Goal: Task Accomplishment & Management: Use online tool/utility

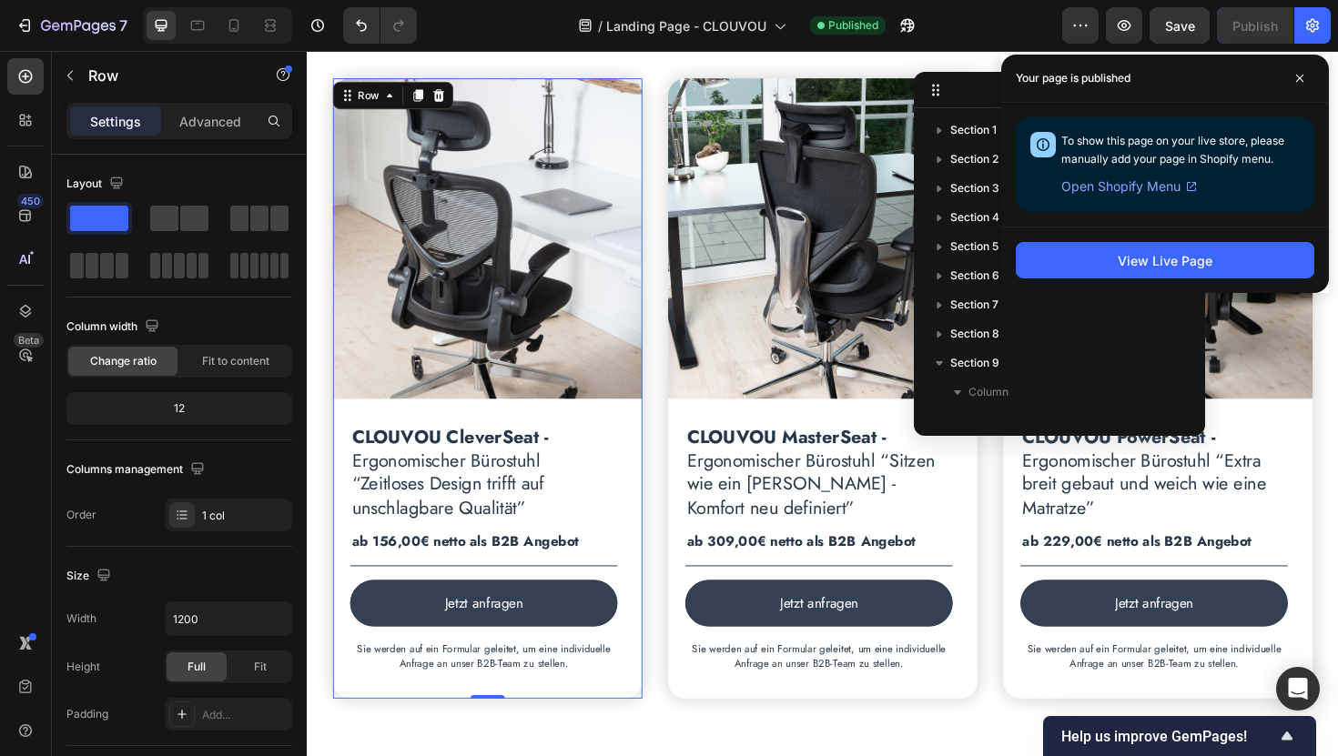
scroll to position [205, 0]
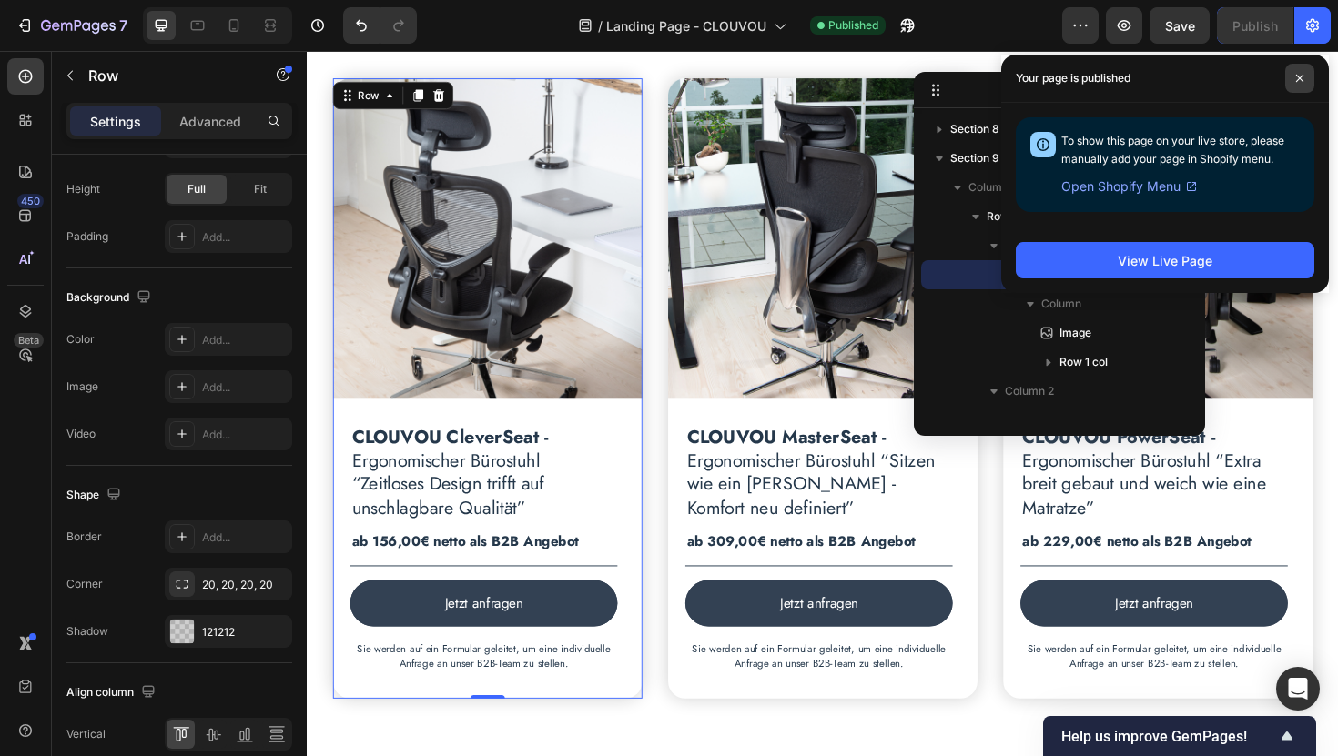
click at [1301, 83] on span at bounding box center [1299, 78] width 29 height 29
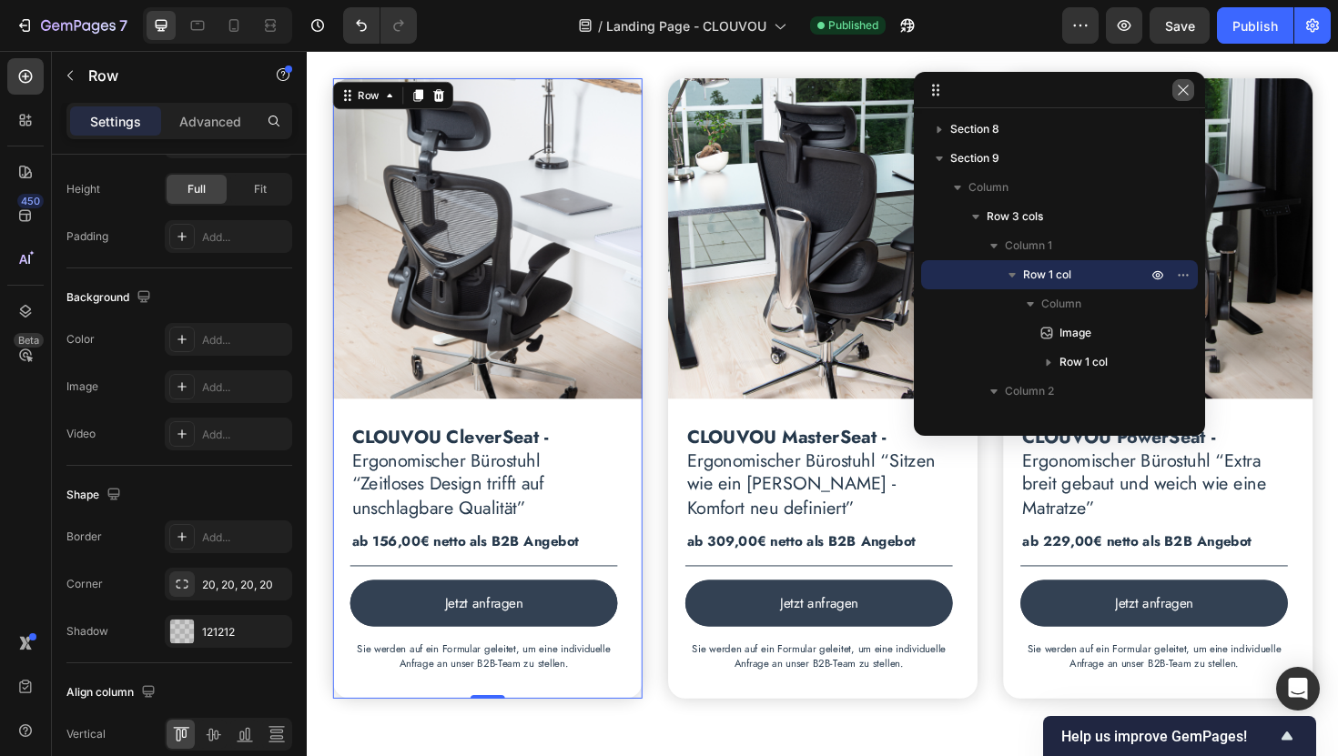
click at [1189, 93] on icon "button" at bounding box center [1183, 90] width 15 height 15
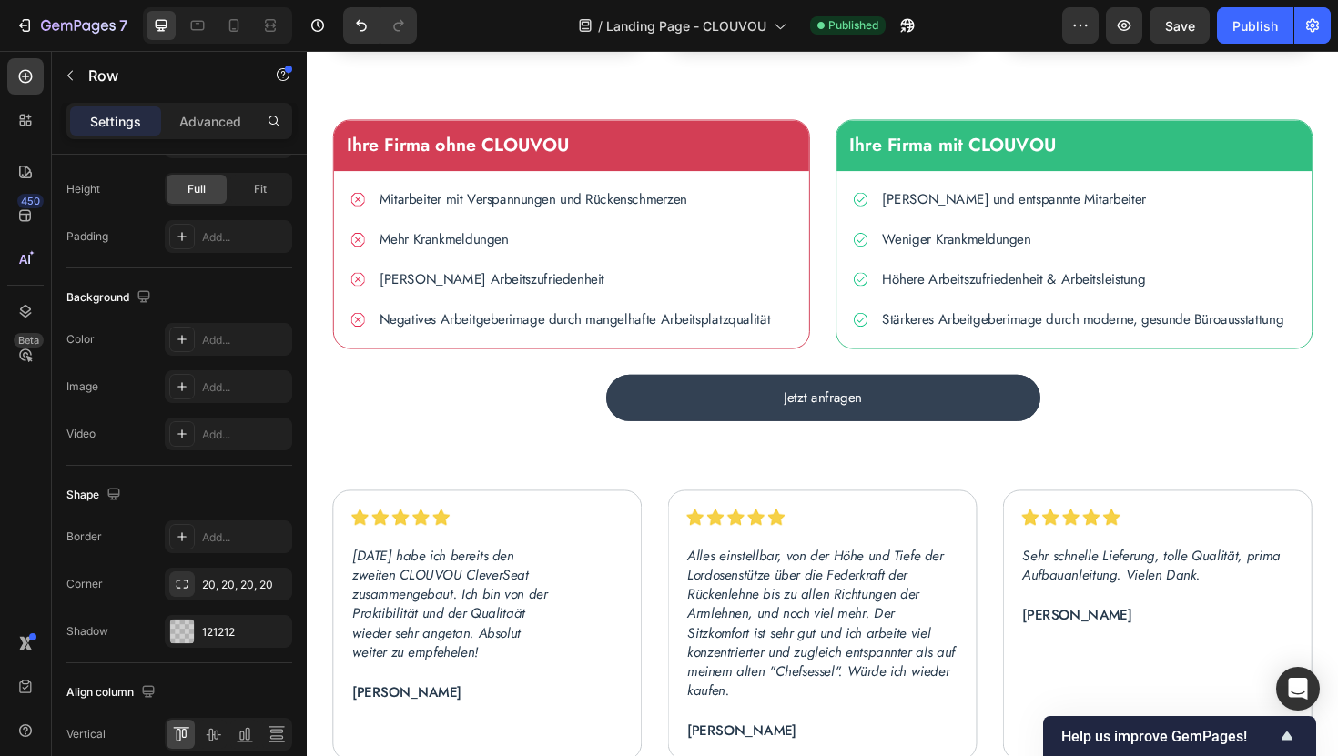
scroll to position [2940, 0]
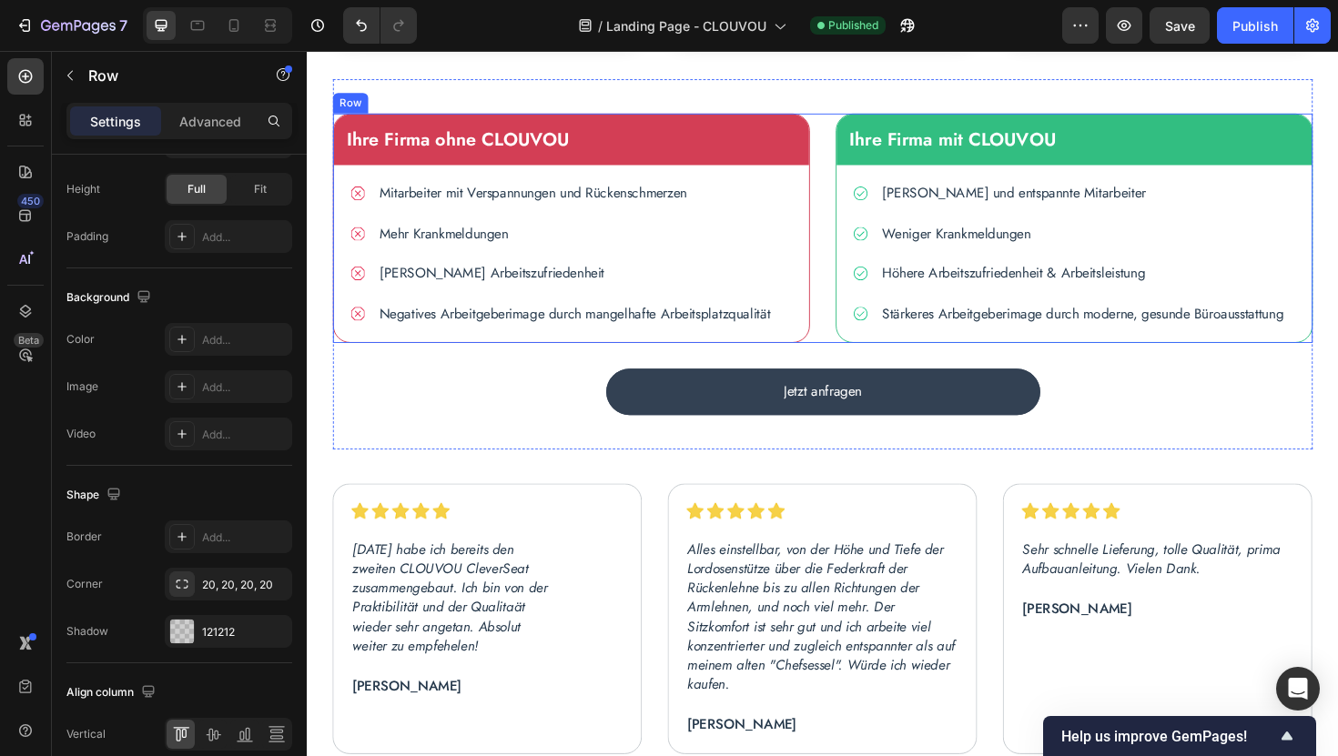
click at [844, 314] on div "Ihre Firma ohne CLOUVOU Text block Icon Mitarbeiter mit Verspannungen und Rücke…" at bounding box center [852, 238] width 1037 height 243
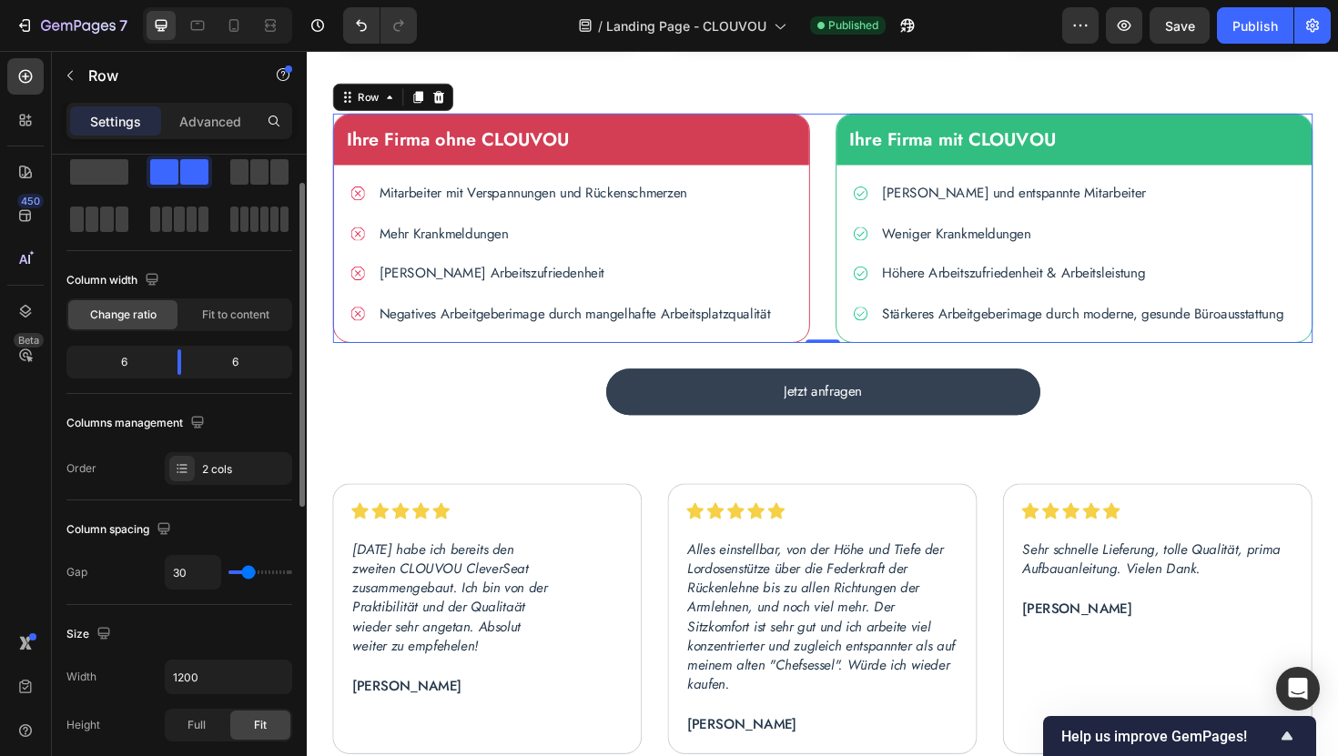
scroll to position [52, 0]
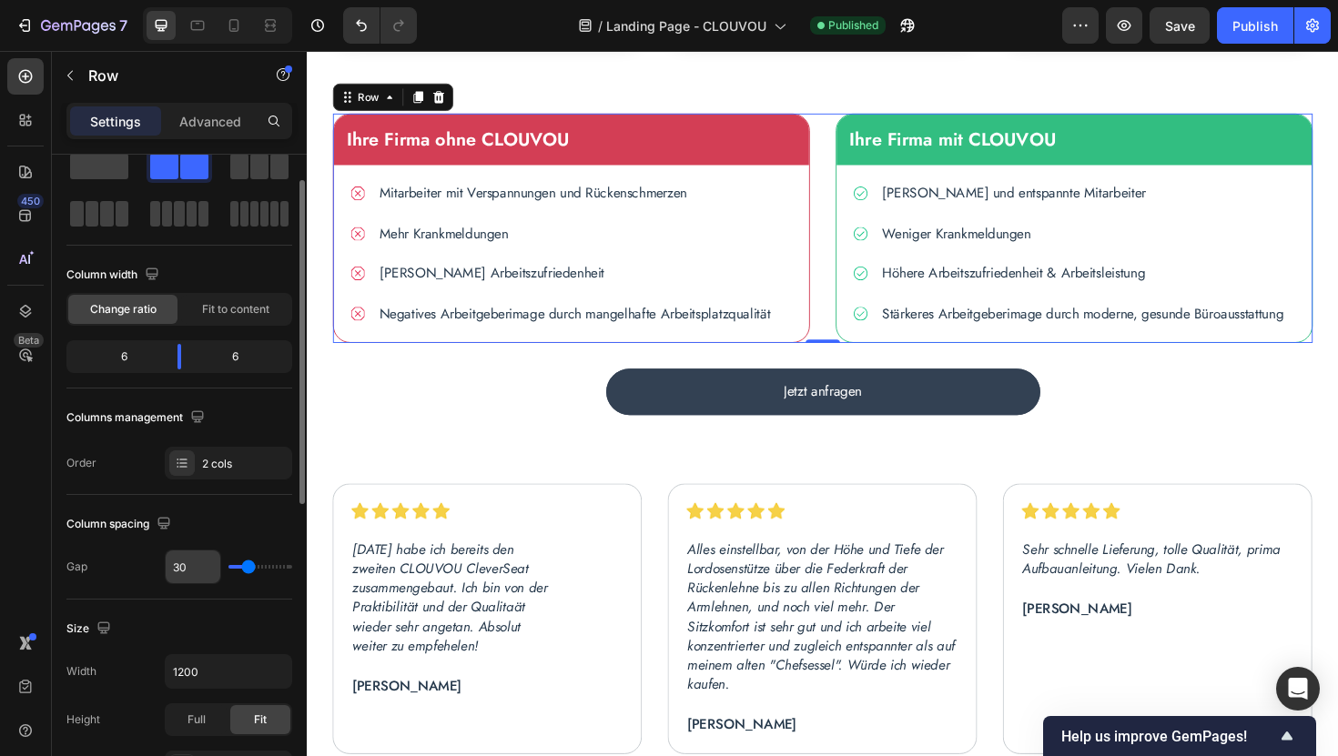
click at [180, 566] on input "30" at bounding box center [193, 567] width 55 height 33
type input "0"
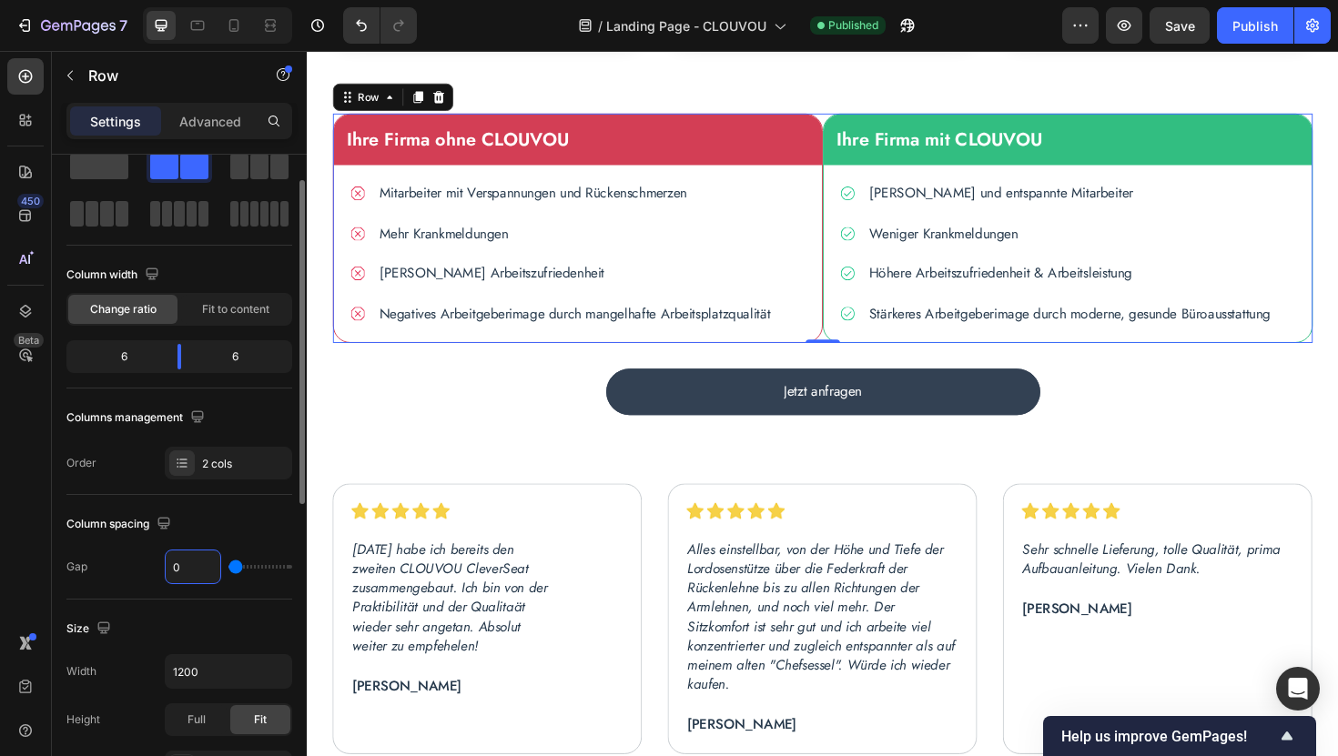
type input "40"
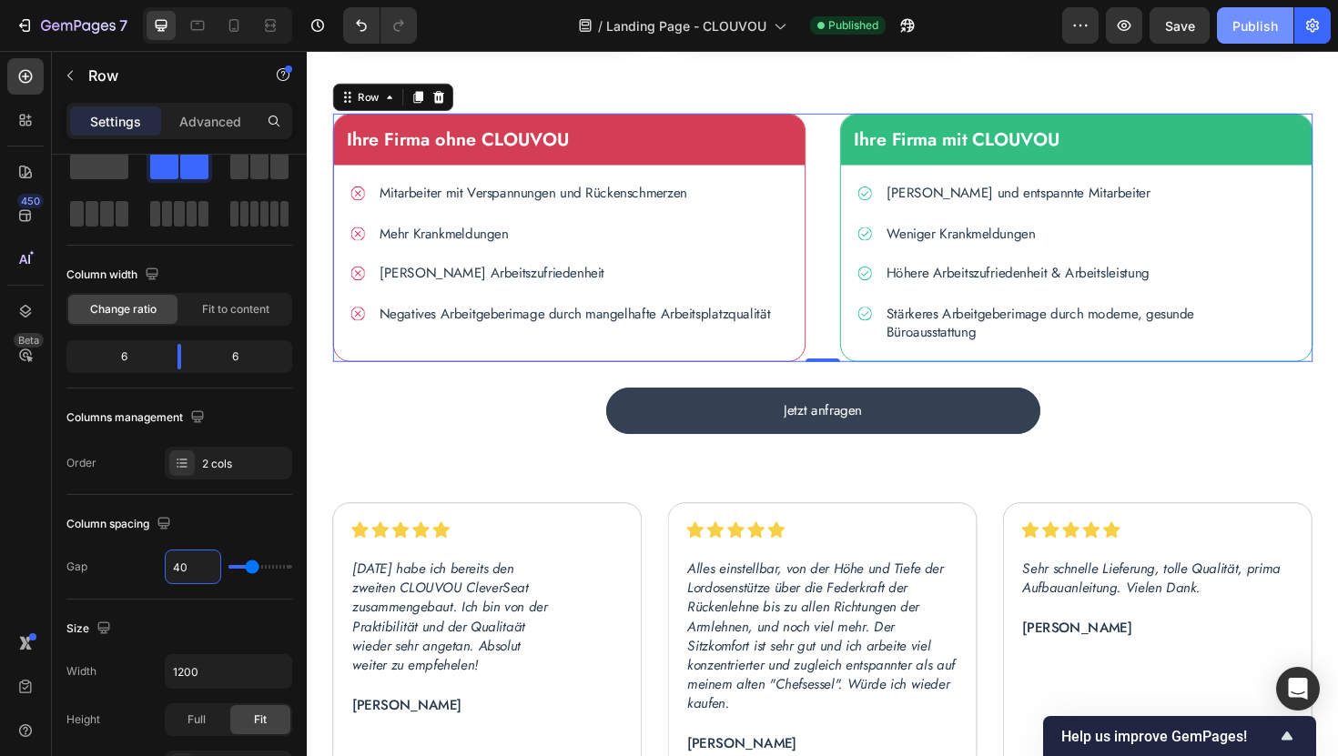
type input "40"
click at [1254, 22] on div "Publish" at bounding box center [1255, 25] width 46 height 19
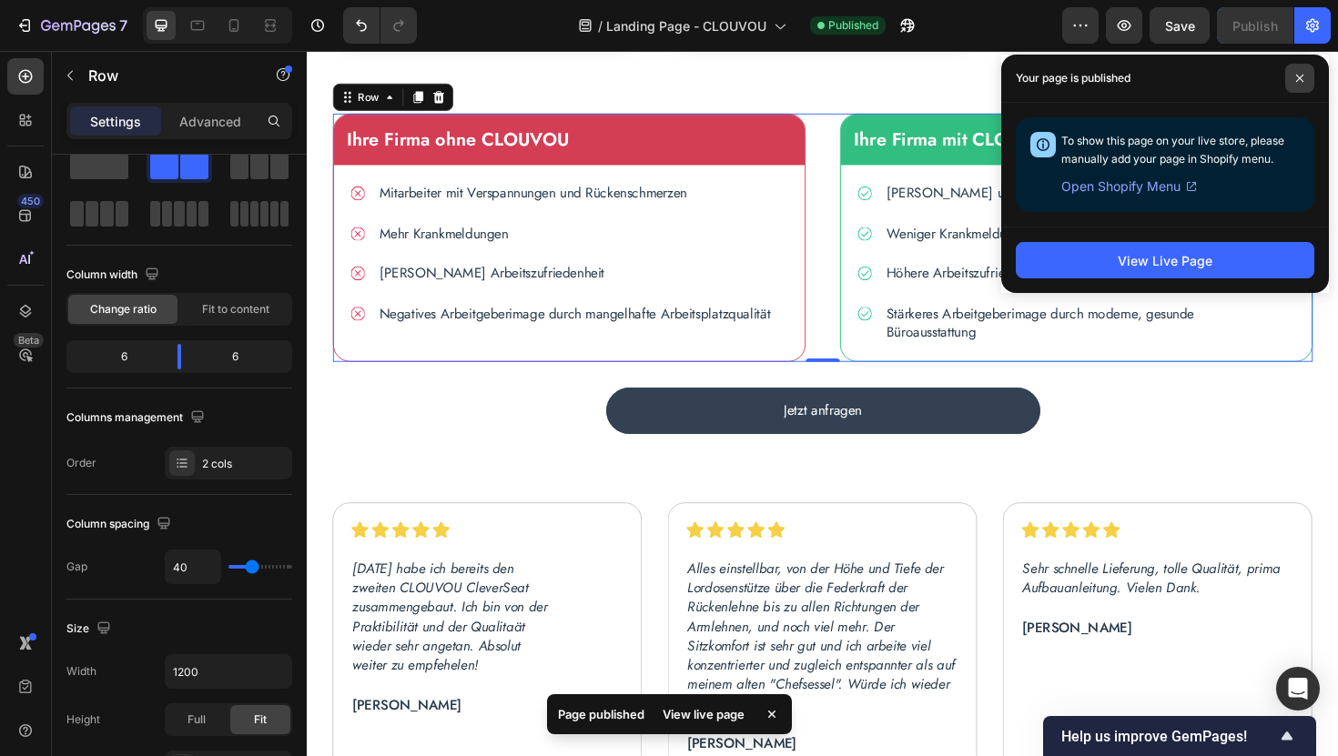
click at [1300, 79] on icon at bounding box center [1299, 78] width 7 height 7
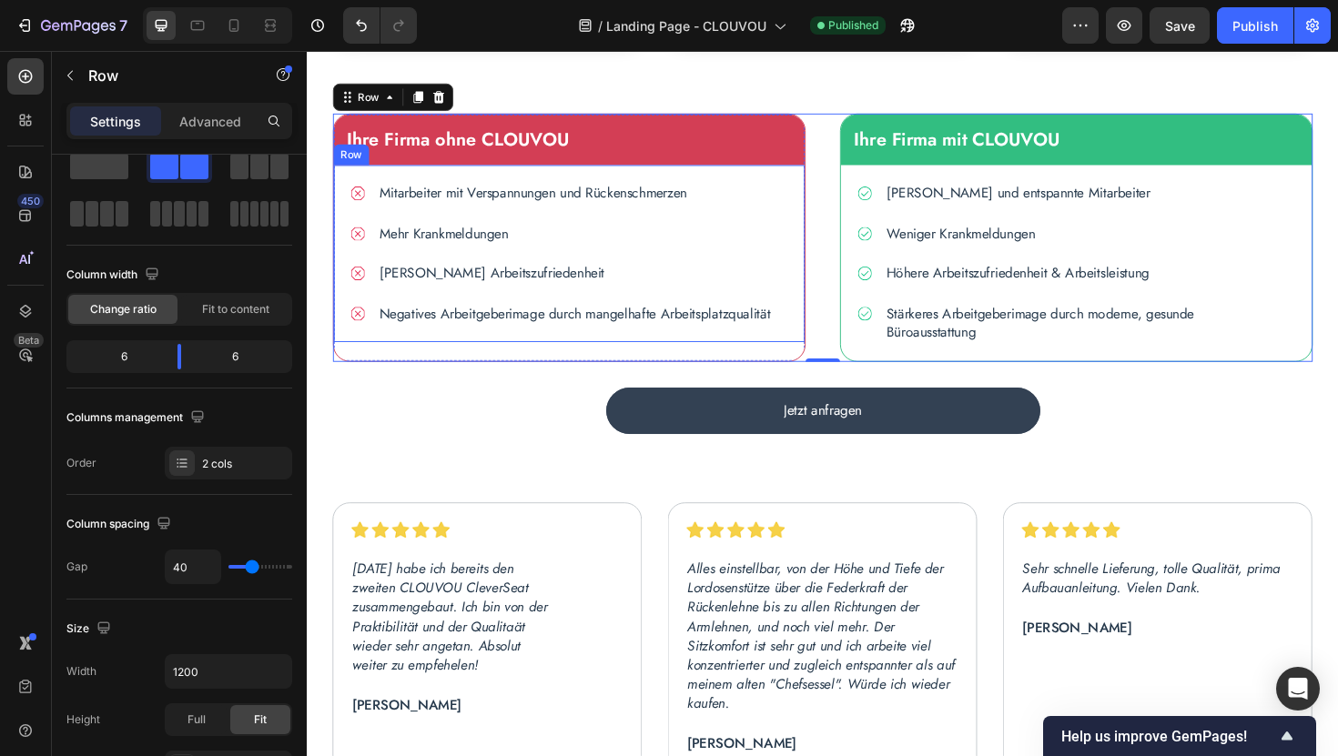
click at [346, 187] on div "Icon Mitarbeiter mit Verspannungen und Rückenschmerzen Text block Row Icon Mehr…" at bounding box center [584, 265] width 499 height 187
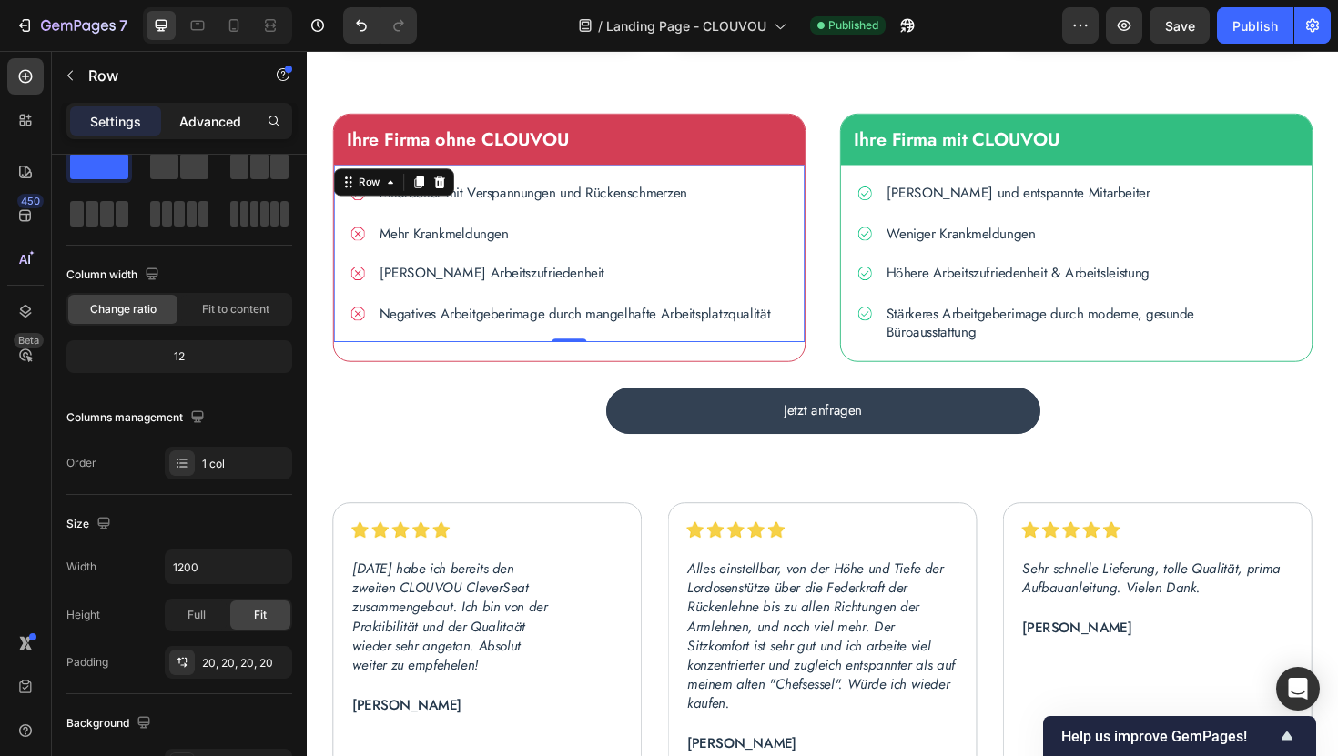
click at [201, 126] on p "Advanced" at bounding box center [210, 121] width 62 height 19
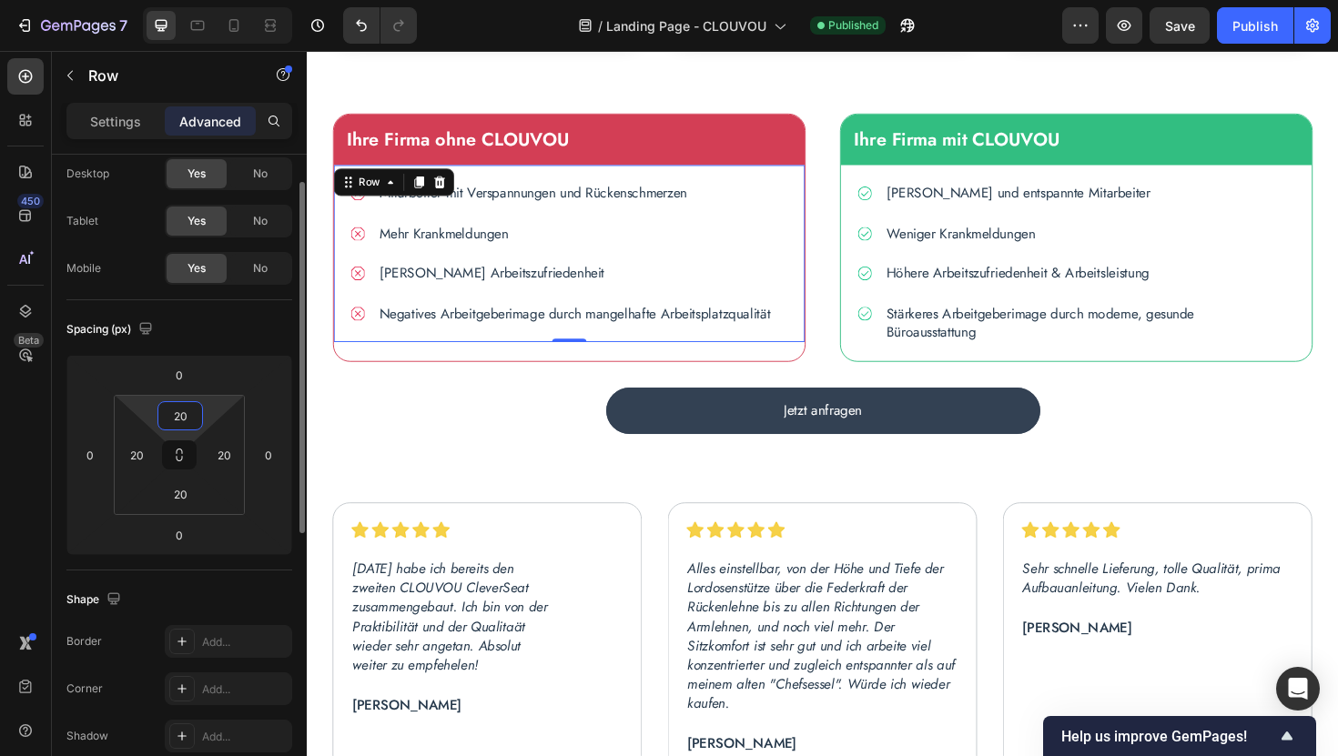
click at [187, 416] on input "20" at bounding box center [180, 415] width 36 height 27
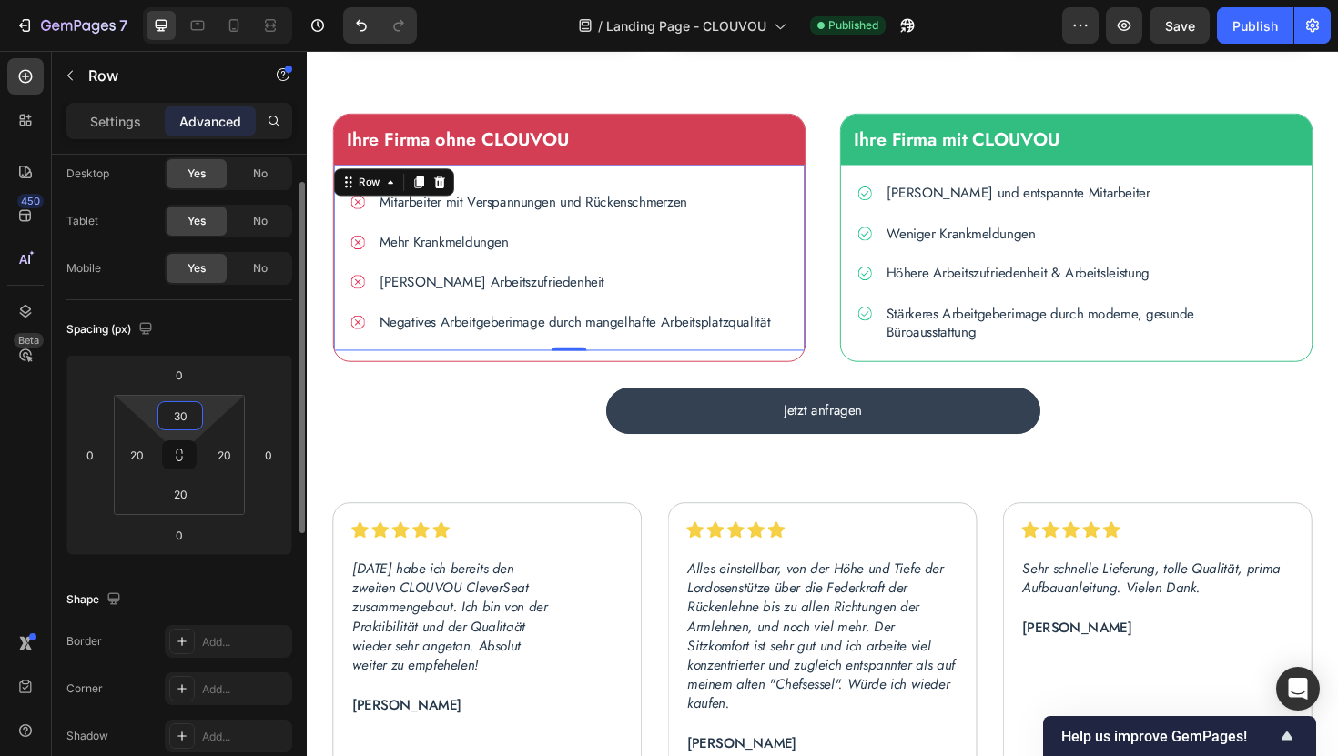
type input "3"
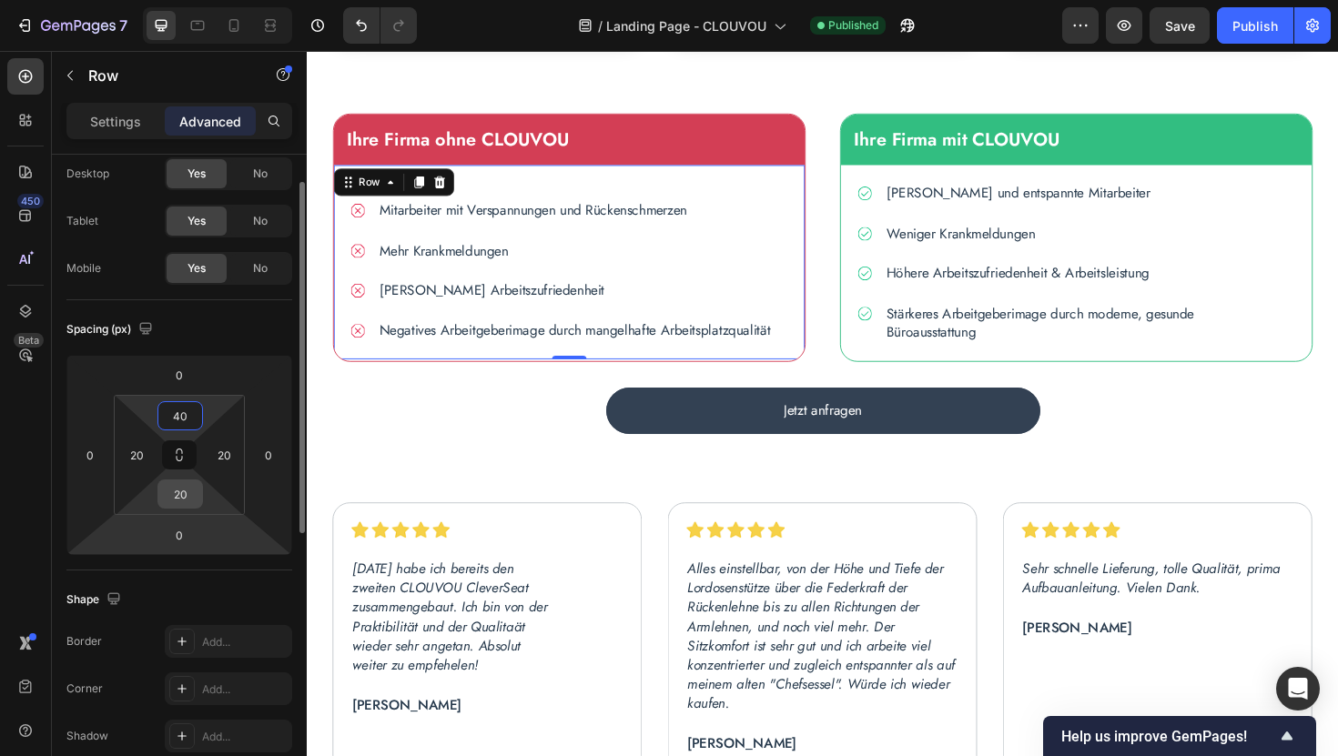
type input "40"
click at [188, 494] on input "20" at bounding box center [180, 494] width 36 height 27
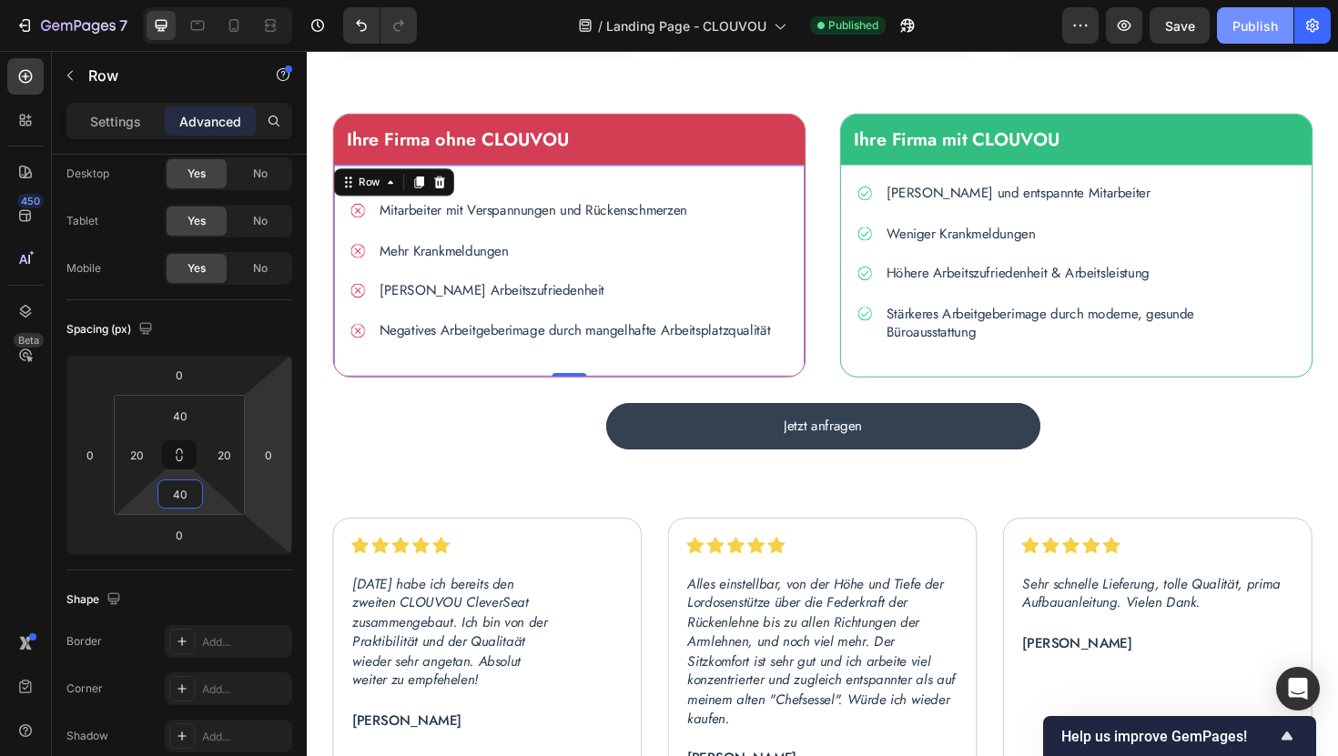
type input "40"
click at [1249, 35] on button "Publish" at bounding box center [1255, 25] width 76 height 36
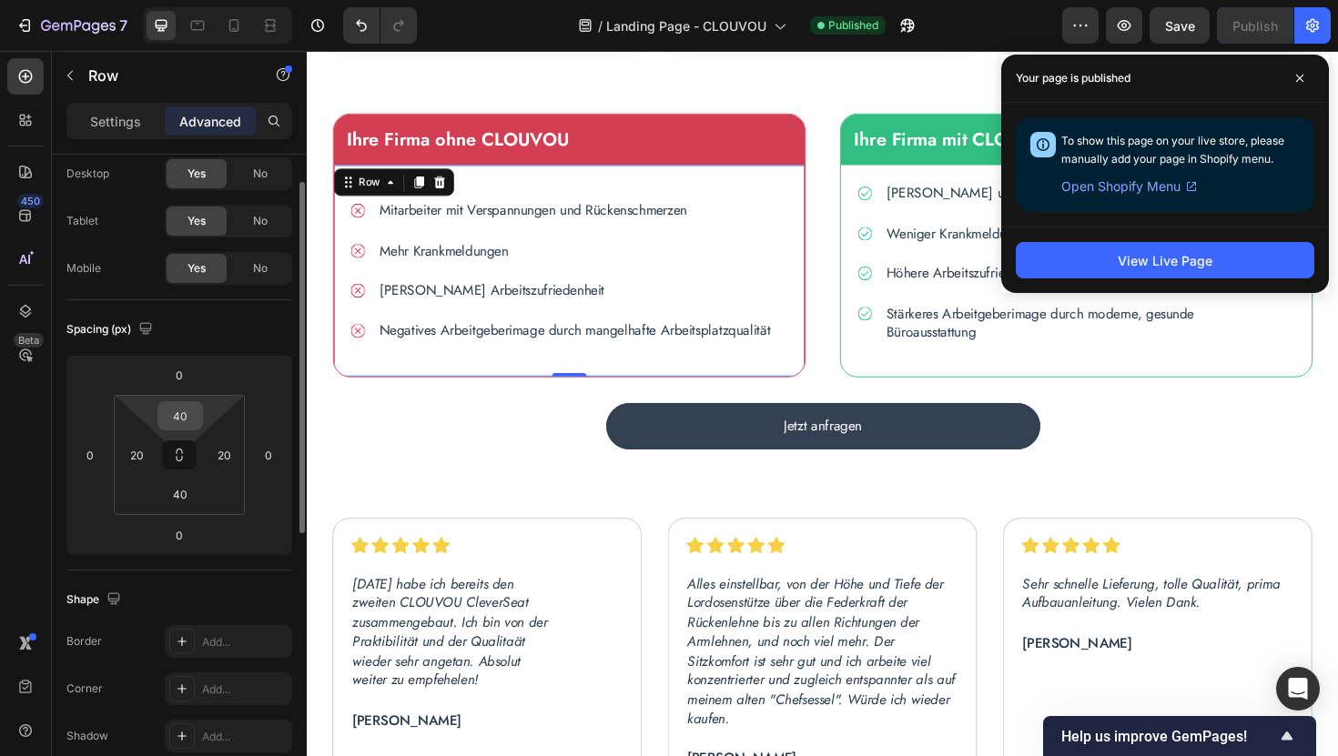
click at [181, 415] on input "40" at bounding box center [180, 415] width 36 height 27
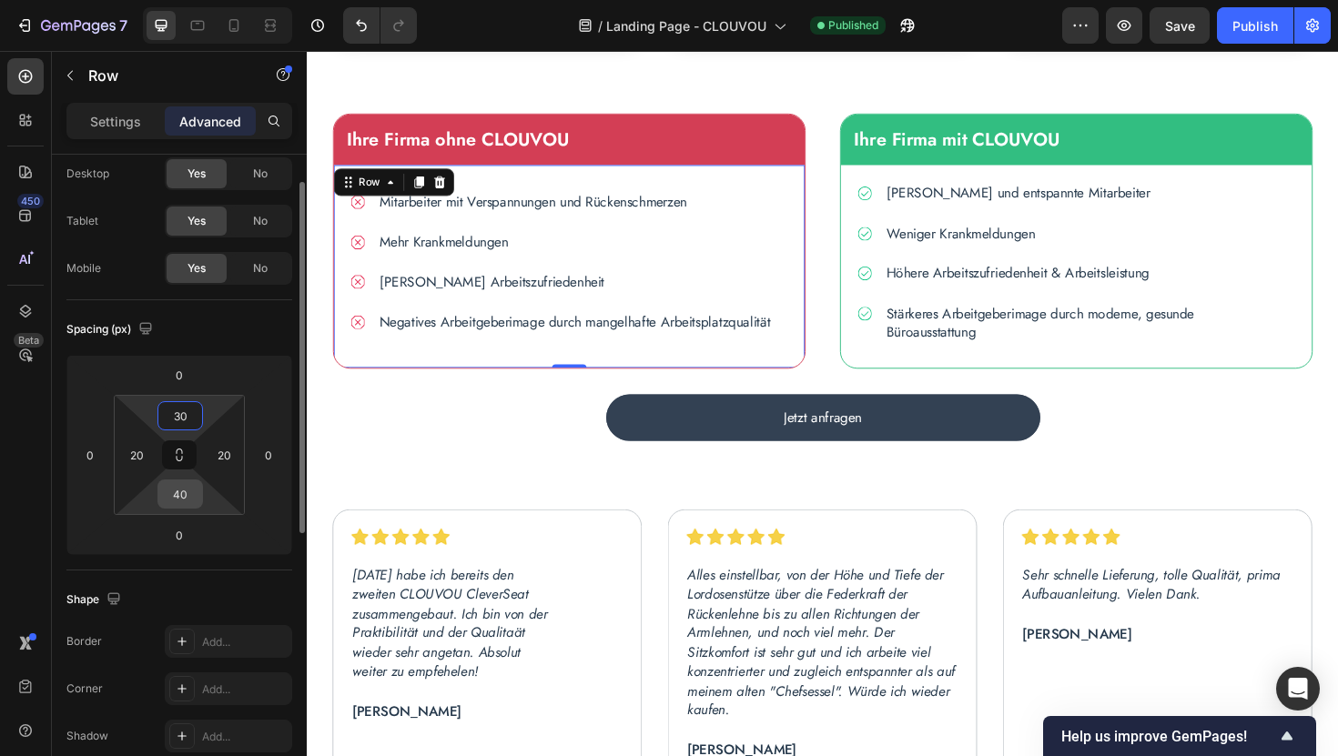
type input "30"
click at [185, 499] on input "40" at bounding box center [180, 494] width 36 height 27
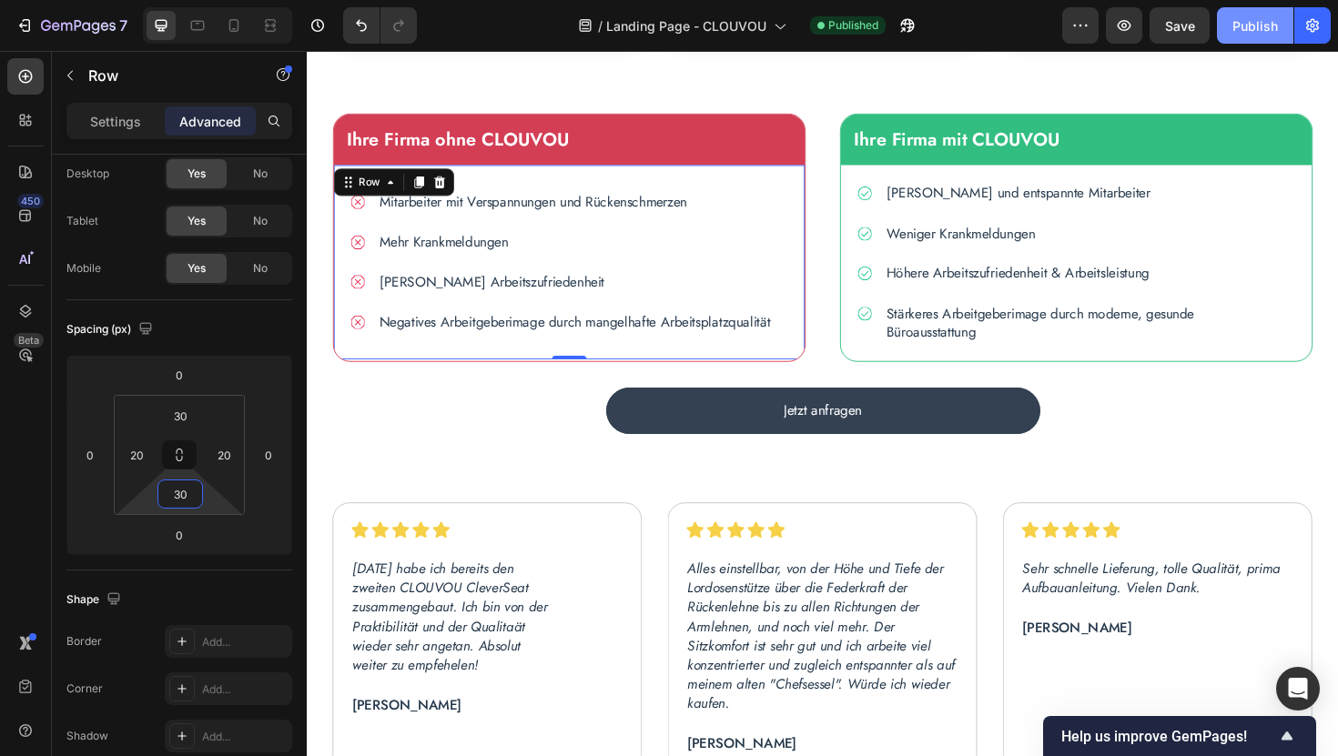
type input "30"
click at [1237, 35] on div "Publish" at bounding box center [1255, 25] width 46 height 19
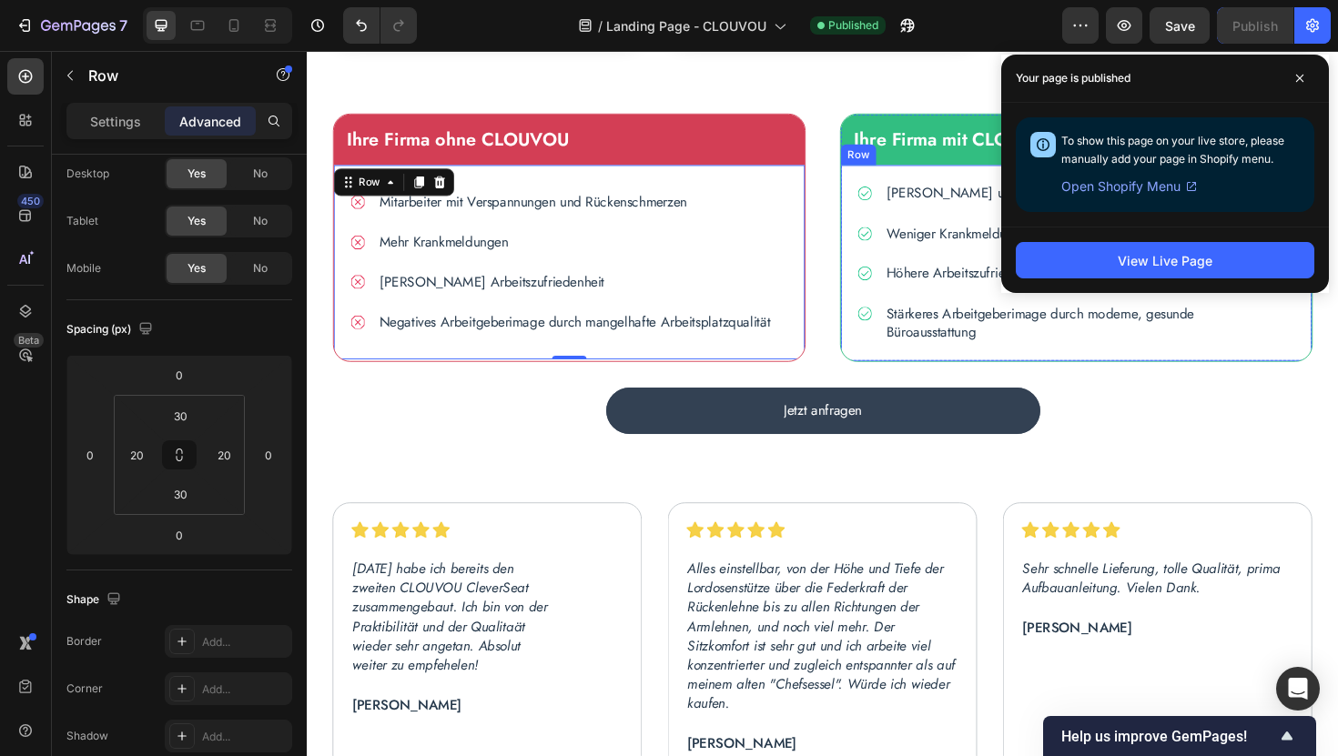
click at [876, 190] on div "Icon Zufriedene und entspannte Mitarbeiter   Text block Row Icon Weniger Krankm…" at bounding box center [1121, 275] width 499 height 207
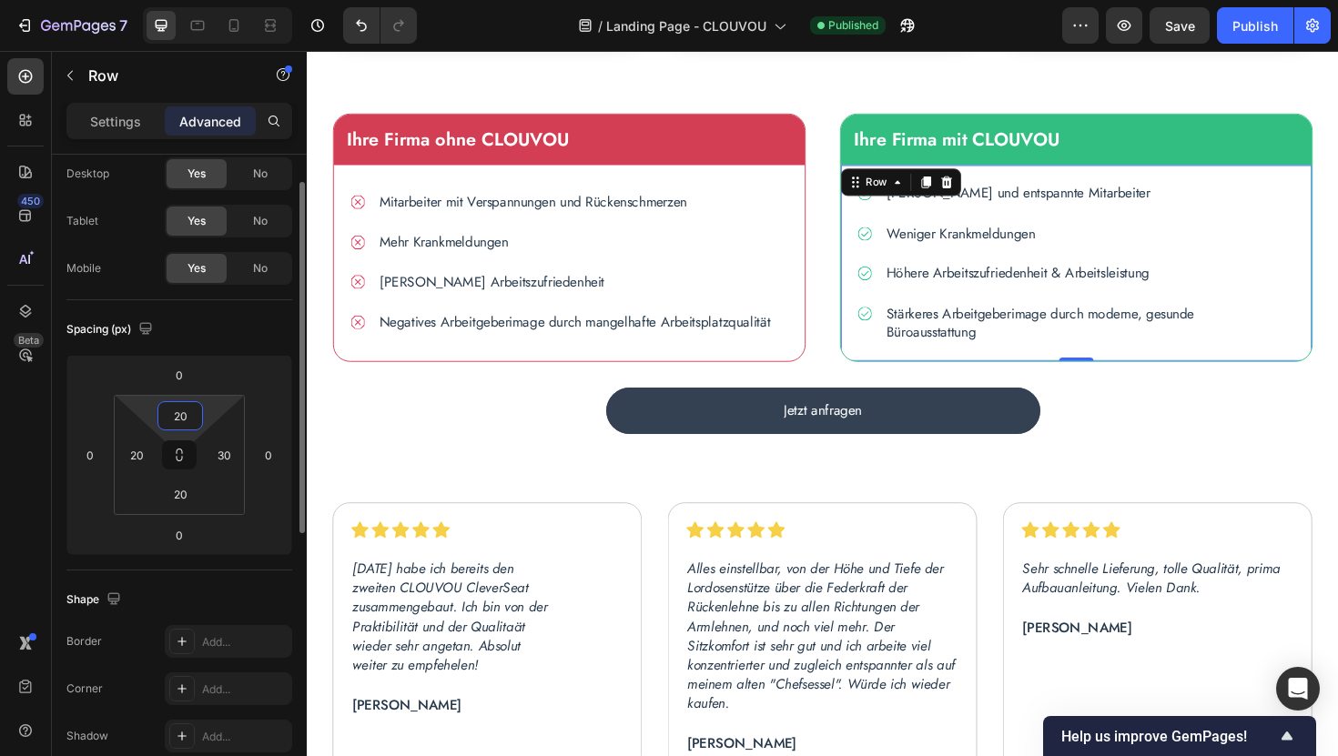
click at [186, 413] on input "20" at bounding box center [180, 415] width 36 height 27
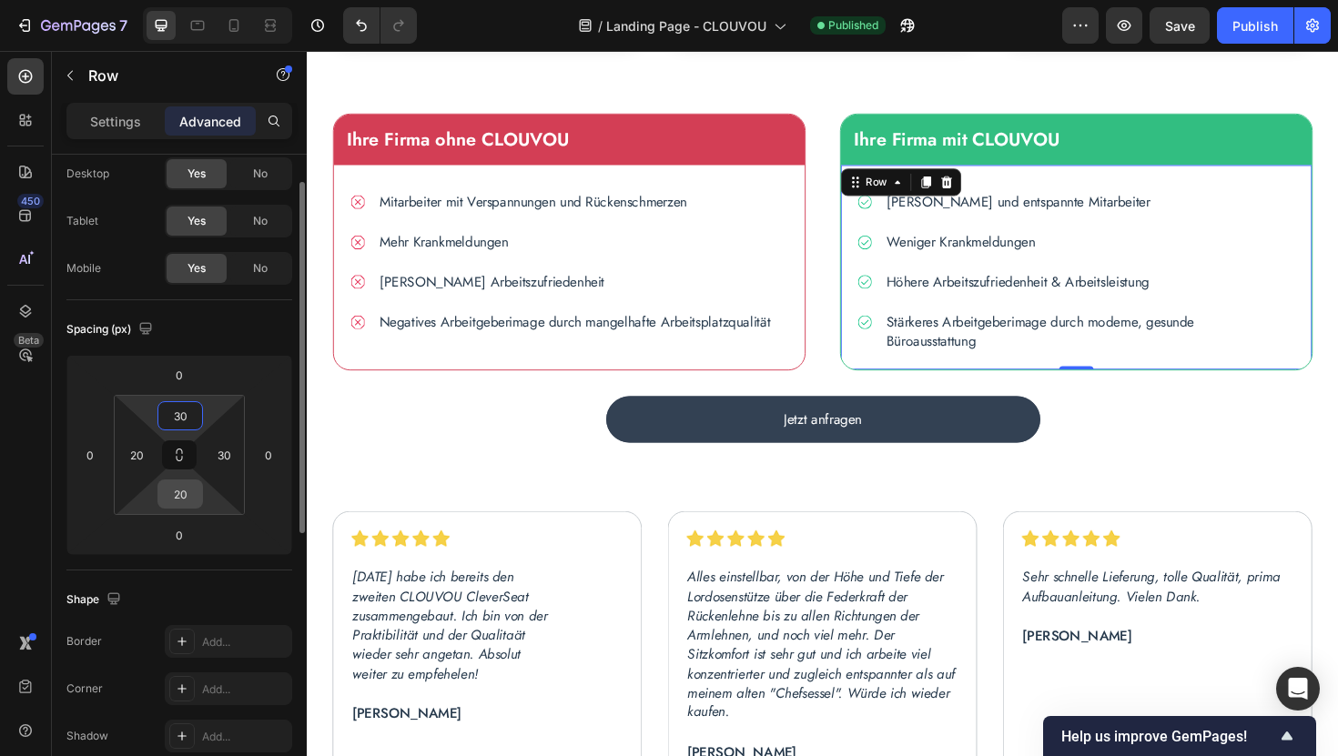
type input "30"
click at [184, 490] on input "20" at bounding box center [180, 494] width 36 height 27
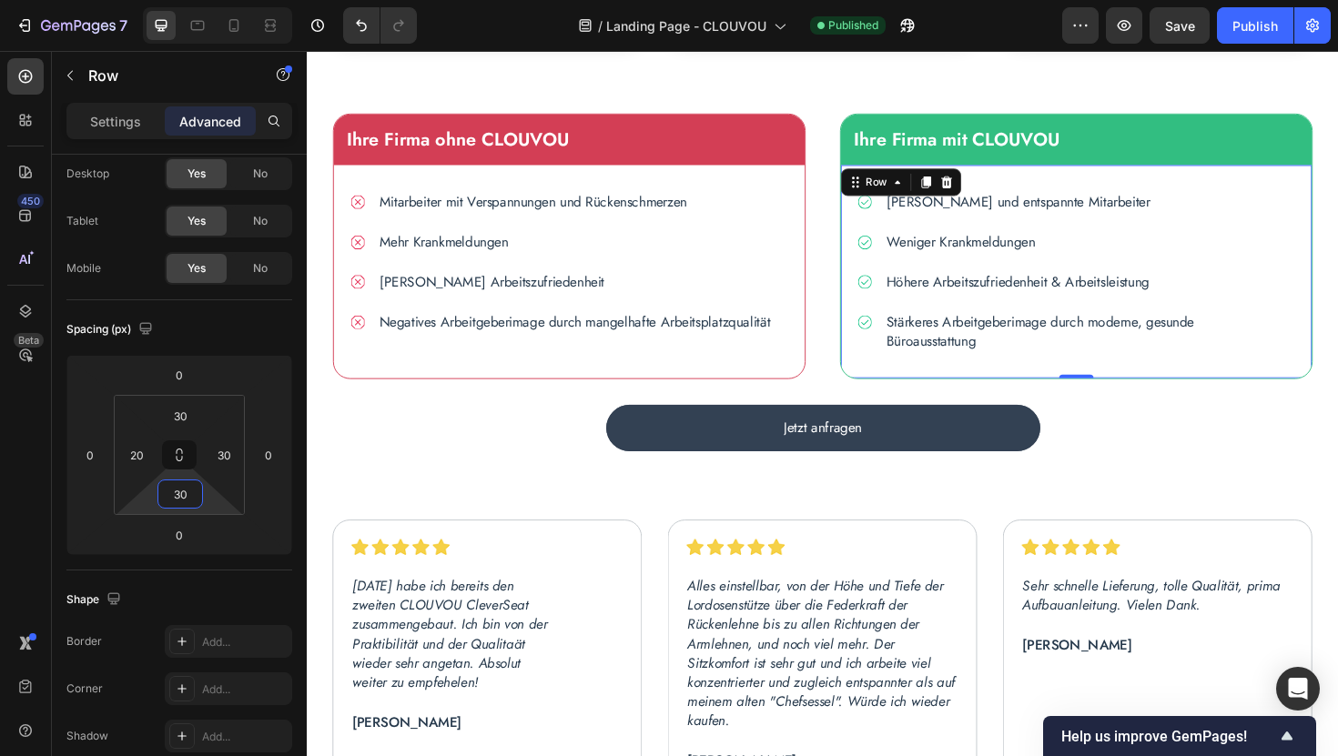
type input "30"
click at [28, 501] on div "450 Beta" at bounding box center [25, 341] width 36 height 567
click at [1238, 33] on div "Publish" at bounding box center [1255, 25] width 46 height 19
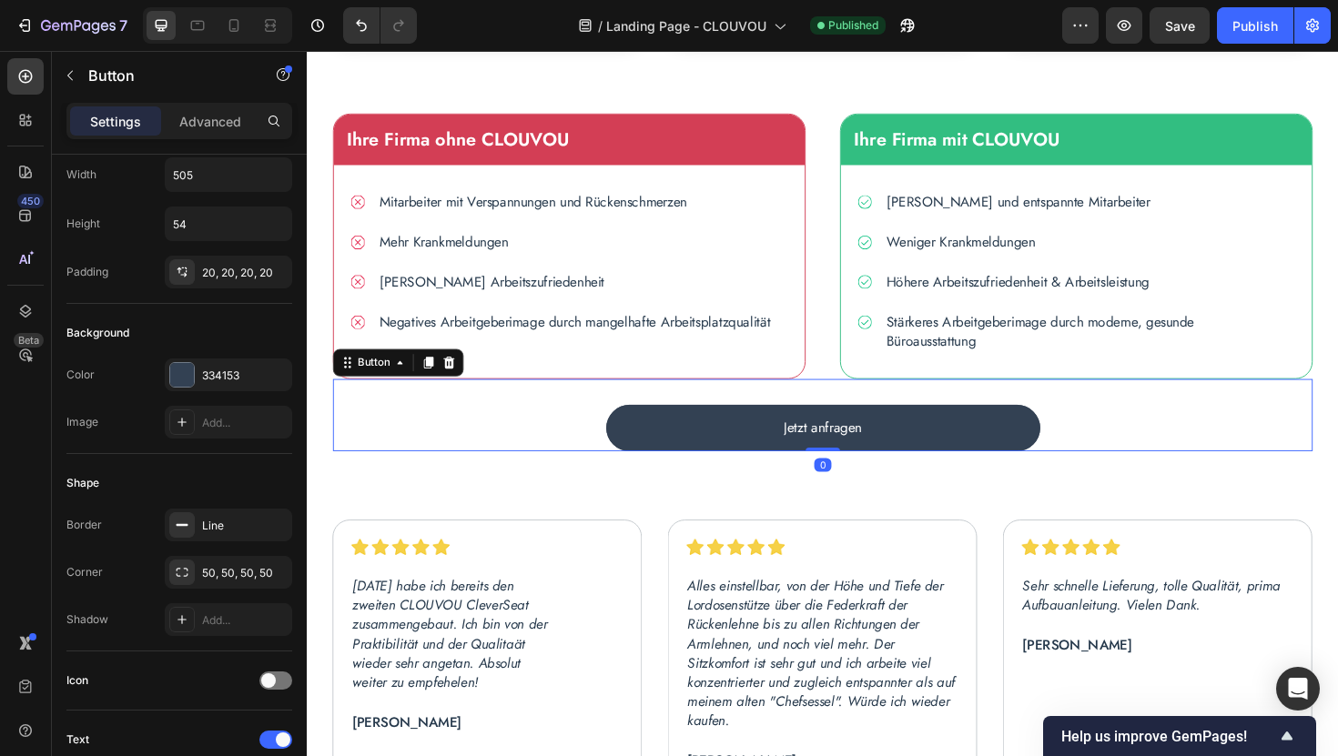
click at [583, 445] on div "Jetzt anfragen Button 0" at bounding box center [852, 437] width 1037 height 76
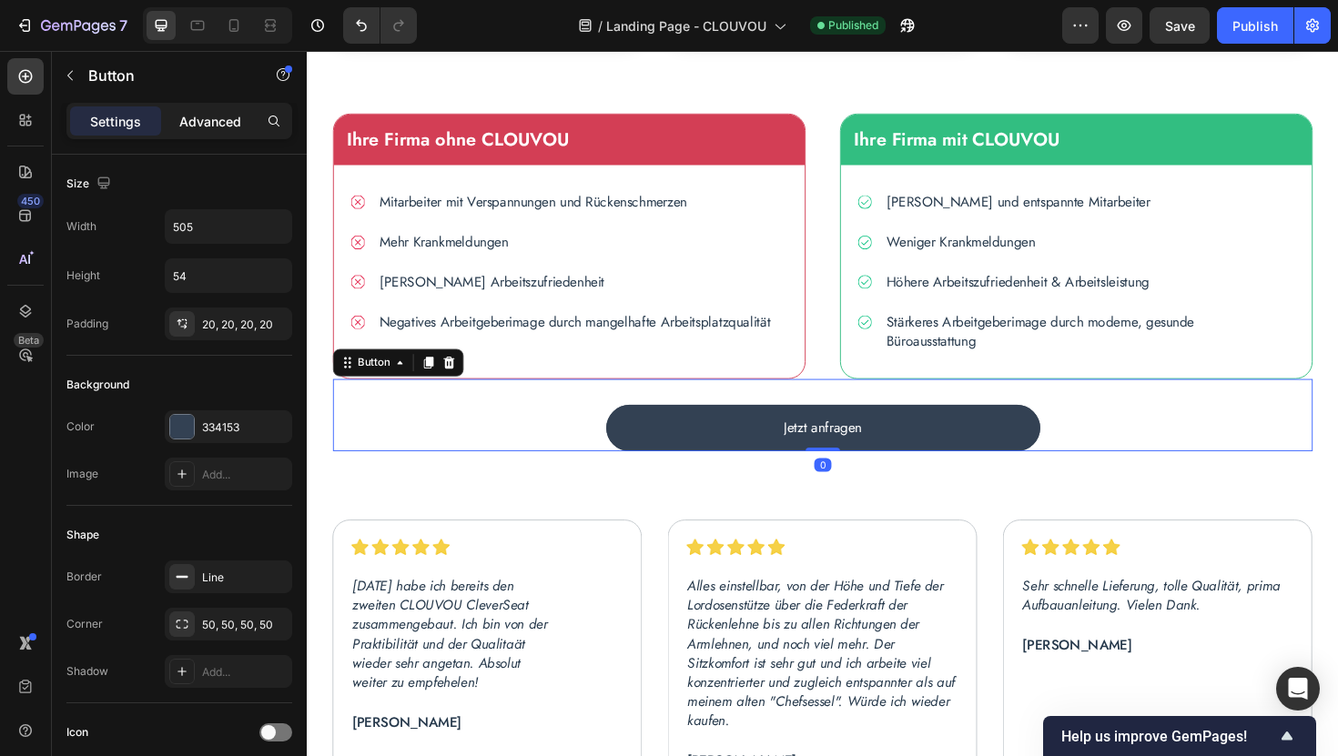
click at [186, 117] on p "Advanced" at bounding box center [210, 121] width 62 height 19
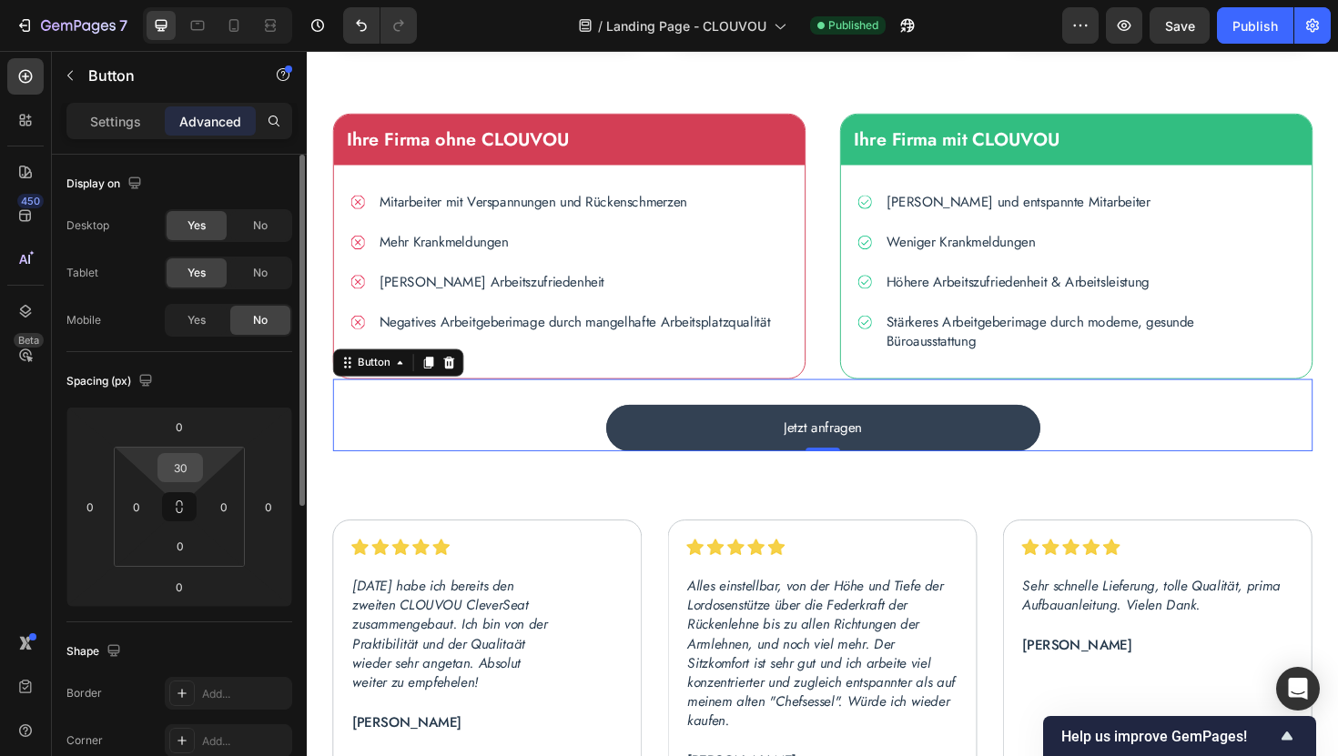
click at [184, 469] on input "30" at bounding box center [180, 467] width 36 height 27
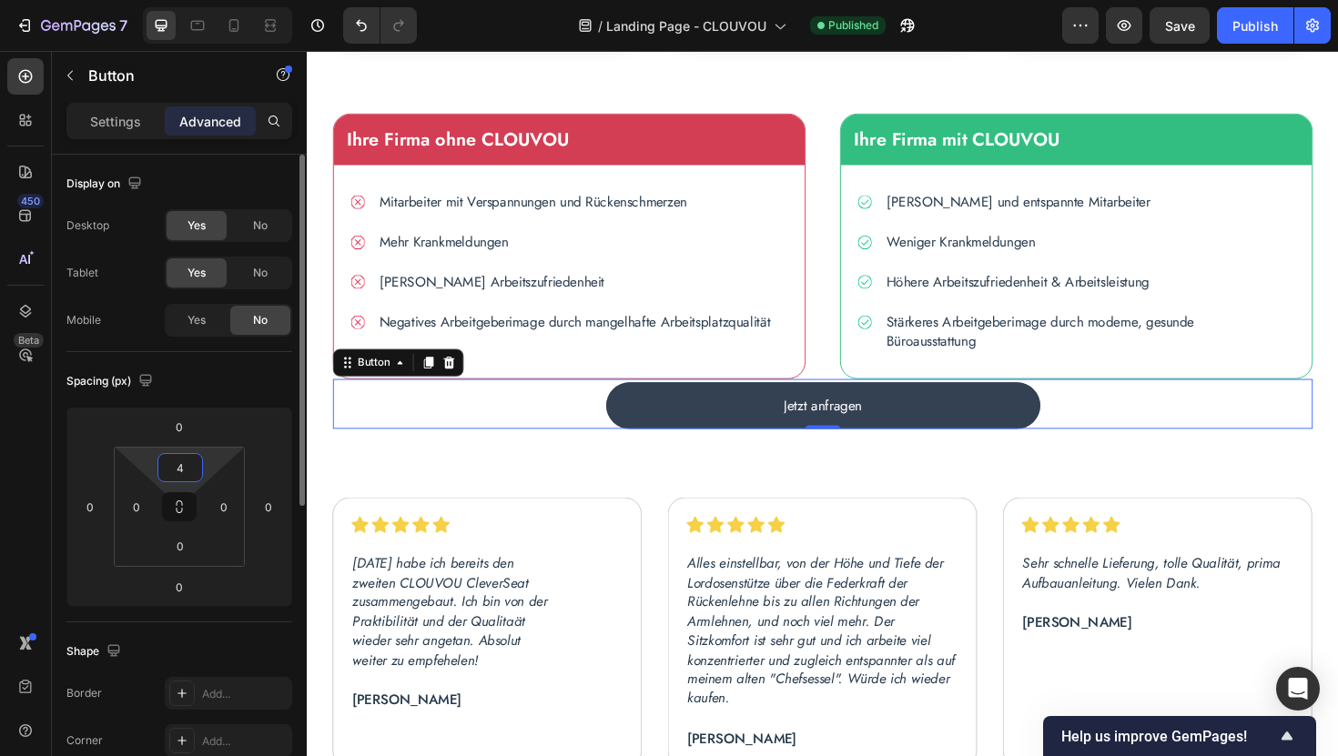
type input "40"
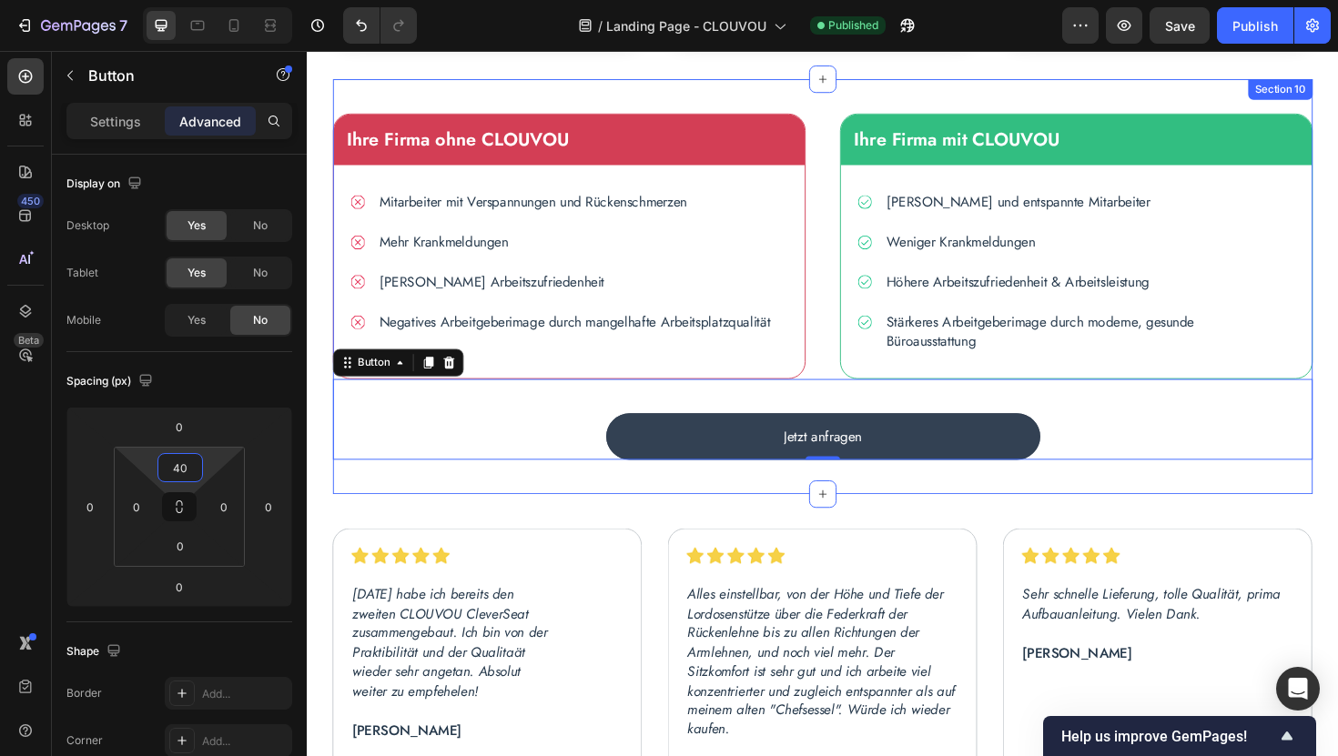
click at [531, 511] on div "Ihre Firma ohne CLOUVOU Text block Icon Mitarbeiter mit Verspannungen und Rücke…" at bounding box center [852, 301] width 1037 height 440
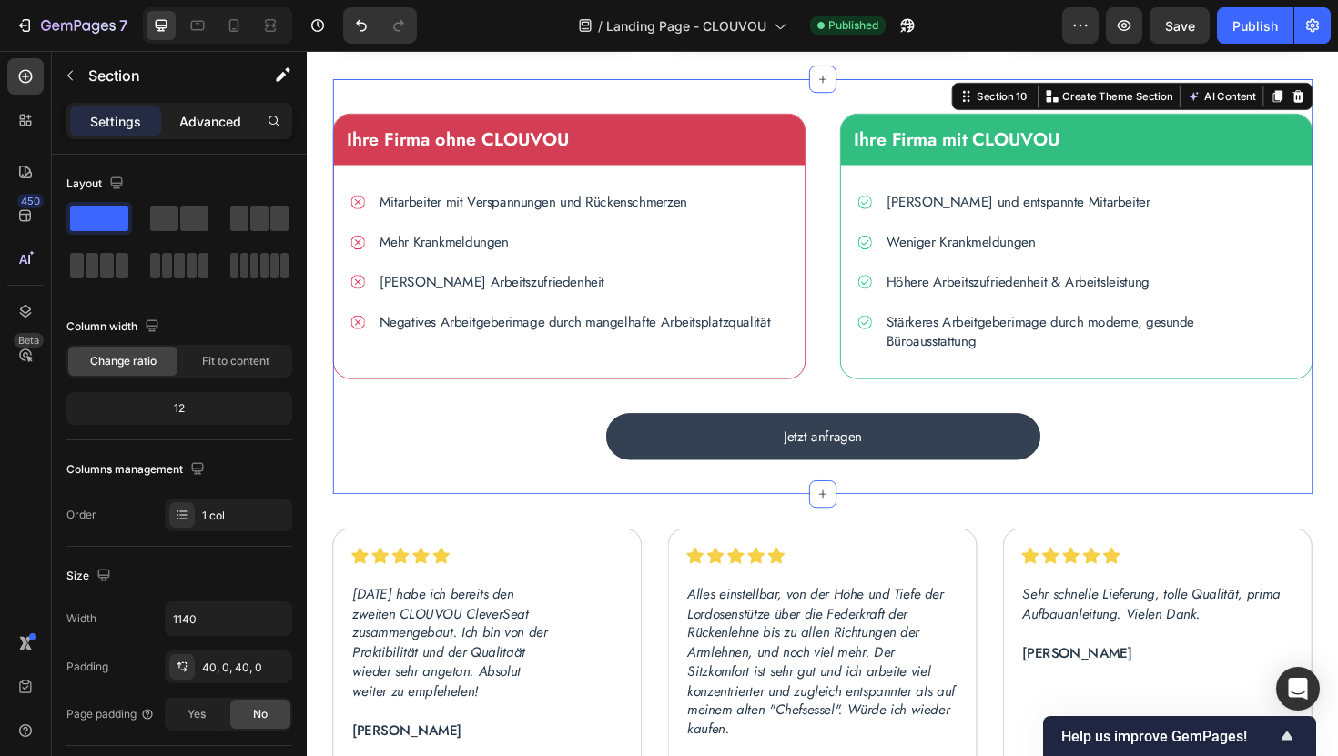
click at [213, 125] on p "Advanced" at bounding box center [210, 121] width 62 height 19
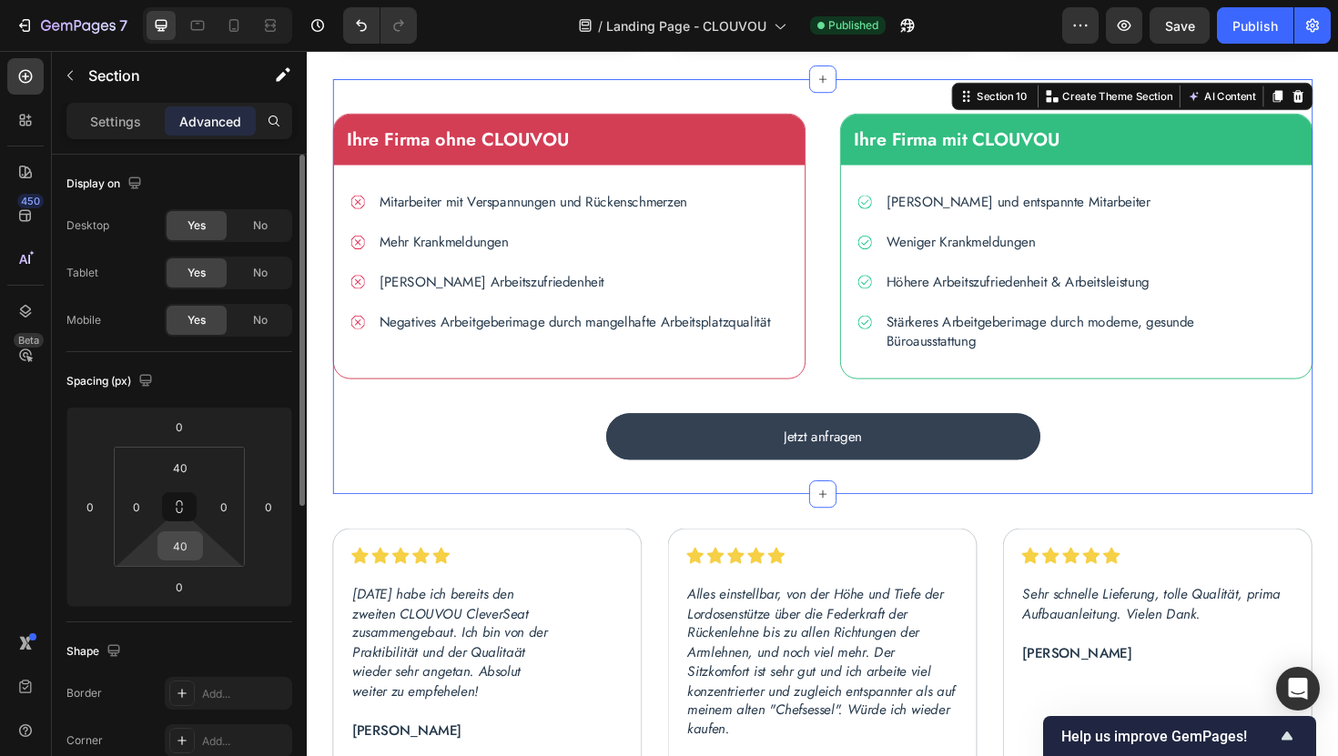
click at [183, 546] on input "40" at bounding box center [180, 545] width 36 height 27
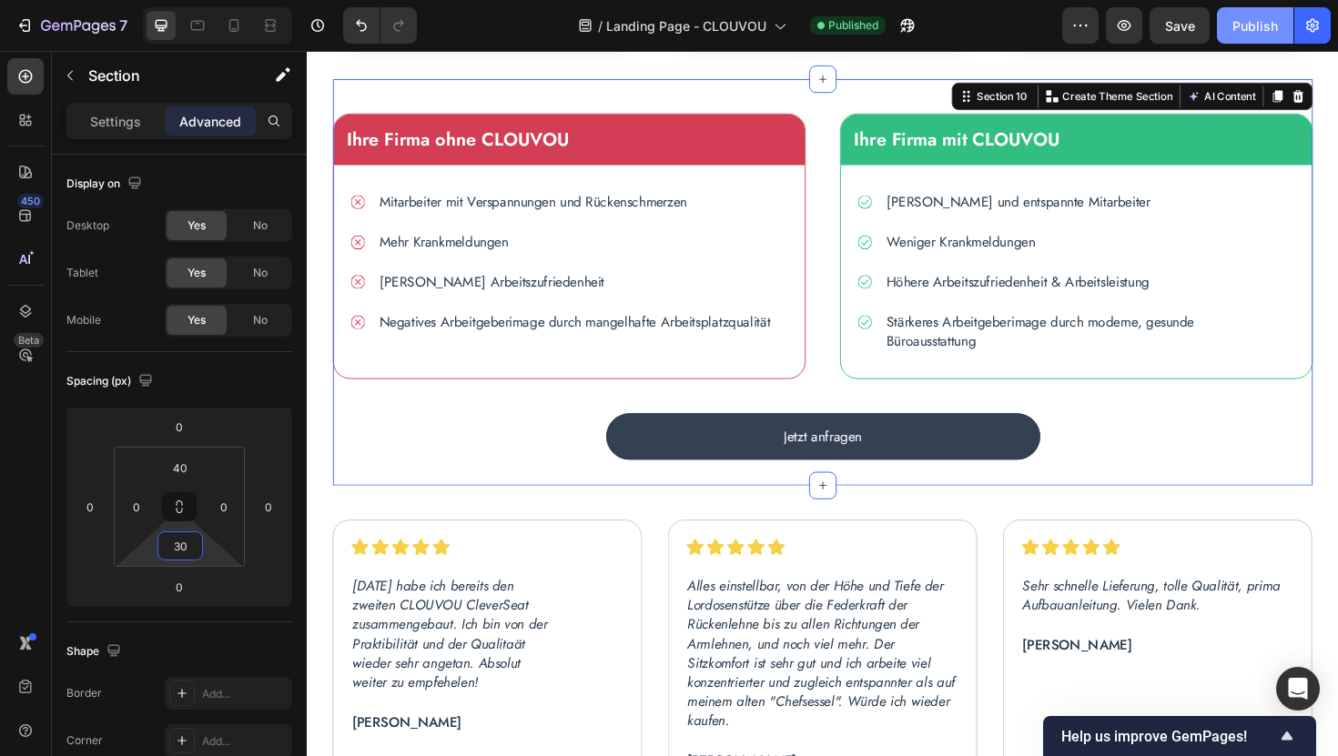
type input "30"
click at [1259, 25] on div "Publish" at bounding box center [1255, 25] width 46 height 19
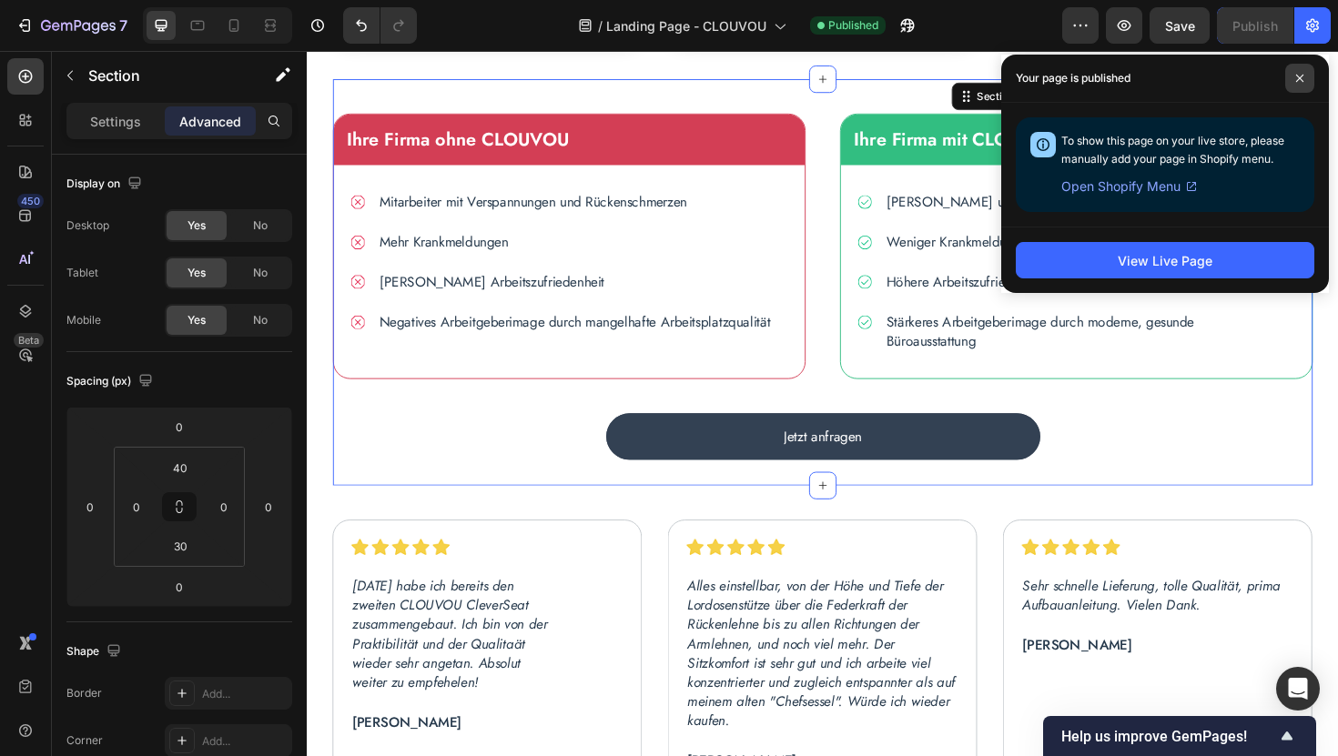
click at [1299, 84] on span at bounding box center [1299, 78] width 29 height 29
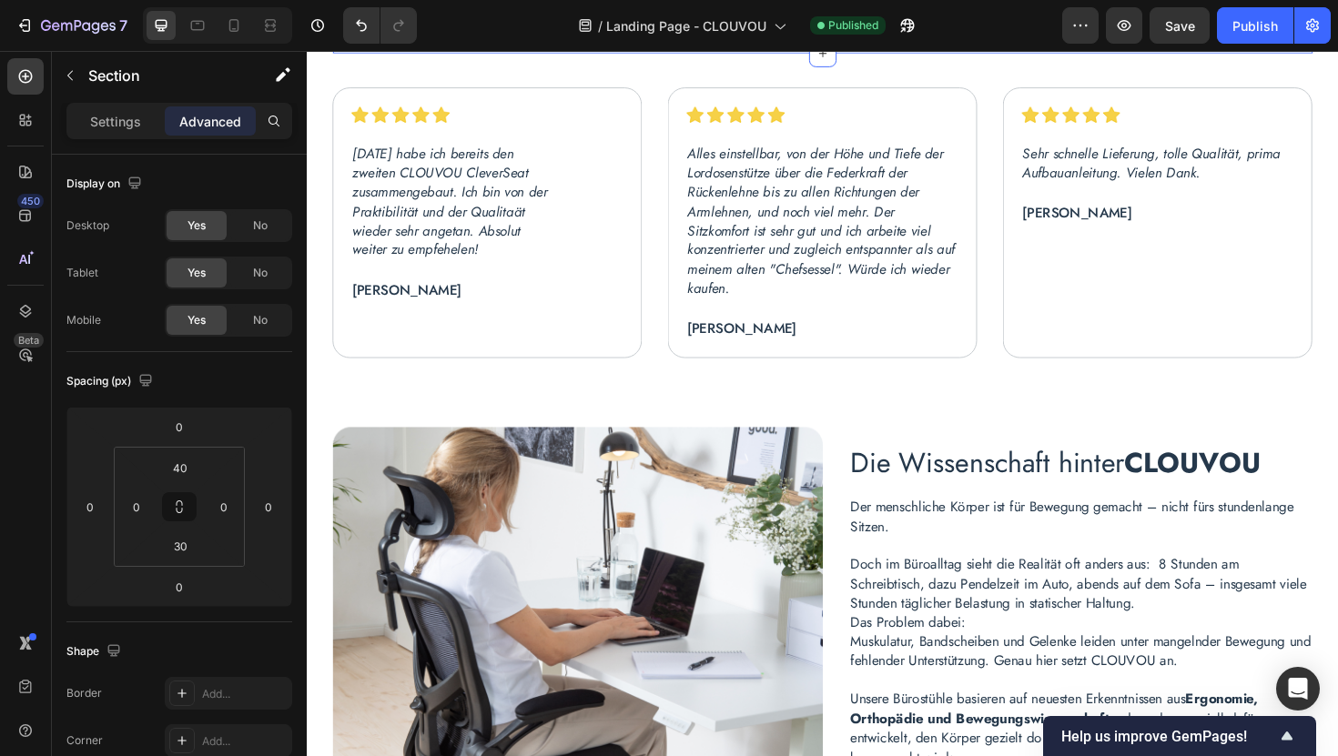
scroll to position [3399, 0]
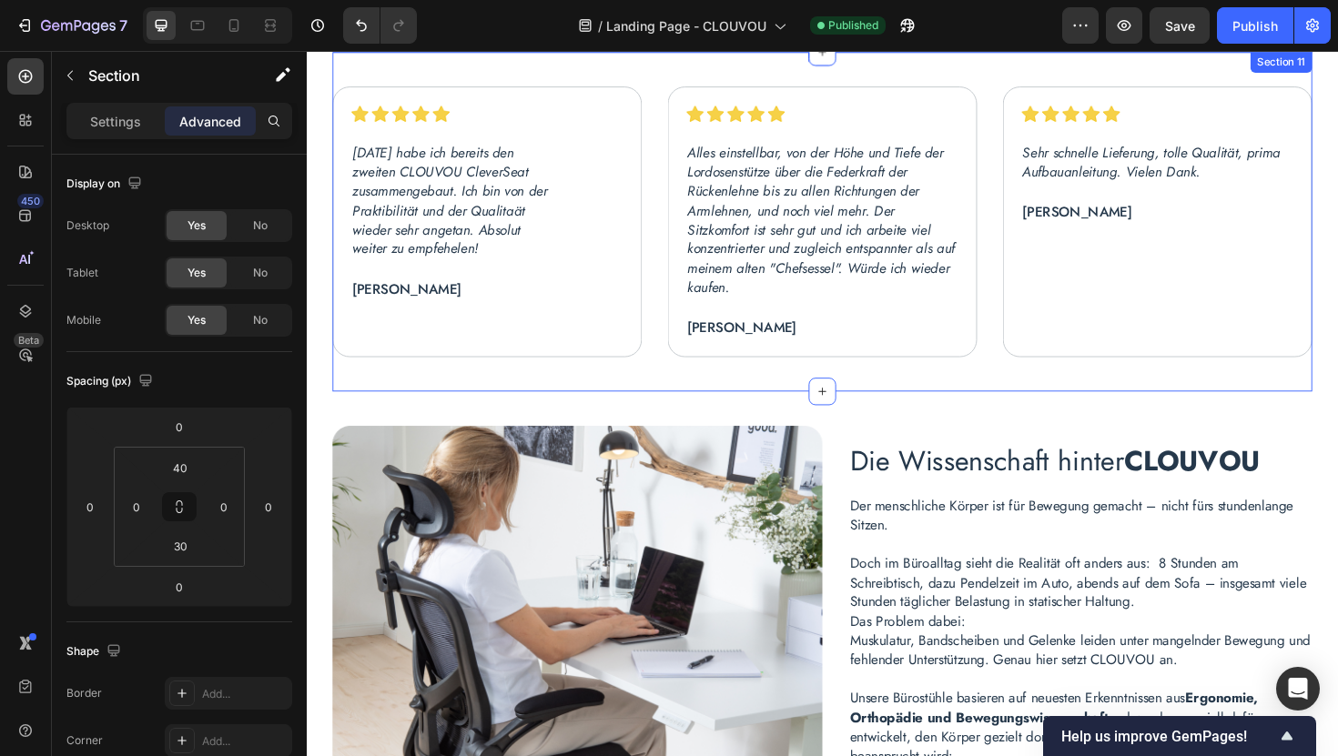
click at [683, 399] on div "Image Row Gestern habe ich bereits den zweiten CLOUVOU CleverSeat zusammengebau…" at bounding box center [852, 232] width 1037 height 359
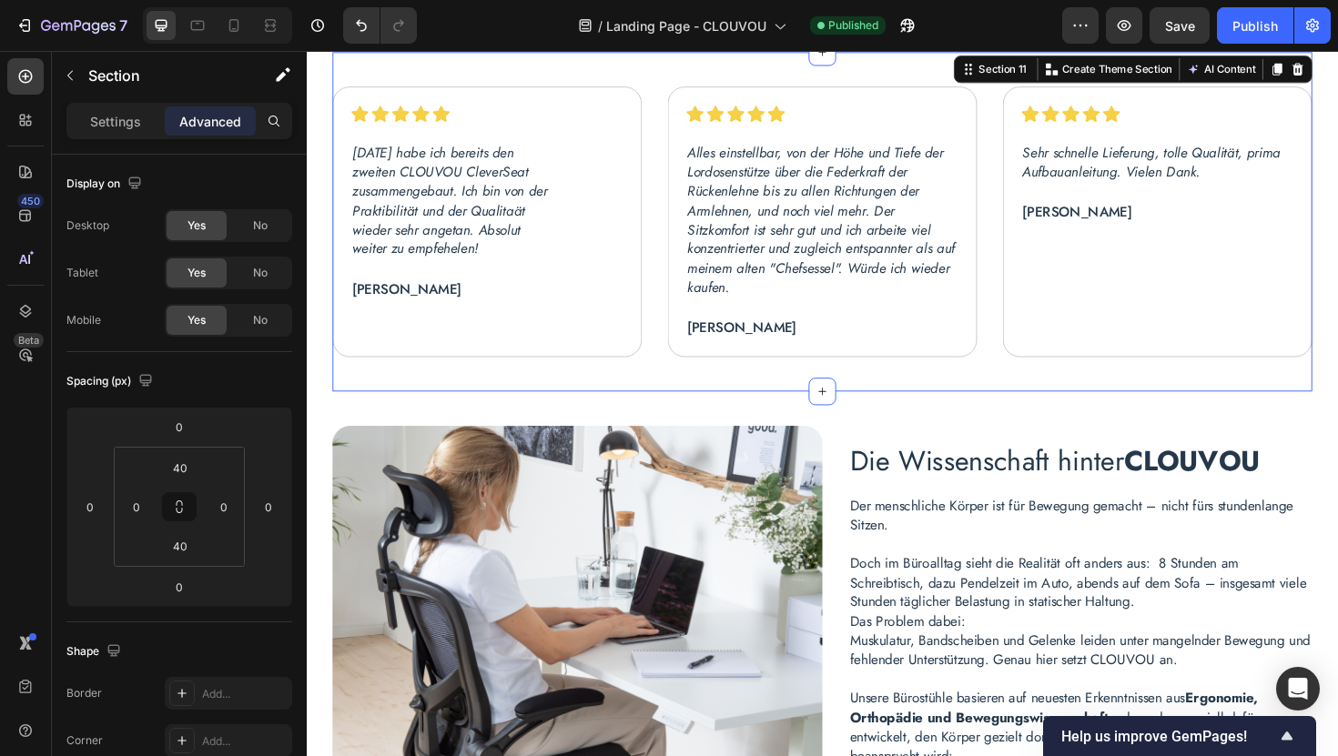
click at [663, 399] on div "Image Row Gestern habe ich bereits den zweiten CLOUVOU CleverSeat zusammengebau…" at bounding box center [852, 232] width 1037 height 359
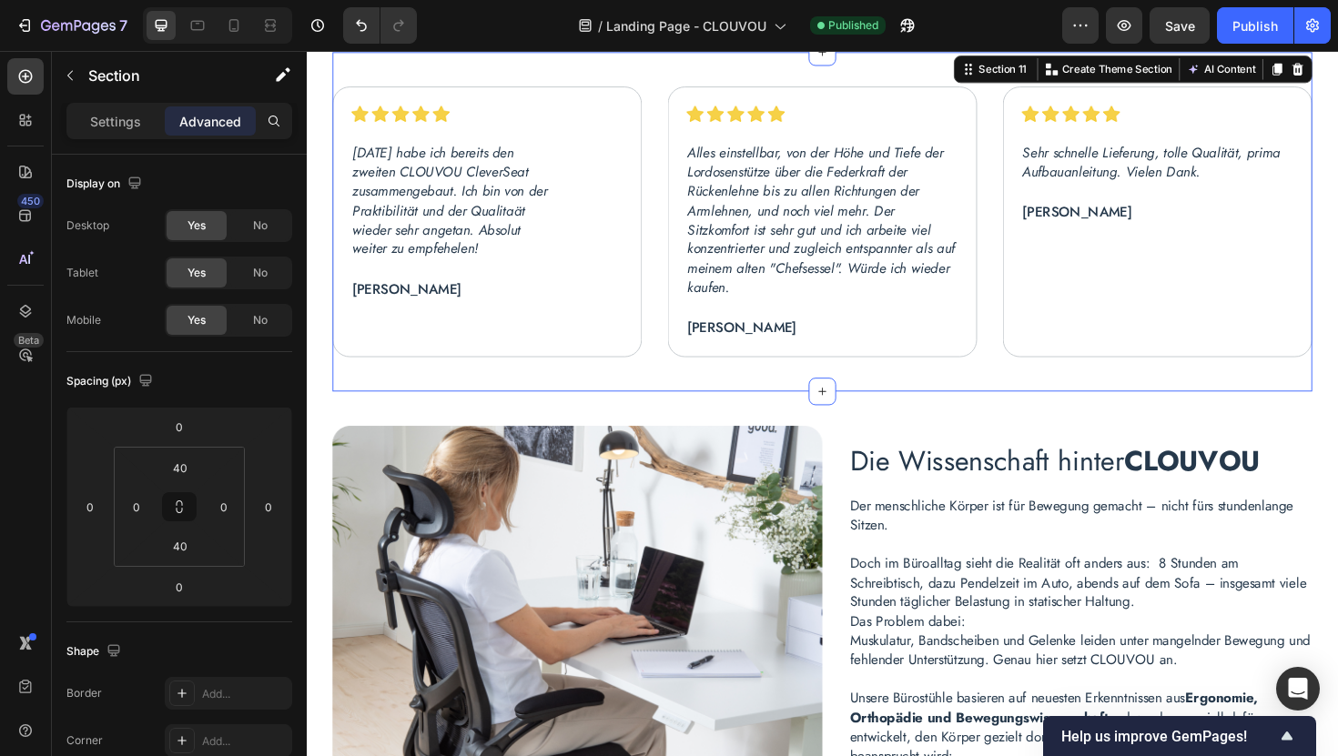
click at [626, 390] on div "Image Row Gestern habe ich bereits den zweiten CLOUVOU CleverSeat zusammengebau…" at bounding box center [852, 232] width 1037 height 359
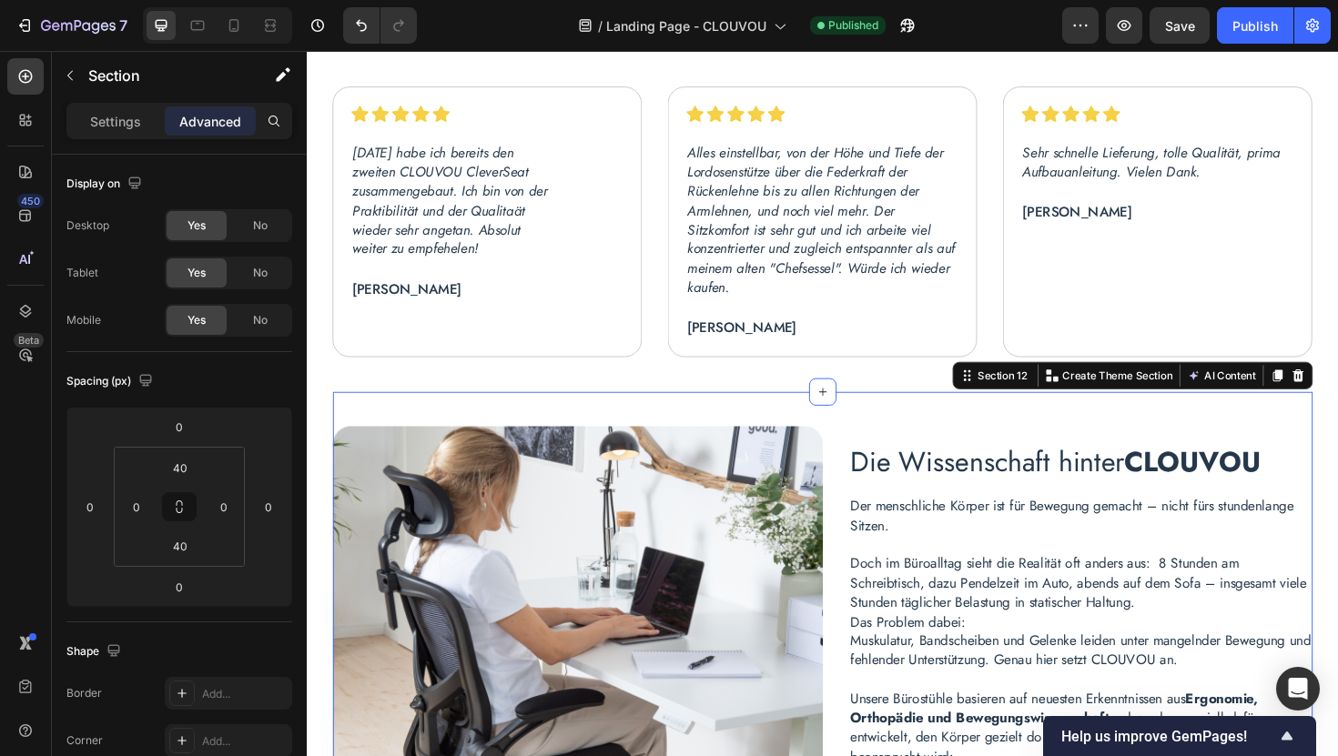
click at [193, 472] on input "40" at bounding box center [180, 467] width 36 height 27
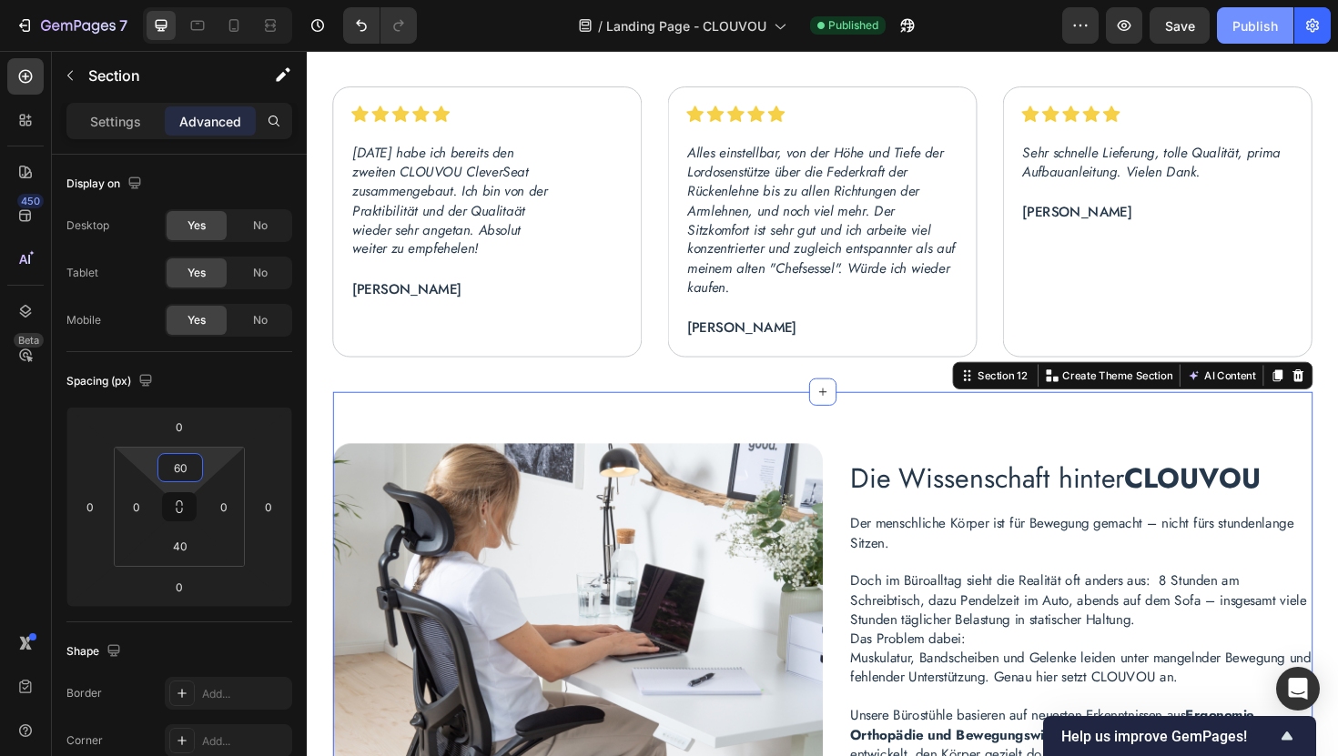
type input "60"
click at [1234, 25] on div "Publish" at bounding box center [1255, 25] width 46 height 19
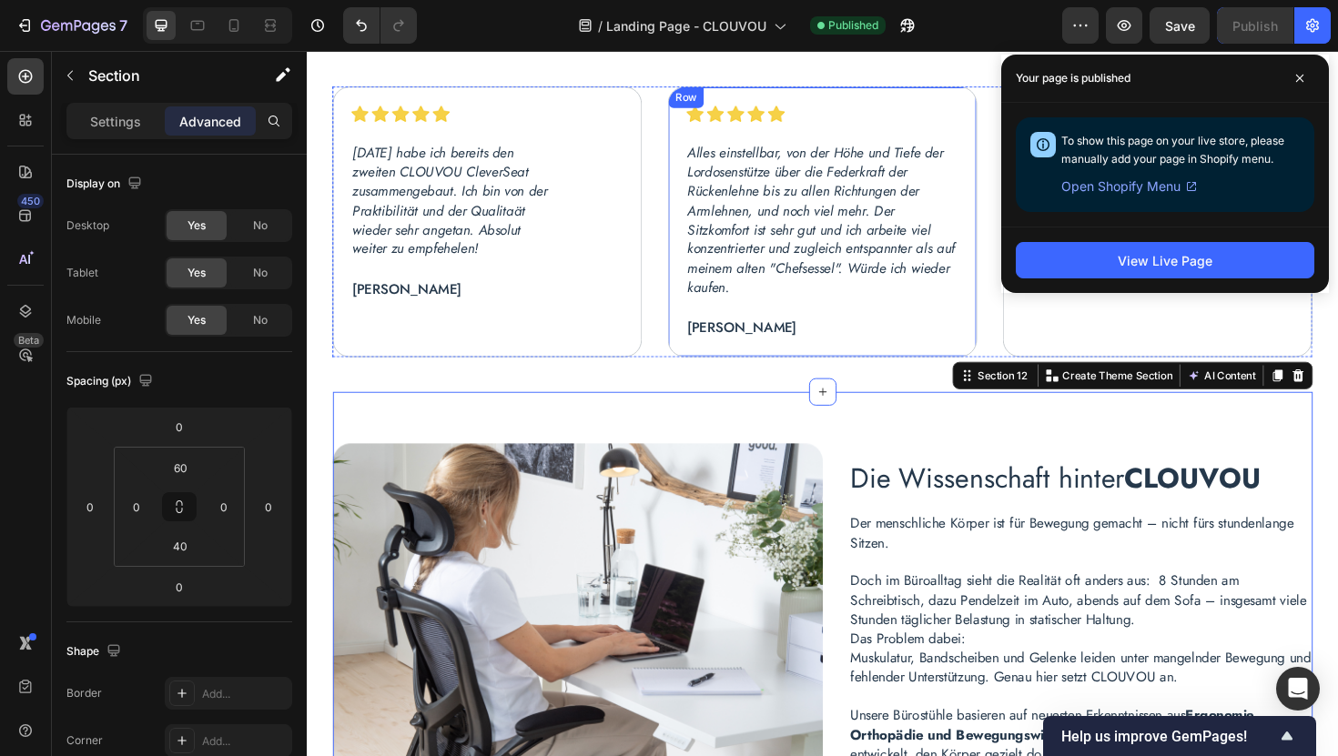
click at [712, 365] on div "Image Row Alles einstellbar, von der Höhe und Tiefe der Lordosenstütze über die…" at bounding box center [853, 232] width 328 height 287
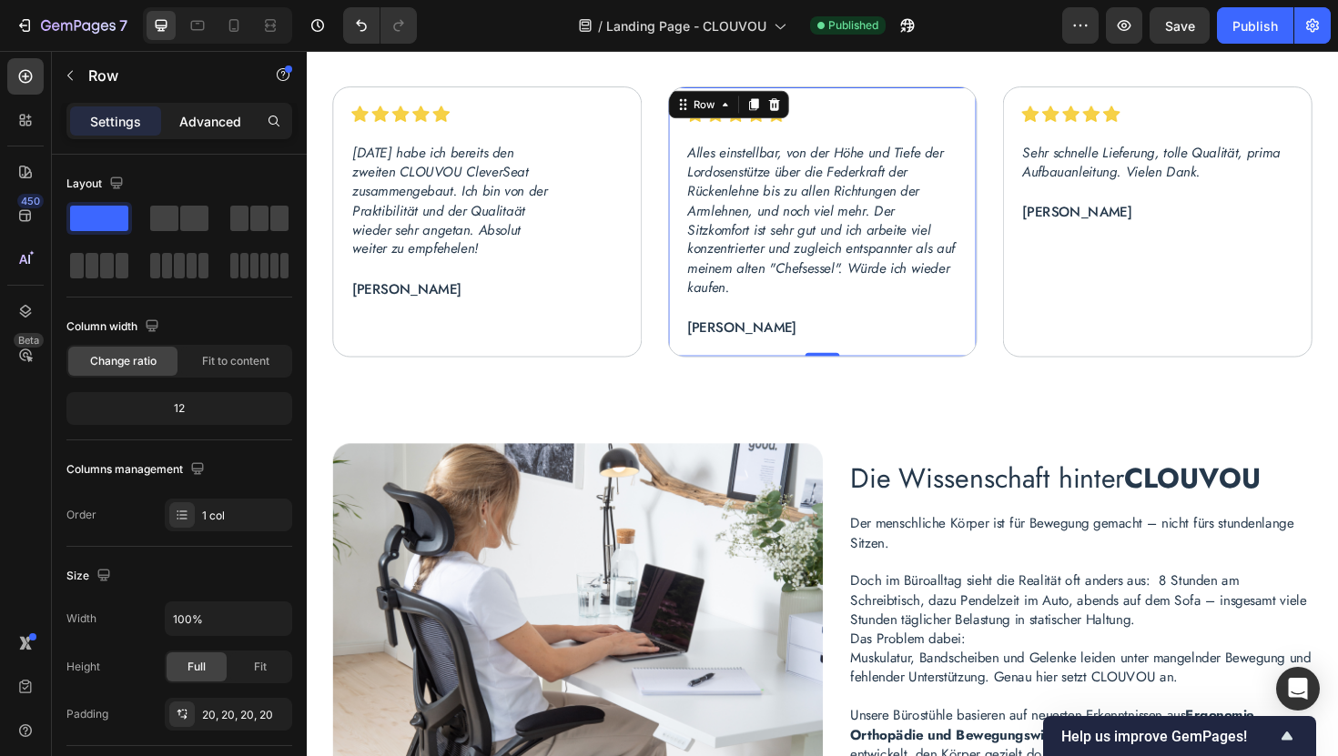
click at [217, 117] on p "Advanced" at bounding box center [210, 121] width 62 height 19
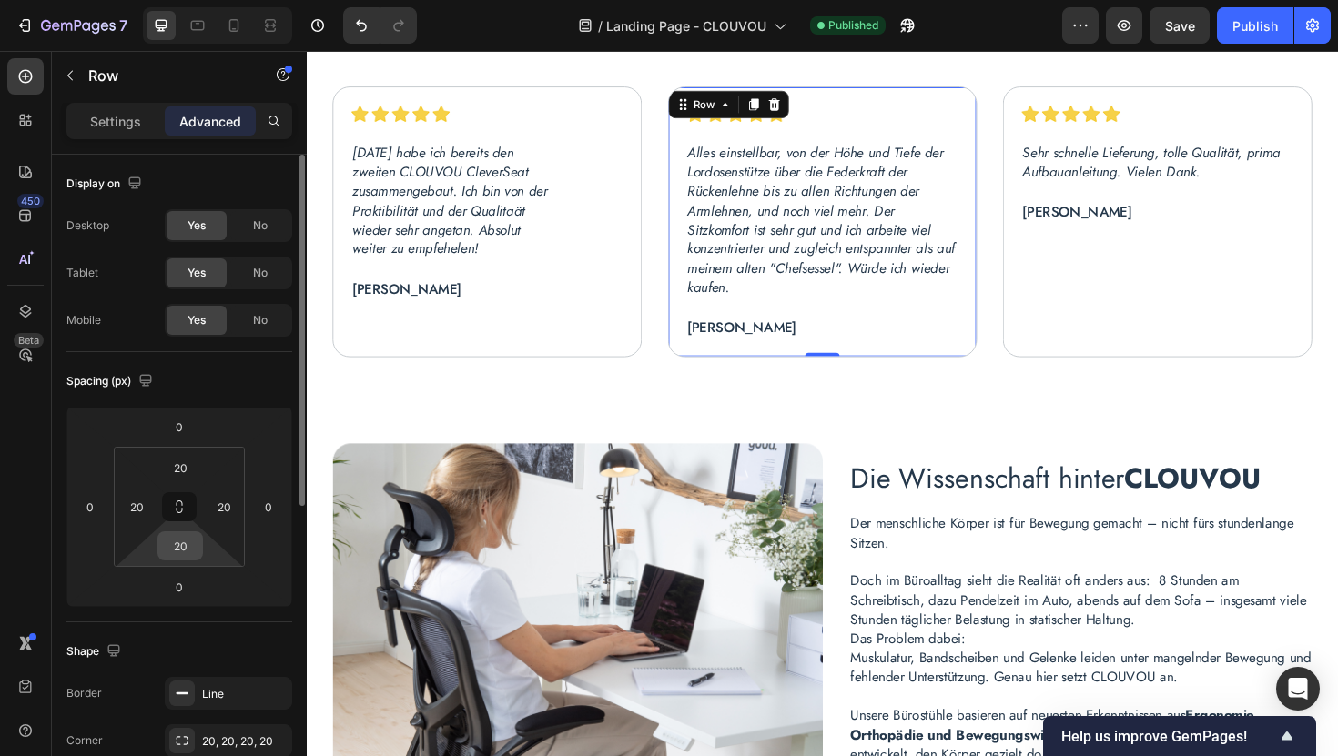
click at [185, 550] on input "20" at bounding box center [180, 545] width 36 height 27
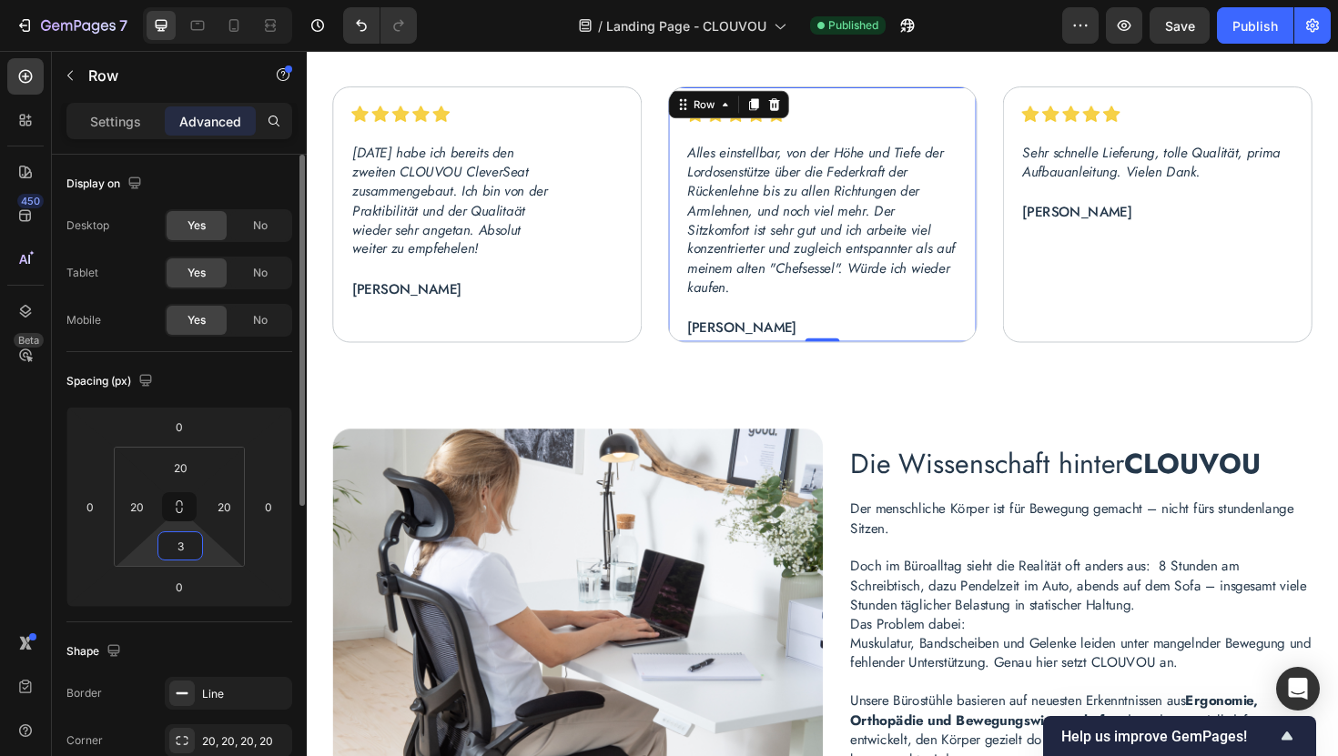
type input "30"
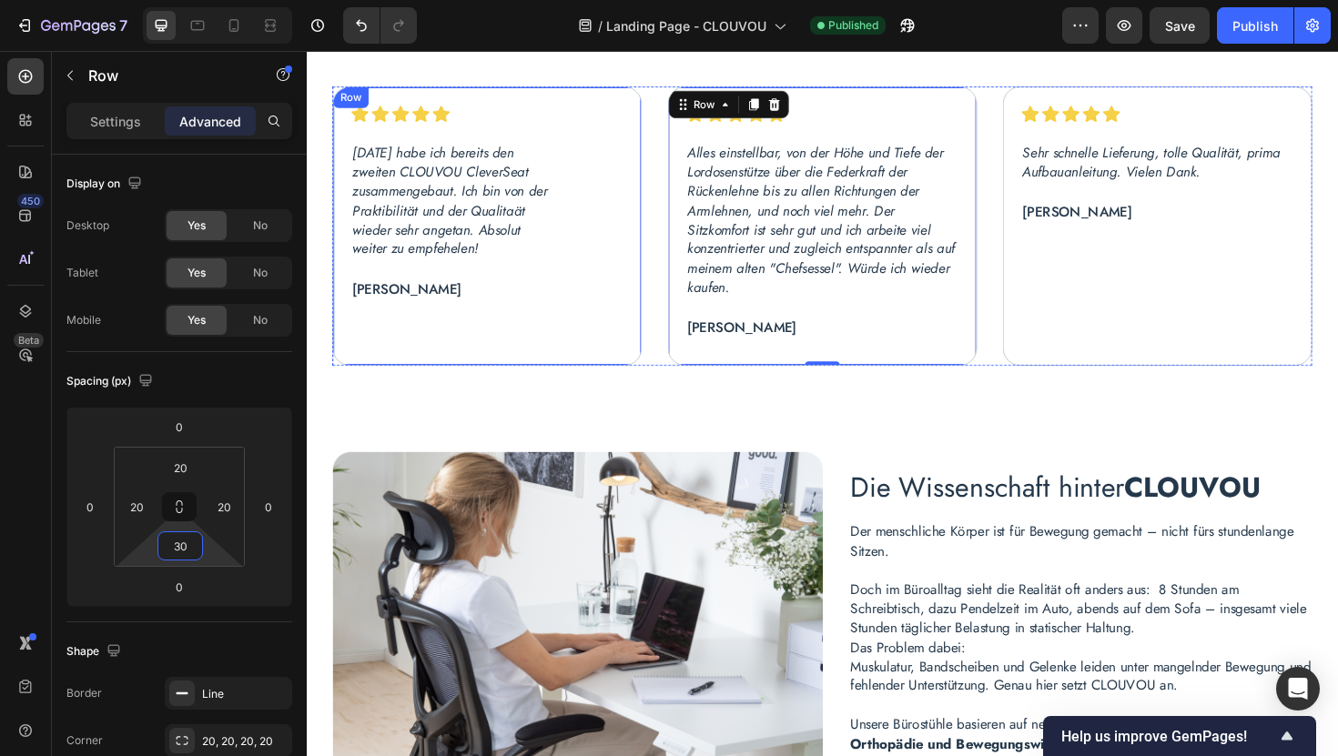
click at [465, 357] on div "Image Row Gestern habe ich bereits den zweiten CLOUVOU CleverSeat zusammengebau…" at bounding box center [497, 237] width 289 height 258
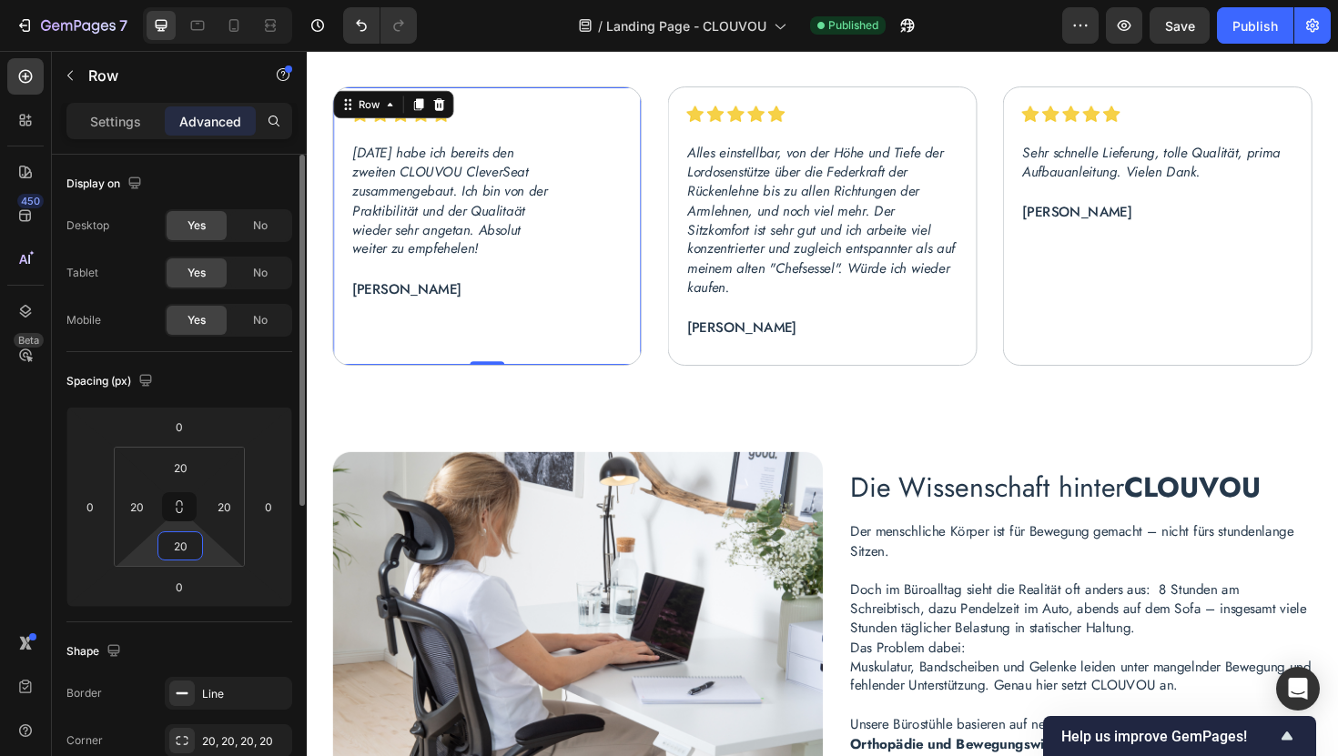
click at [185, 545] on input "20" at bounding box center [180, 545] width 36 height 27
type input "30"
click at [1160, 359] on div "Image Row Sehr schnelle Lieferung, tolle Qualität, prima Aufbauanleitung. Viele…" at bounding box center [1207, 237] width 289 height 258
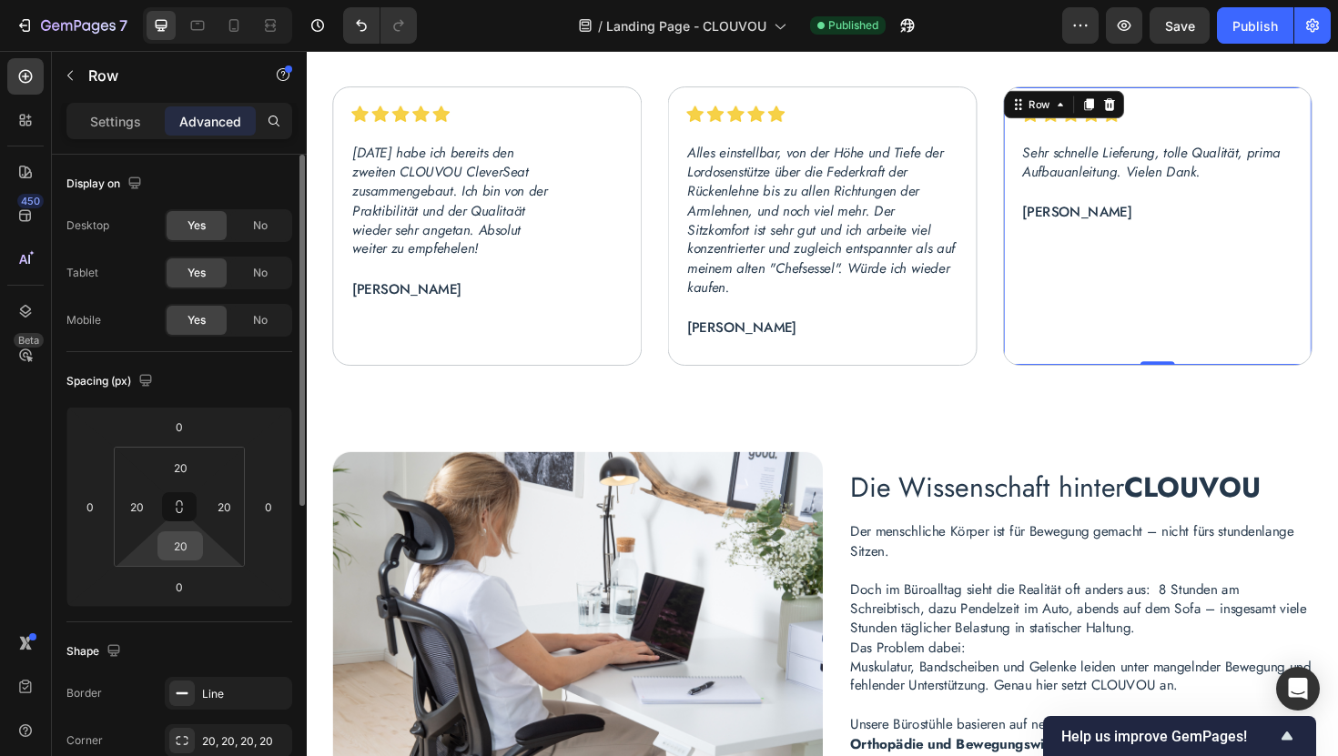
click at [191, 544] on input "20" at bounding box center [180, 545] width 36 height 27
type input "30"
click at [1259, 35] on div "Publish" at bounding box center [1255, 25] width 46 height 19
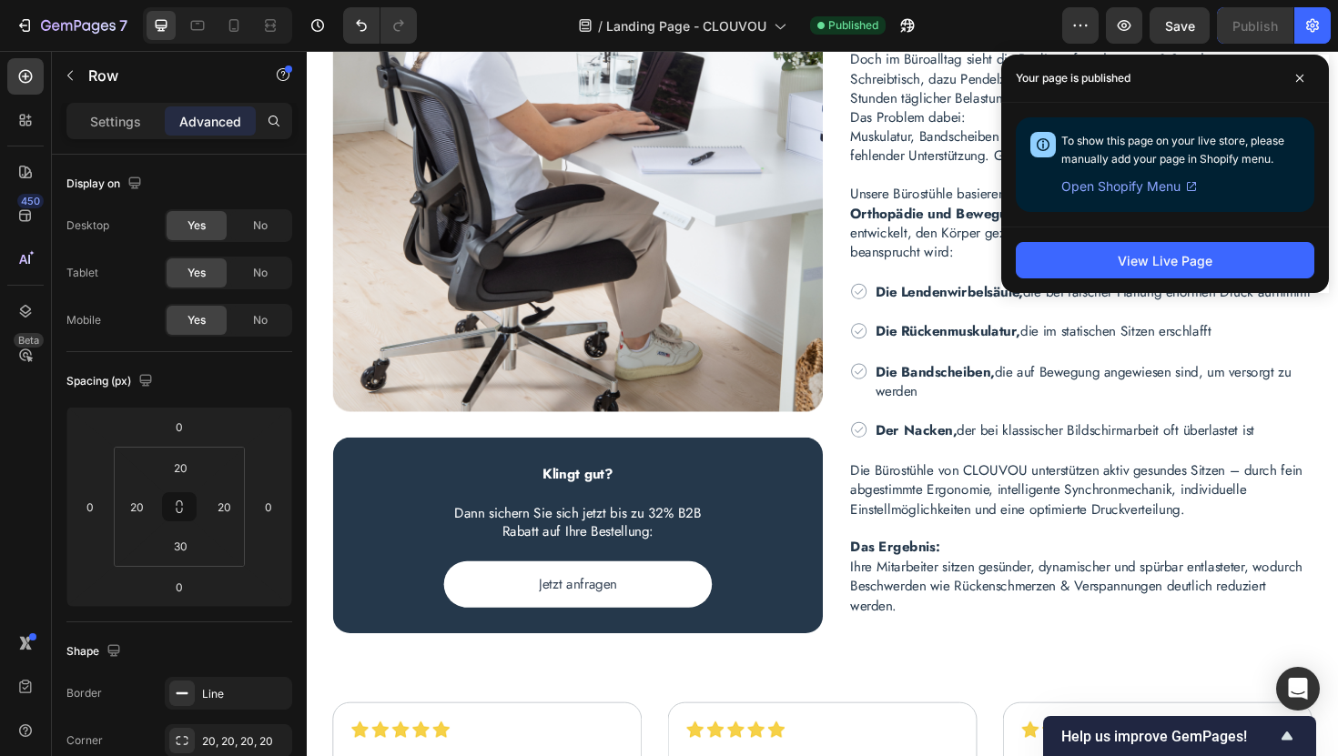
scroll to position [4001, 0]
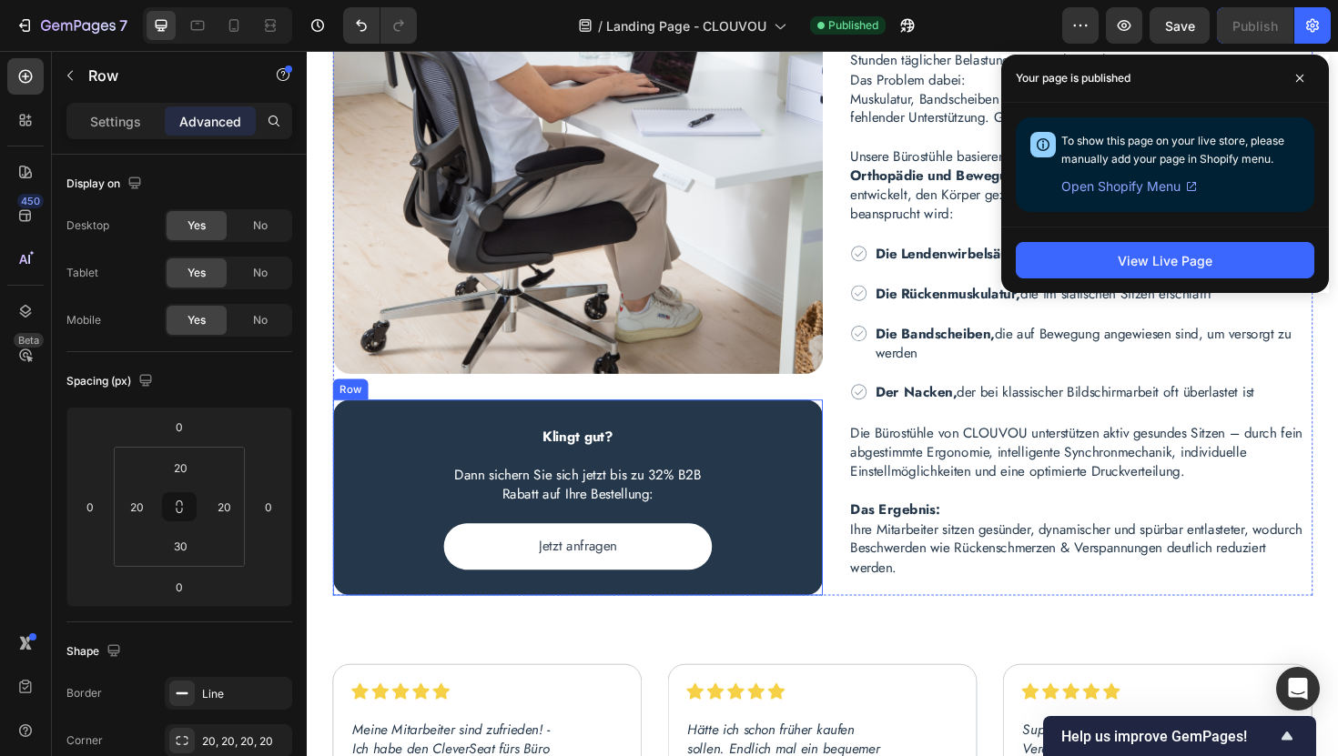
click at [448, 431] on div "Klingt gut? Dann sichern Sie sich jetzt bis zu 32% B2B Rabatt auf Ihre Bestellu…" at bounding box center [593, 523] width 519 height 207
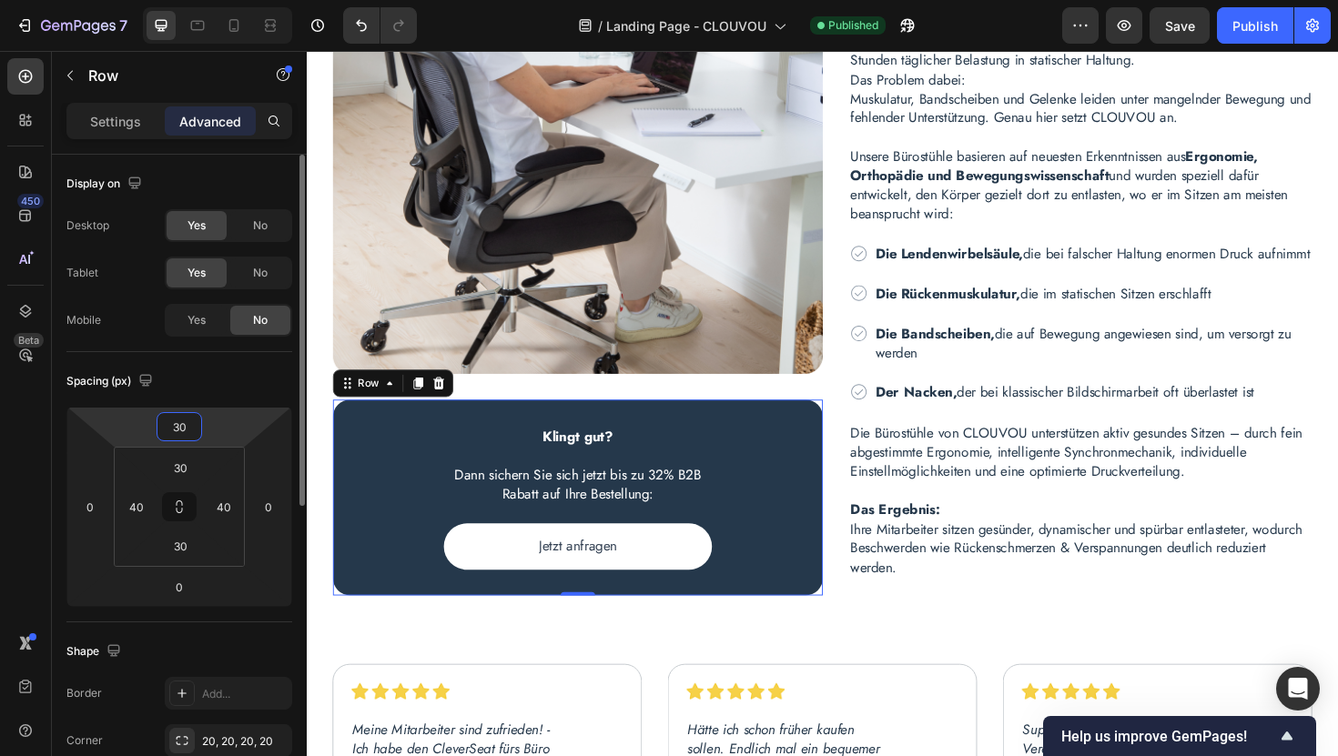
click at [187, 436] on input "30" at bounding box center [179, 426] width 36 height 27
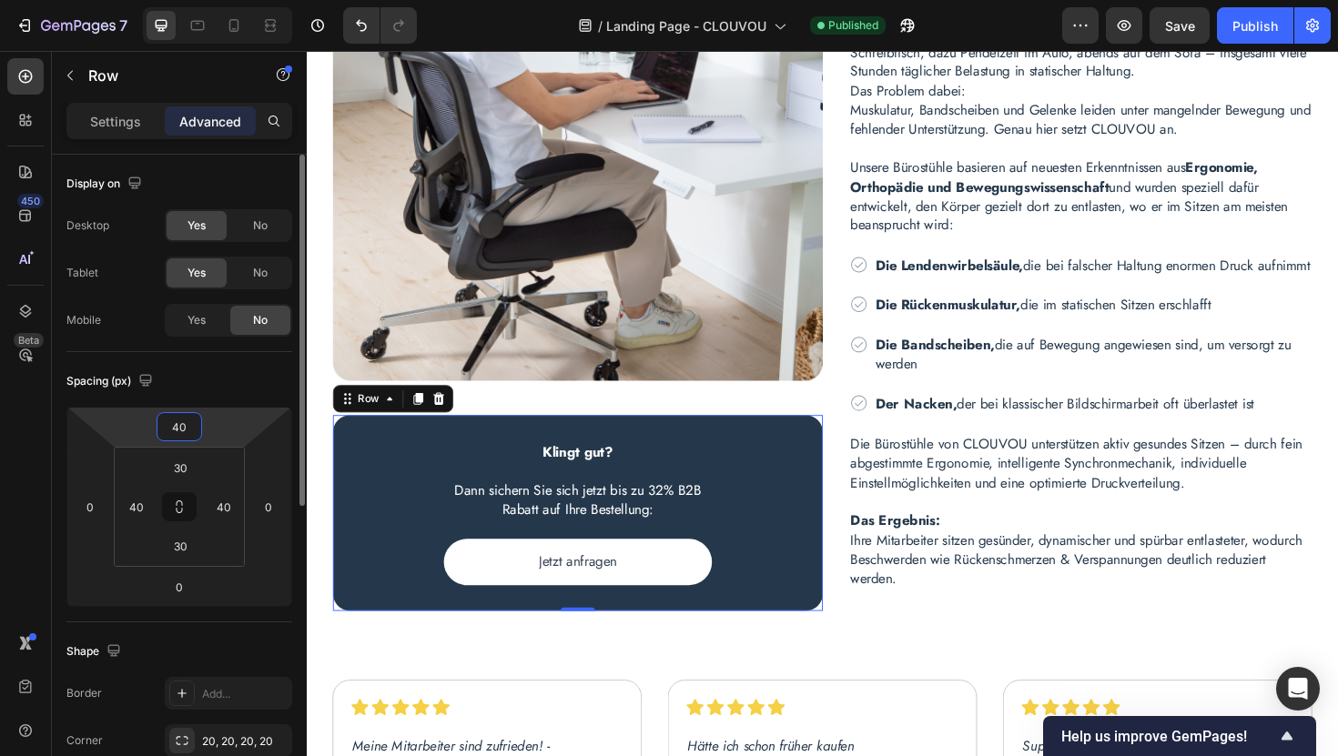
scroll to position [4005, 0]
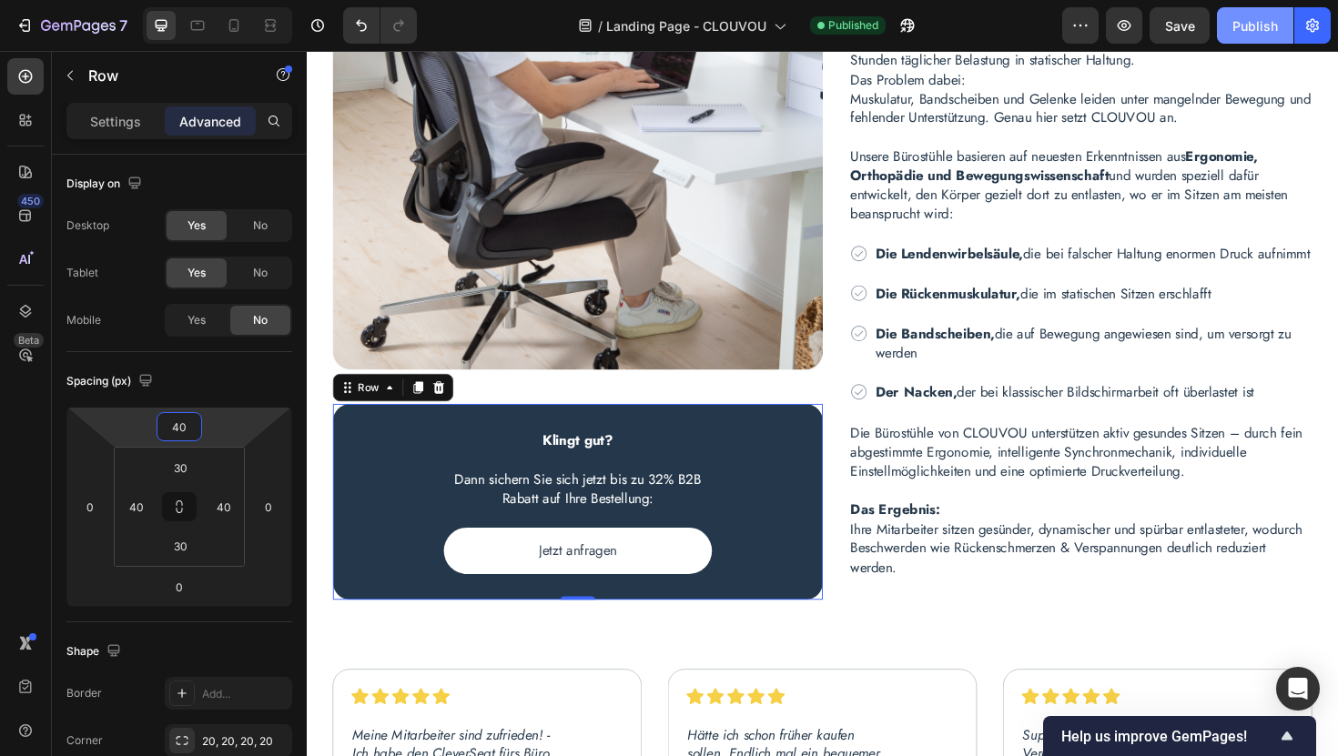
type input "40"
click at [1255, 34] on div "Publish" at bounding box center [1255, 25] width 46 height 19
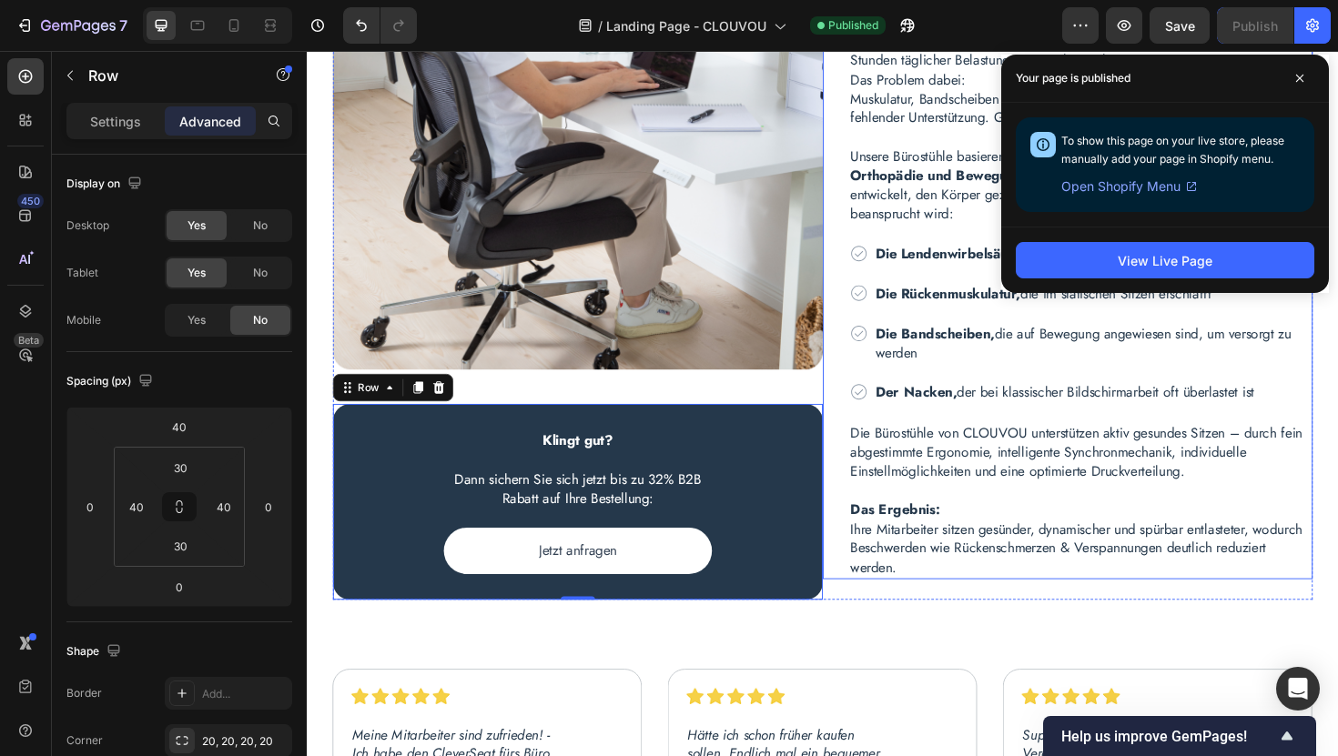
click at [863, 390] on div "Die Wissenschaft hinter CLOUVOU Heading Der menschliche Körper ist für Bewegung…" at bounding box center [1112, 252] width 519 height 720
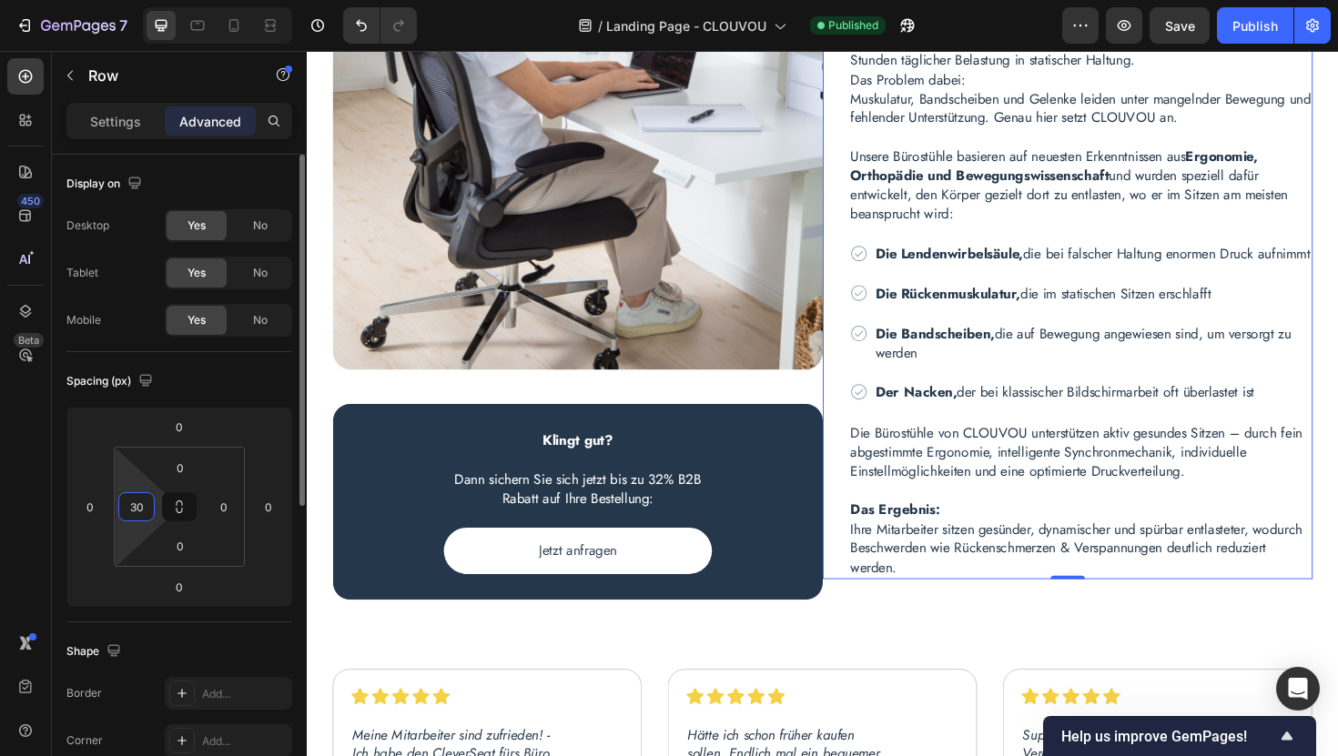
click at [147, 508] on input "30" at bounding box center [136, 506] width 27 height 27
type input "0"
click at [28, 516] on div "450 Beta" at bounding box center [25, 341] width 36 height 567
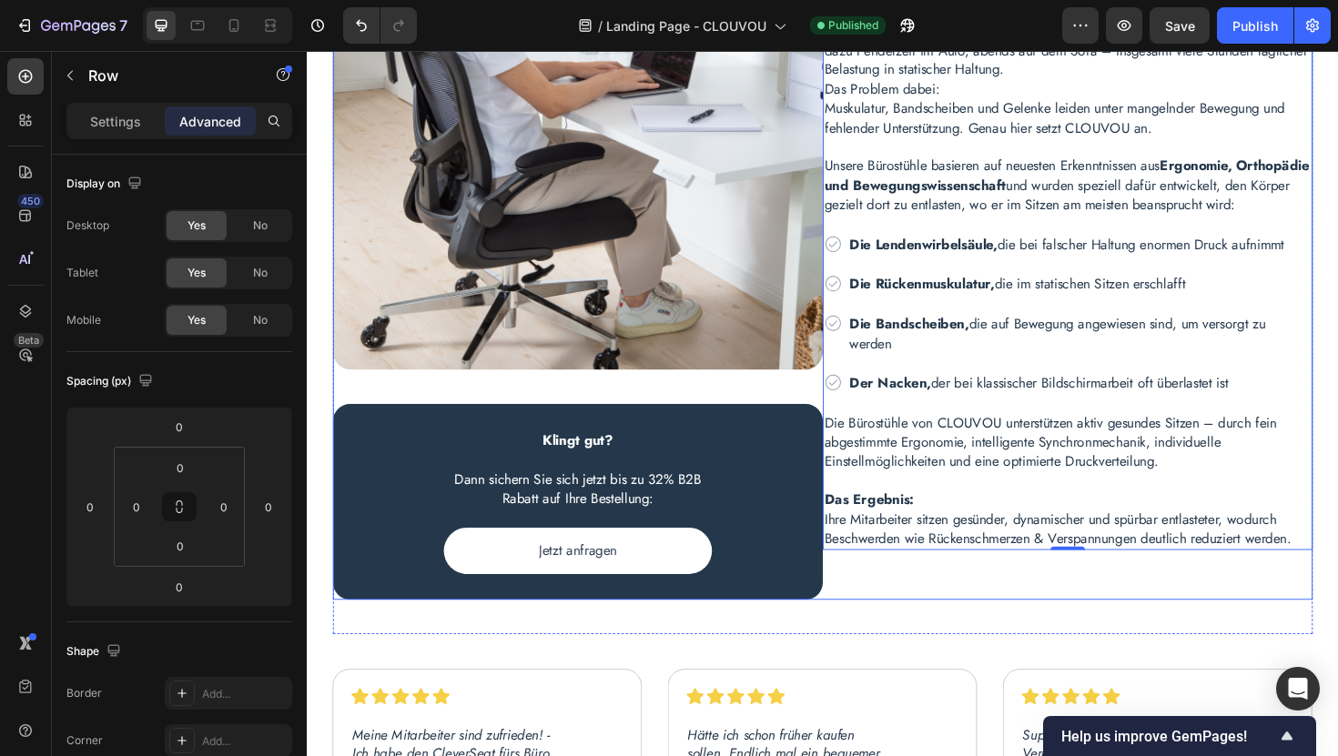
click at [824, 406] on div "Image Klingt gut? Dann sichern Sie sich jetzt bis zu 32% B2B Rabatt auf Ihre Be…" at bounding box center [593, 251] width 519 height 763
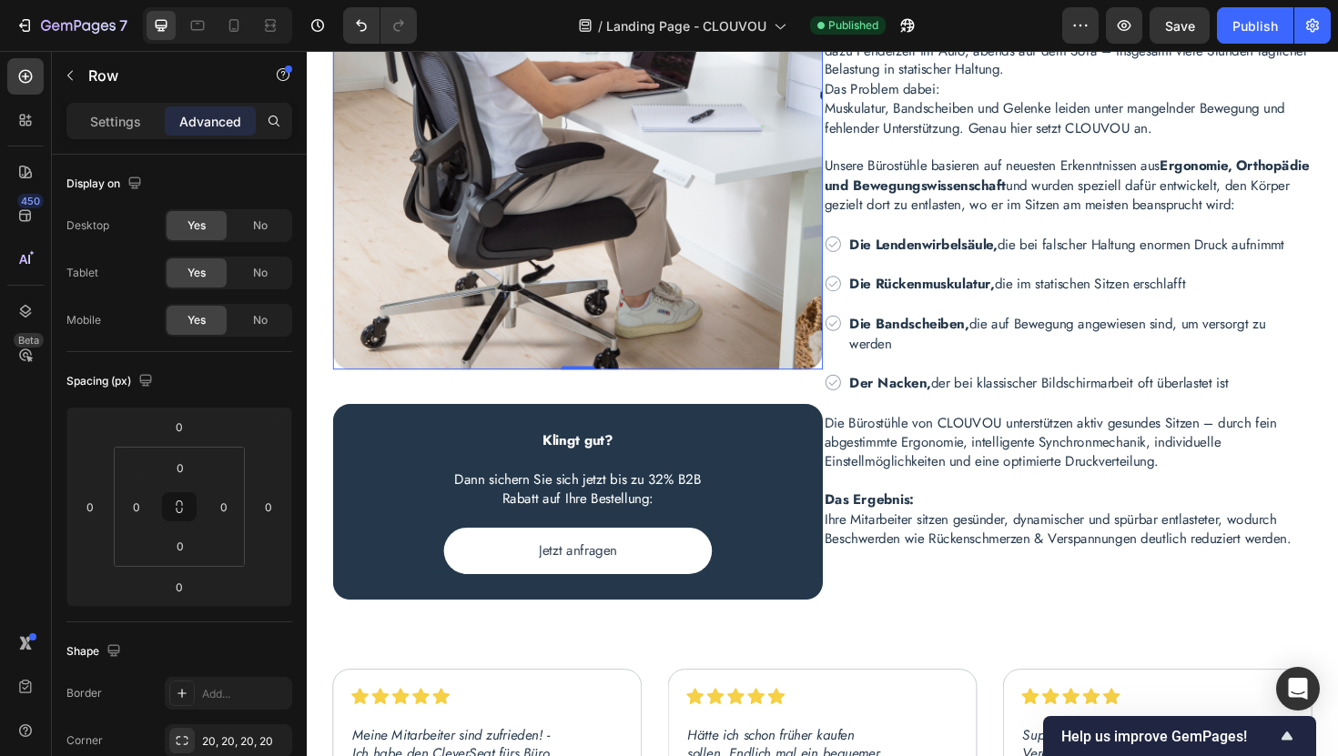
click at [843, 383] on img at bounding box center [593, 129] width 519 height 519
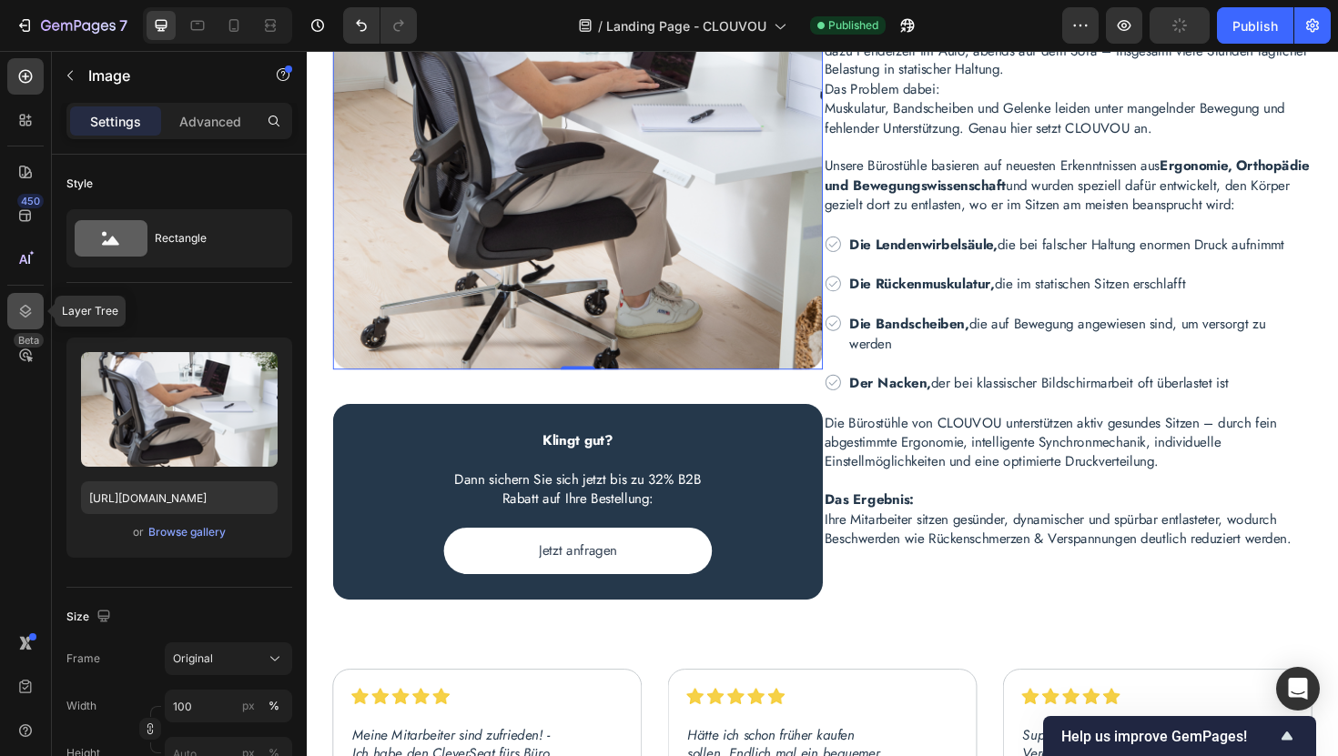
click at [25, 312] on icon at bounding box center [26, 311] width 12 height 13
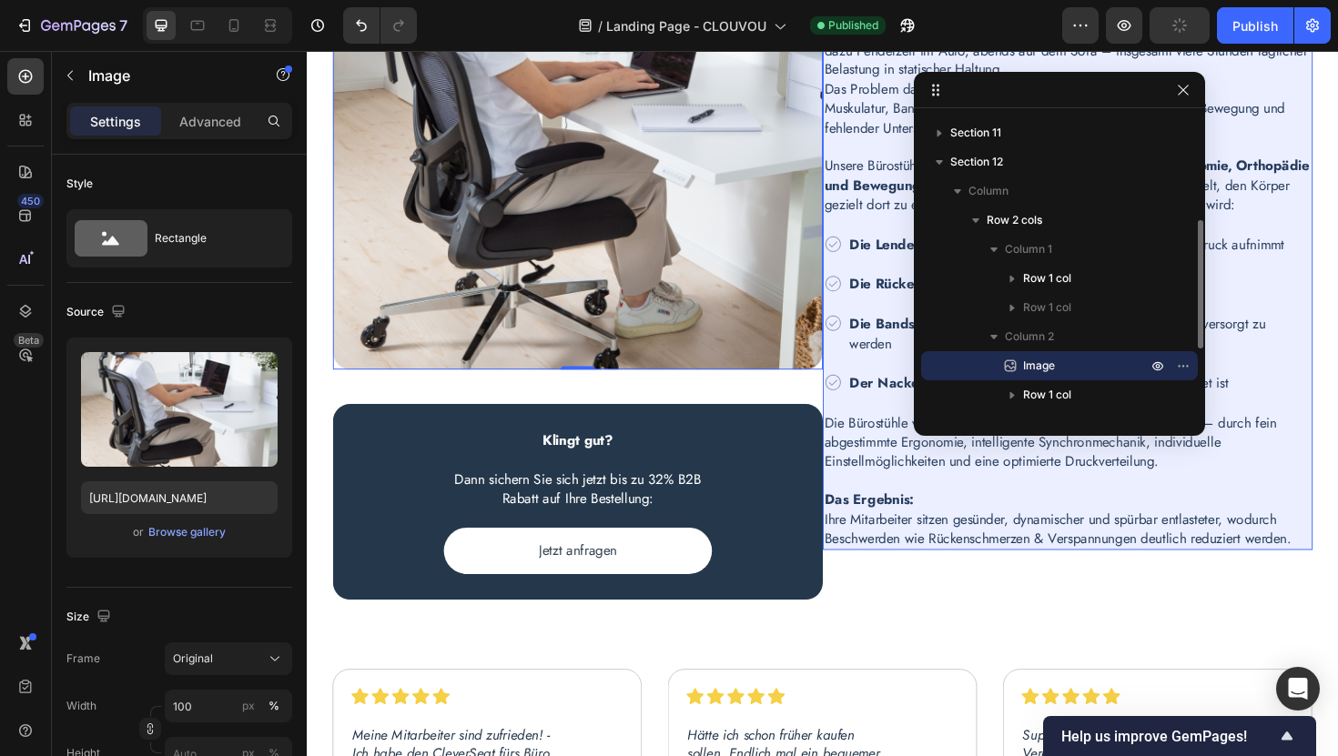
scroll to position [273, 0]
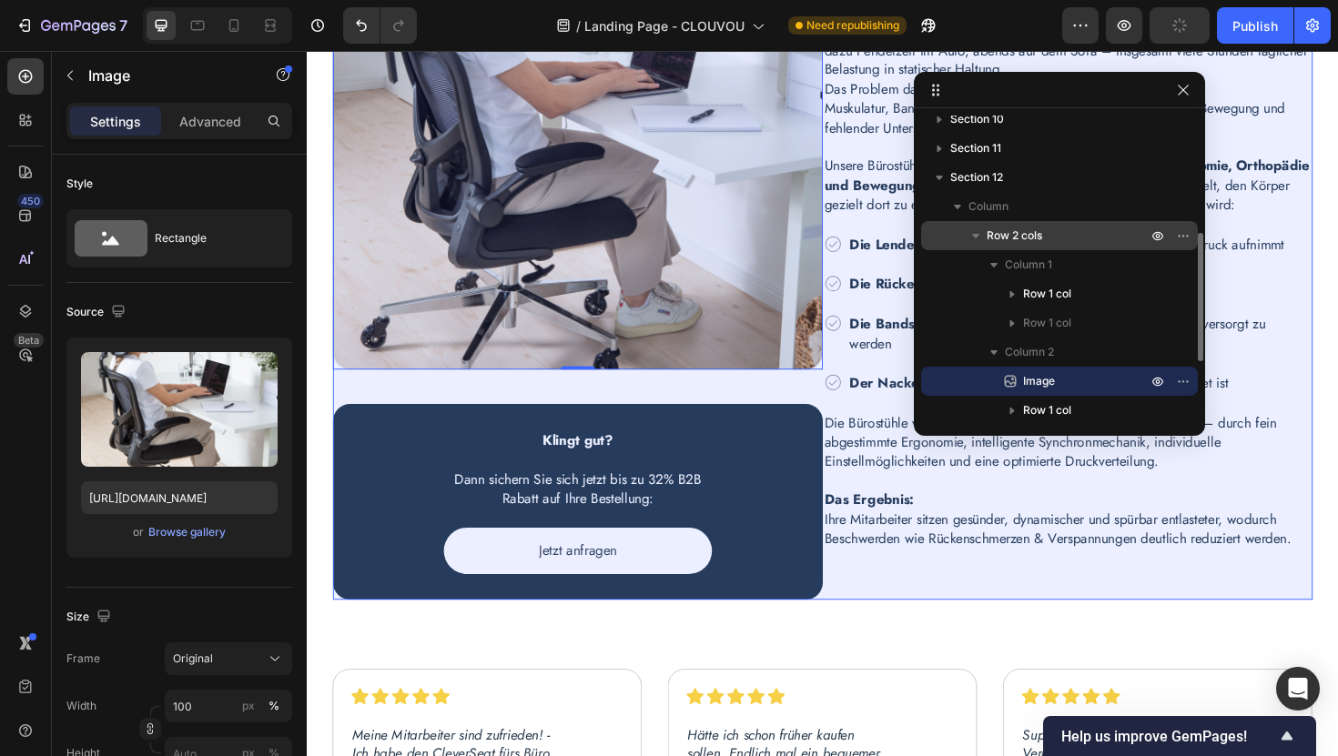
click at [1021, 239] on span "Row 2 cols" at bounding box center [1015, 236] width 56 height 18
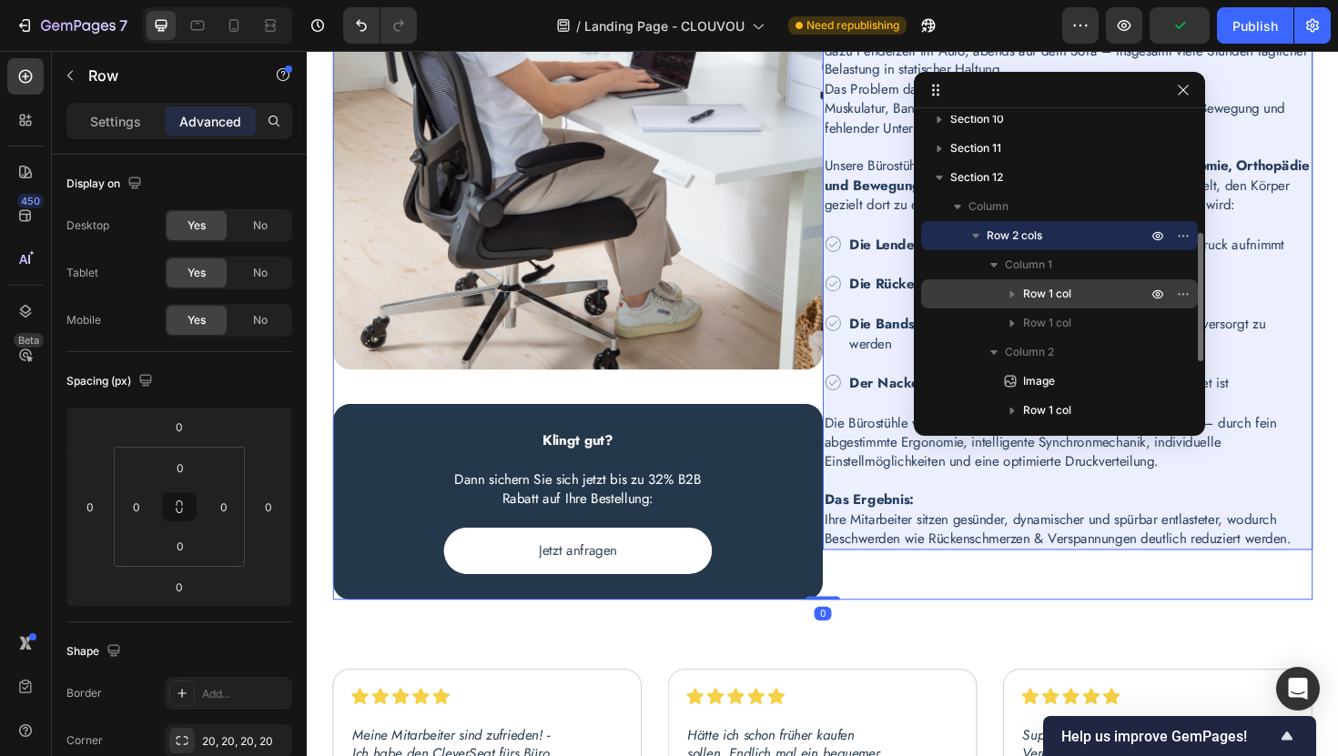
click at [1025, 299] on span "Row 1 col" at bounding box center [1047, 294] width 48 height 18
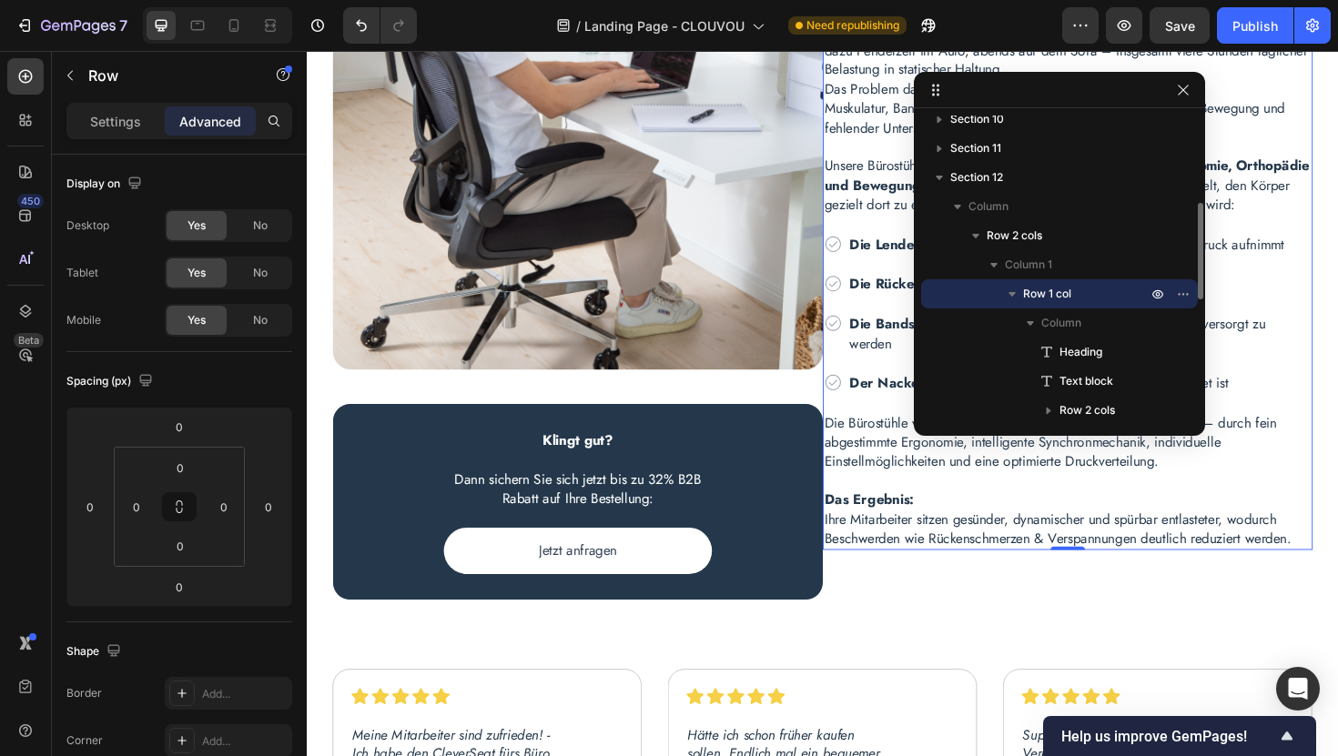
click at [1012, 291] on icon "button" at bounding box center [1012, 294] width 18 height 18
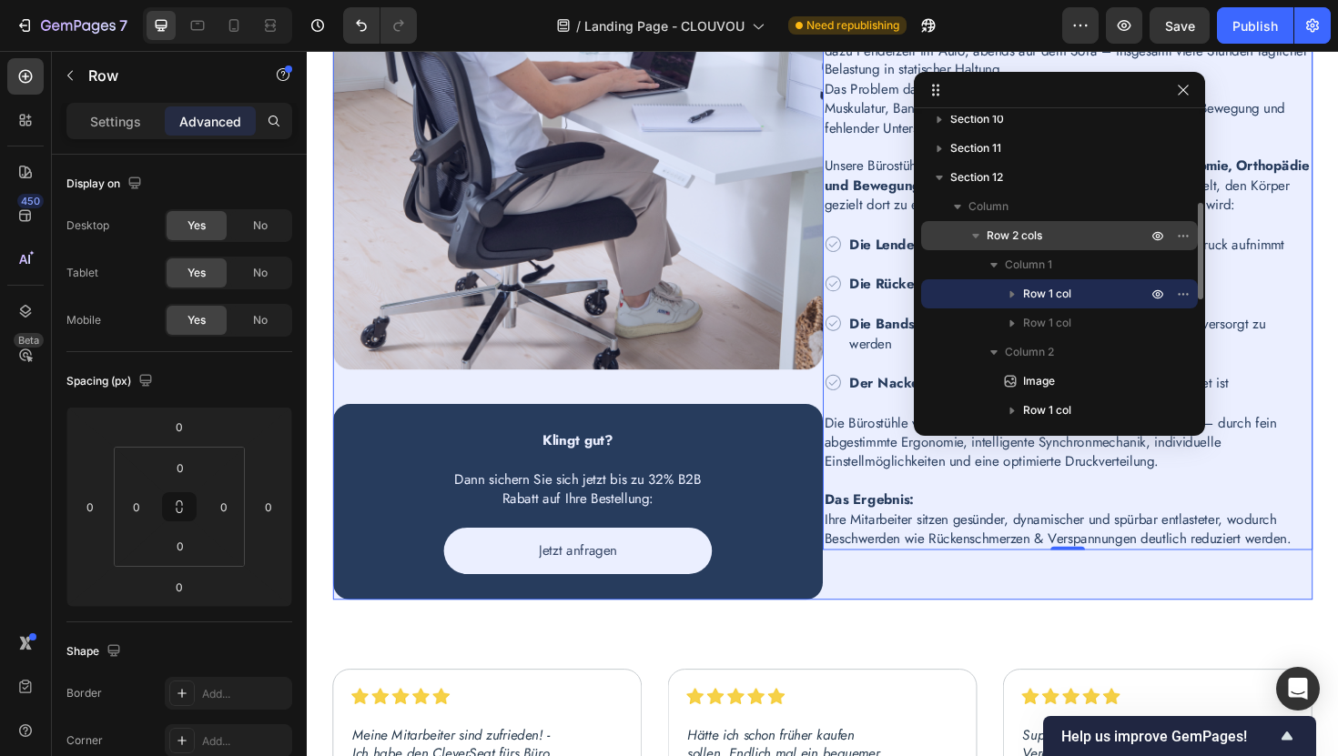
click at [1013, 231] on span "Row 2 cols" at bounding box center [1015, 236] width 56 height 18
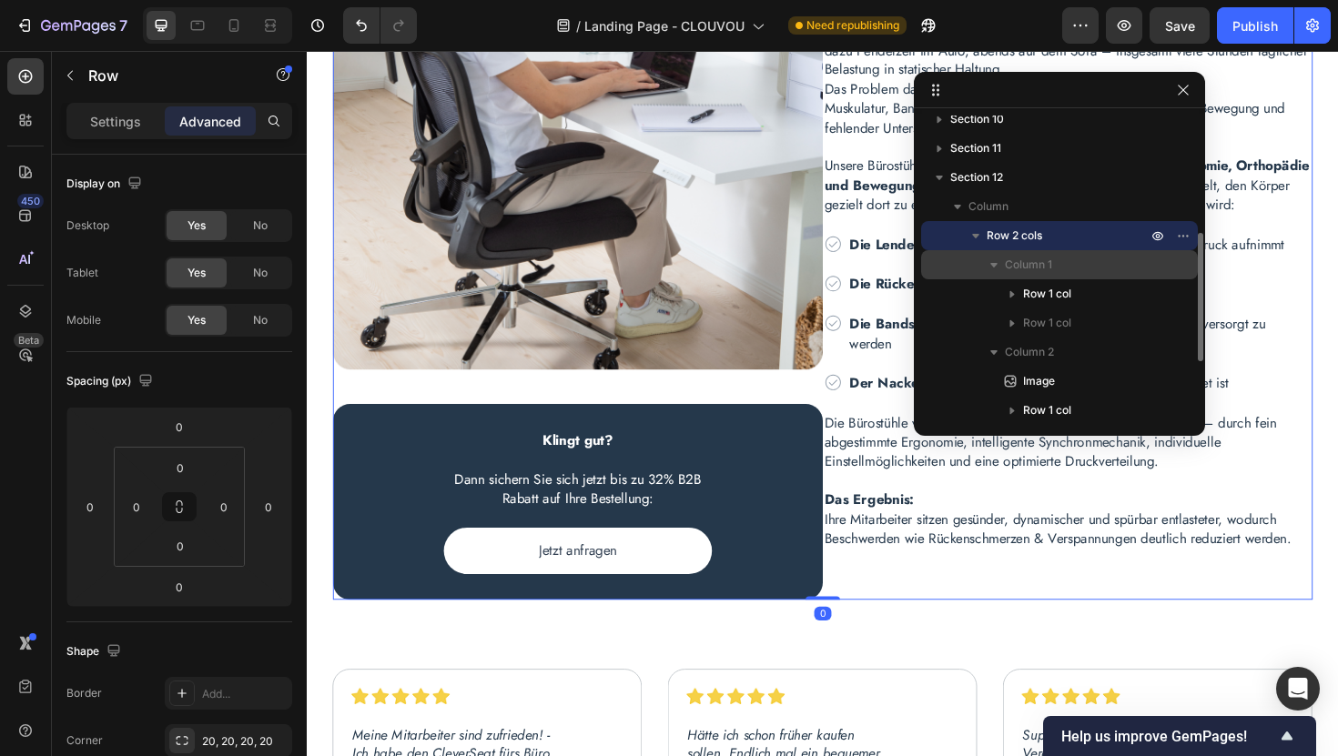
click at [1017, 268] on span "Column 1" at bounding box center [1028, 265] width 47 height 18
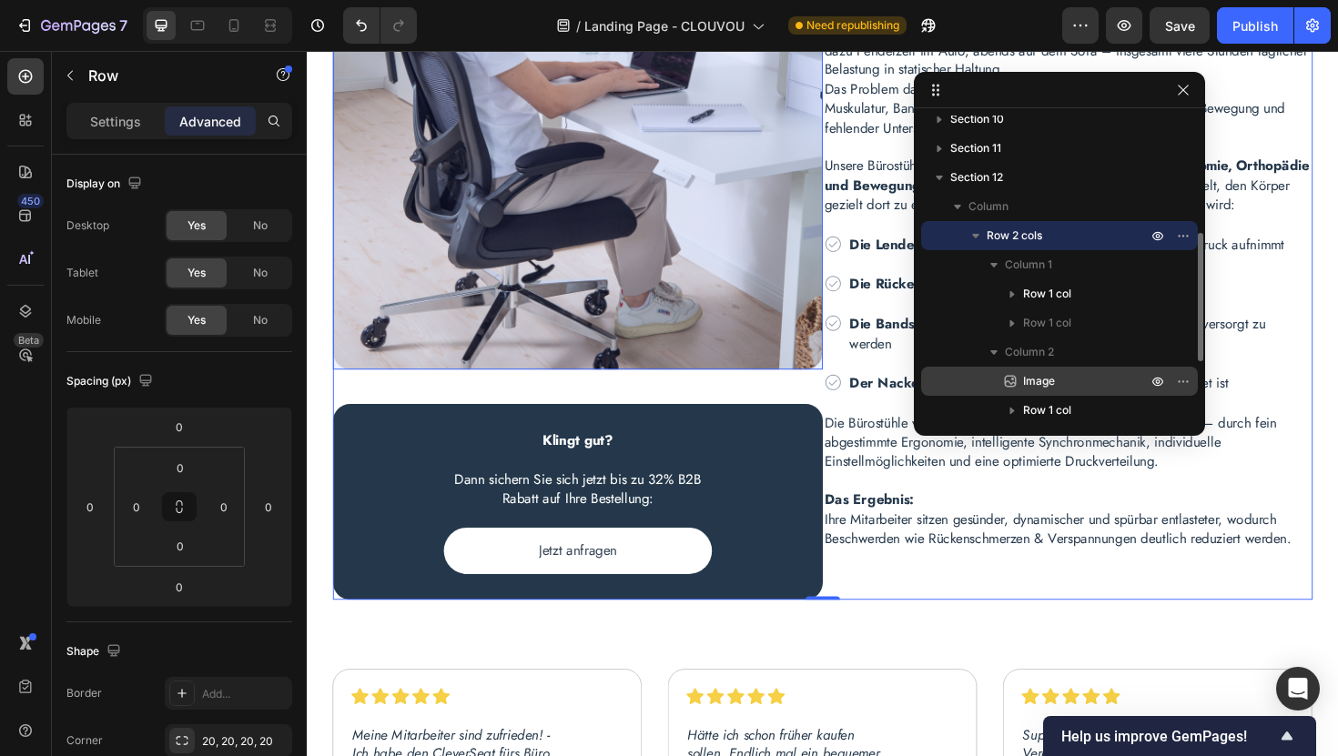
click at [1042, 381] on span "Image" at bounding box center [1039, 381] width 32 height 18
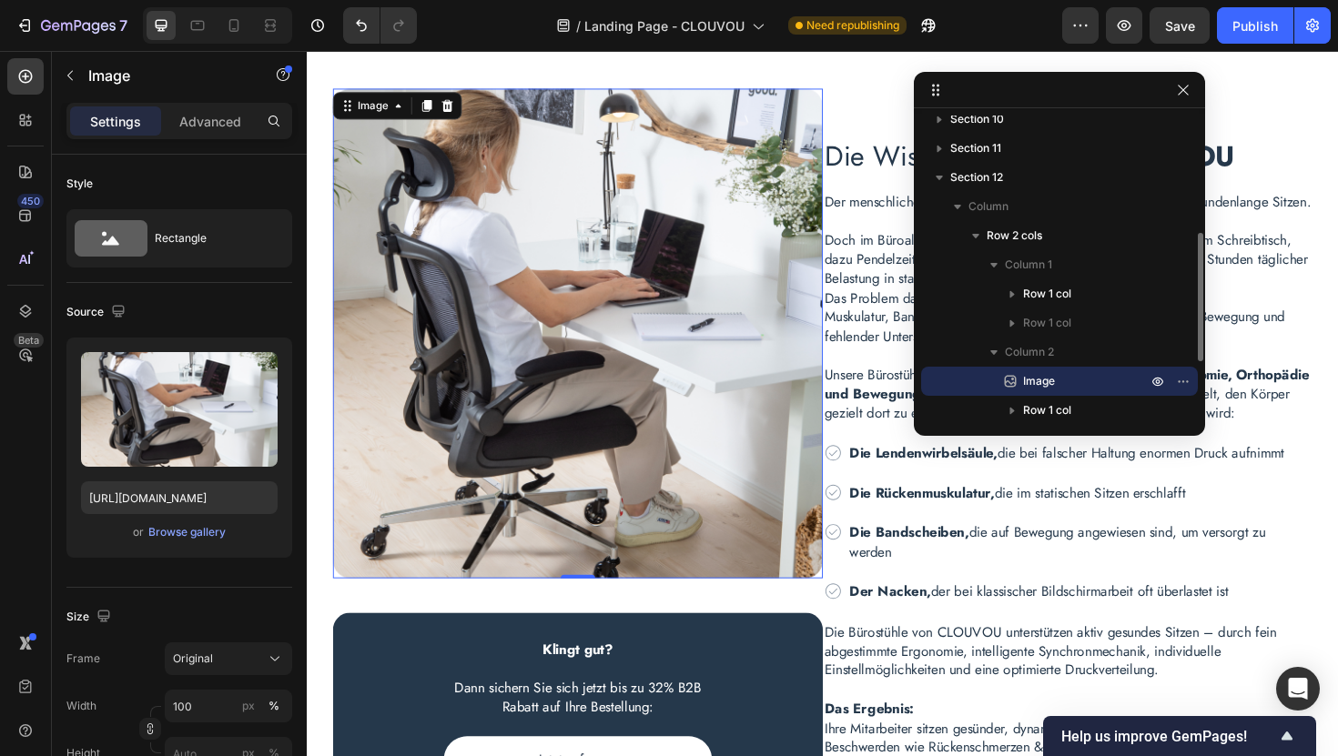
scroll to position [3760, 0]
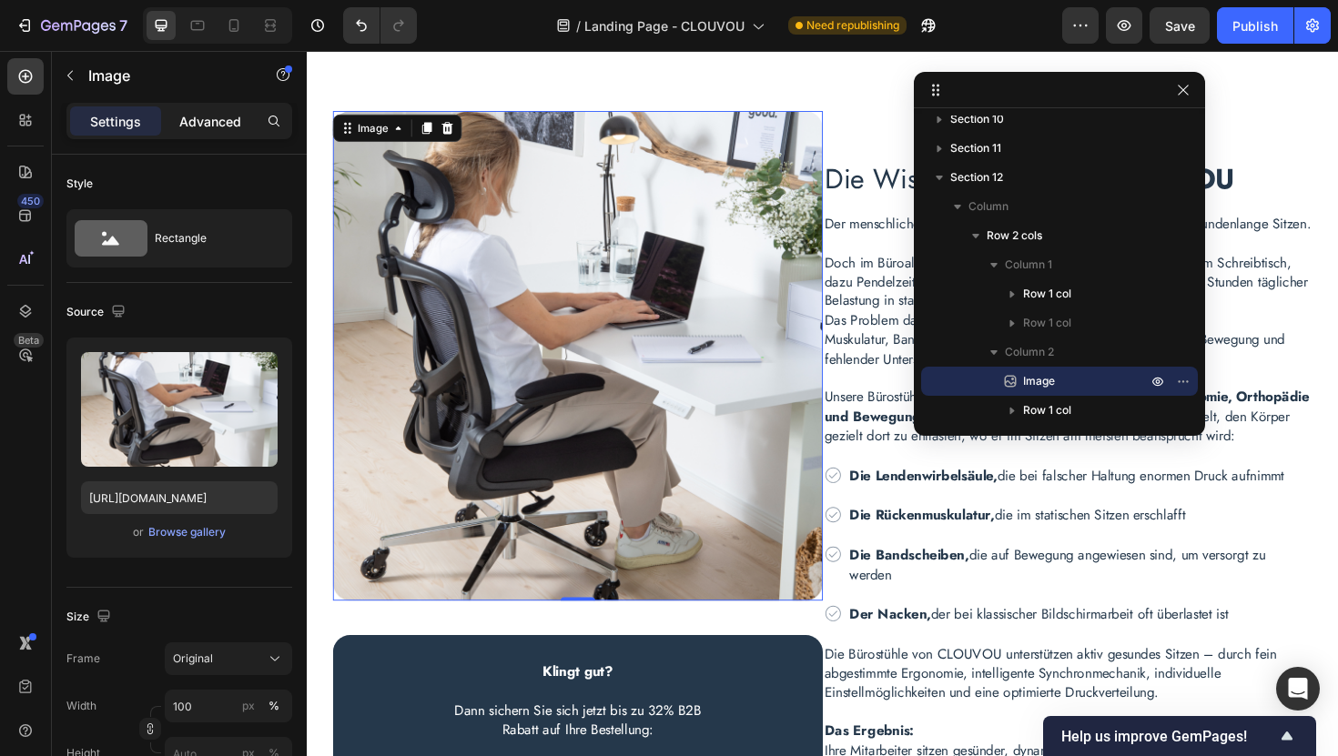
click at [216, 127] on p "Advanced" at bounding box center [210, 121] width 62 height 19
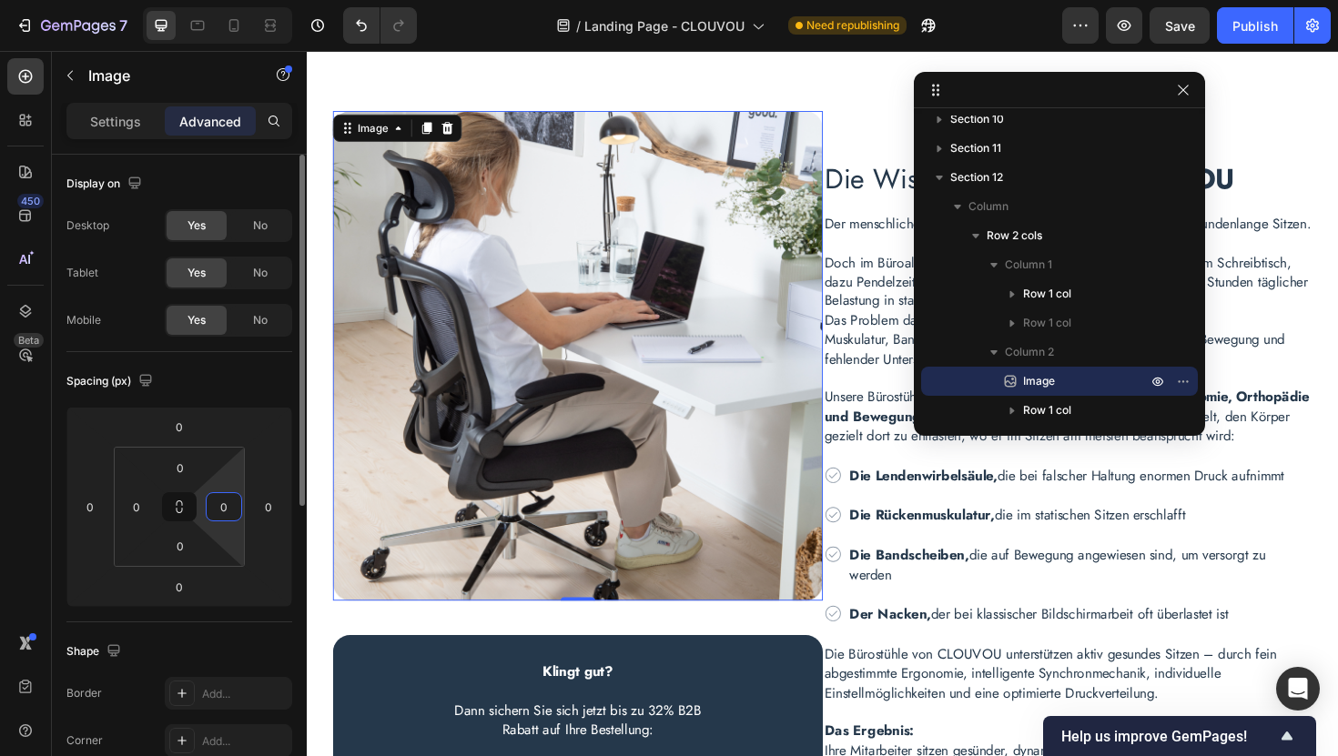
click at [230, 509] on input "0" at bounding box center [223, 506] width 27 height 27
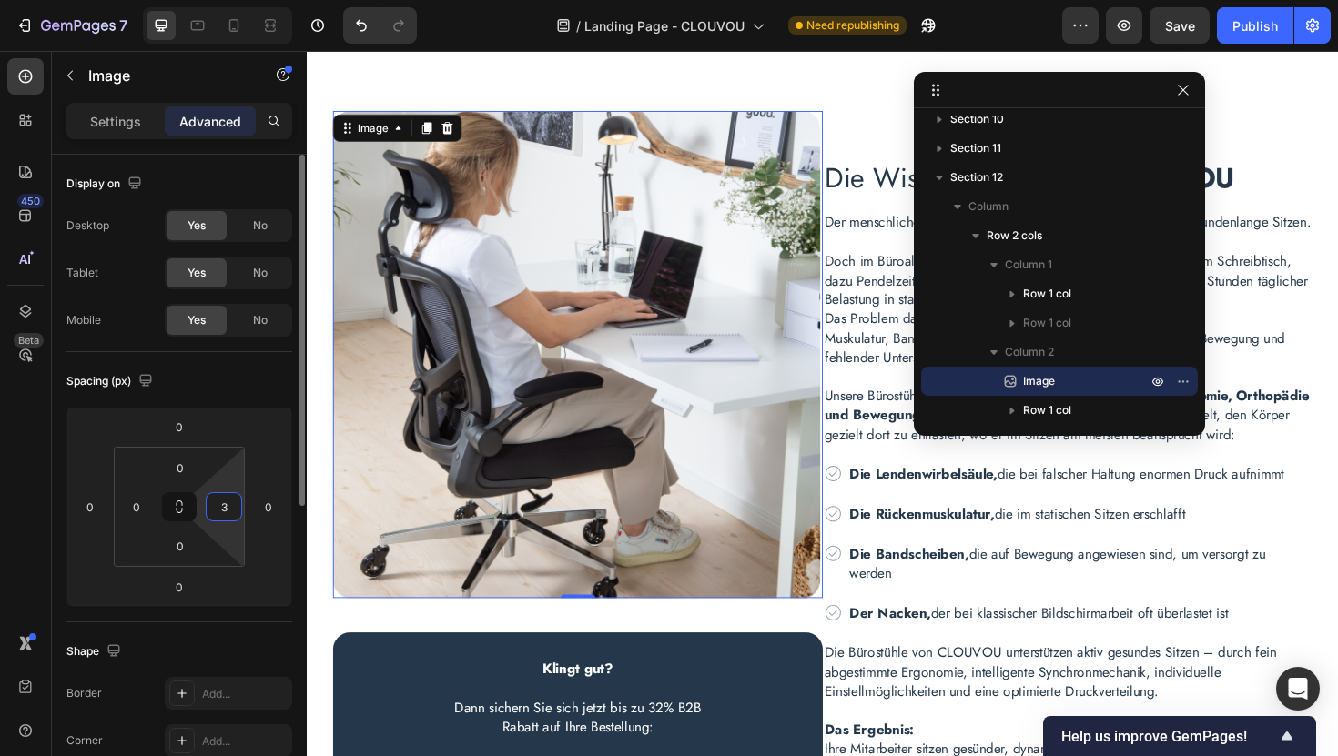
type input "30"
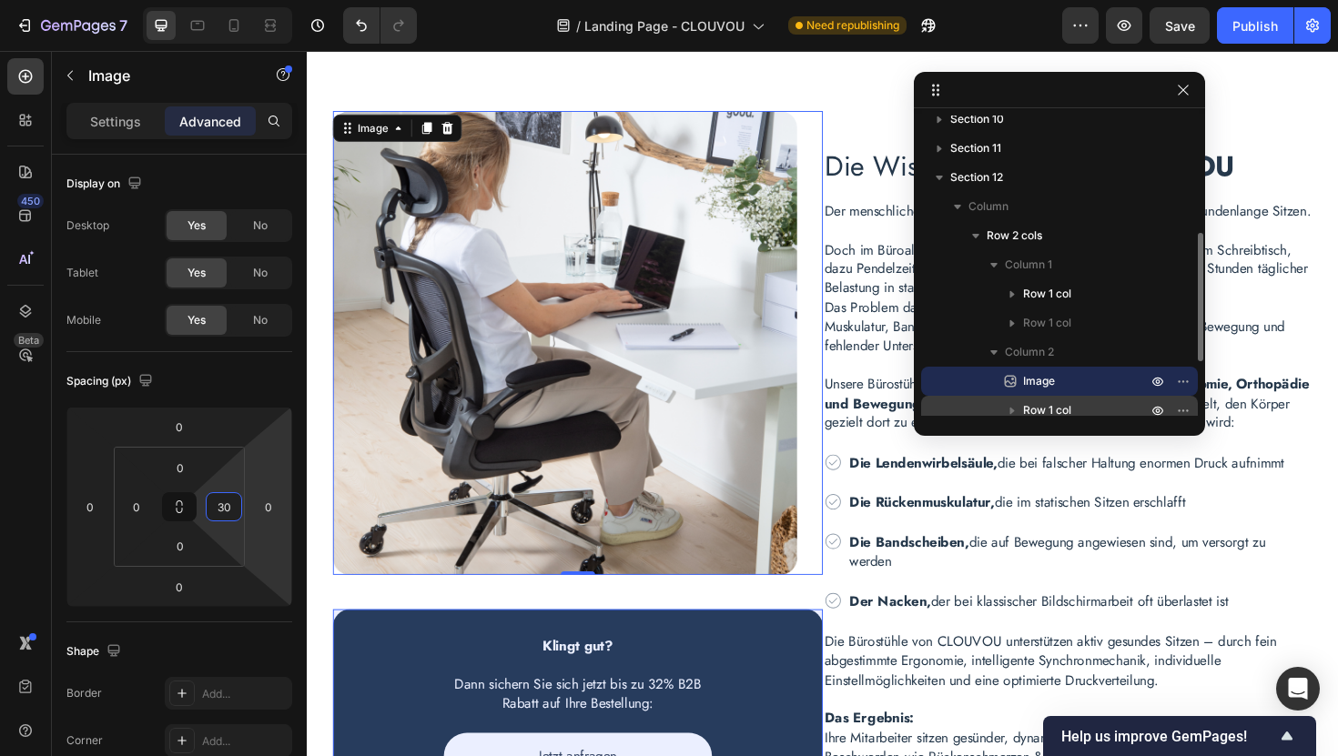
click at [1034, 410] on span "Row 1 col" at bounding box center [1047, 410] width 48 height 18
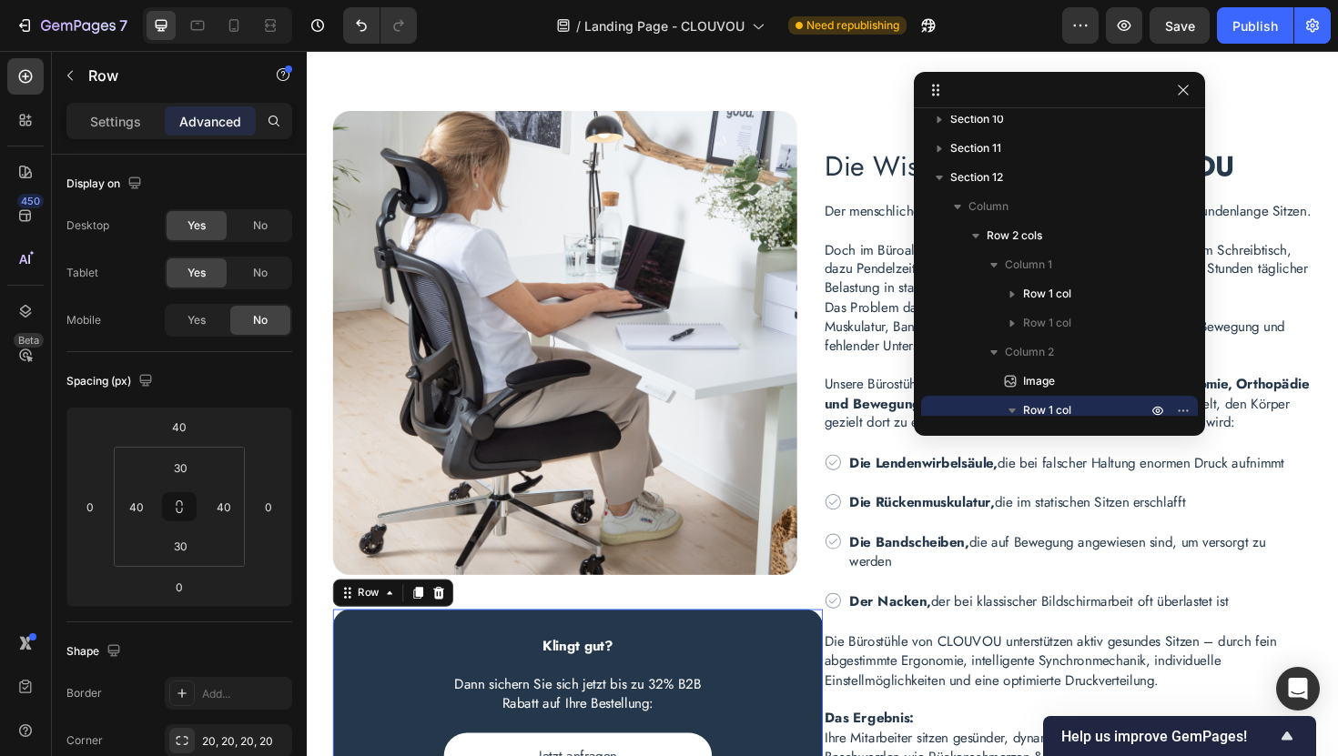
scroll to position [431, 0]
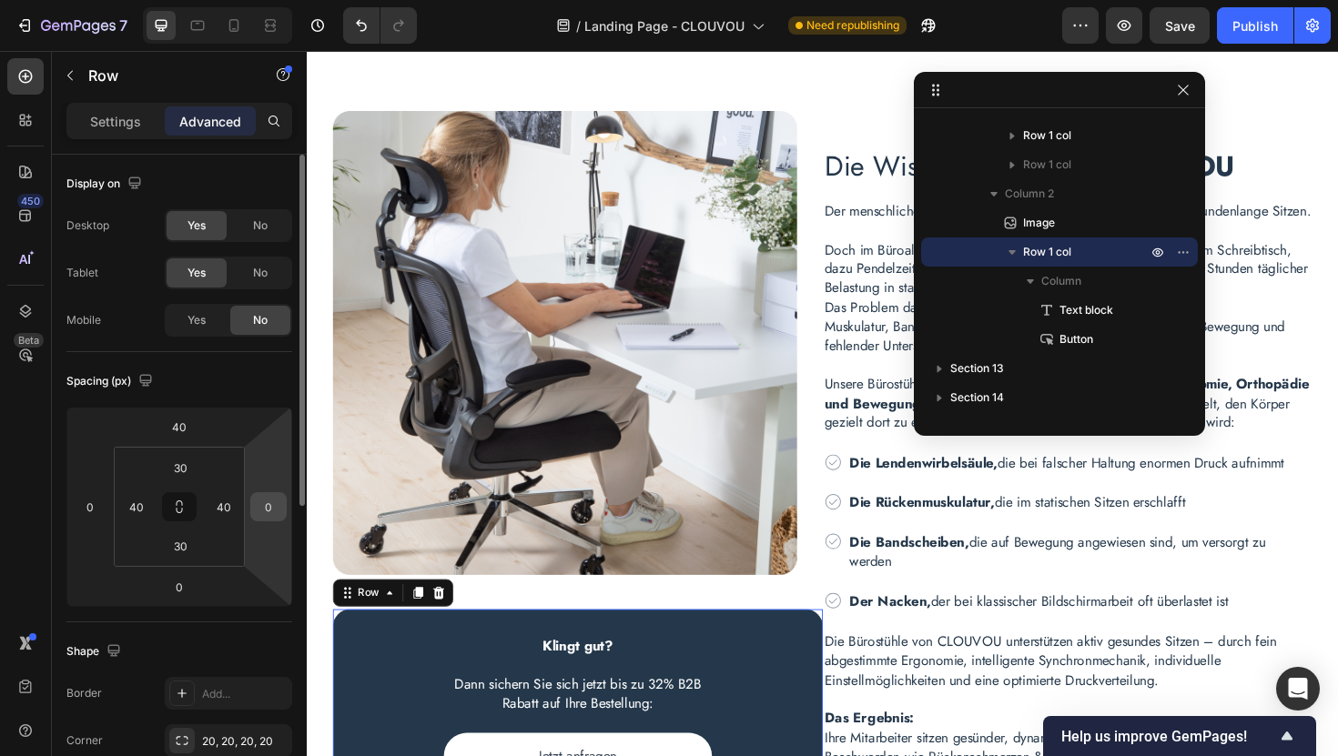
click at [268, 510] on input "0" at bounding box center [268, 506] width 27 height 27
type input "30"
click at [19, 523] on div "450 Beta" at bounding box center [25, 341] width 36 height 567
click at [271, 510] on input "30" at bounding box center [268, 506] width 27 height 27
type input "0"
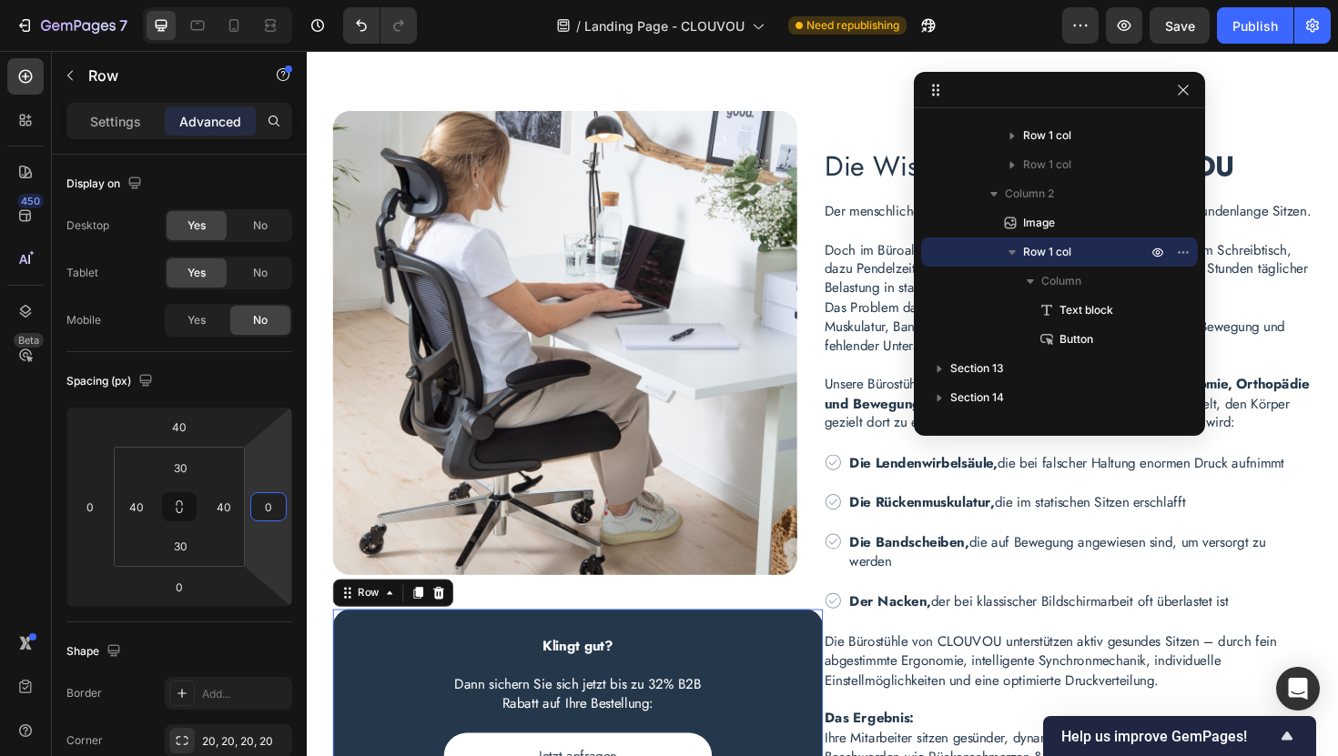
click at [19, 539] on div "450 Beta" at bounding box center [25, 341] width 36 height 567
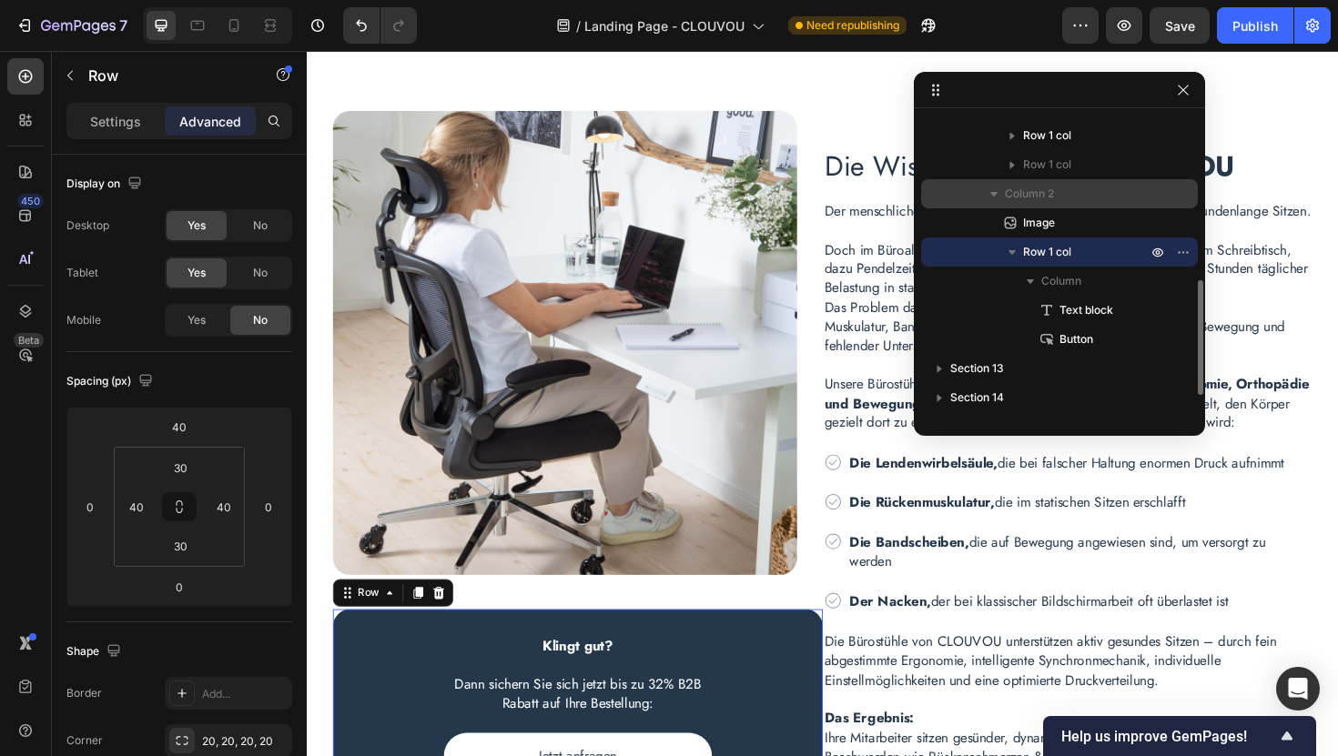
click at [1048, 196] on span "Column 2" at bounding box center [1029, 194] width 49 height 18
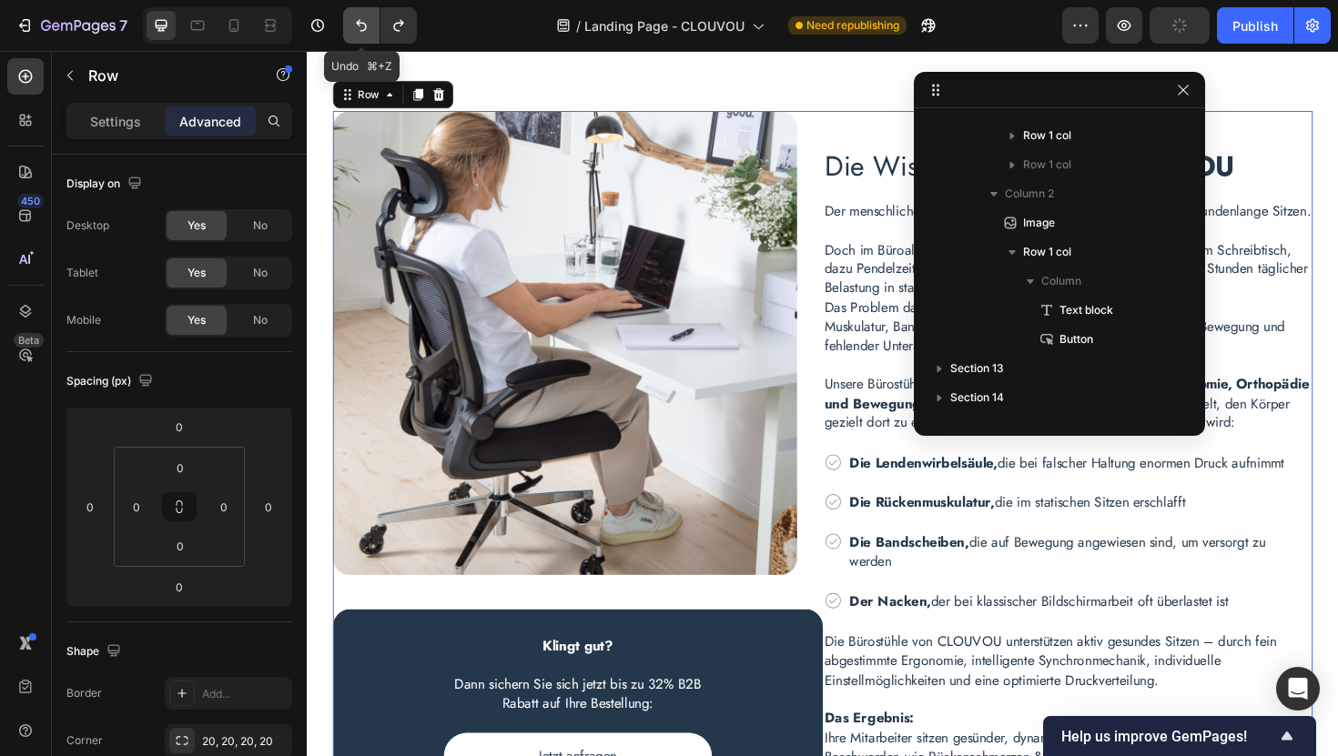
click at [368, 28] on icon "Undo/Redo" at bounding box center [361, 25] width 18 height 18
click at [362, 28] on icon "Undo/Redo" at bounding box center [361, 25] width 18 height 18
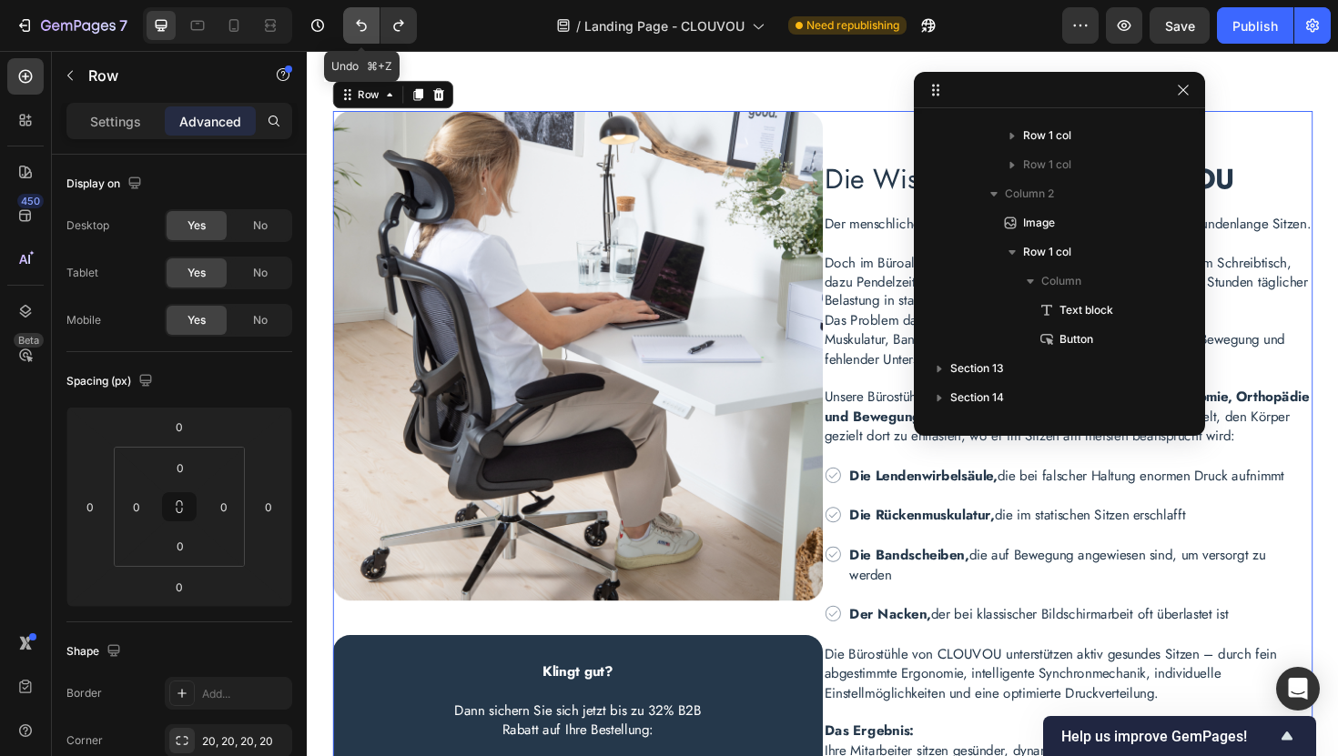
click at [362, 28] on icon "Undo/Redo" at bounding box center [361, 25] width 18 height 18
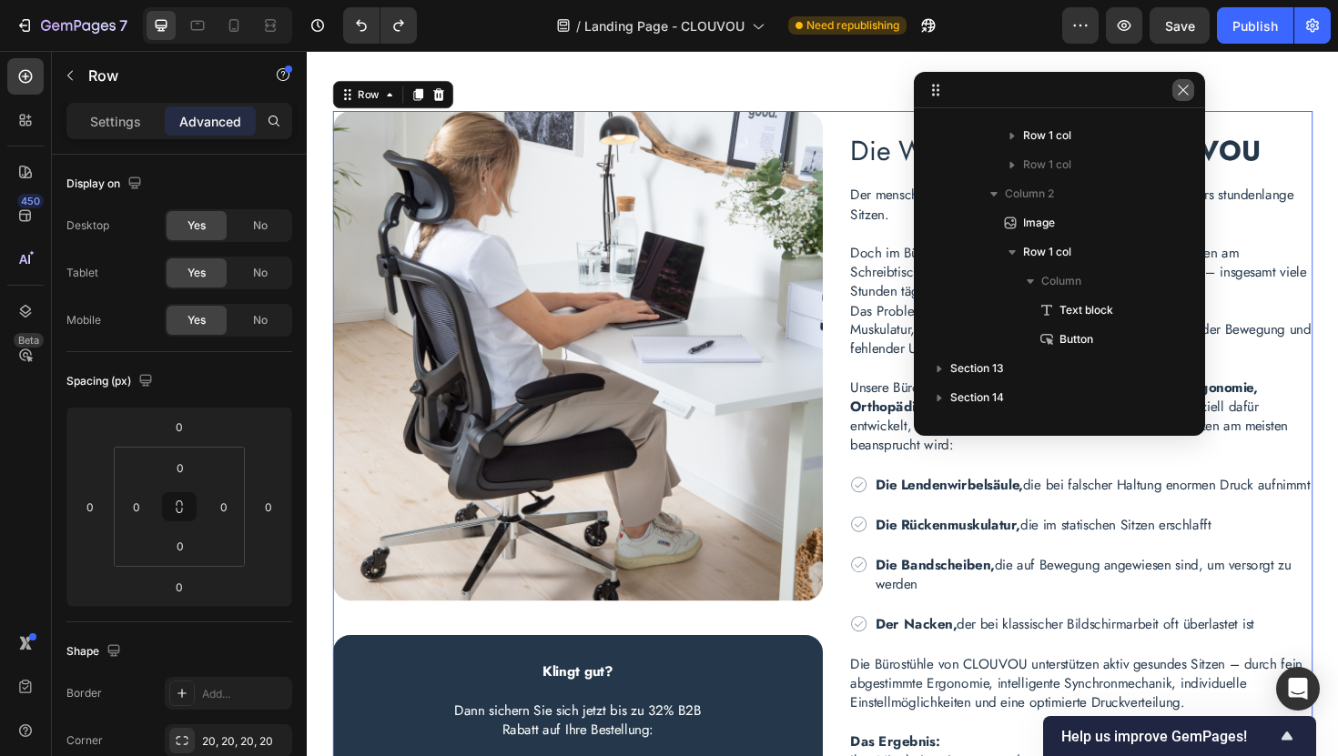
click at [1184, 89] on icon "button" at bounding box center [1183, 90] width 15 height 15
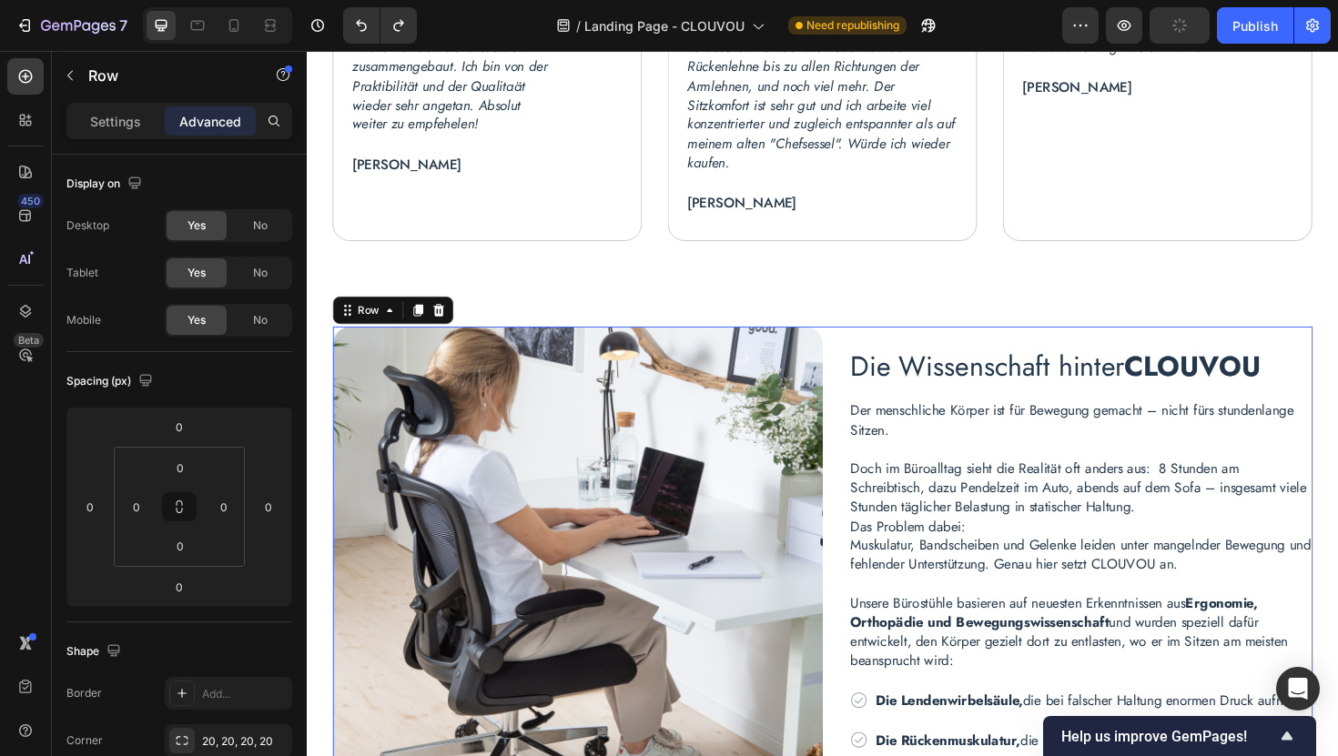
scroll to position [3528, 0]
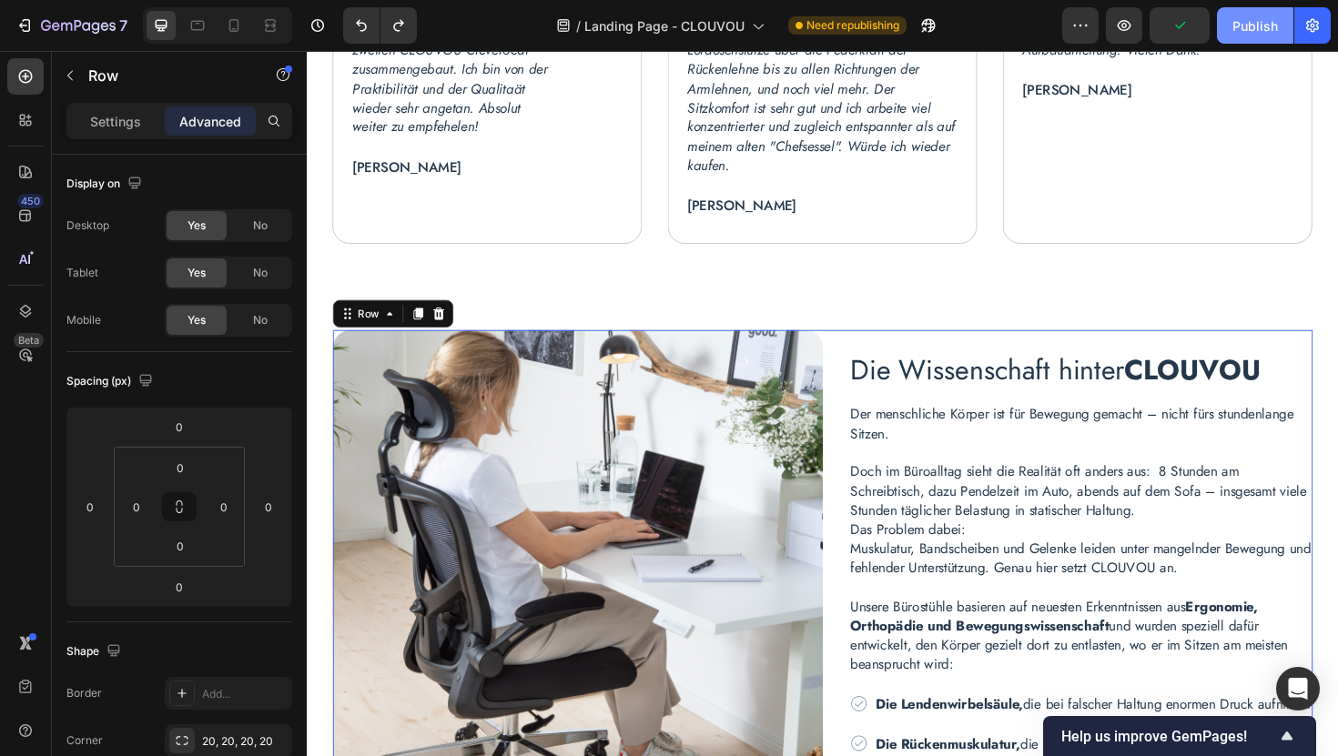
click at [1273, 25] on div "Publish" at bounding box center [1255, 25] width 46 height 19
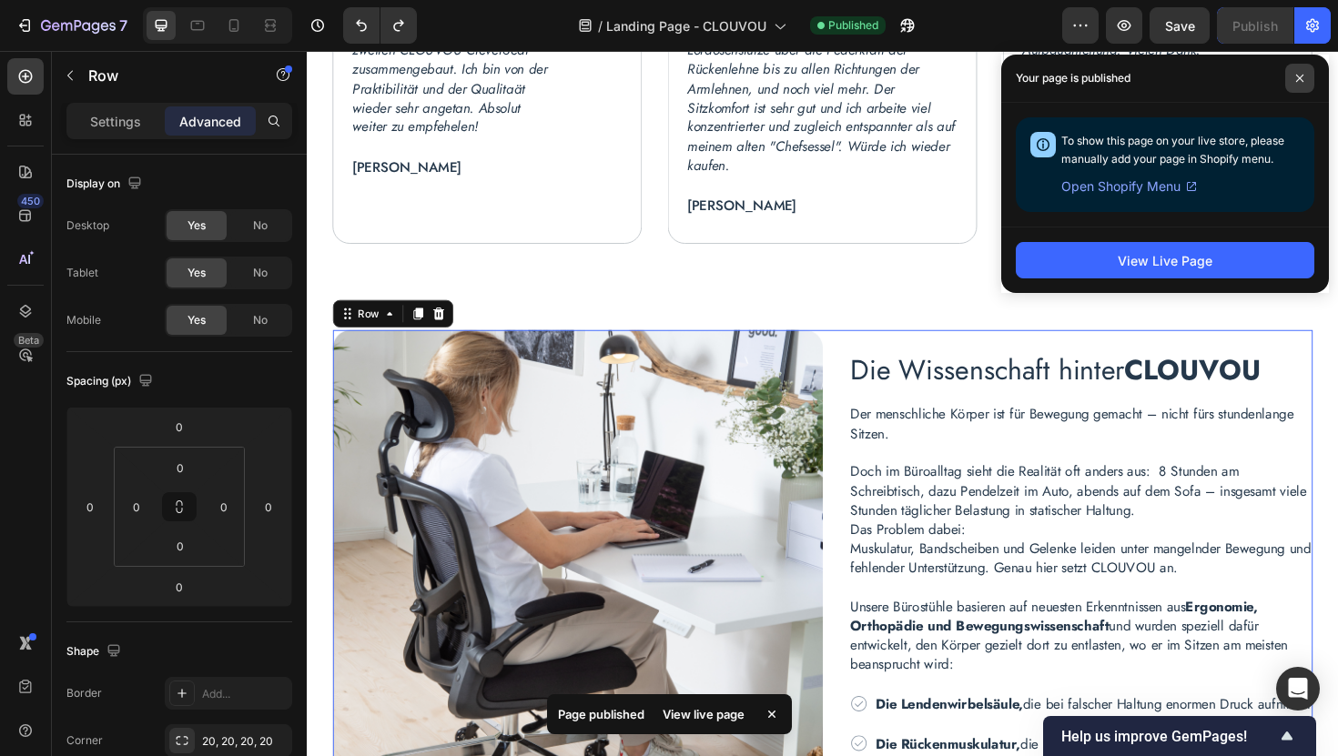
click at [1298, 85] on span at bounding box center [1299, 78] width 29 height 29
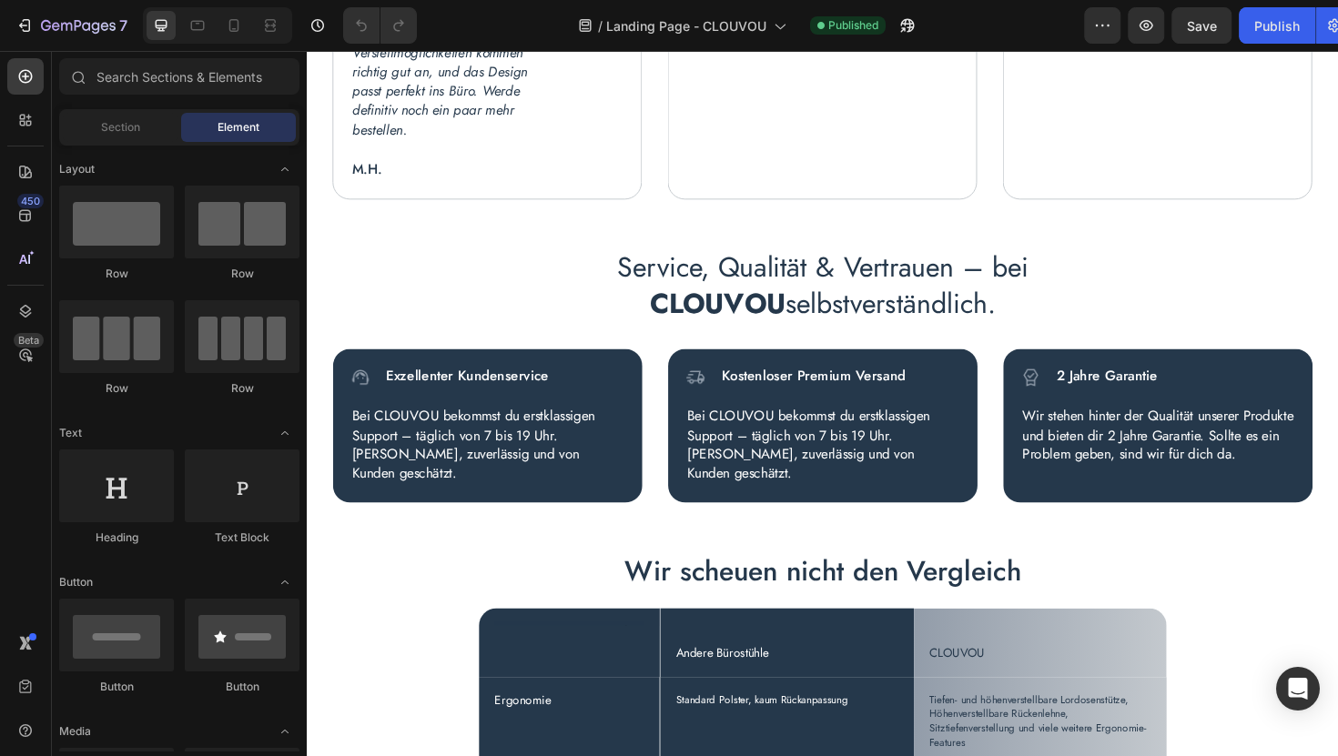
scroll to position [4804, 0]
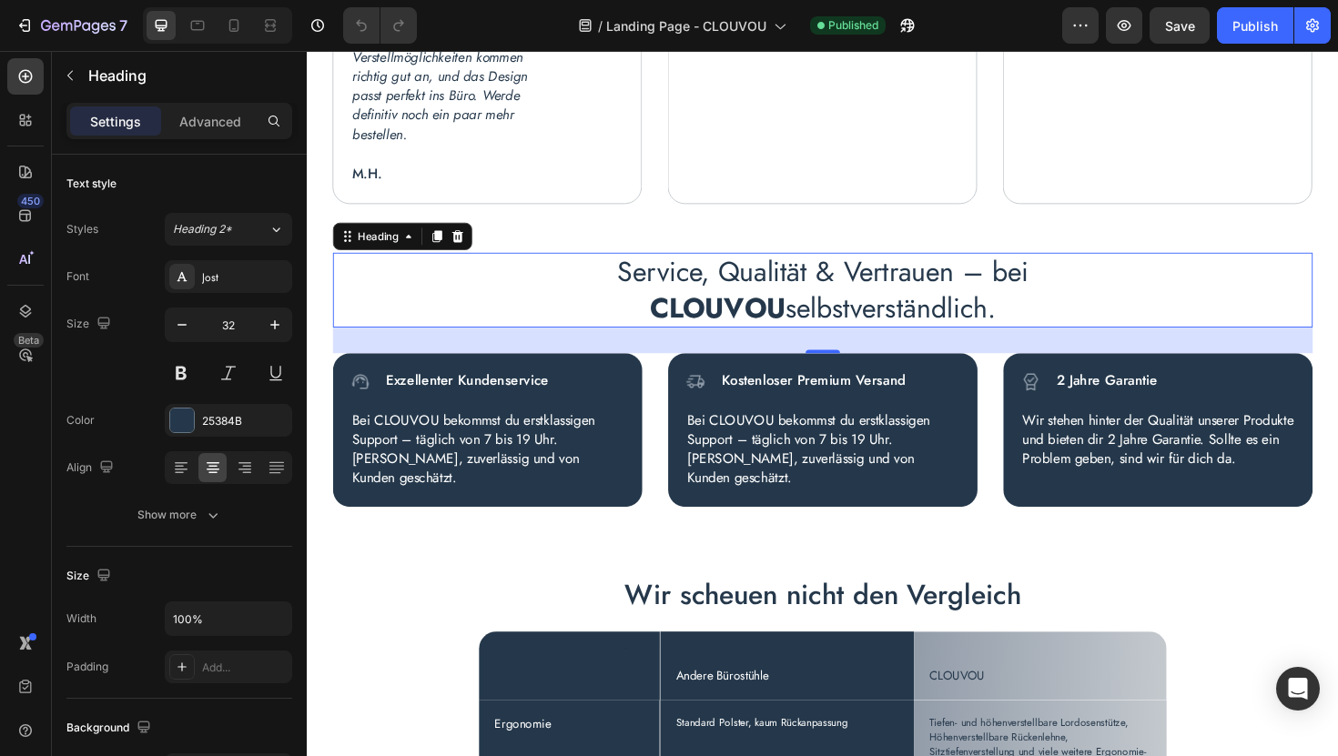
click at [746, 310] on strong "CLOUVOU" at bounding box center [742, 323] width 144 height 42
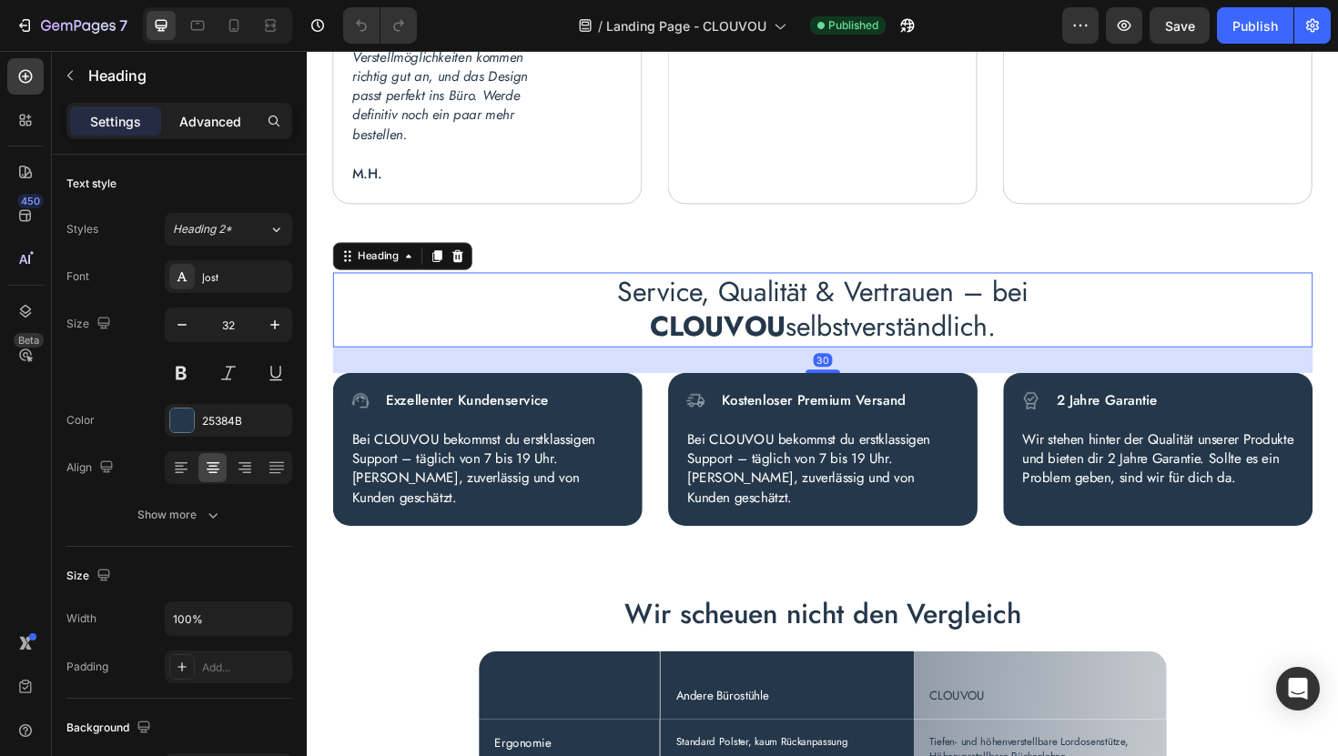
click at [207, 134] on div "Advanced" at bounding box center [210, 120] width 91 height 29
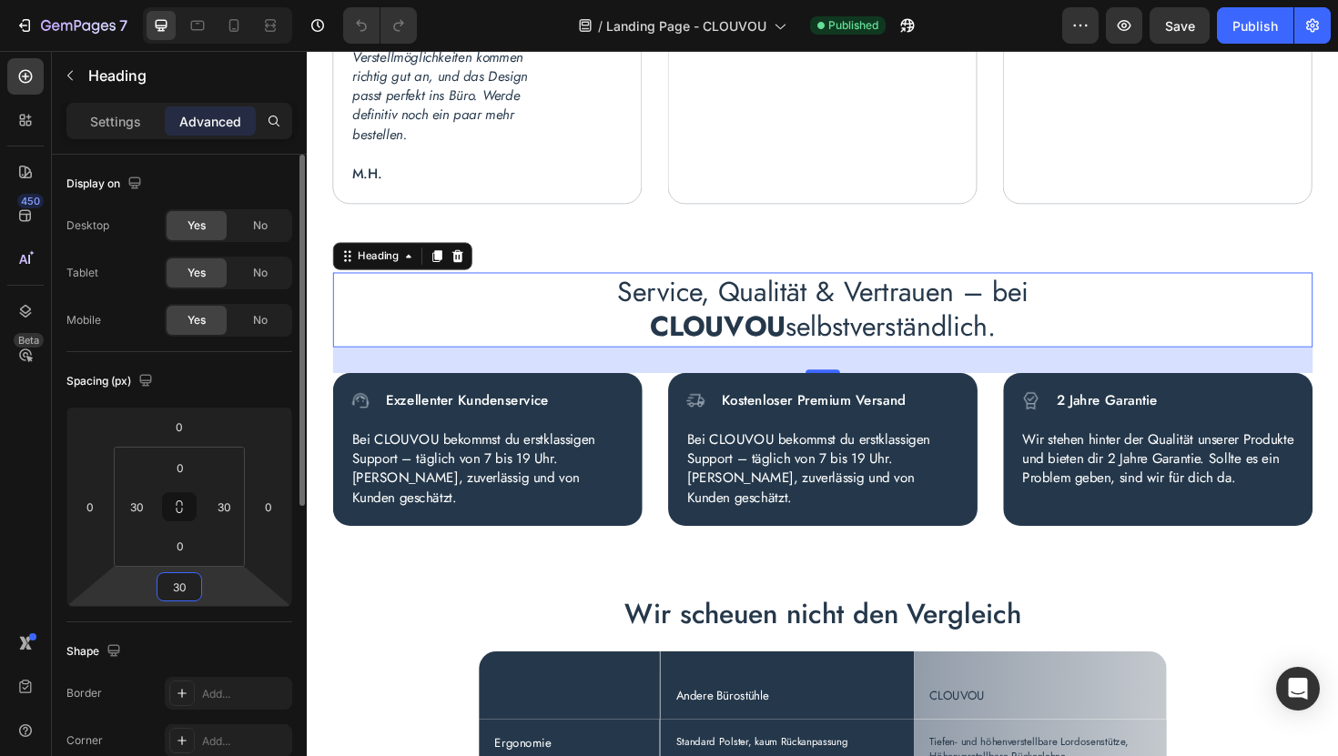
click at [187, 591] on input "30" at bounding box center [179, 586] width 36 height 27
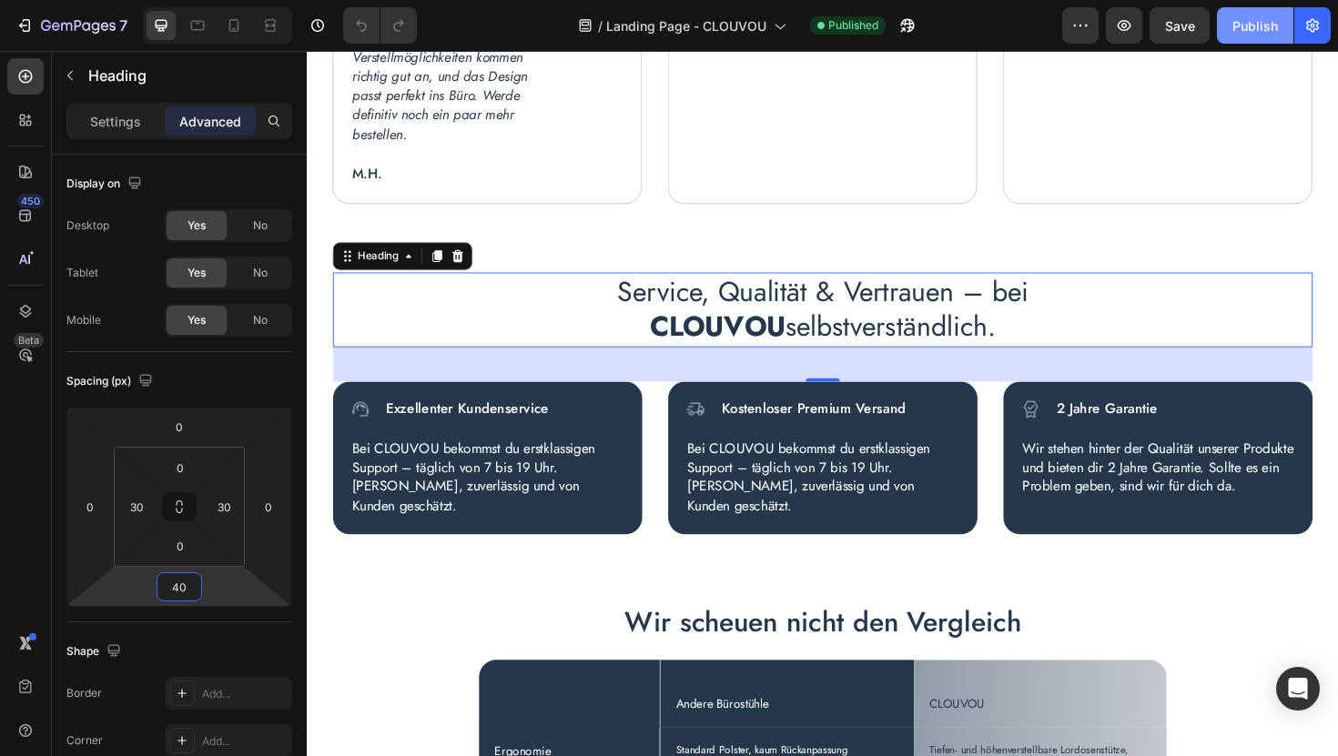
type input "40"
click at [1255, 23] on div "Publish" at bounding box center [1255, 25] width 46 height 19
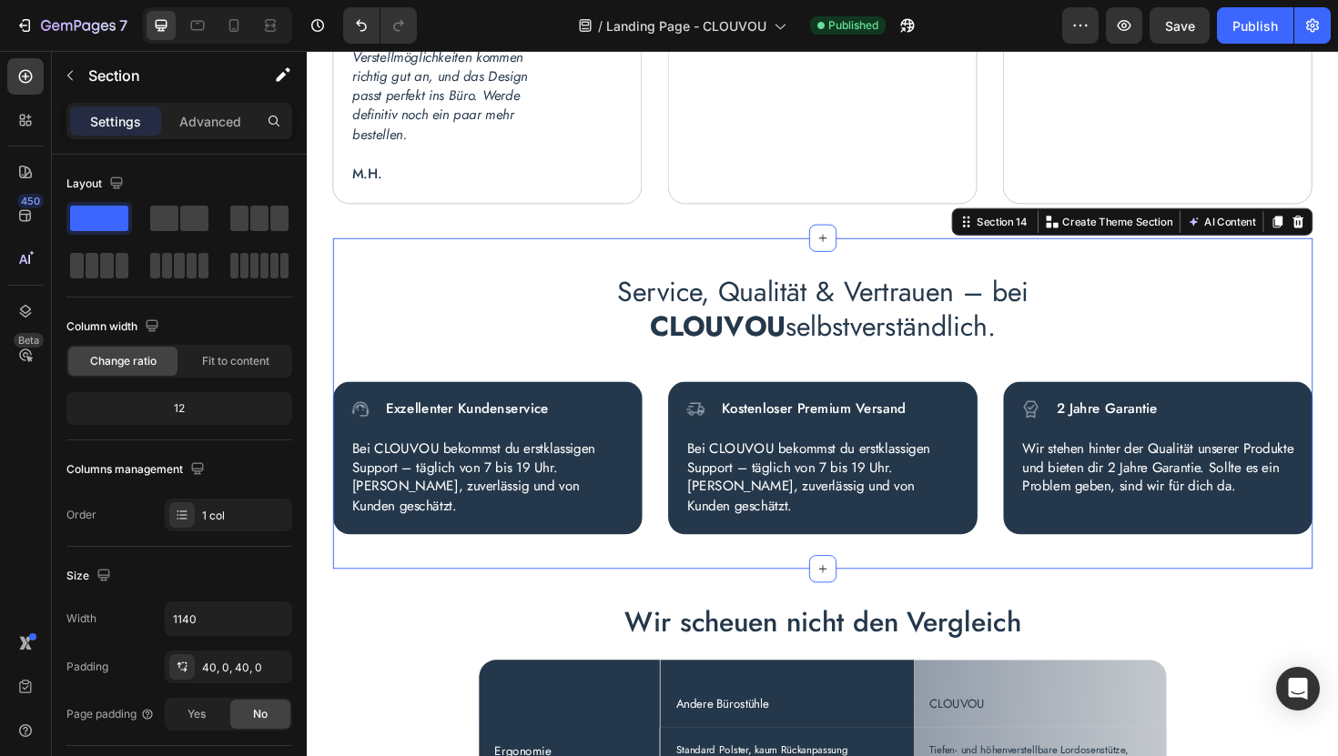
click at [611, 258] on div "Service, Qualität & Vertrauen – bei CLOUVOU selbstverständlich. Heading Image E…" at bounding box center [852, 424] width 1037 height 351
click at [206, 131] on div "Advanced" at bounding box center [210, 120] width 91 height 29
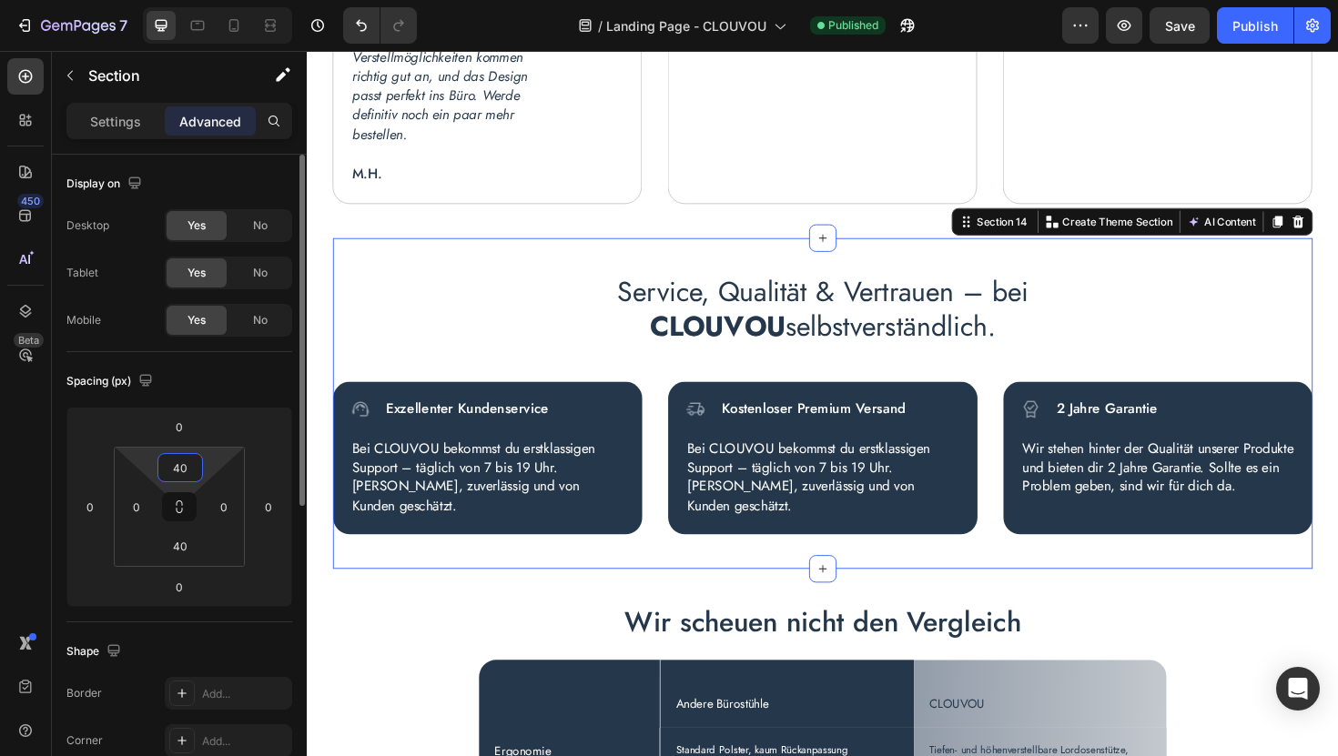
click at [187, 471] on input "40" at bounding box center [180, 467] width 36 height 27
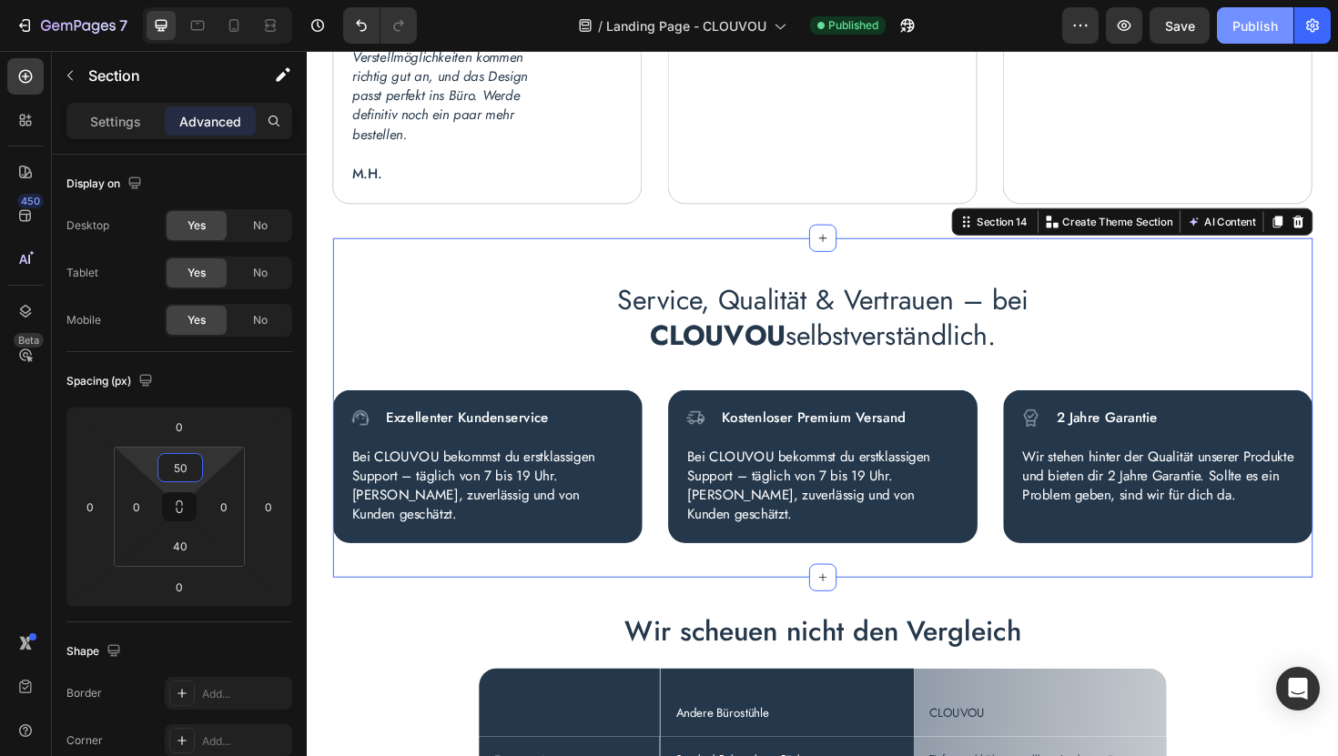
type input "50"
click at [1243, 28] on div "Publish" at bounding box center [1255, 25] width 46 height 19
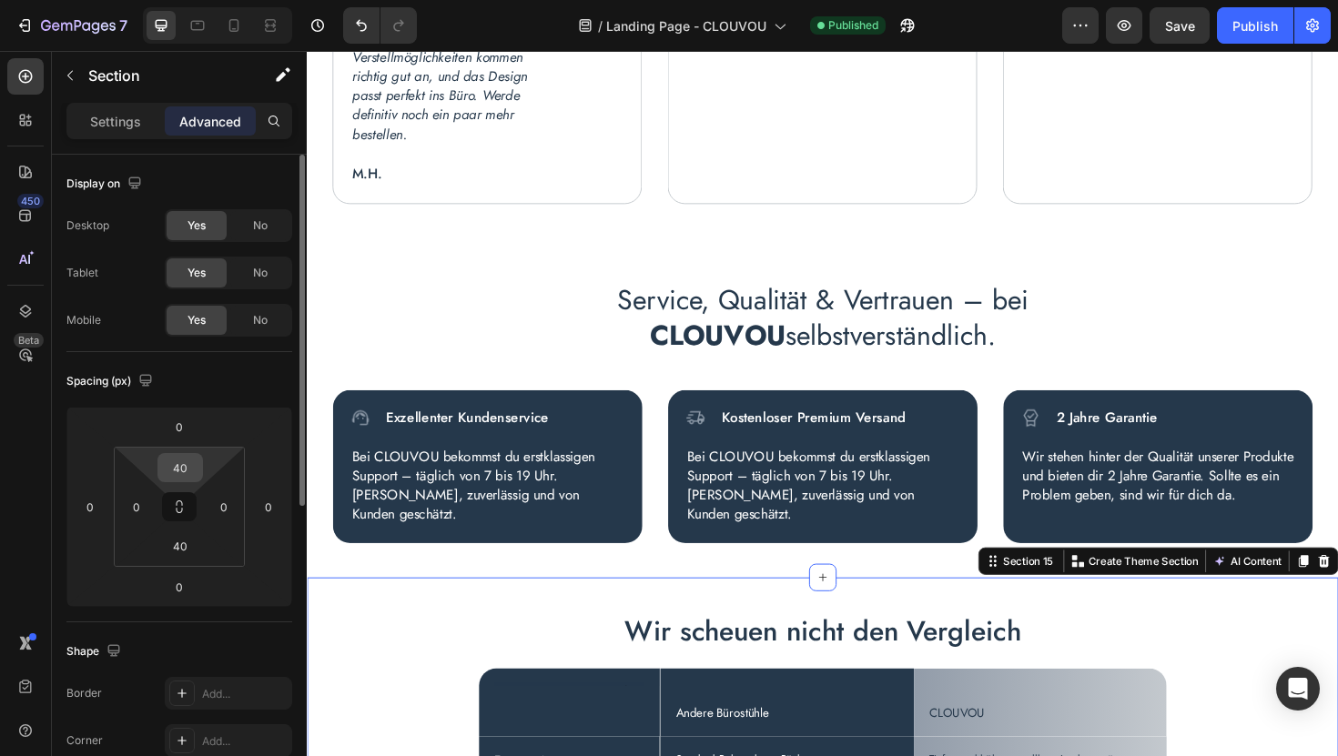
click at [194, 468] on input "40" at bounding box center [180, 467] width 36 height 27
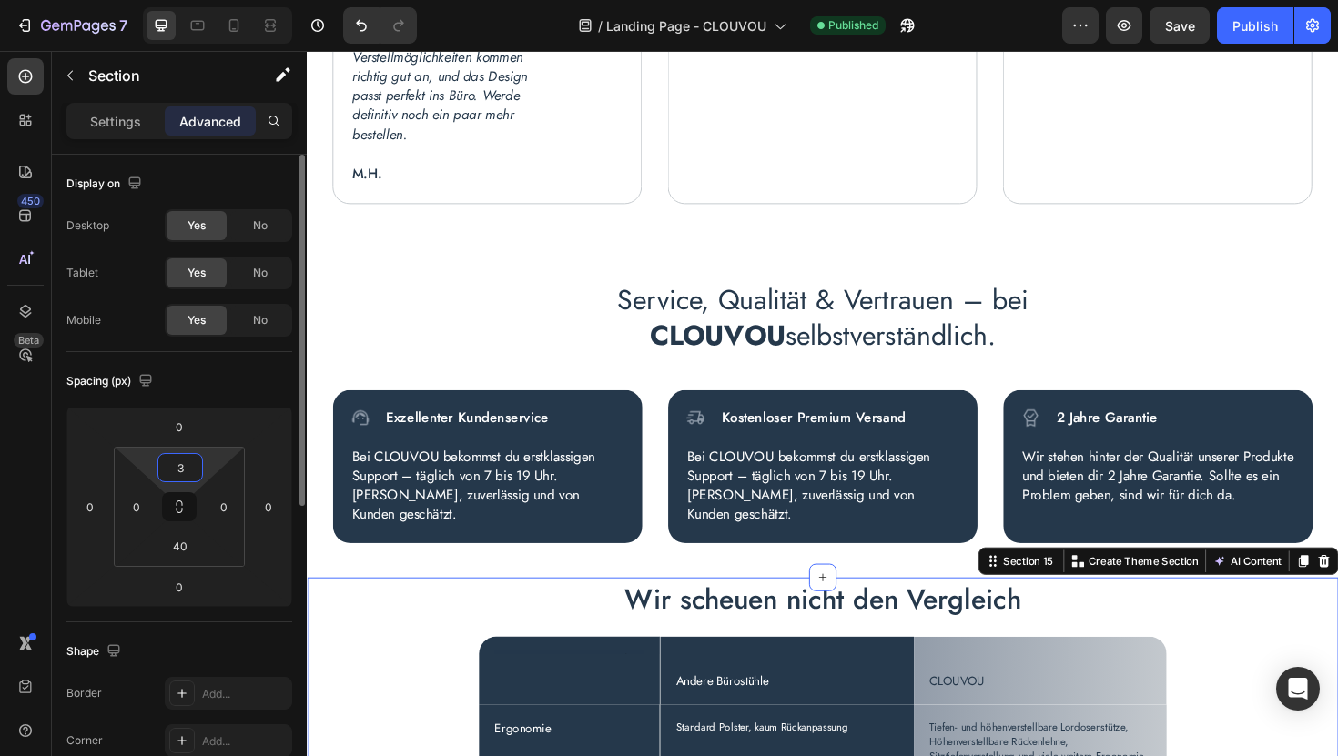
type input "30"
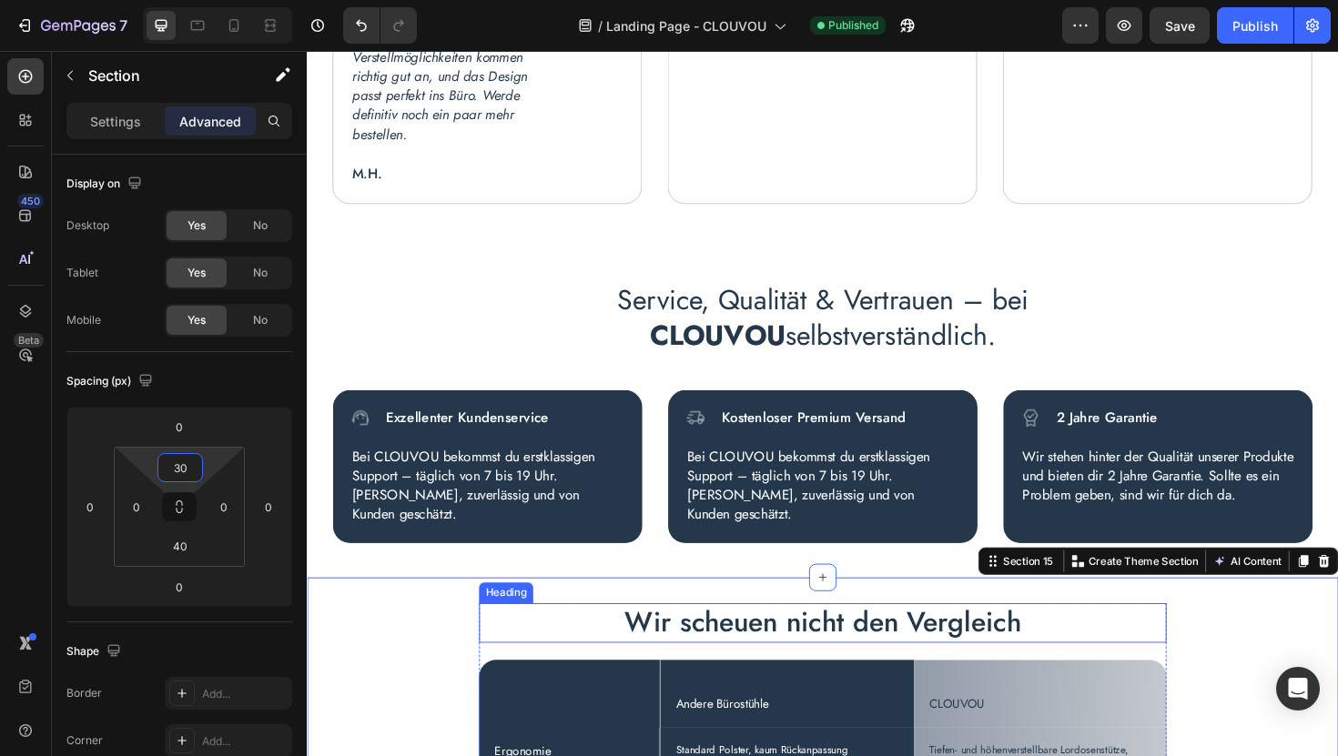
click at [683, 659] on h2 "Wir scheuen nicht den Vergleich" at bounding box center [852, 657] width 673 height 42
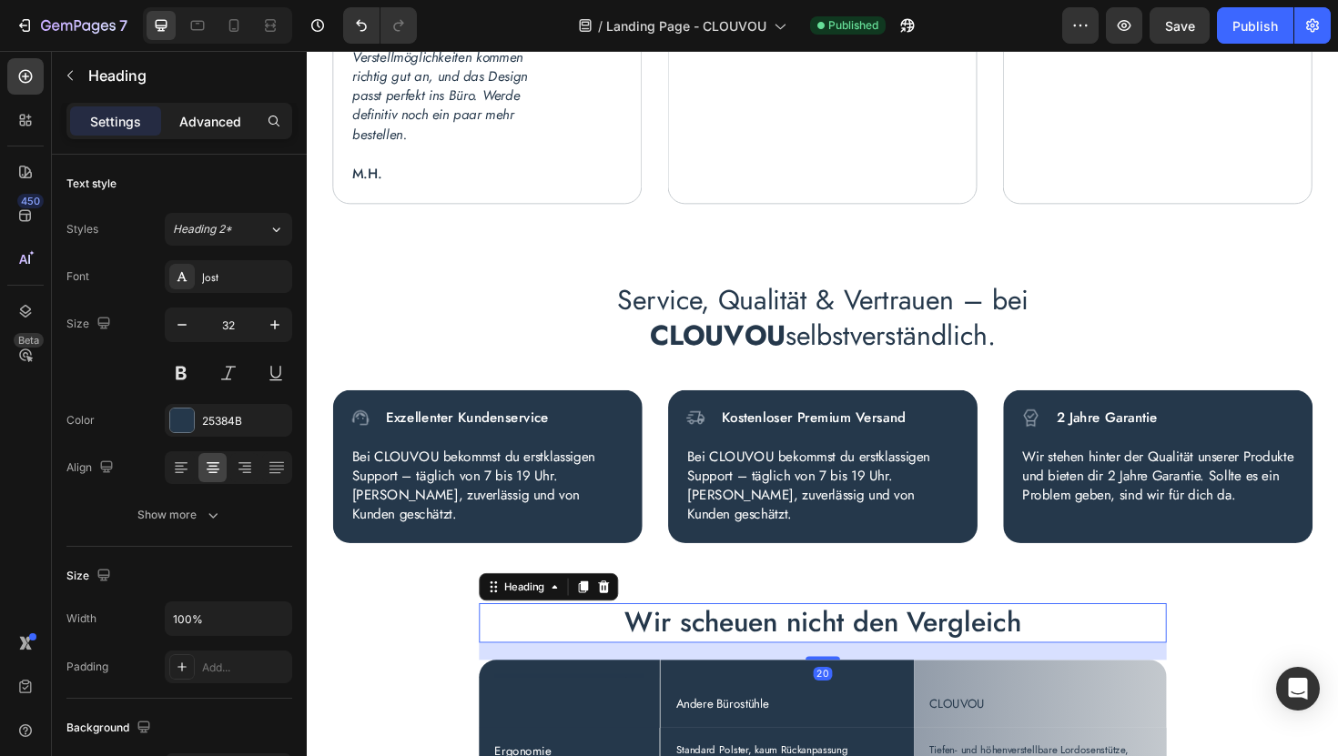
click at [205, 119] on p "Advanced" at bounding box center [210, 121] width 62 height 19
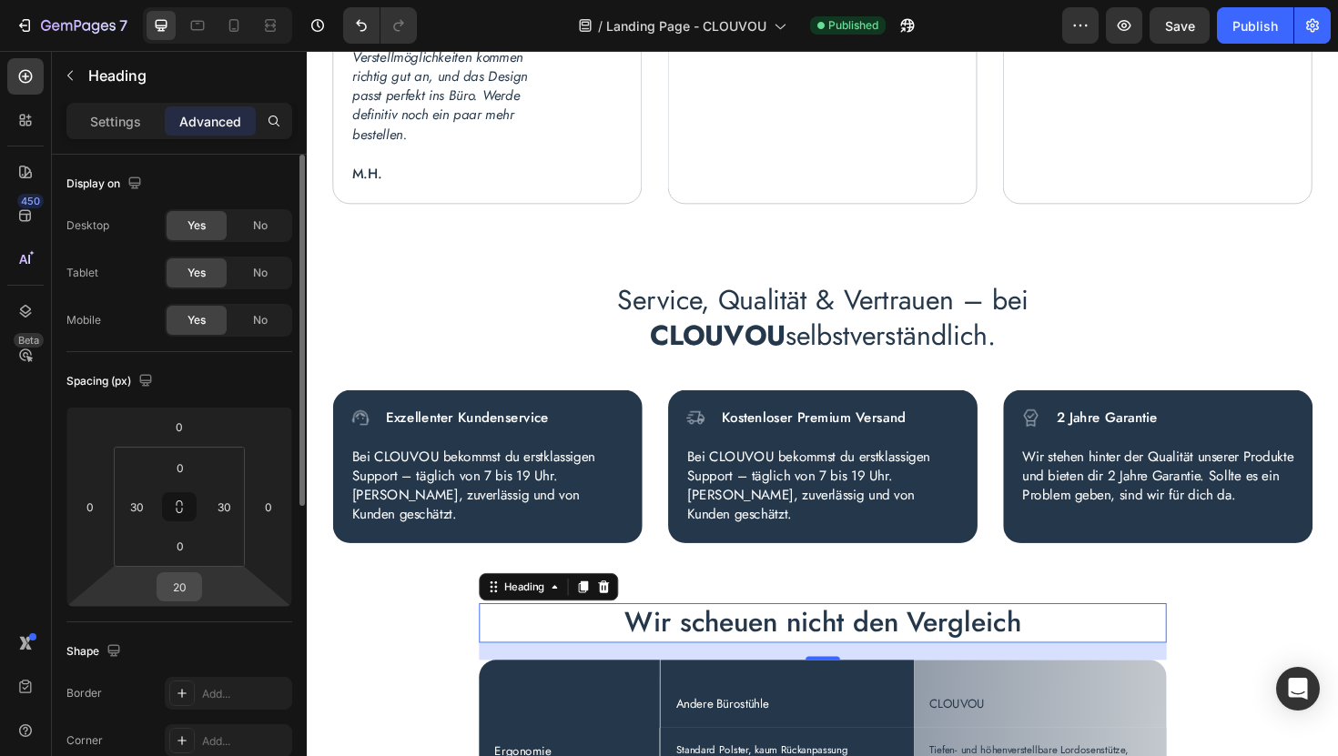
click at [189, 593] on input "20" at bounding box center [179, 586] width 36 height 27
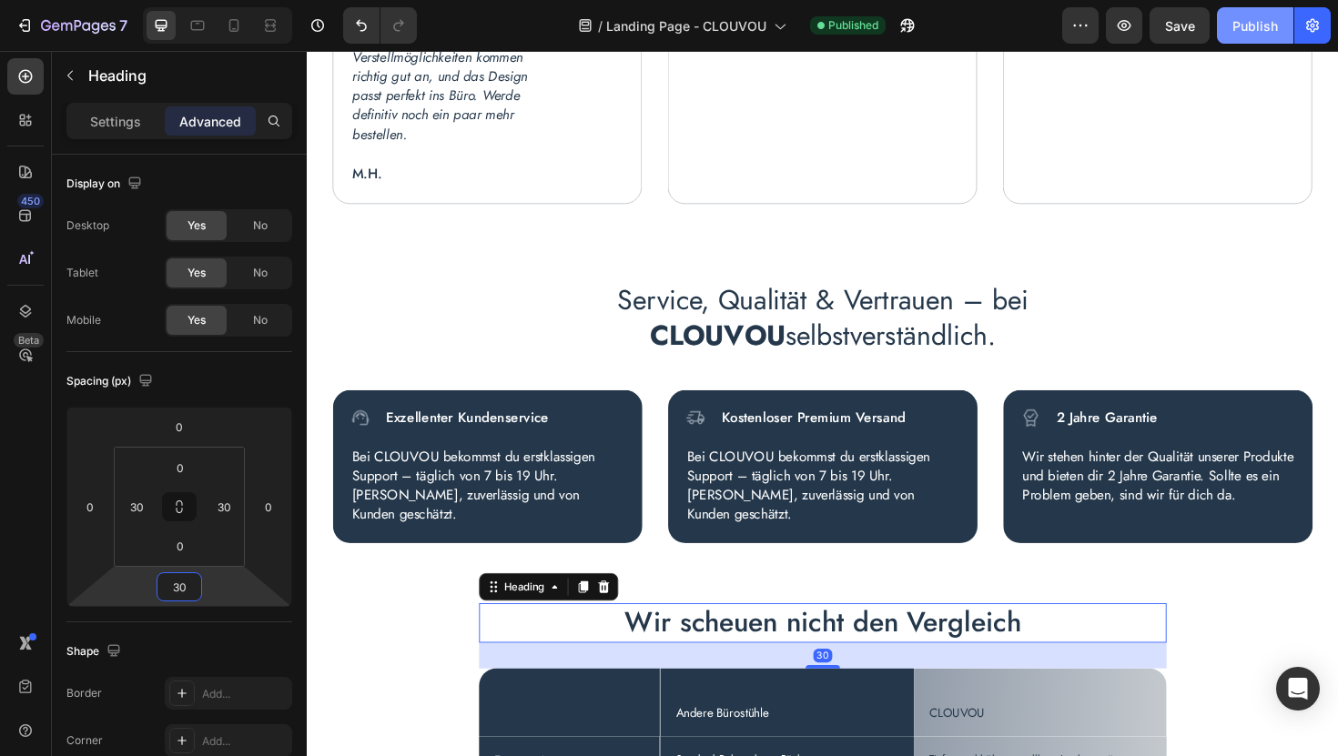
type input "30"
click at [1246, 31] on div "Publish" at bounding box center [1255, 25] width 46 height 19
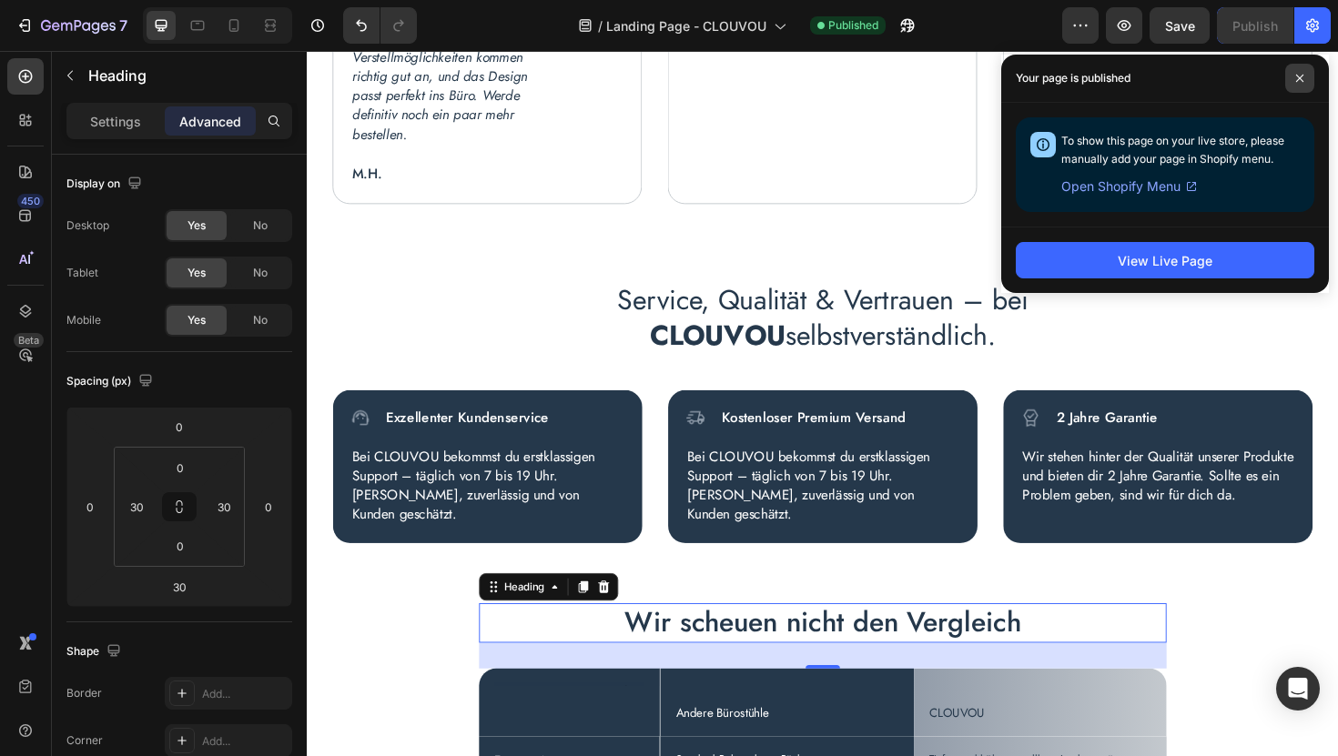
click at [1300, 79] on icon at bounding box center [1299, 78] width 7 height 7
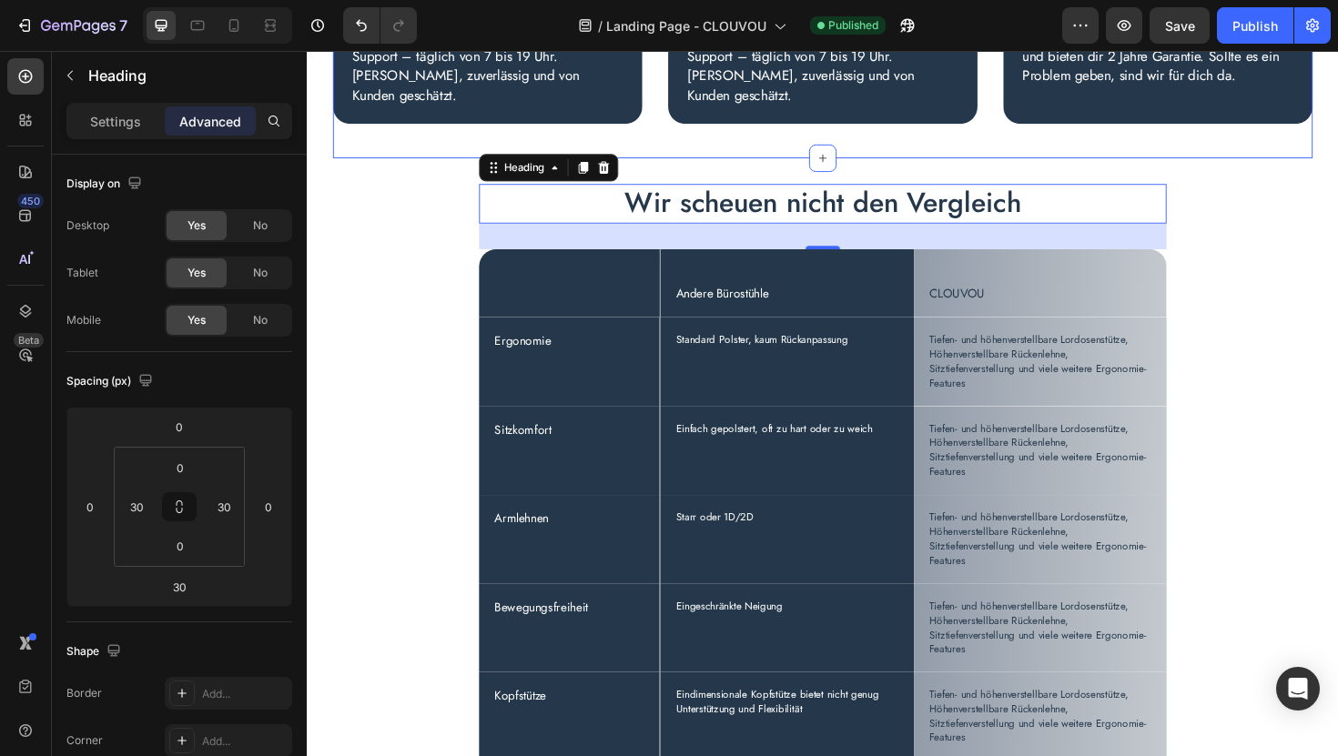
scroll to position [5257, 0]
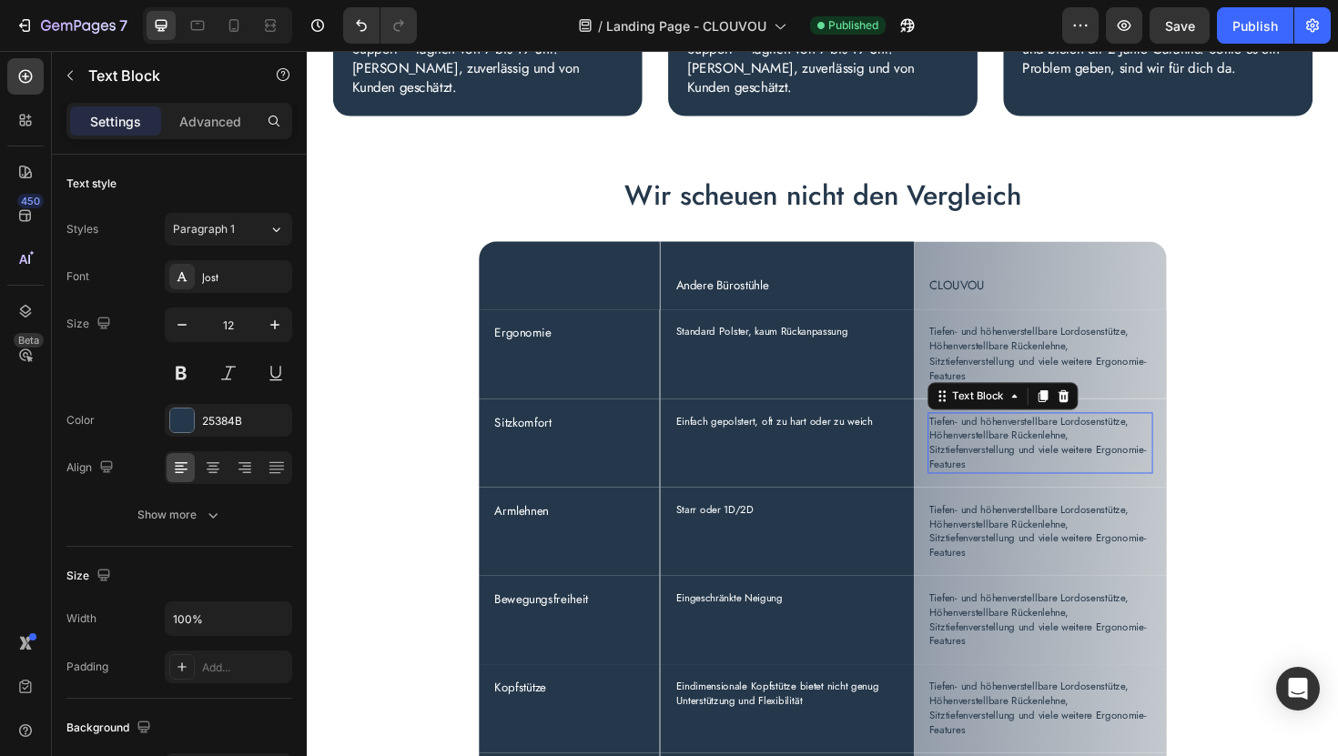
click at [1042, 471] on p "Tiefen- und höhenverstellbare Lordosenstütze, Höhenverstellbare Rückenlehne, Si…" at bounding box center [1084, 466] width 236 height 61
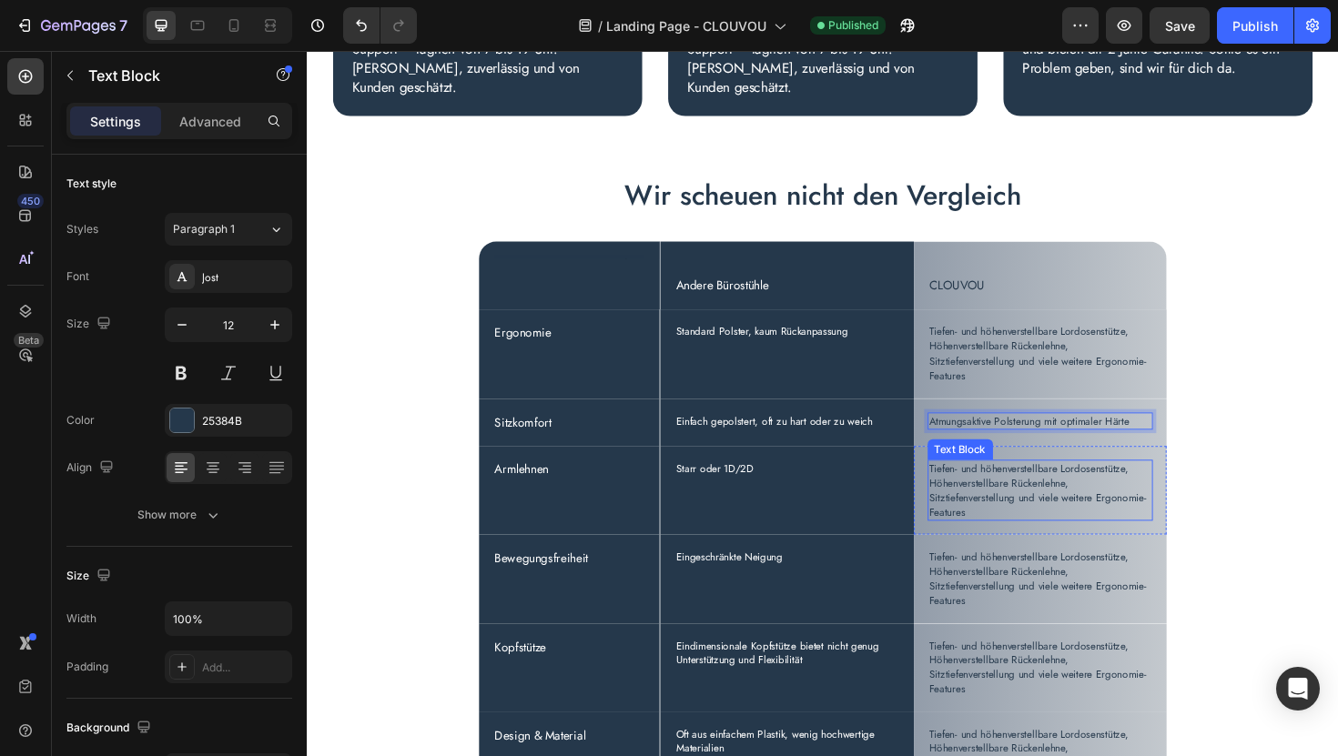
click at [1021, 520] on p "Tiefen- und höhenverstellbare Lordosenstütze, Höhenverstellbare Rückenlehne, Si…" at bounding box center [1084, 516] width 236 height 61
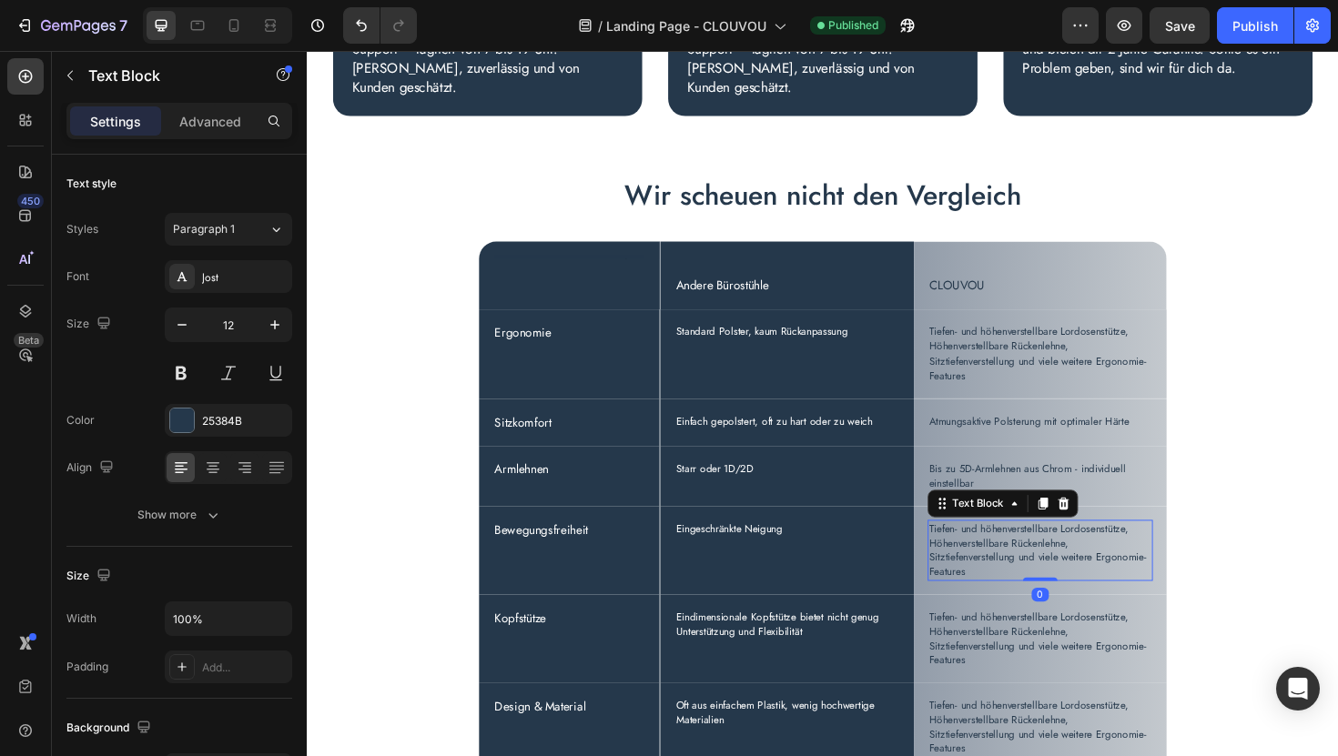
click at [1006, 586] on p "Tiefen- und höhenverstellbare Lordosenstütze, Höhenverstellbare Rückenlehne, Si…" at bounding box center [1084, 580] width 236 height 61
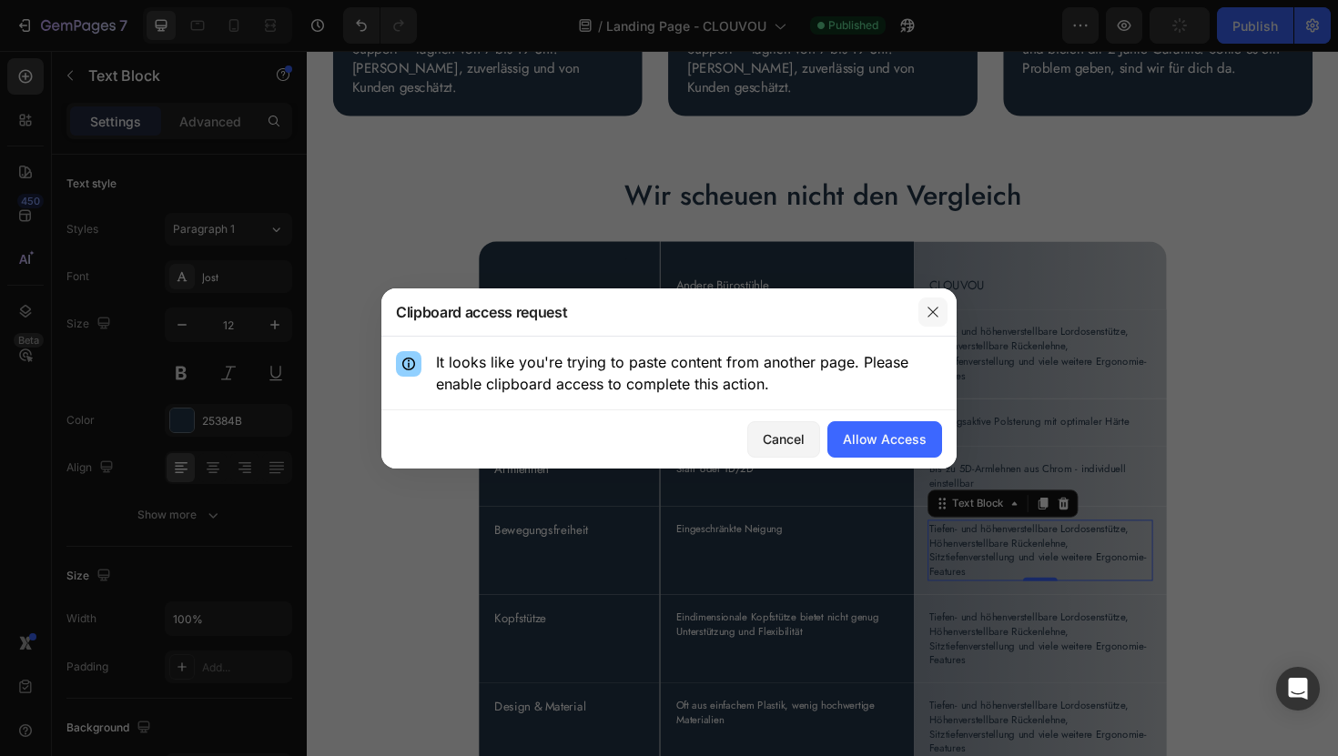
click at [933, 313] on icon "button" at bounding box center [933, 312] width 15 height 15
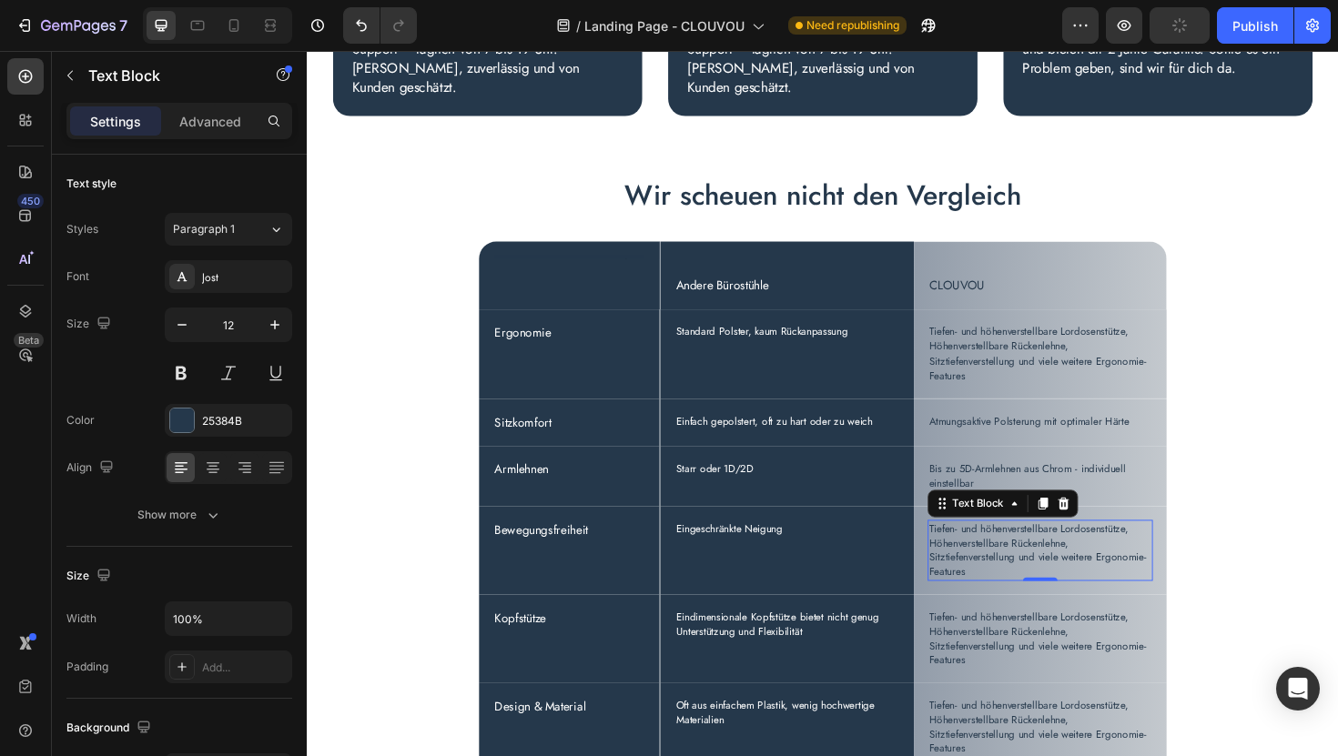
click at [1034, 585] on p "Tiefen- und höhenverstellbare Lordosenstütze, Höhenverstellbare Rückenlehne, Si…" at bounding box center [1084, 580] width 236 height 61
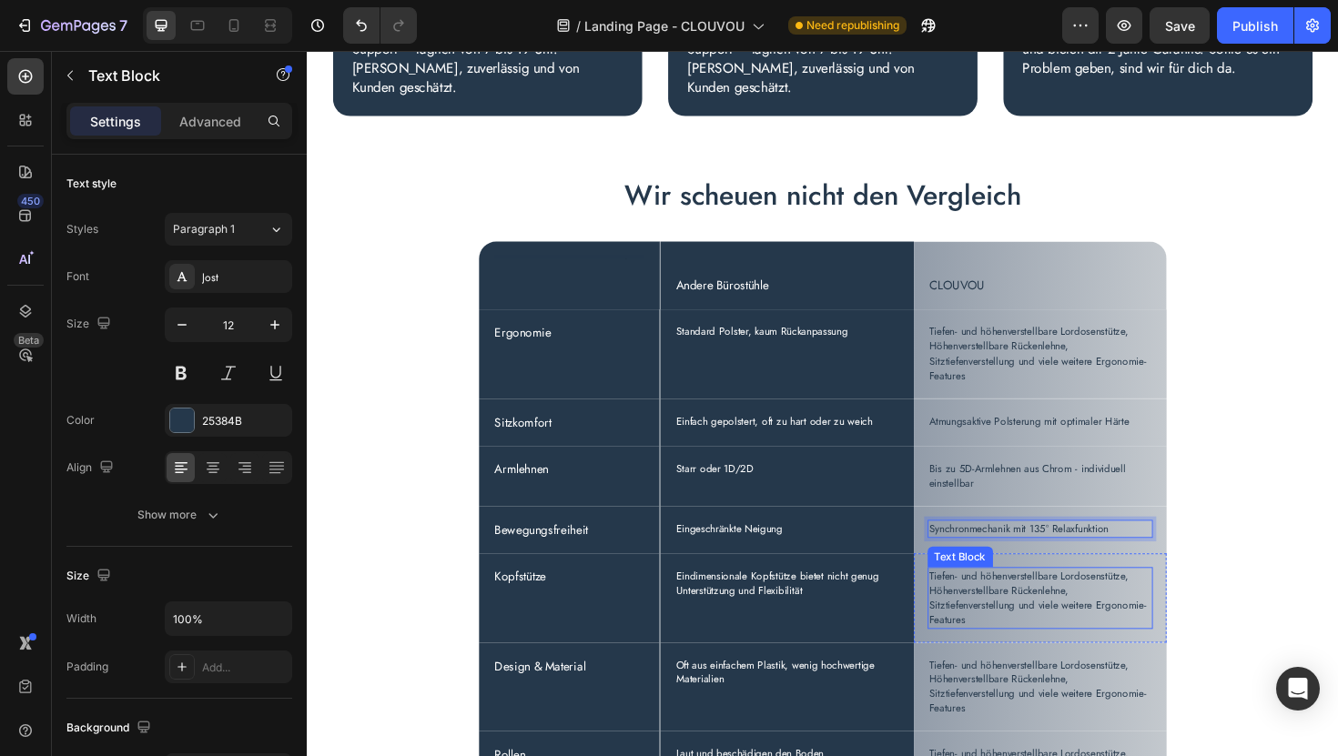
click at [1022, 630] on p "Tiefen- und höhenverstellbare Lordosenstütze, Höhenverstellbare Rückenlehne, Si…" at bounding box center [1084, 630] width 236 height 61
click at [1000, 627] on p "Tiefen- und höhenverstellbare Lordosenstütze, Höhenverstellbare Rückenlehne, Si…" at bounding box center [1084, 630] width 236 height 61
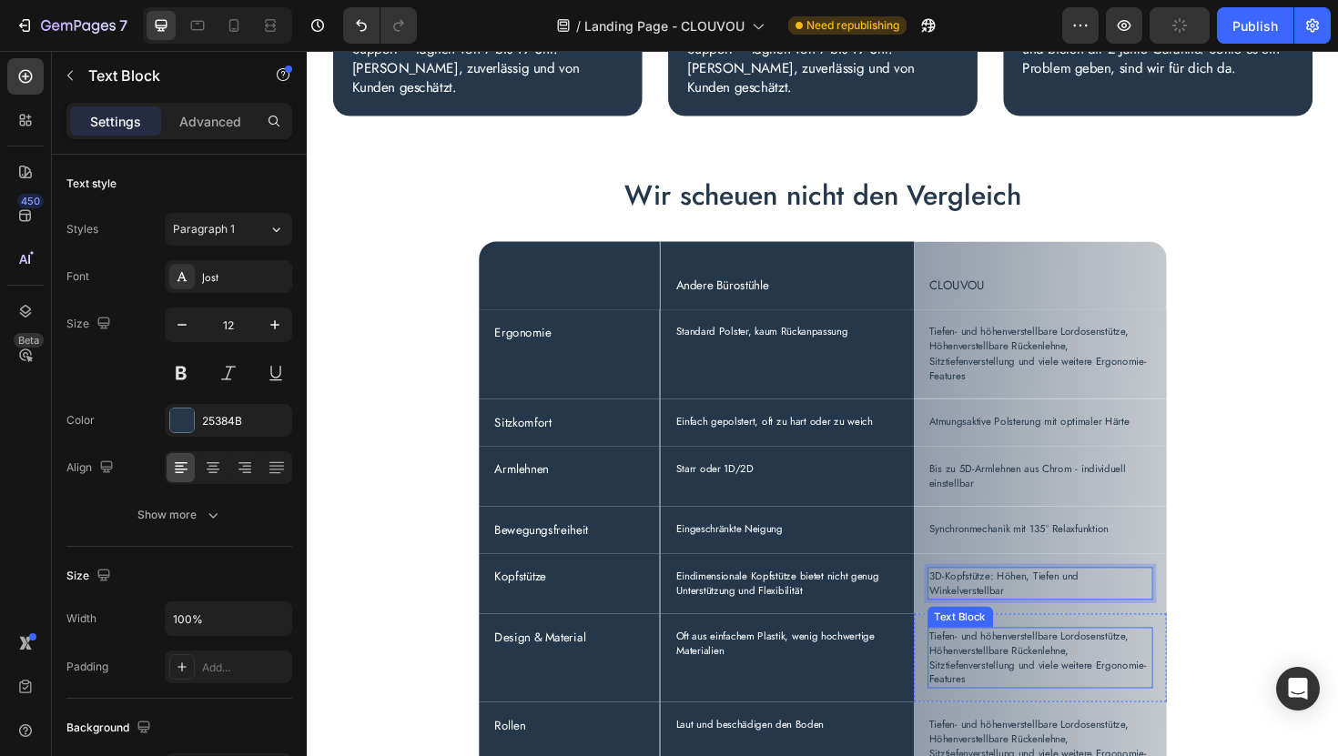
click at [1025, 694] on p "Tiefen- und höhenverstellbare Lordosenstütze, Höhenverstellbare Rückenlehne, Si…" at bounding box center [1084, 693] width 236 height 61
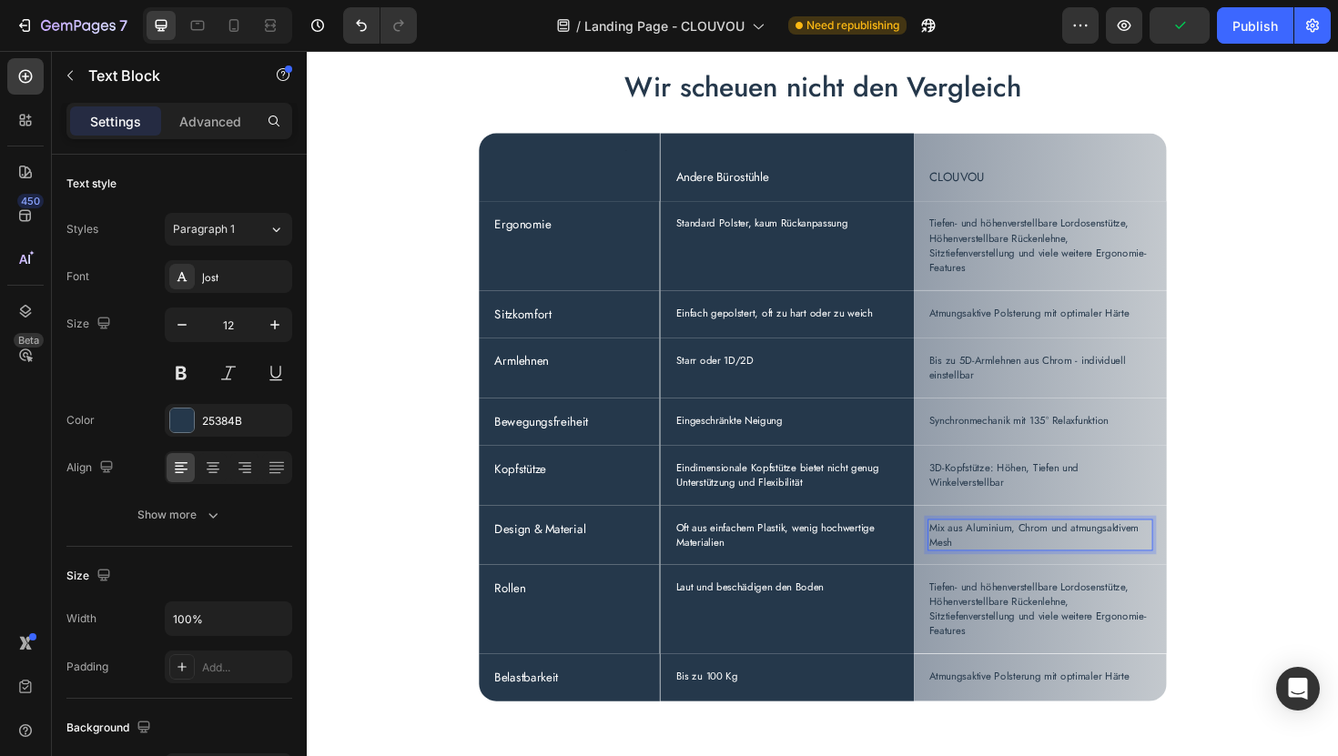
scroll to position [5378, 0]
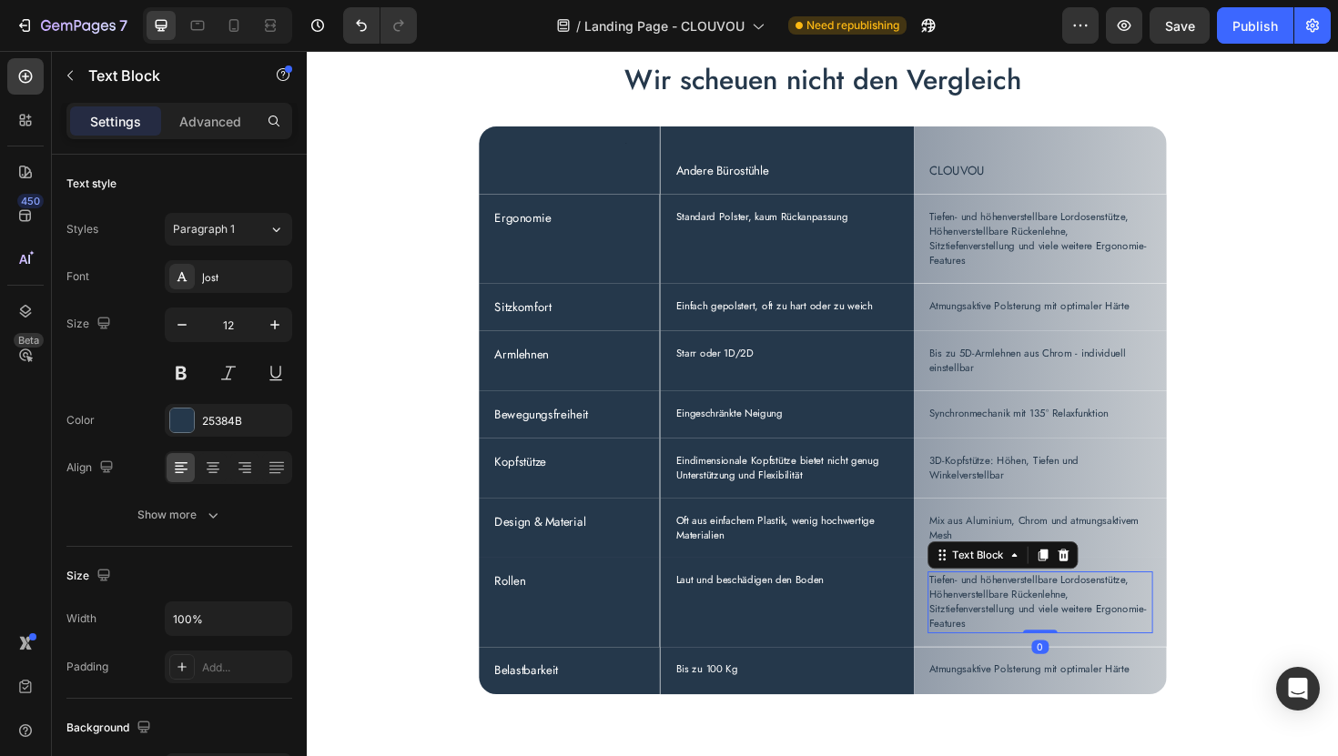
click at [974, 630] on p "Tiefen- und höhenverstellbare Lordosenstütze, Höhenverstellbare Rückenlehne, Si…" at bounding box center [1084, 634] width 236 height 61
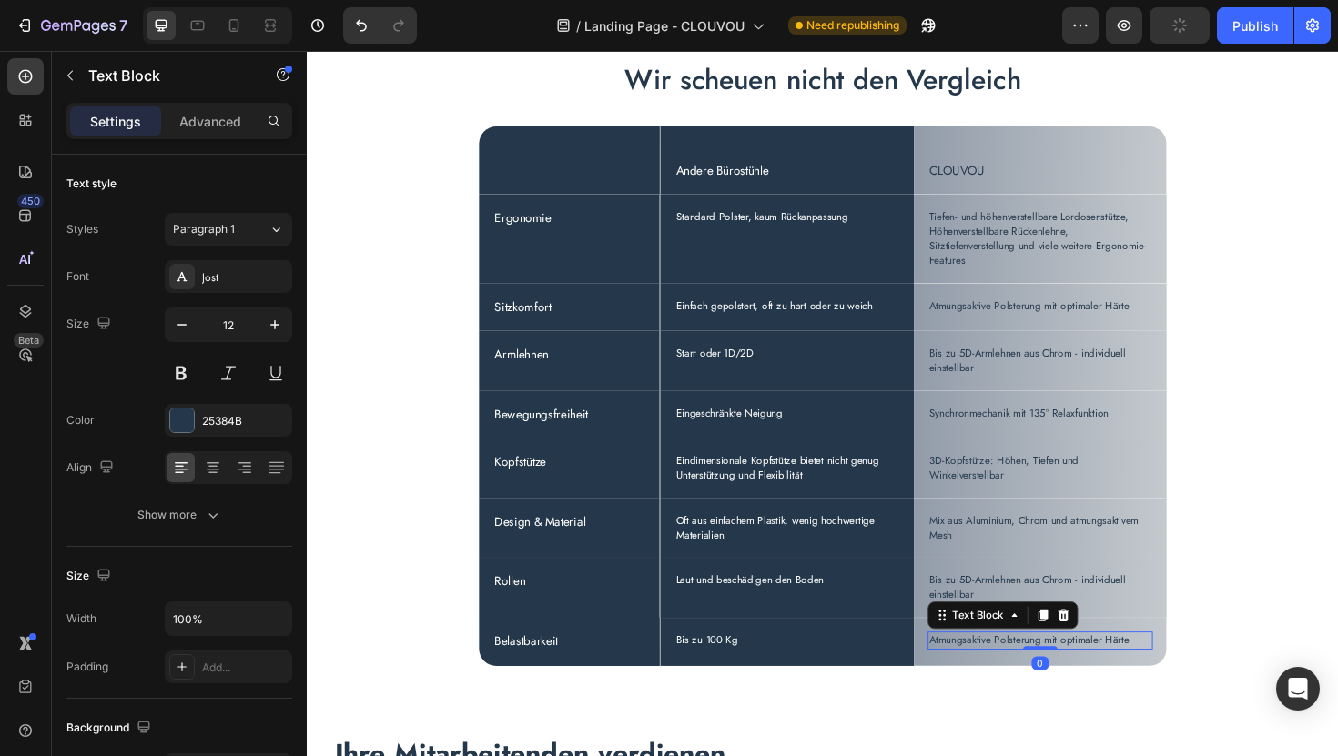
click at [1014, 681] on p "Atmungsaktive Polsterung mit optimaler Härte" at bounding box center [1084, 675] width 236 height 15
click at [1243, 32] on div "Publish" at bounding box center [1255, 25] width 46 height 19
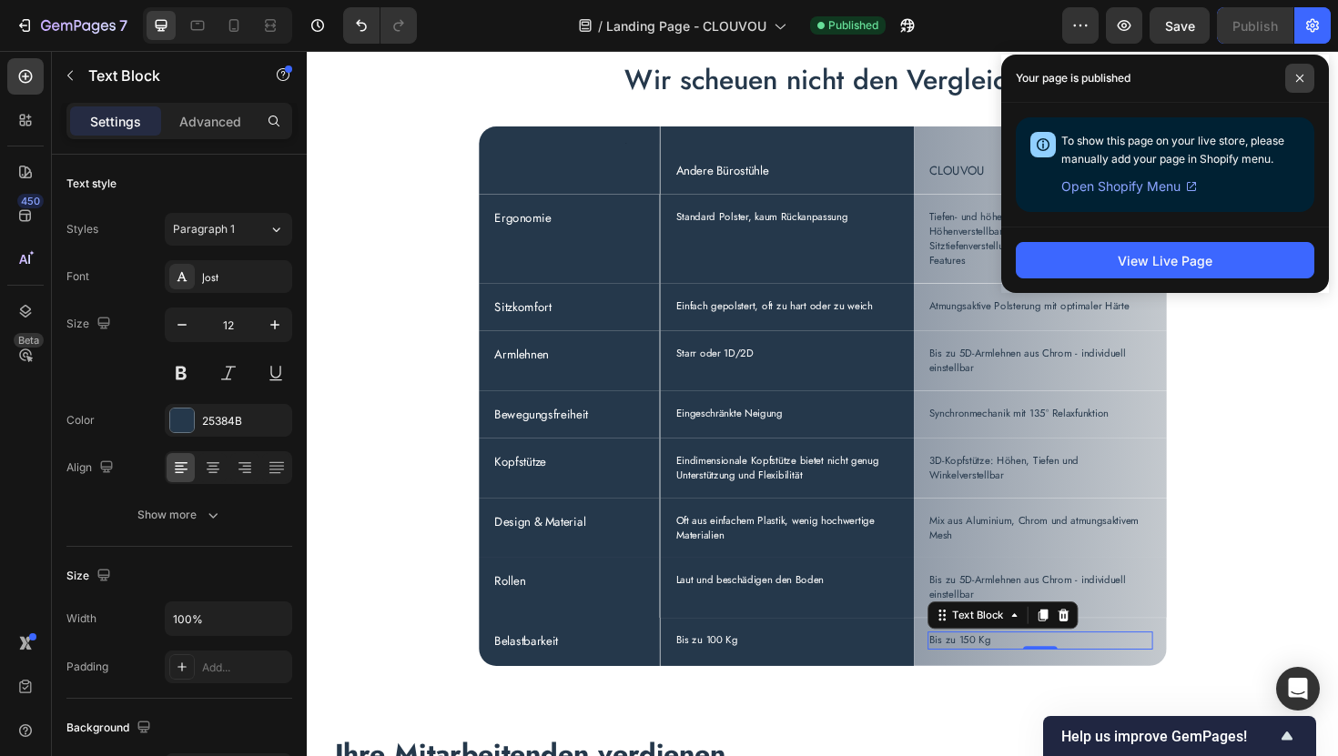
click at [1308, 81] on span at bounding box center [1299, 78] width 29 height 29
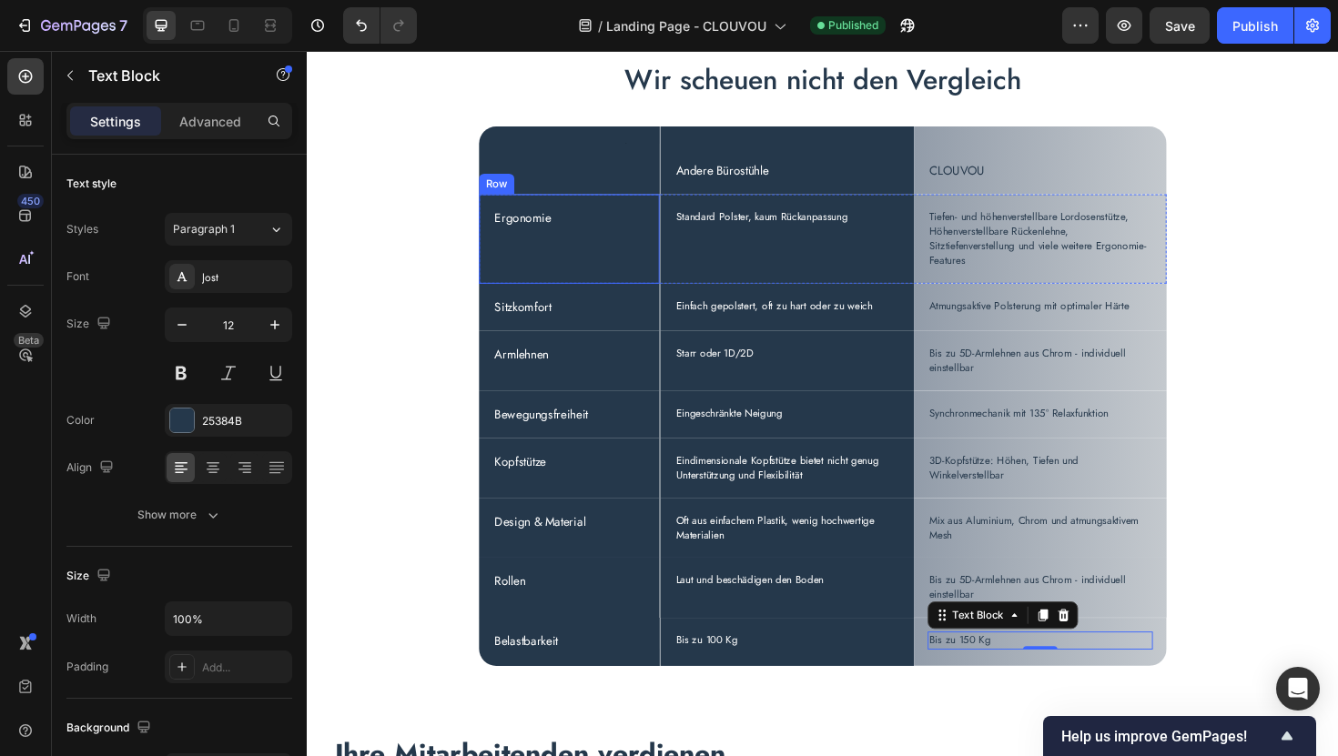
click at [602, 273] on div "Ergonomie Text Block" at bounding box center [584, 250] width 162 height 65
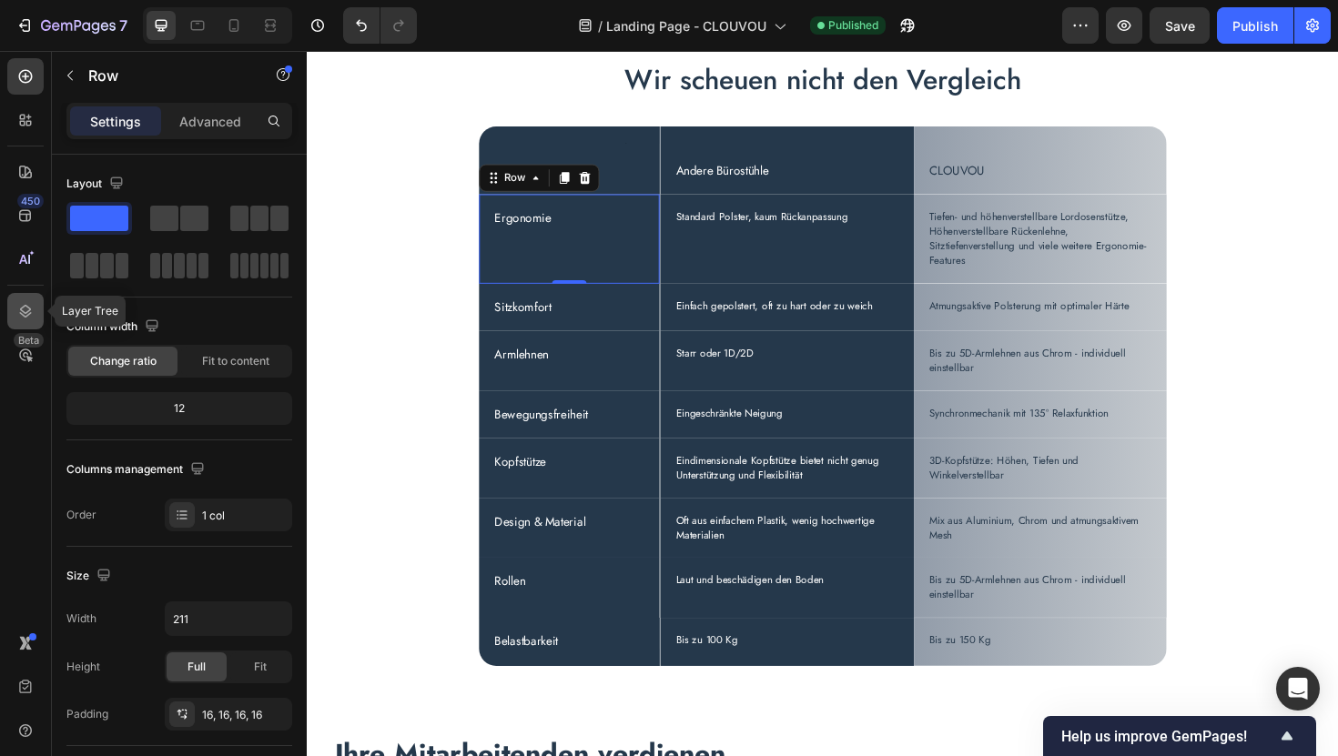
click at [29, 317] on icon at bounding box center [25, 311] width 18 height 18
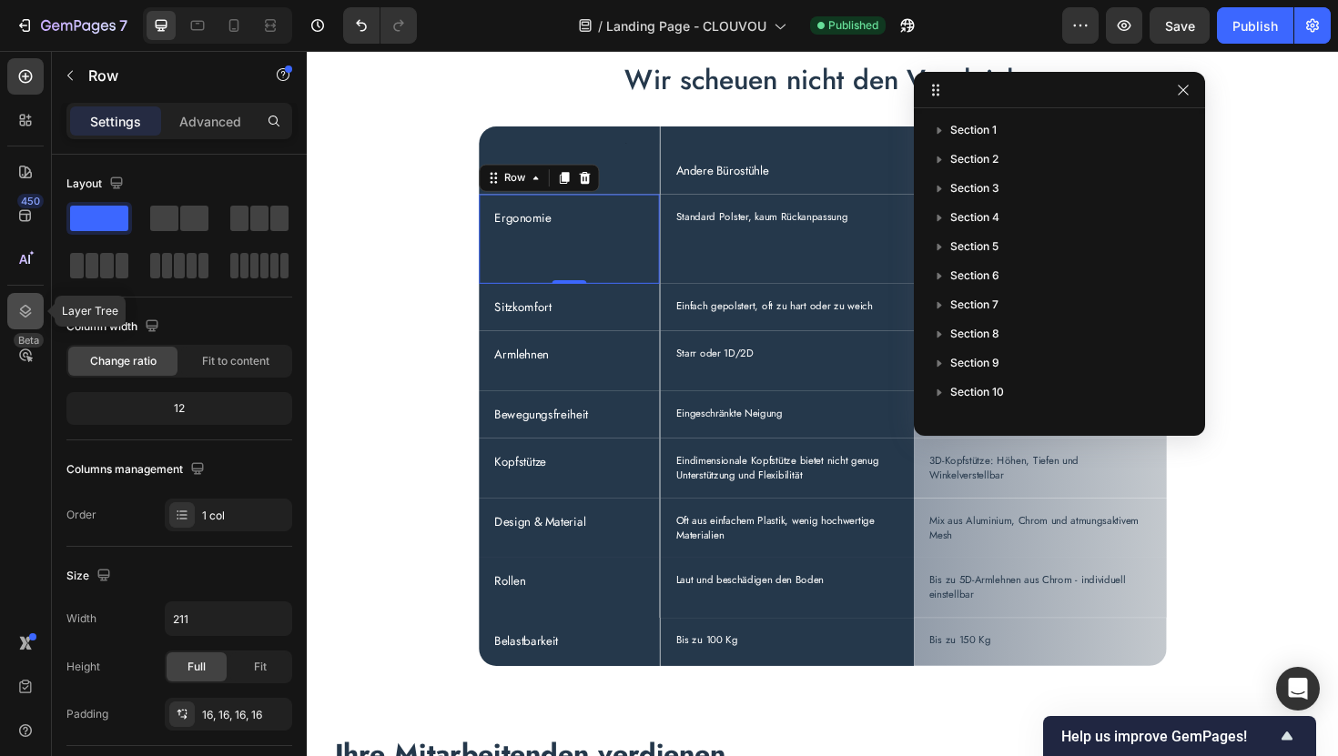
scroll to position [635, 0]
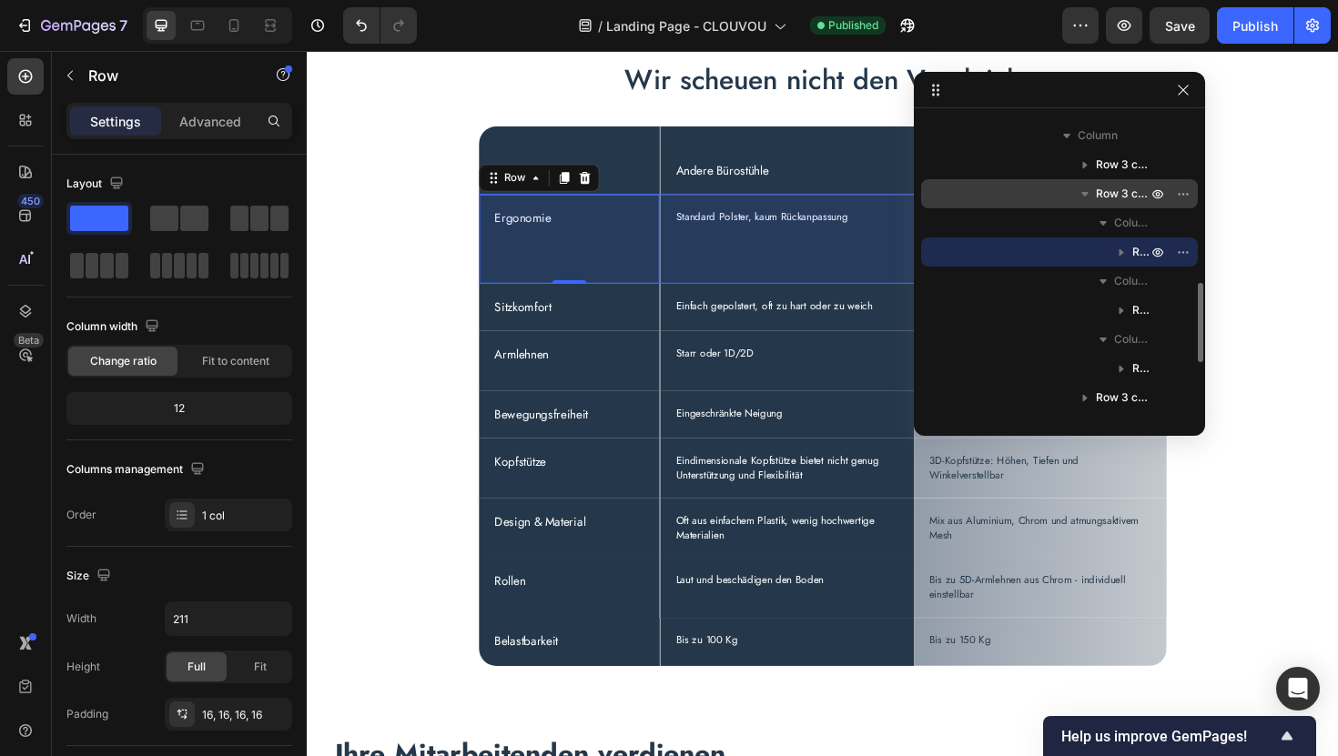
click at [1107, 198] on span "Row 3 cols" at bounding box center [1123, 194] width 55 height 18
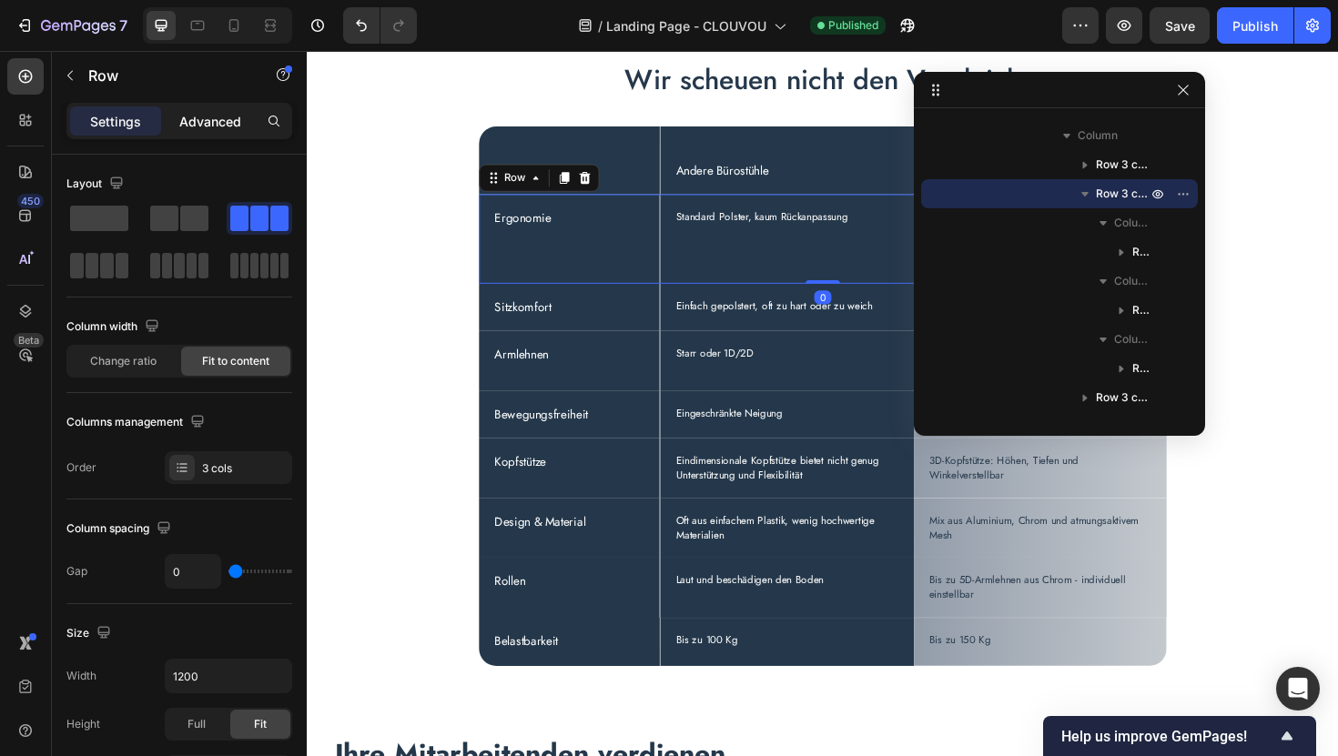
click at [224, 123] on p "Advanced" at bounding box center [210, 121] width 62 height 19
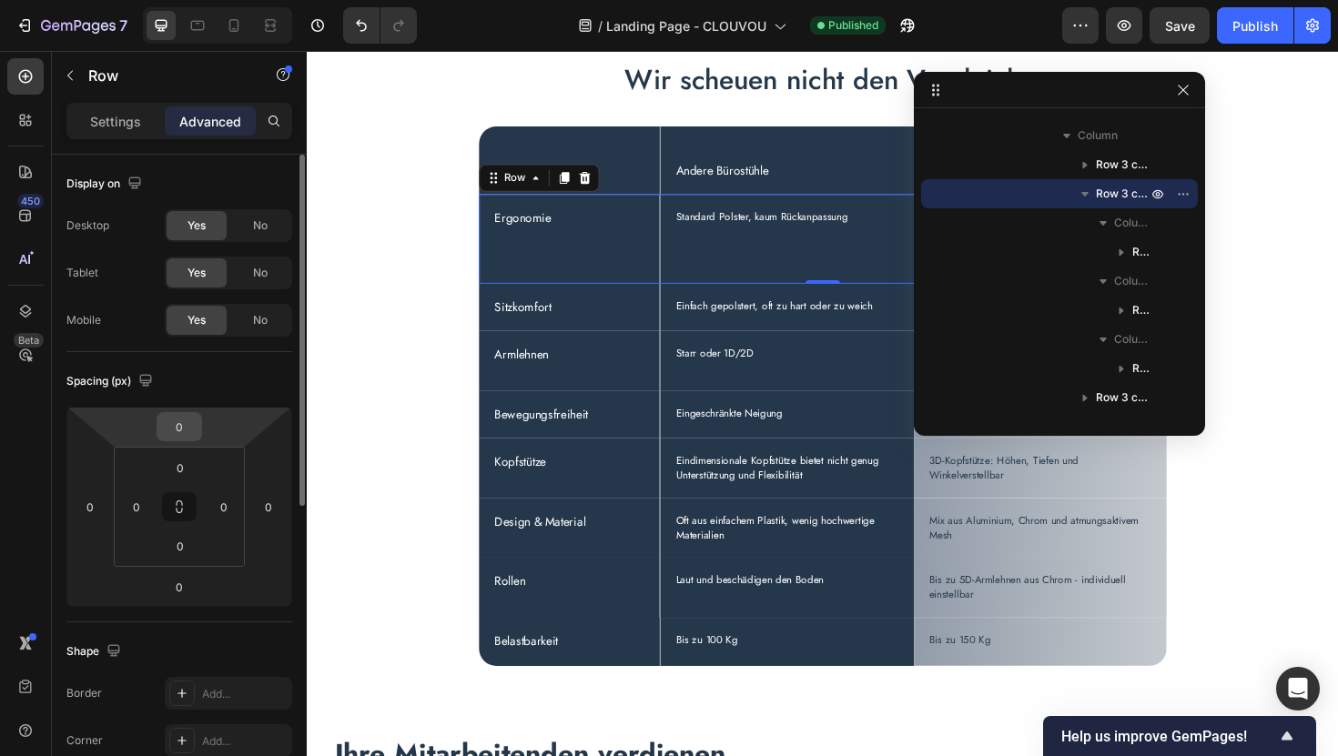
click at [182, 431] on input "0" at bounding box center [179, 426] width 36 height 27
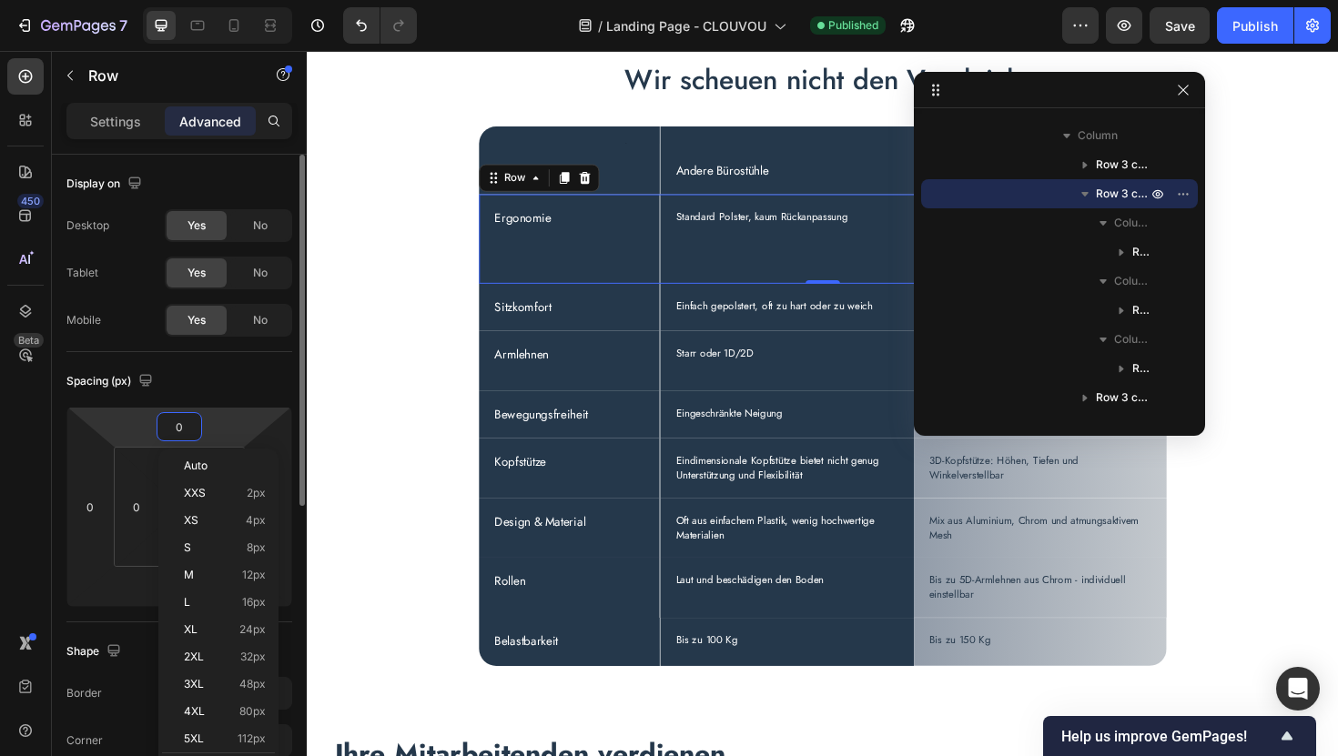
type input "-1"
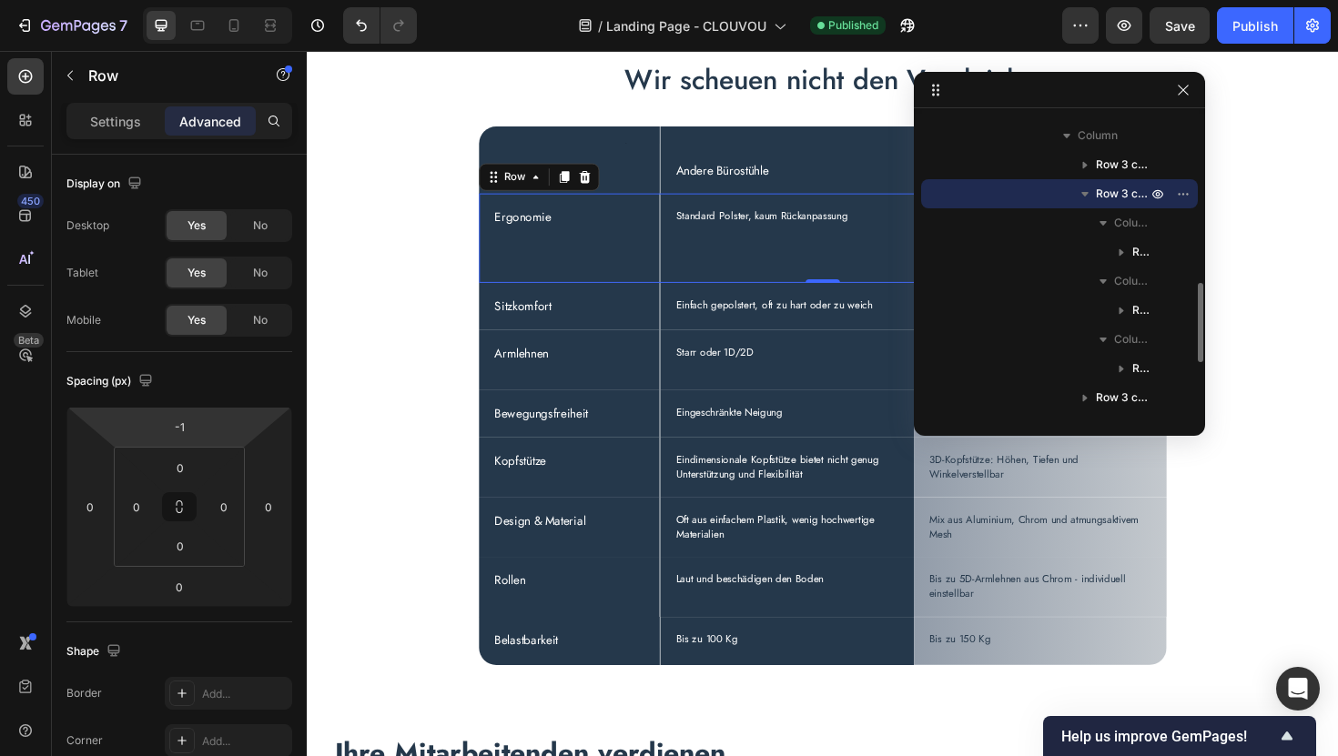
click at [1087, 195] on icon "button" at bounding box center [1085, 194] width 18 height 18
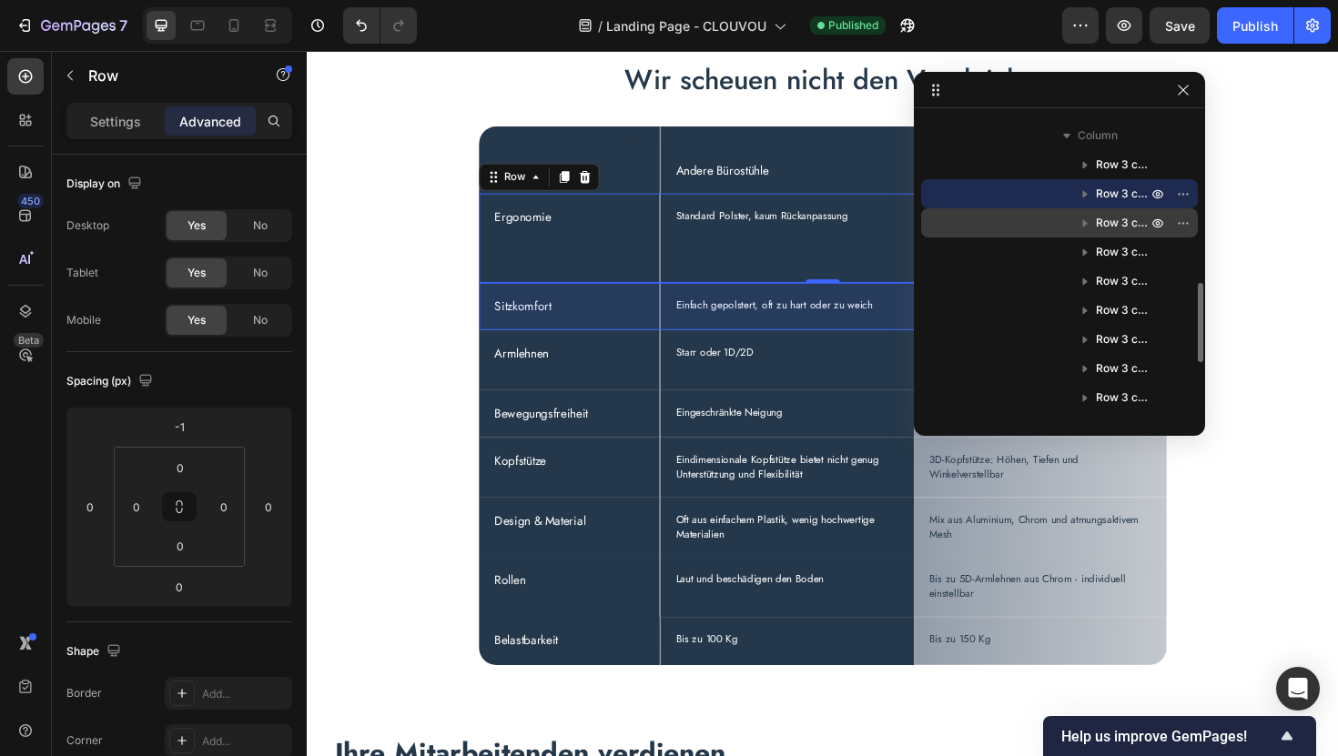
click at [1106, 223] on span "Row 3 cols" at bounding box center [1123, 223] width 55 height 18
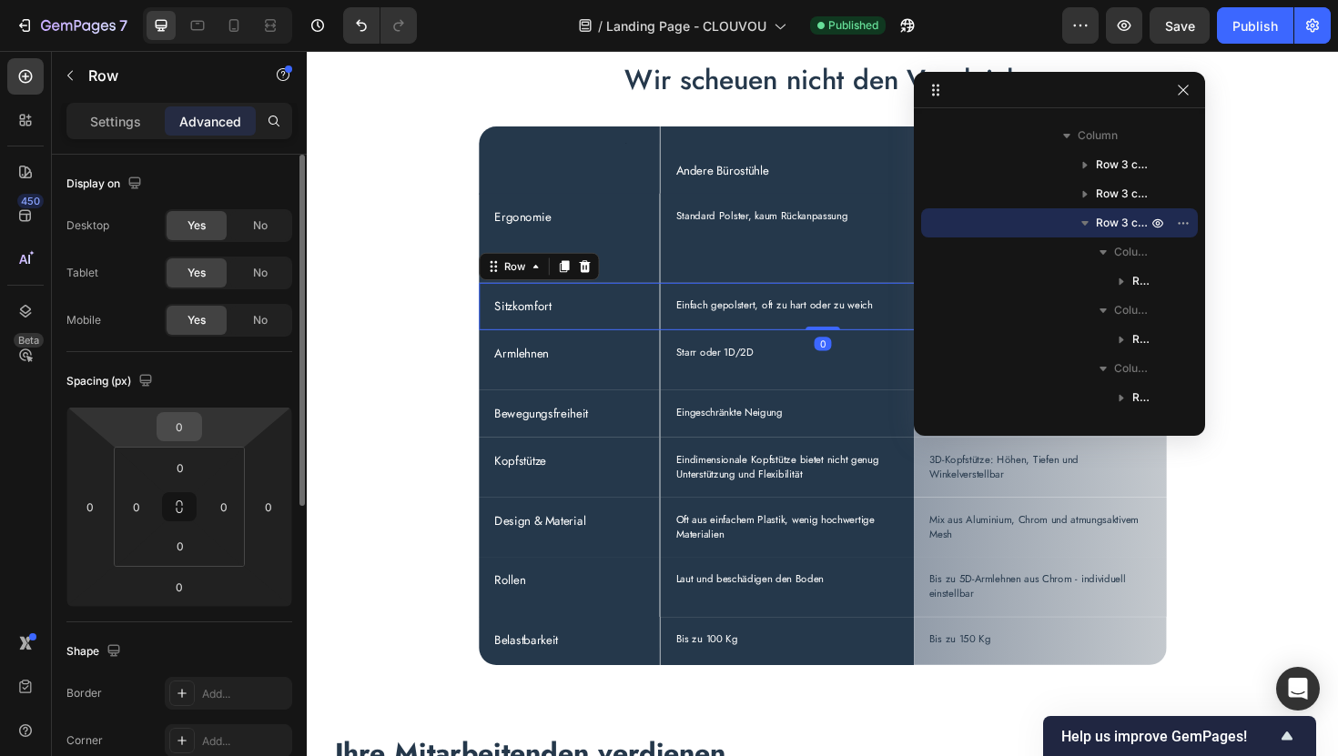
click at [184, 425] on input "0" at bounding box center [179, 426] width 36 height 27
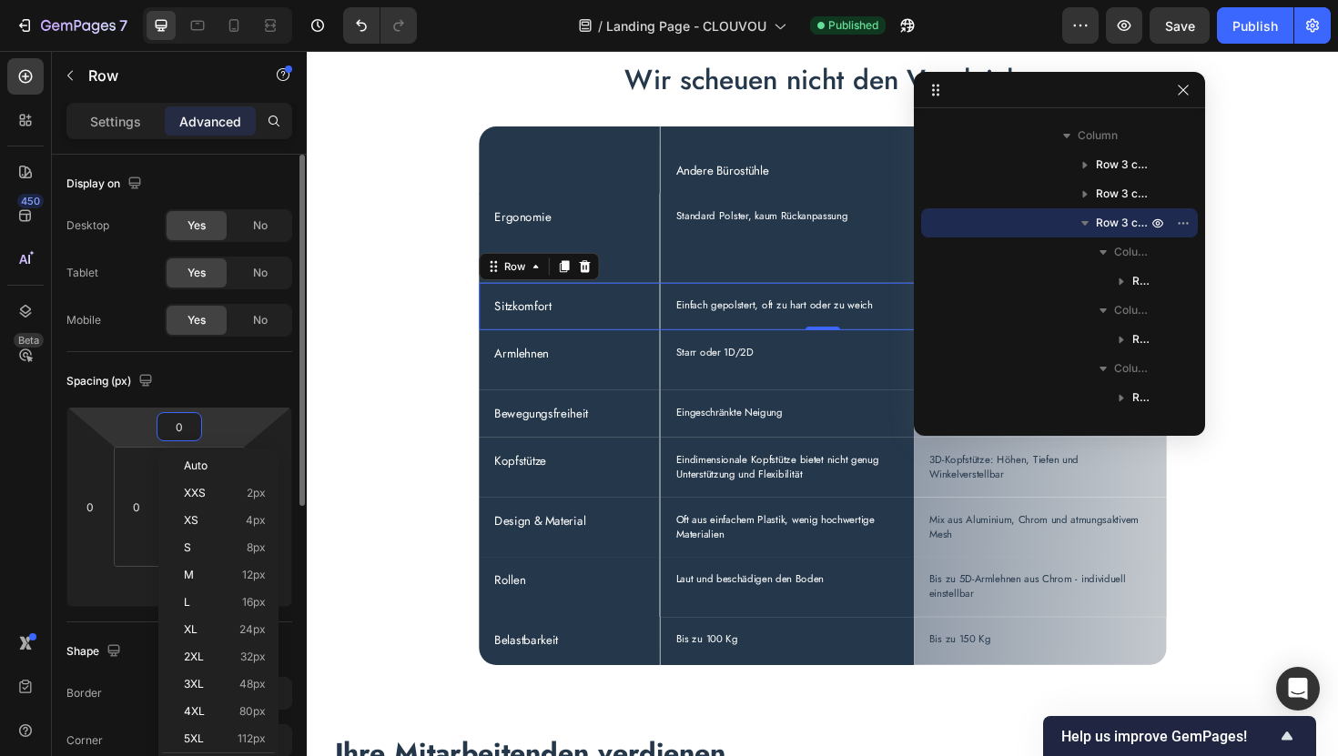
type input "-1"
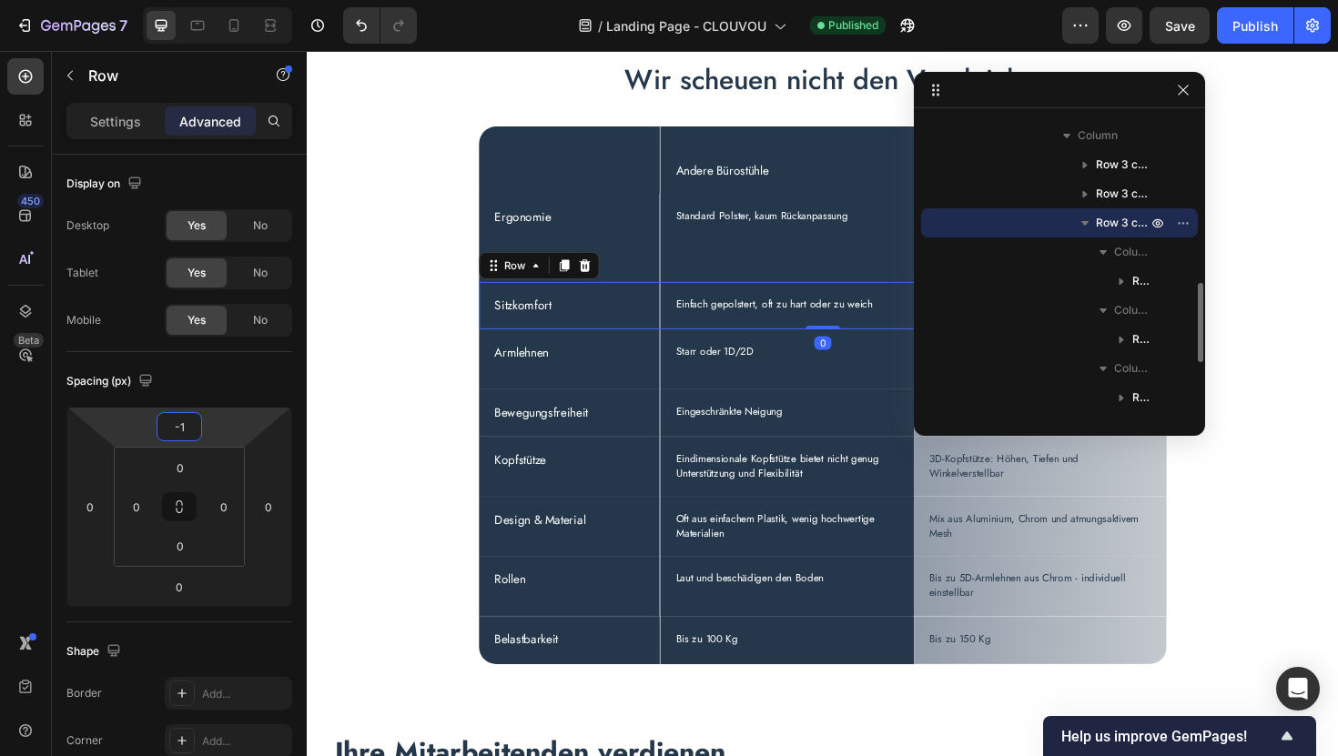
click at [1088, 223] on icon "button" at bounding box center [1085, 223] width 18 height 18
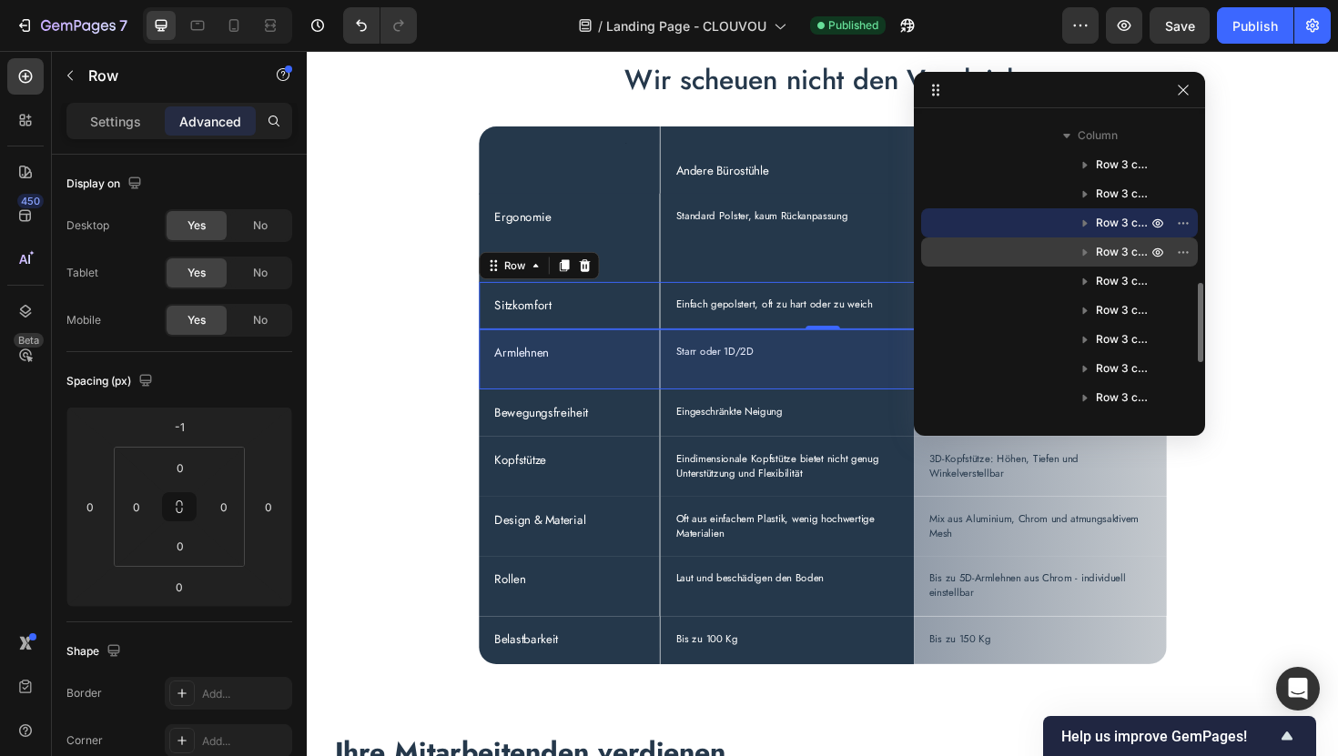
click at [1100, 254] on span "Row 3 cols" at bounding box center [1123, 252] width 55 height 18
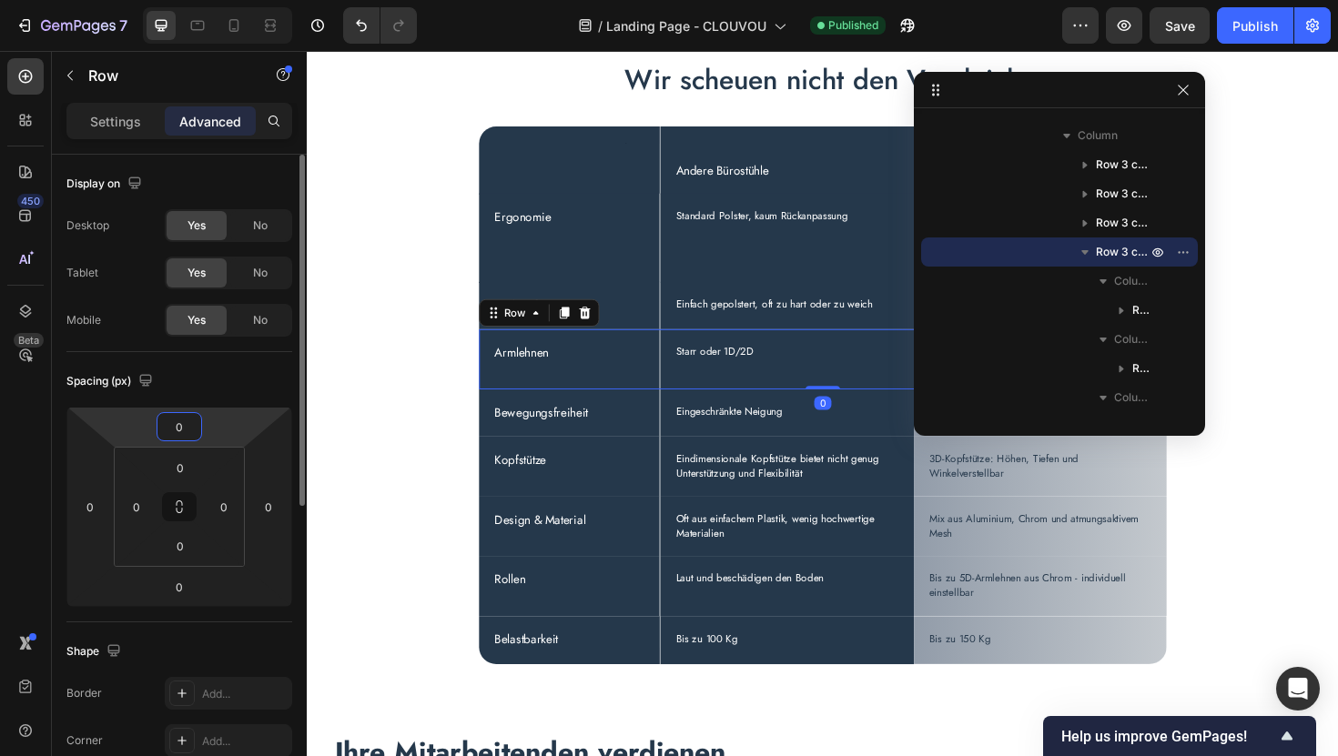
click at [184, 421] on input "0" at bounding box center [179, 426] width 36 height 27
type input "-1"
click at [1090, 254] on icon "button" at bounding box center [1085, 252] width 18 height 18
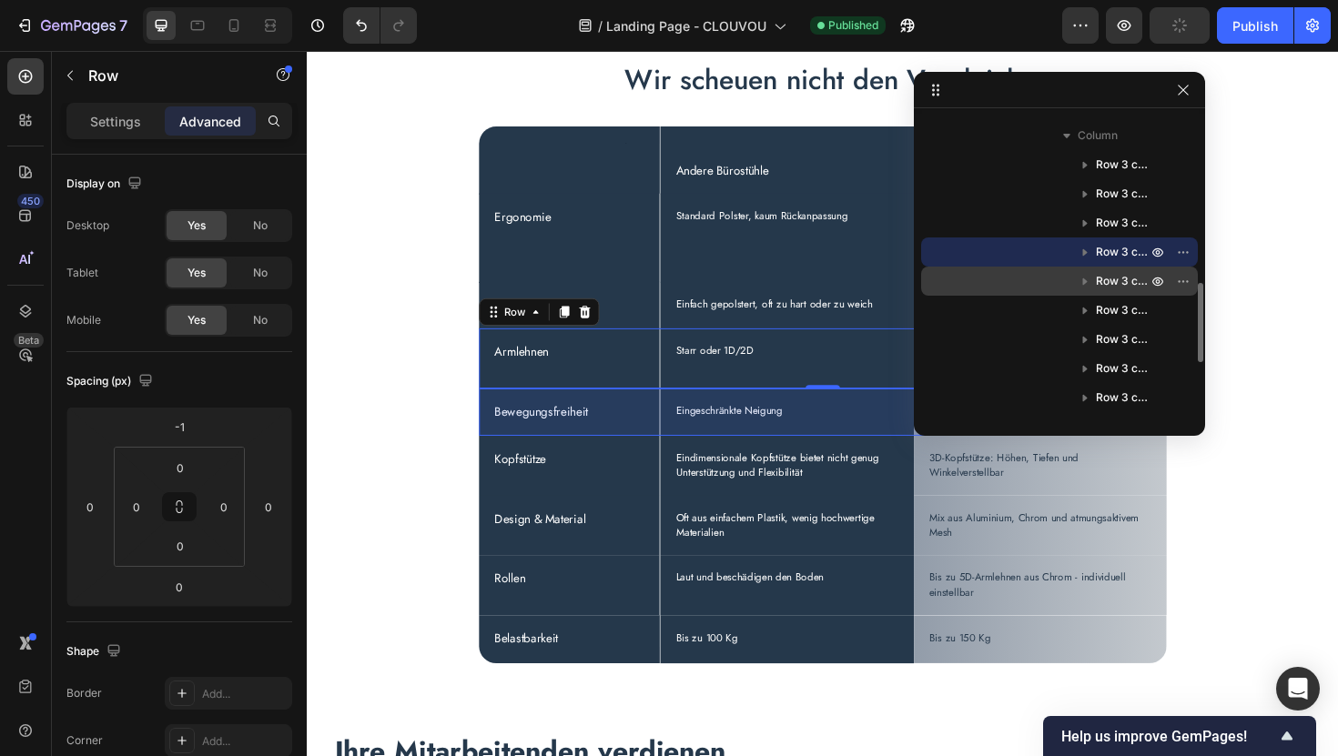
click at [1099, 279] on span "Row 3 cols" at bounding box center [1123, 281] width 55 height 18
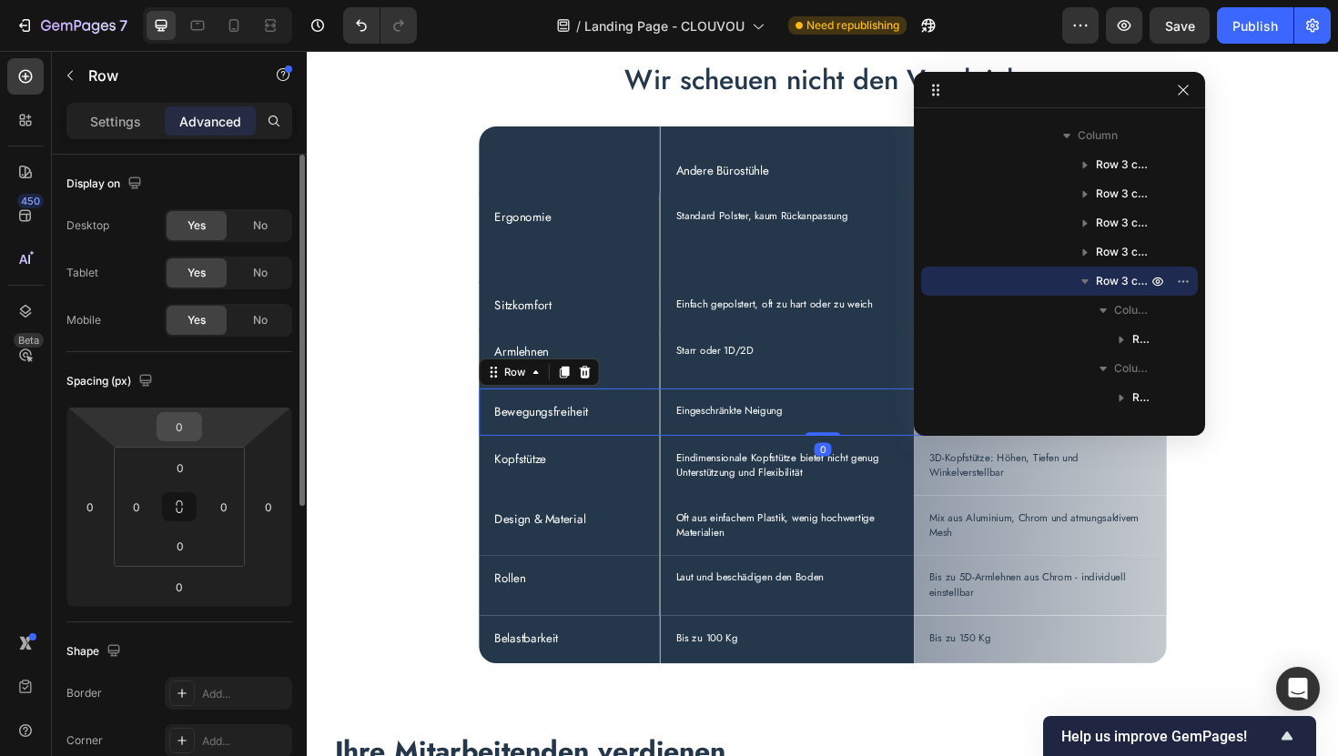
click at [187, 429] on input "0" at bounding box center [179, 426] width 36 height 27
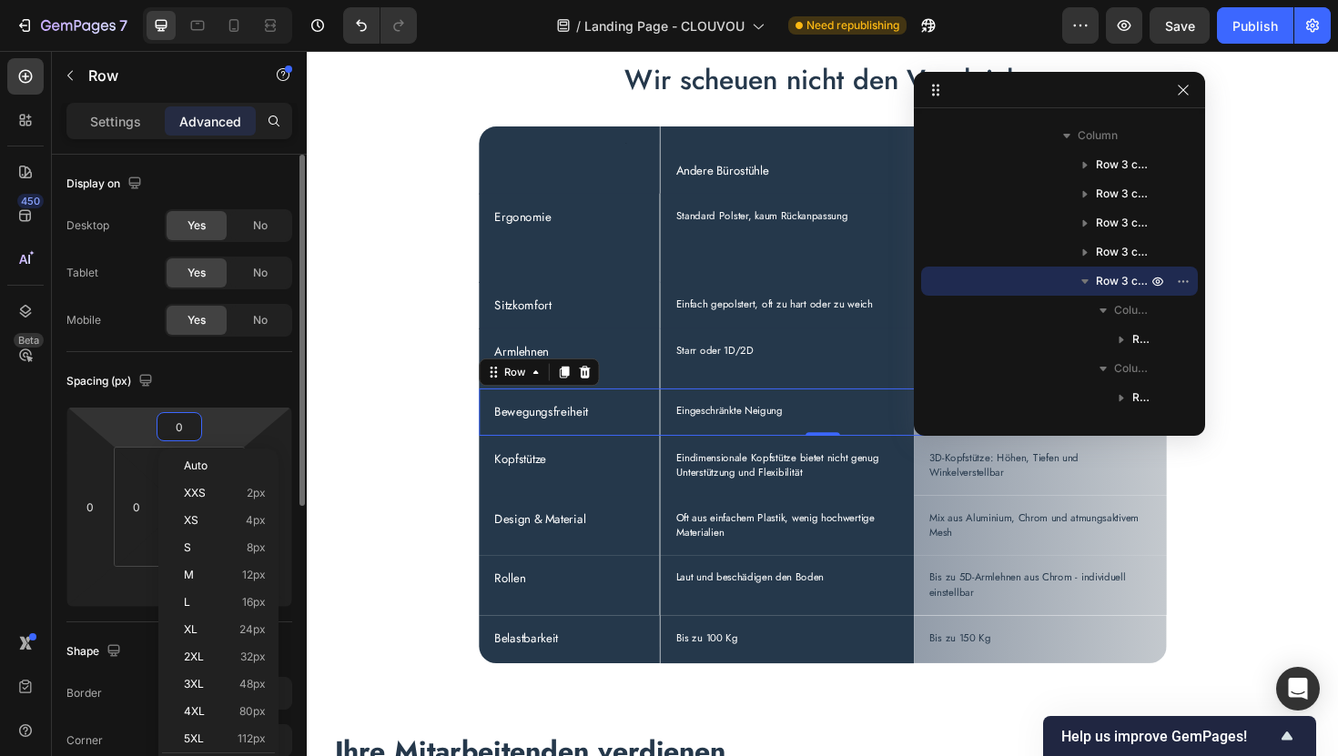
type input "-1"
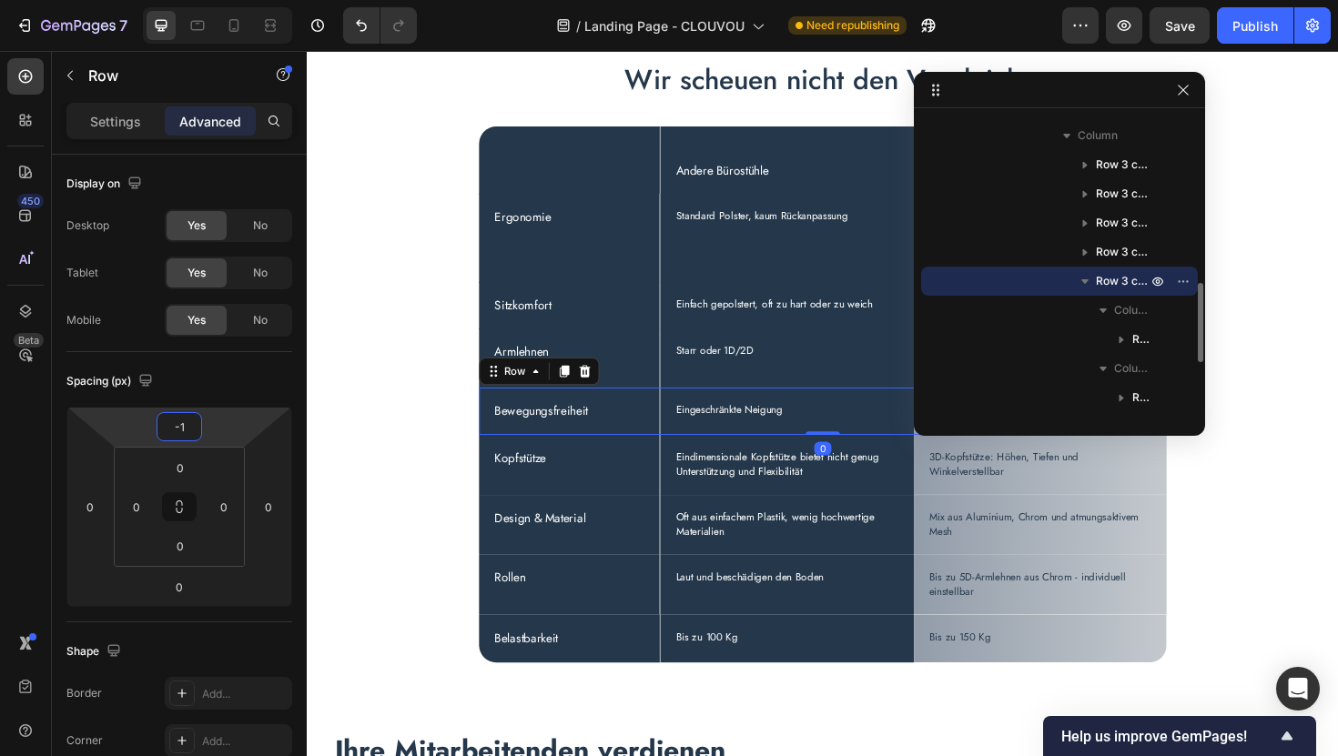
click at [1087, 281] on icon "button" at bounding box center [1085, 281] width 18 height 18
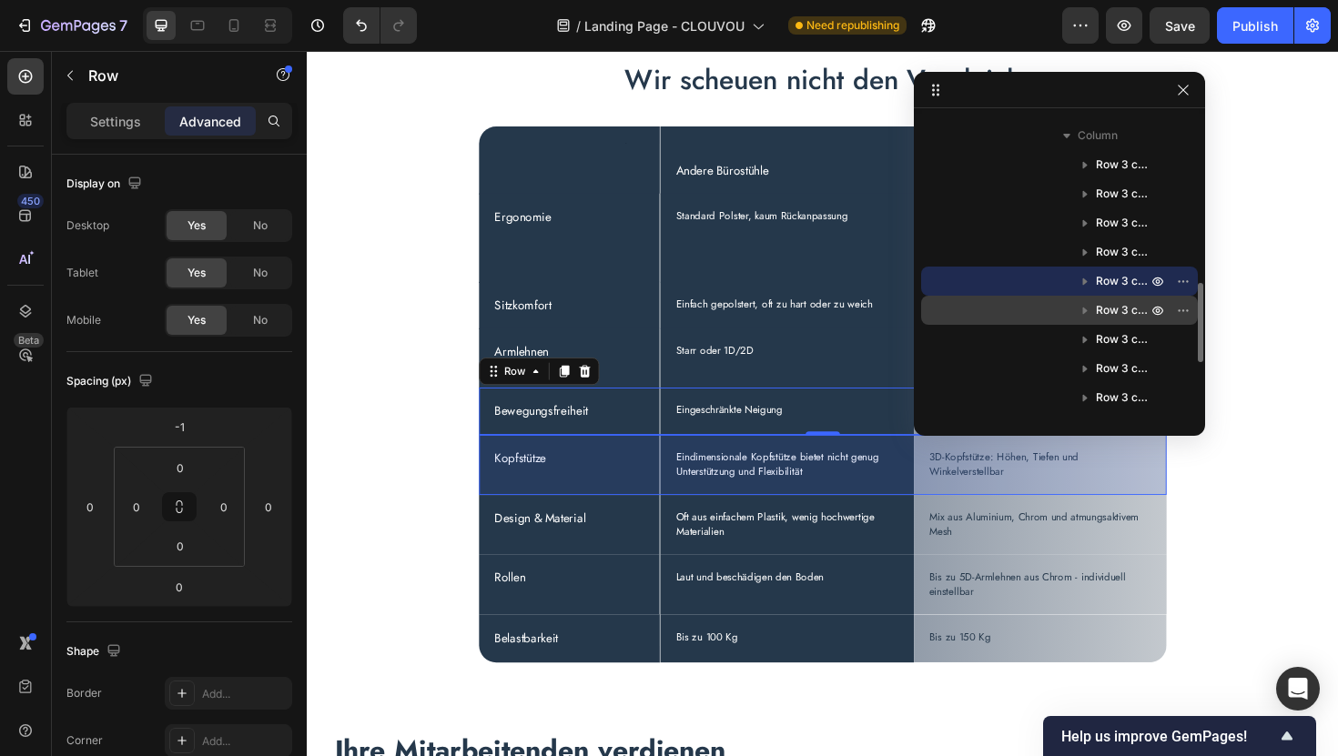
click at [1105, 309] on span "Row 3 cols" at bounding box center [1123, 310] width 55 height 18
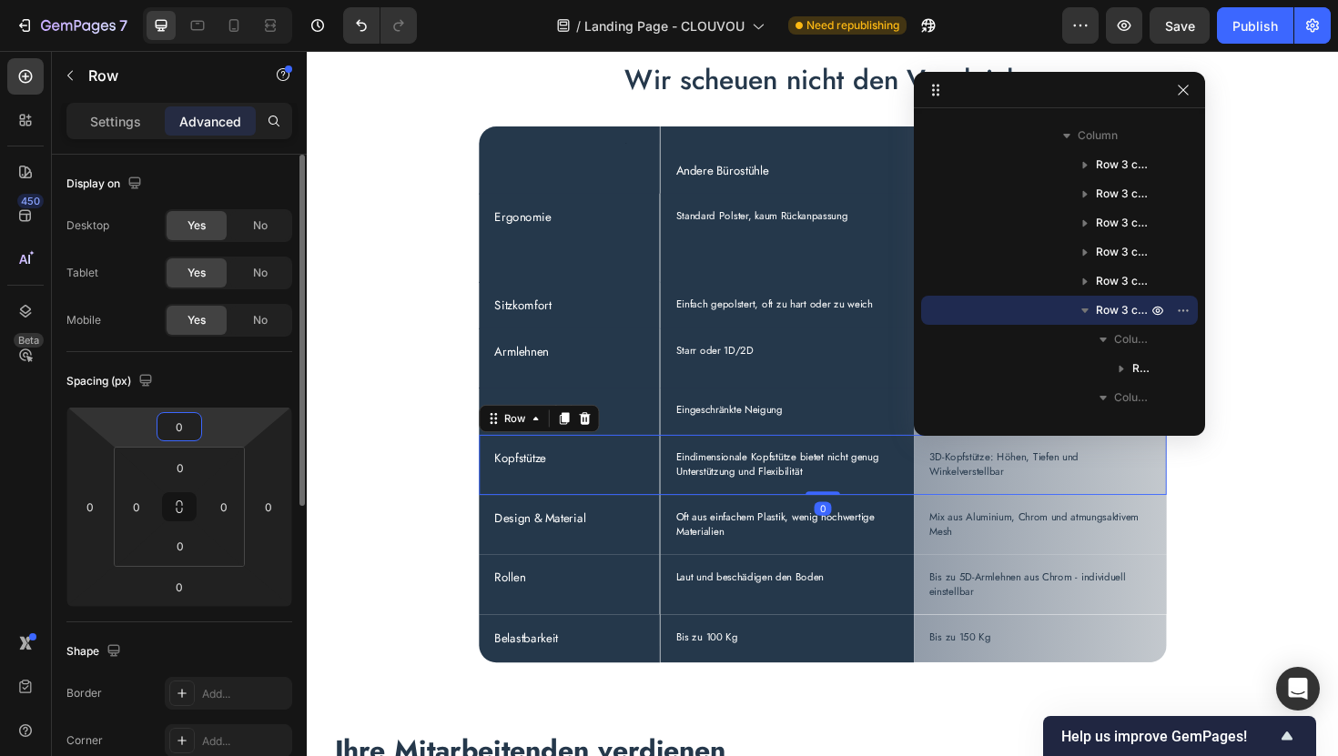
click at [181, 420] on input "0" at bounding box center [179, 426] width 36 height 27
type input "-1"
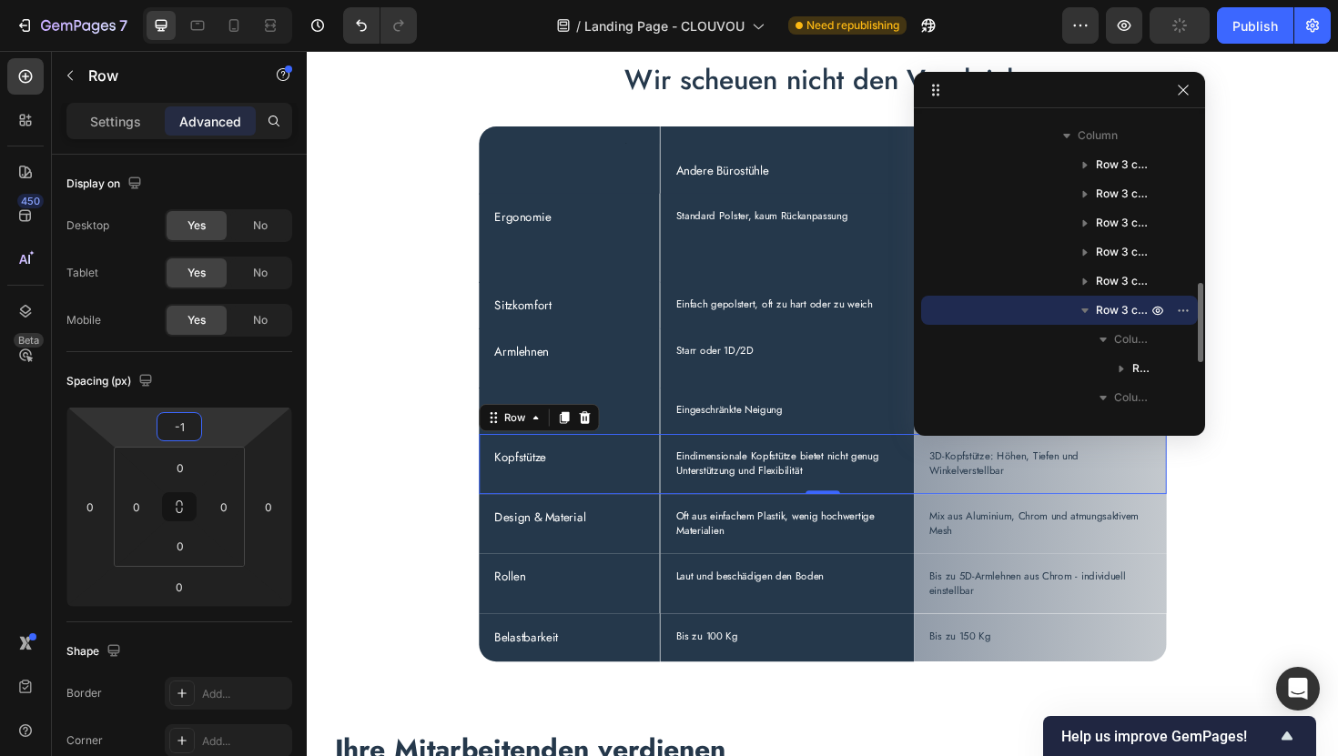
click at [1084, 311] on icon "button" at bounding box center [1084, 311] width 7 height 5
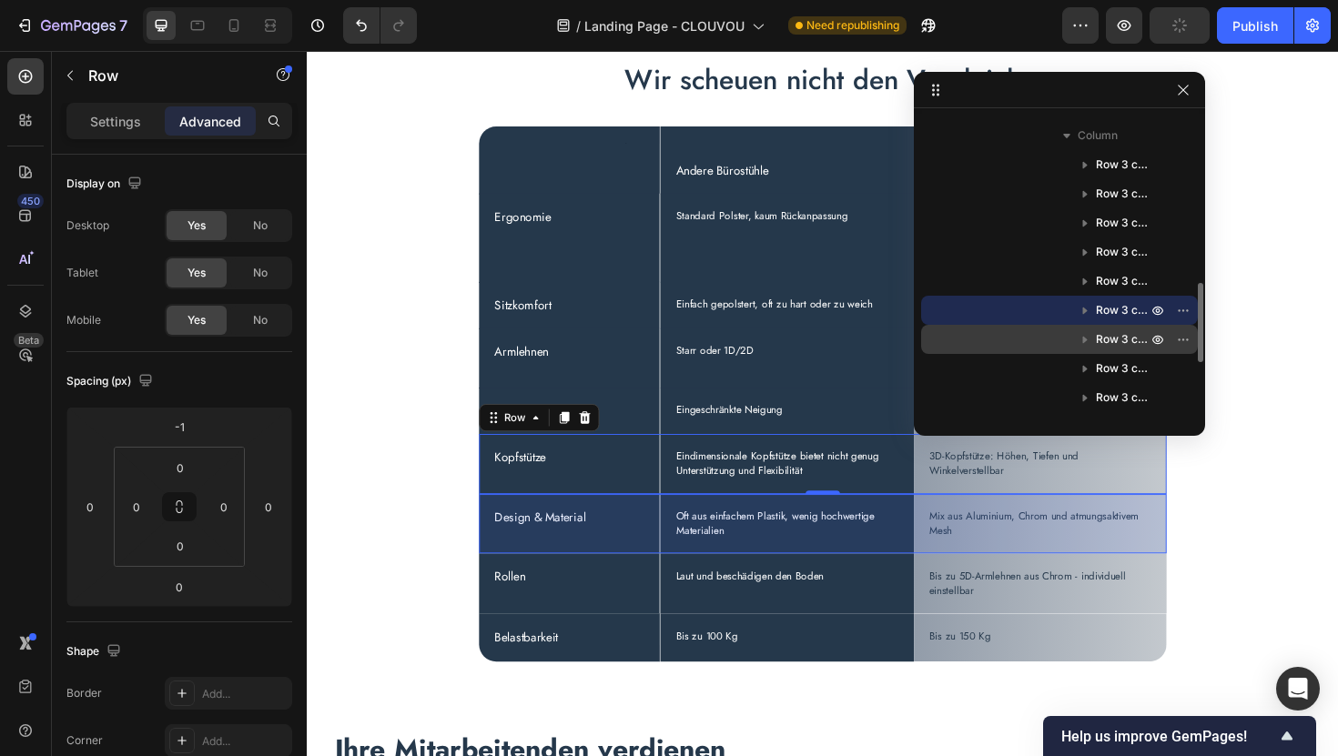
click at [1098, 339] on span "Row 3 cols" at bounding box center [1123, 339] width 55 height 18
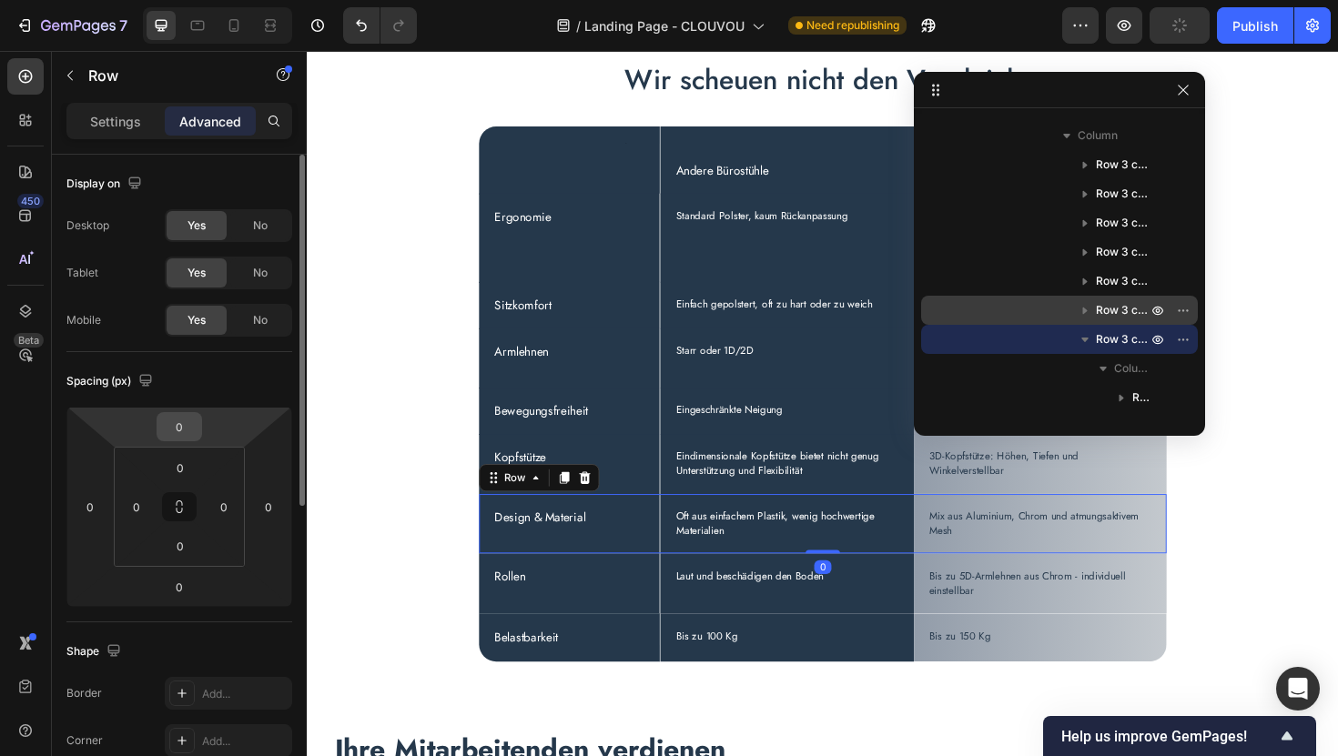
click at [189, 430] on input "0" at bounding box center [179, 426] width 36 height 27
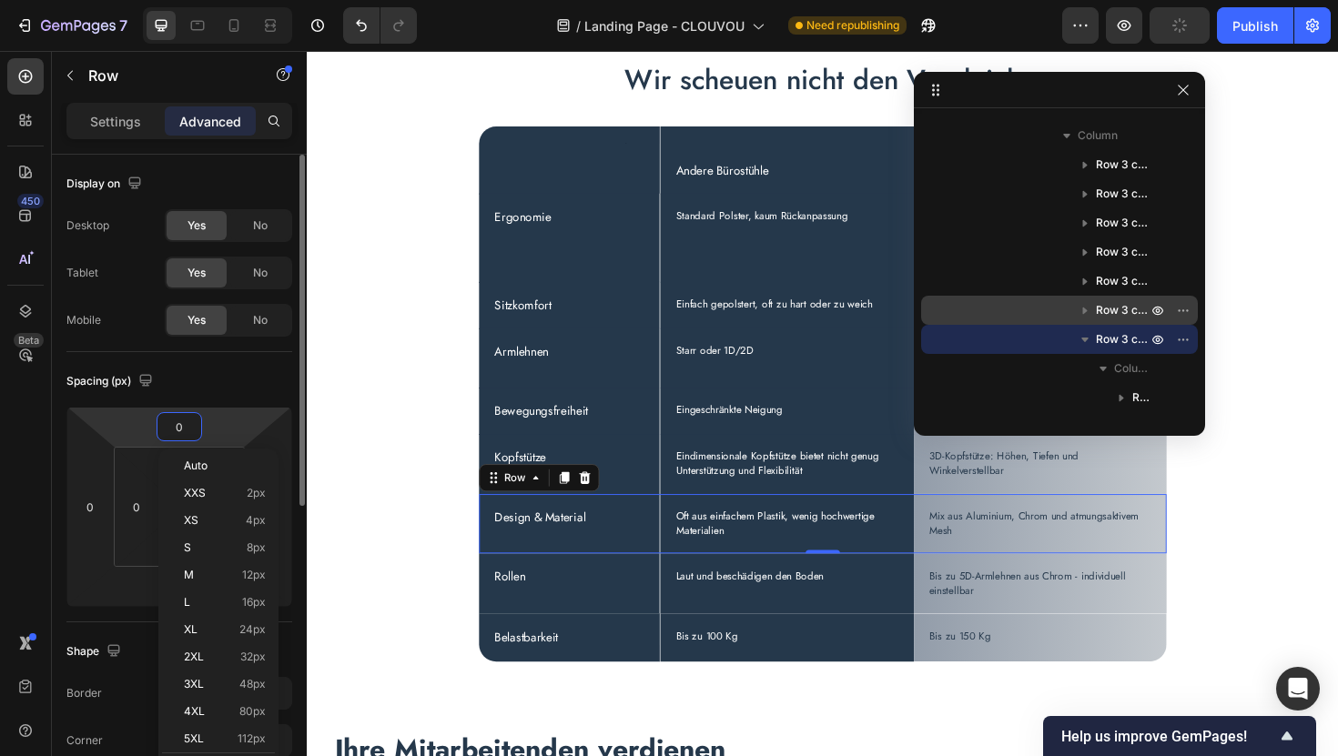
type input "-1"
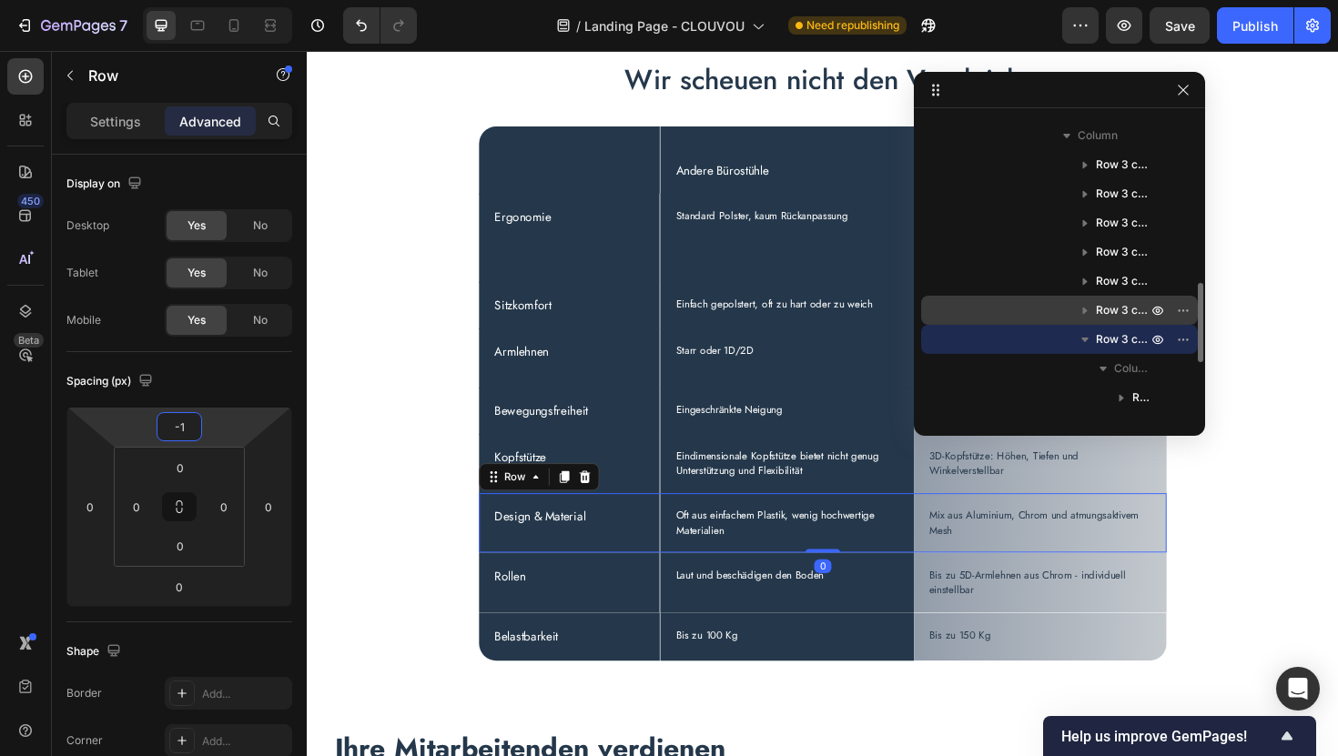
click at [1085, 340] on icon "button" at bounding box center [1084, 340] width 7 height 5
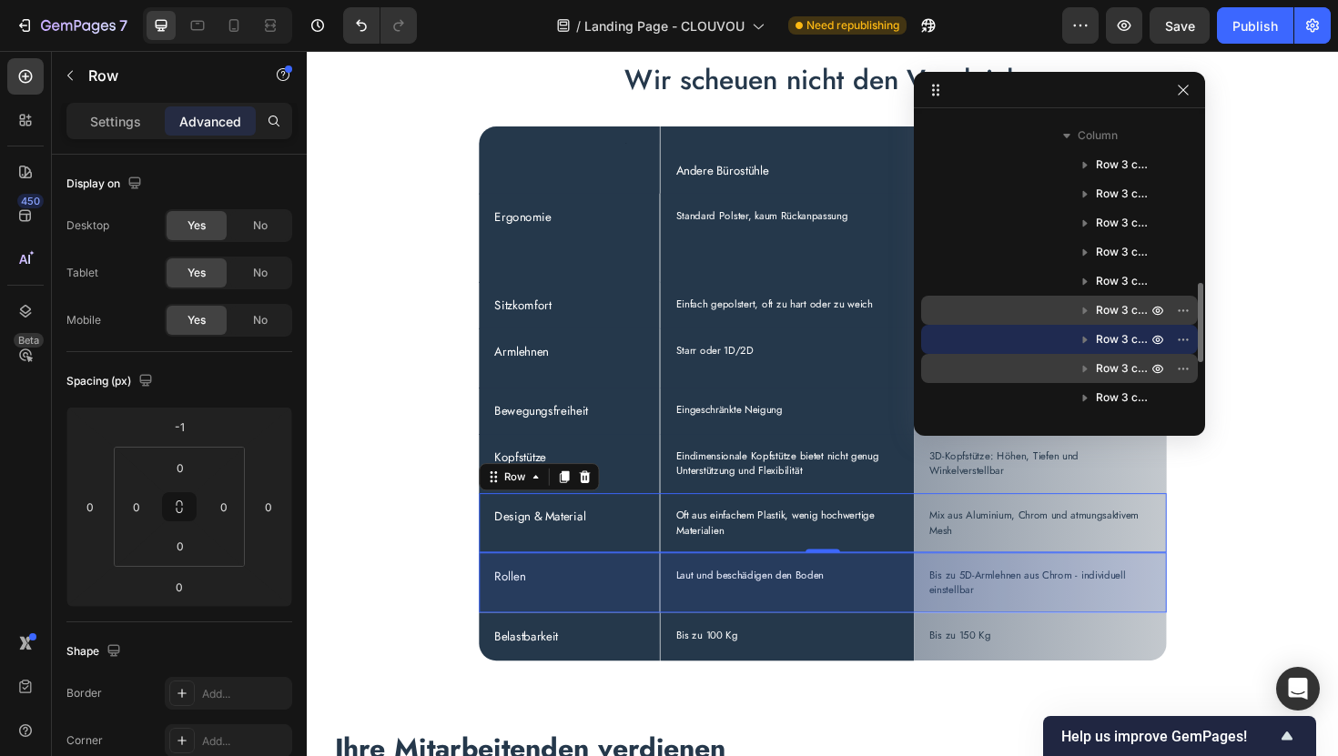
click at [1108, 366] on span "Row 3 cols" at bounding box center [1123, 368] width 55 height 18
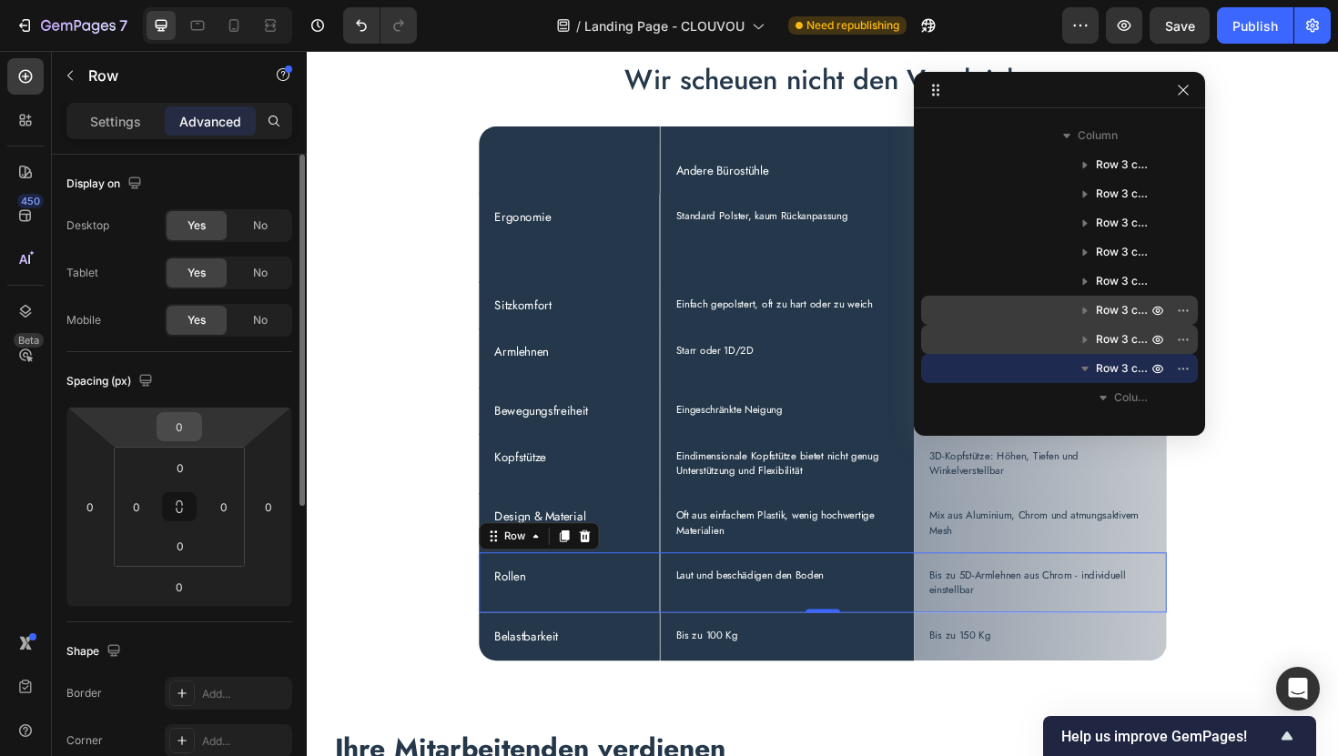
click at [185, 422] on input "0" at bounding box center [179, 426] width 36 height 27
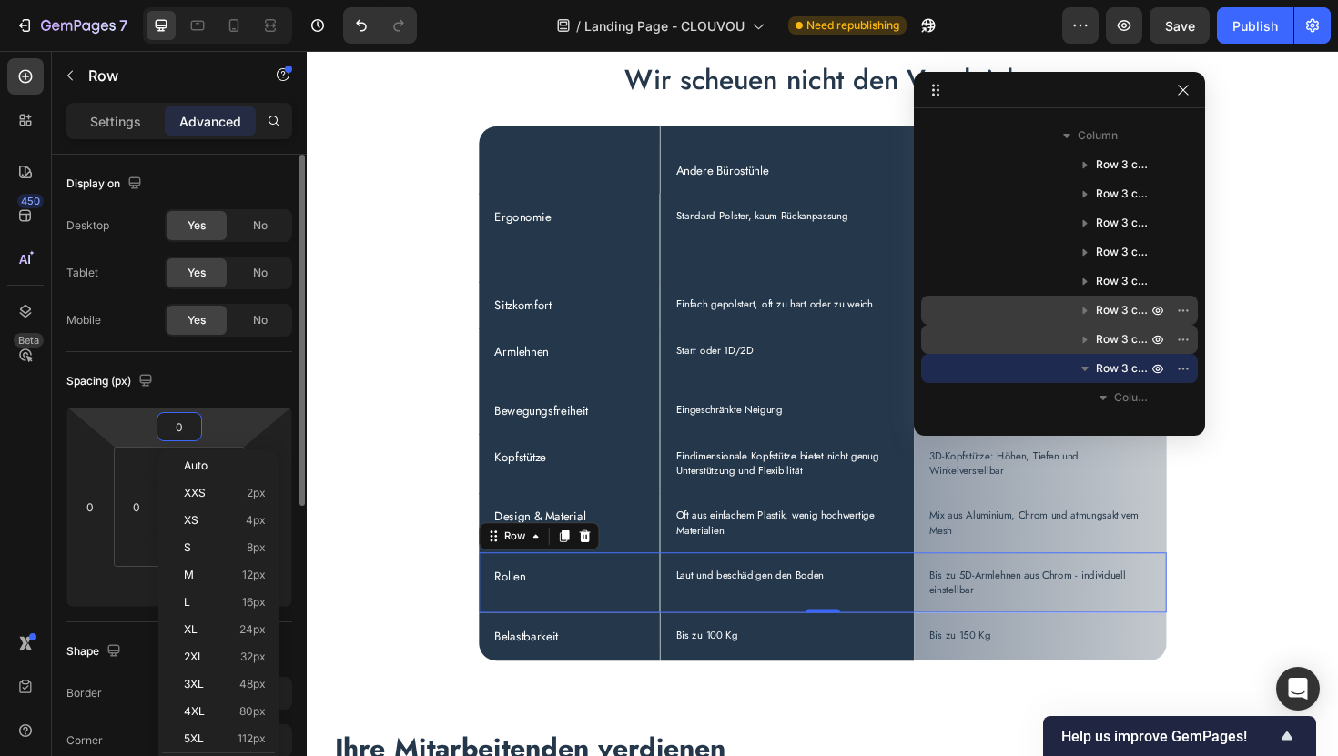
type input "-1"
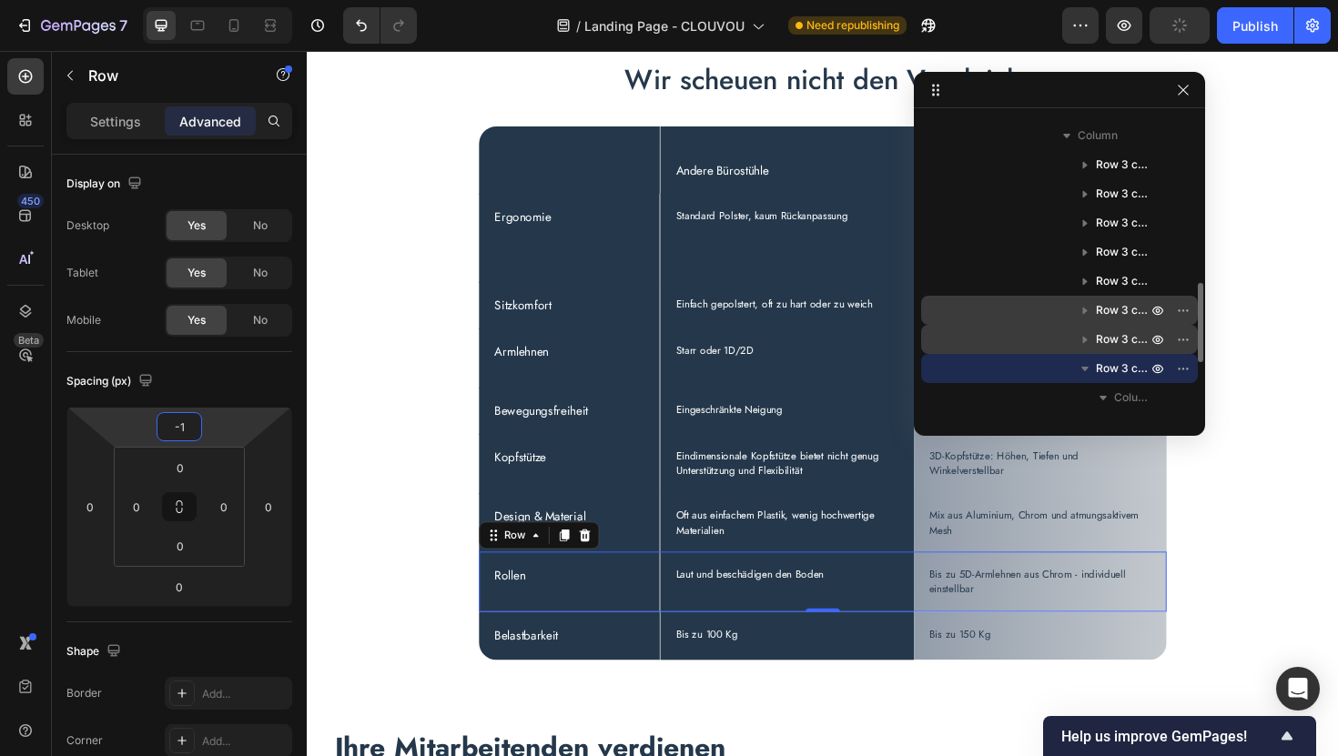
click at [1086, 367] on icon "button" at bounding box center [1084, 369] width 7 height 5
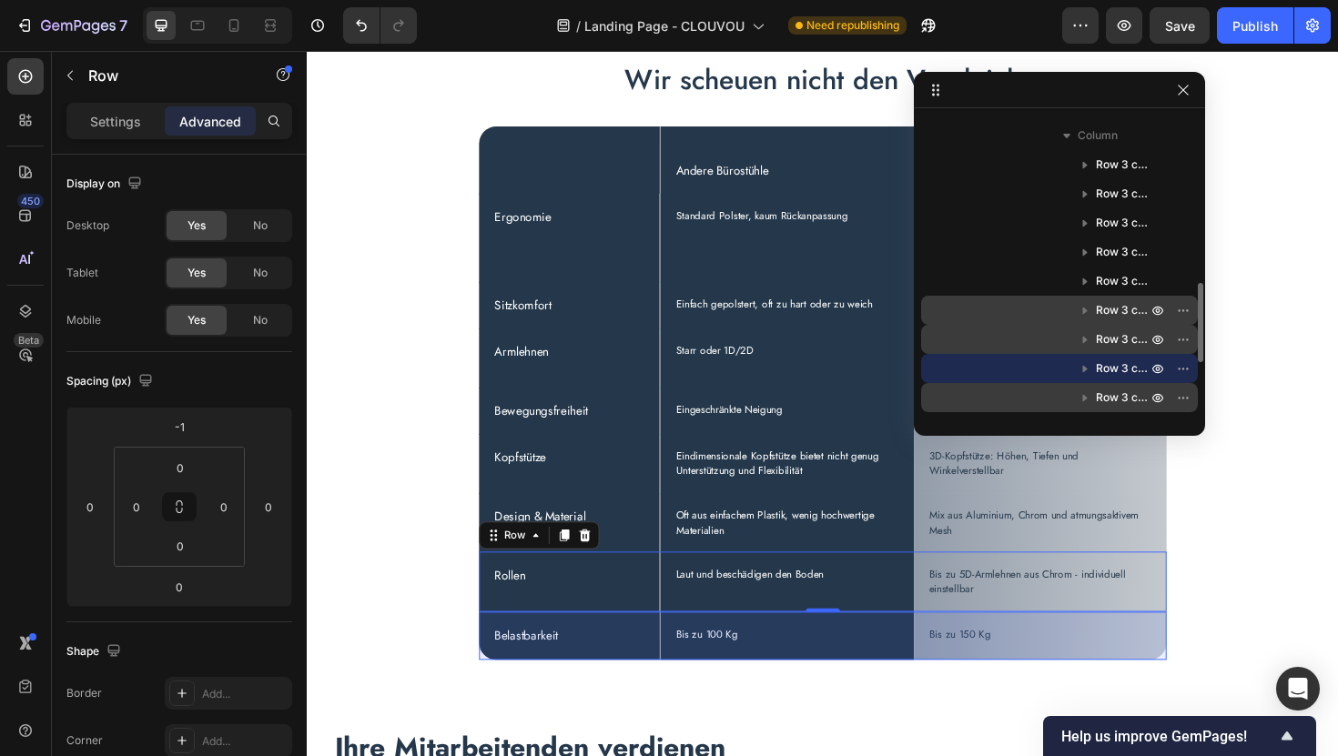
click at [1100, 400] on span "Row 3 cols" at bounding box center [1123, 398] width 55 height 18
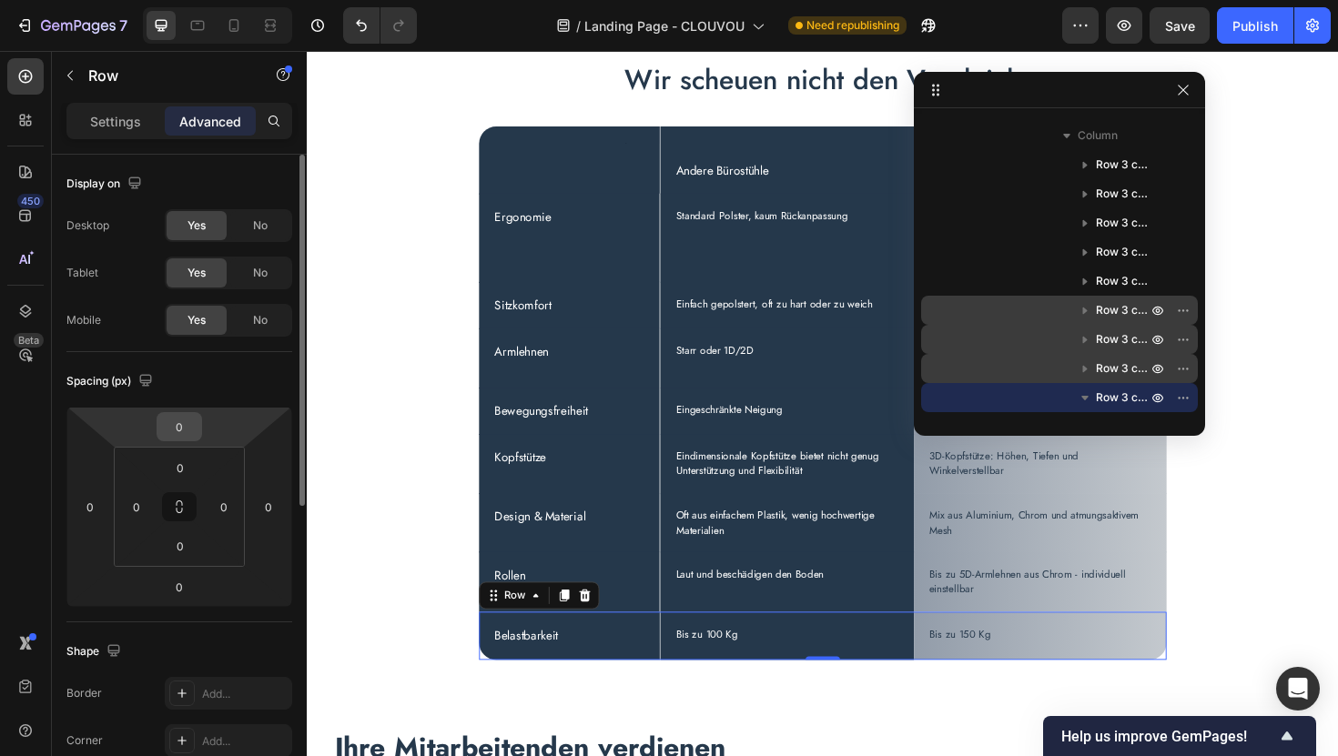
click at [193, 429] on input "0" at bounding box center [179, 426] width 36 height 27
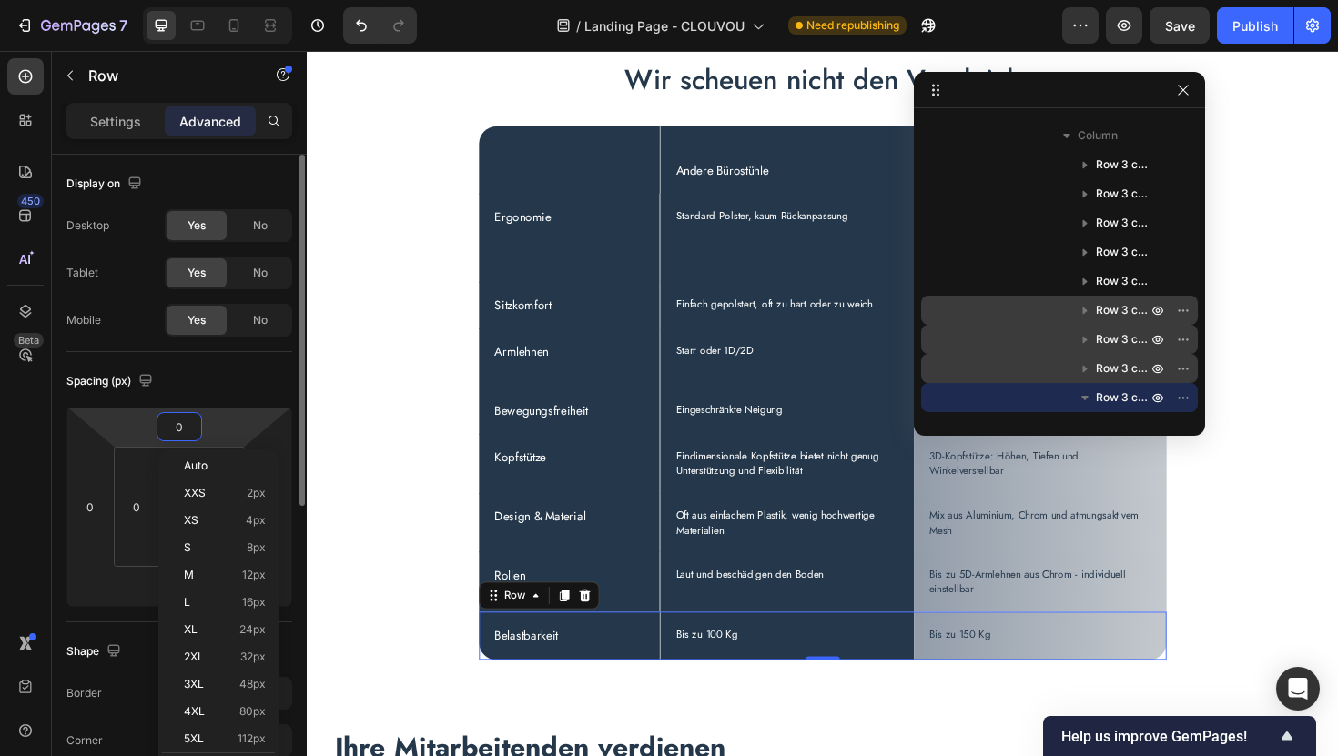
type input "-1"
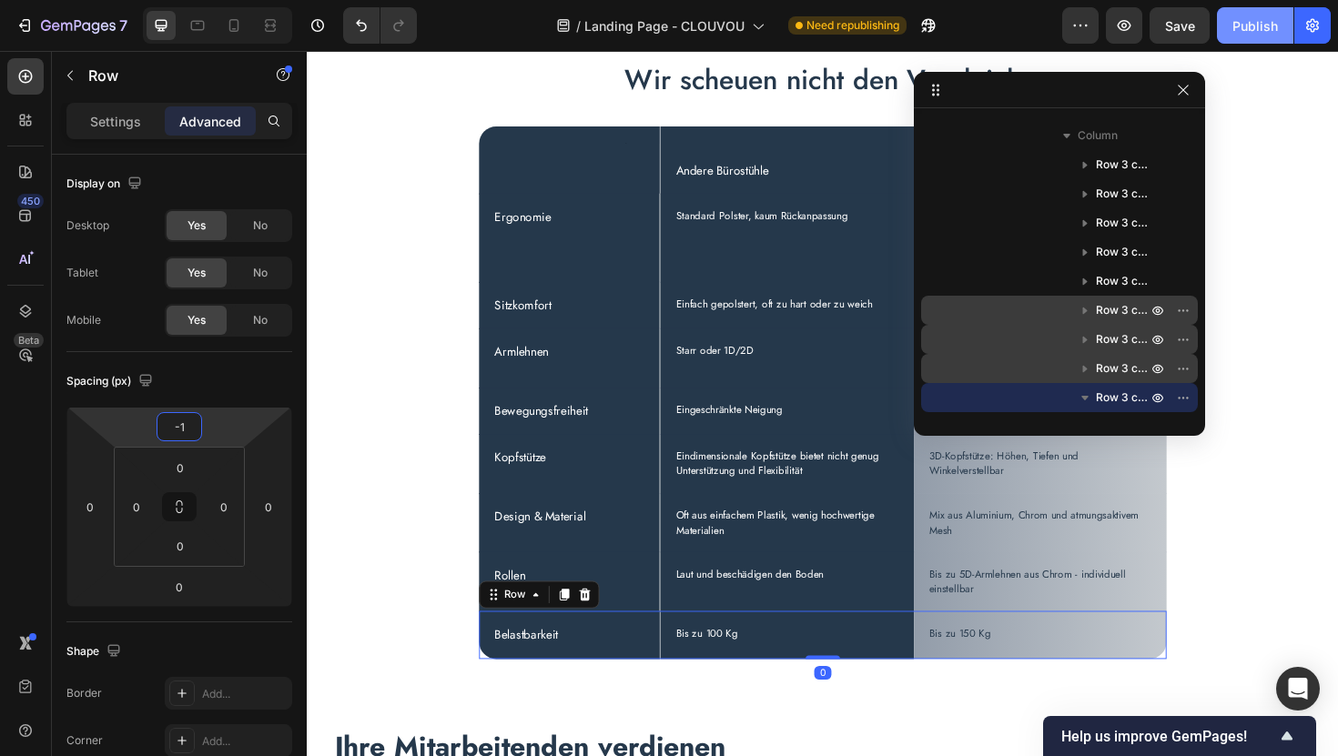
click at [1240, 19] on div "Publish" at bounding box center [1255, 25] width 46 height 19
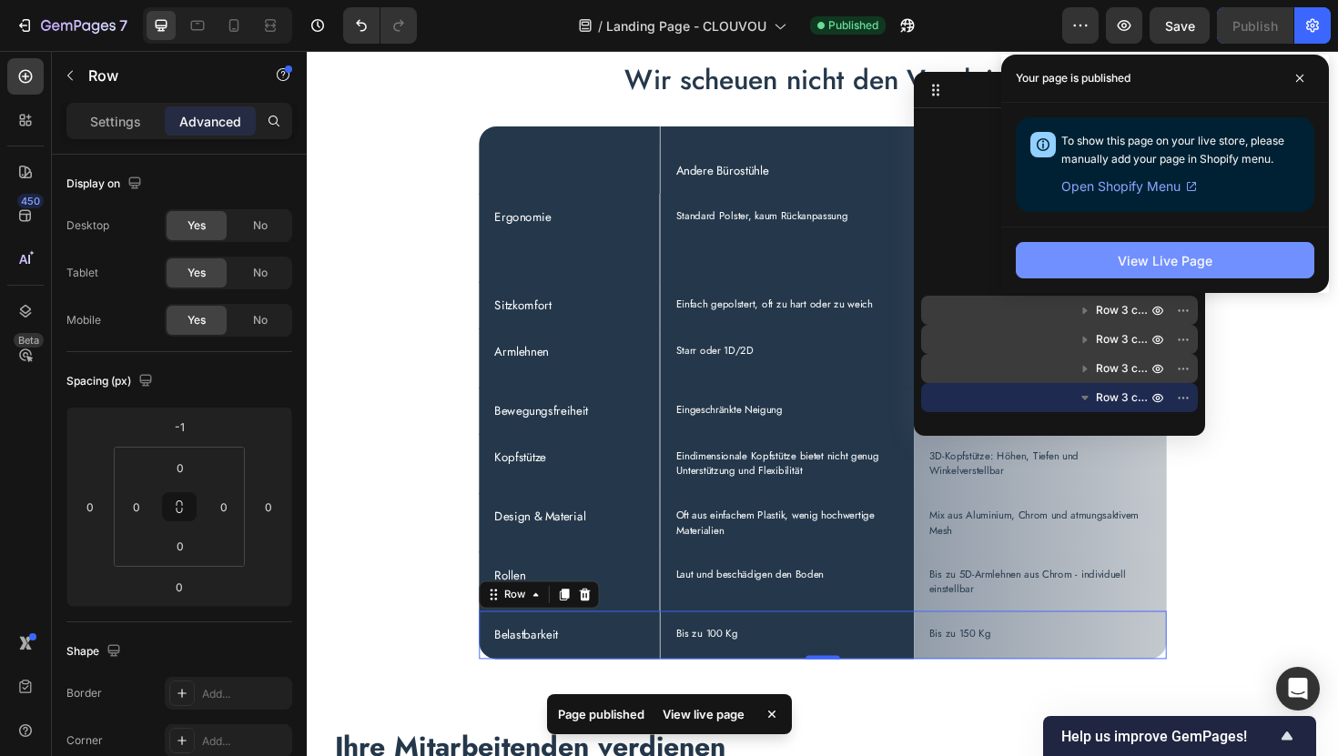
click at [1138, 272] on button "View Live Page" at bounding box center [1165, 260] width 299 height 36
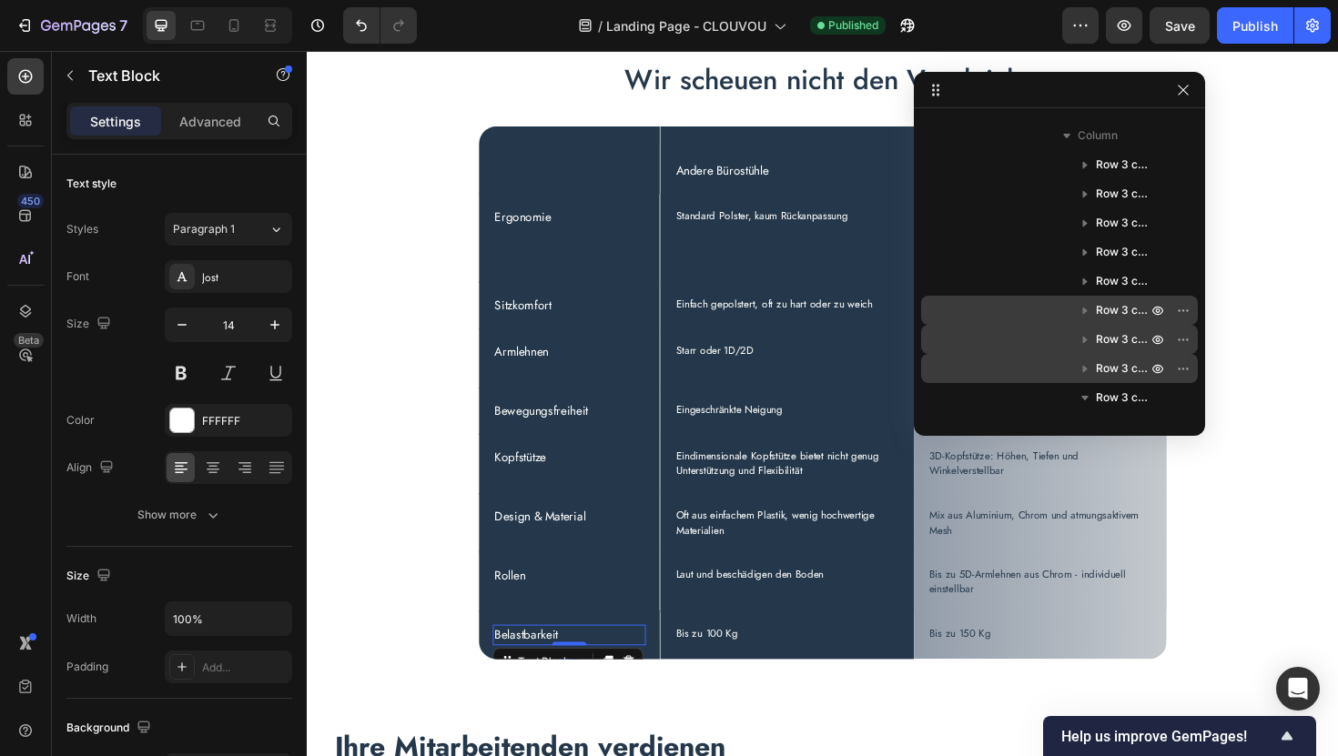
click at [636, 678] on div "Belastbarkeit" at bounding box center [584, 670] width 162 height 22
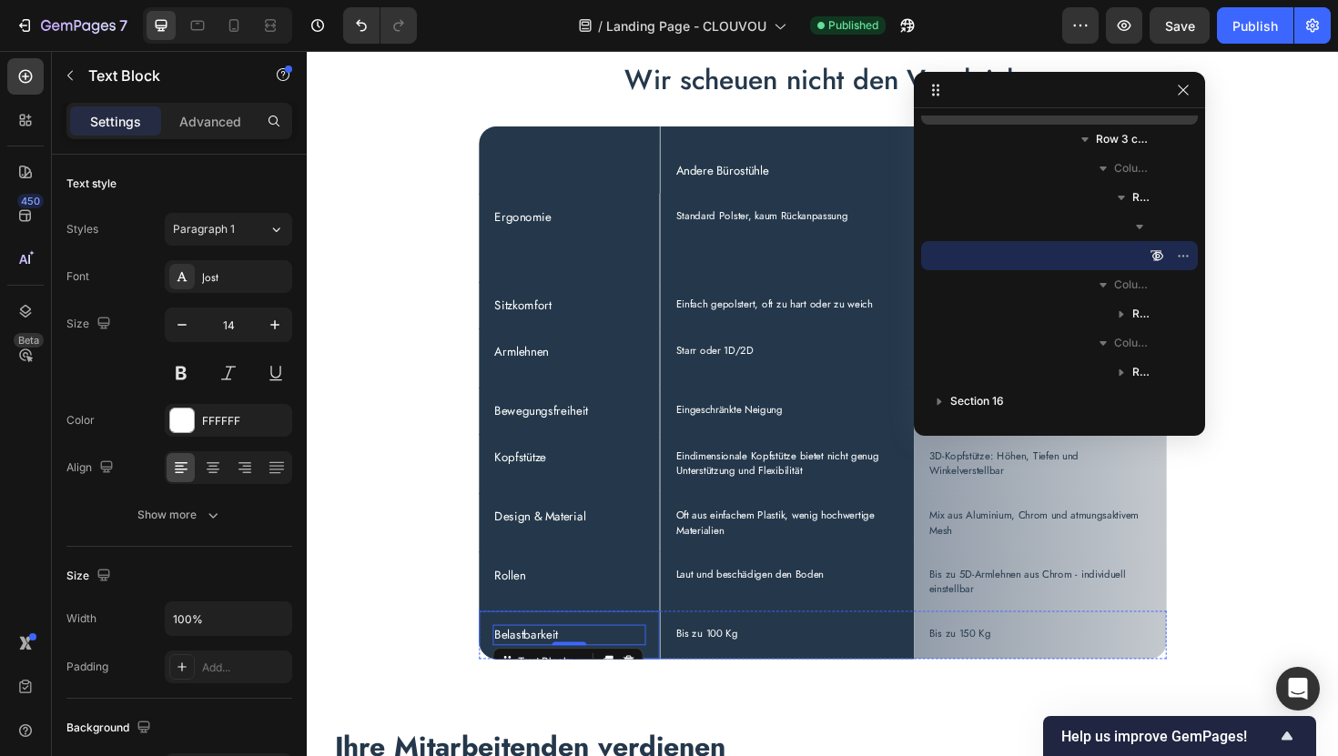
click at [663, 657] on div "Belastbarkeit Text Block 0 Row" at bounding box center [585, 669] width 192 height 51
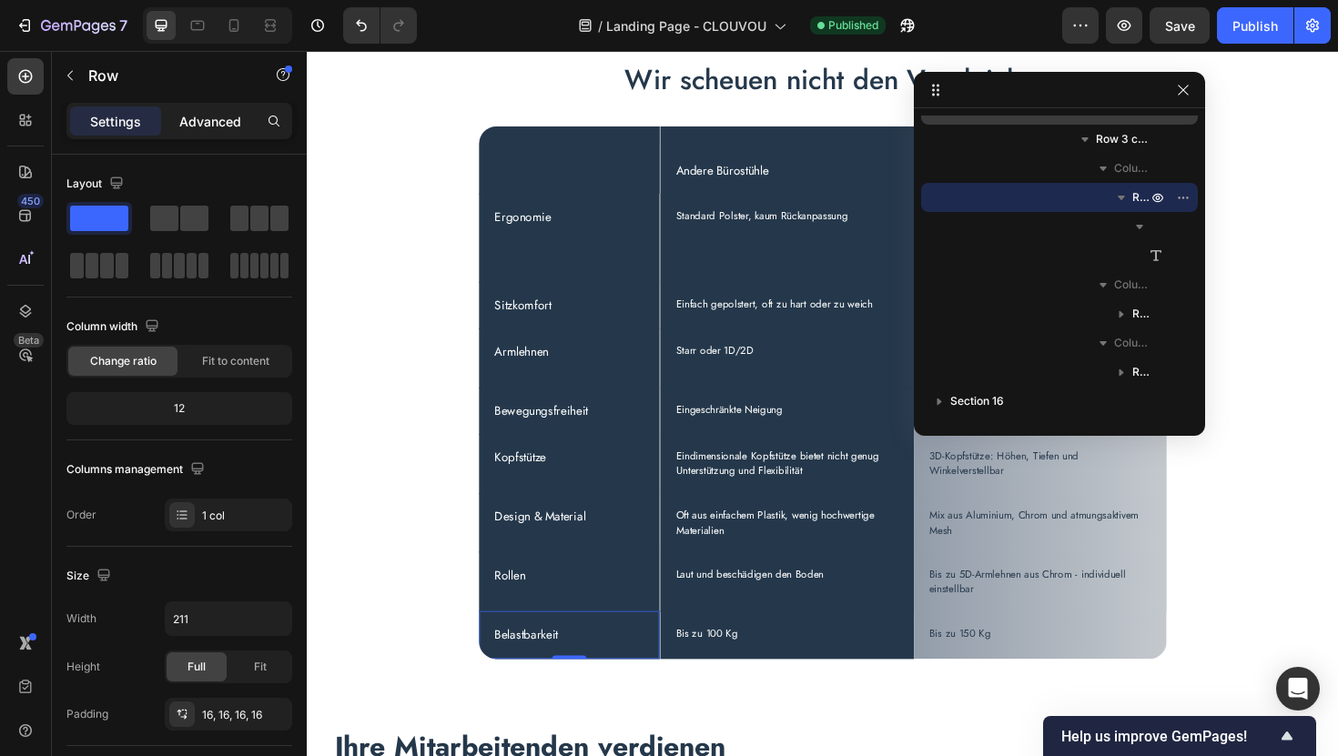
click at [223, 118] on p "Advanced" at bounding box center [210, 121] width 62 height 19
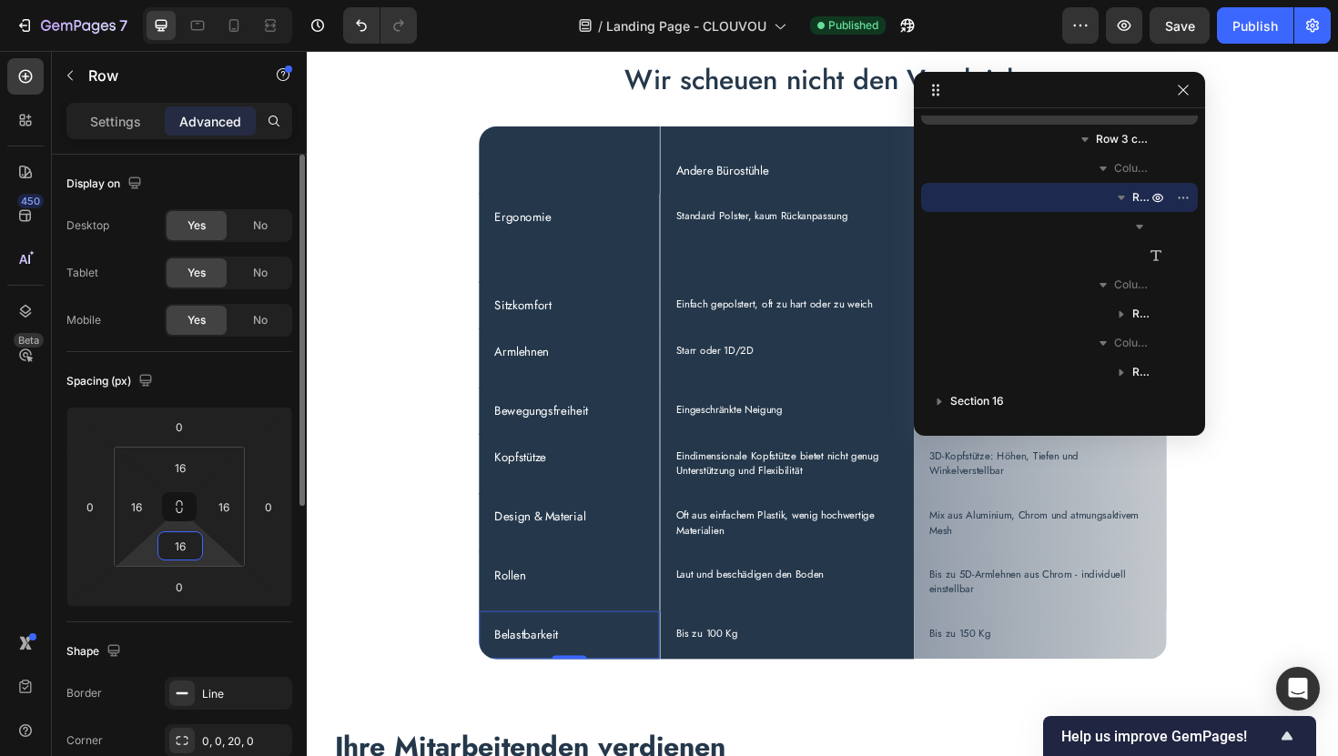
click at [179, 548] on input "16" at bounding box center [180, 545] width 36 height 27
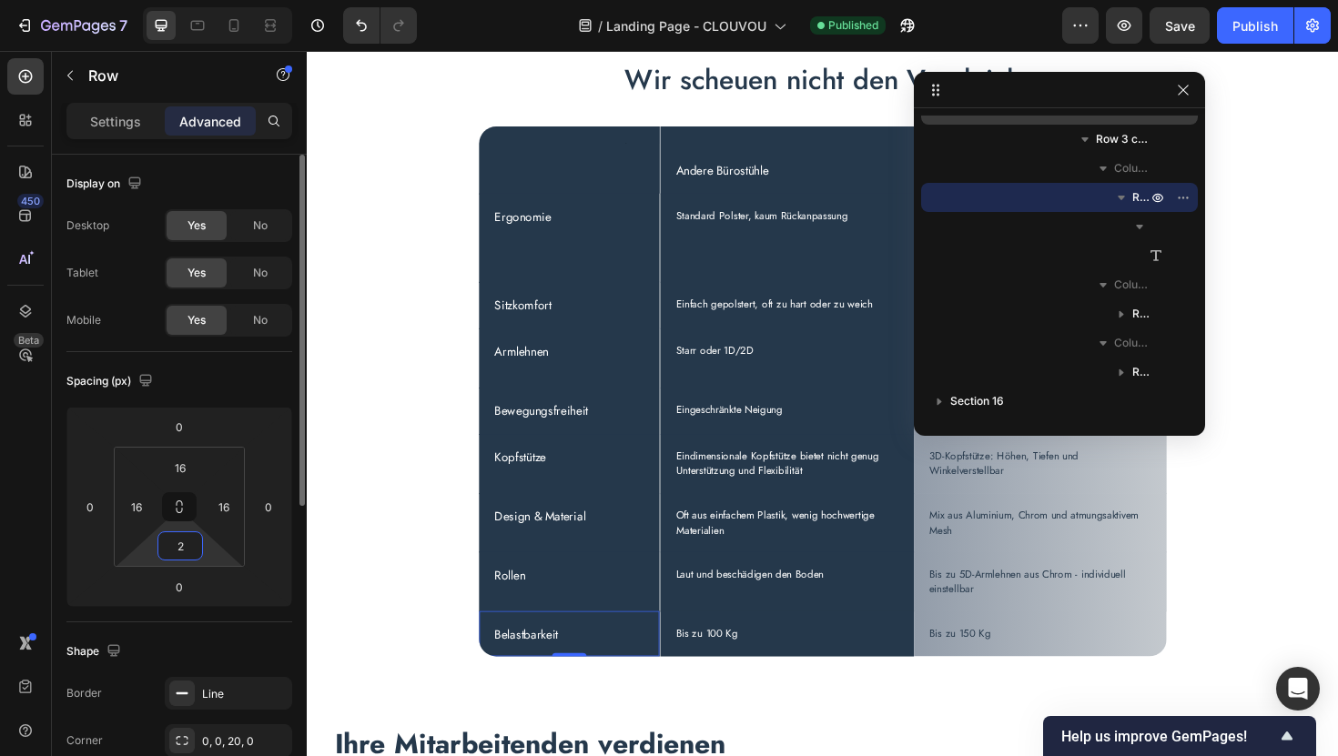
type input "20"
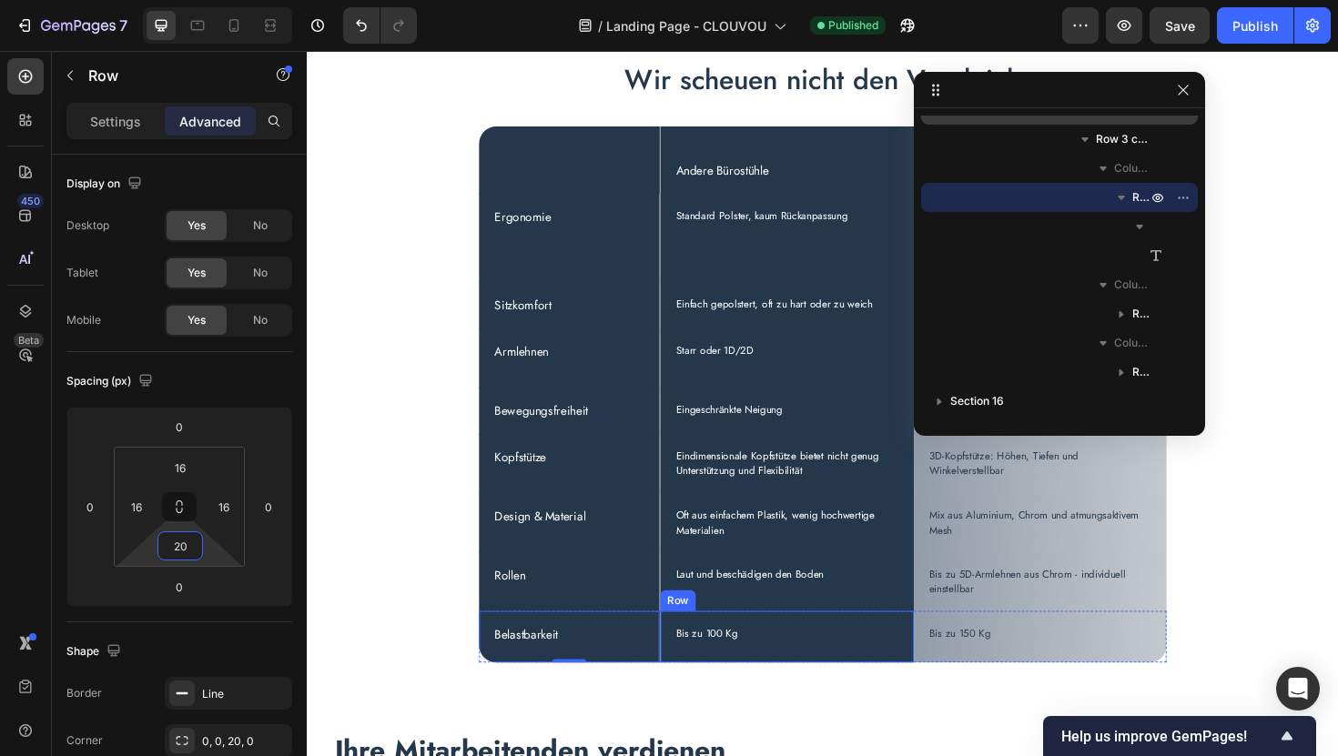
click at [784, 653] on div "Bis zu 100 Kg Text Block Row" at bounding box center [815, 671] width 268 height 55
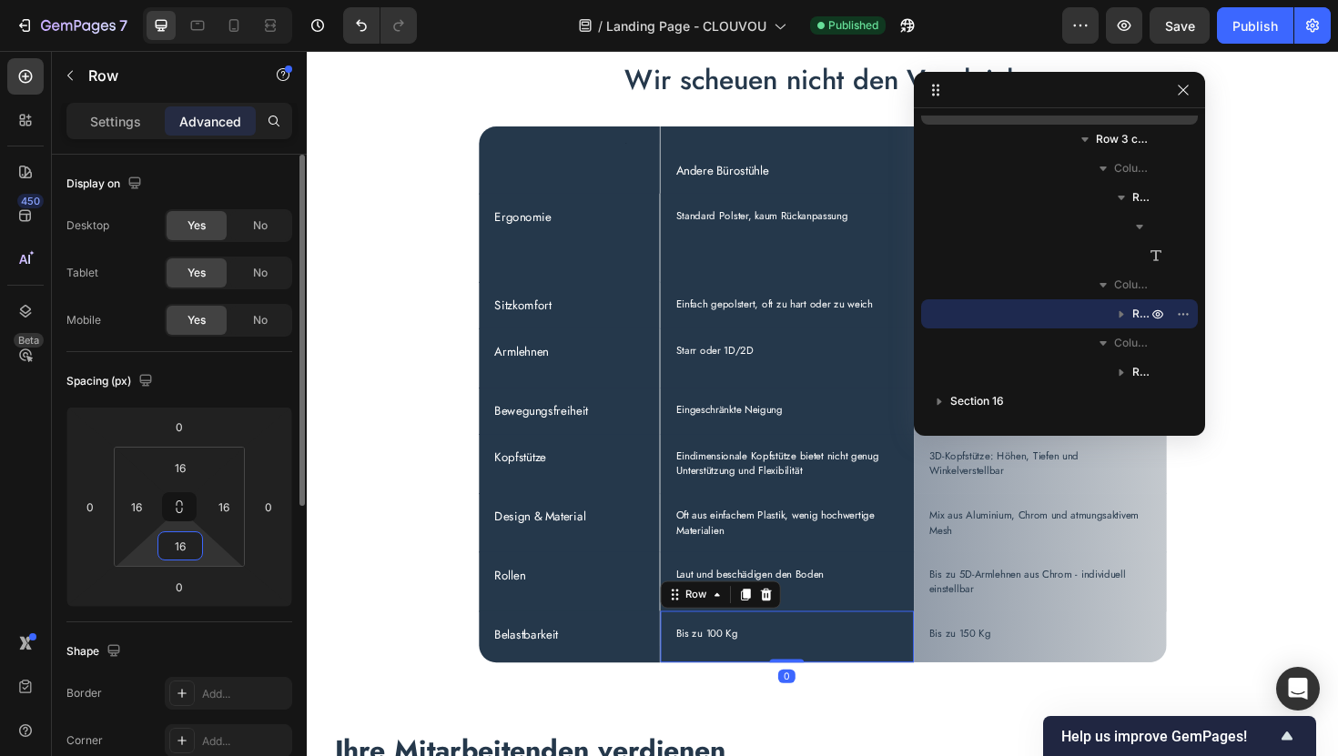
click at [187, 556] on input "16" at bounding box center [180, 545] width 36 height 27
type input "20"
click at [968, 658] on div "Bis zu 150 Kg Text Block Row" at bounding box center [1083, 671] width 268 height 55
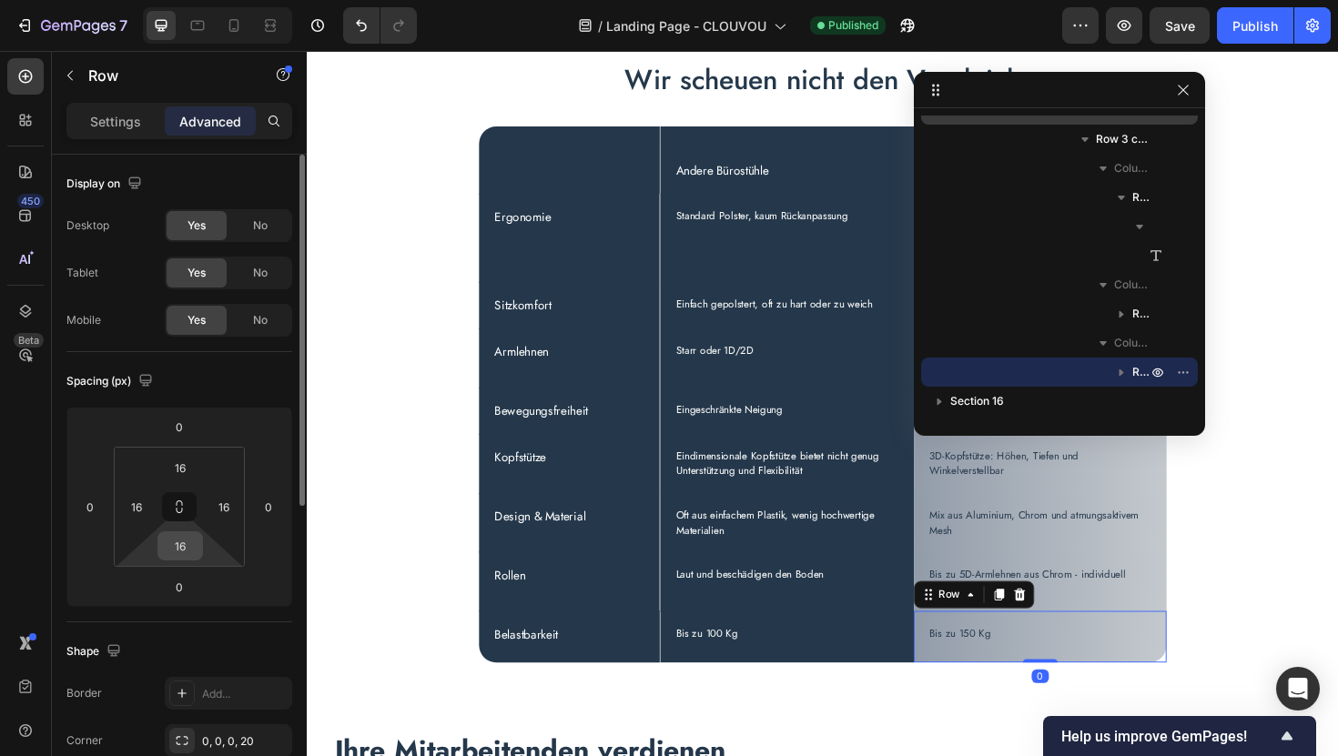
click at [193, 548] on input "16" at bounding box center [180, 545] width 36 height 27
type input "20"
click at [1246, 33] on div "Publish" at bounding box center [1255, 25] width 46 height 19
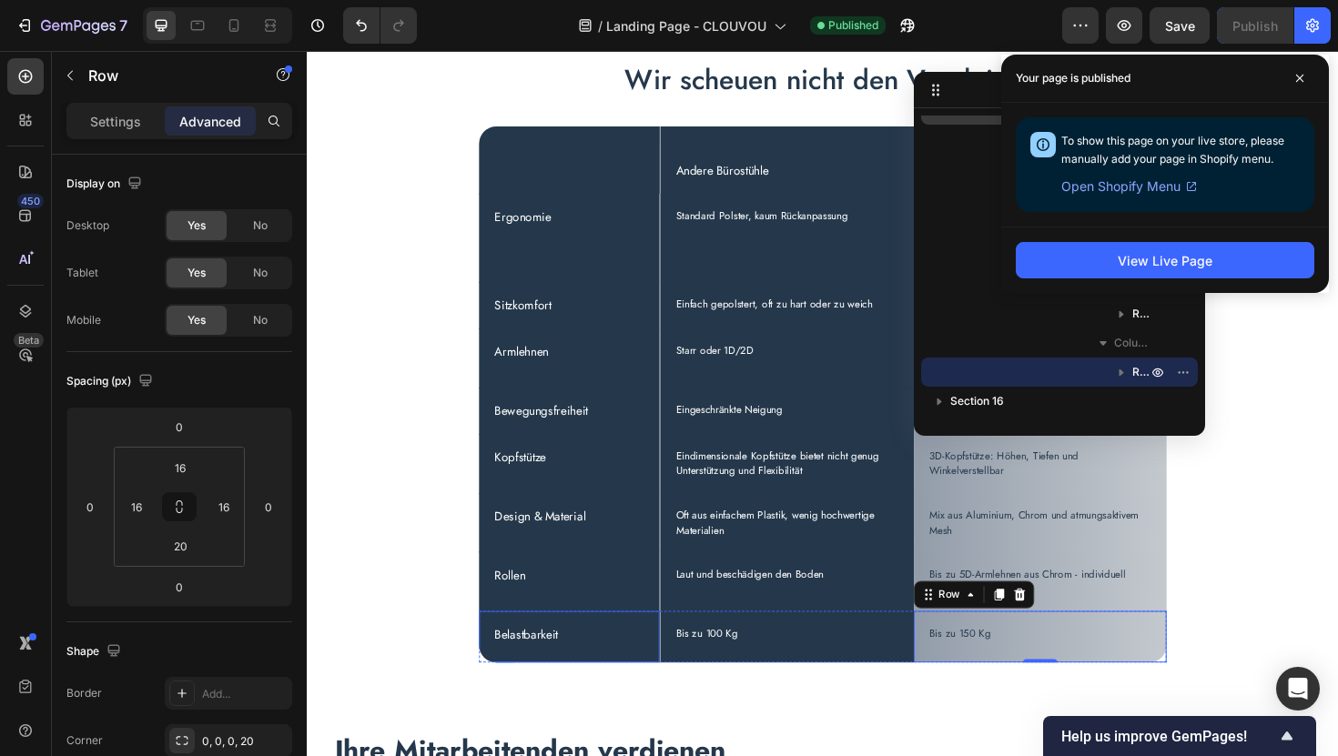
click at [622, 654] on div "Belastbarkeit Text Block Row" at bounding box center [585, 671] width 192 height 55
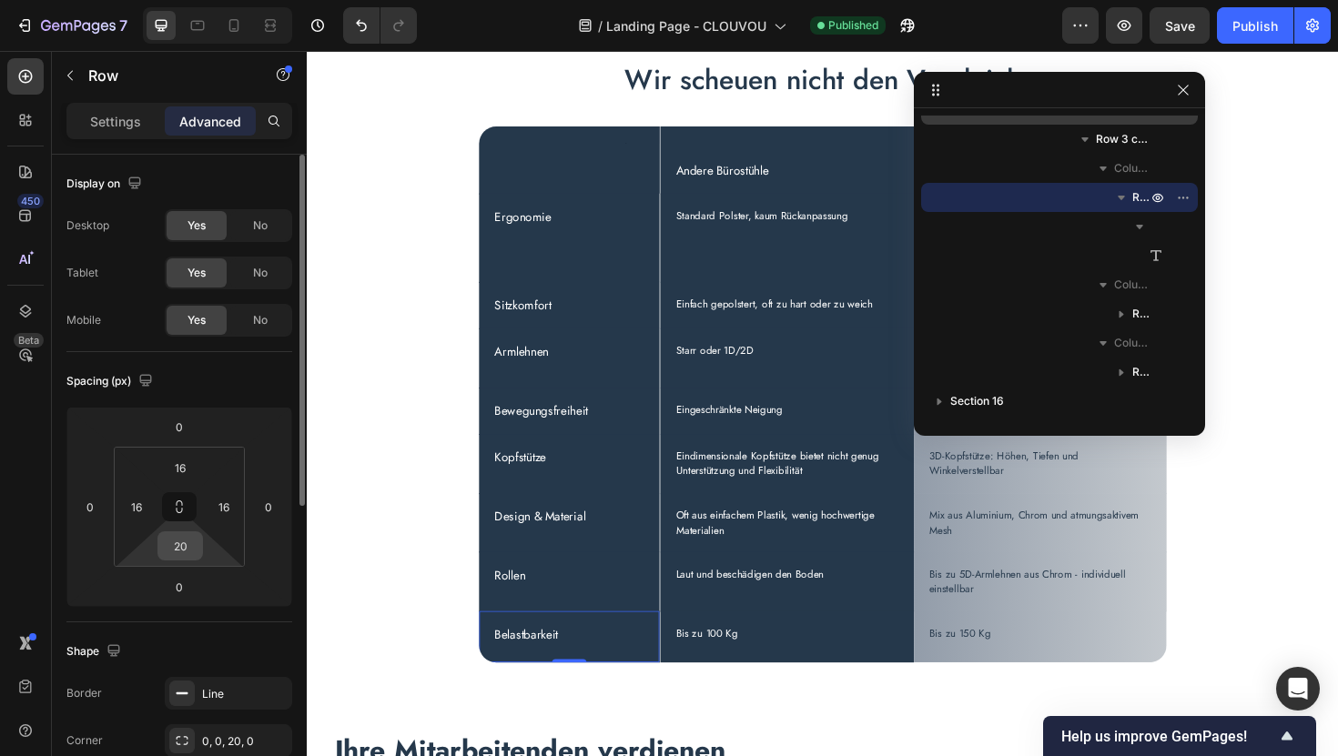
click at [184, 552] on input "20" at bounding box center [180, 545] width 36 height 27
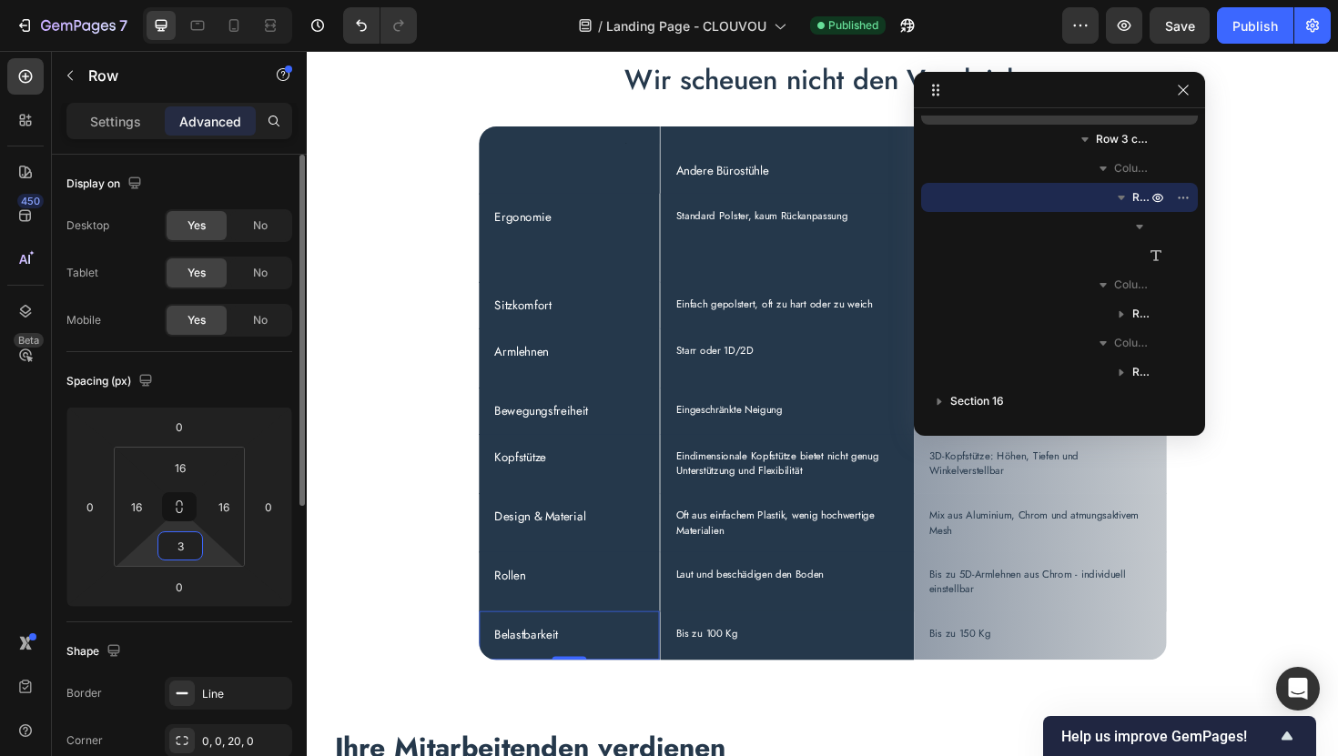
type input "30"
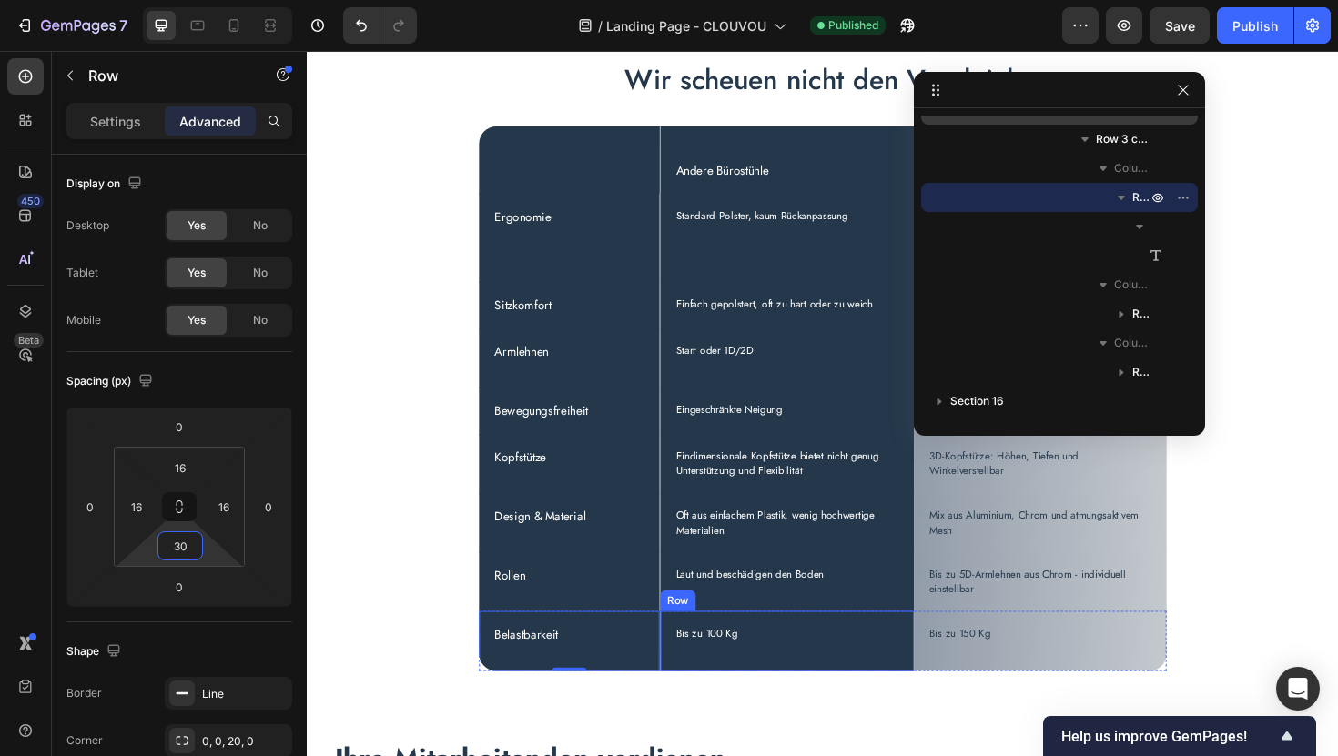
click at [783, 652] on div "Bis zu 100 Kg Text Block Row" at bounding box center [815, 676] width 268 height 64
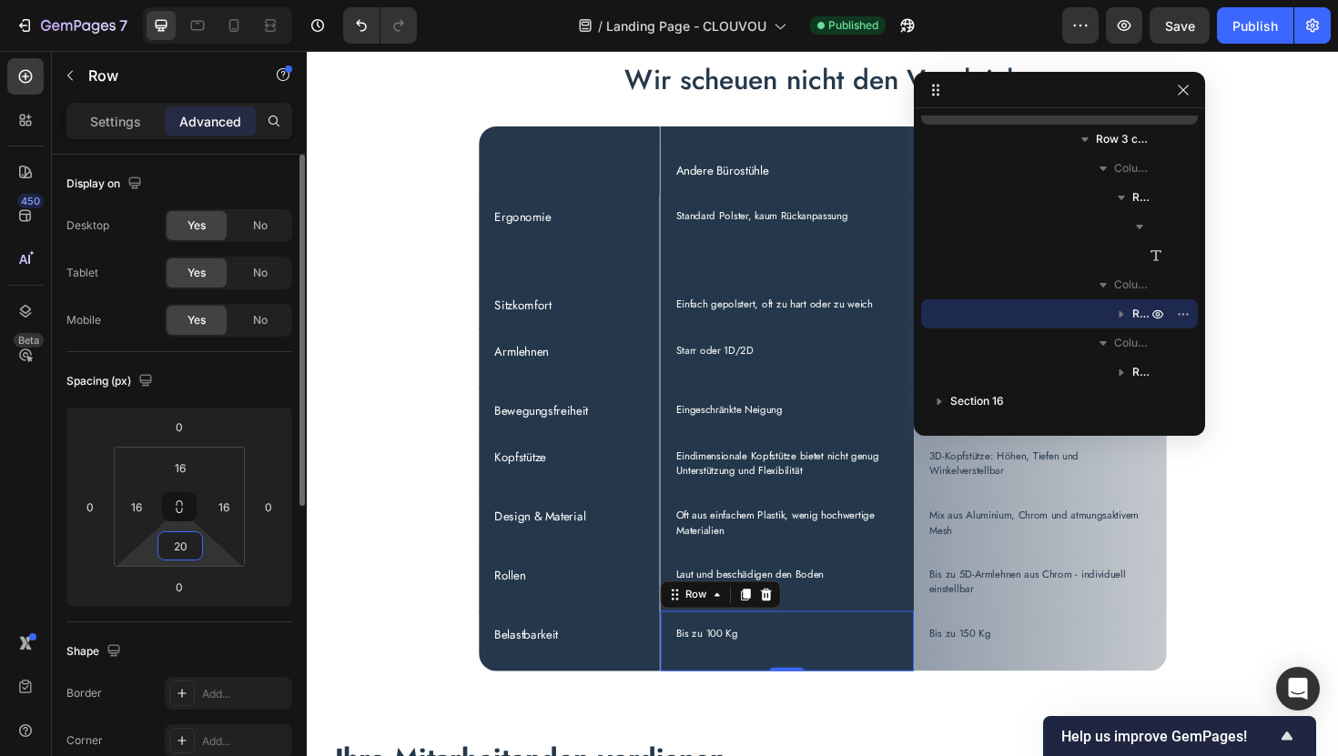
click at [188, 550] on input "20" at bounding box center [180, 545] width 36 height 27
type input "30"
click at [1063, 652] on div "Bis zu 150 Kg Text Block Row" at bounding box center [1083, 676] width 268 height 64
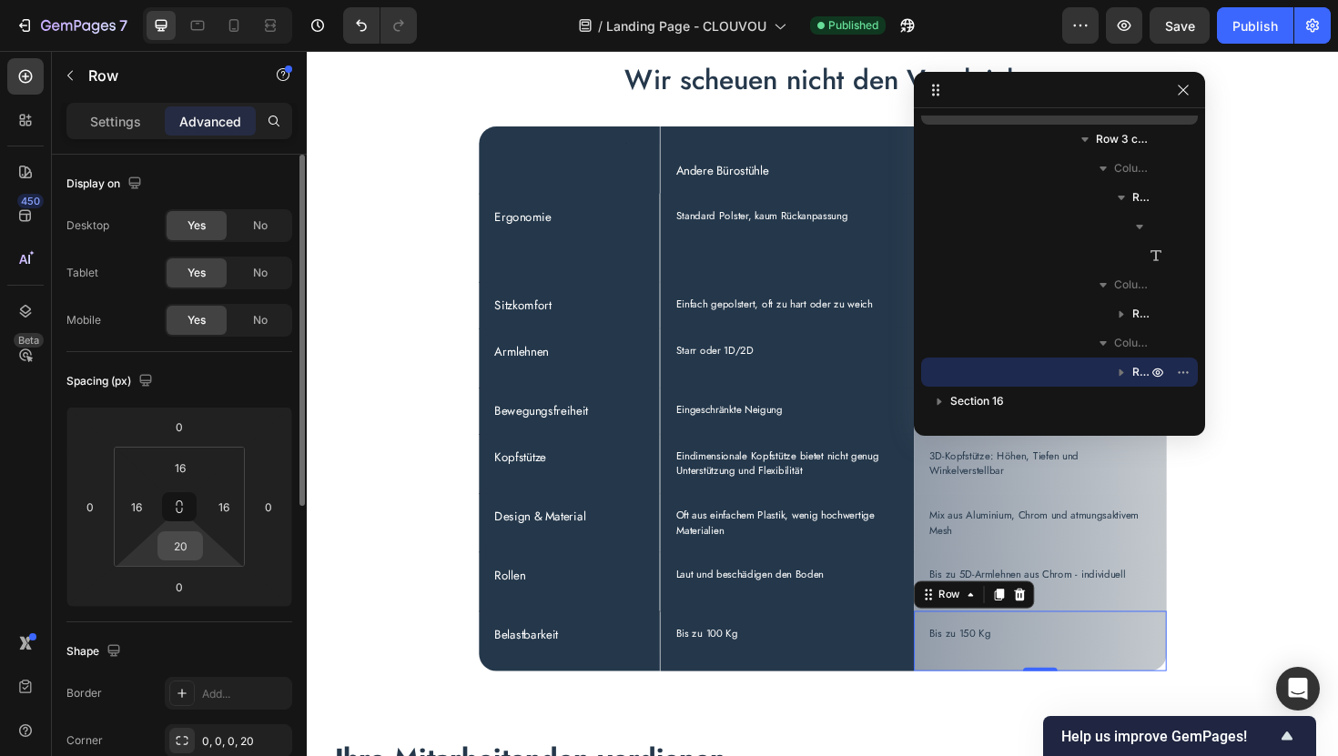
click at [187, 548] on input "20" at bounding box center [180, 545] width 36 height 27
type input "30"
click at [1246, 18] on div "Publish" at bounding box center [1255, 25] width 46 height 19
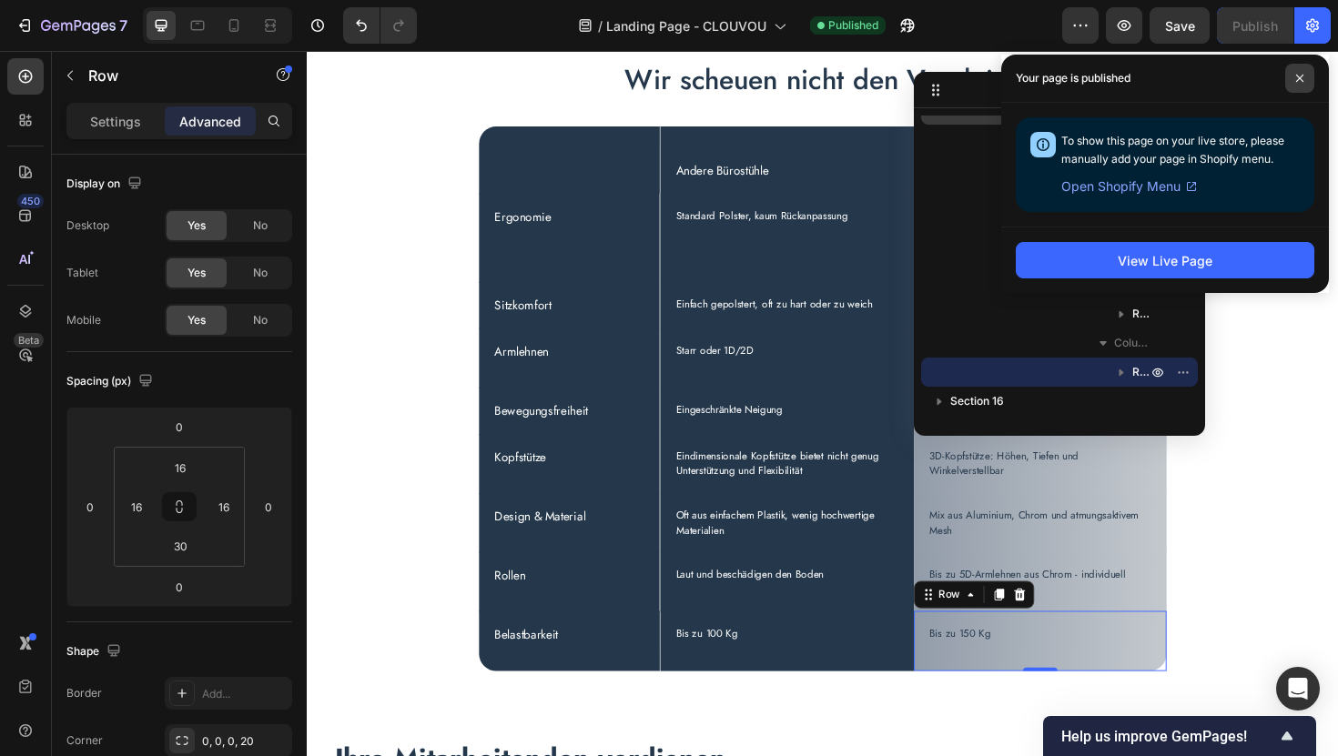
click at [1300, 78] on icon at bounding box center [1299, 78] width 9 height 9
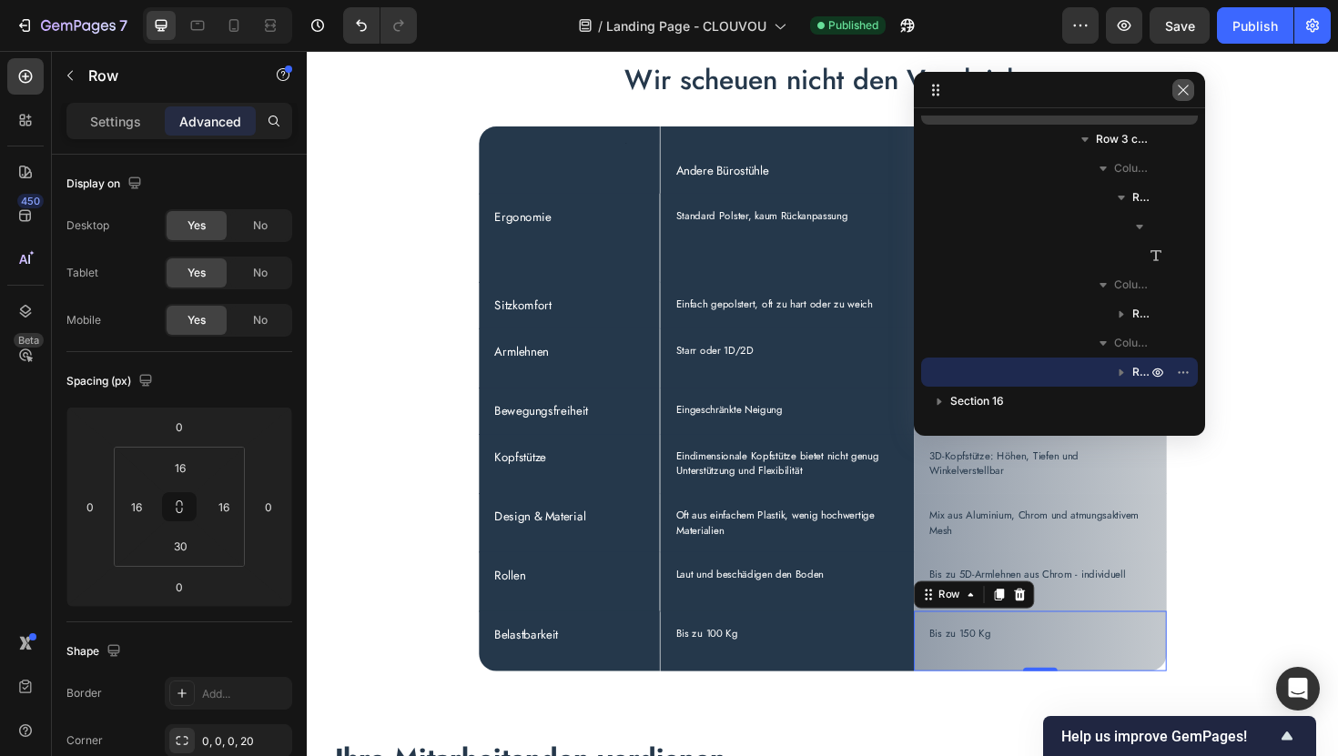
click at [1184, 91] on icon "button" at bounding box center [1183, 90] width 10 height 10
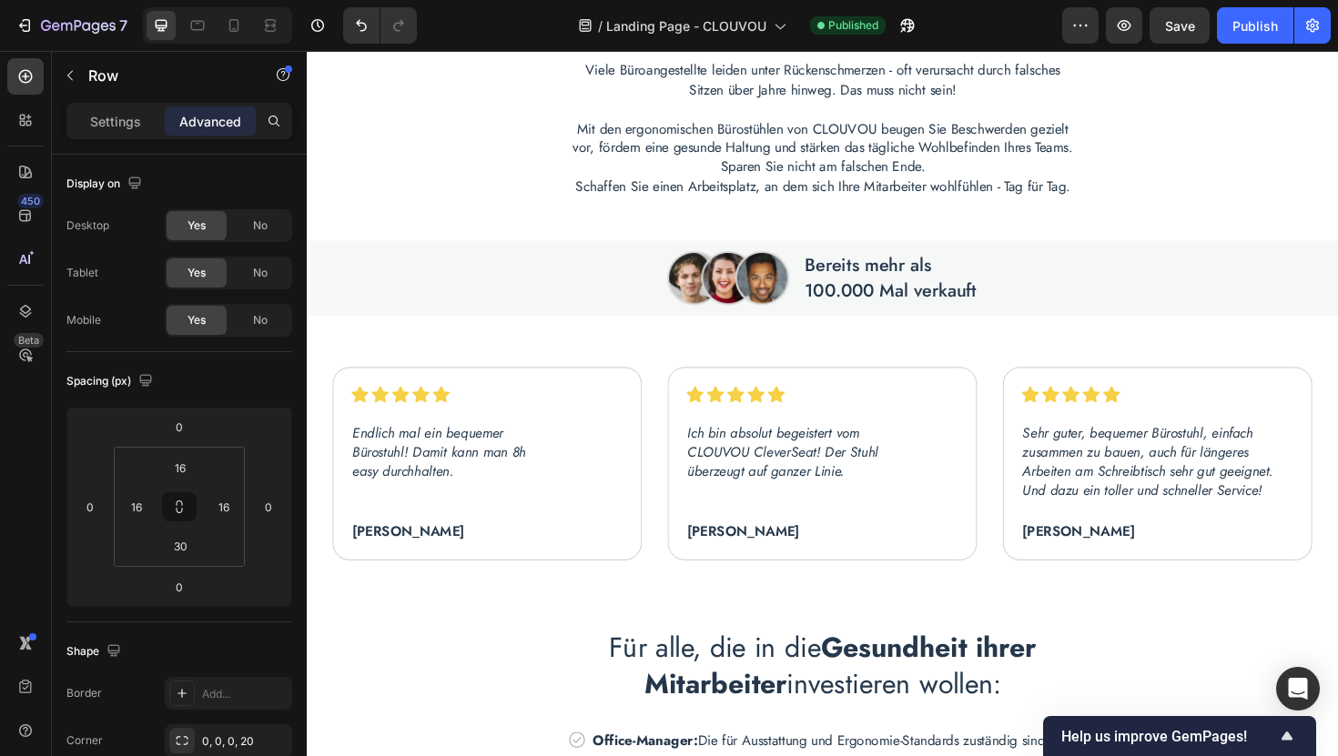
scroll to position [1264, 0]
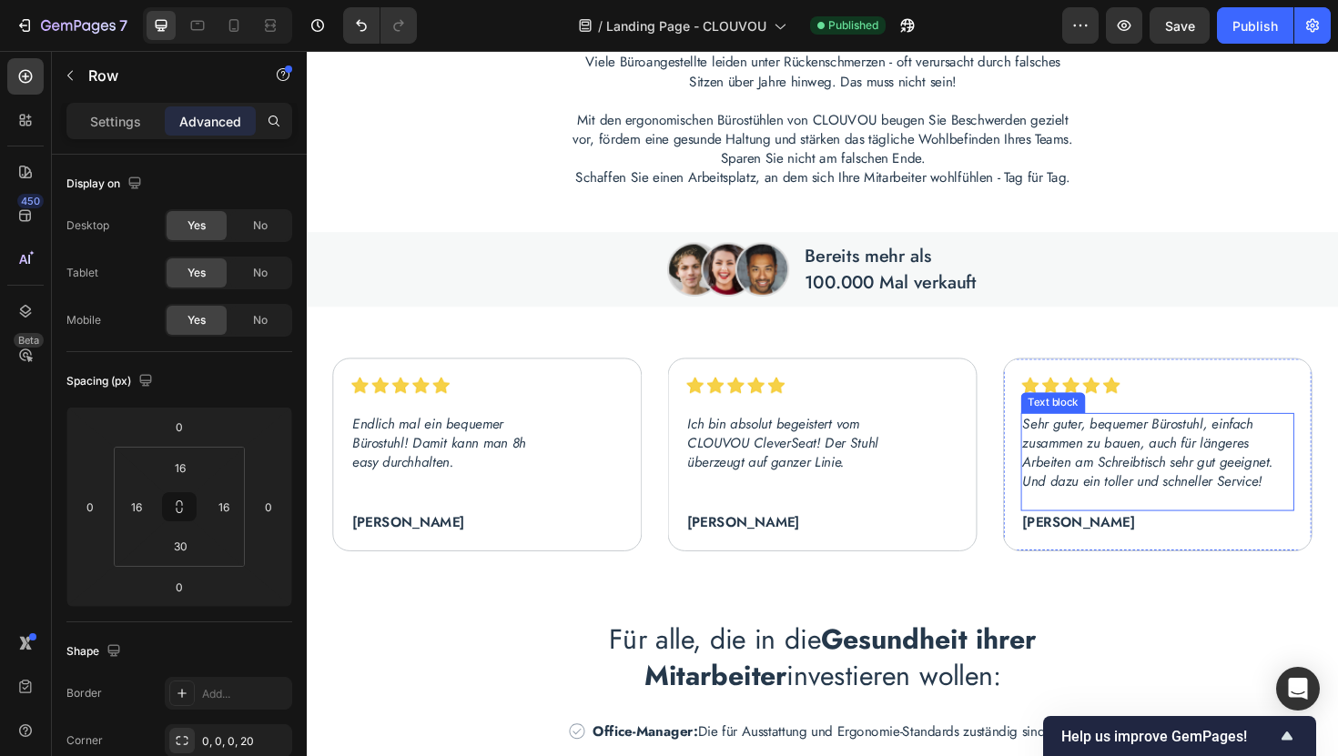
click at [1159, 515] on icon "Sehr guter, bequemer Bürostuhl, einfach zusammen zu bauen, auch für längeres Ar…" at bounding box center [1198, 477] width 266 height 82
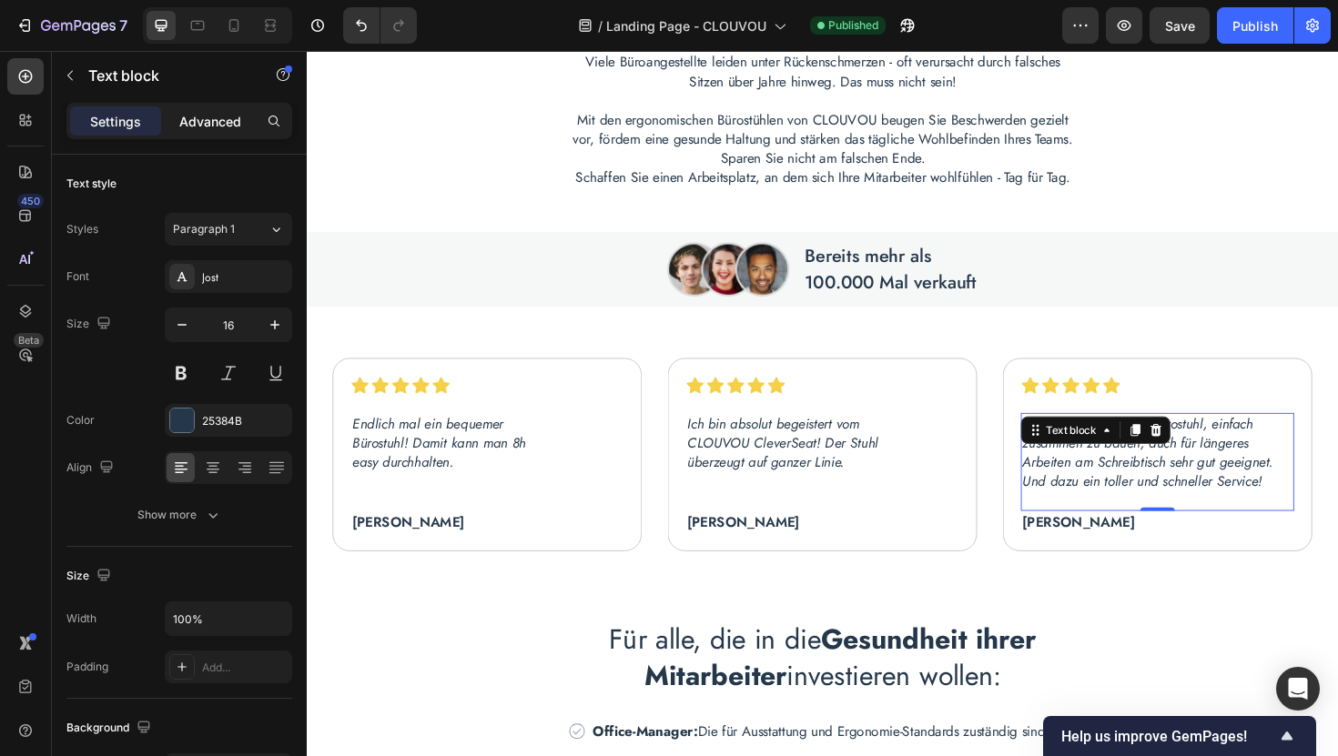
click at [228, 127] on p "Advanced" at bounding box center [210, 121] width 62 height 19
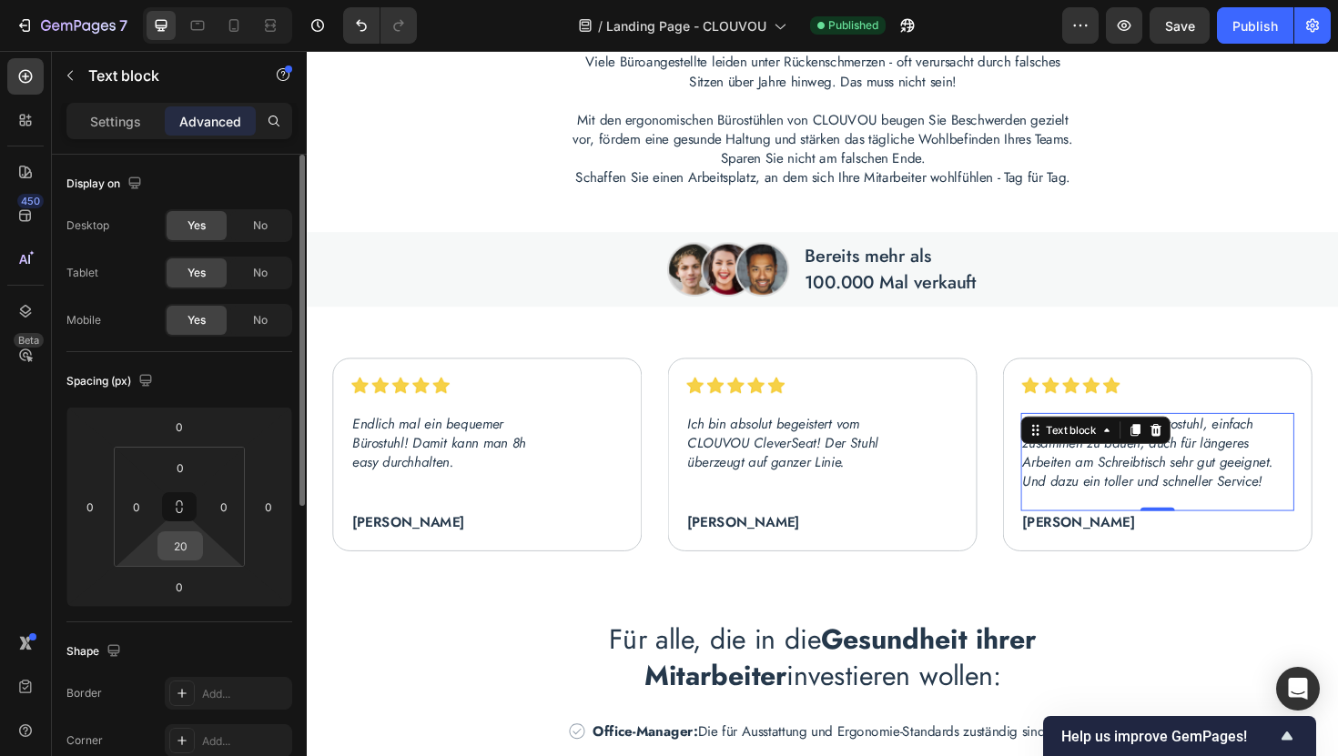
click at [184, 551] on input "20" at bounding box center [180, 545] width 36 height 27
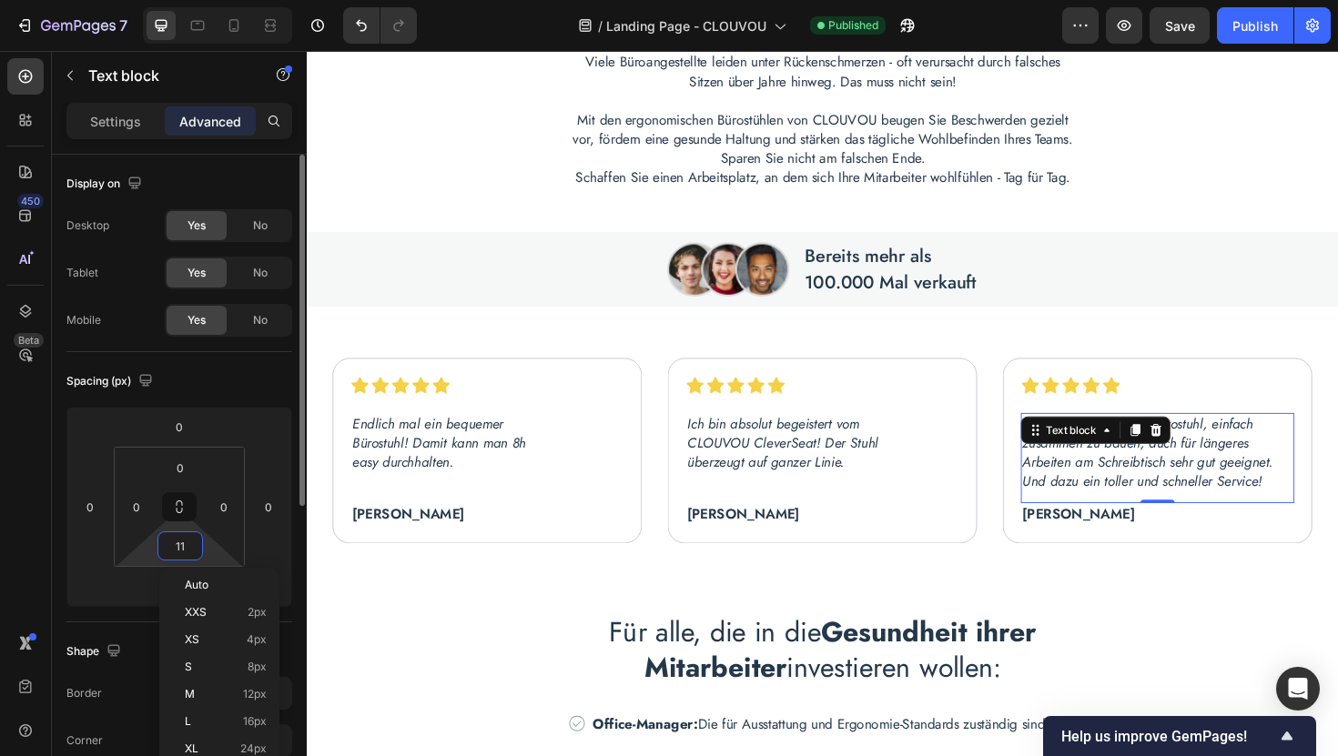
type input "10"
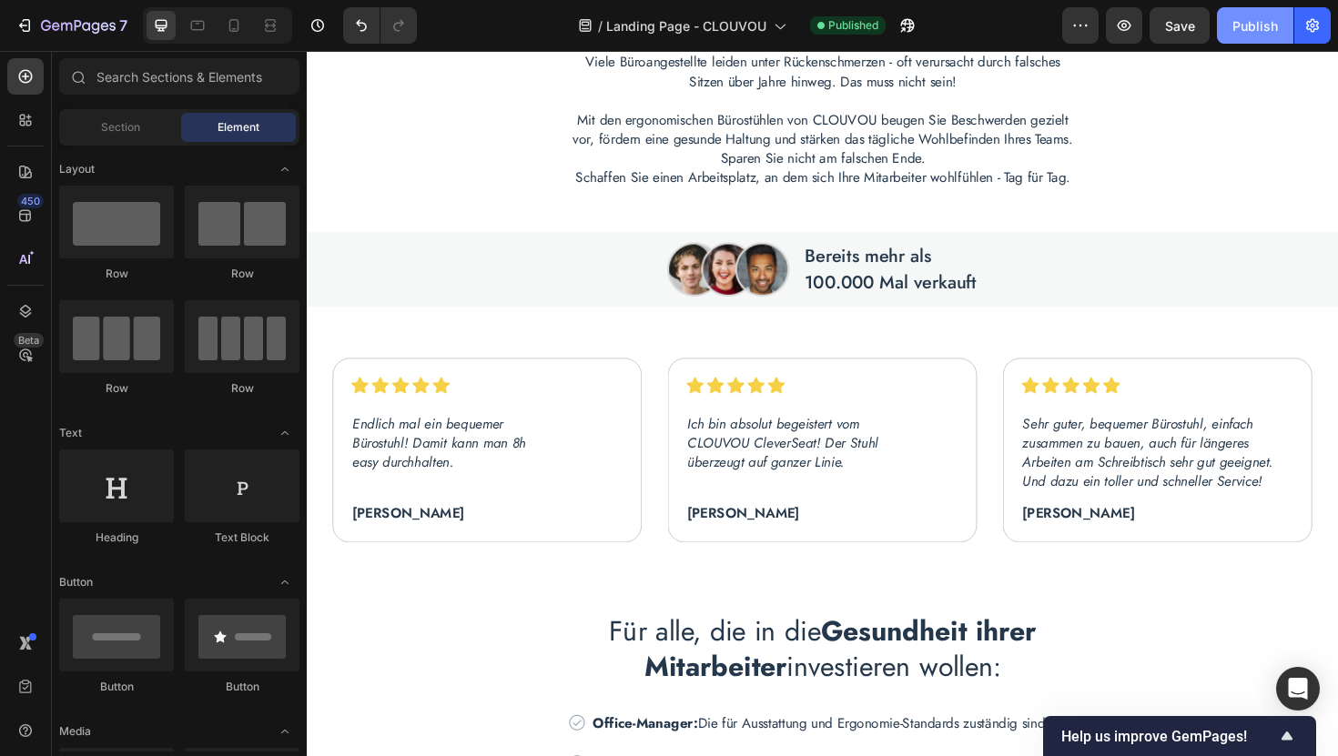
click at [1256, 31] on div "Publish" at bounding box center [1255, 25] width 46 height 19
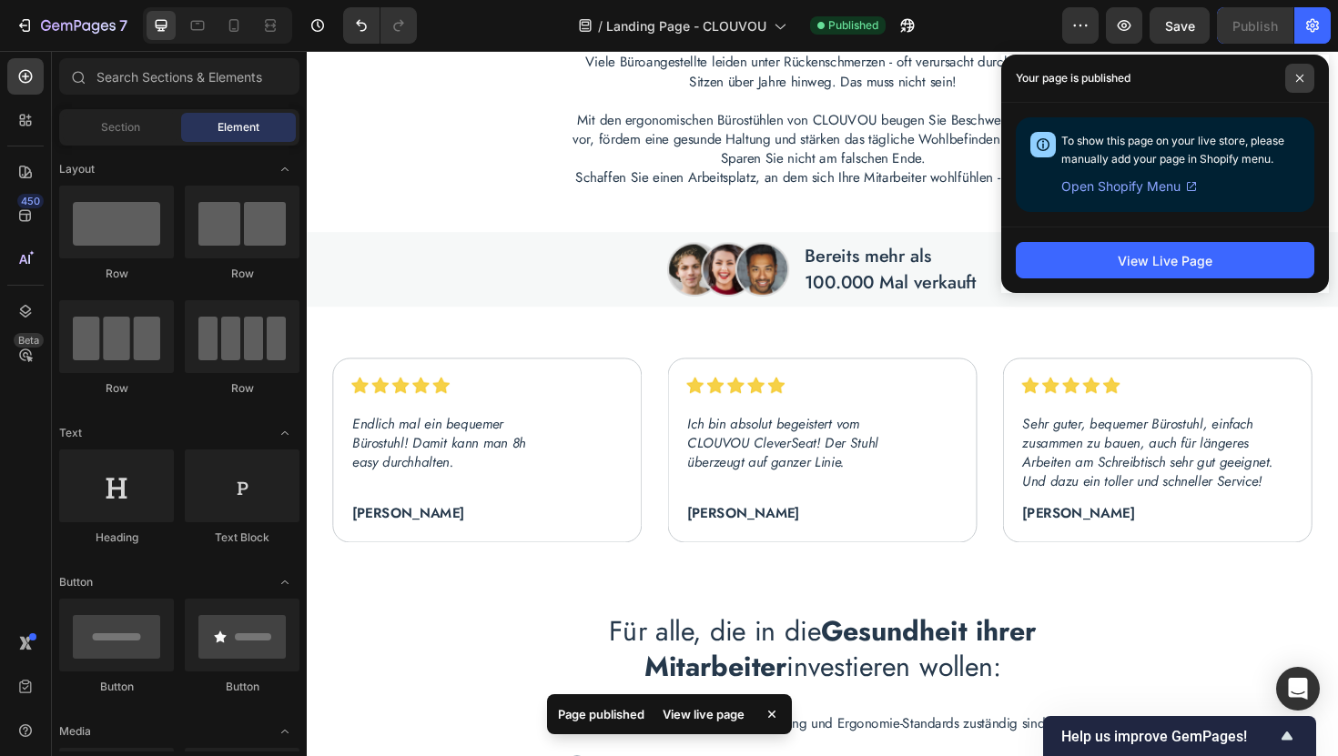
click at [1297, 82] on icon at bounding box center [1299, 78] width 9 height 9
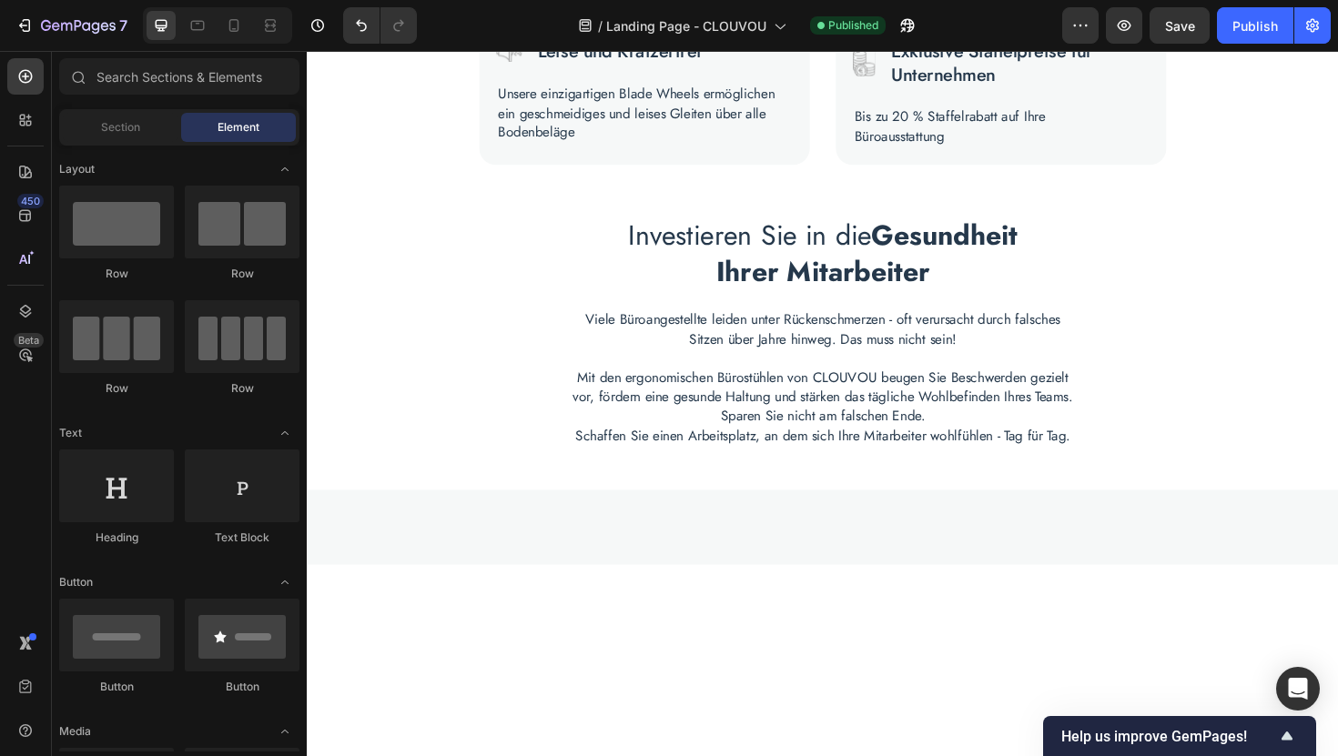
scroll to position [0, 0]
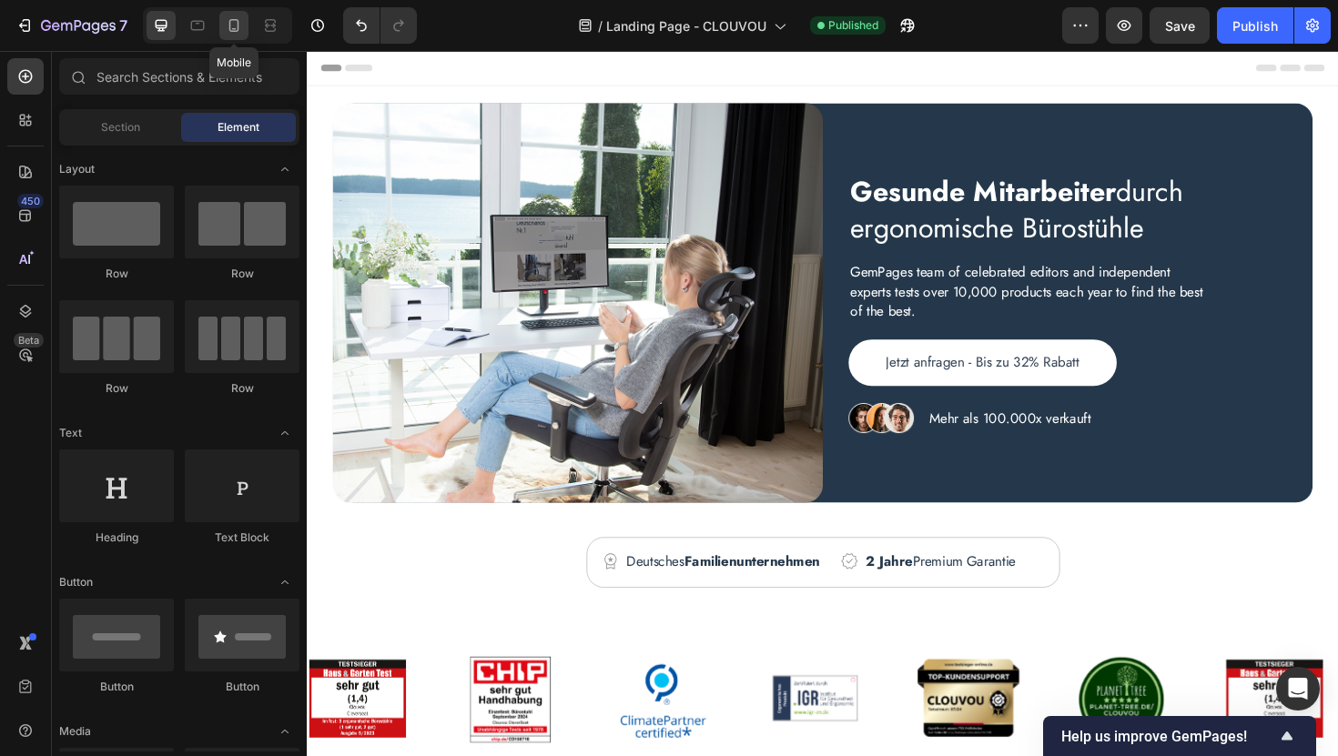
click at [234, 19] on icon at bounding box center [234, 25] width 10 height 13
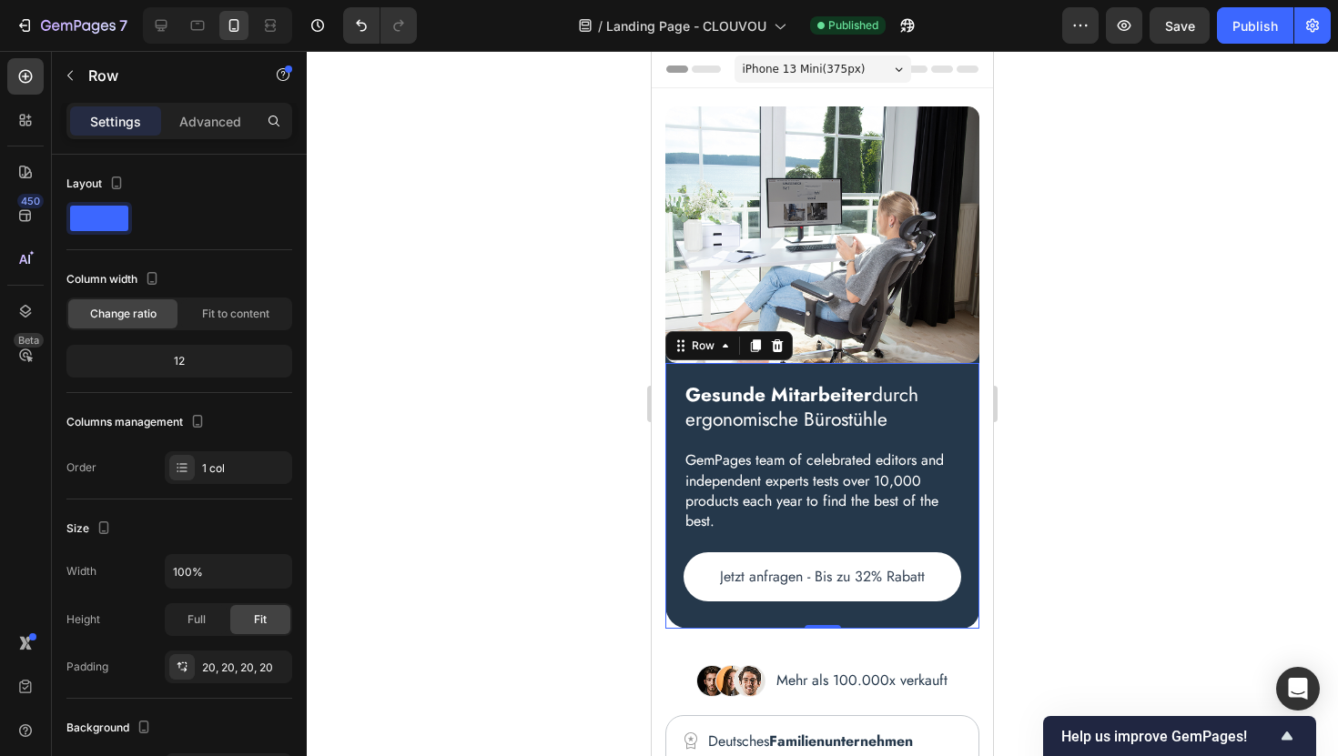
click at [675, 363] on div "Gesunde Mitarbeiter durch ergonomische Bürostühle Heading GemPages team of cele…" at bounding box center [822, 496] width 314 height 266
click at [17, 317] on icon at bounding box center [25, 311] width 18 height 18
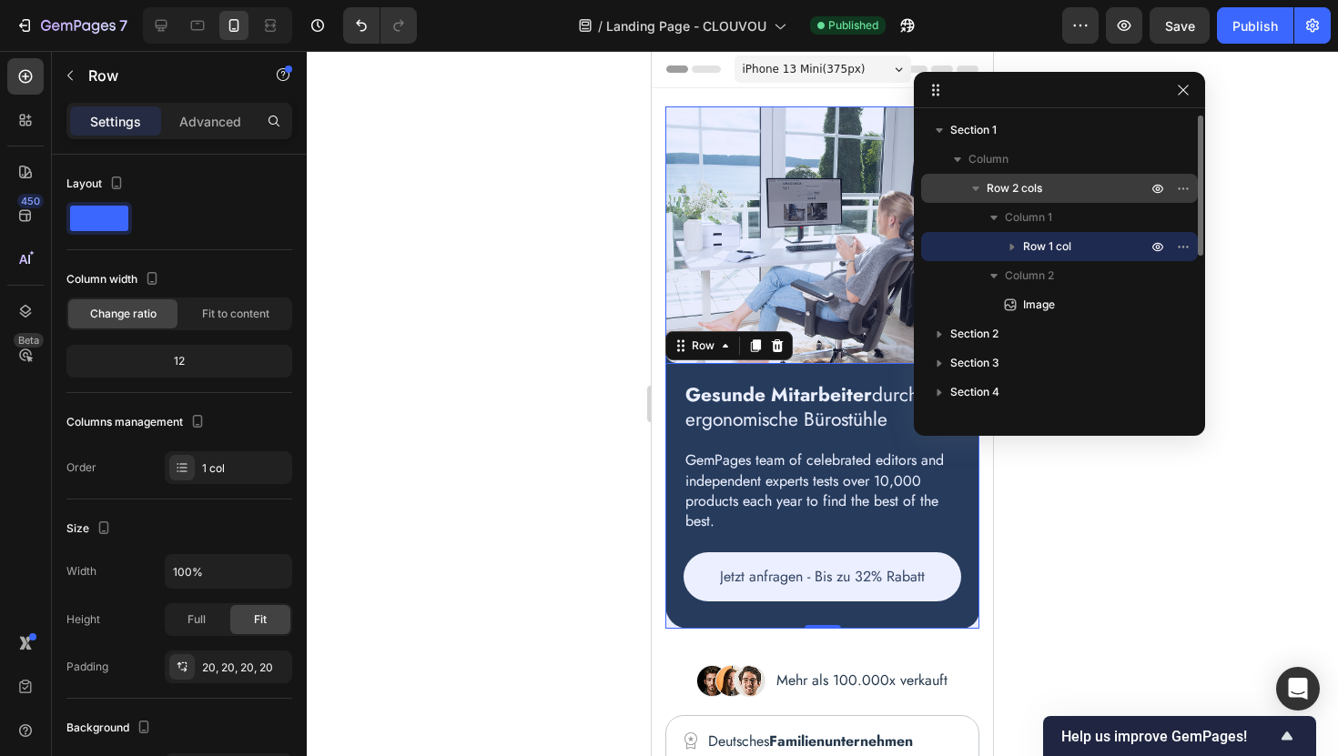
click at [1010, 189] on span "Row 2 cols" at bounding box center [1015, 188] width 56 height 18
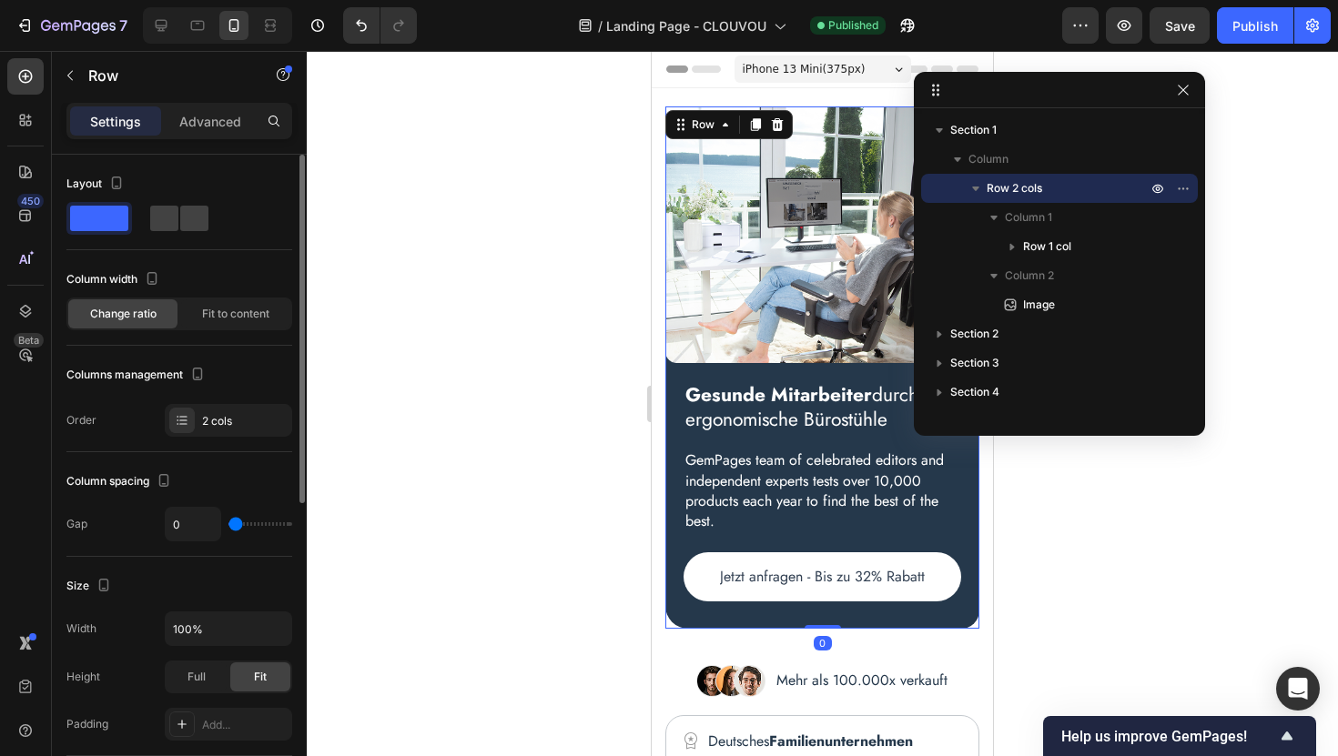
scroll to position [570, 0]
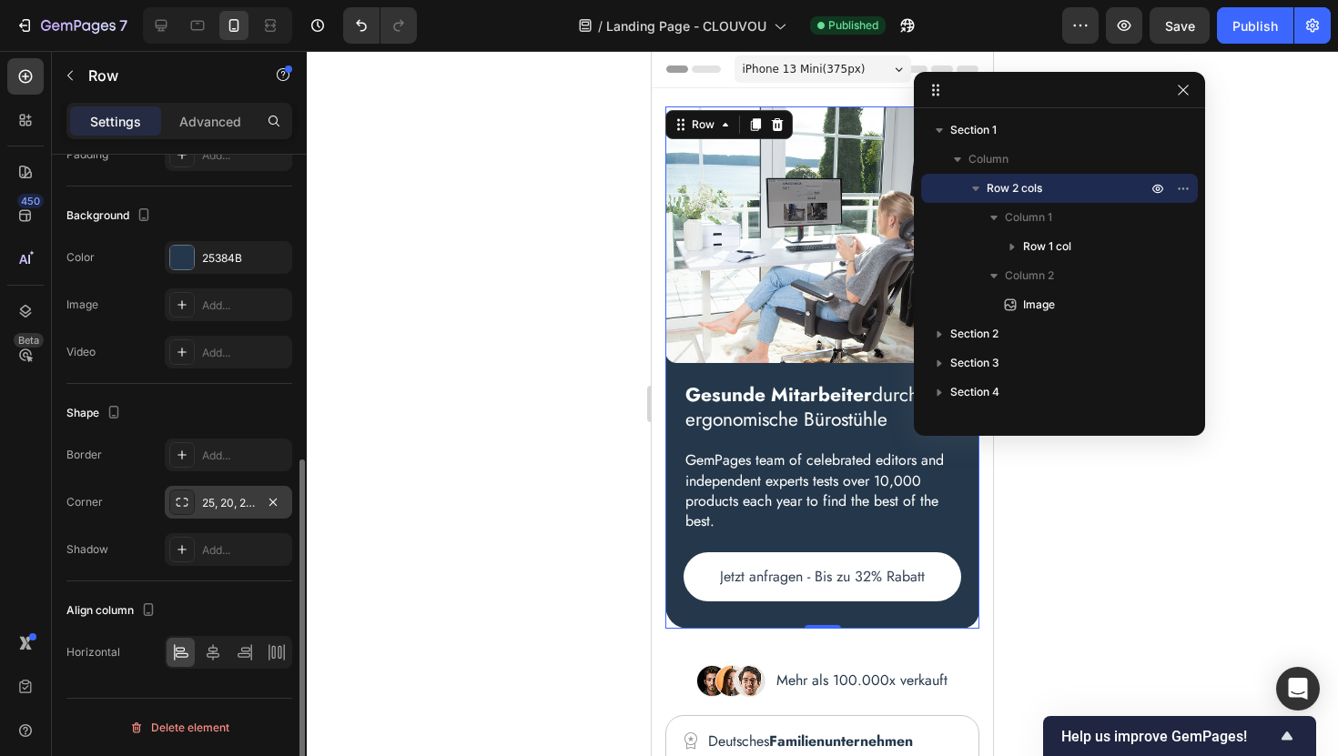
click at [228, 510] on div "25, 20, 25, 20" at bounding box center [228, 503] width 53 height 16
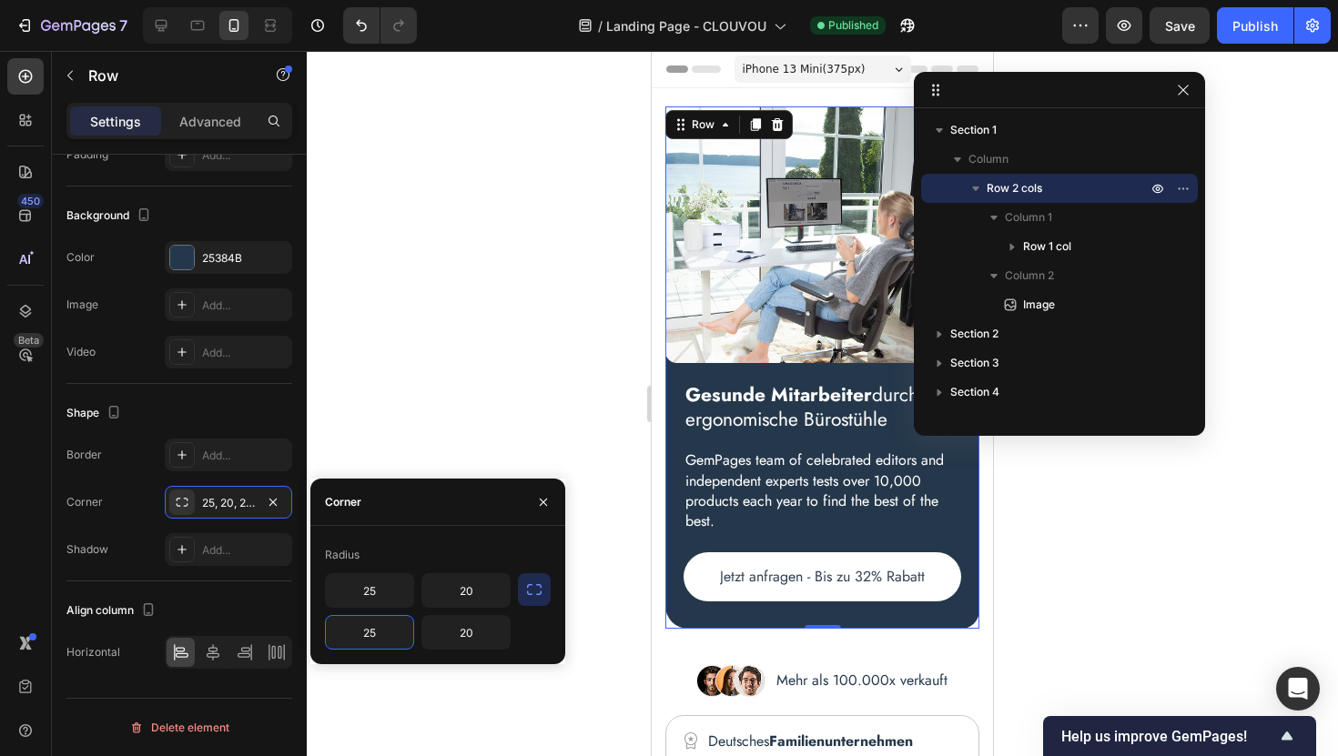
click at [392, 632] on input "25" at bounding box center [369, 632] width 87 height 33
type input "20"
click at [374, 592] on input "25" at bounding box center [369, 590] width 87 height 33
type input "20"
click at [1185, 89] on icon "button" at bounding box center [1183, 90] width 15 height 15
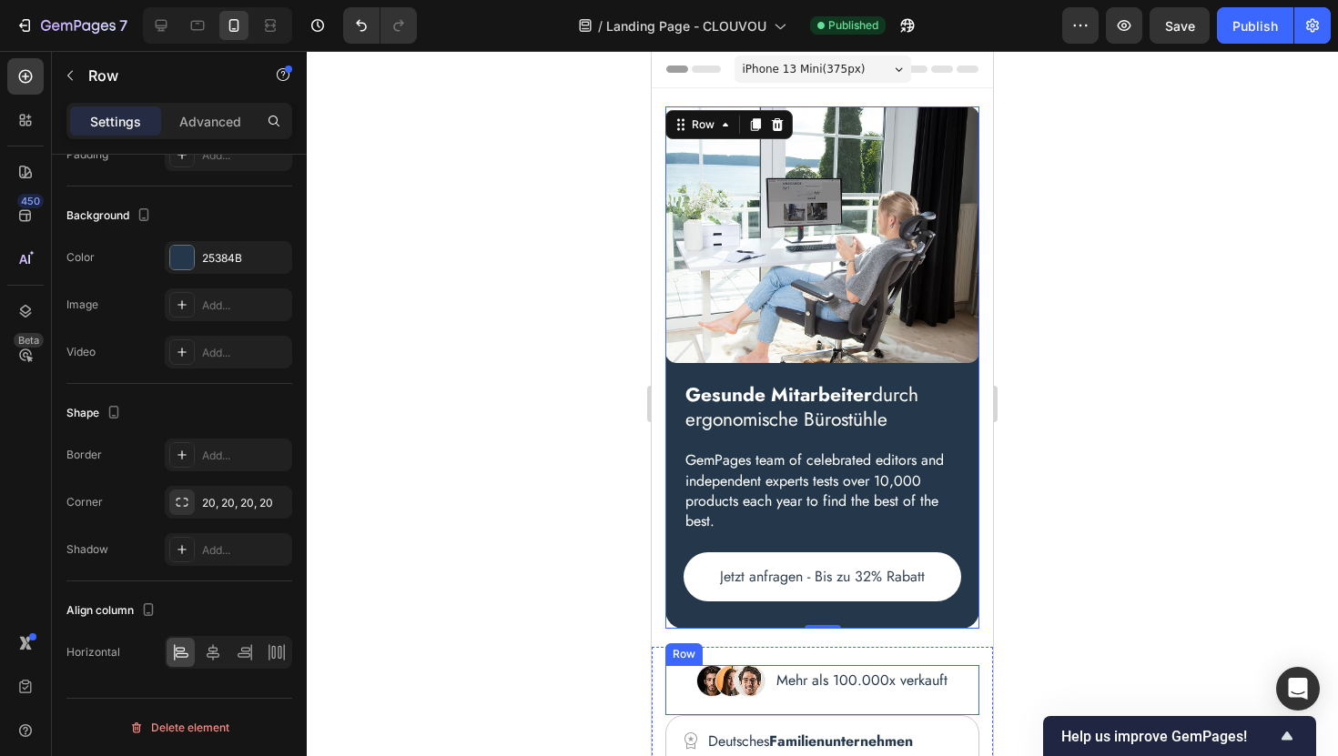
click at [844, 692] on div "Image Mehr als 100.000x verkauft Text block Row" at bounding box center [822, 690] width 314 height 50
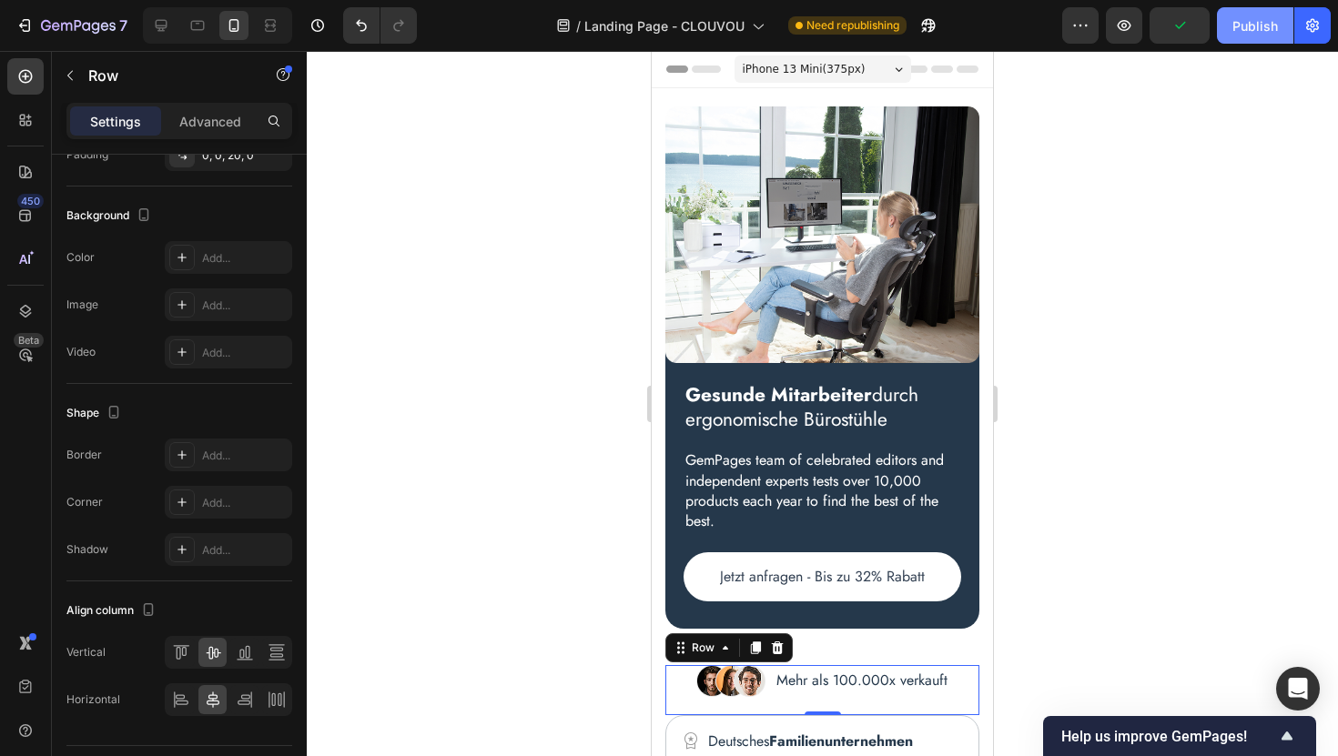
click at [1244, 25] on div "Publish" at bounding box center [1255, 25] width 46 height 19
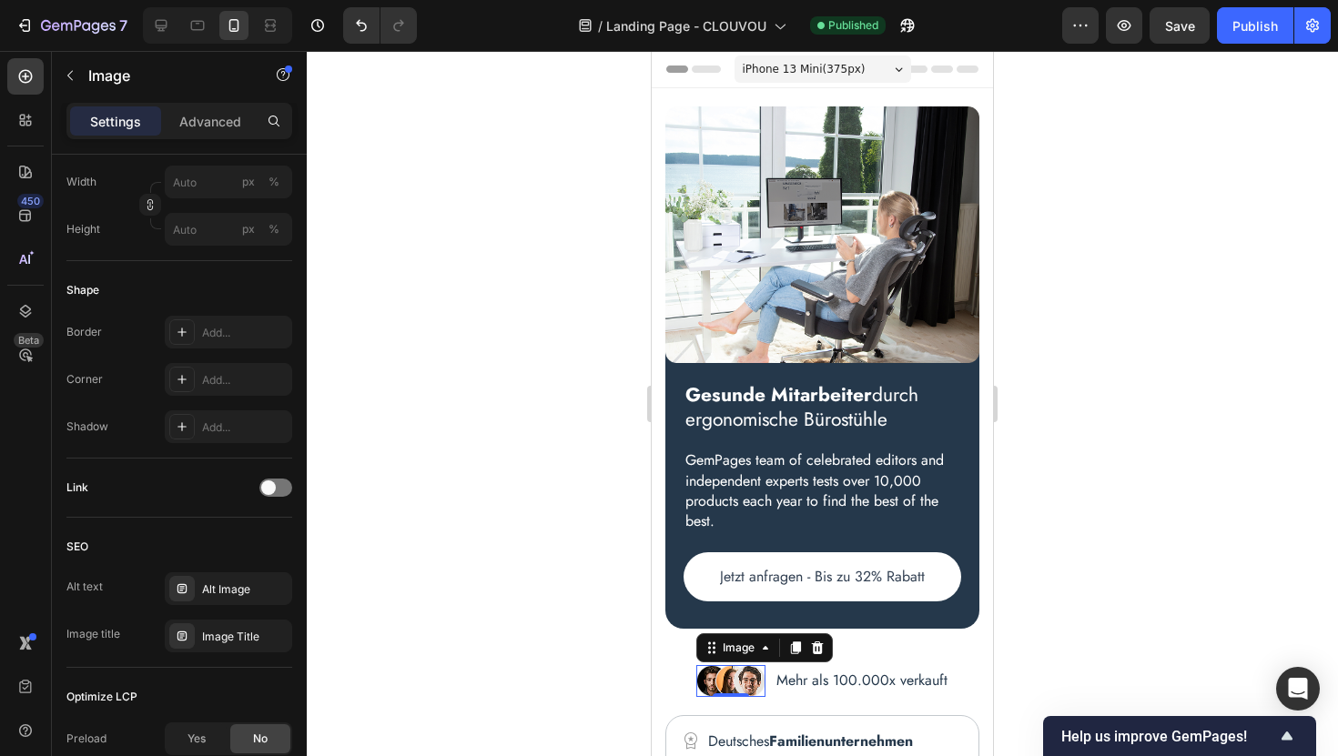
click at [754, 681] on img at bounding box center [730, 681] width 69 height 32
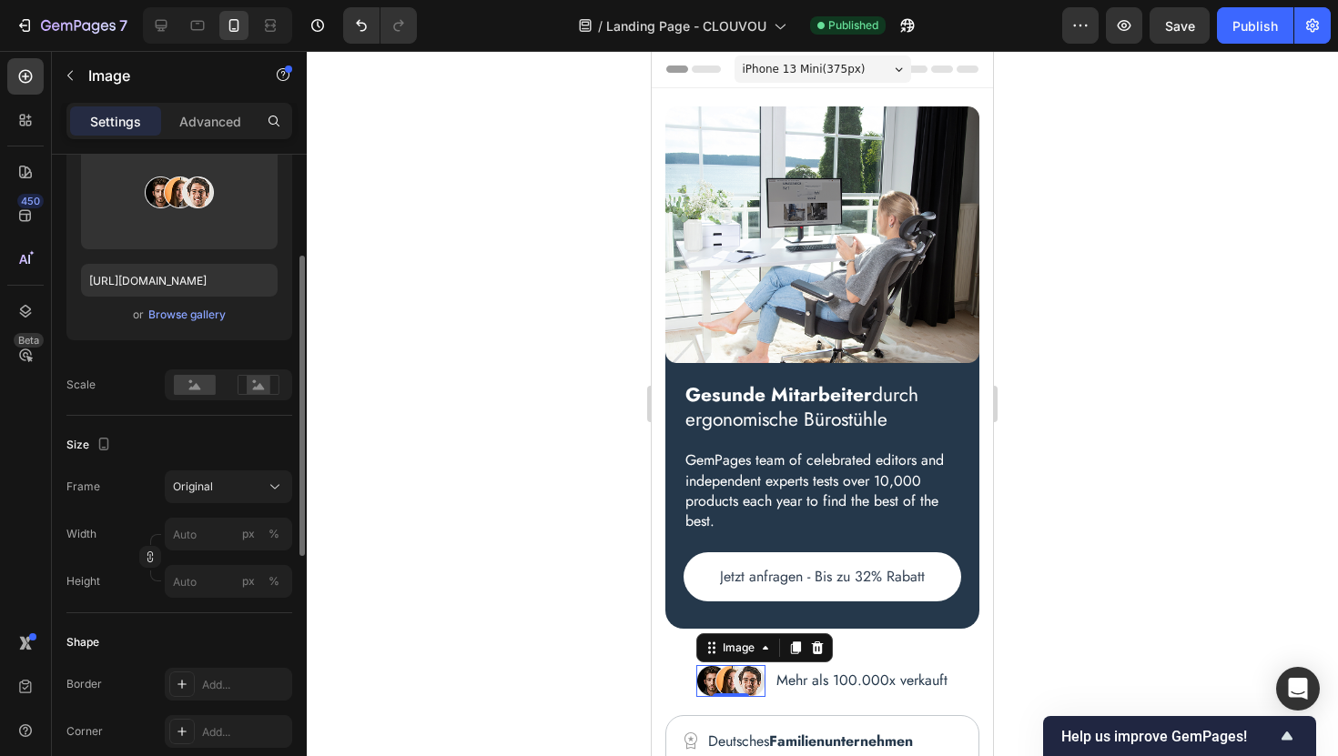
scroll to position [218, 0]
click at [218, 586] on input "px %" at bounding box center [228, 580] width 127 height 33
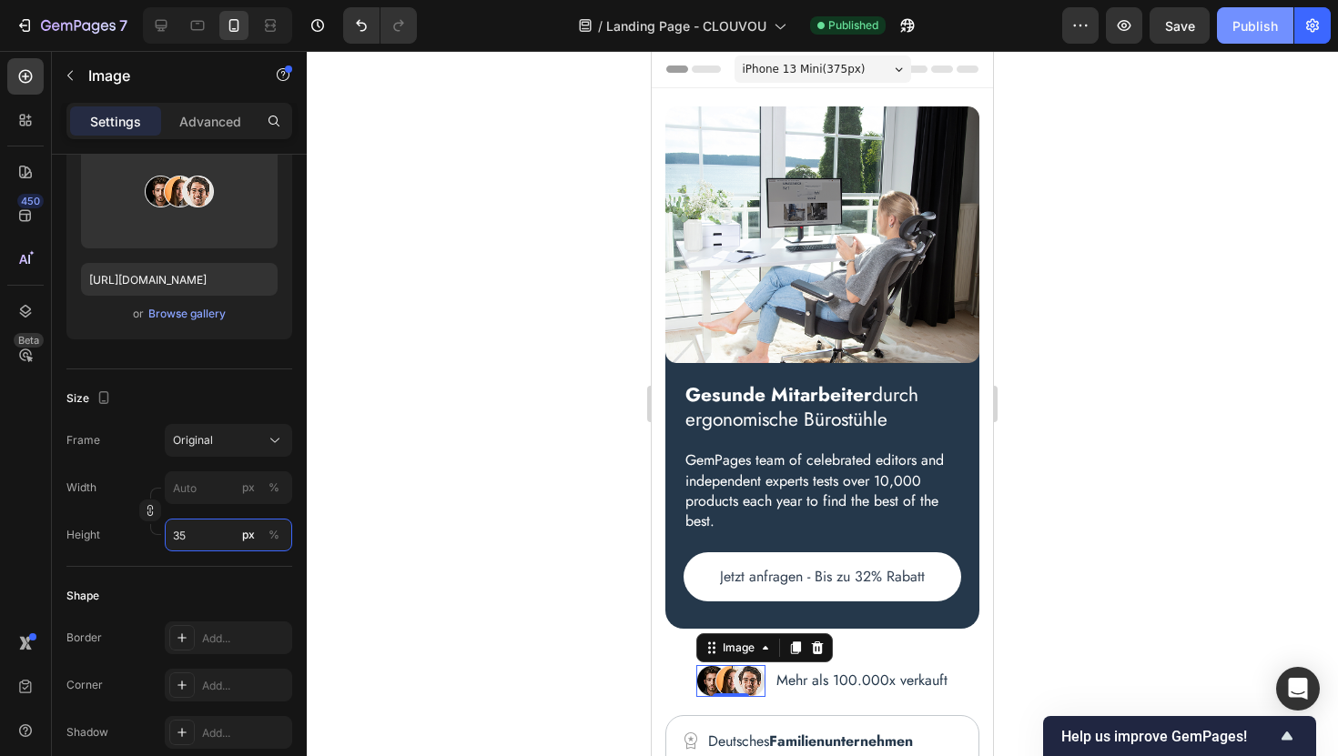
type input "35"
click at [1260, 29] on div "Publish" at bounding box center [1255, 25] width 46 height 19
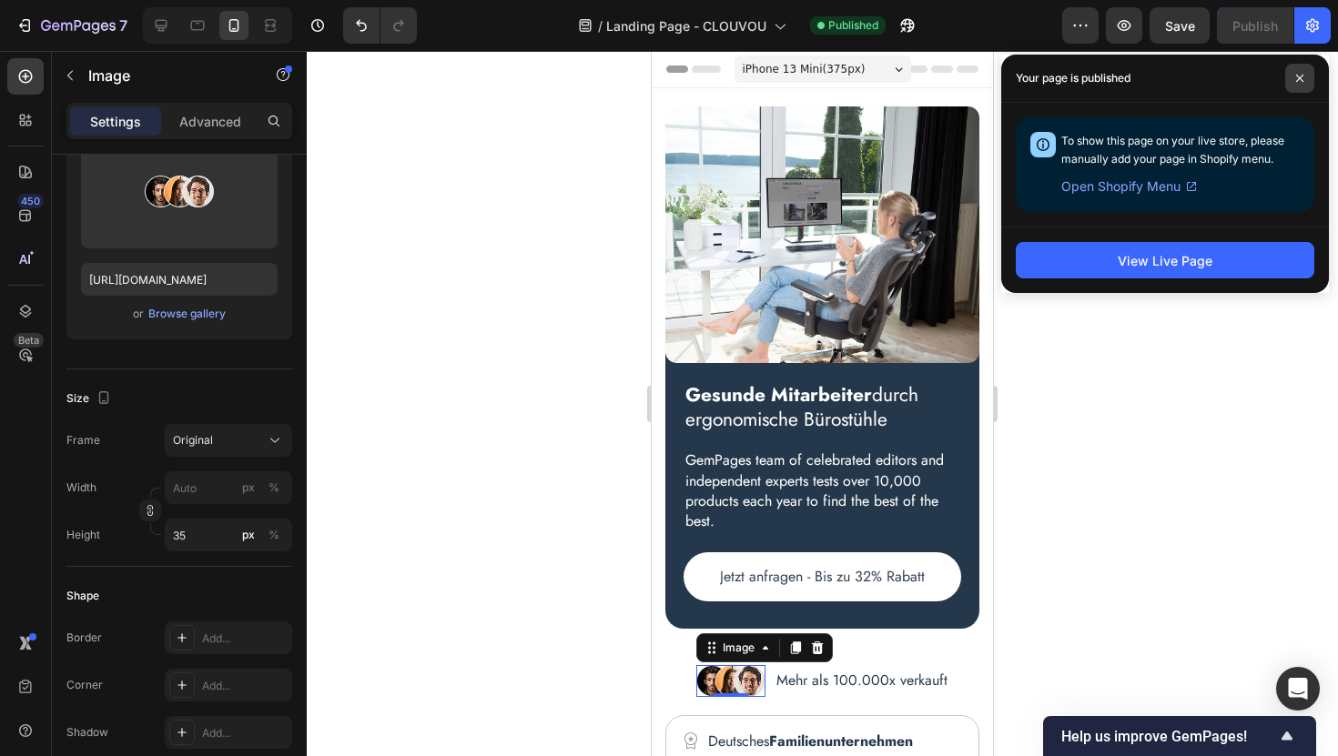
click at [1302, 80] on icon at bounding box center [1299, 78] width 9 height 9
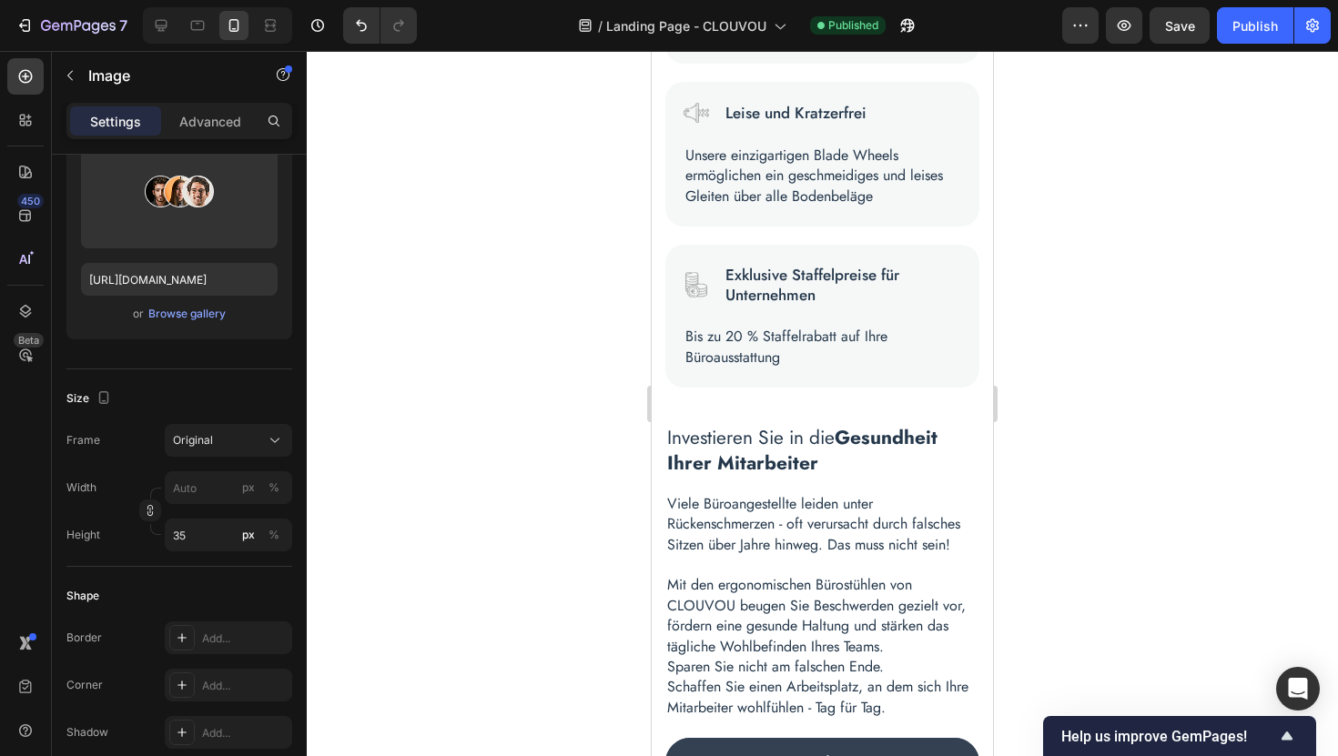
scroll to position [1163, 0]
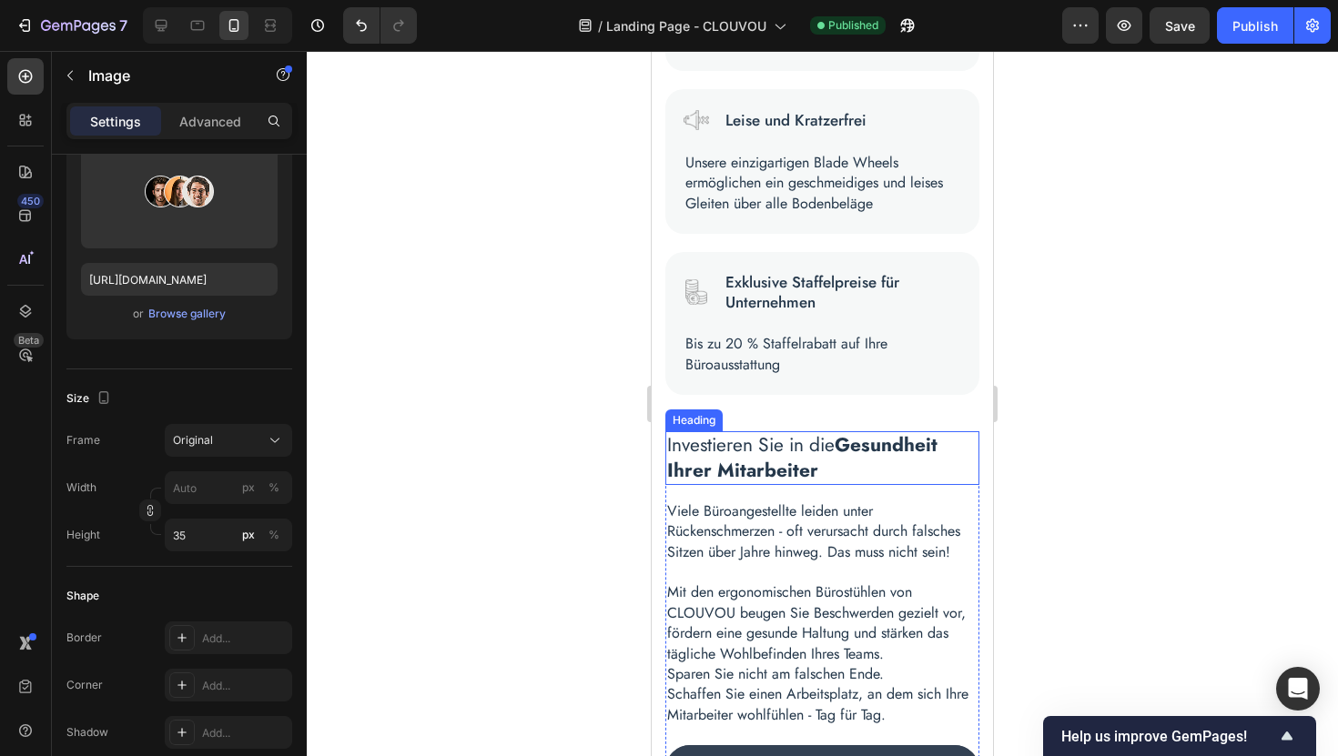
click at [774, 466] on strong "Gesundheit Ihrer Mitarbeiter" at bounding box center [802, 457] width 270 height 52
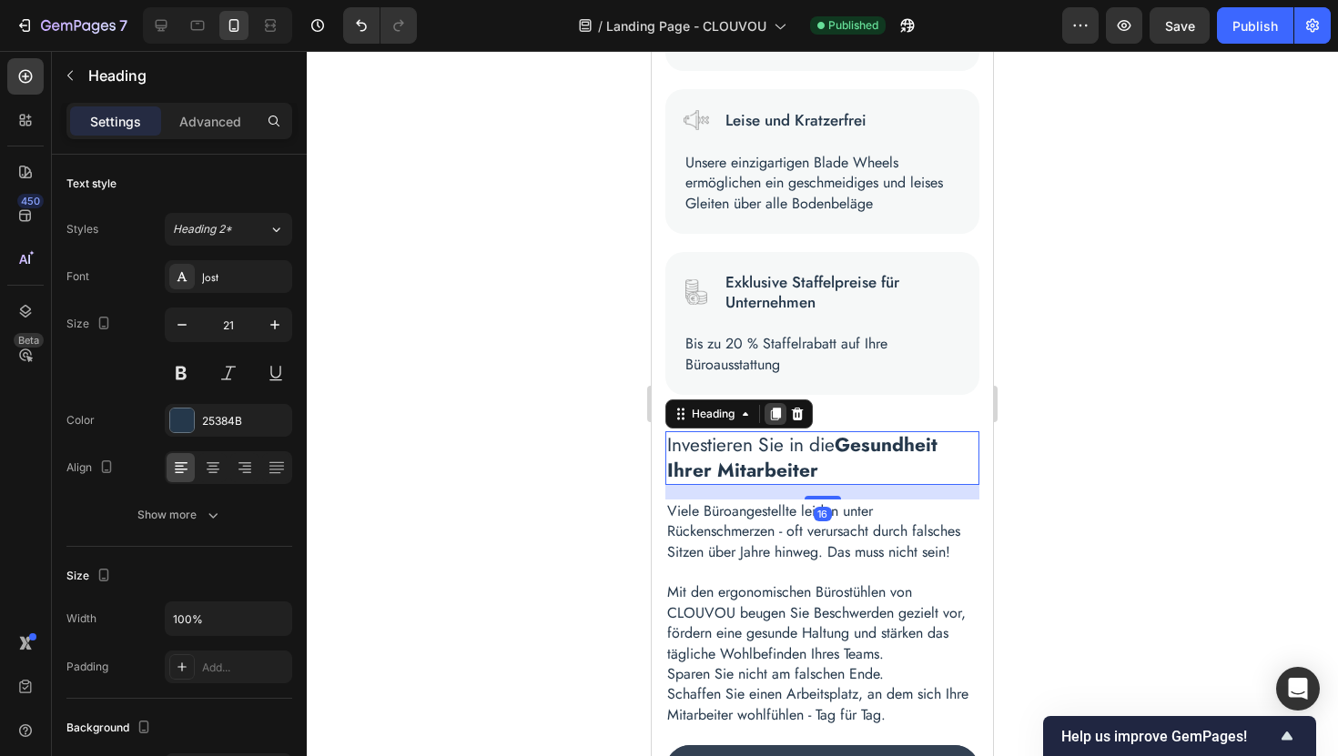
click at [774, 410] on icon at bounding box center [776, 414] width 10 height 13
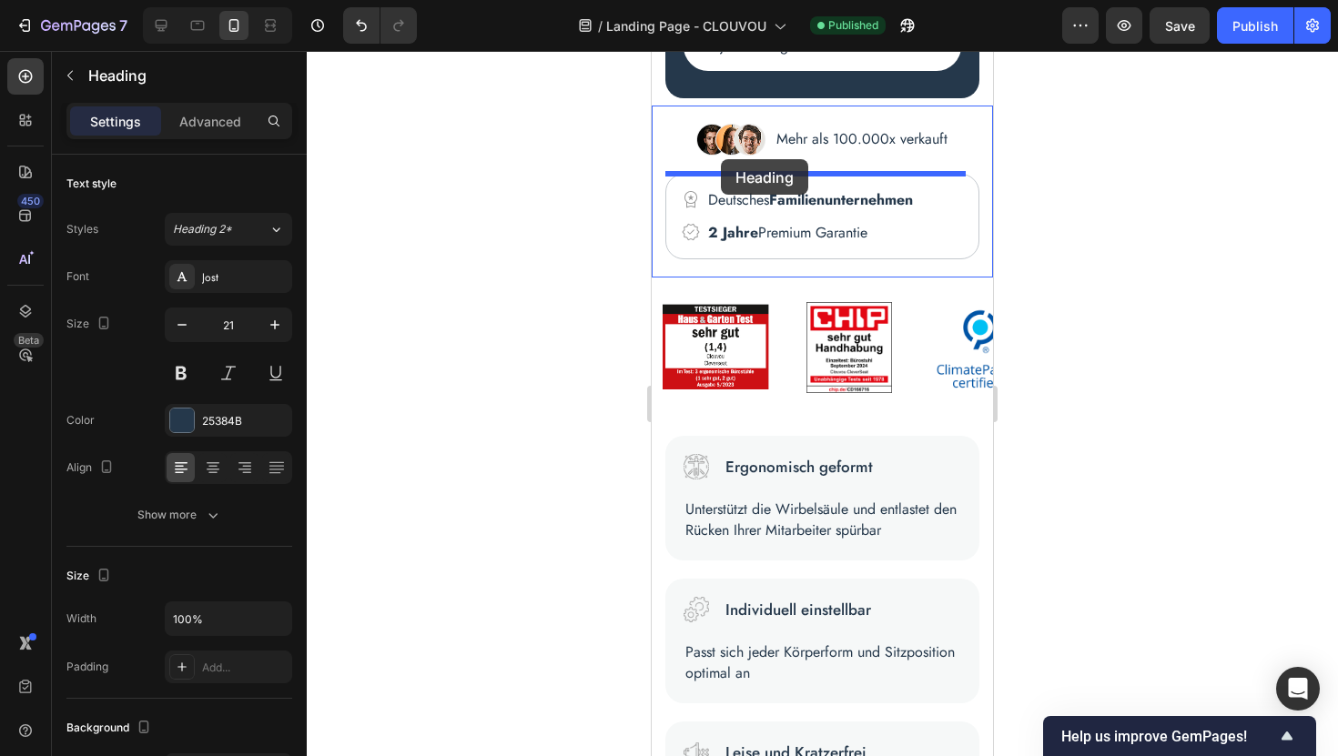
scroll to position [527, 0]
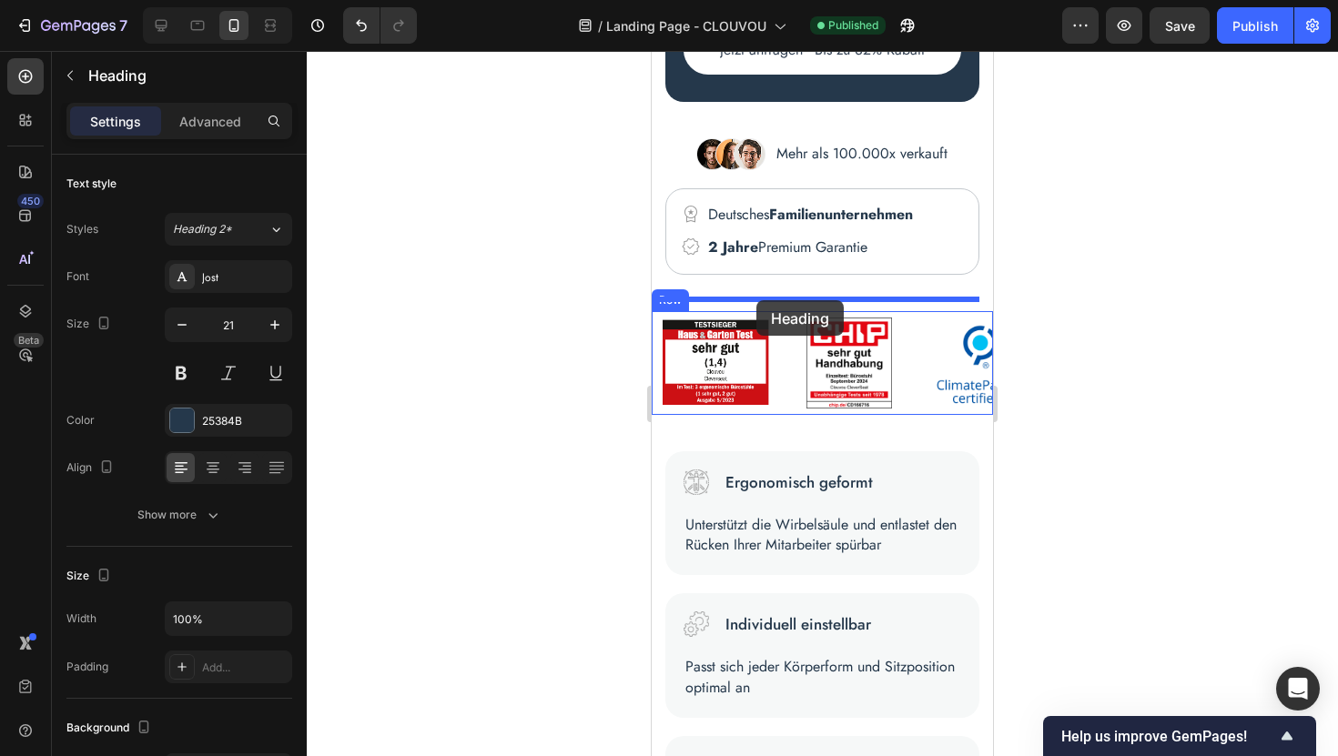
drag, startPoint x: 702, startPoint y: 484, endPoint x: 756, endPoint y: 301, distance: 190.9
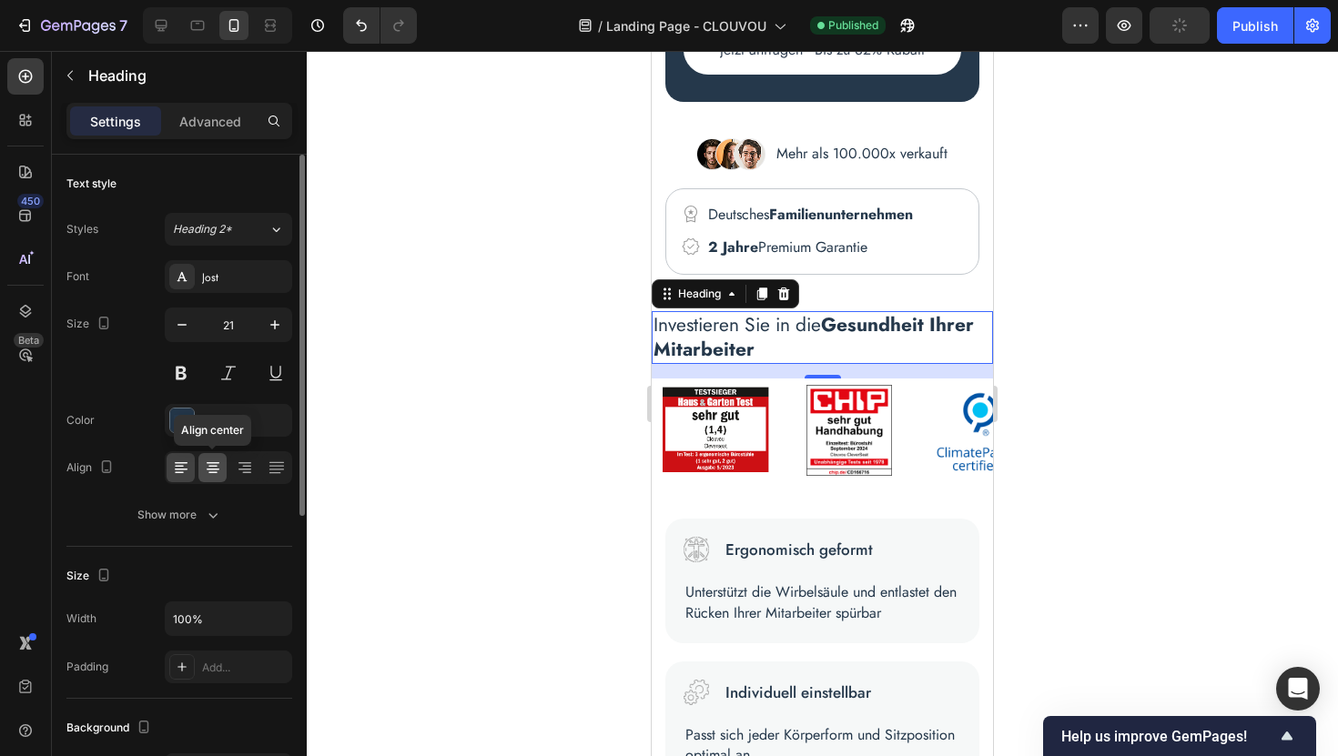
click at [212, 468] on icon at bounding box center [213, 468] width 18 height 18
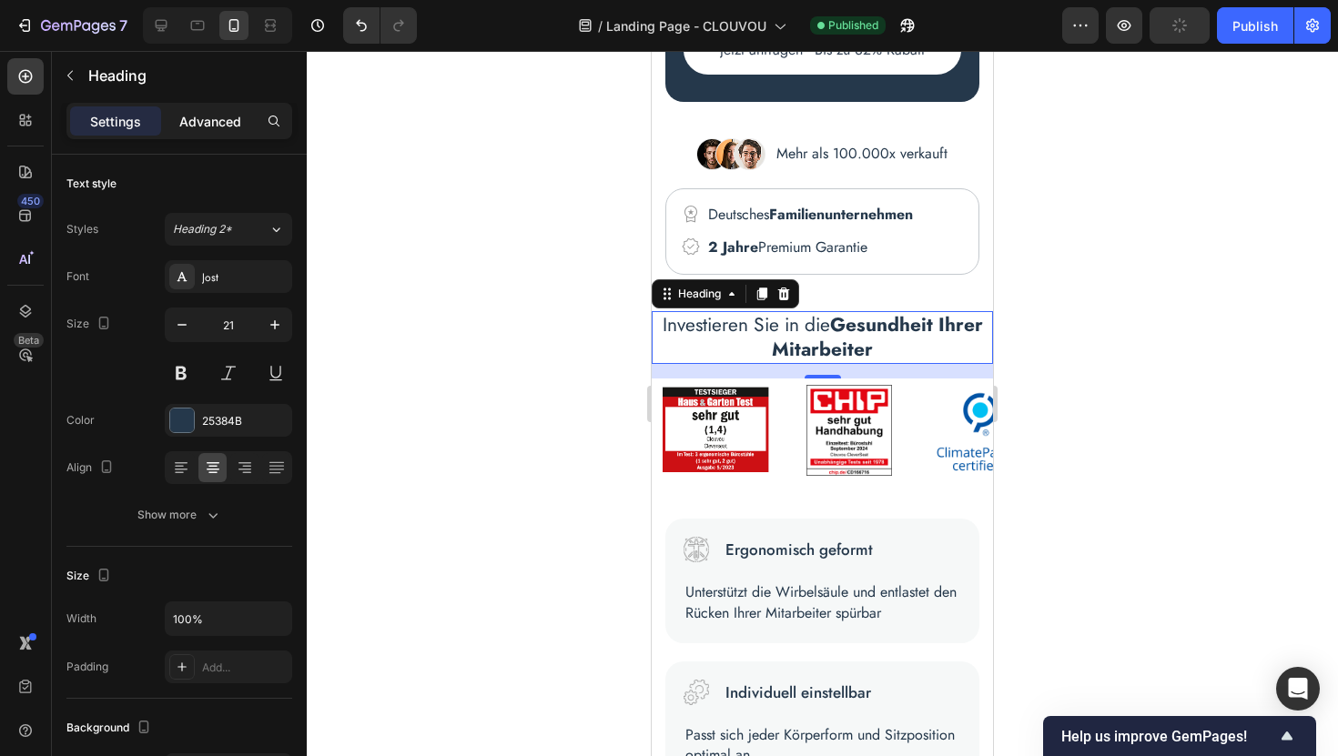
click at [213, 121] on p "Advanced" at bounding box center [210, 121] width 62 height 19
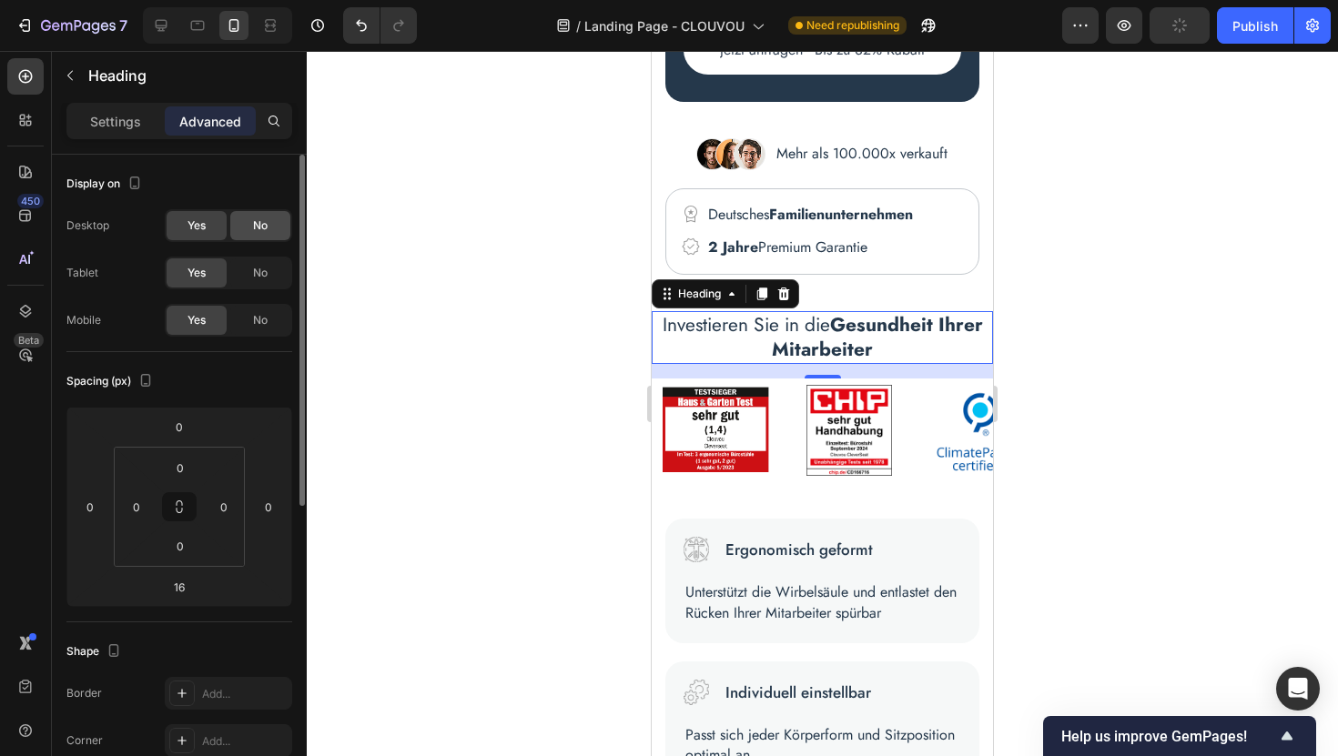
click at [258, 219] on span "No" at bounding box center [260, 226] width 15 height 16
click at [259, 278] on span "No" at bounding box center [260, 273] width 15 height 16
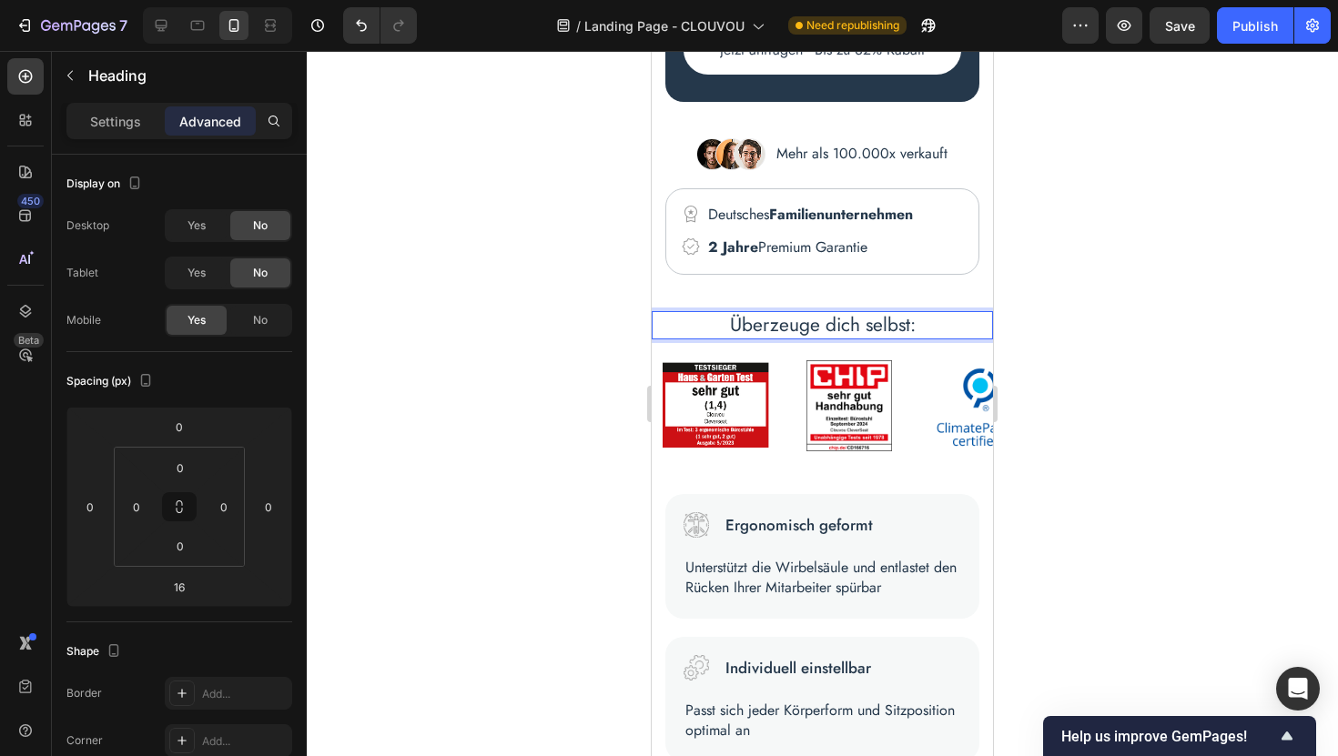
click at [1090, 368] on div at bounding box center [822, 403] width 1031 height 705
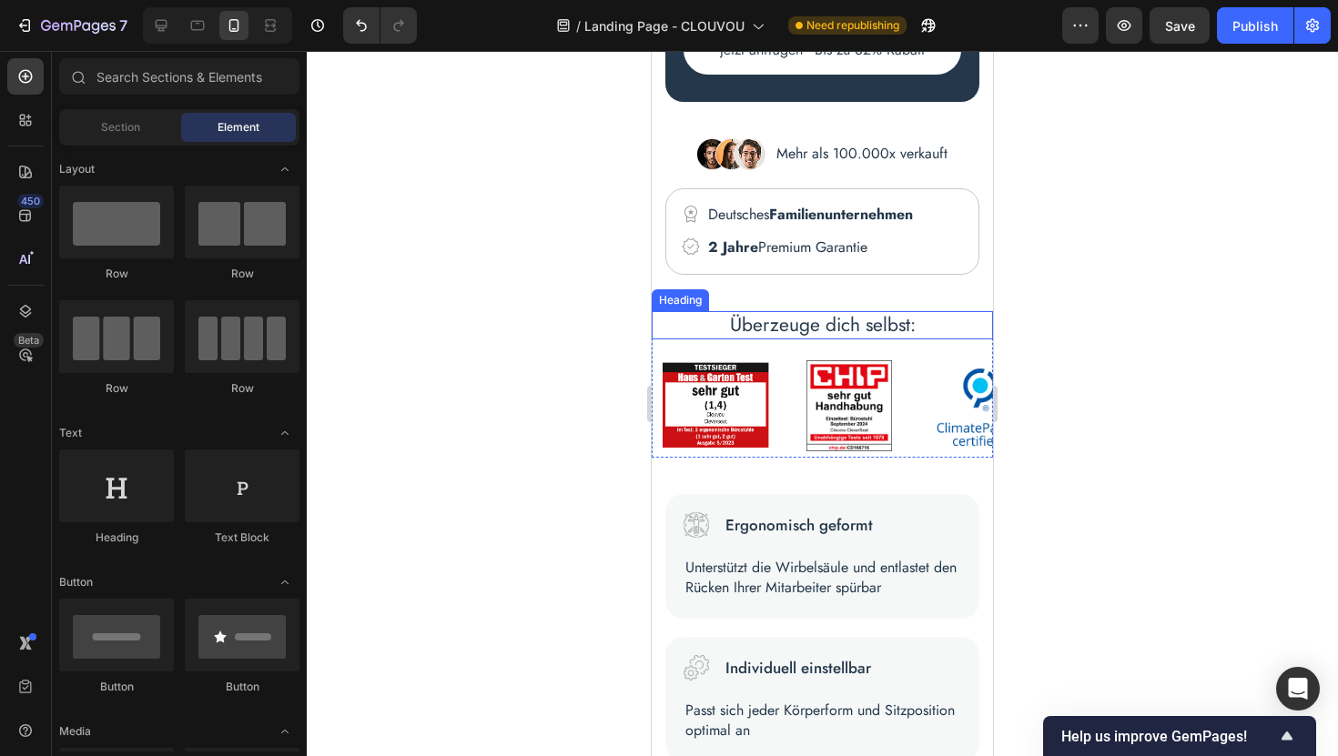
click at [849, 319] on p "Überzeuge dich selbst:" at bounding box center [822, 325] width 338 height 25
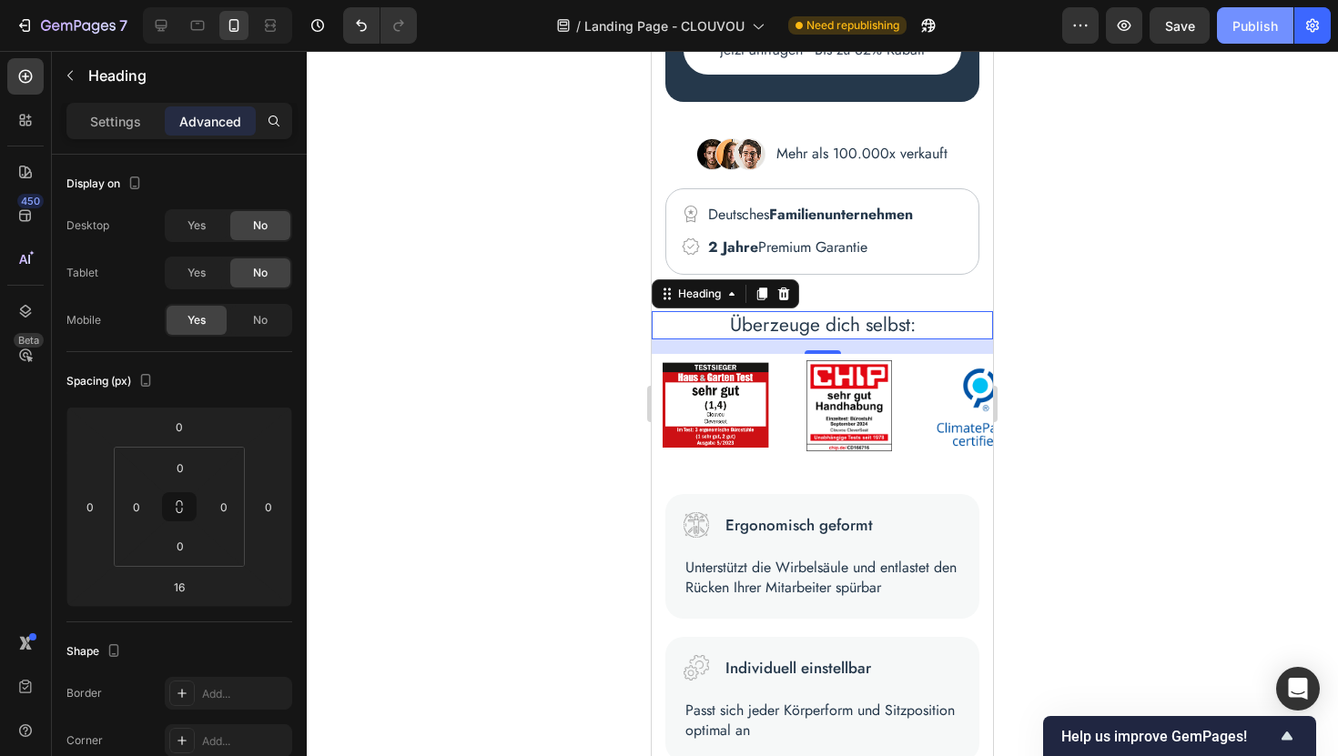
click at [1260, 35] on button "Publish" at bounding box center [1255, 25] width 76 height 36
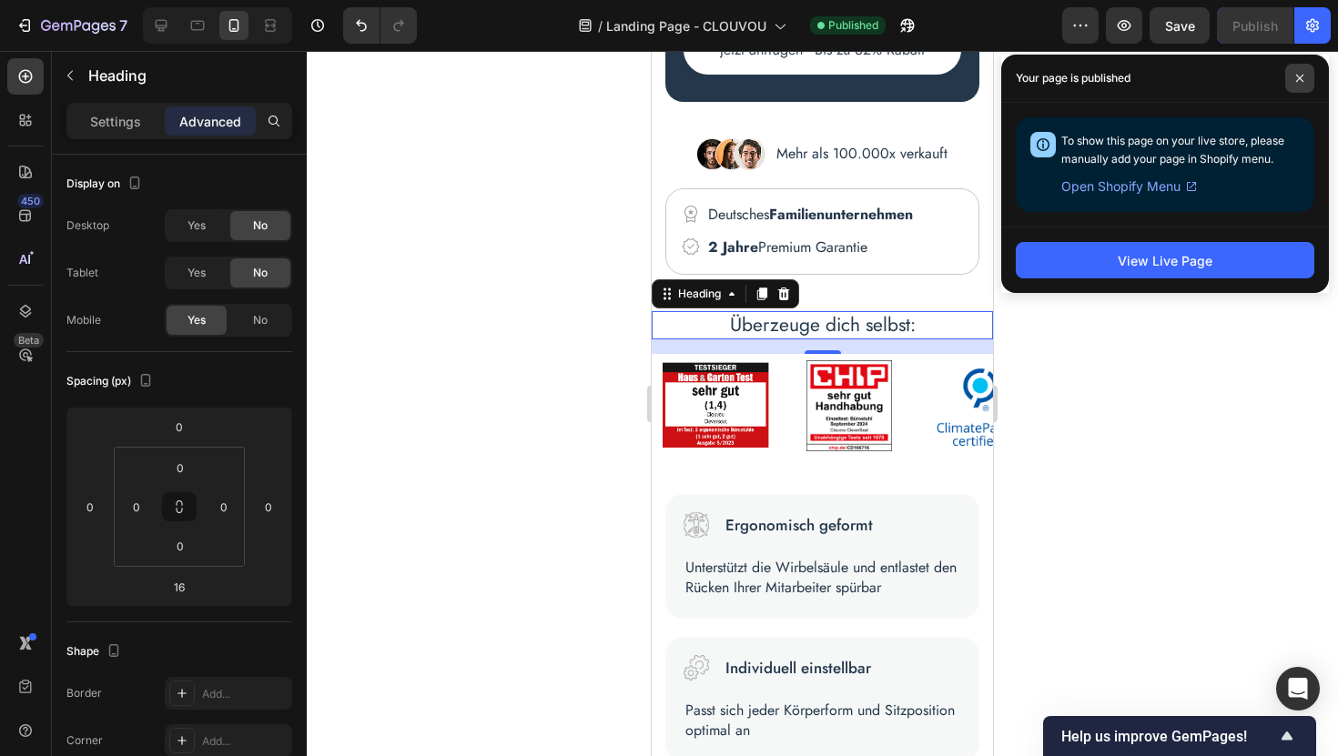
click at [1299, 77] on icon at bounding box center [1299, 78] width 7 height 7
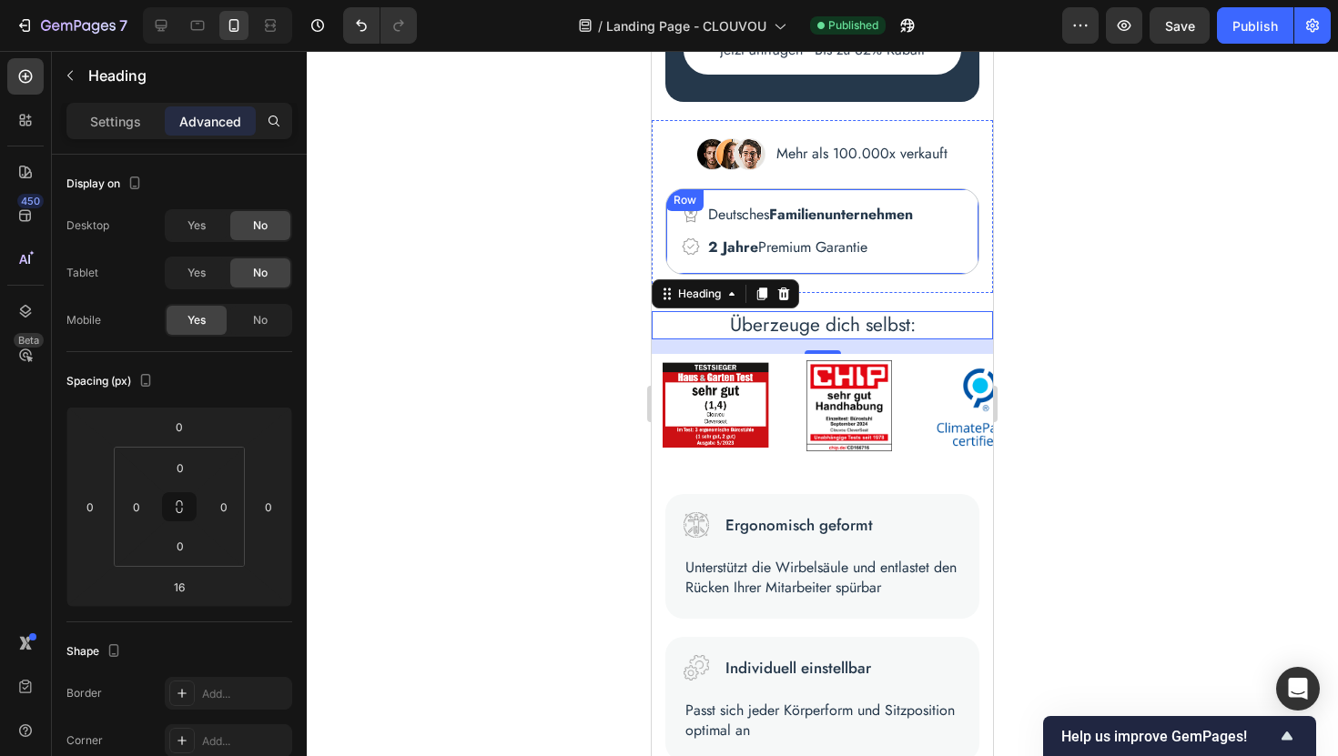
scroll to position [0, 0]
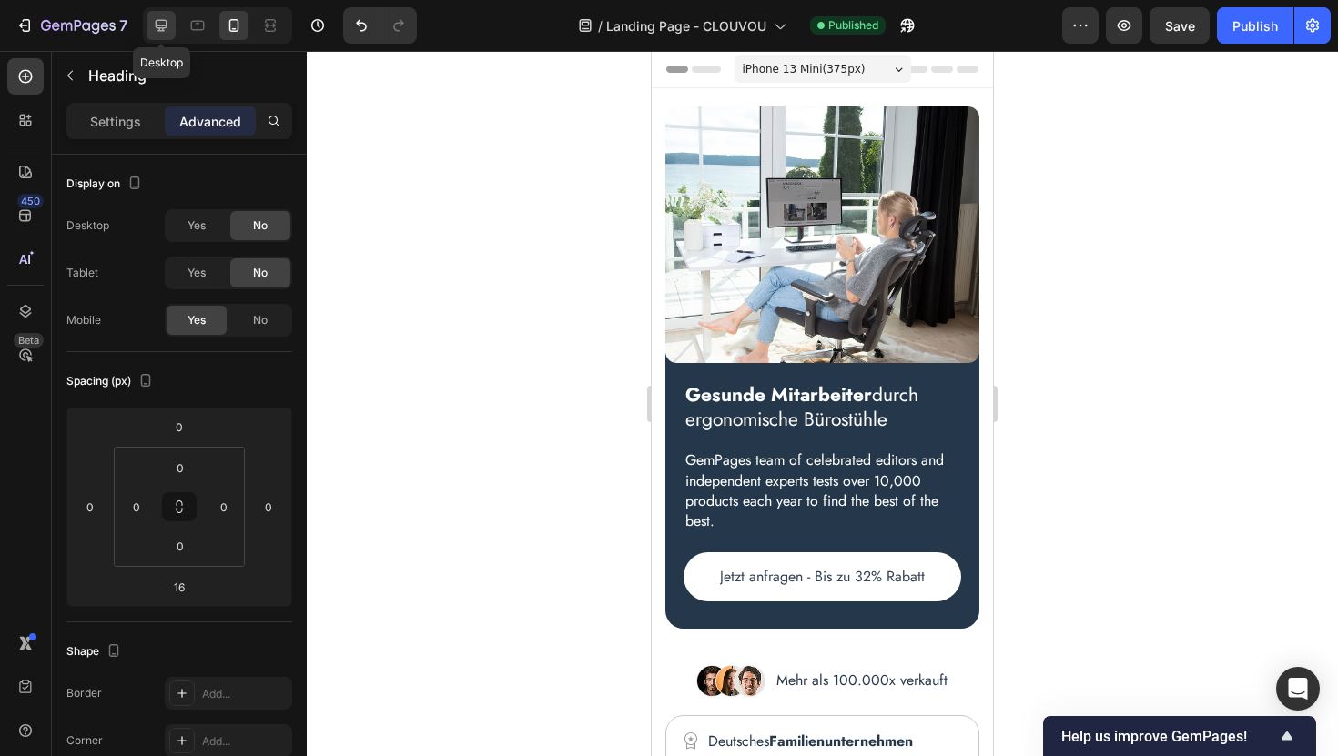
click at [162, 26] on icon at bounding box center [161, 25] width 18 height 18
type input "20"
type input "30"
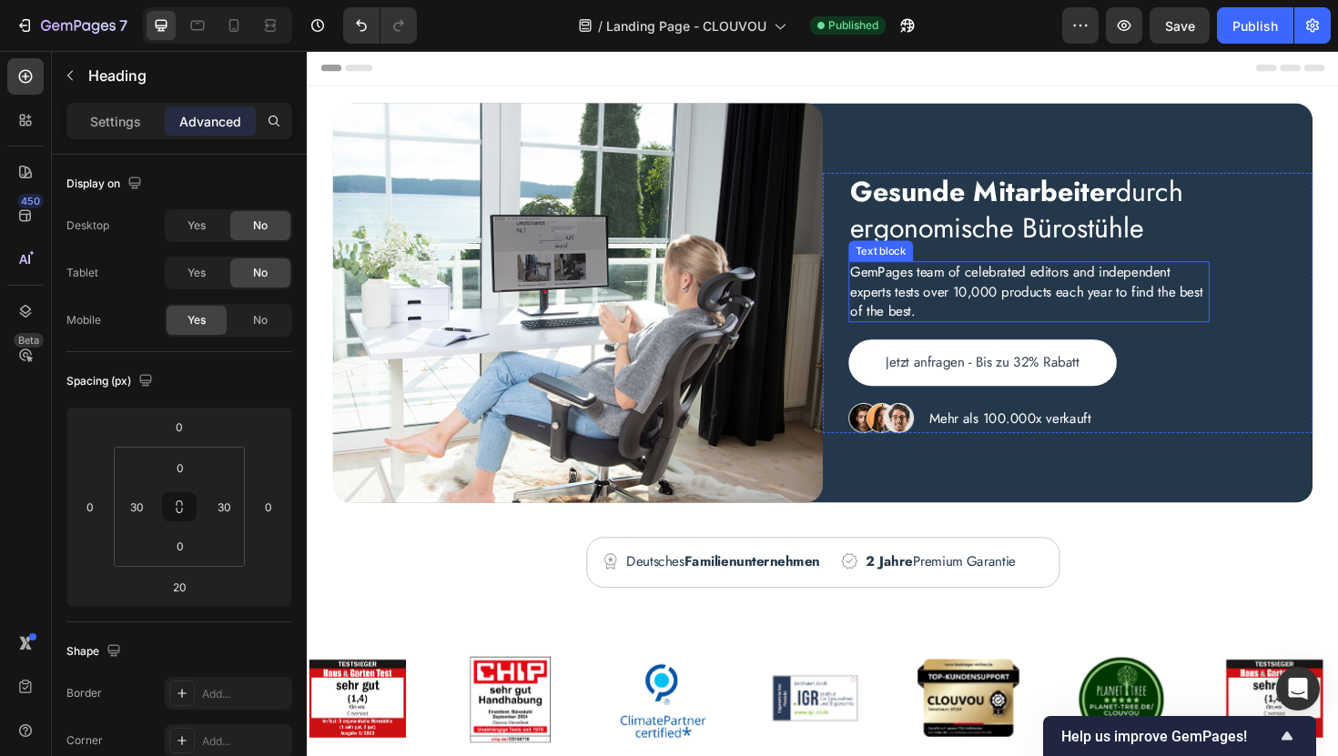
click at [979, 310] on p "GemPages team of celebrated editors and independent experts tests over 10,000 p…" at bounding box center [1071, 306] width 379 height 61
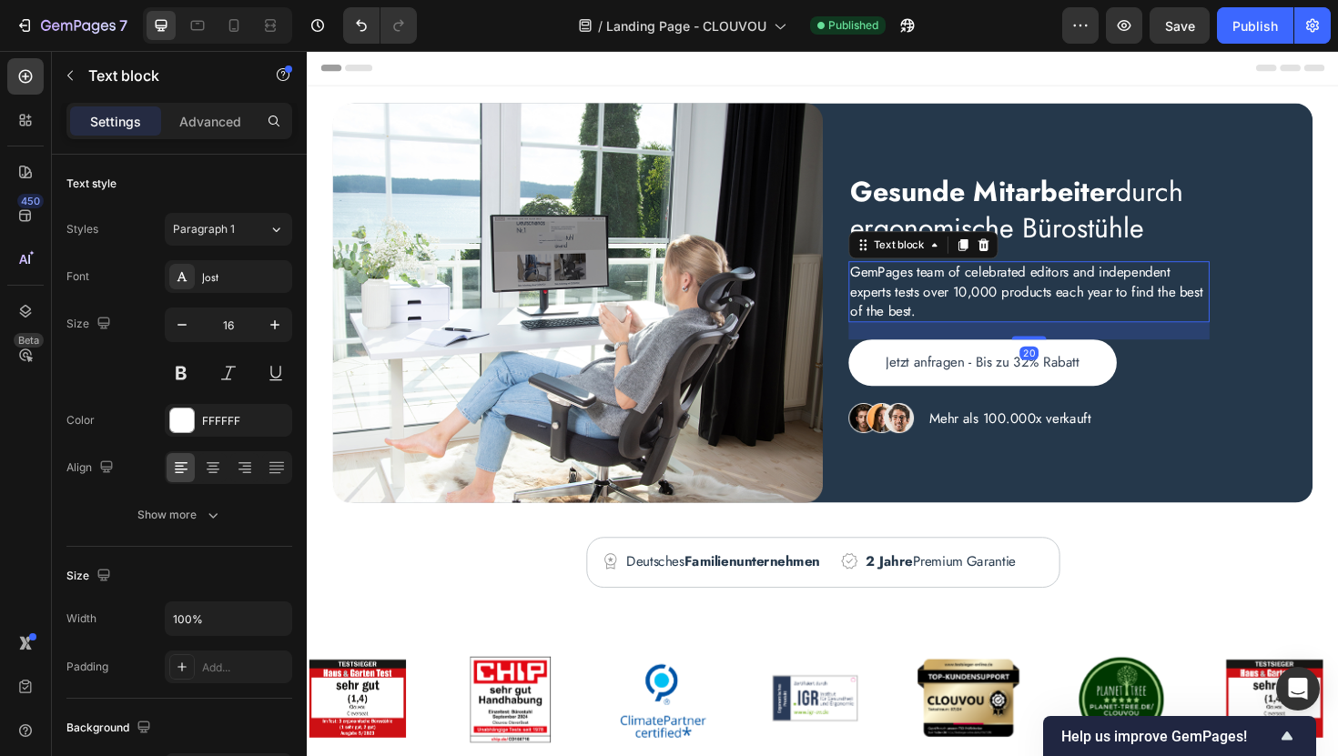
click at [979, 310] on p "GemPages team of celebrated editors and independent experts tests over 10,000 p…" at bounding box center [1071, 306] width 379 height 61
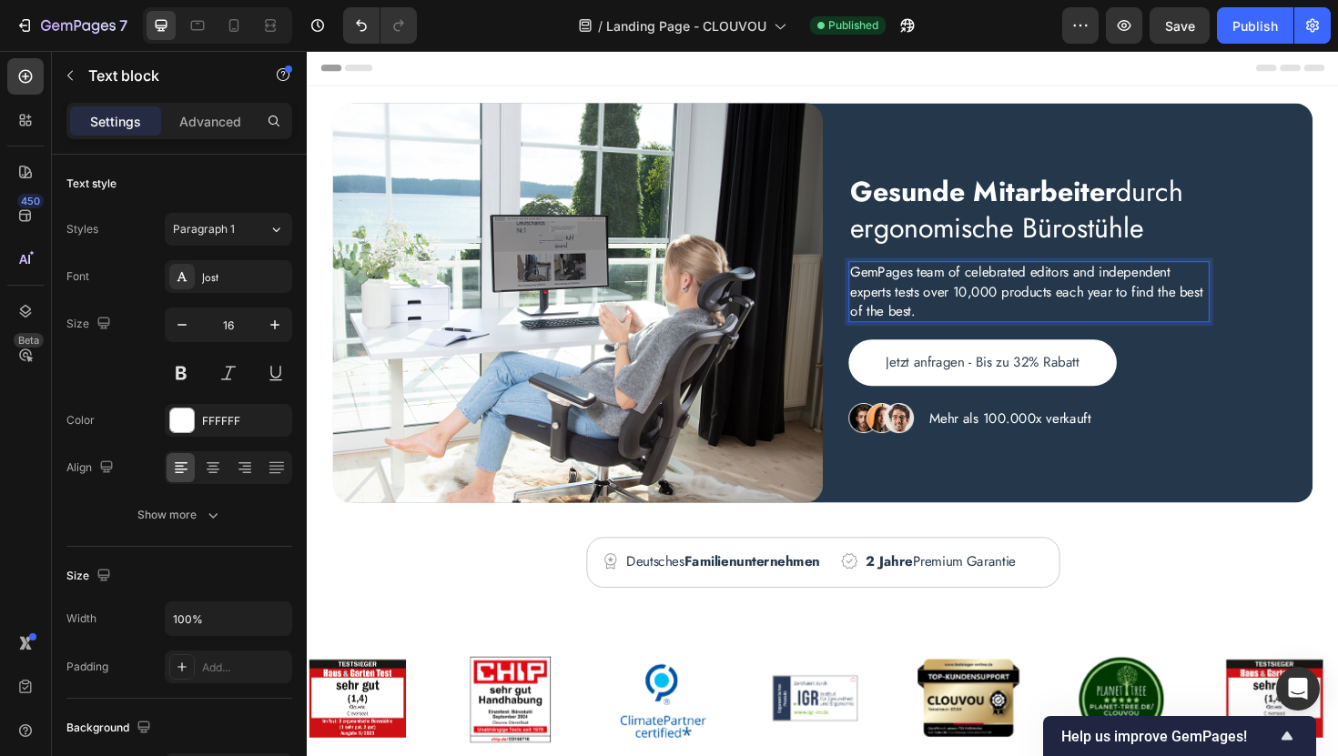
click at [979, 310] on p "GemPages team of celebrated editors and independent experts tests over 10,000 p…" at bounding box center [1071, 306] width 379 height 61
click at [1250, 25] on div "Publish" at bounding box center [1255, 25] width 46 height 19
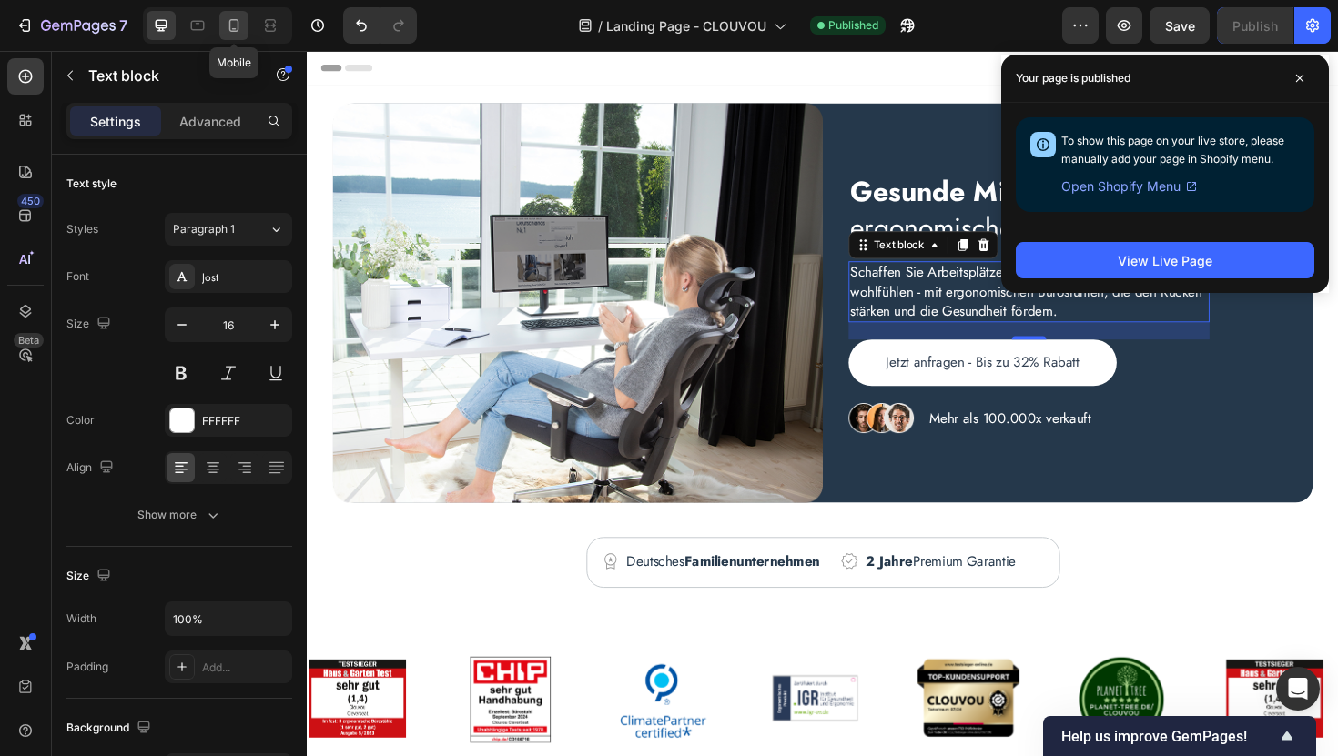
click at [238, 30] on icon at bounding box center [234, 25] width 10 height 13
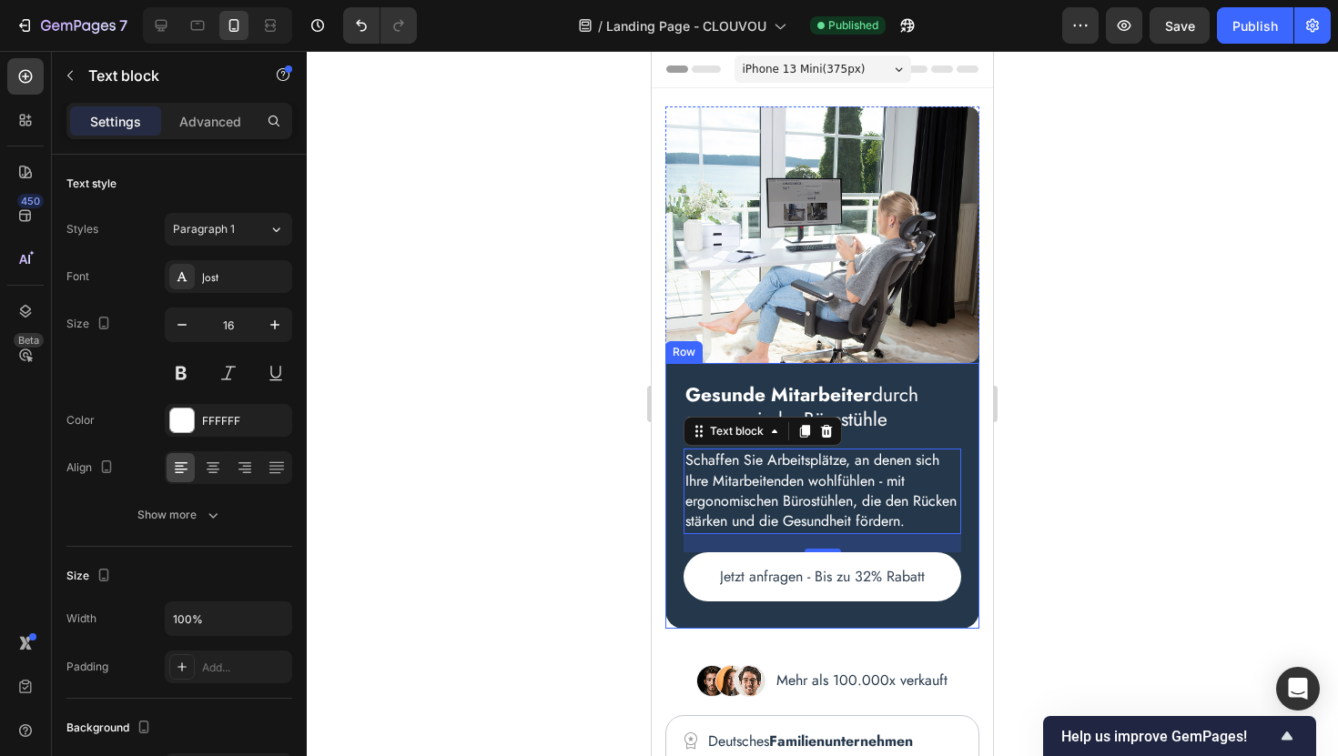
click at [676, 378] on div "Gesunde Mitarbeiter durch ergonomische Bürostühle Heading Schaffen Sie Arbeitsp…" at bounding box center [822, 496] width 314 height 266
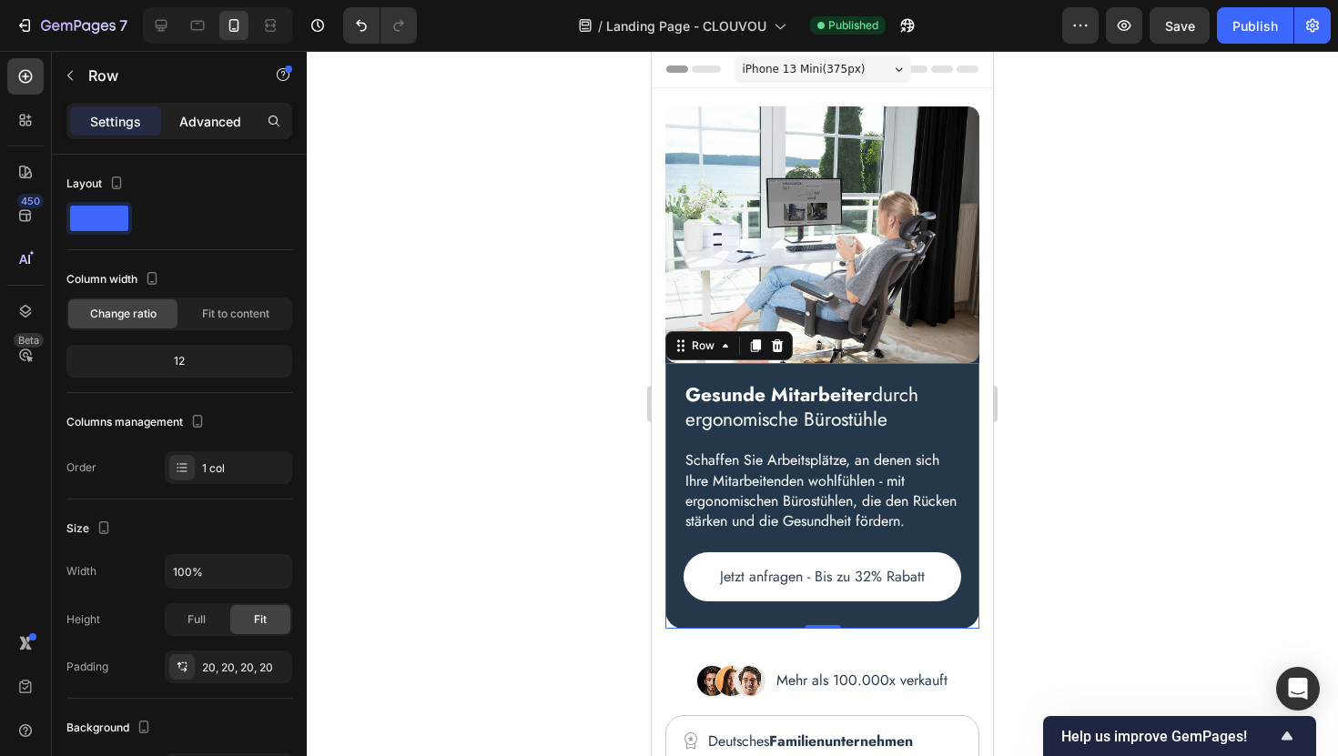
click at [187, 118] on p "Advanced" at bounding box center [210, 121] width 62 height 19
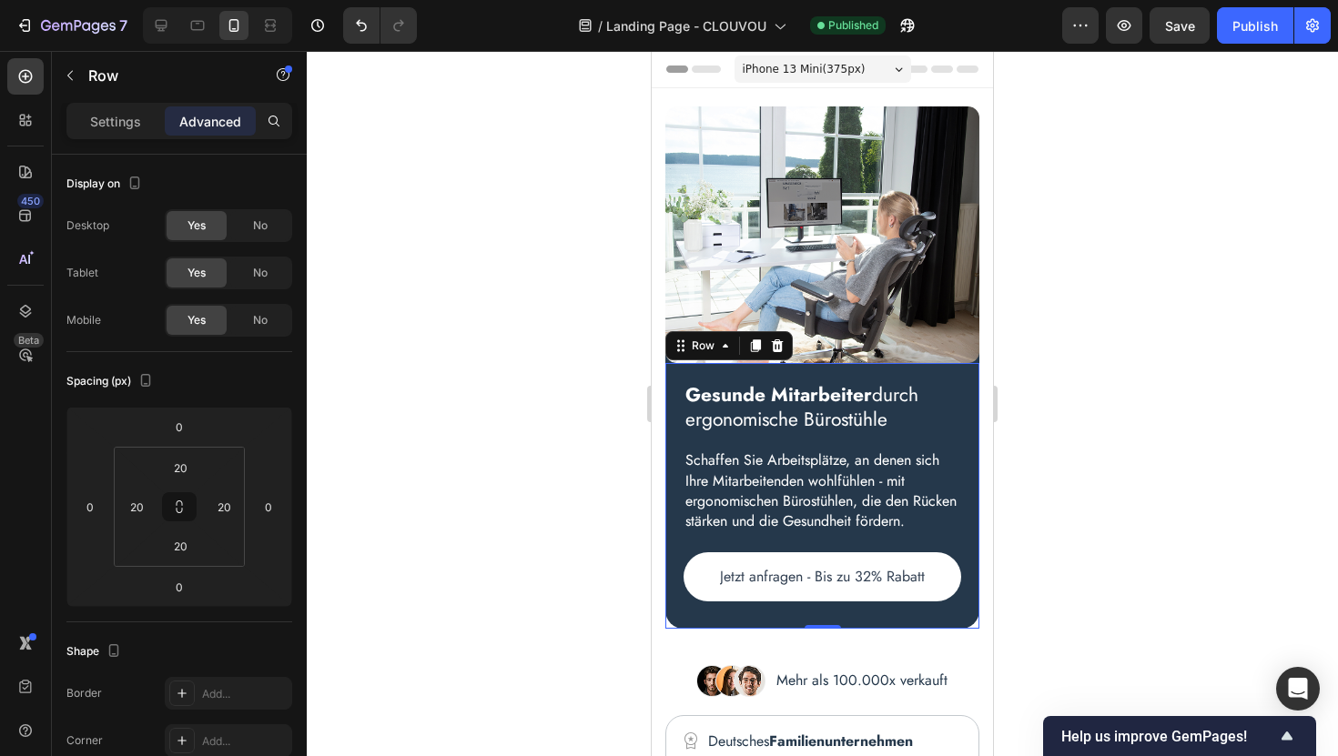
click at [673, 370] on div "Gesunde Mitarbeiter durch ergonomische Bürostühle Heading Schaffen Sie Arbeitsp…" at bounding box center [822, 496] width 314 height 266
click at [146, 507] on input "20" at bounding box center [136, 506] width 27 height 27
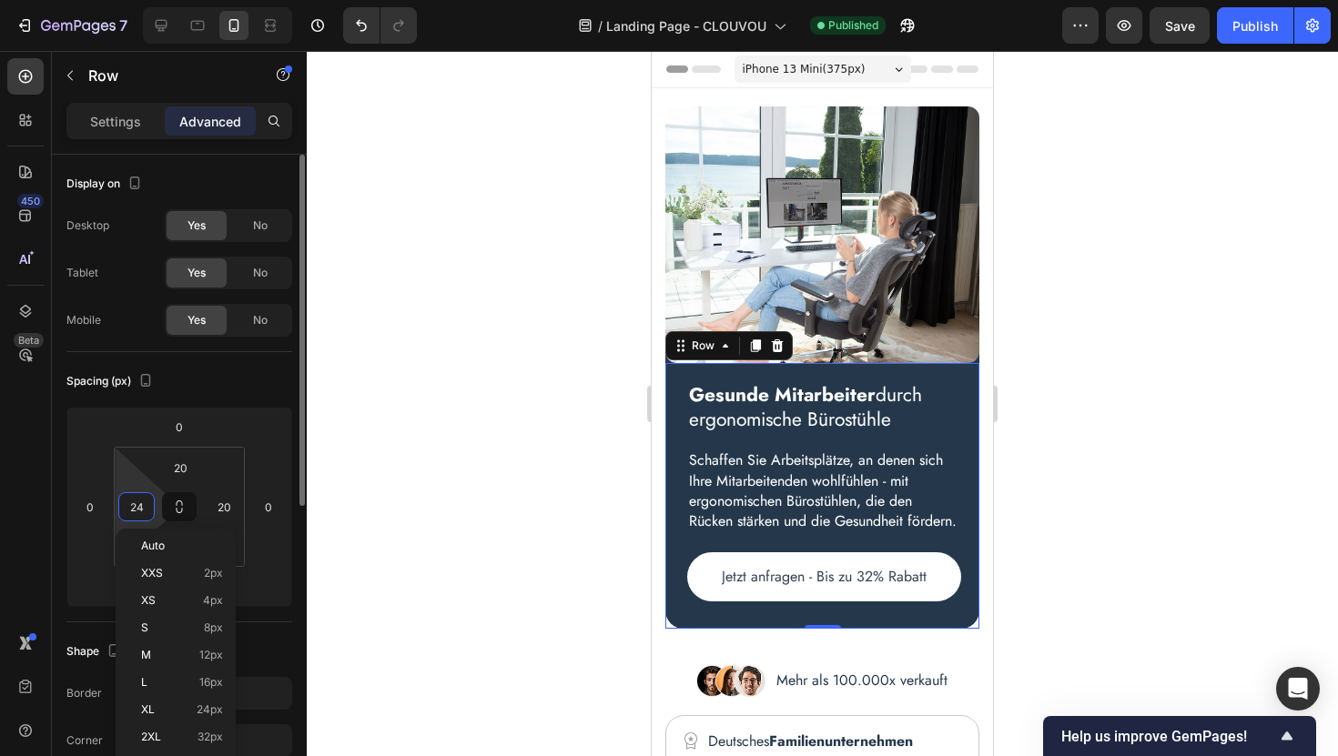
type input "25"
click at [232, 508] on input "20" at bounding box center [223, 506] width 27 height 27
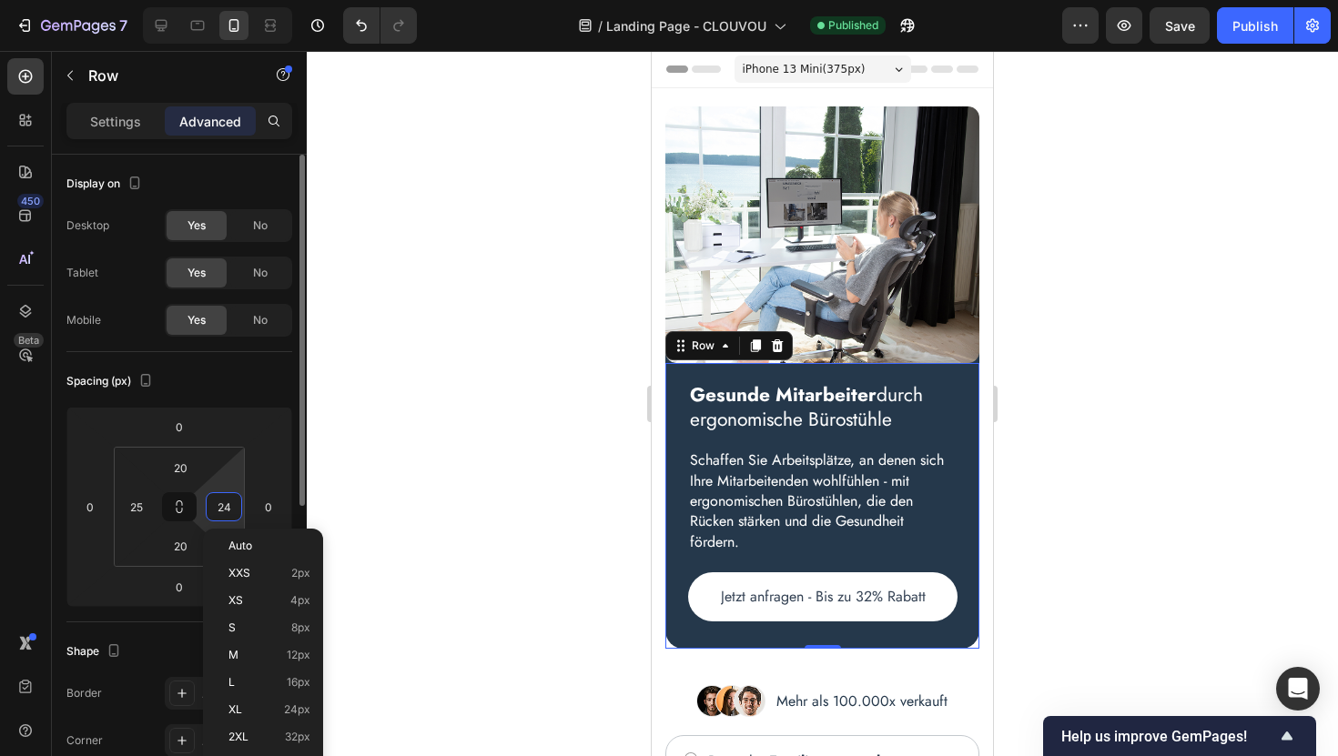
type input "25"
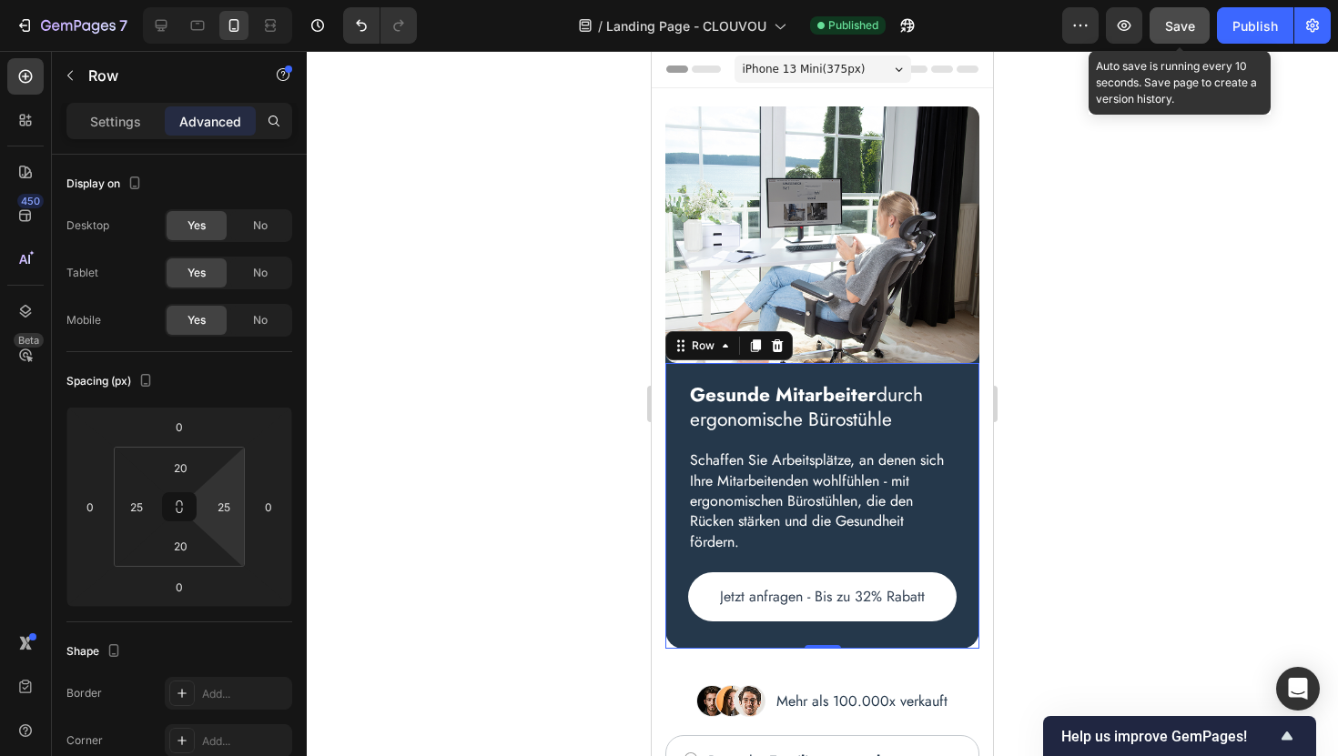
click at [1184, 27] on span "Save" at bounding box center [1180, 25] width 30 height 15
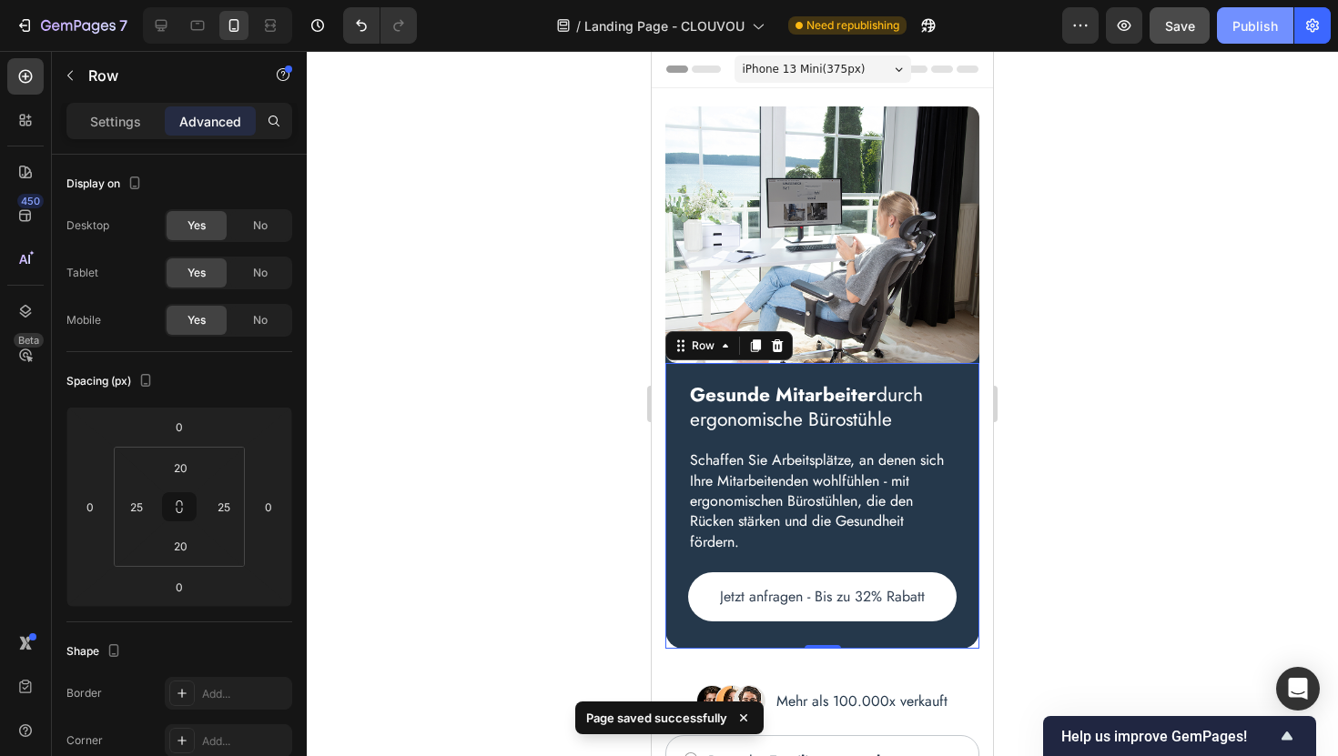
click at [1253, 33] on div "Publish" at bounding box center [1255, 25] width 46 height 19
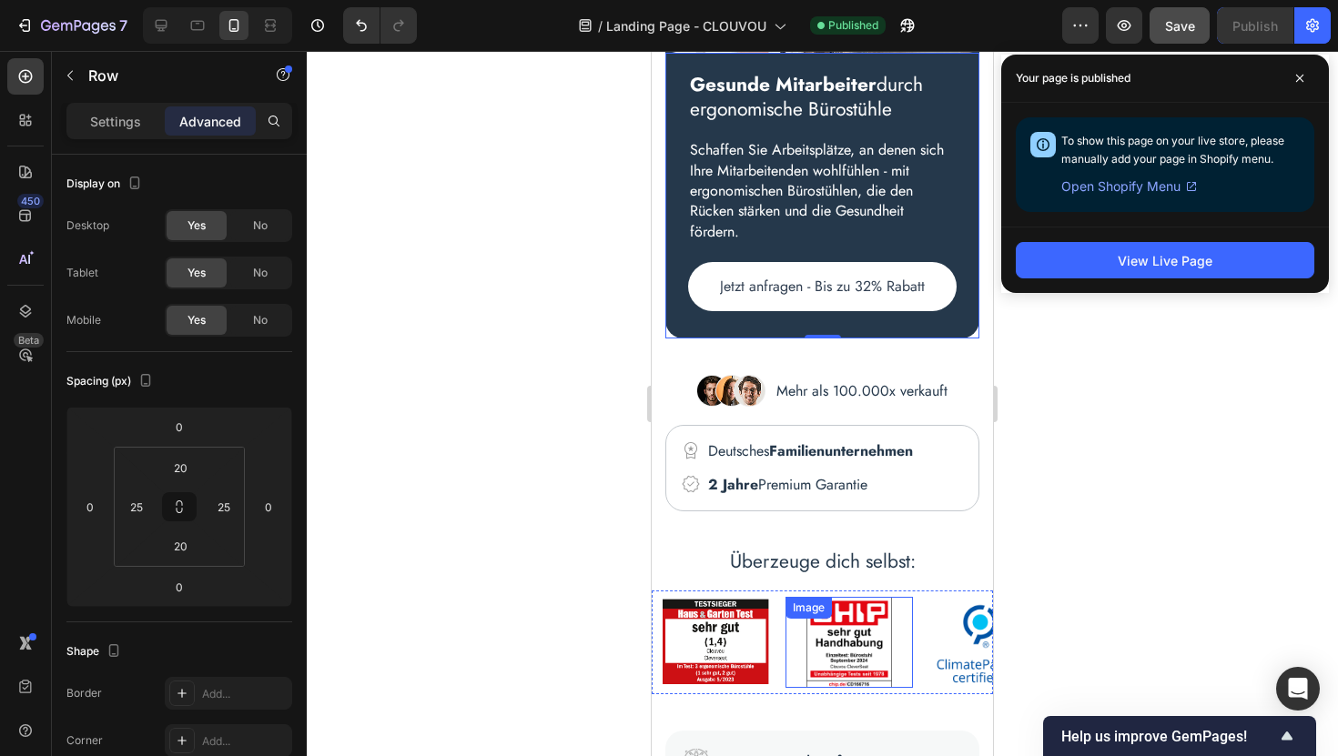
scroll to position [313, 0]
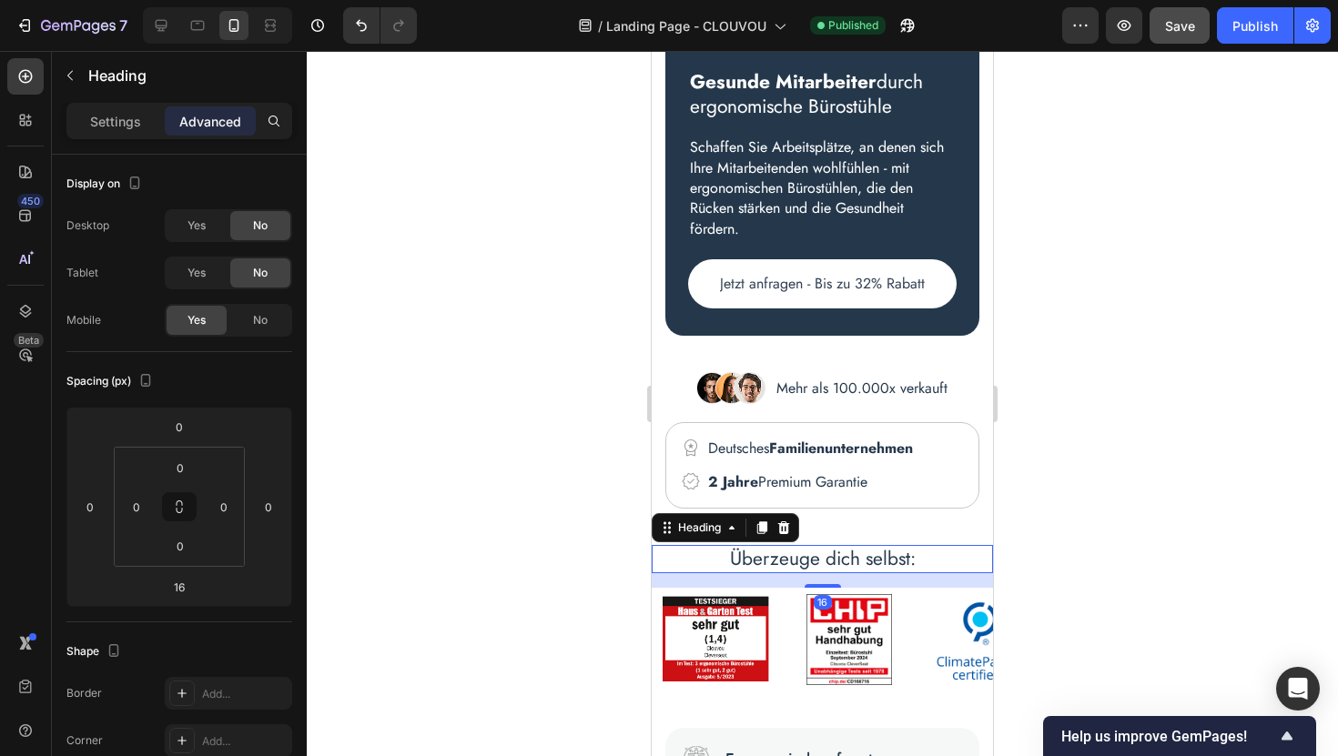
click at [781, 548] on h2 "Überzeuge dich selbst:" at bounding box center [822, 559] width 341 height 28
click at [106, 118] on p "Settings" at bounding box center [115, 121] width 51 height 19
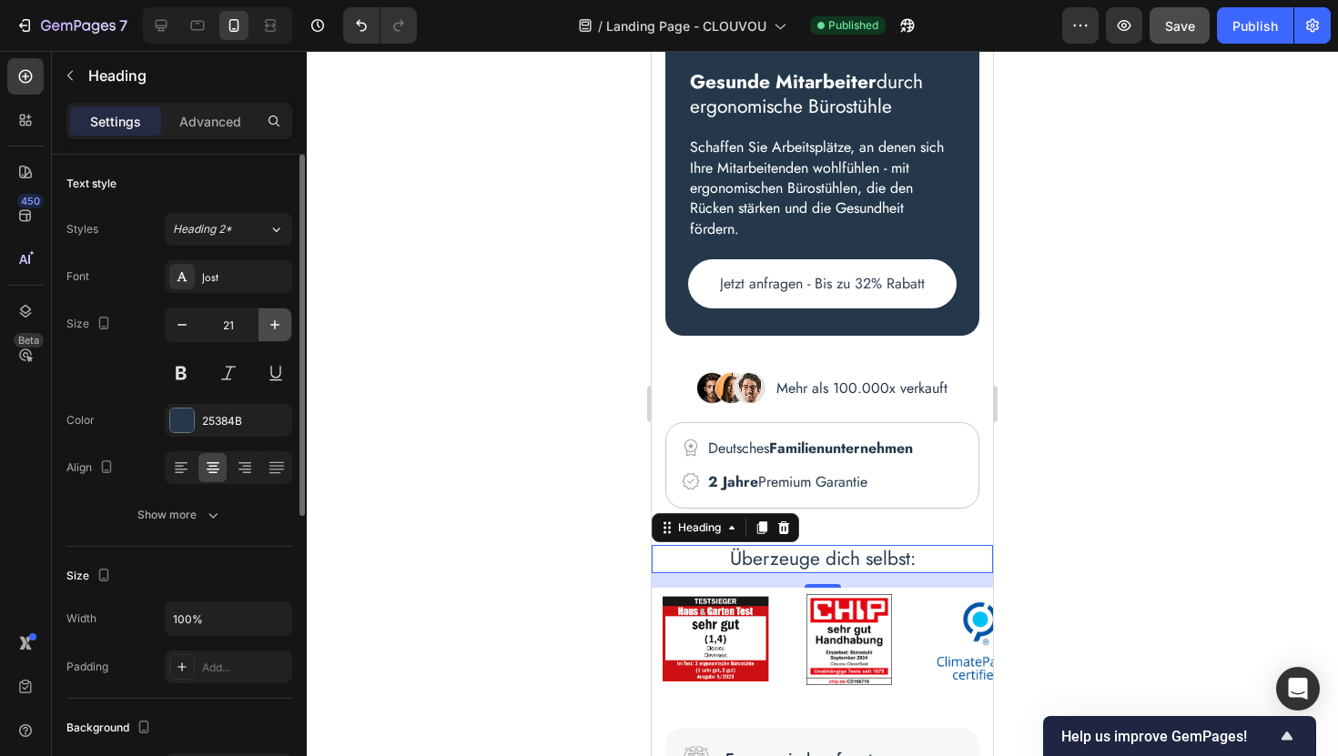
click at [274, 329] on icon "button" at bounding box center [275, 325] width 18 height 18
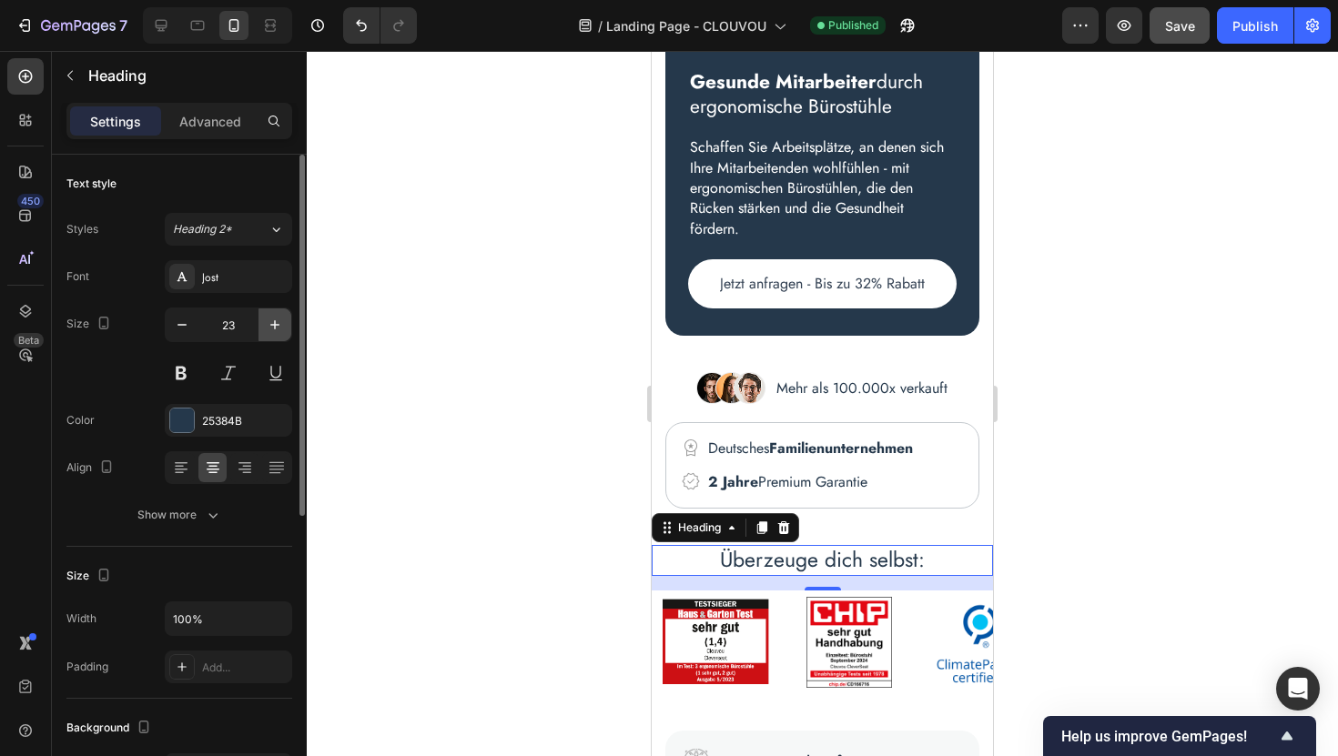
click at [274, 329] on icon "button" at bounding box center [275, 325] width 18 height 18
type input "24"
click at [1253, 28] on div "Publish" at bounding box center [1255, 25] width 46 height 19
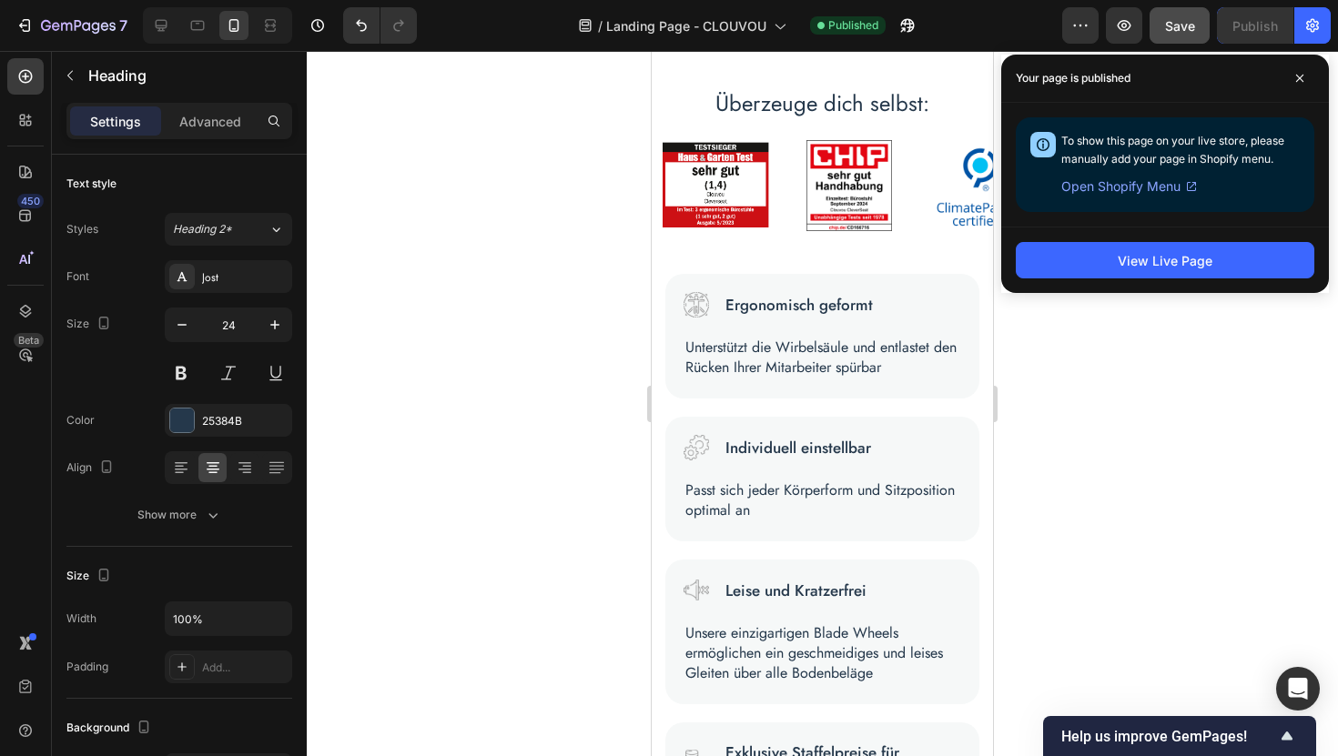
scroll to position [764, 0]
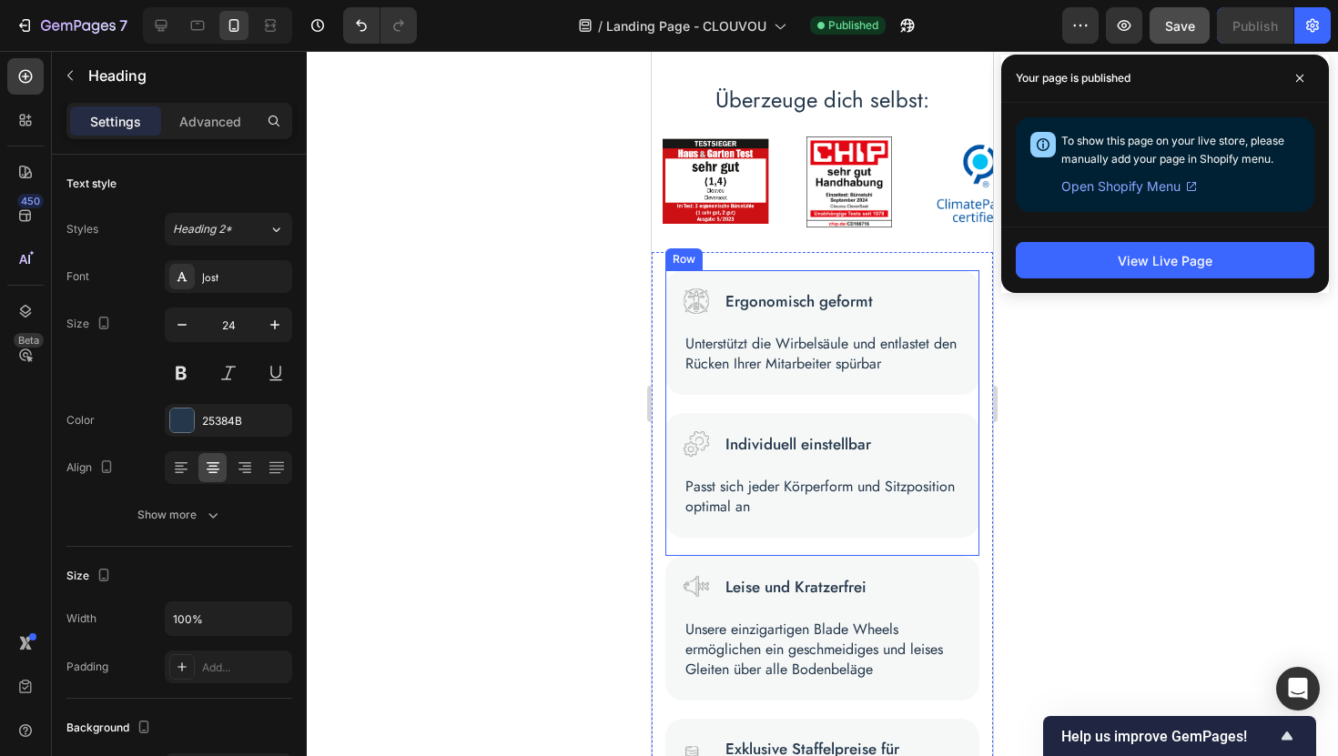
click at [684, 405] on div "Image Ergonomisch geformt Text Block Row Unterstützt die Wirbelsäule und entlas…" at bounding box center [822, 341] width 314 height 143
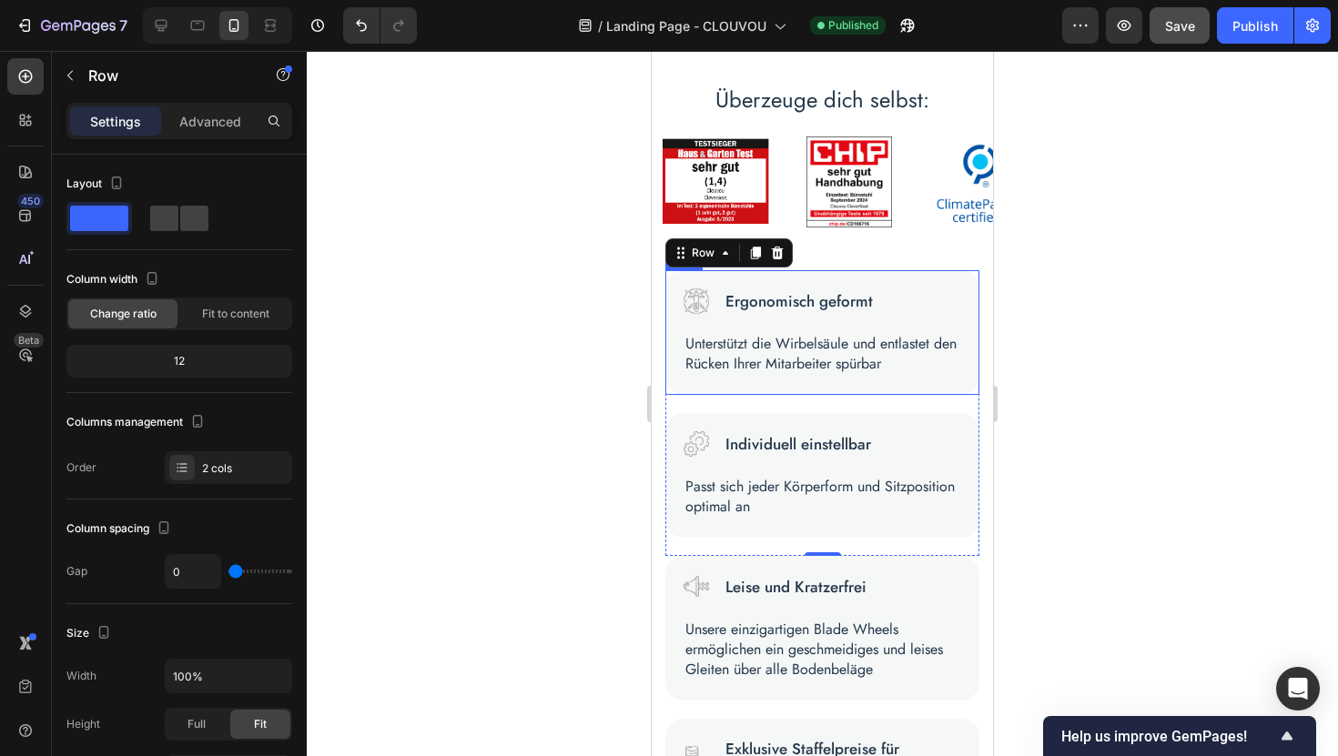
click at [738, 382] on div "Image Ergonomisch geformt Text Block Row Unterstützt die Wirbelsäule und entlas…" at bounding box center [822, 332] width 314 height 125
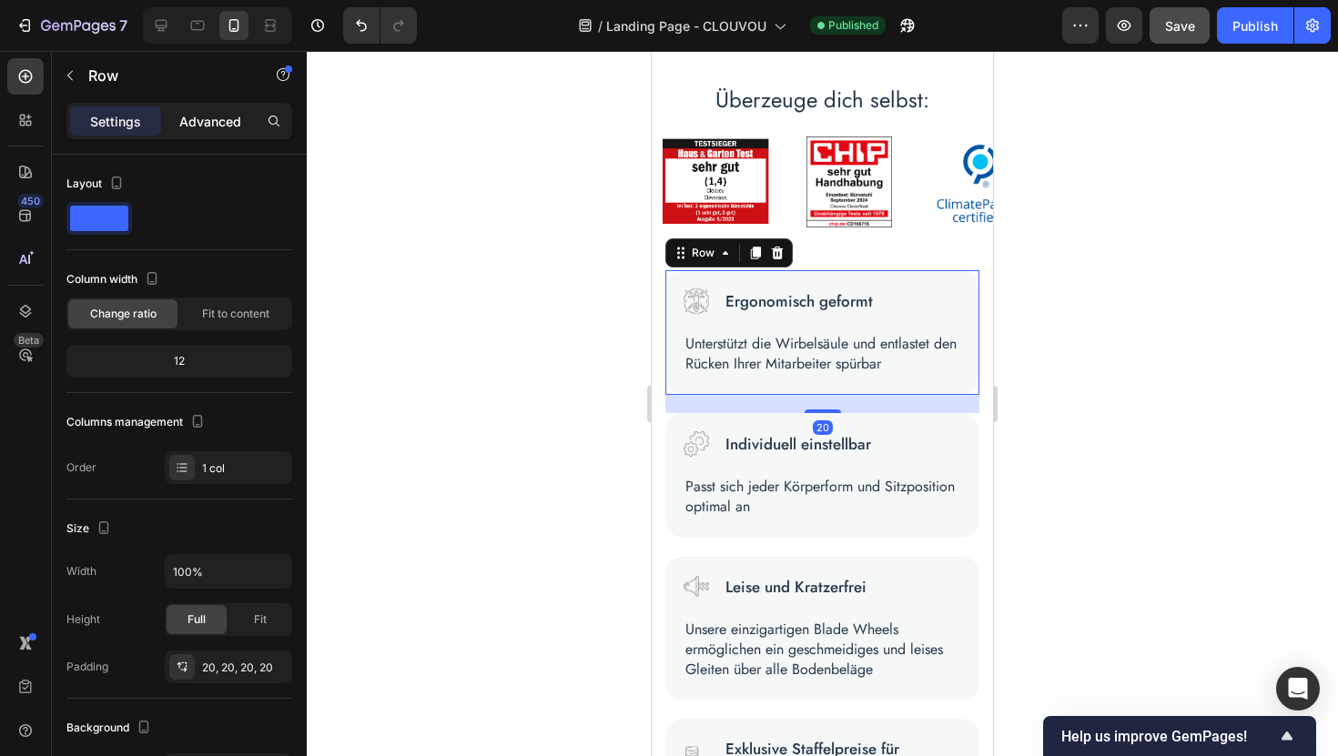
click at [219, 116] on p "Advanced" at bounding box center [210, 121] width 62 height 19
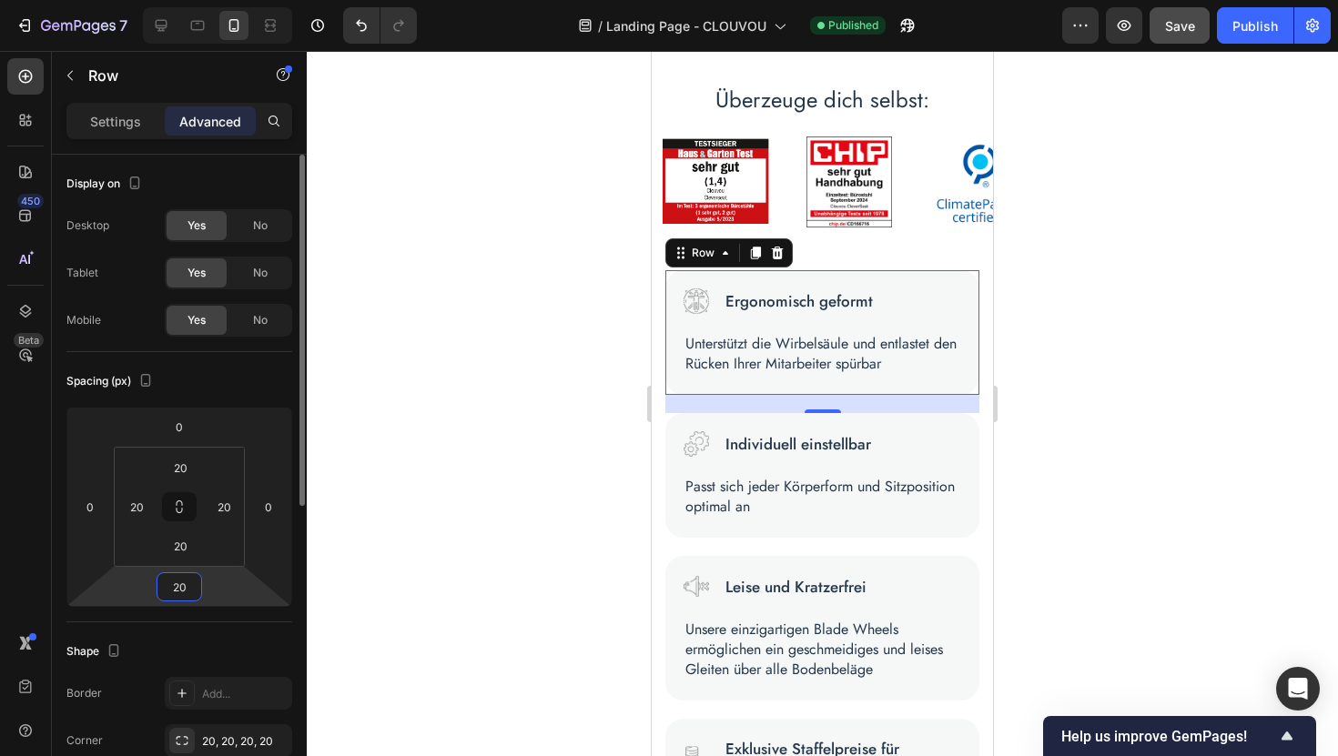
click at [189, 592] on input "20" at bounding box center [179, 586] width 36 height 27
type input "15"
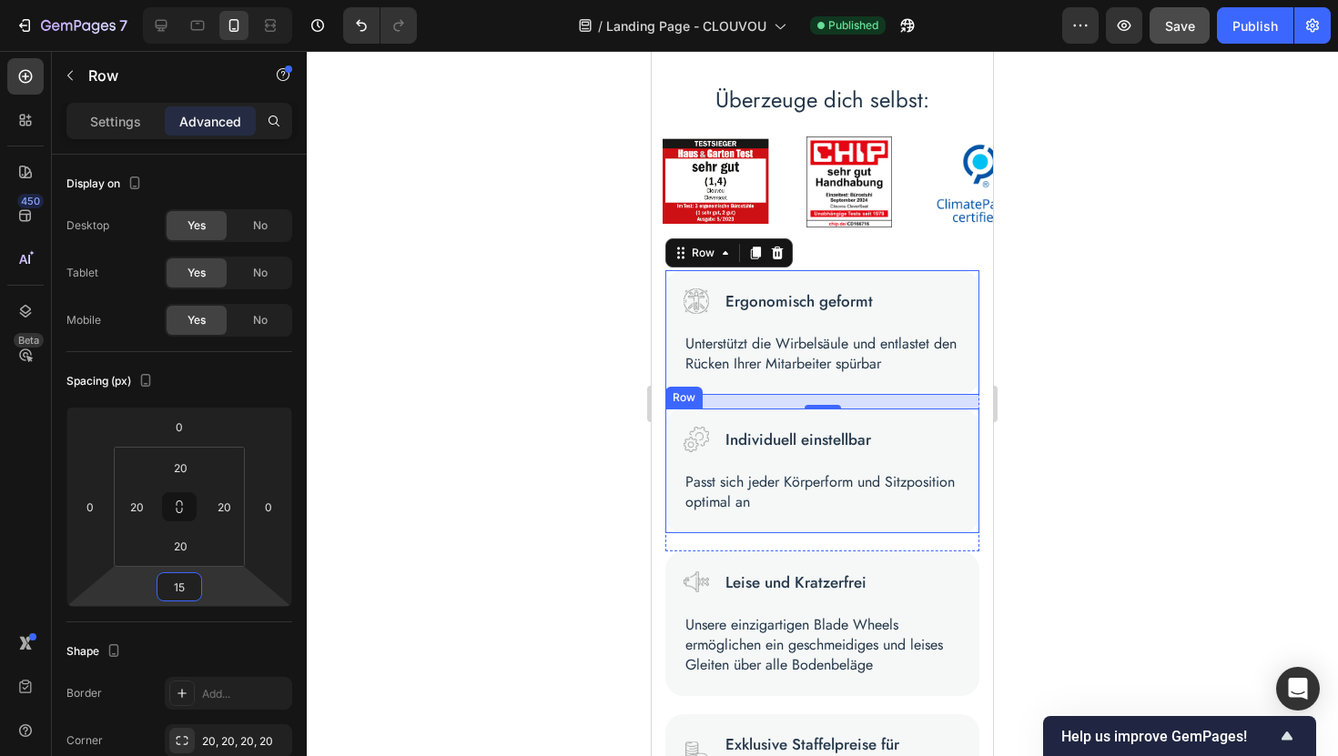
click at [683, 525] on div "Image Individuell einstellbar Text Block Row Passt sich jeder Körperform und Si…" at bounding box center [822, 471] width 314 height 125
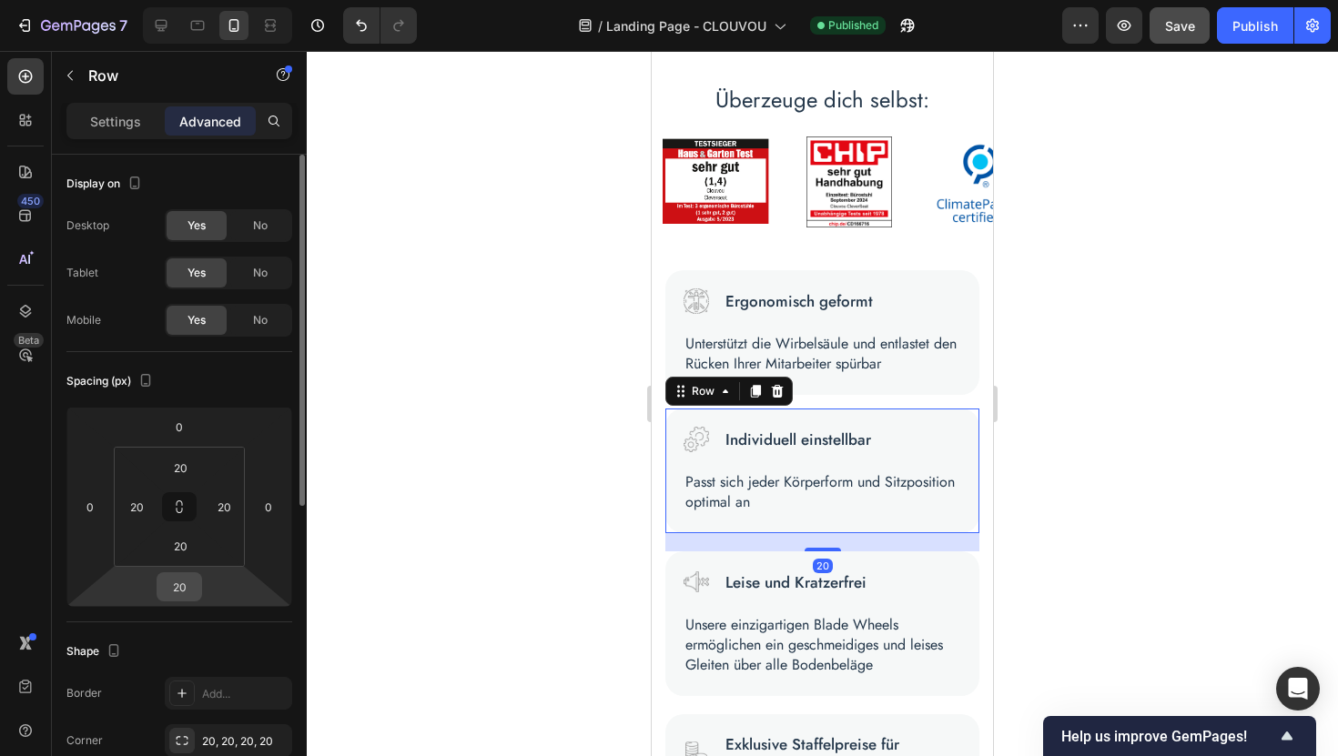
click at [186, 587] on input "20" at bounding box center [179, 586] width 36 height 27
type input "15"
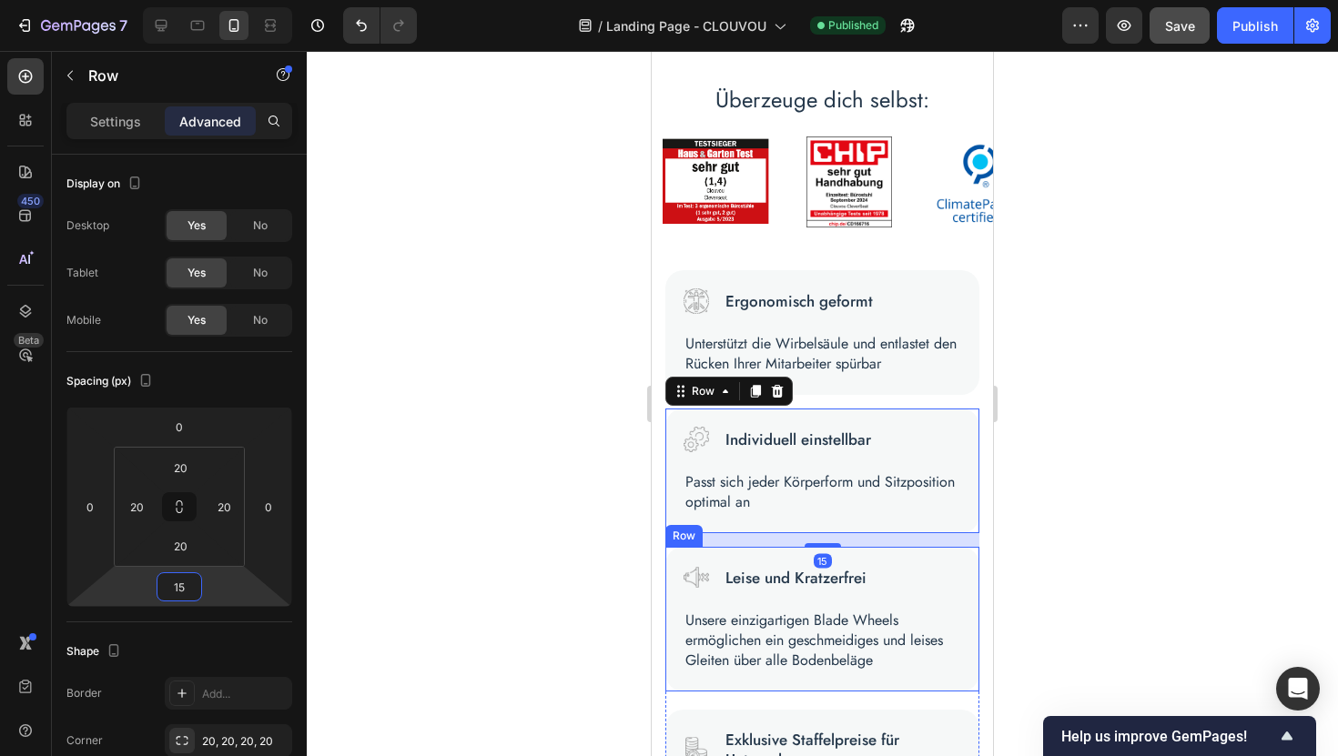
click at [699, 683] on div "Image Leise und Kratzerfrei Text Block Row Unsere einzigartigen Blade Wheels er…" at bounding box center [822, 619] width 314 height 145
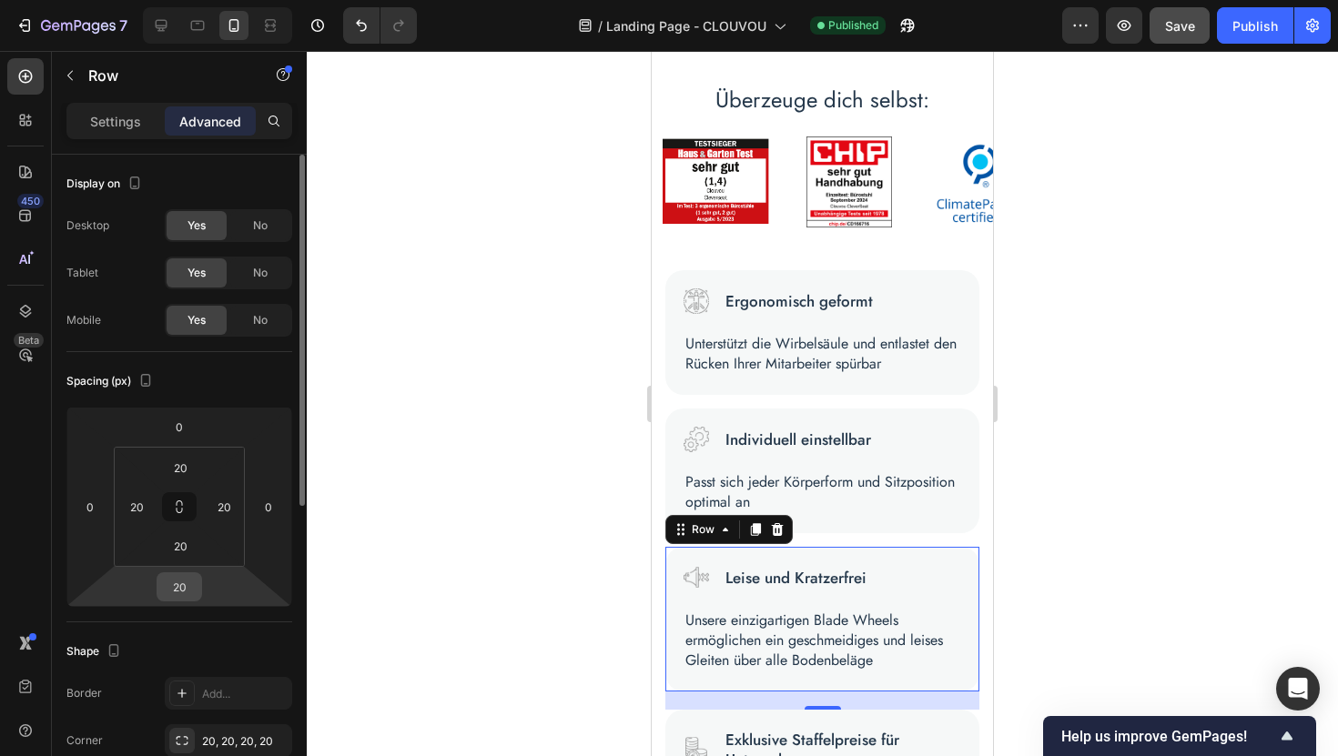
click at [187, 586] on input "20" at bounding box center [179, 586] width 36 height 27
type input "15"
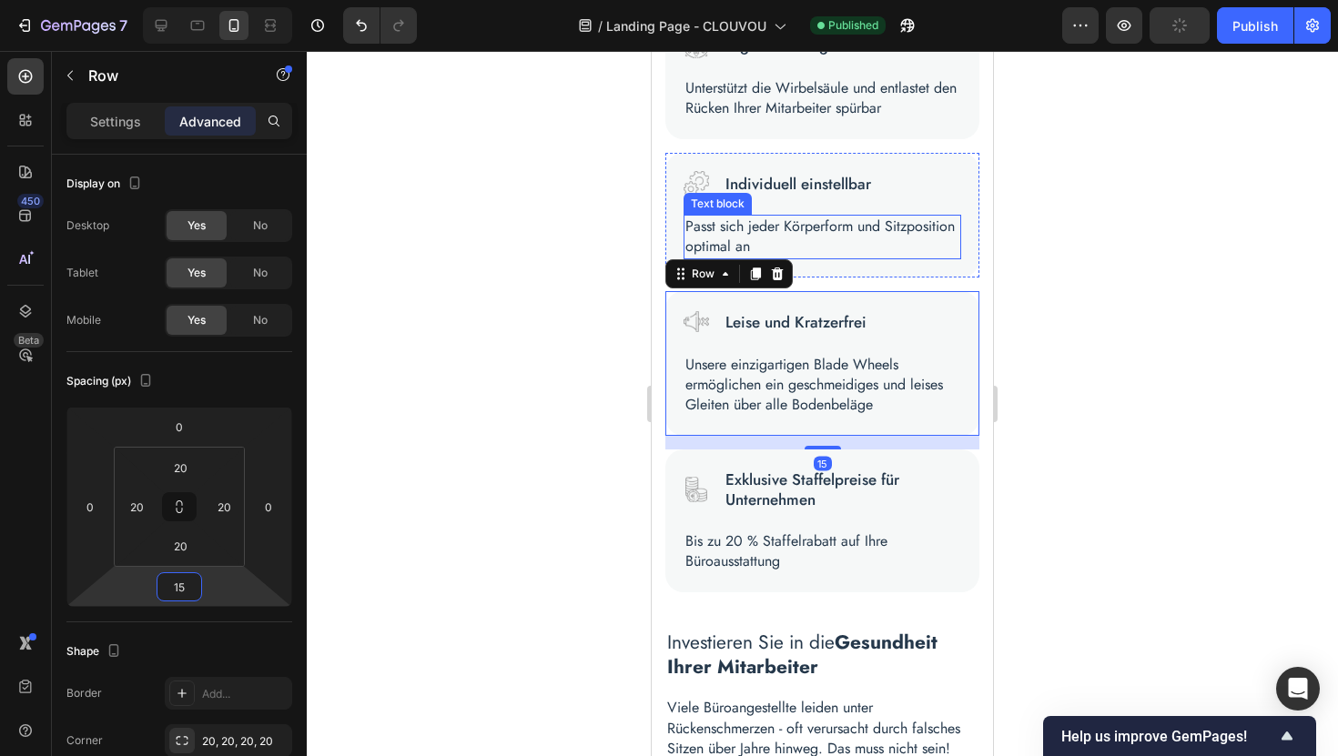
scroll to position [1032, 0]
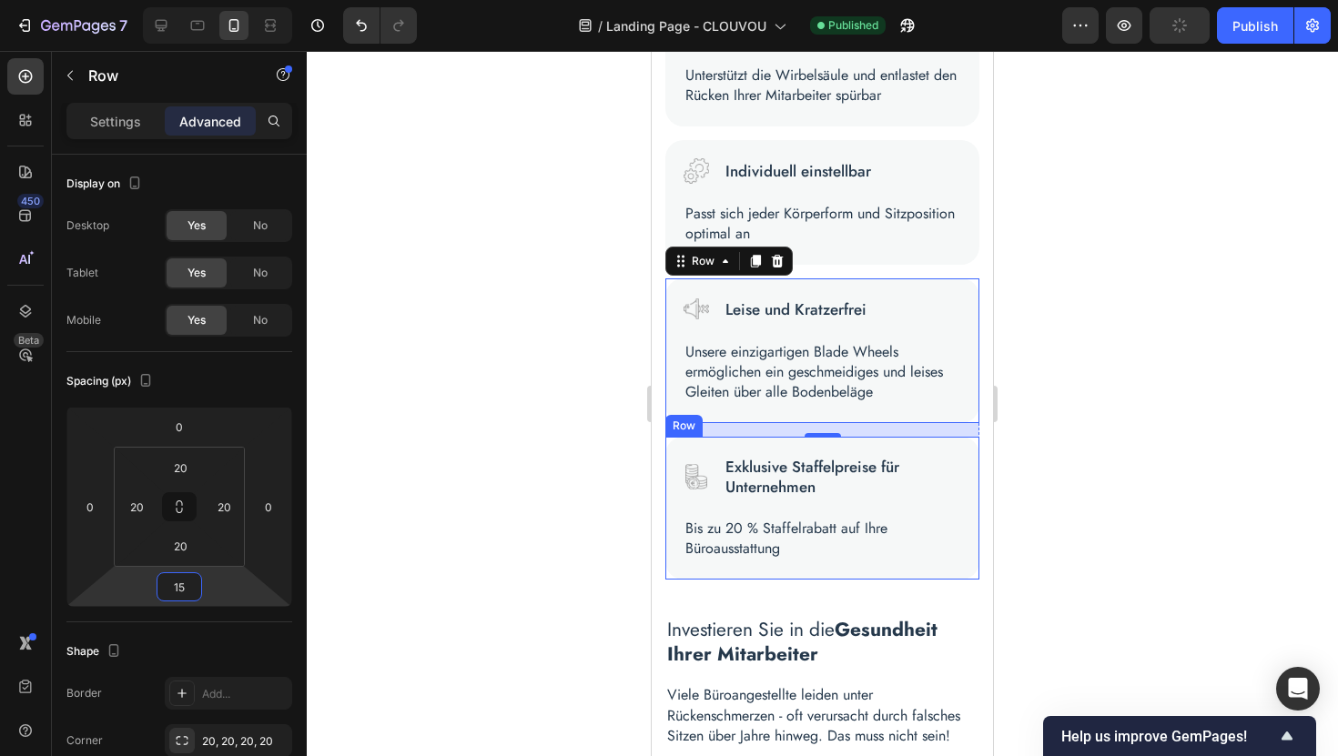
click at [815, 570] on div "Image Exklusive Staffelpreise für Unternehmen Text Block Row Bis zu 20 % Staffe…" at bounding box center [822, 508] width 314 height 143
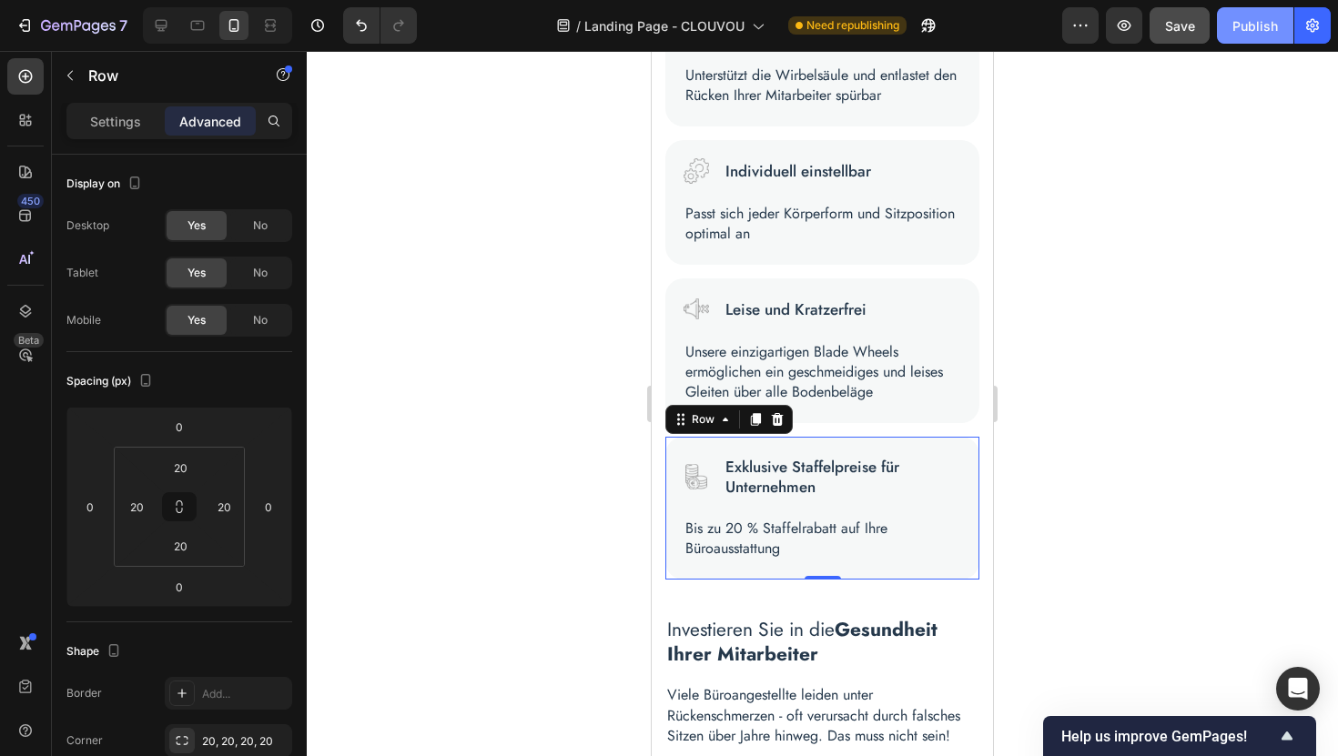
click at [1248, 26] on div "Publish" at bounding box center [1255, 25] width 46 height 19
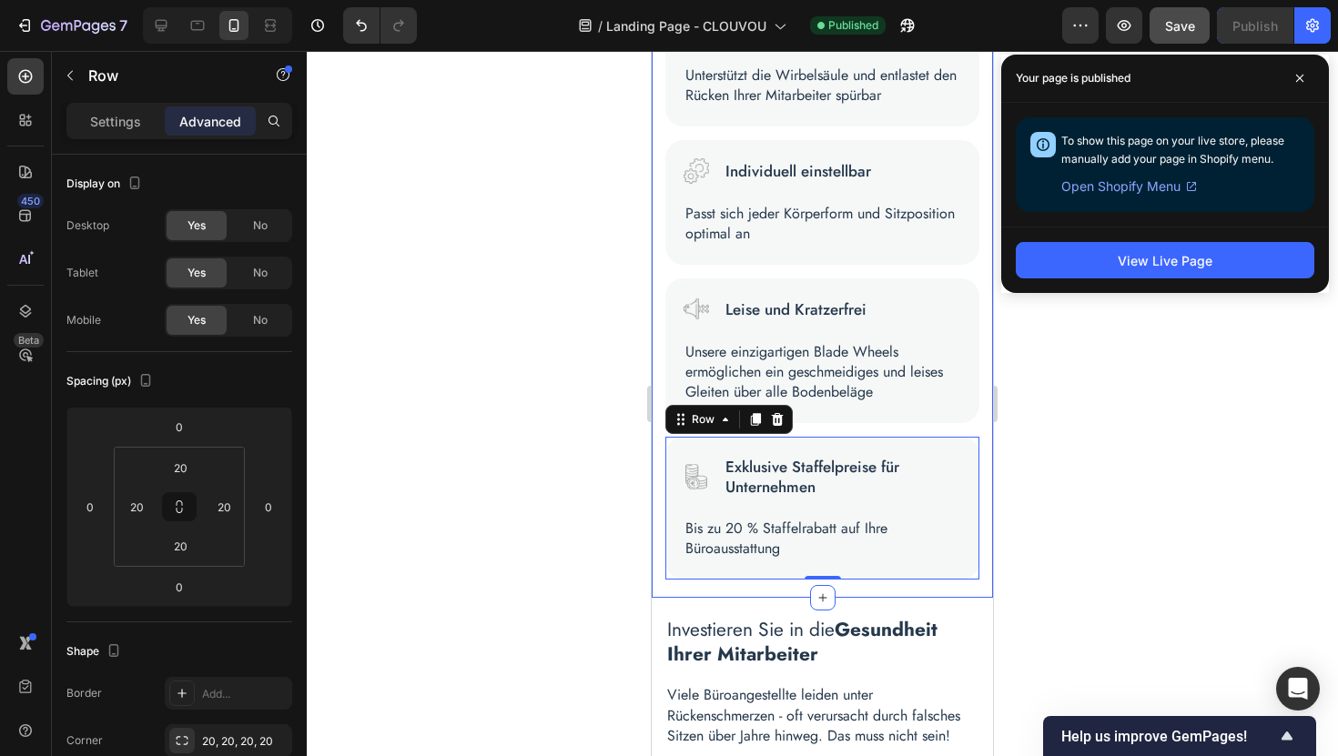
click at [747, 592] on div "Image Ergonomisch geformt Text Block Row Unterstützt die Wirbelsäule und entlas…" at bounding box center [822, 291] width 341 height 614
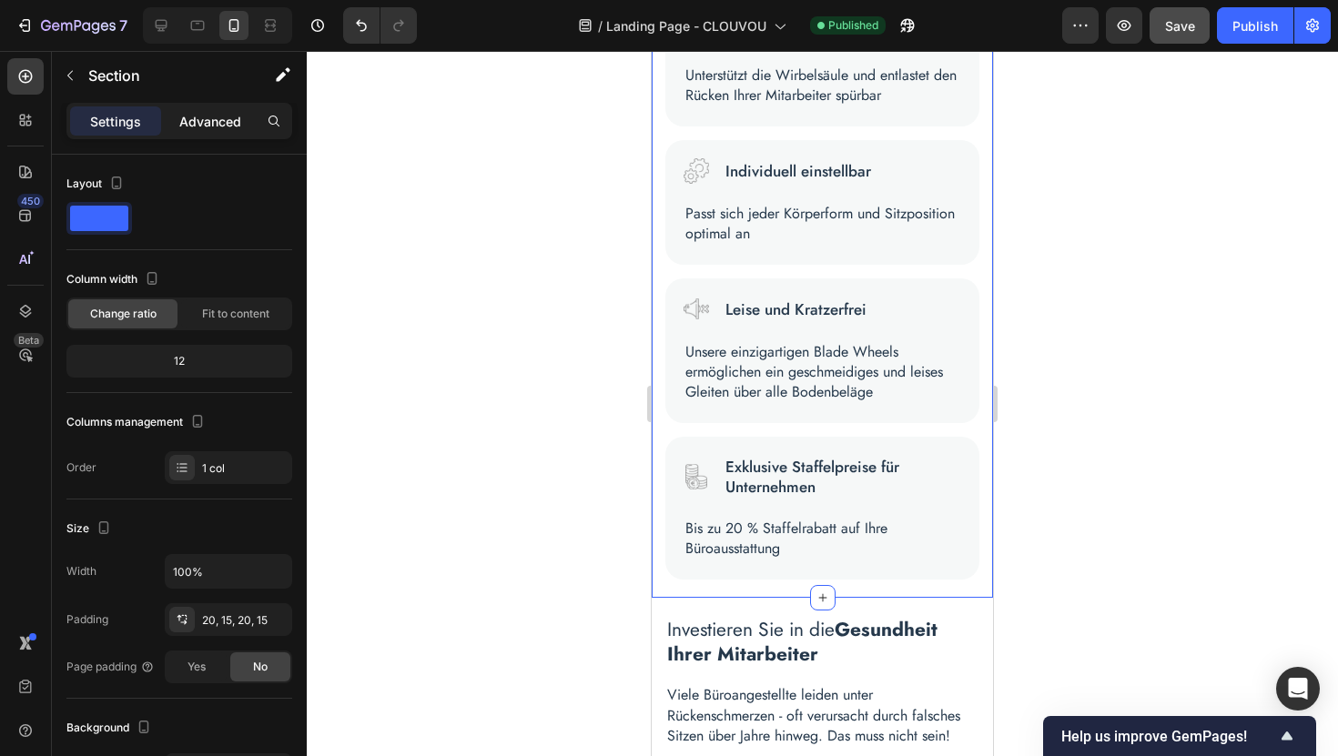
click at [216, 124] on p "Advanced" at bounding box center [210, 121] width 62 height 19
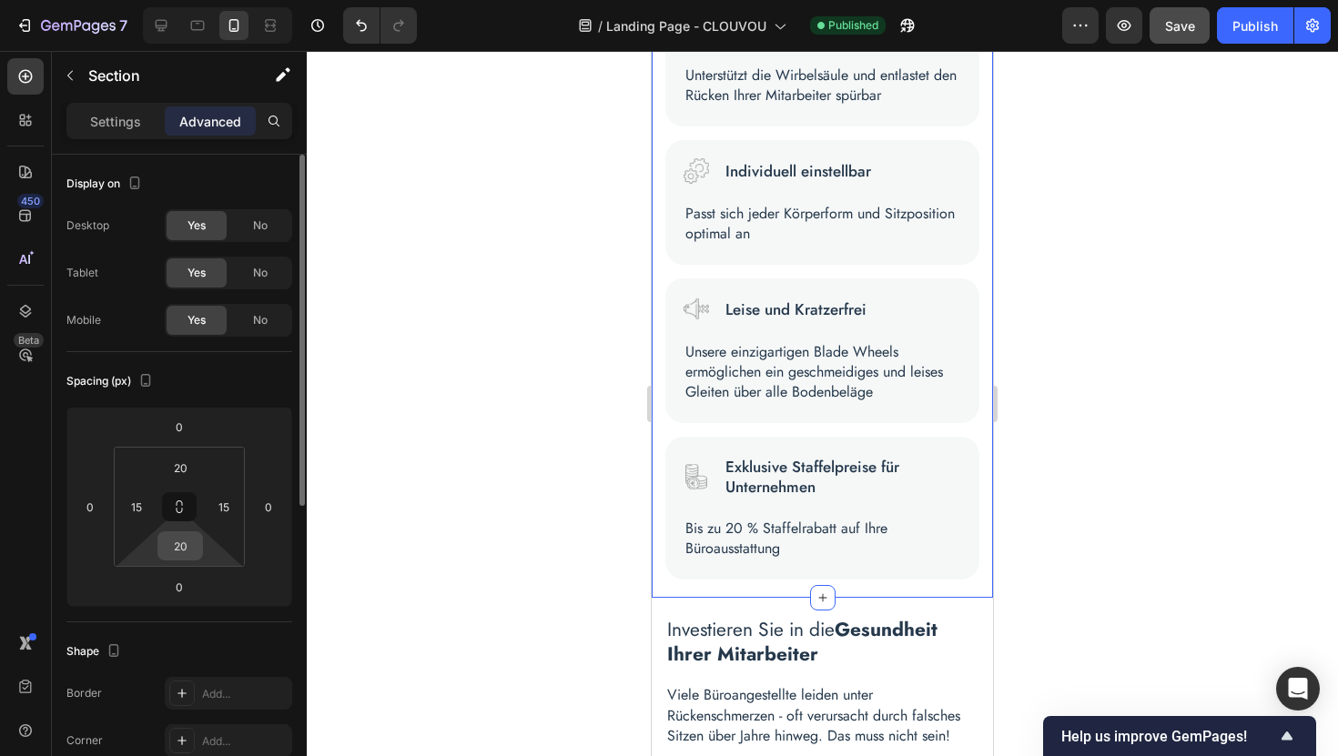
click at [185, 545] on input "20" at bounding box center [180, 545] width 36 height 27
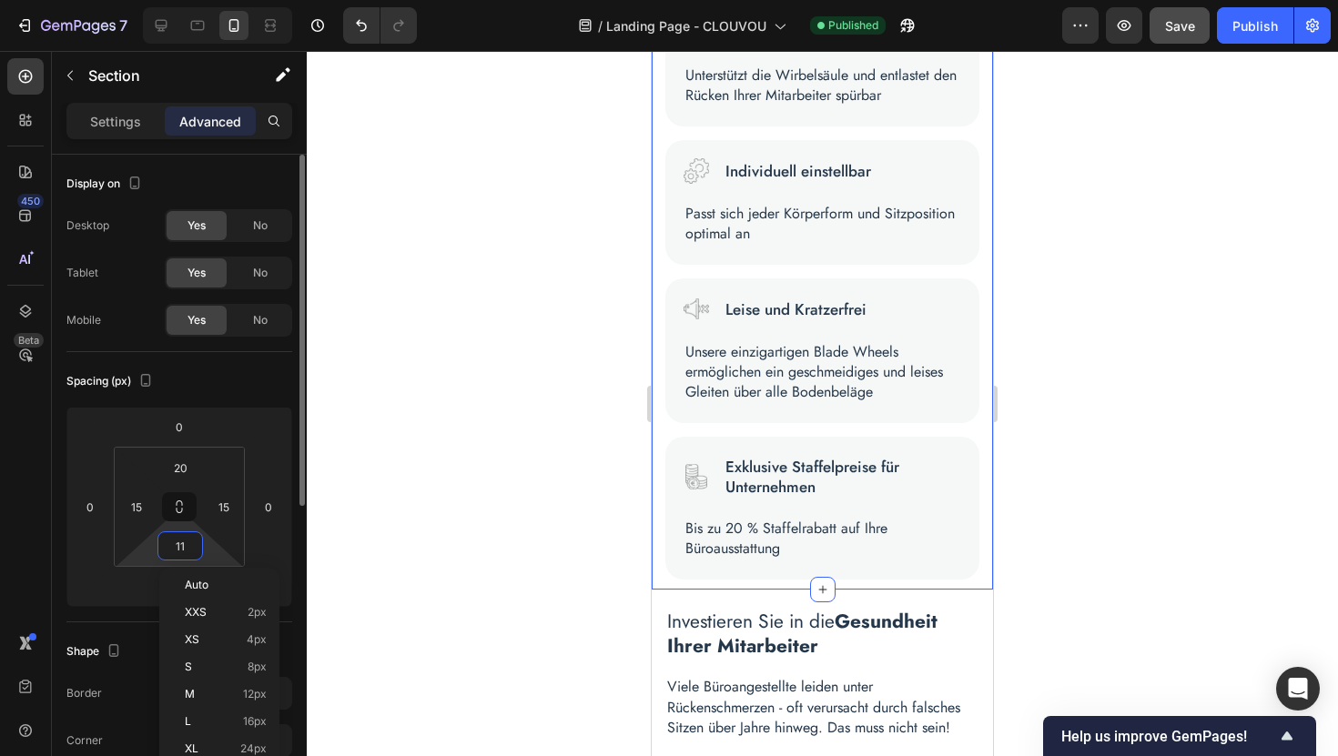
type input "10"
click at [1236, 25] on div "Publish" at bounding box center [1255, 25] width 46 height 19
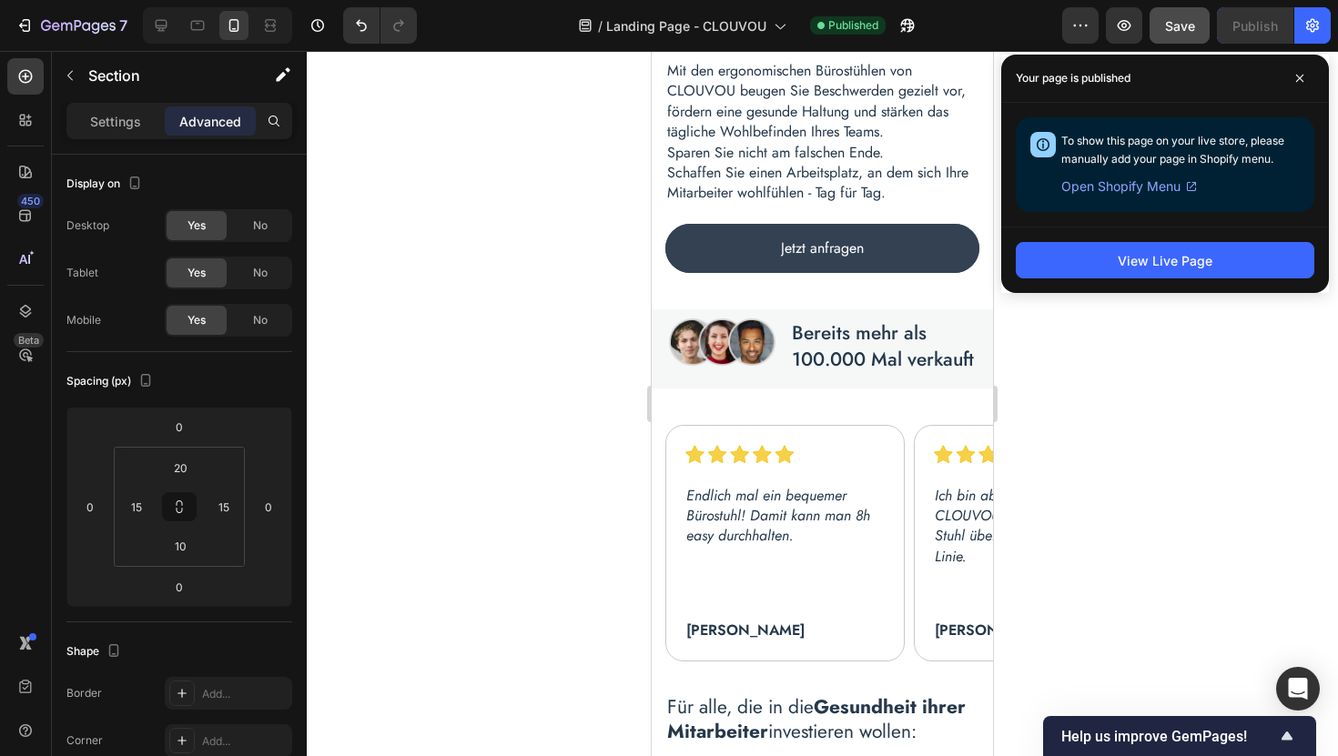
scroll to position [1738, 0]
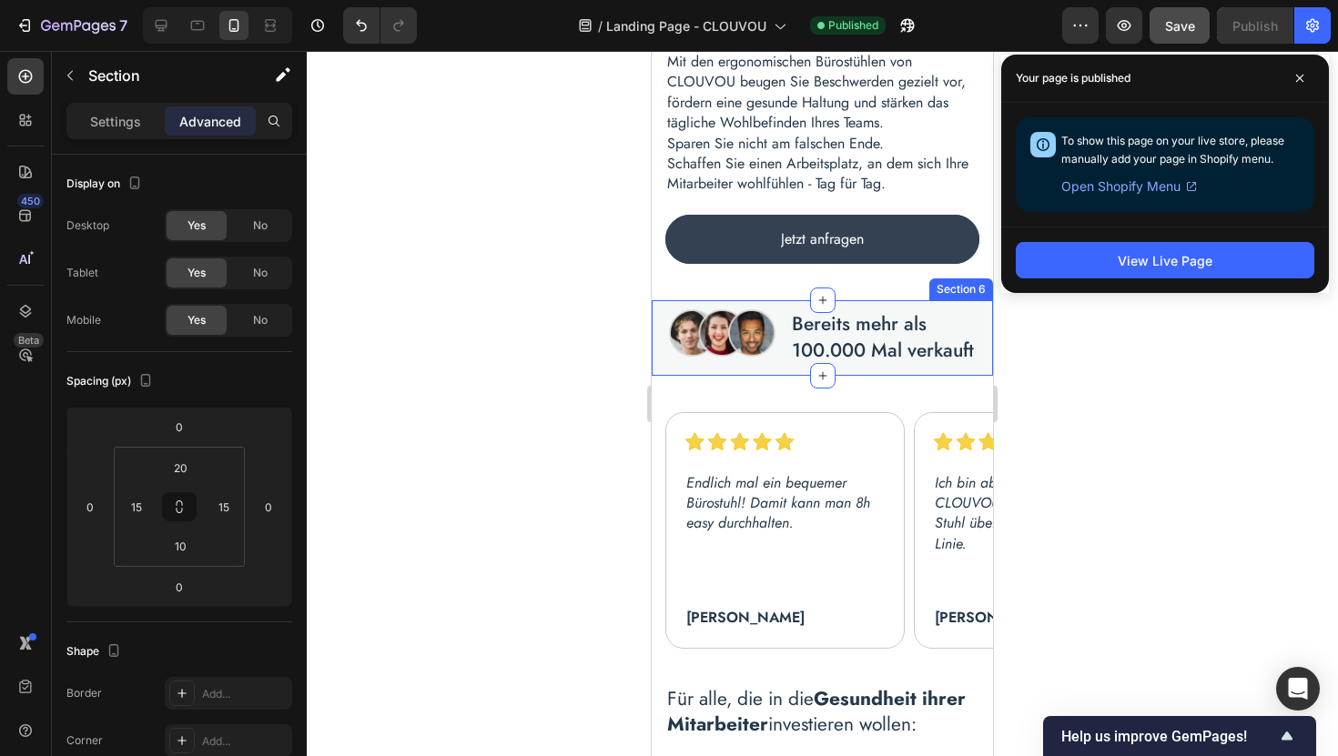
click at [761, 323] on div "Image Bereits mehr als 100.000 Mal verkauft Text block Row Section 6" at bounding box center [822, 338] width 341 height 76
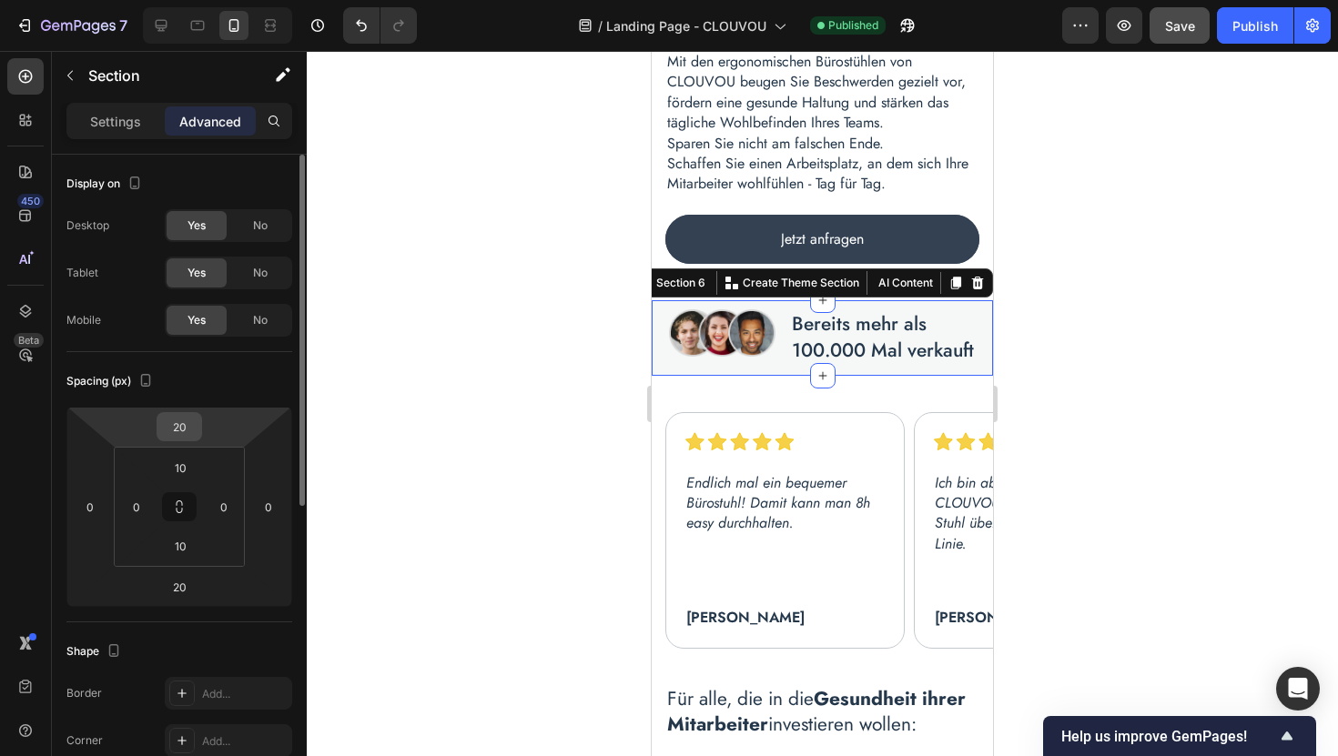
click at [186, 430] on input "20" at bounding box center [179, 426] width 36 height 27
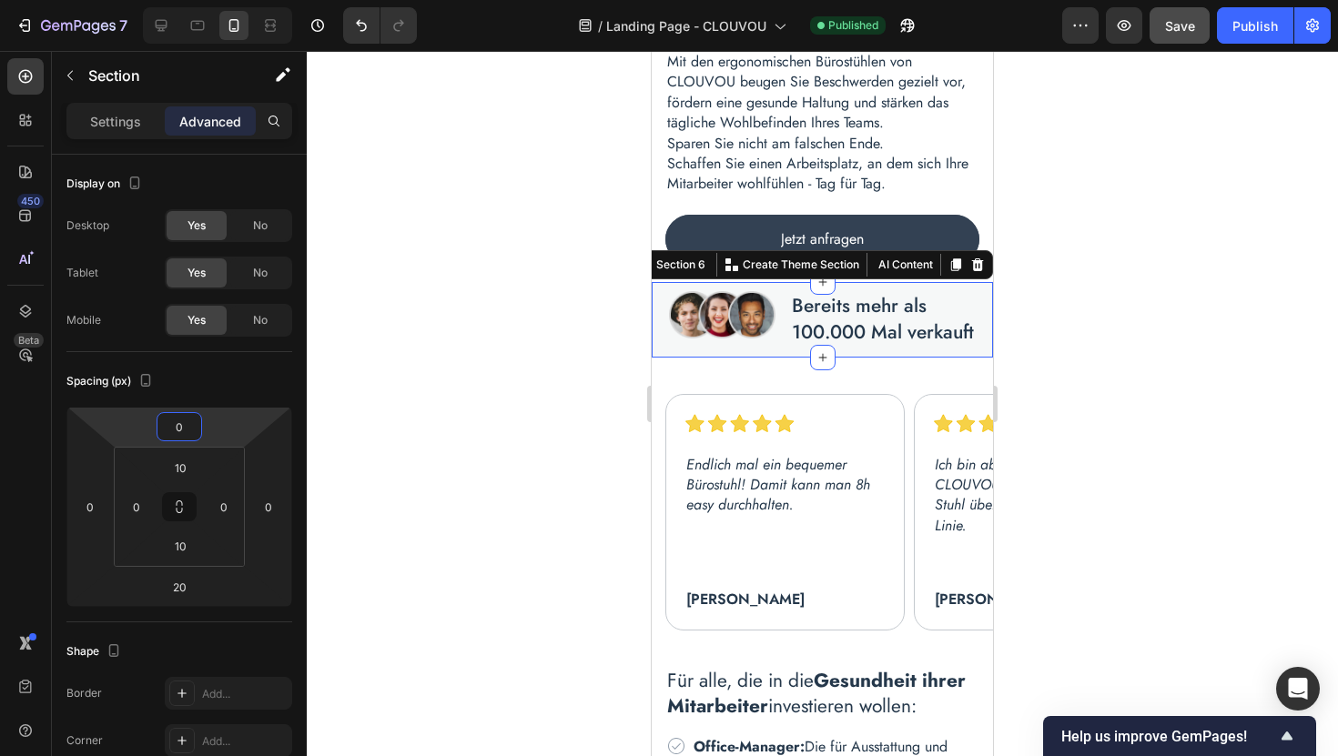
click at [1108, 362] on div at bounding box center [822, 403] width 1031 height 705
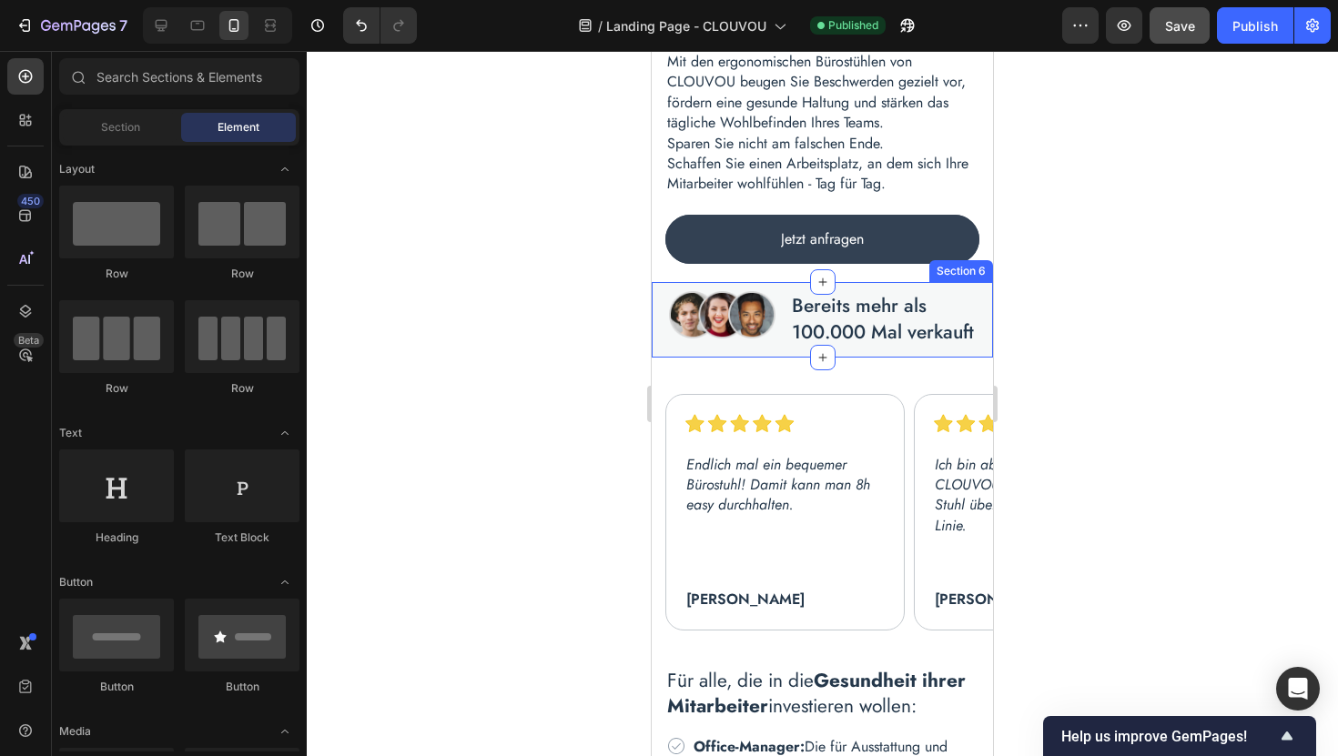
click at [764, 358] on div "Image Bereits mehr als 100.000 Mal verkauft Text block Row Section 6" at bounding box center [822, 320] width 341 height 76
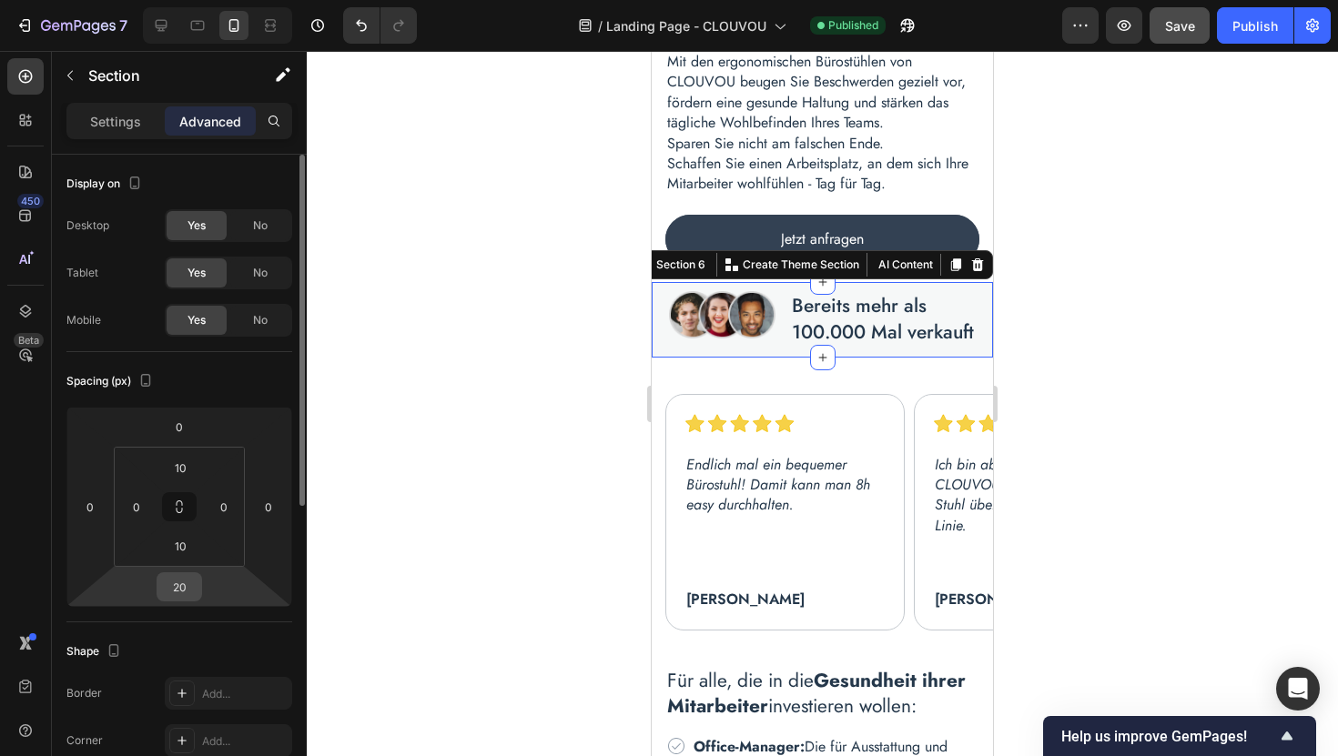
click at [184, 590] on input "20" at bounding box center [179, 586] width 36 height 27
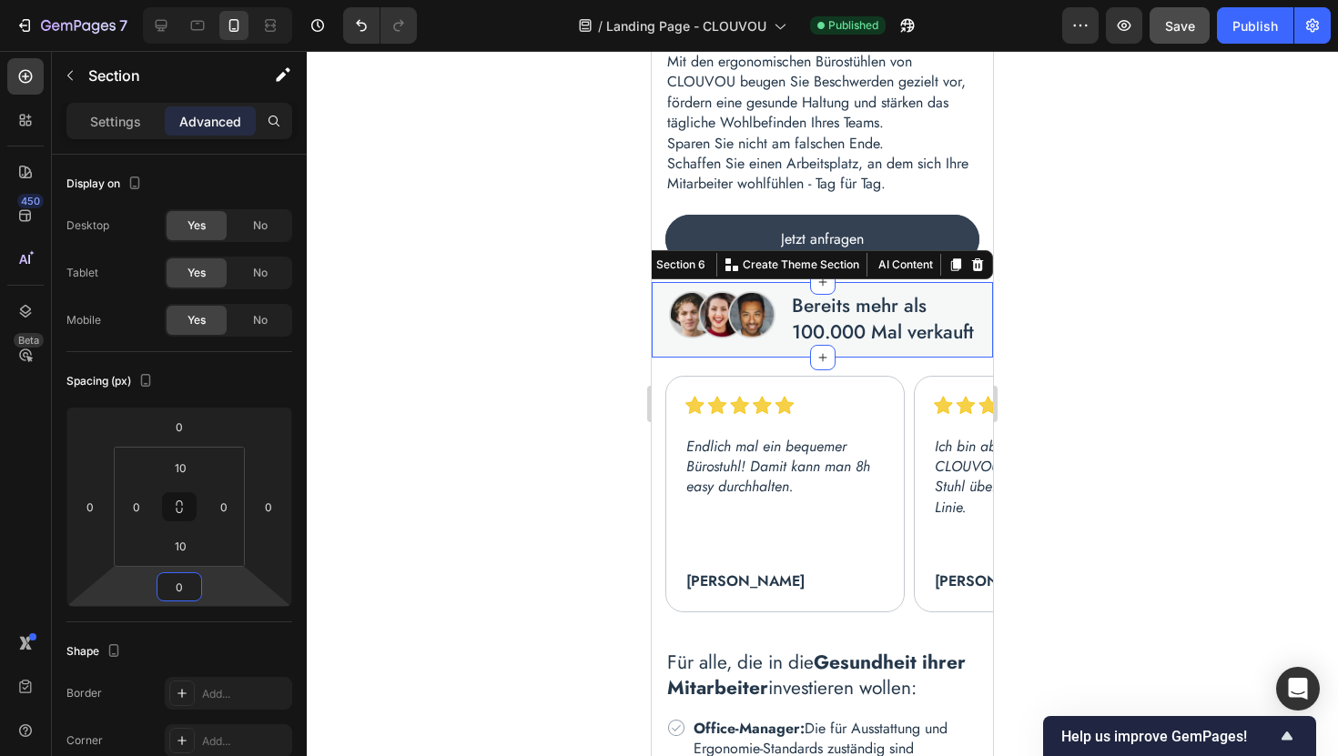
click at [1110, 463] on div at bounding box center [822, 403] width 1031 height 705
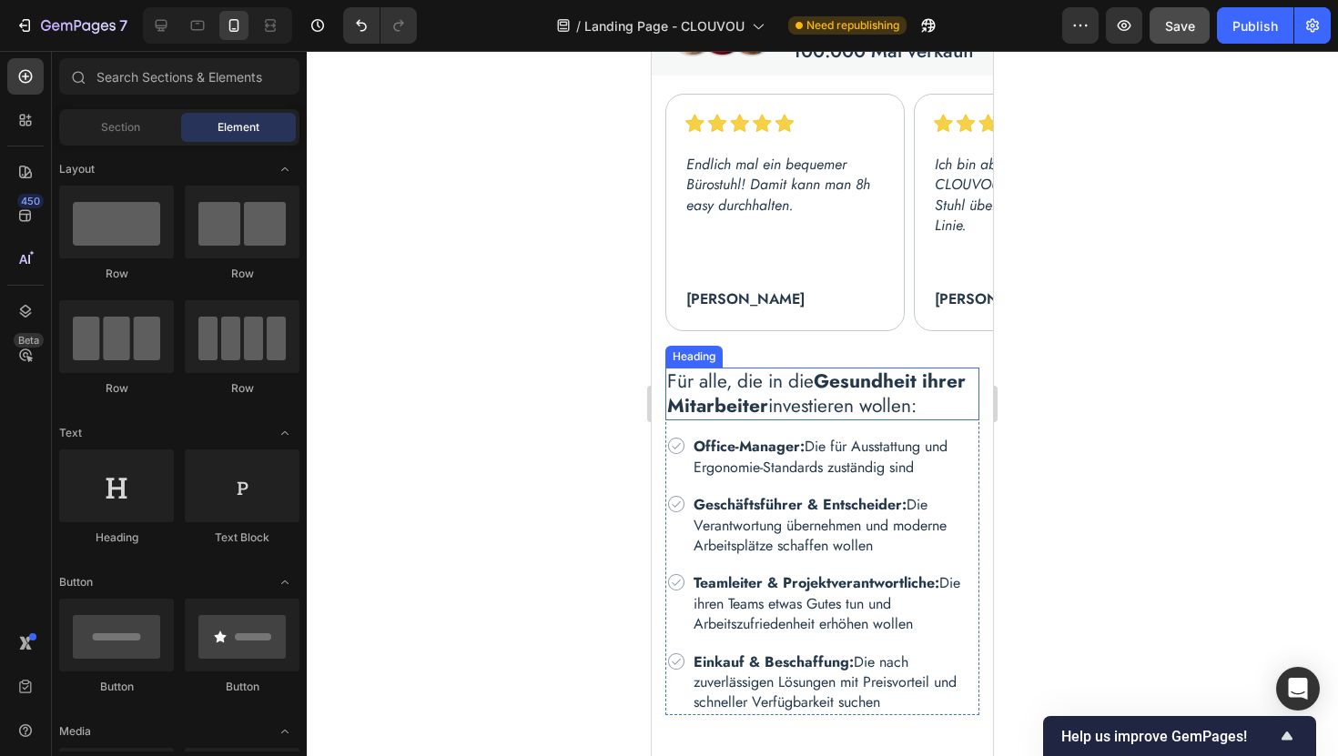
scroll to position [2101, 0]
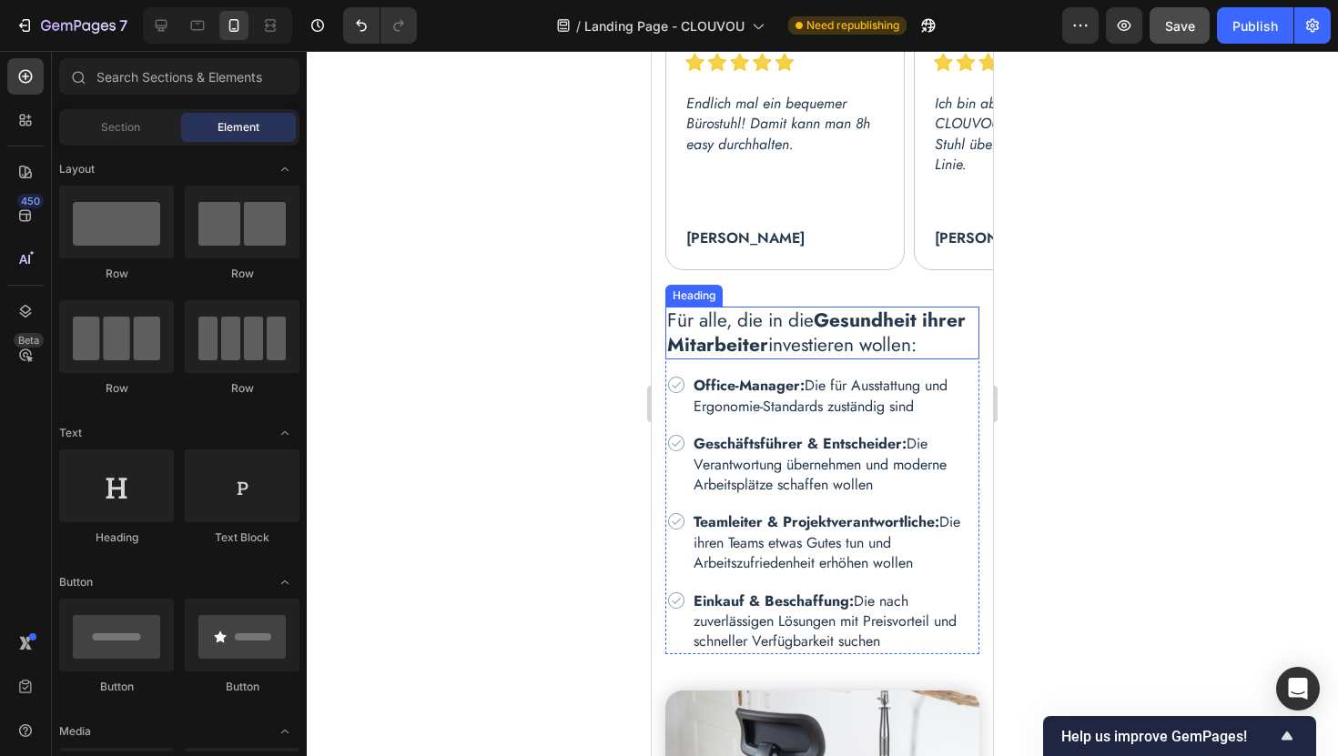
click at [939, 345] on h2 "Für alle, die in die Gesundheit ihrer Mitarbeiter investieren wollen:" at bounding box center [822, 334] width 314 height 54
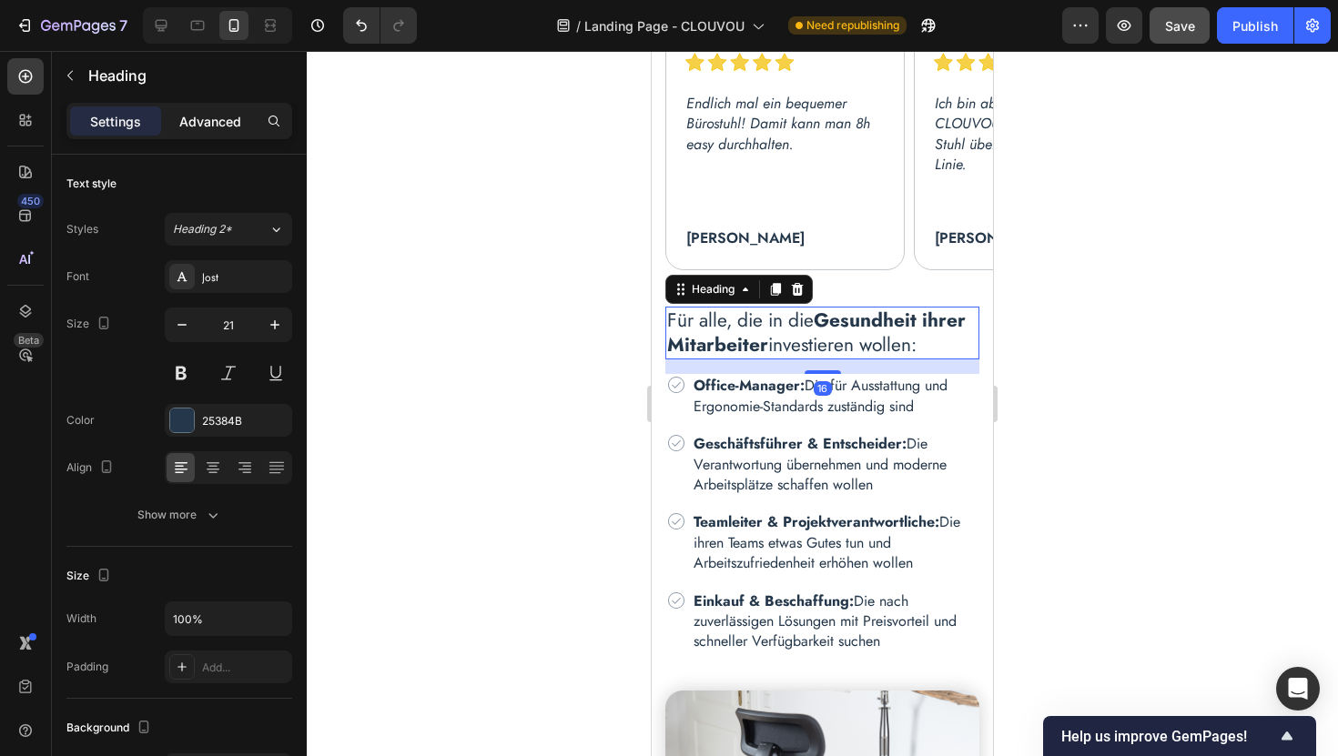
click at [205, 131] on div "Advanced" at bounding box center [210, 120] width 91 height 29
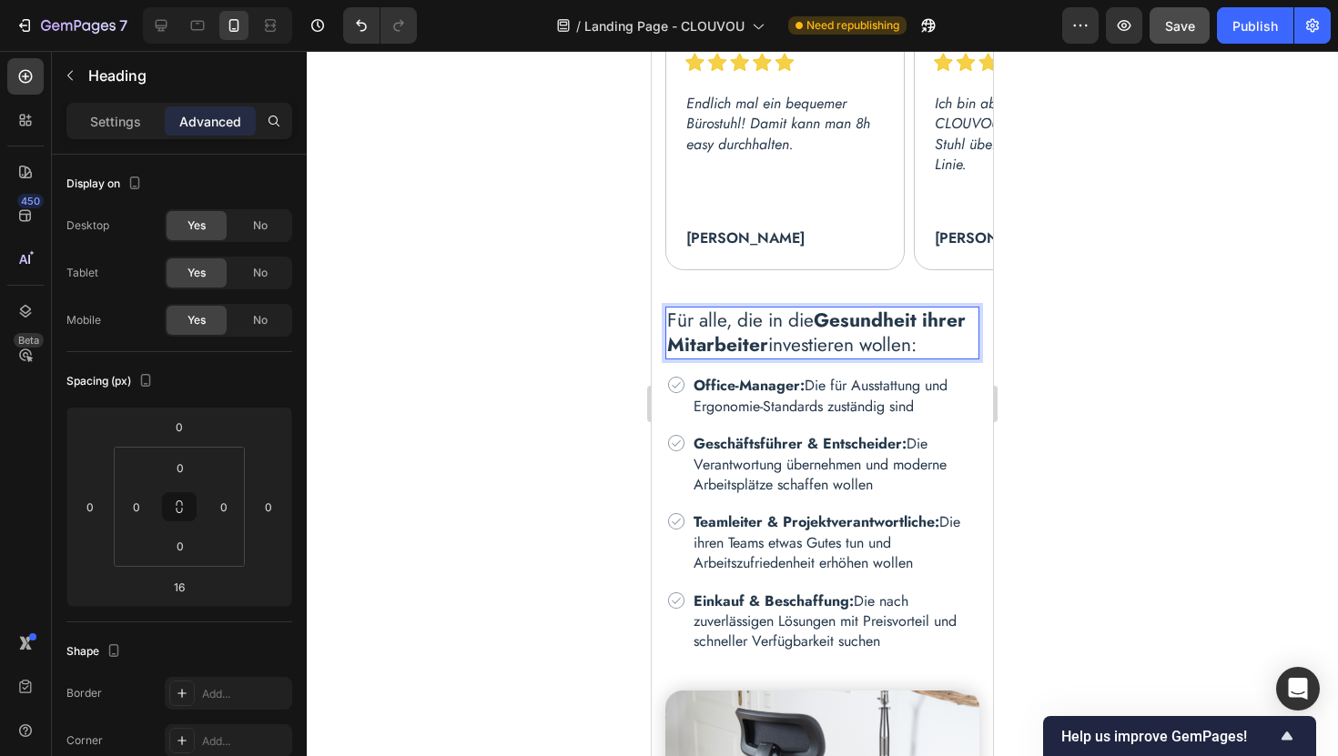
click at [910, 344] on h2 "Für alle, die in die Gesundheit ihrer Mitarbeiter investieren wollen:" at bounding box center [822, 334] width 314 height 54
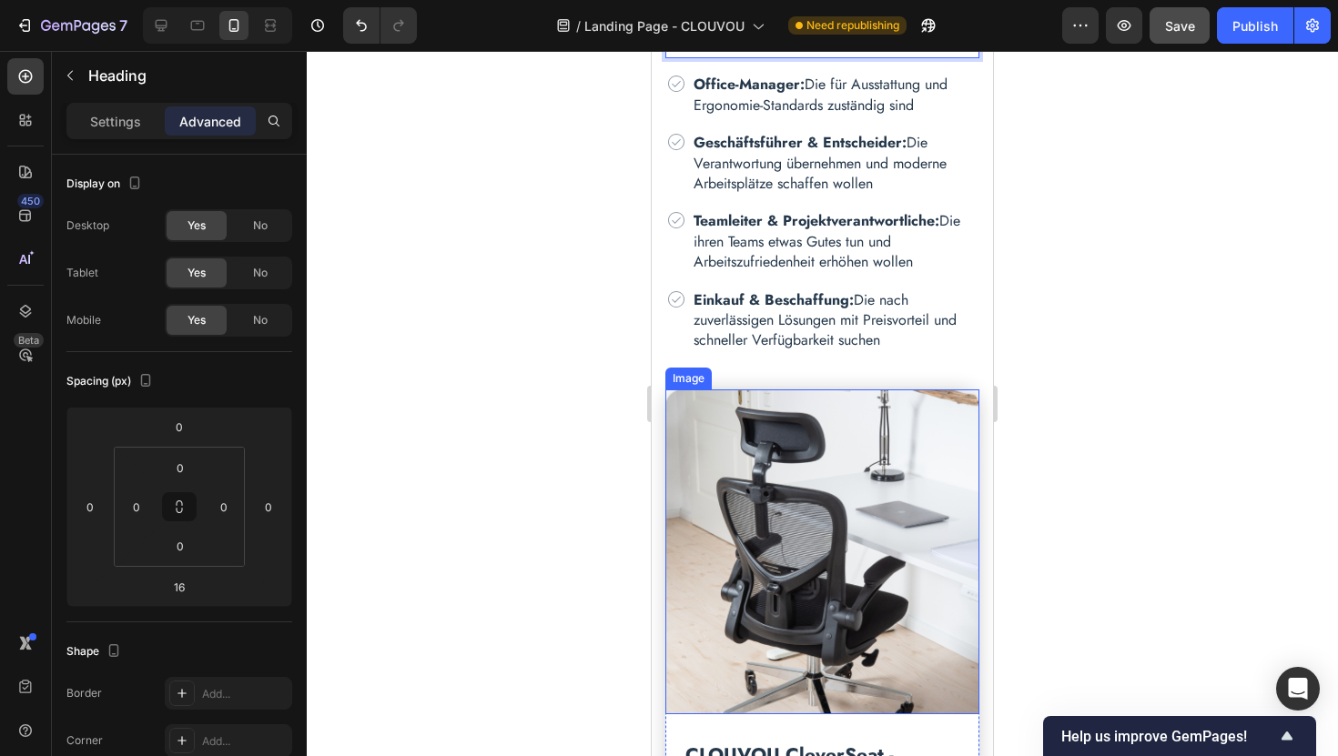
scroll to position [2401, 0]
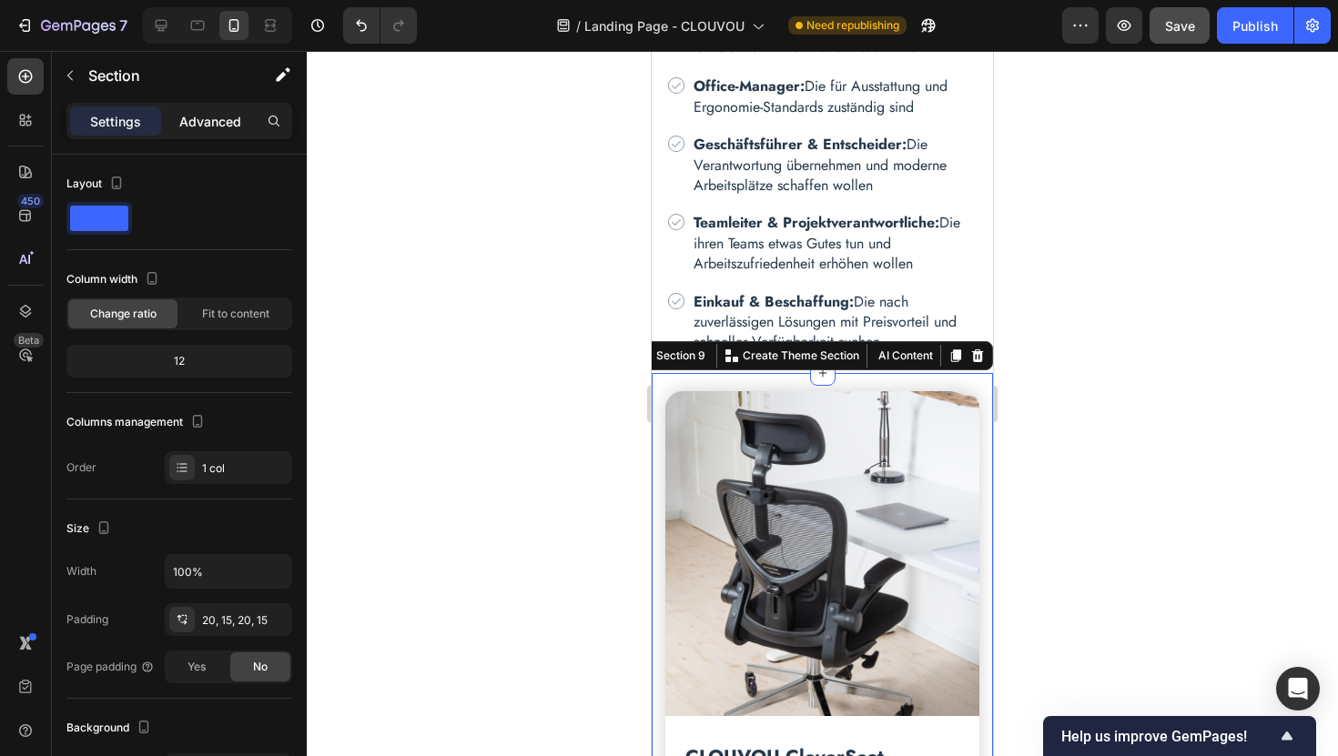
click at [197, 125] on p "Advanced" at bounding box center [210, 121] width 62 height 19
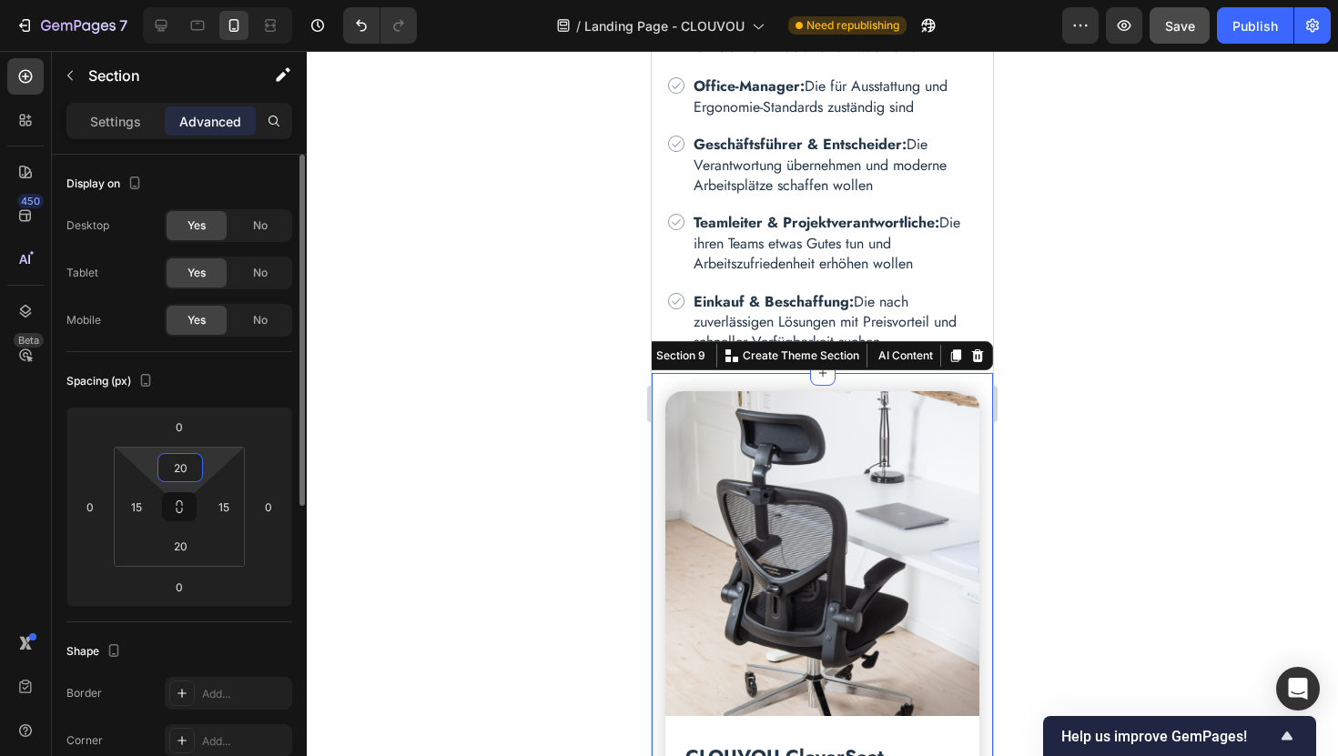
click at [183, 470] on input "20" at bounding box center [180, 467] width 36 height 27
type input "30"
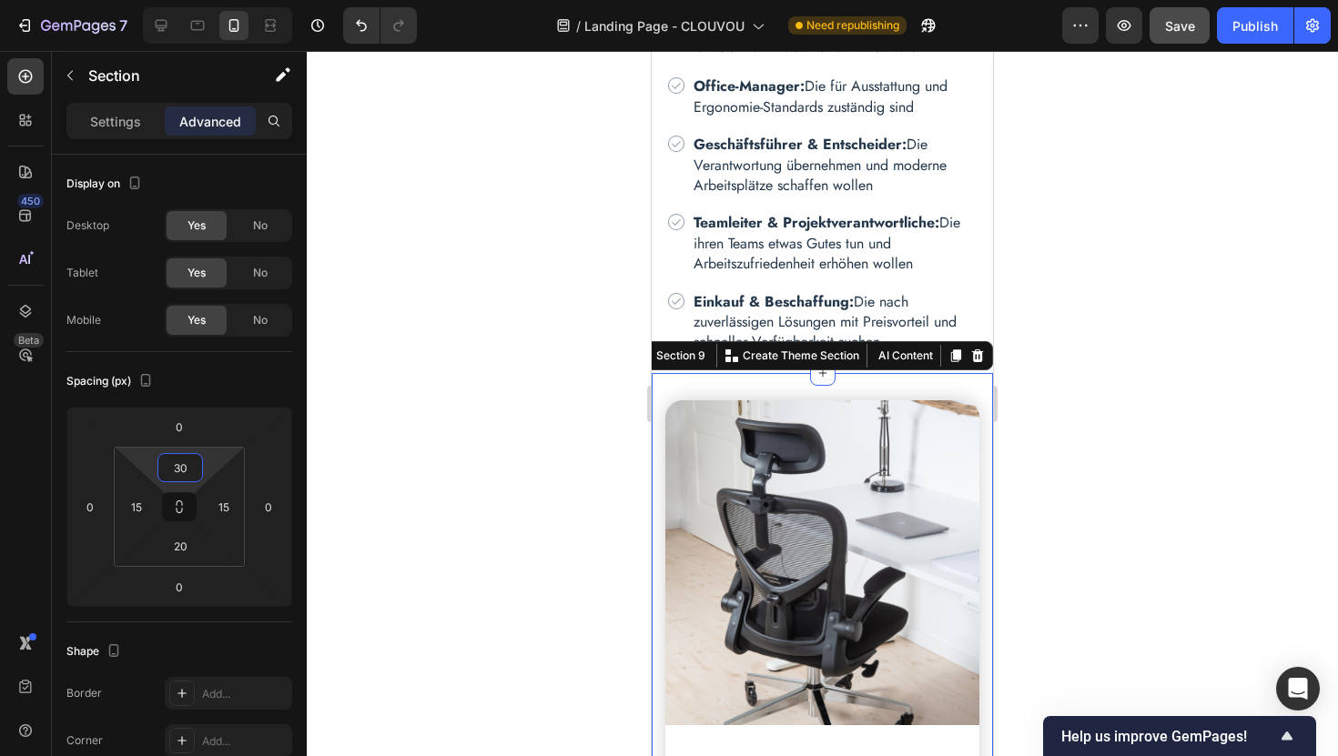
click at [1098, 533] on div at bounding box center [822, 403] width 1031 height 705
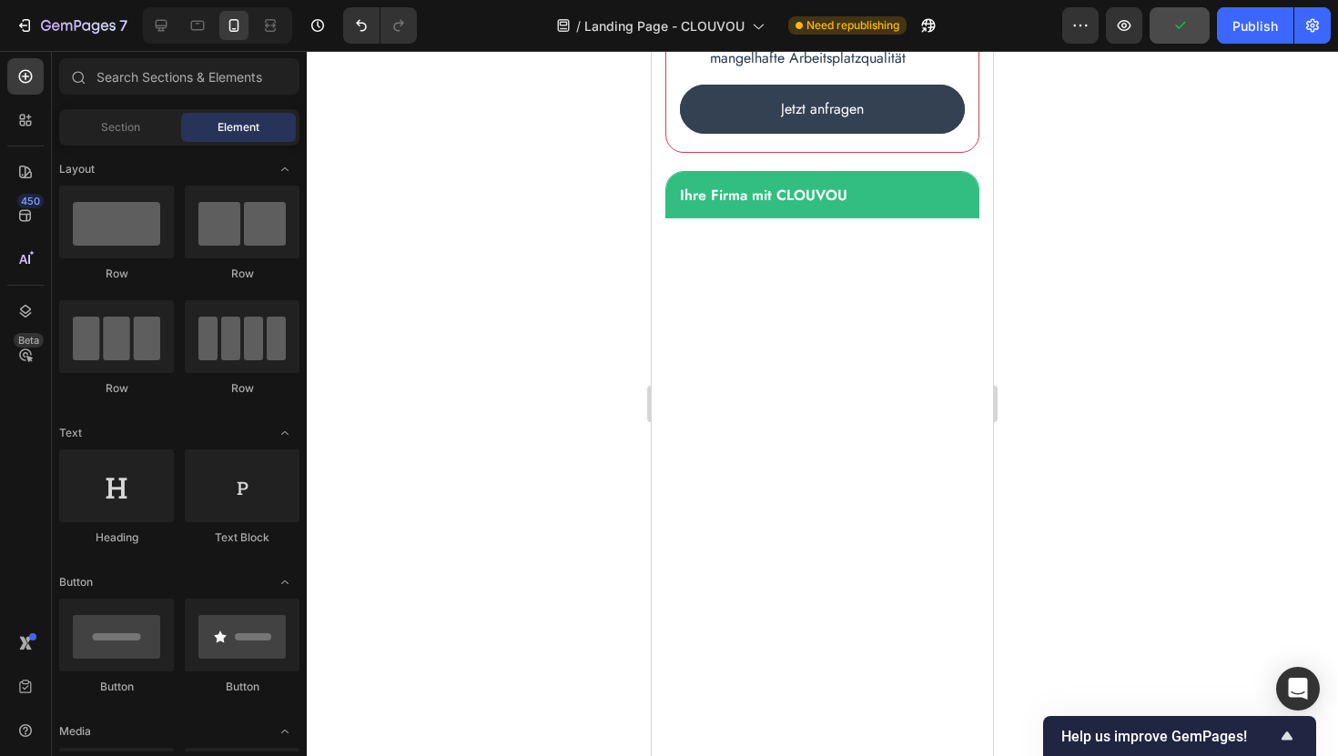
scroll to position [4342, 0]
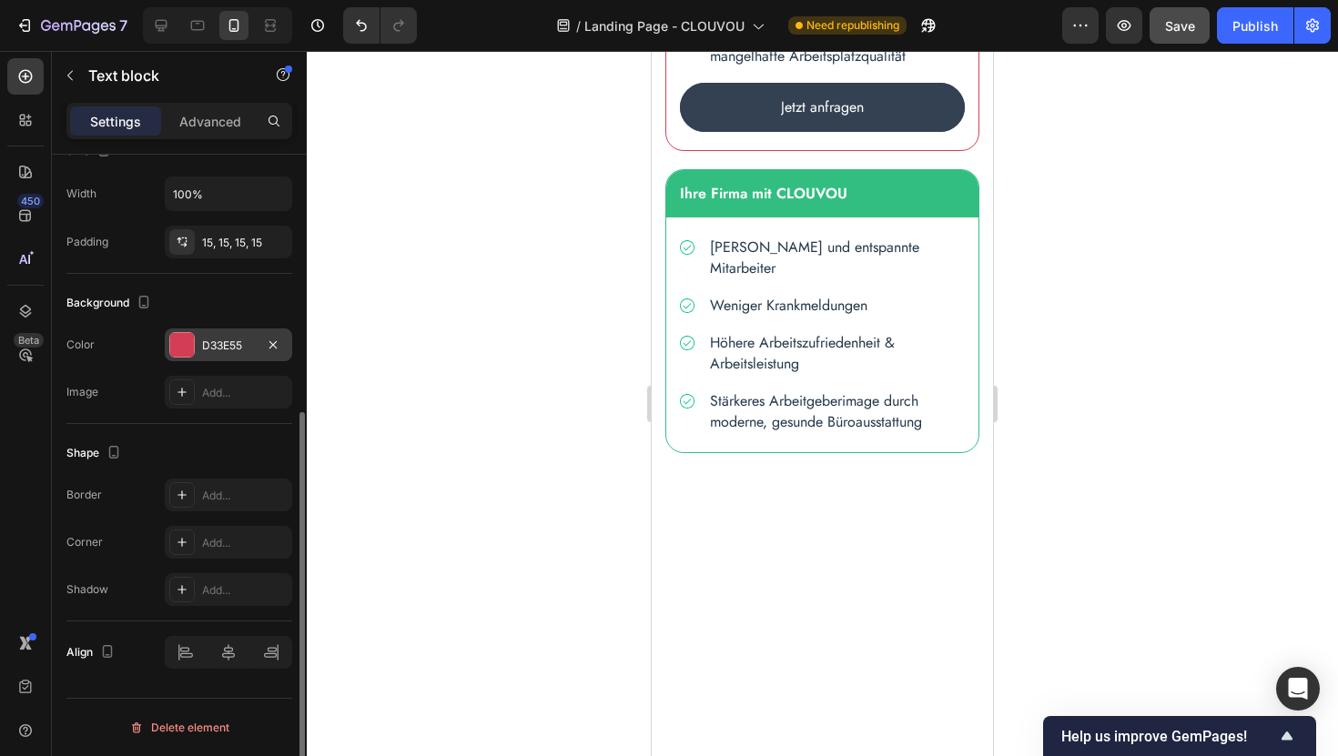
click at [189, 347] on div at bounding box center [182, 345] width 24 height 24
click at [1118, 421] on div at bounding box center [822, 403] width 1031 height 705
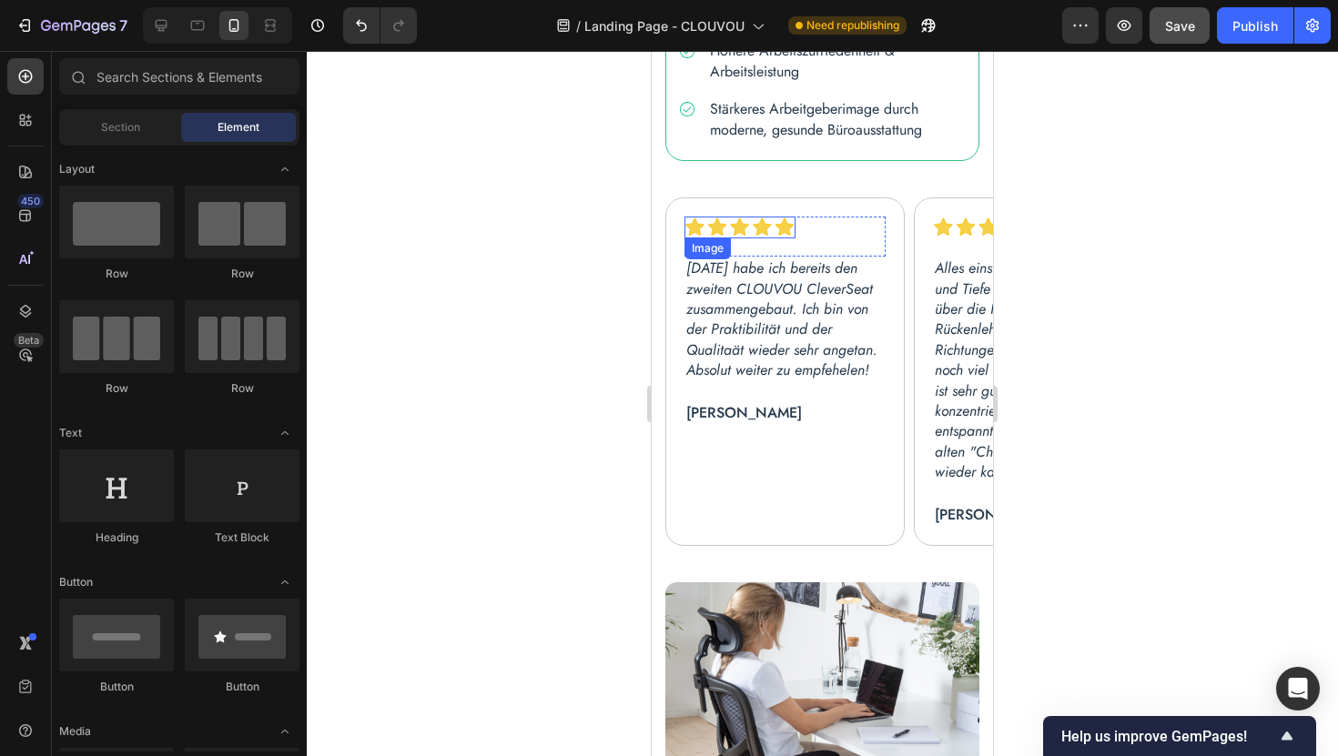
scroll to position [5250, 0]
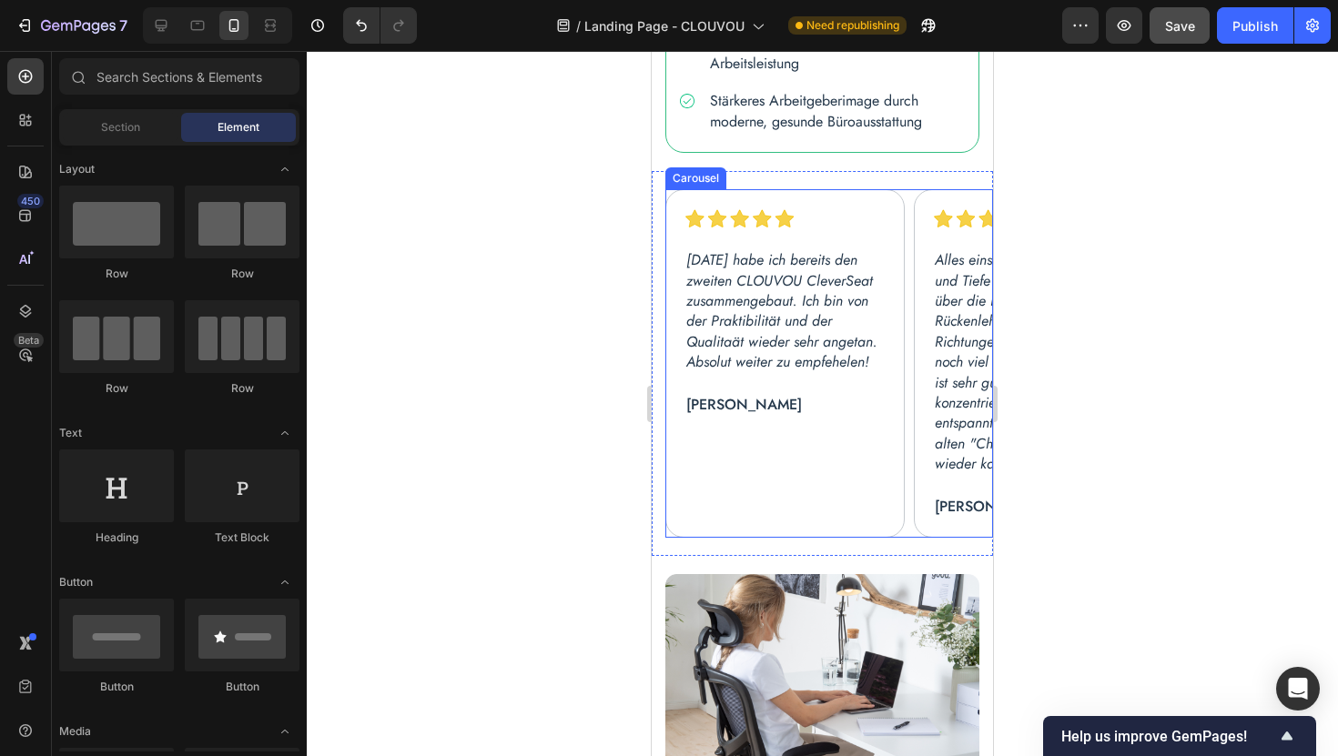
click at [908, 355] on div "Image Row [DATE] habe ich bereits den zweiten CLOUVOU CleverSeat zusammengebaut…" at bounding box center [829, 363] width 328 height 349
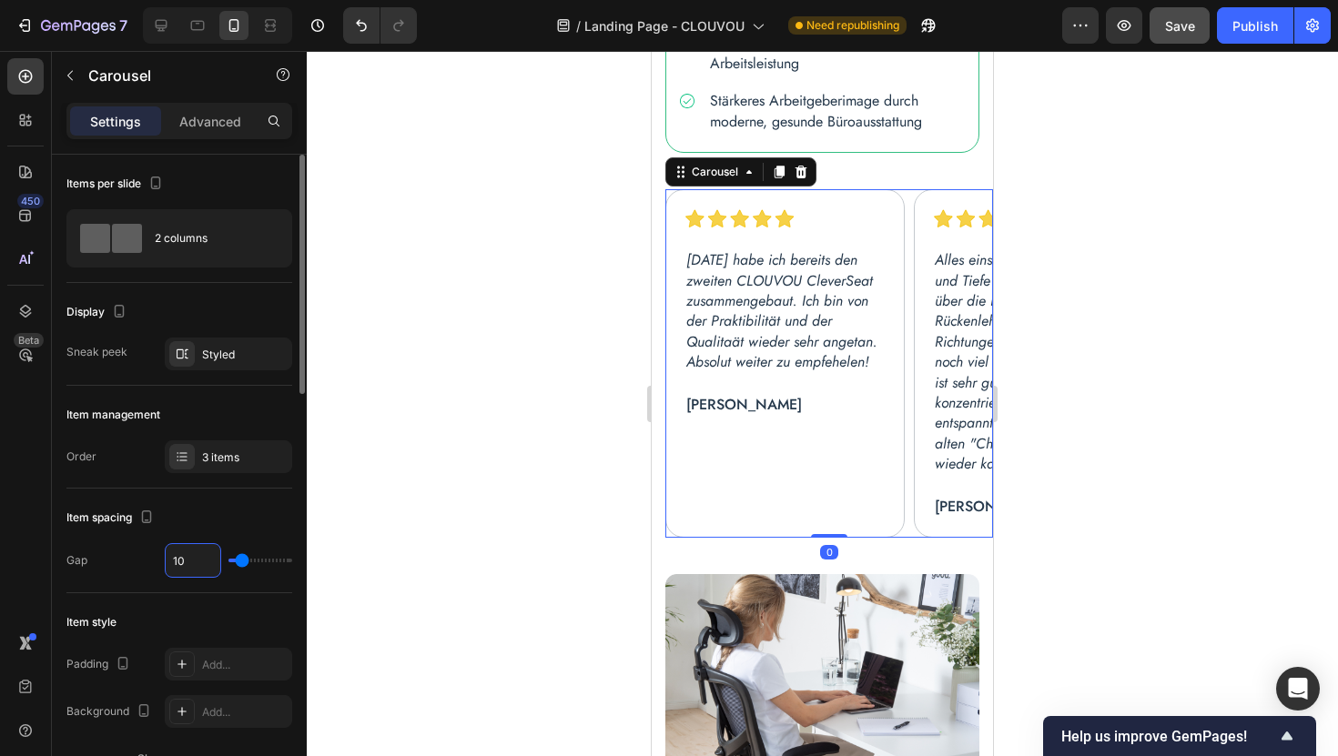
click at [185, 558] on input "10" at bounding box center [193, 560] width 55 height 33
type input "11"
type input "12"
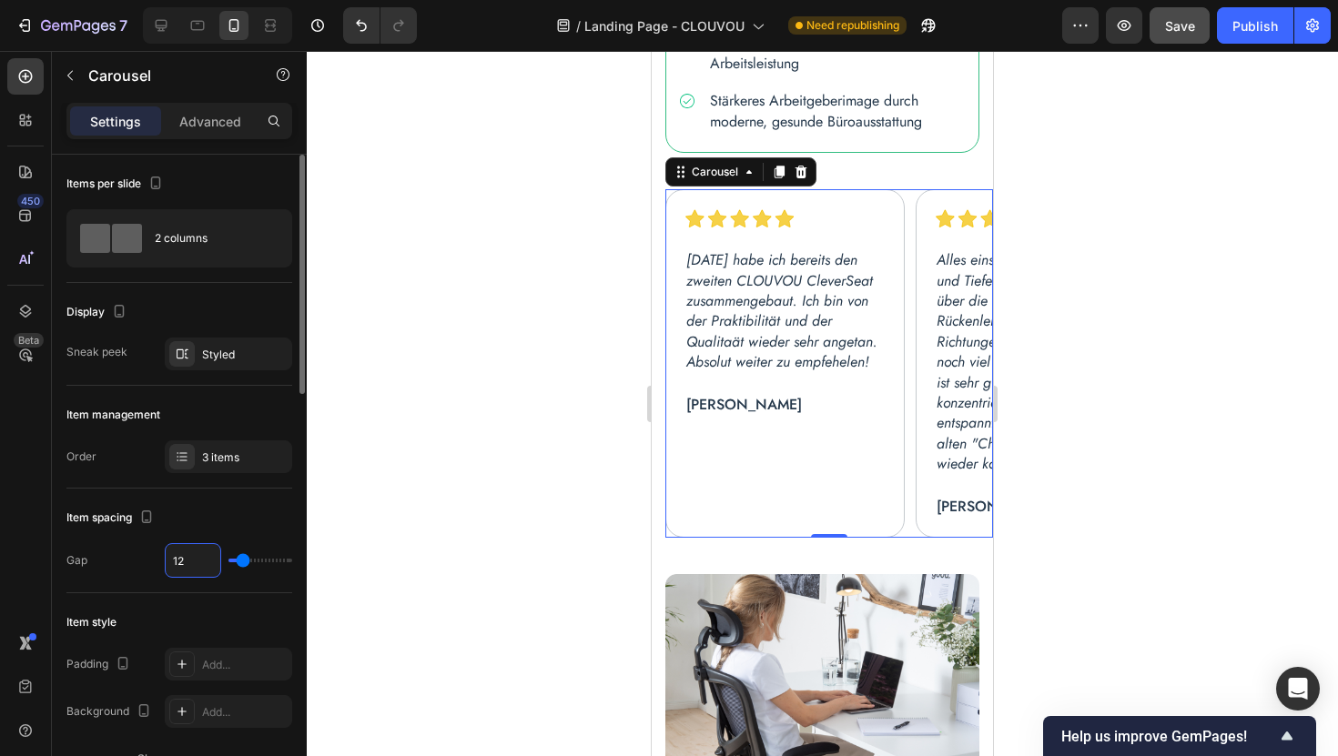
type input "13"
type input "14"
type input "15"
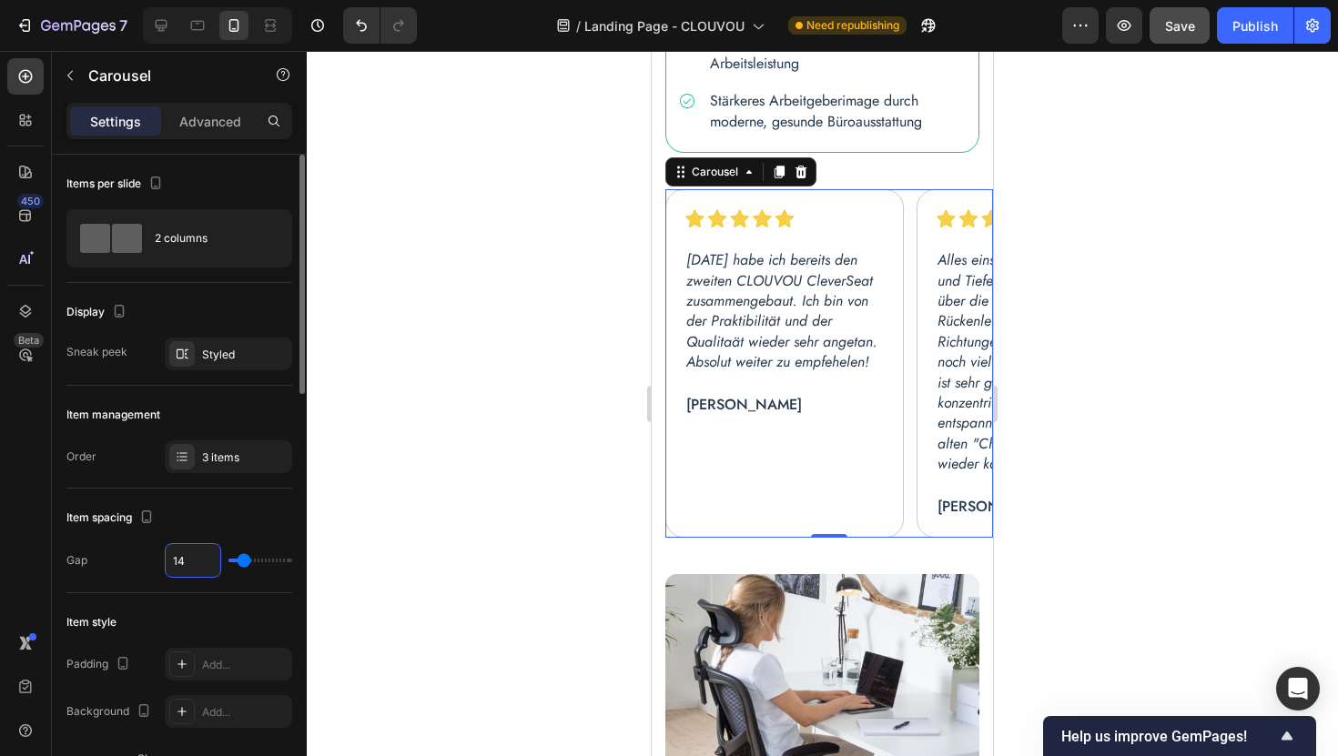
type input "15"
type input "16"
type input "17"
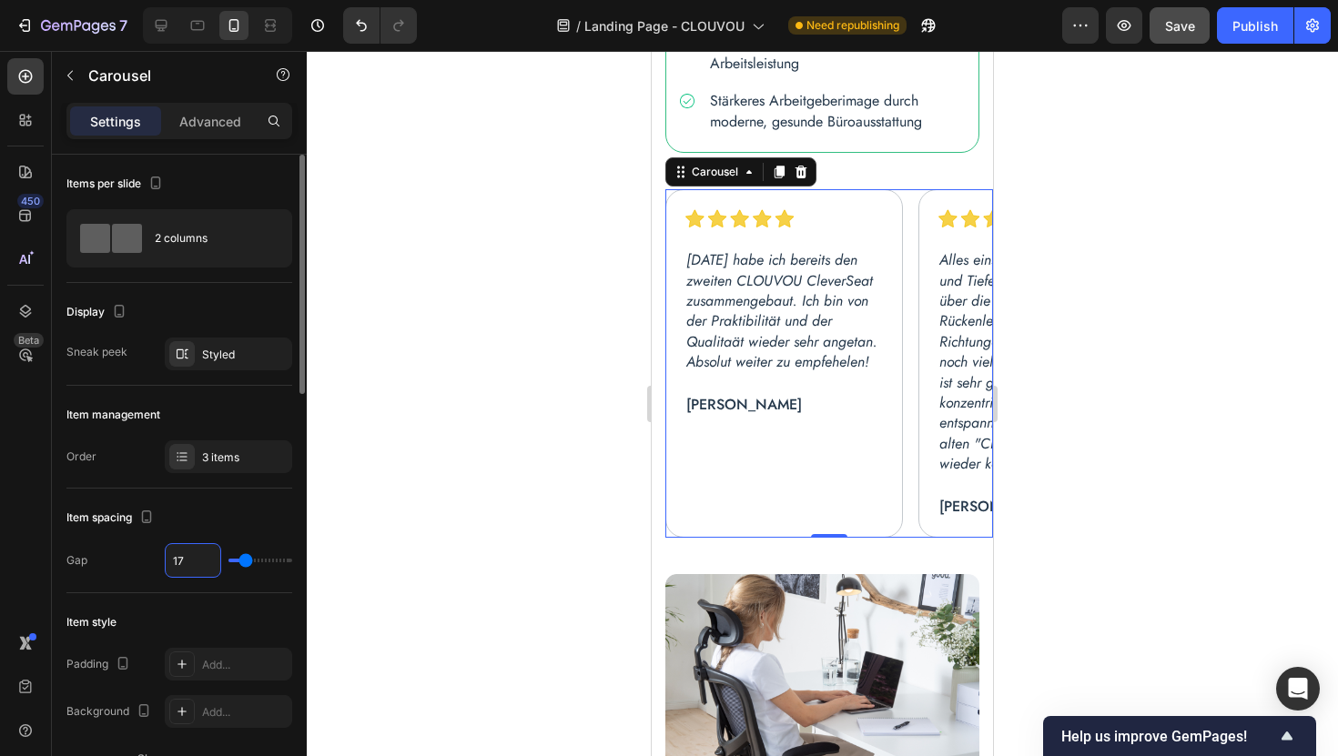
type input "18"
type input "19"
type input "20"
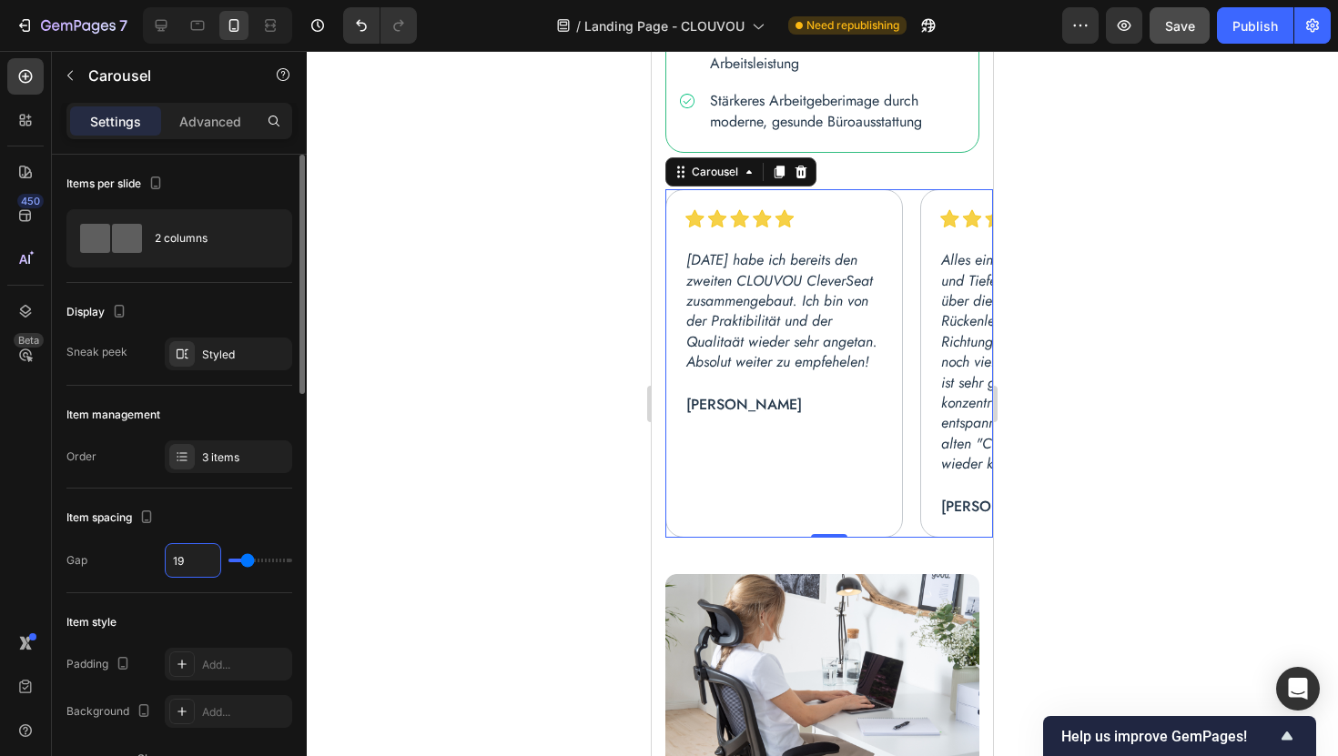
type input "20"
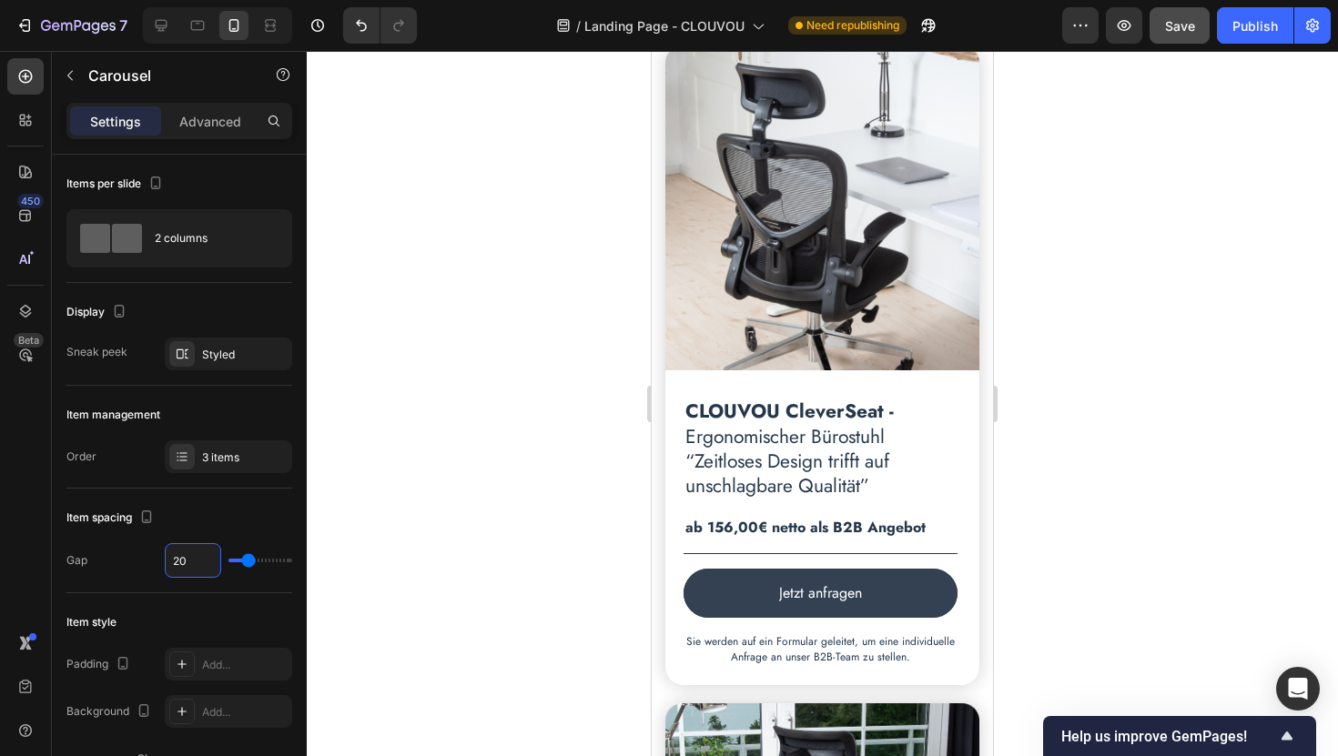
scroll to position [2430, 0]
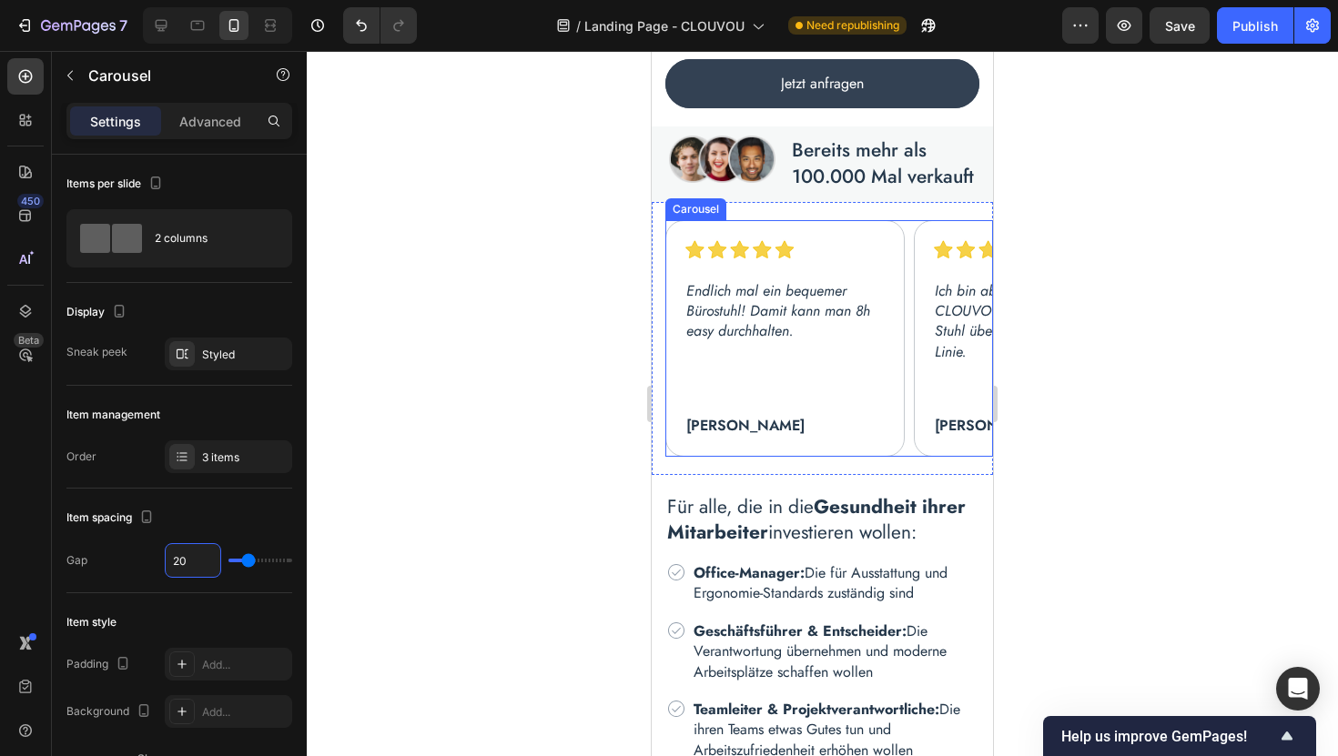
scroll to position [425, 0]
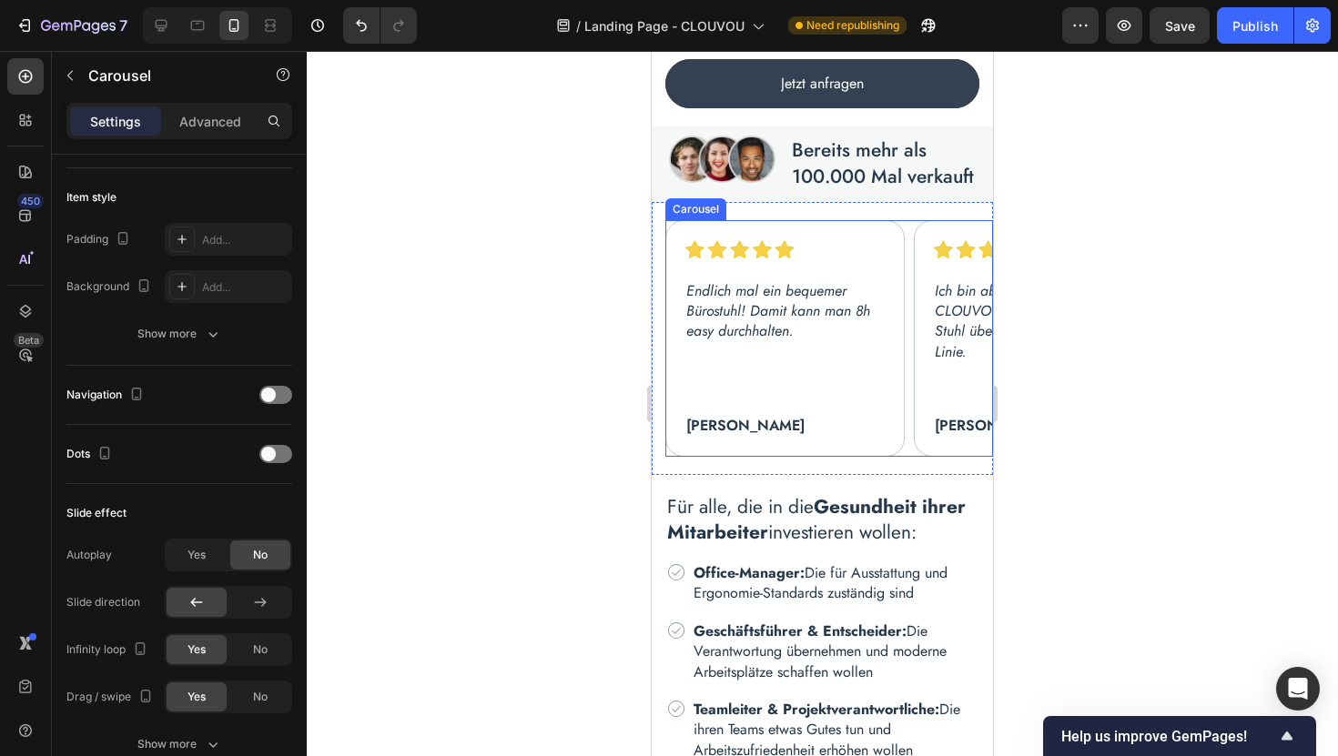
click at [908, 322] on div "Image Row Endlich mal ein bequemer Bürostuhl! Damit kann man 8h easy durchhalte…" at bounding box center [829, 339] width 328 height 238
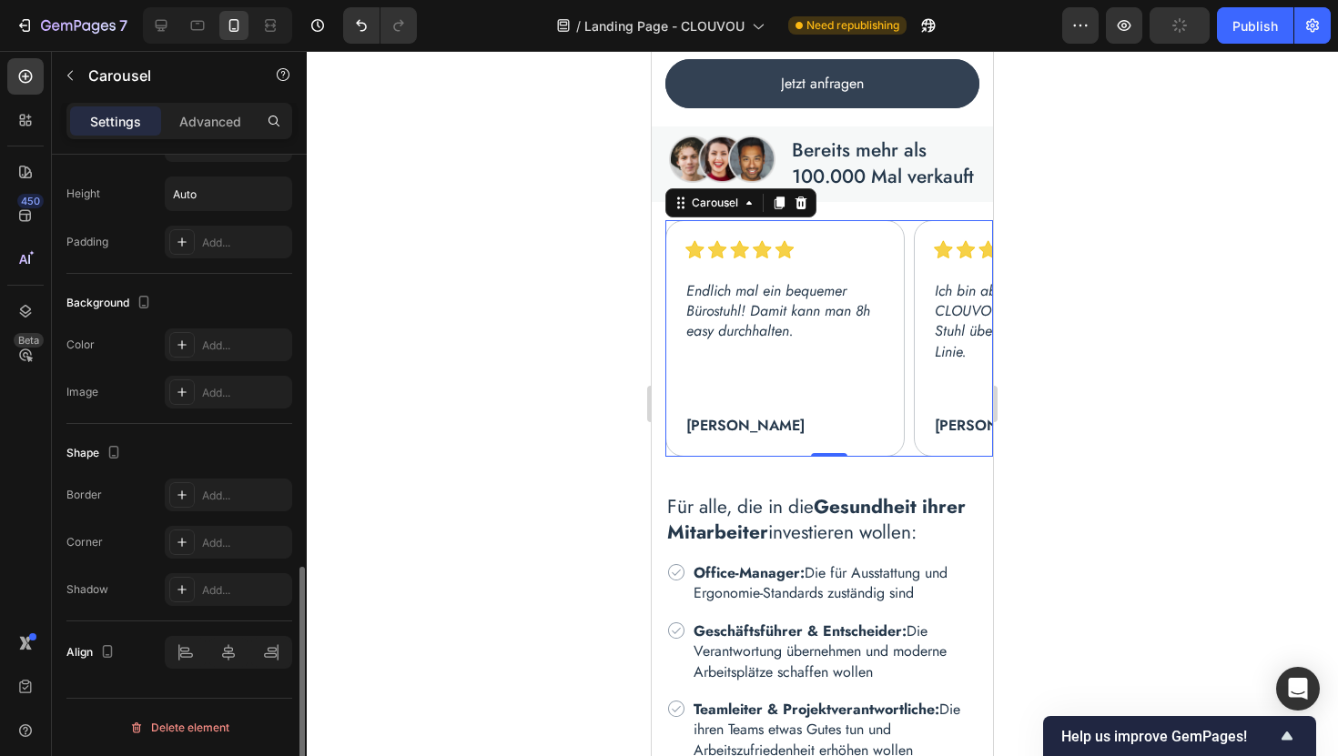
scroll to position [0, 0]
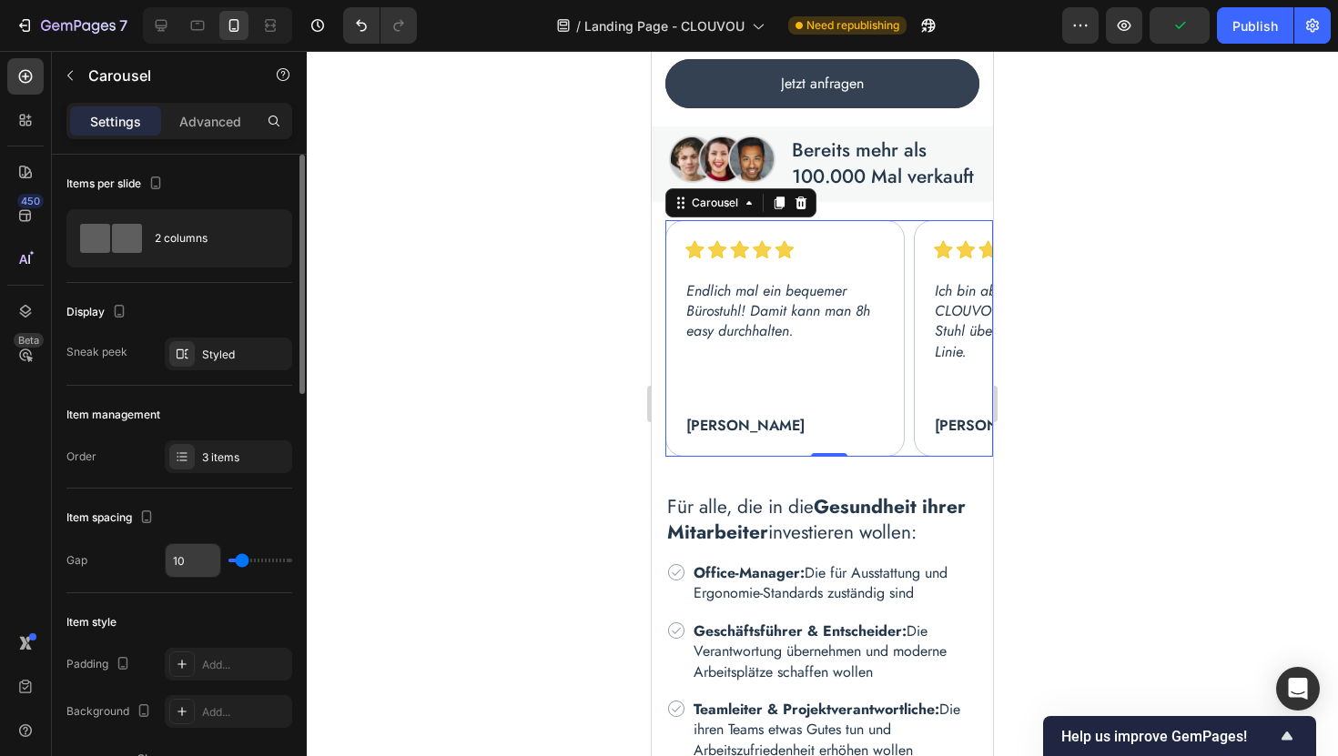
click at [208, 560] on input "10" at bounding box center [193, 560] width 55 height 33
type input "2"
type input "20"
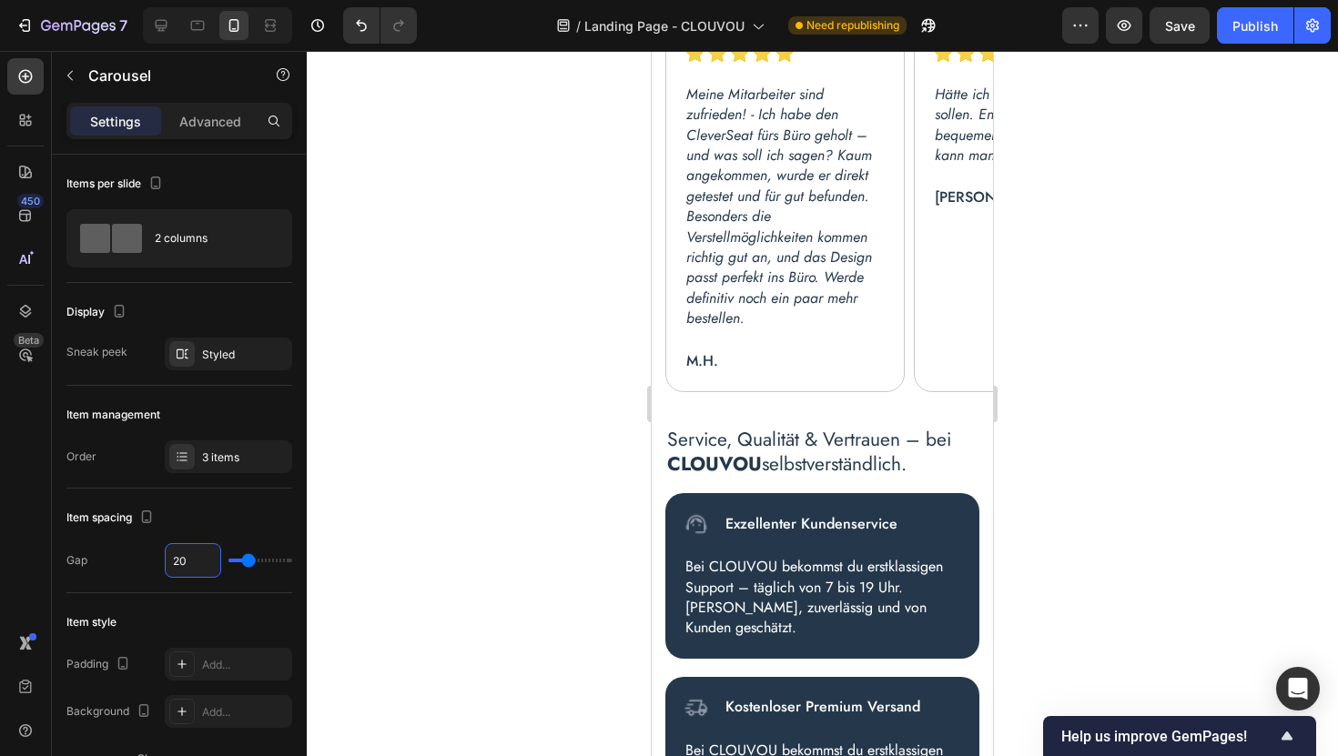
scroll to position [7422, 0]
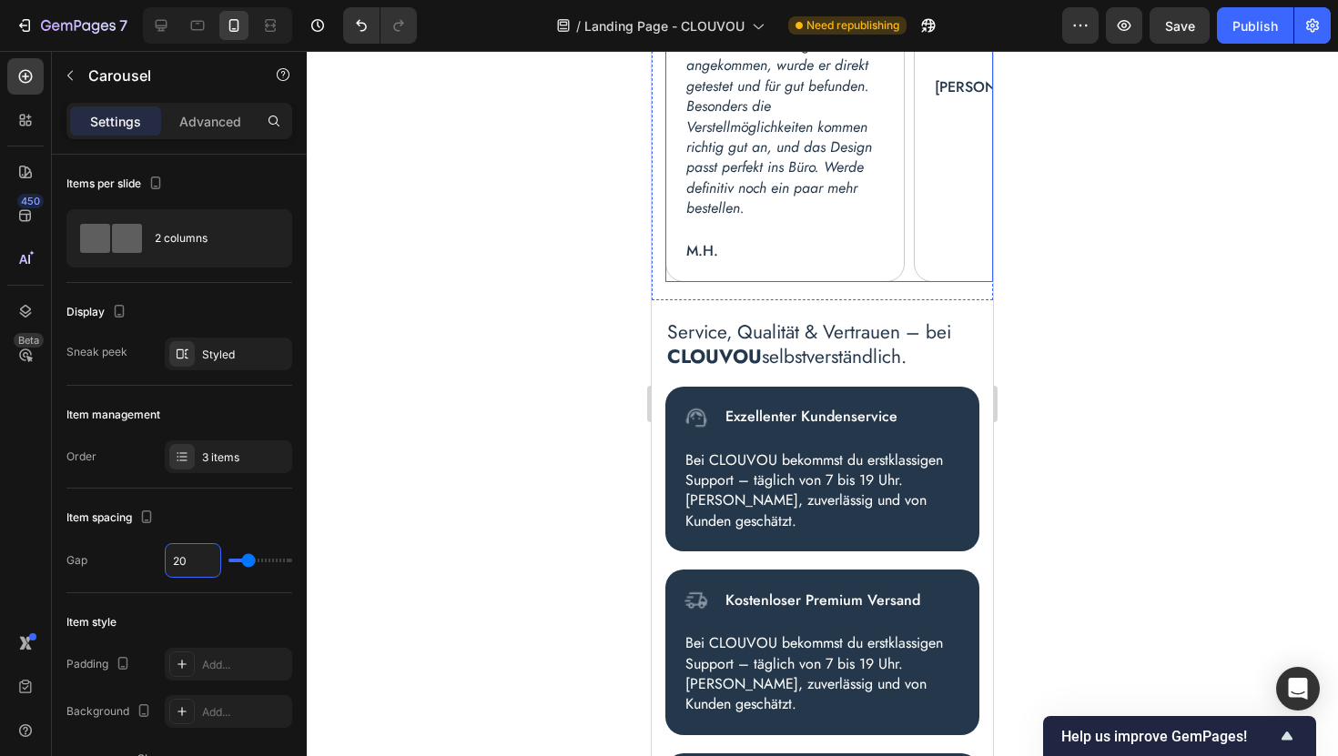
click at [909, 234] on div "Image Row Meine Mitarbeiter sind zufrieden! - Ich habe den CleverSeat fürs Büro…" at bounding box center [829, 98] width 328 height 369
click at [198, 558] on input "10" at bounding box center [193, 560] width 55 height 33
type input "2"
type input "20"
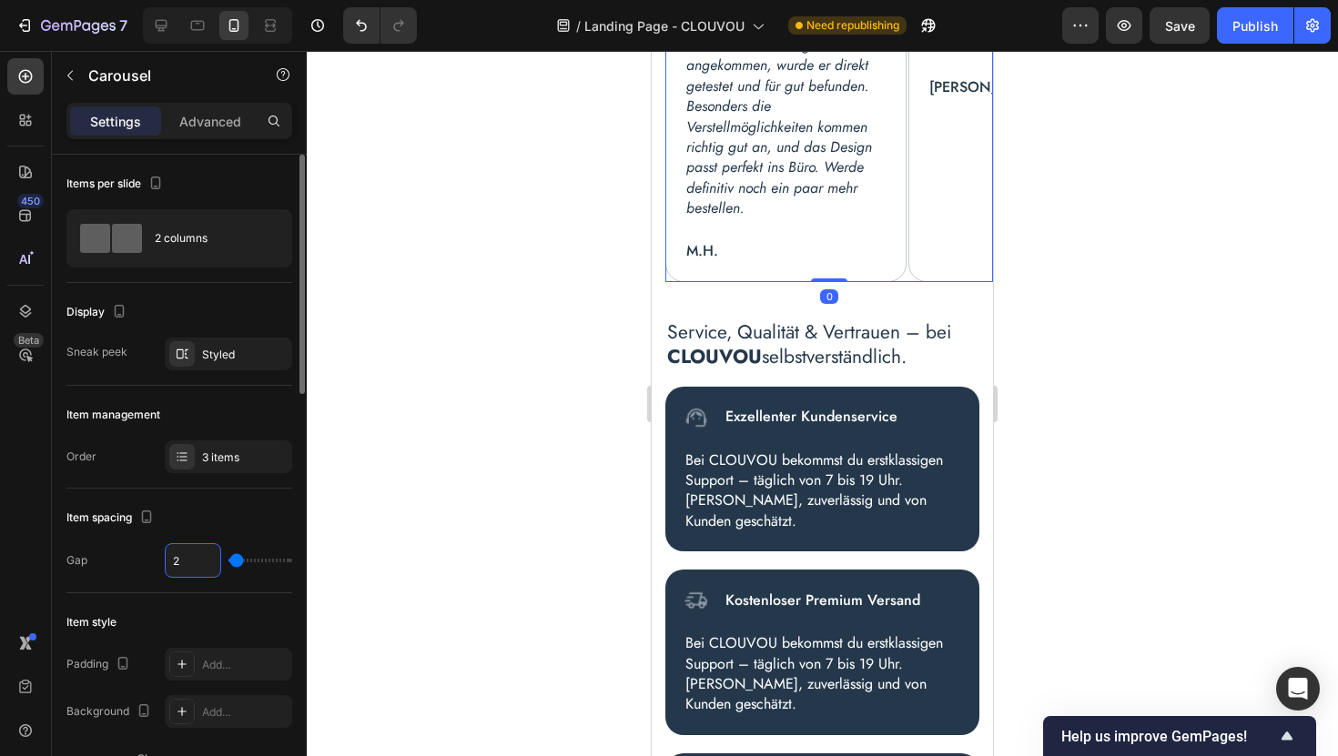
type input "20"
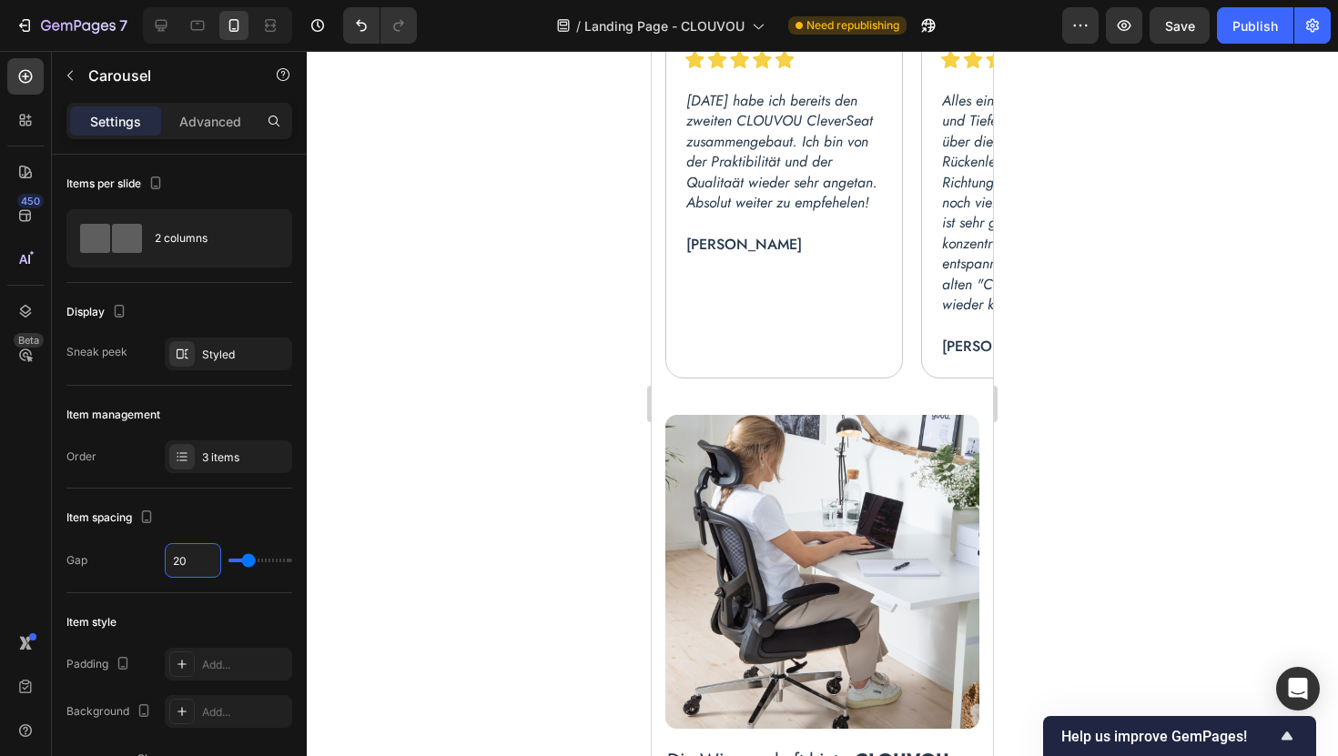
scroll to position [5415, 0]
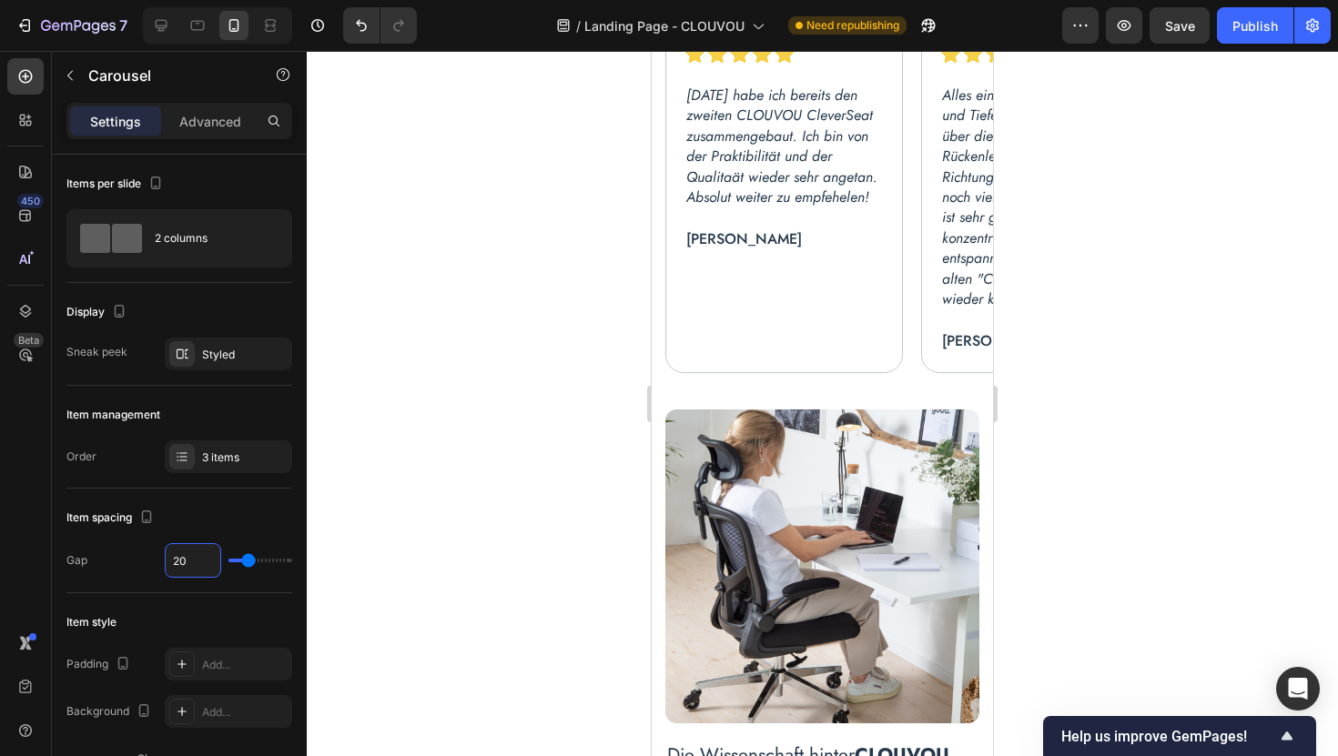
type input "20"
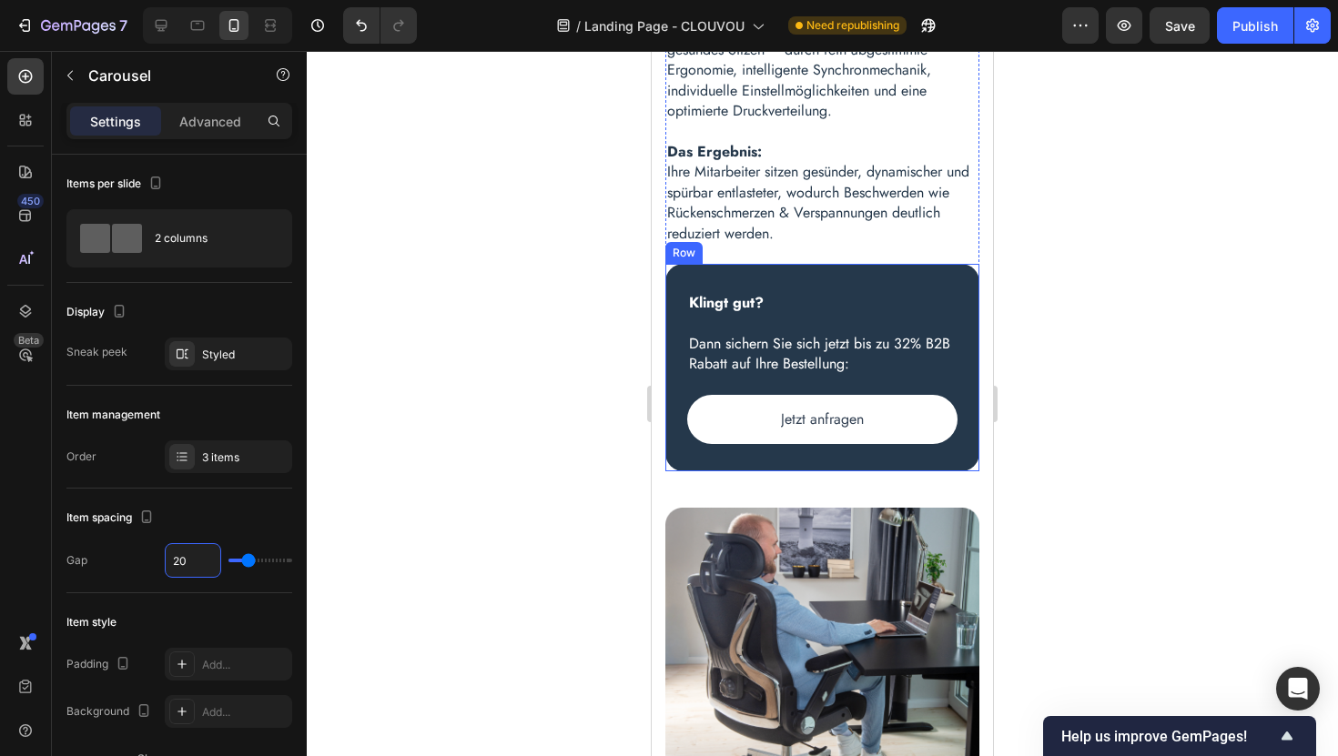
scroll to position [6812, 0]
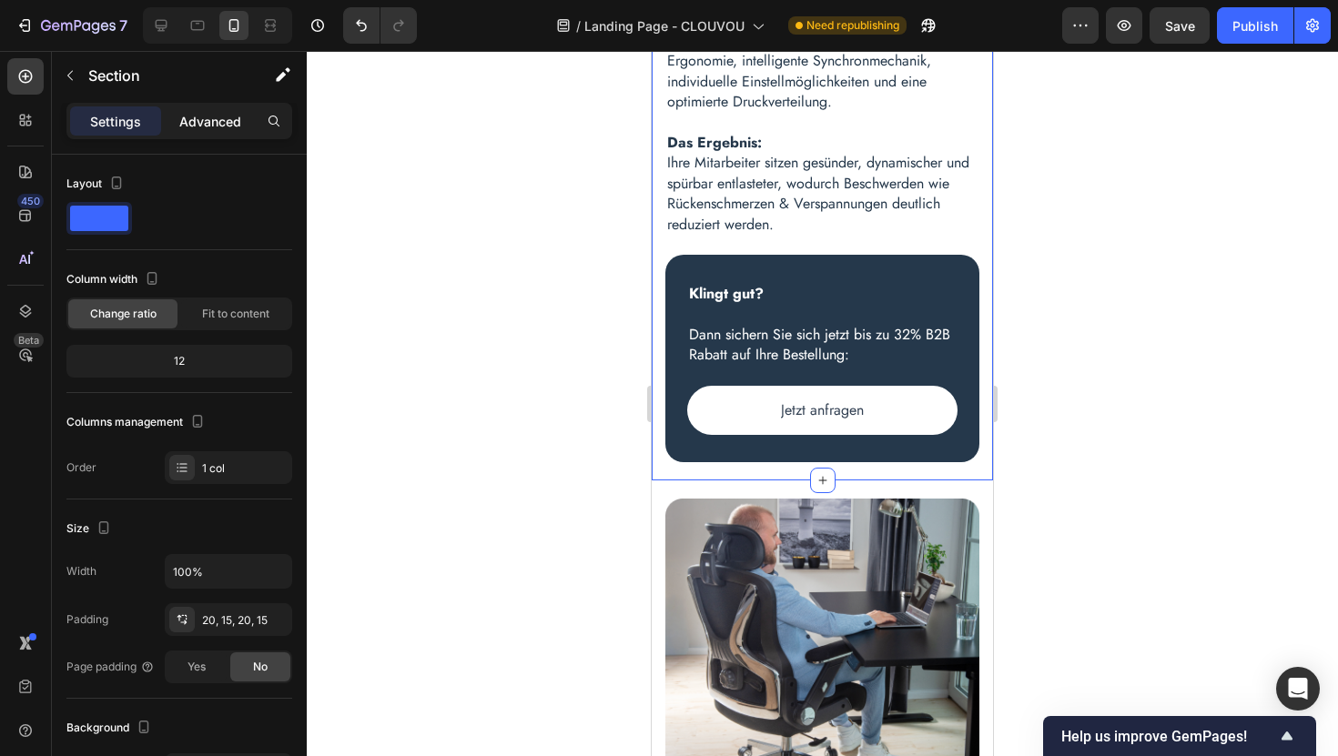
click at [219, 127] on p "Advanced" at bounding box center [210, 121] width 62 height 19
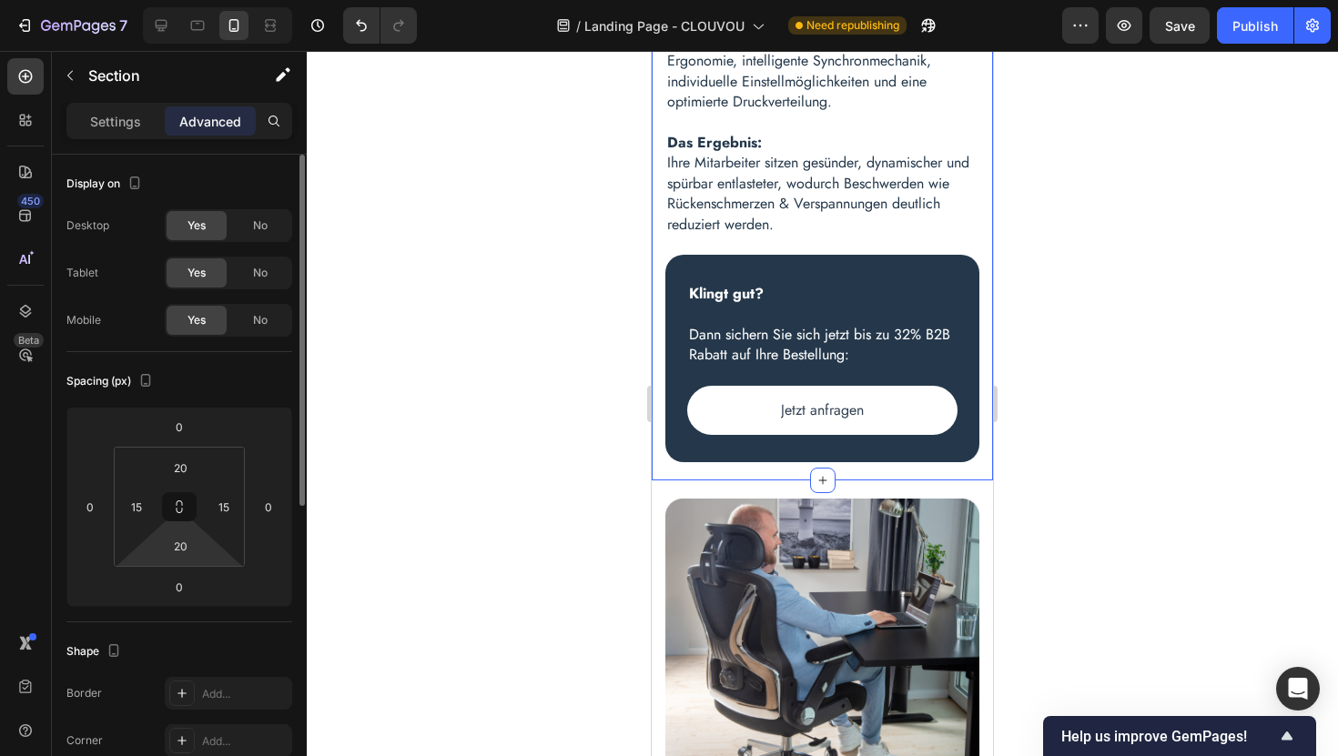
click at [203, 0] on html "7 Version history / Landing Page - CLOUVOU Need republishing Preview Save Publi…" at bounding box center [669, 0] width 1338 height 0
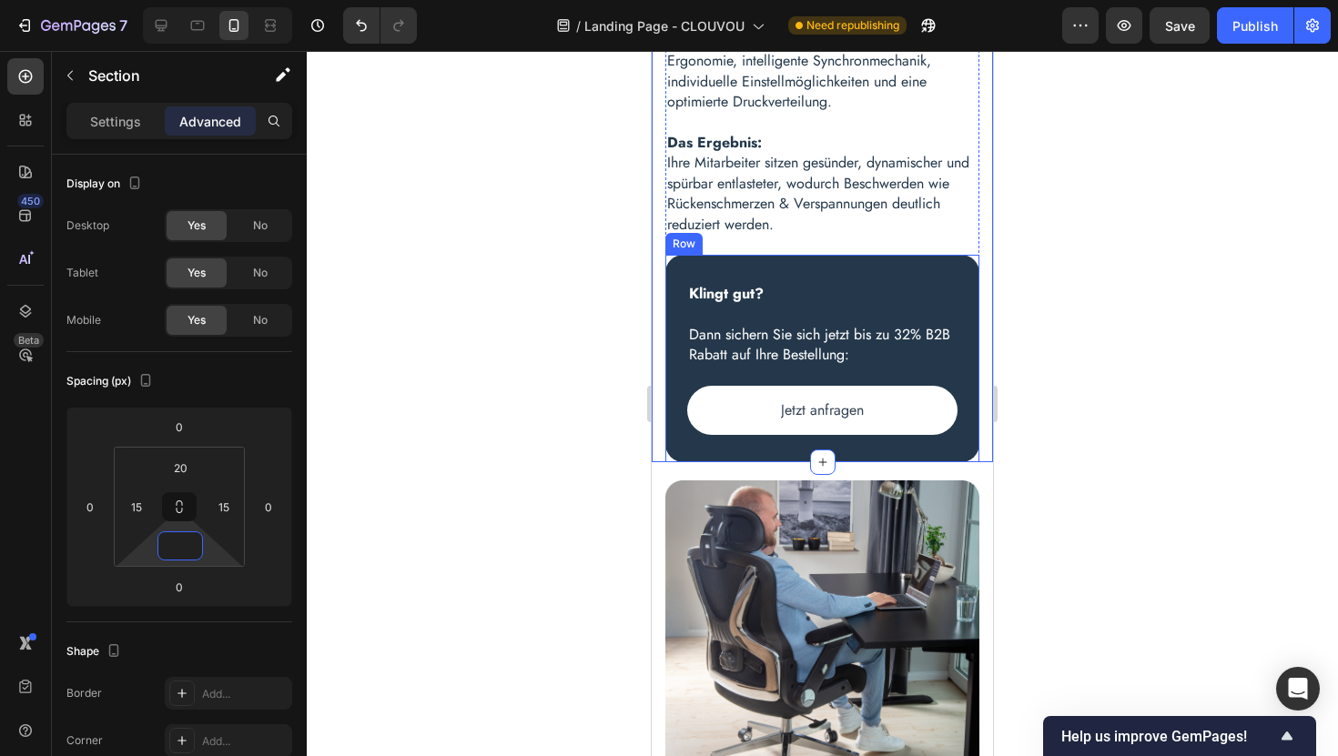
type input "0"
click at [1129, 438] on div at bounding box center [822, 403] width 1031 height 705
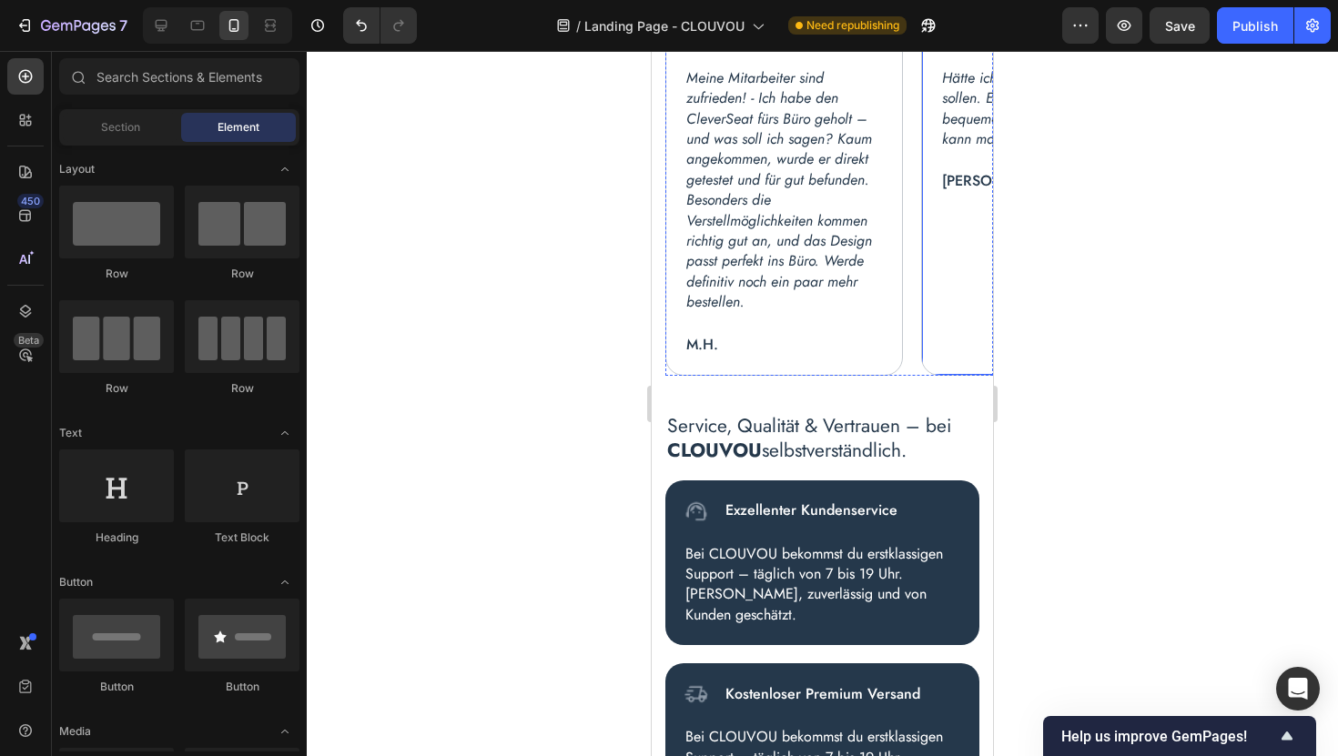
scroll to position [7629, 0]
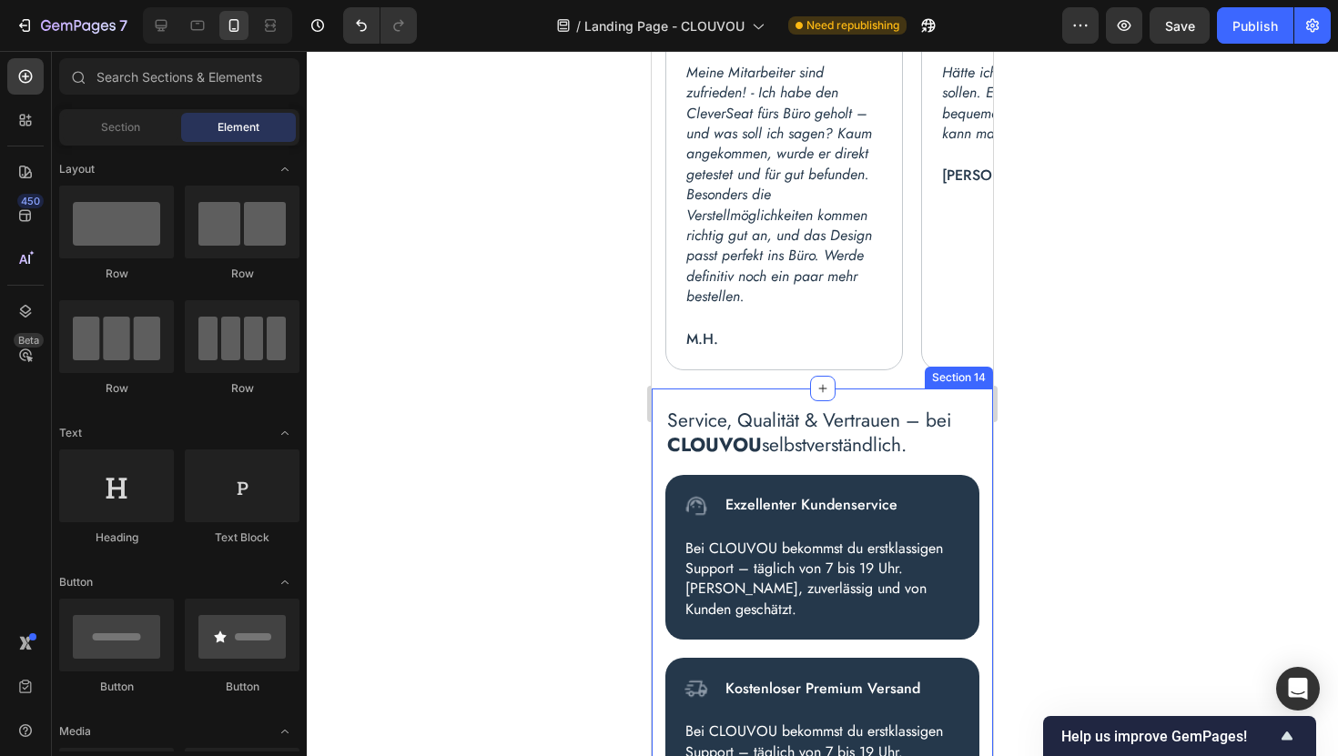
click at [748, 389] on div "Service, Qualität & Vertrauen – bei CLOUVOU selbstverständlich. Heading Image E…" at bounding box center [822, 707] width 341 height 636
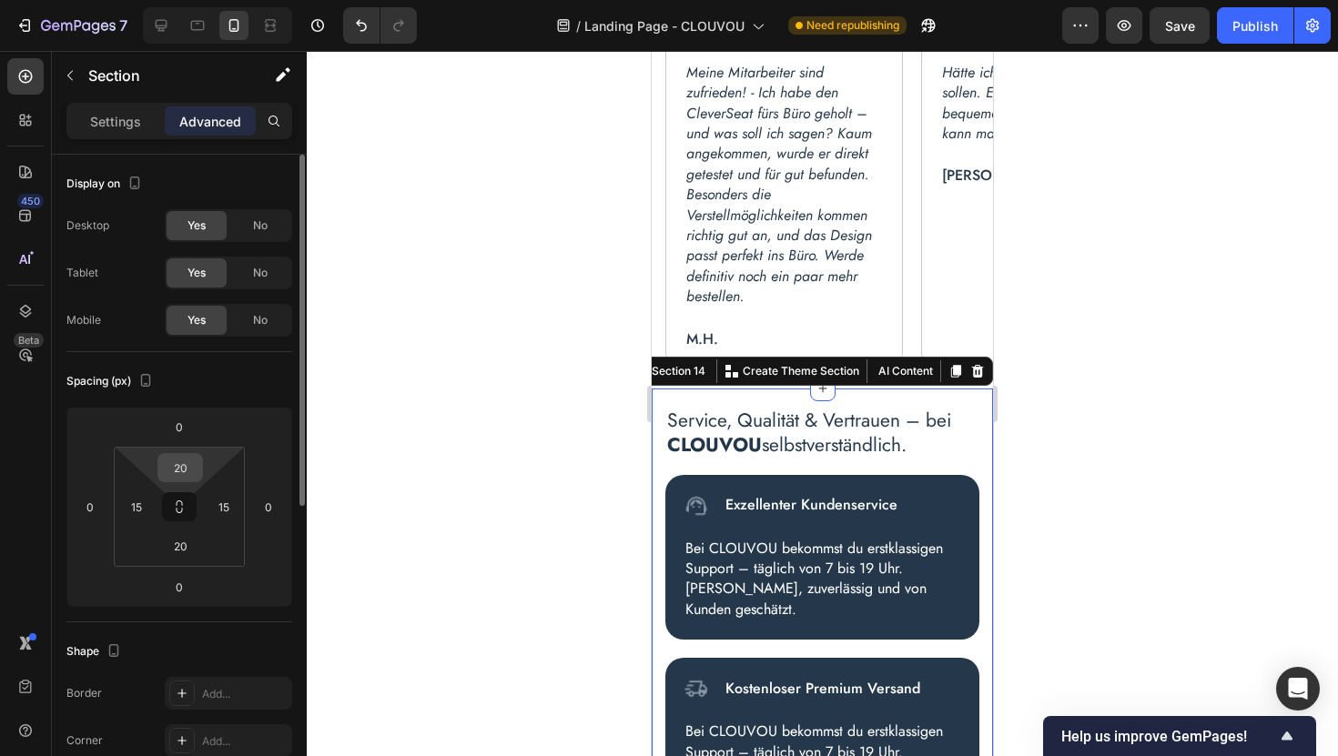
click at [188, 463] on input "20" at bounding box center [180, 467] width 36 height 27
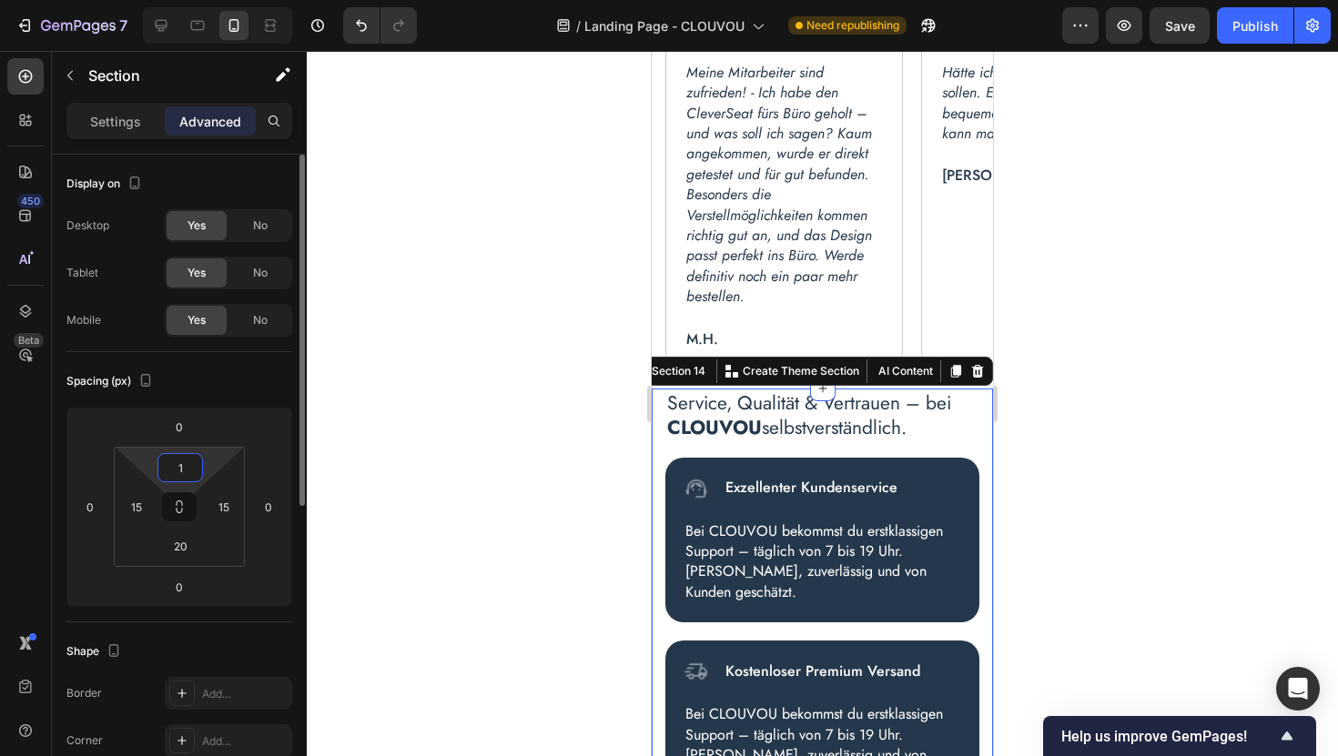
type input "10"
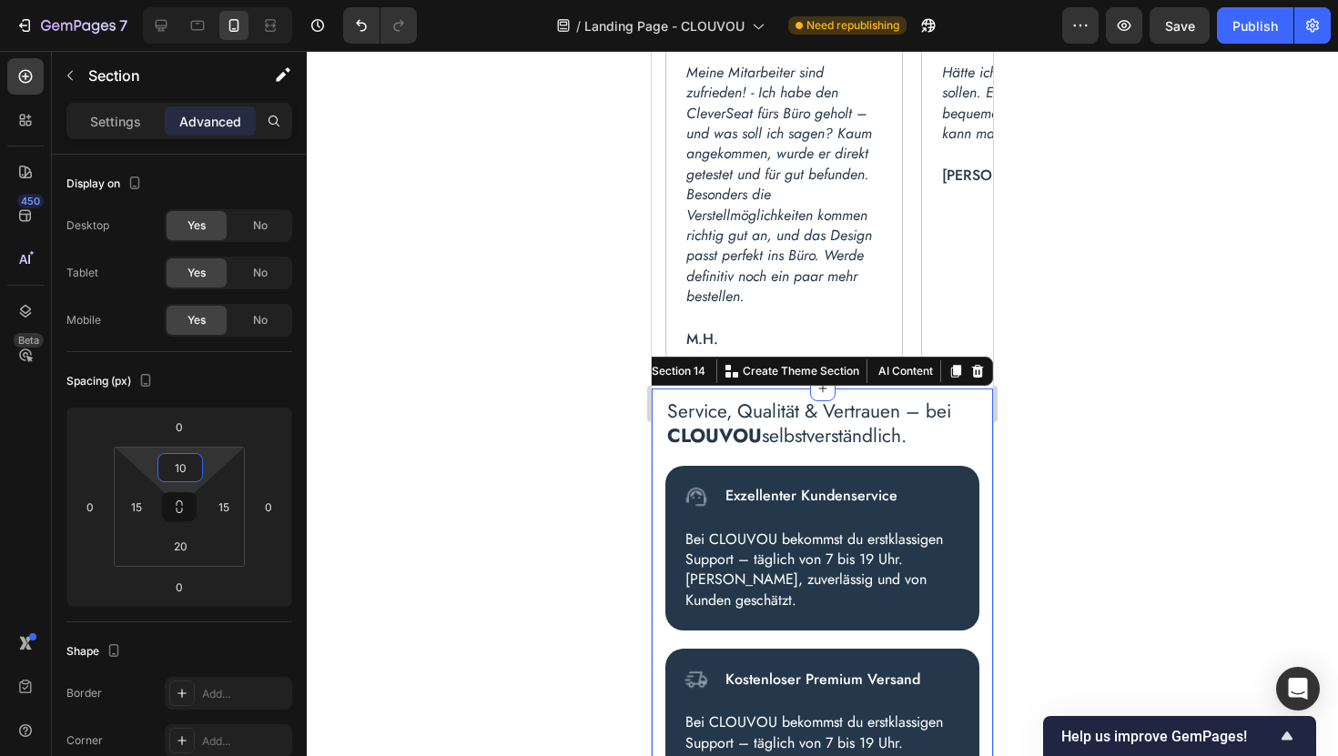
click at [1129, 410] on div at bounding box center [822, 403] width 1031 height 705
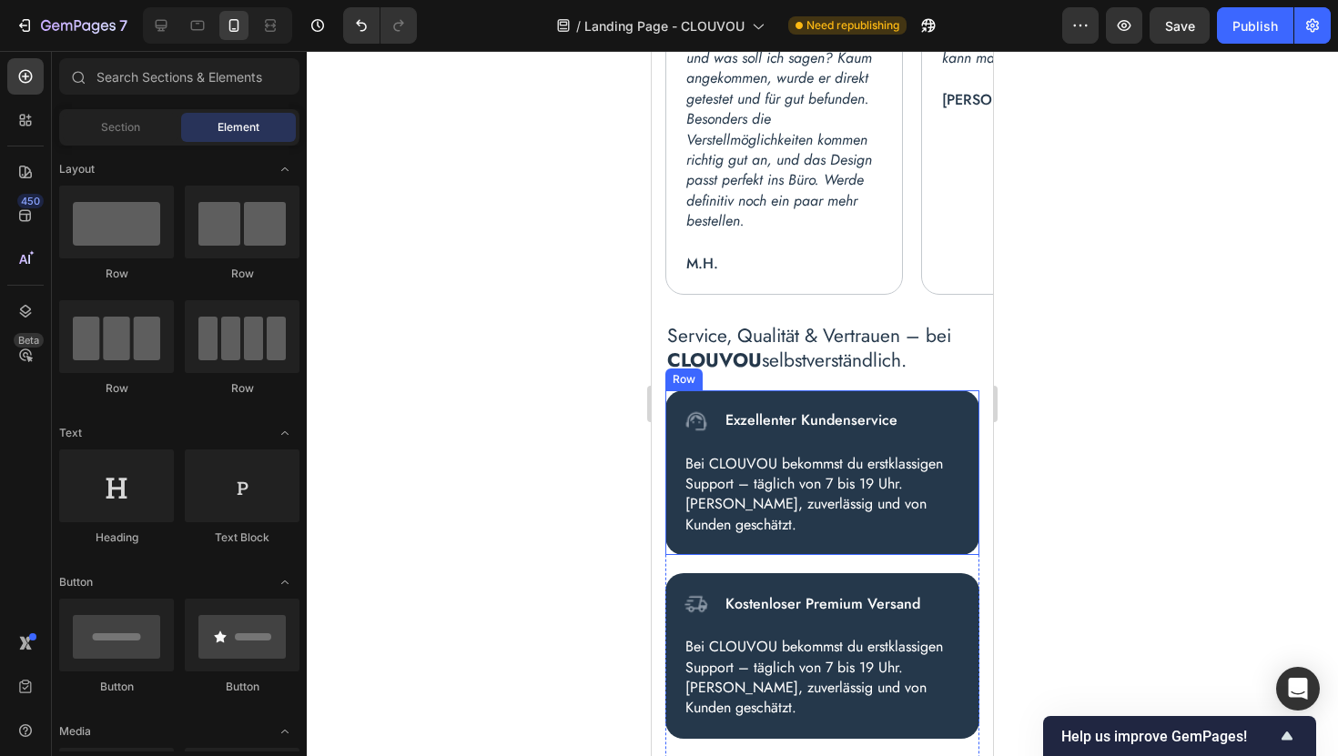
scroll to position [7706, 0]
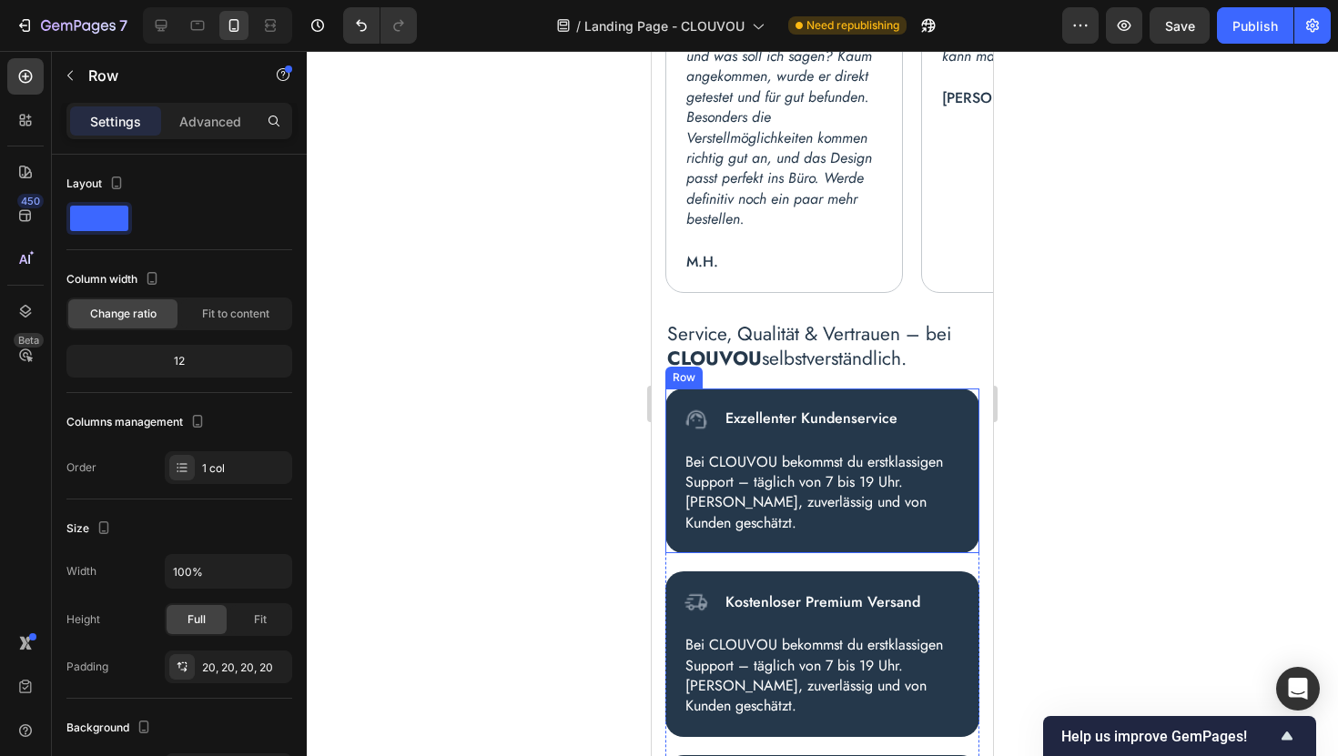
click at [728, 532] on div "Image Exzellenter Kundenservice Text Block Row Bei CLOUVOU bekommst du erstklas…" at bounding box center [822, 472] width 314 height 166
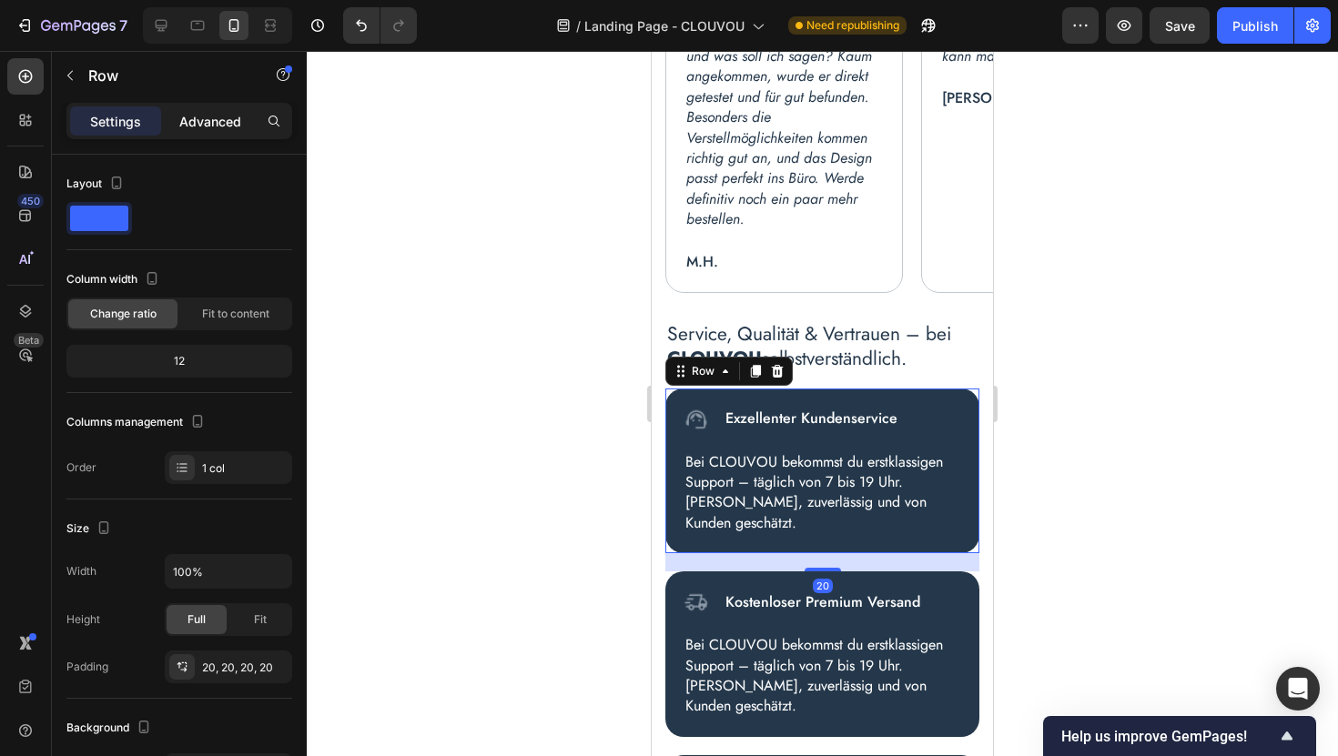
click at [233, 125] on p "Advanced" at bounding box center [210, 121] width 62 height 19
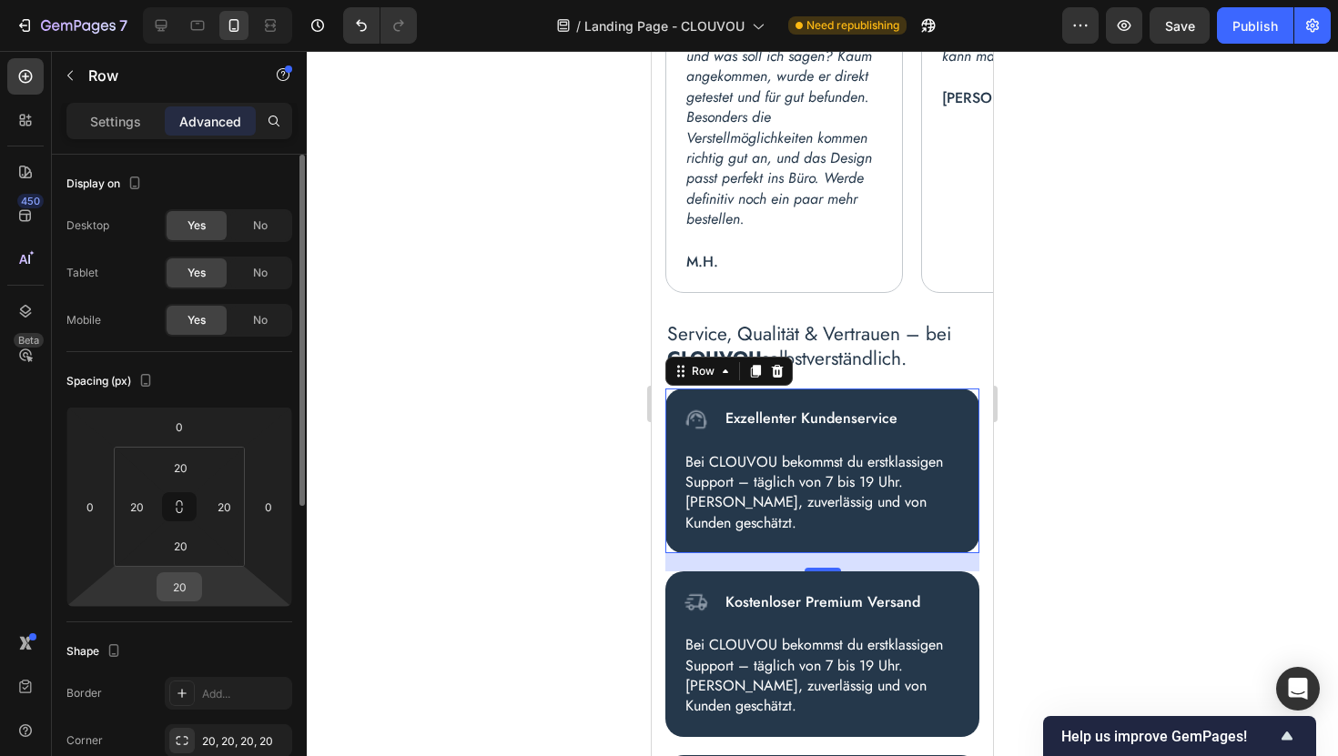
click at [187, 586] on input "20" at bounding box center [179, 586] width 36 height 27
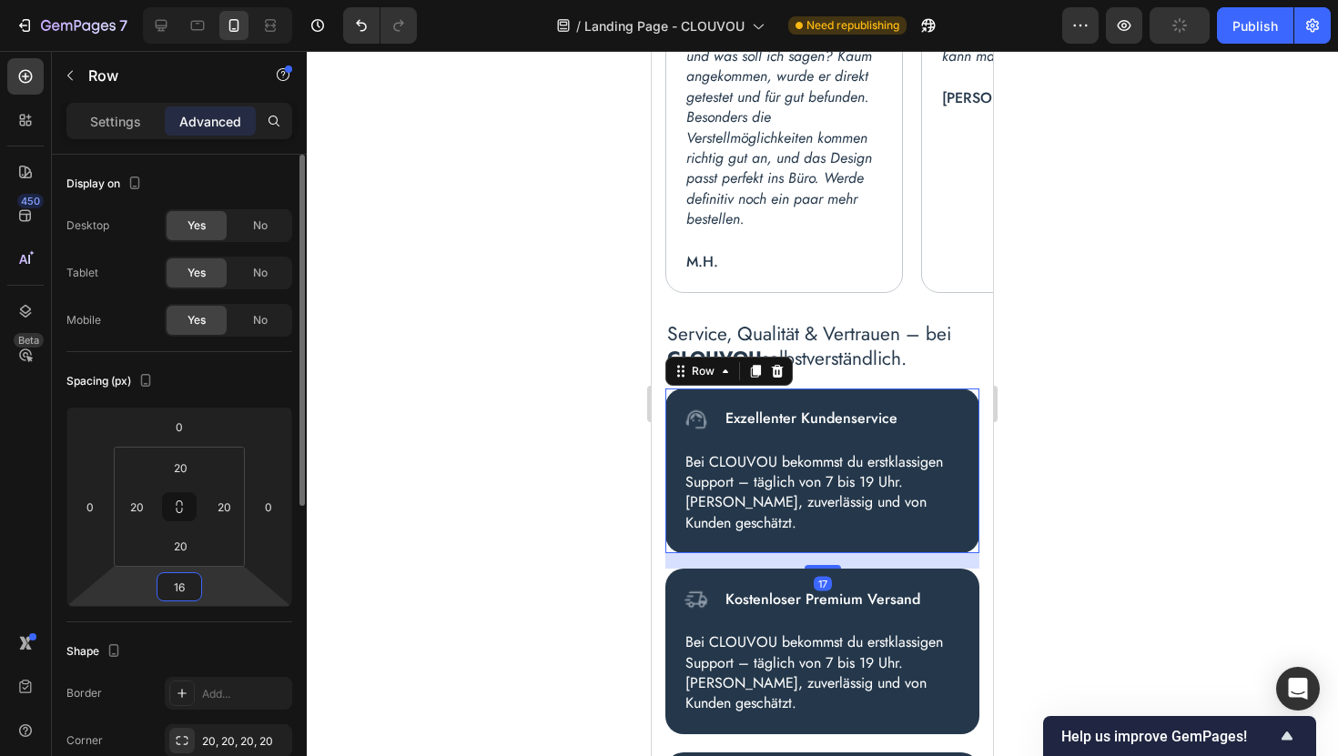
type input "15"
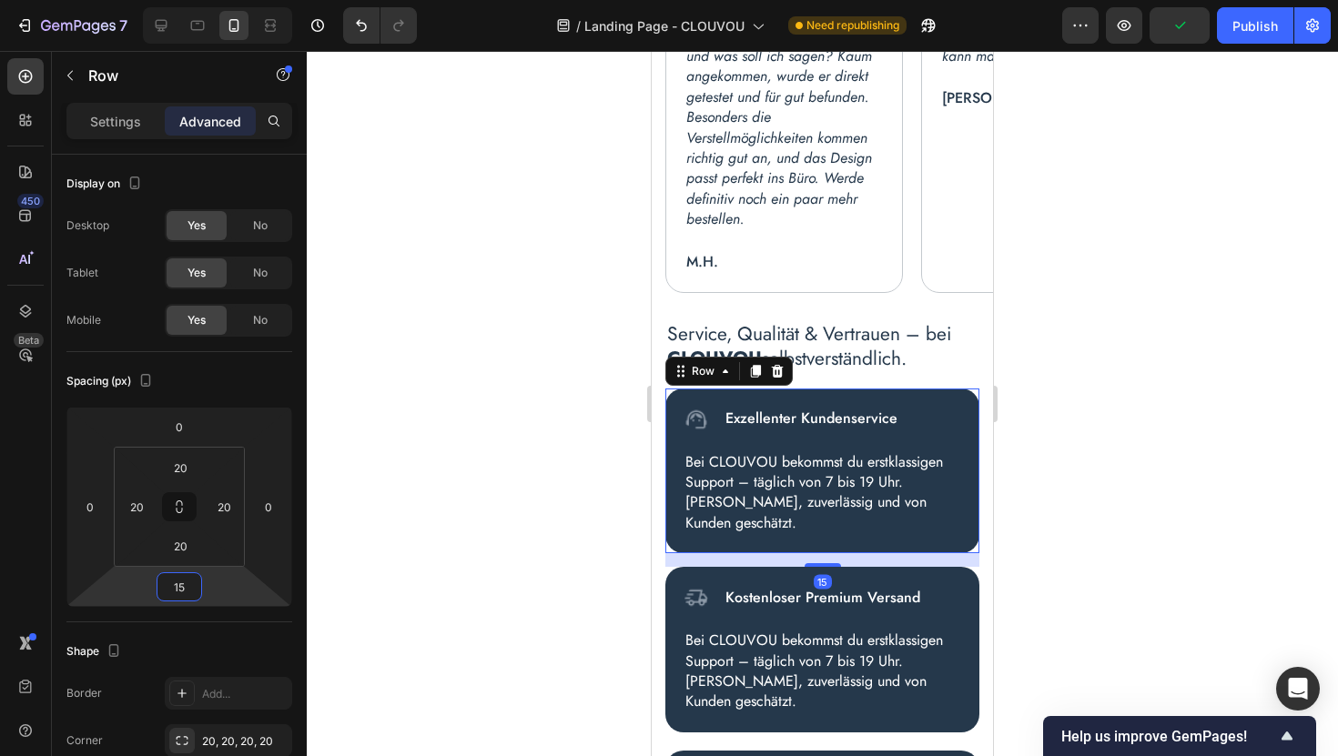
click at [1043, 541] on div at bounding box center [822, 403] width 1031 height 705
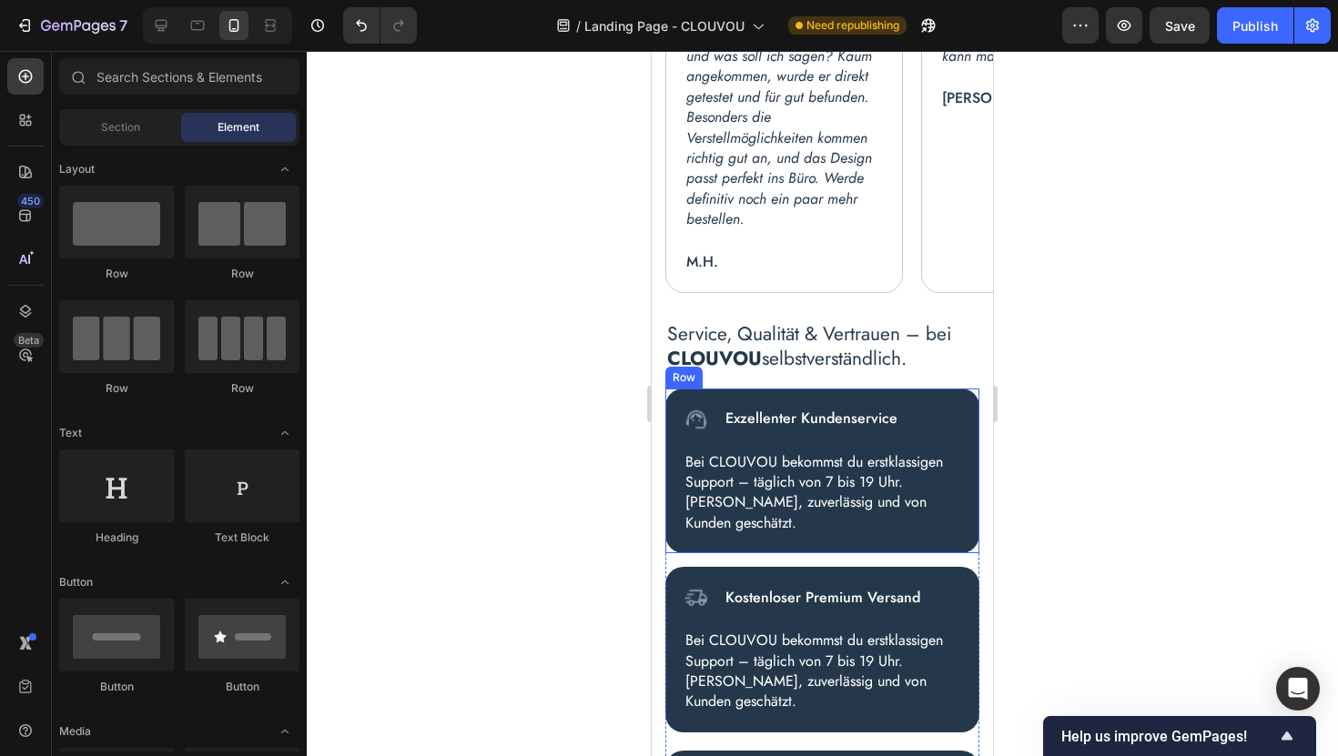
click at [775, 530] on div "Image Exzellenter Kundenservice Text Block Row Bei CLOUVOU bekommst du erstklas…" at bounding box center [822, 472] width 314 height 166
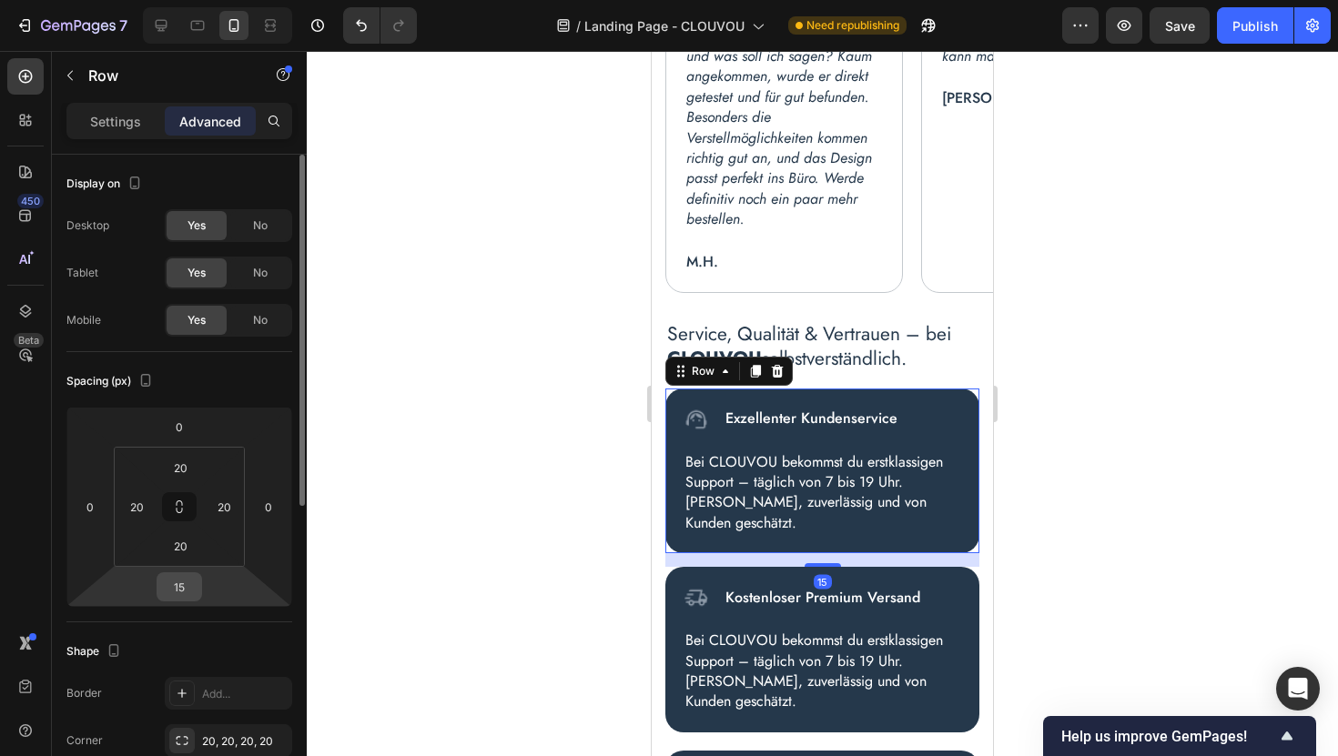
click at [181, 587] on input "15" at bounding box center [179, 586] width 36 height 27
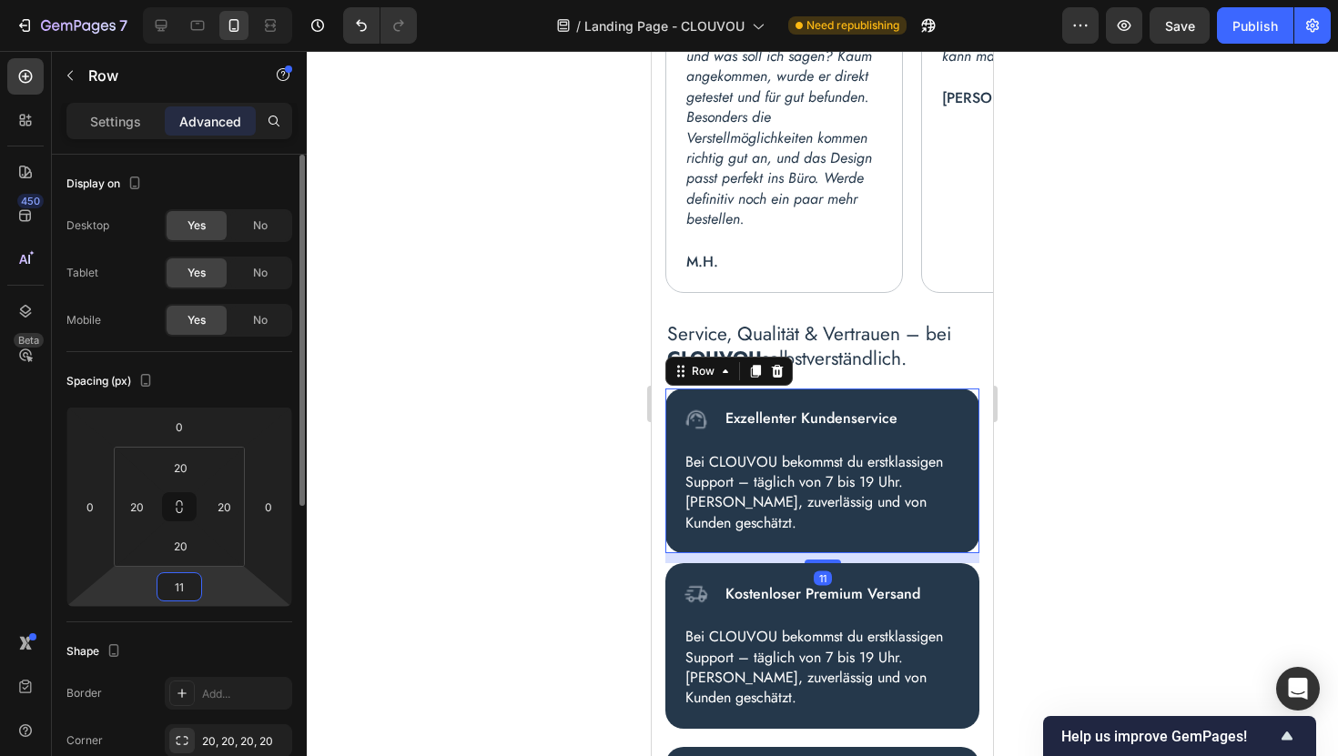
type input "10"
click at [1047, 512] on div at bounding box center [822, 403] width 1031 height 705
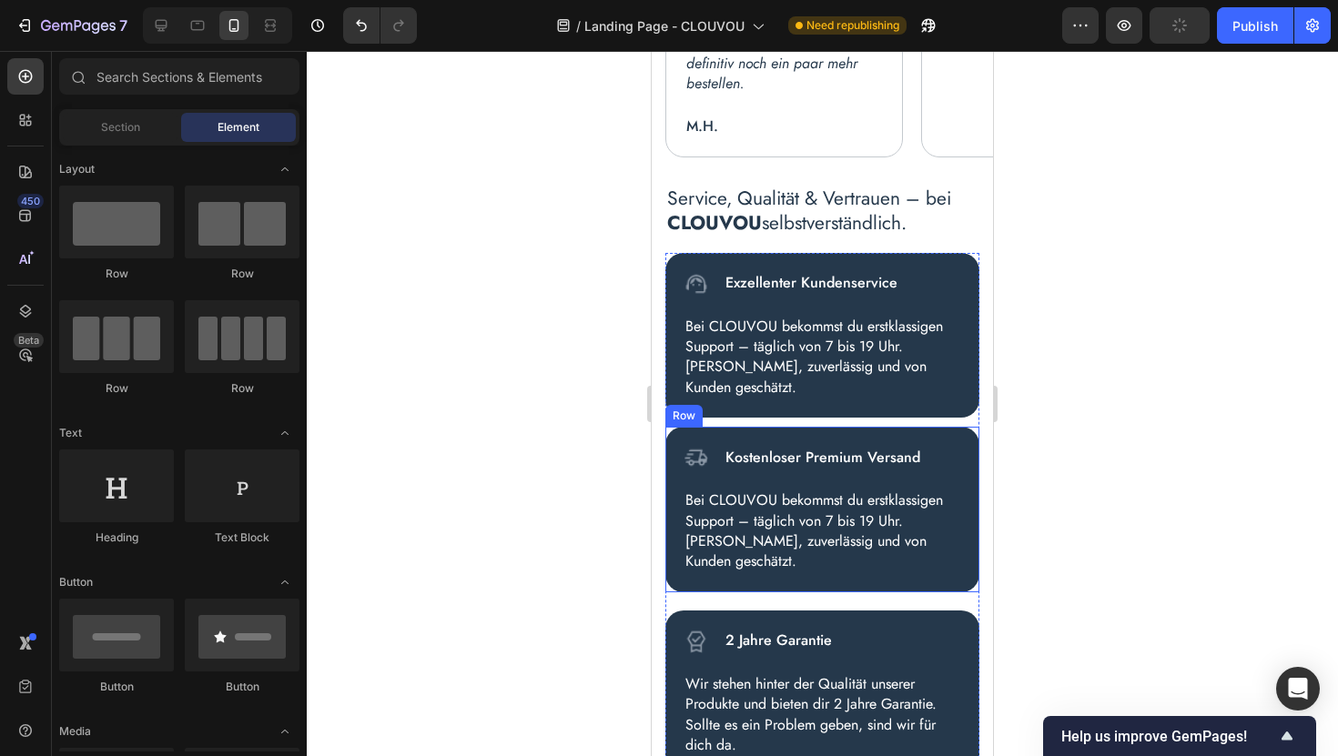
scroll to position [7882, 0]
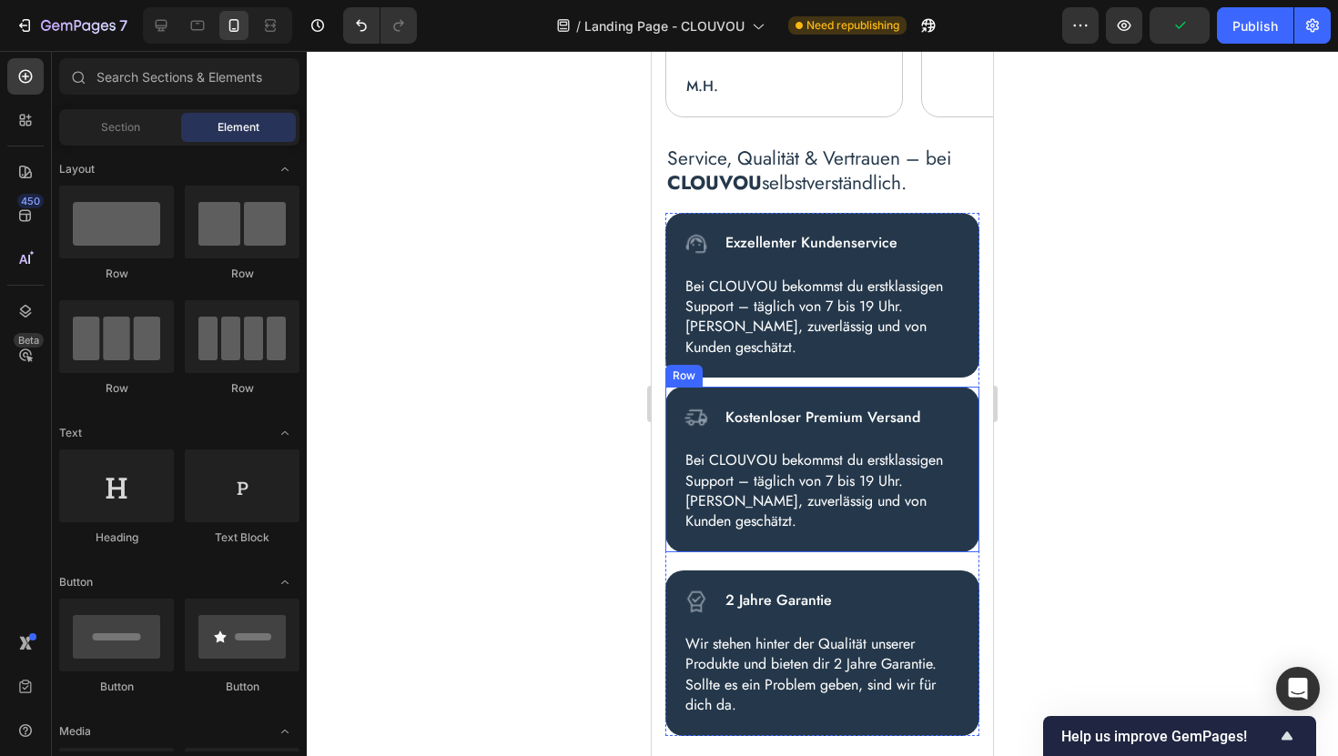
click at [900, 533] on div "Image Kostenloser Premium Versand Text Block Row Bei CLOUVOU bekommst du erstkl…" at bounding box center [822, 470] width 314 height 166
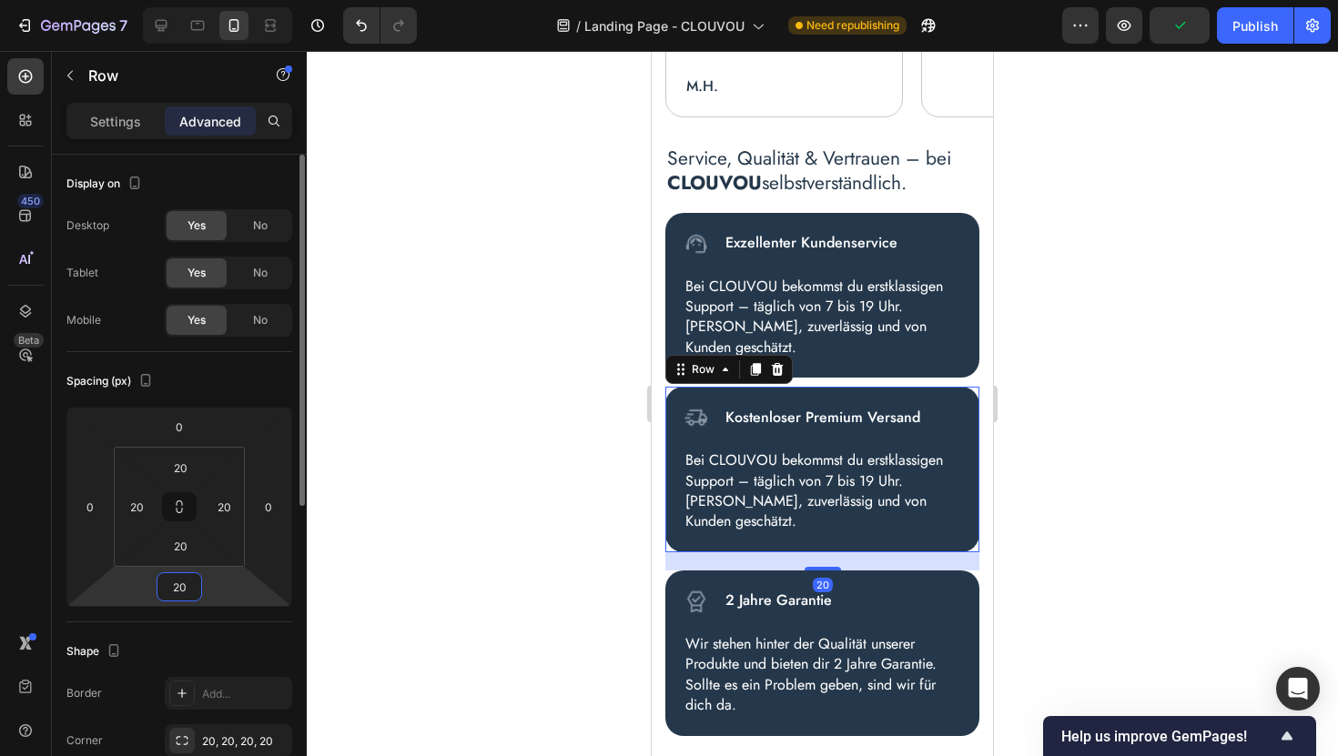
click at [182, 593] on input "20" at bounding box center [179, 586] width 36 height 27
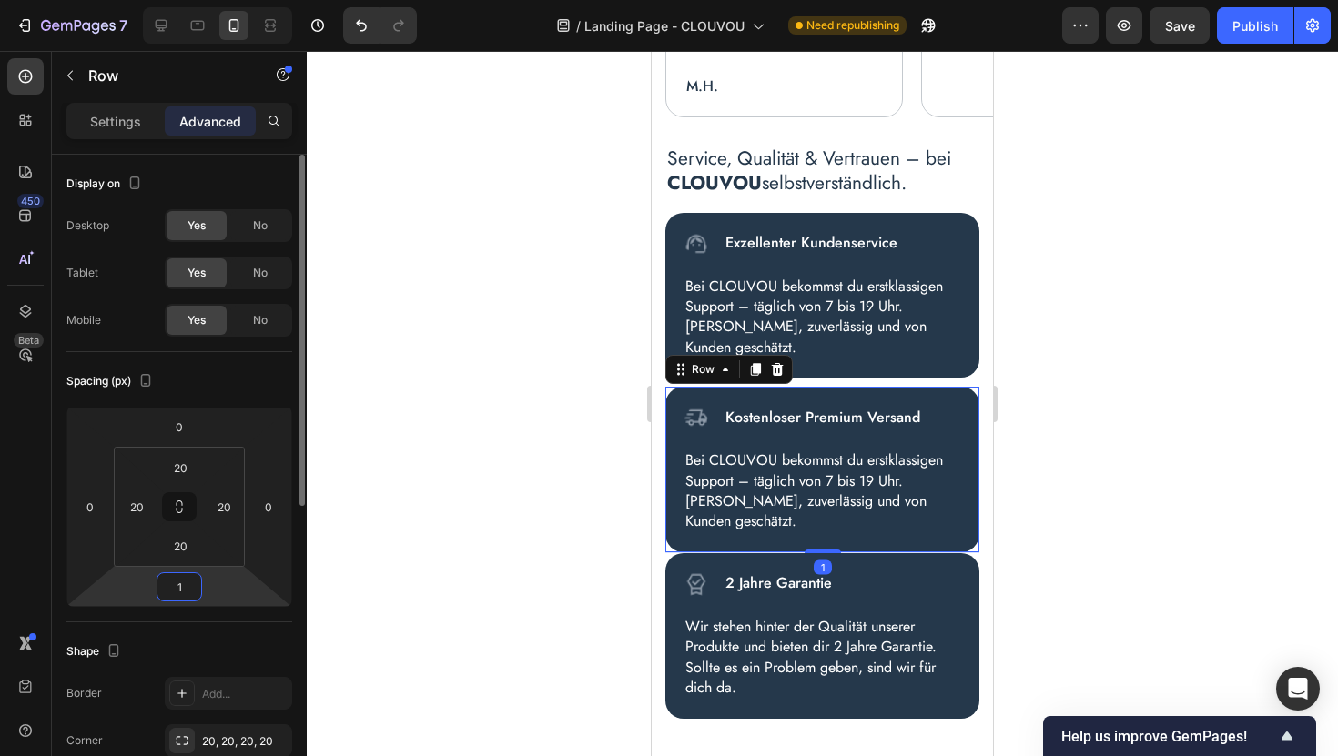
type input "10"
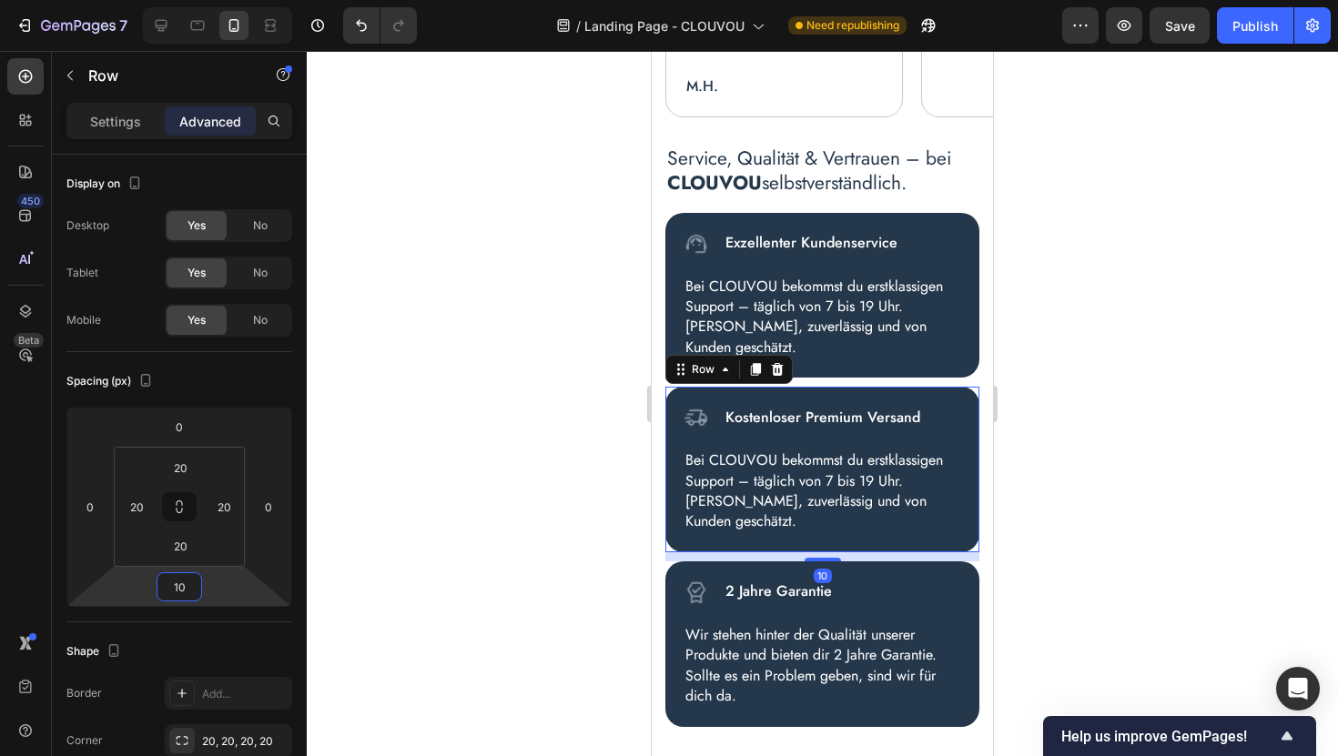
click at [1120, 595] on div at bounding box center [822, 403] width 1031 height 705
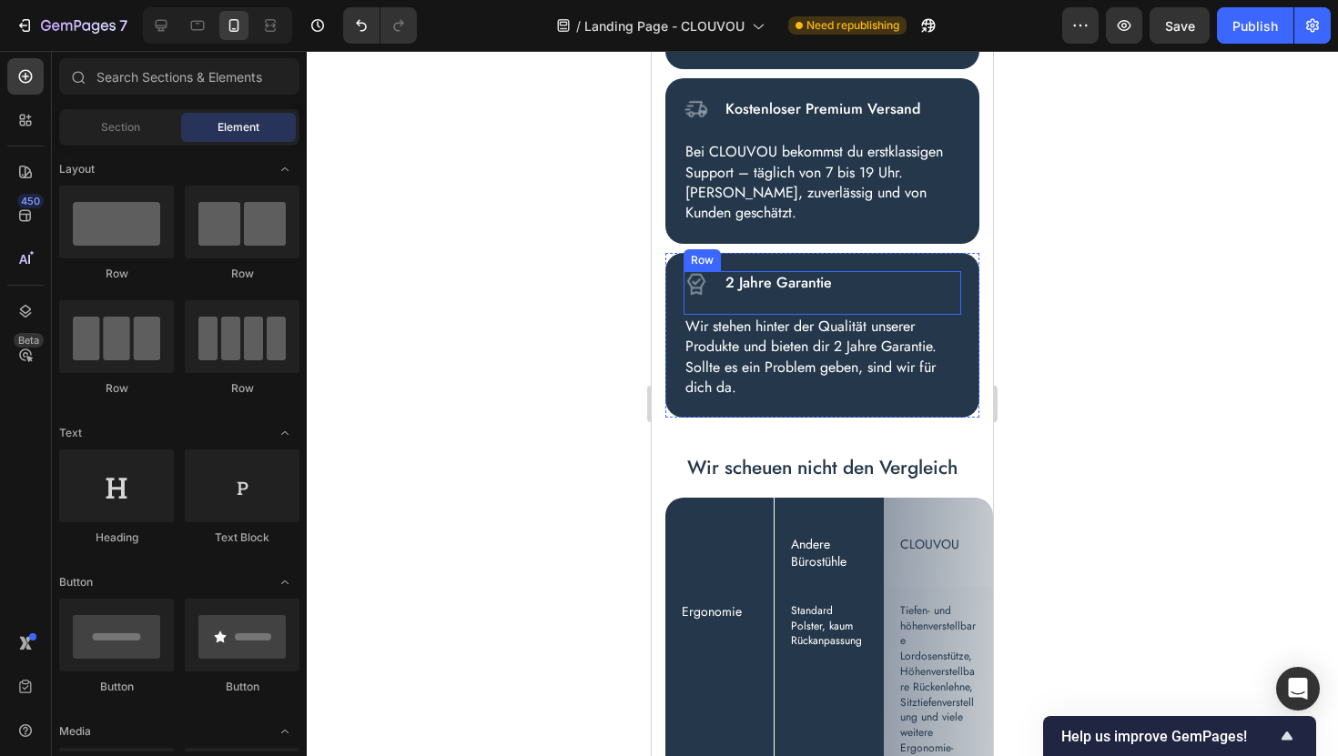
scroll to position [8192, 0]
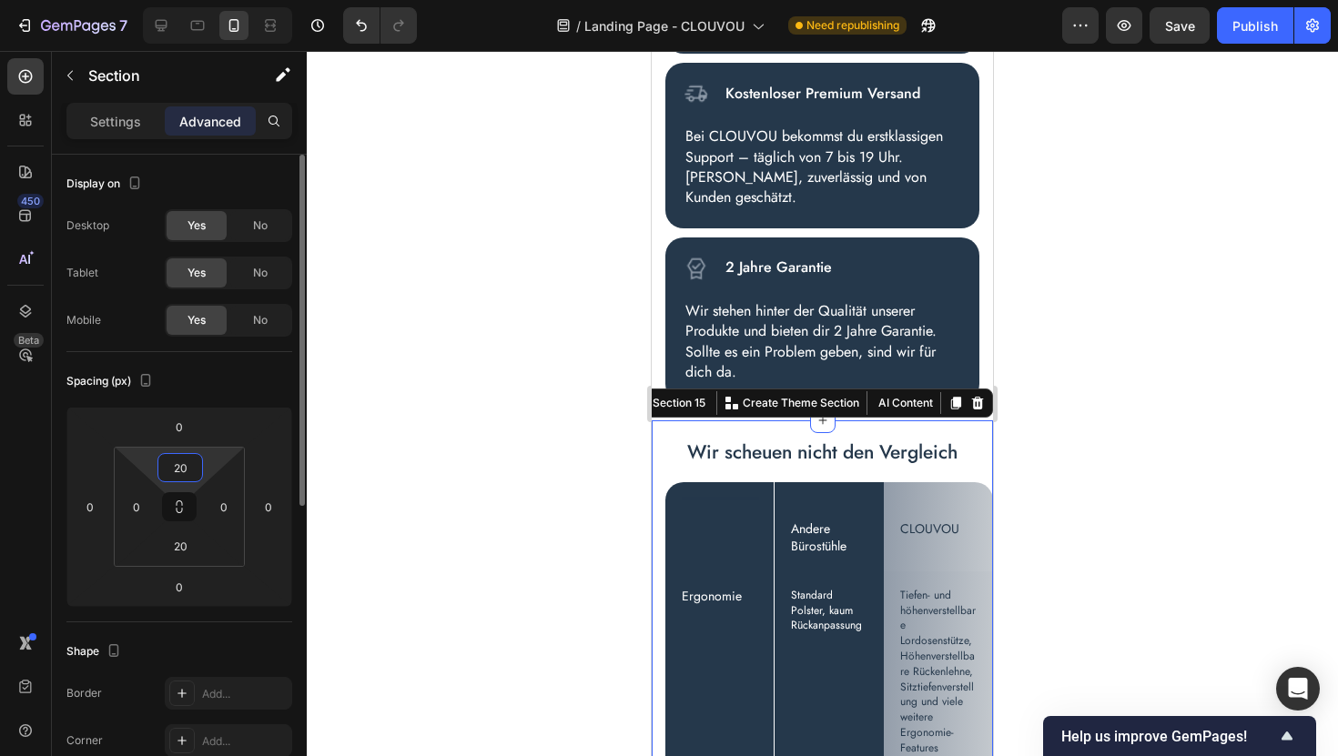
click at [180, 464] on input "20" at bounding box center [180, 467] width 36 height 27
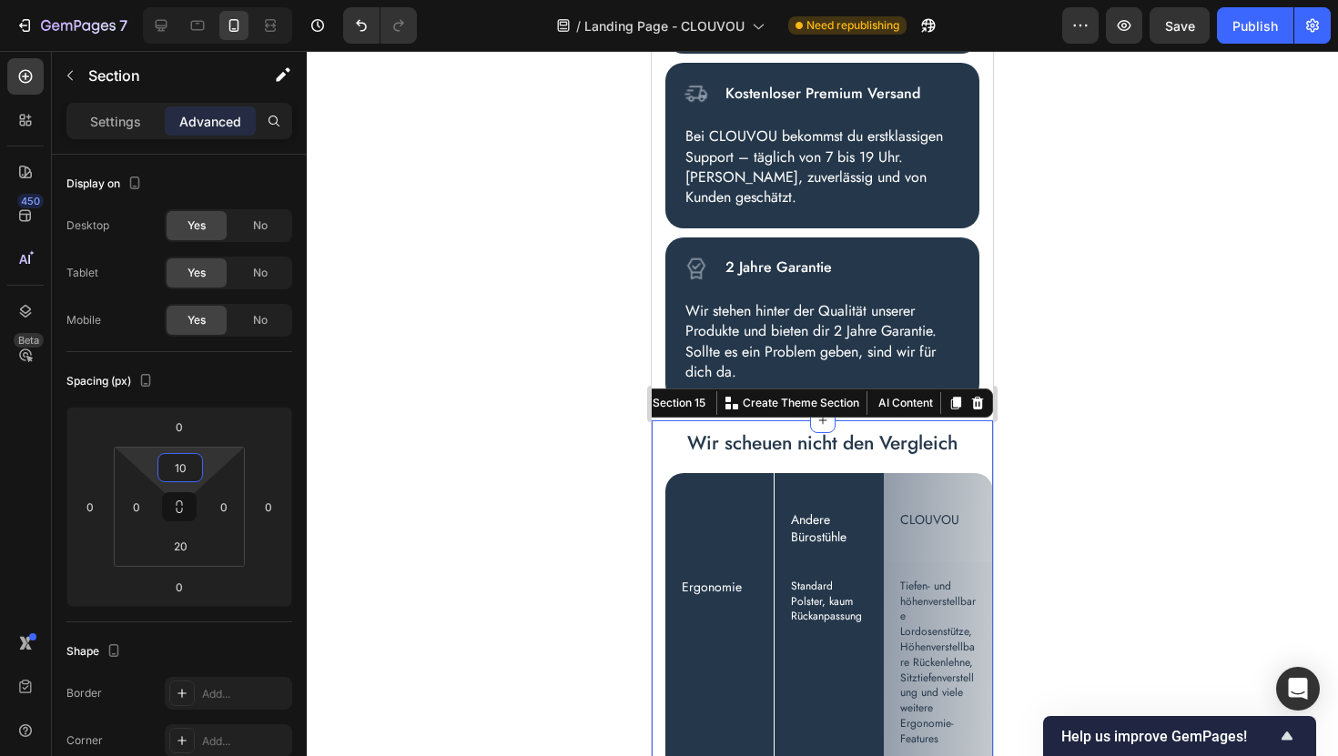
type input "10"
click at [1113, 441] on div at bounding box center [822, 403] width 1031 height 705
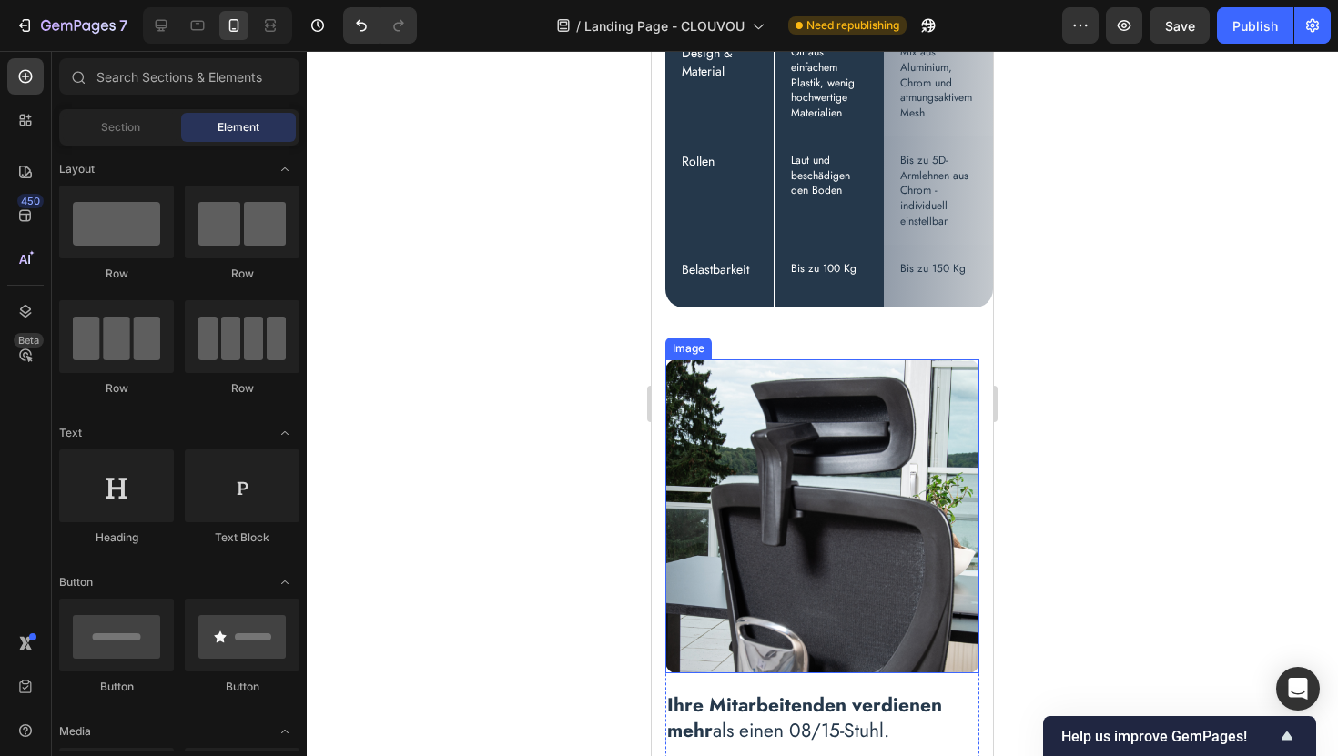
scroll to position [9267, 0]
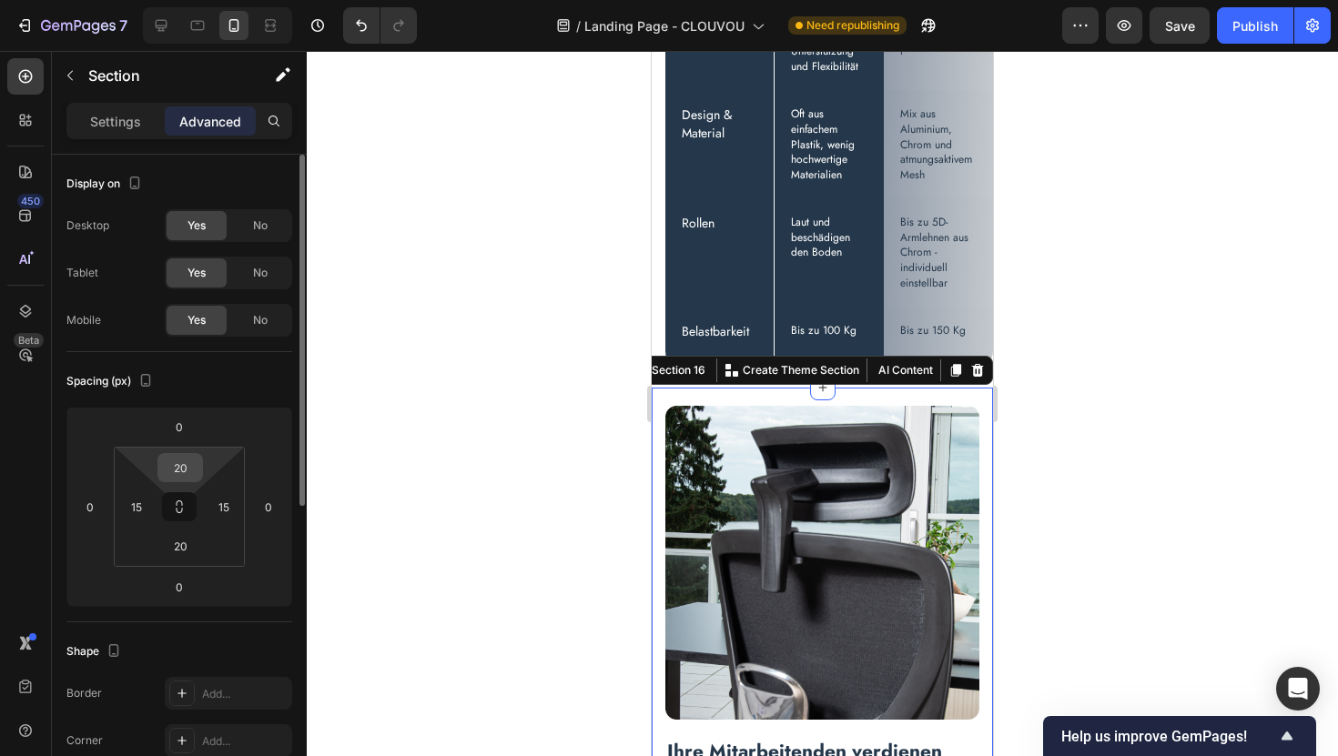
click at [187, 470] on input "20" at bounding box center [180, 467] width 36 height 27
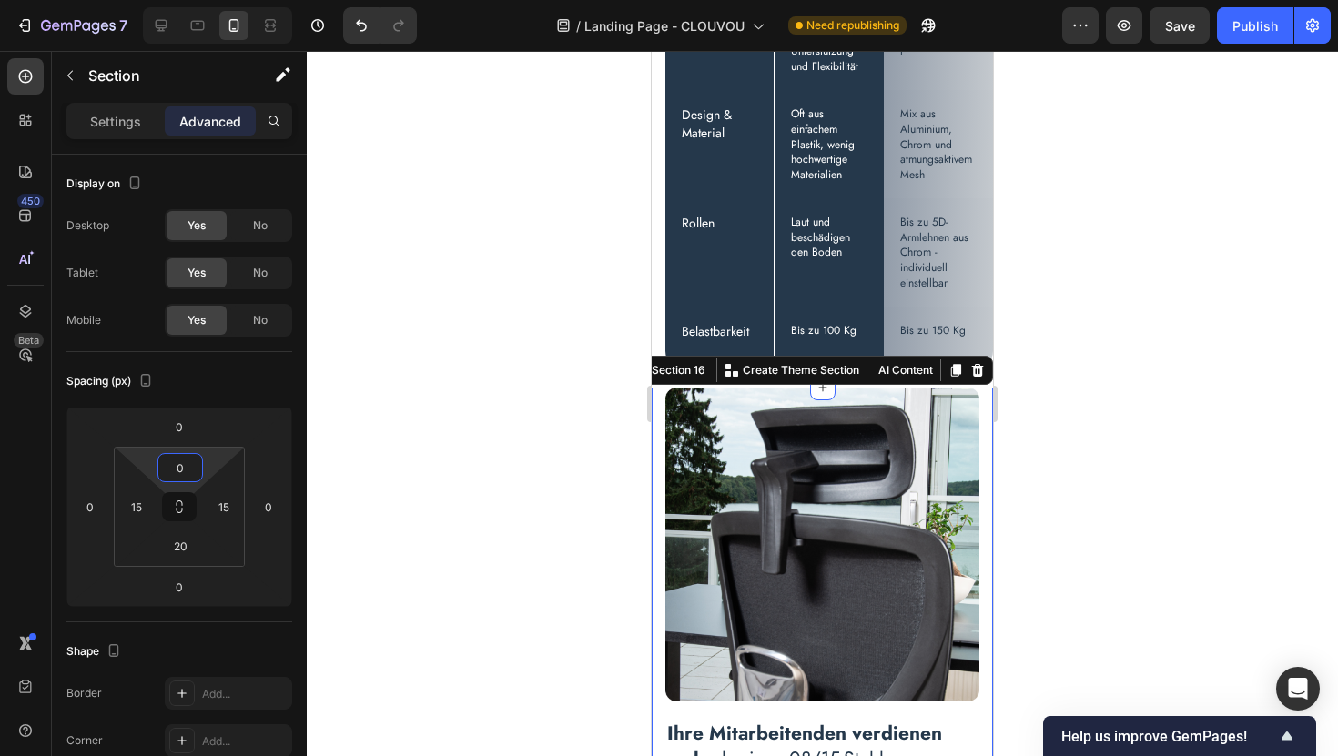
click at [1113, 420] on div at bounding box center [822, 403] width 1031 height 705
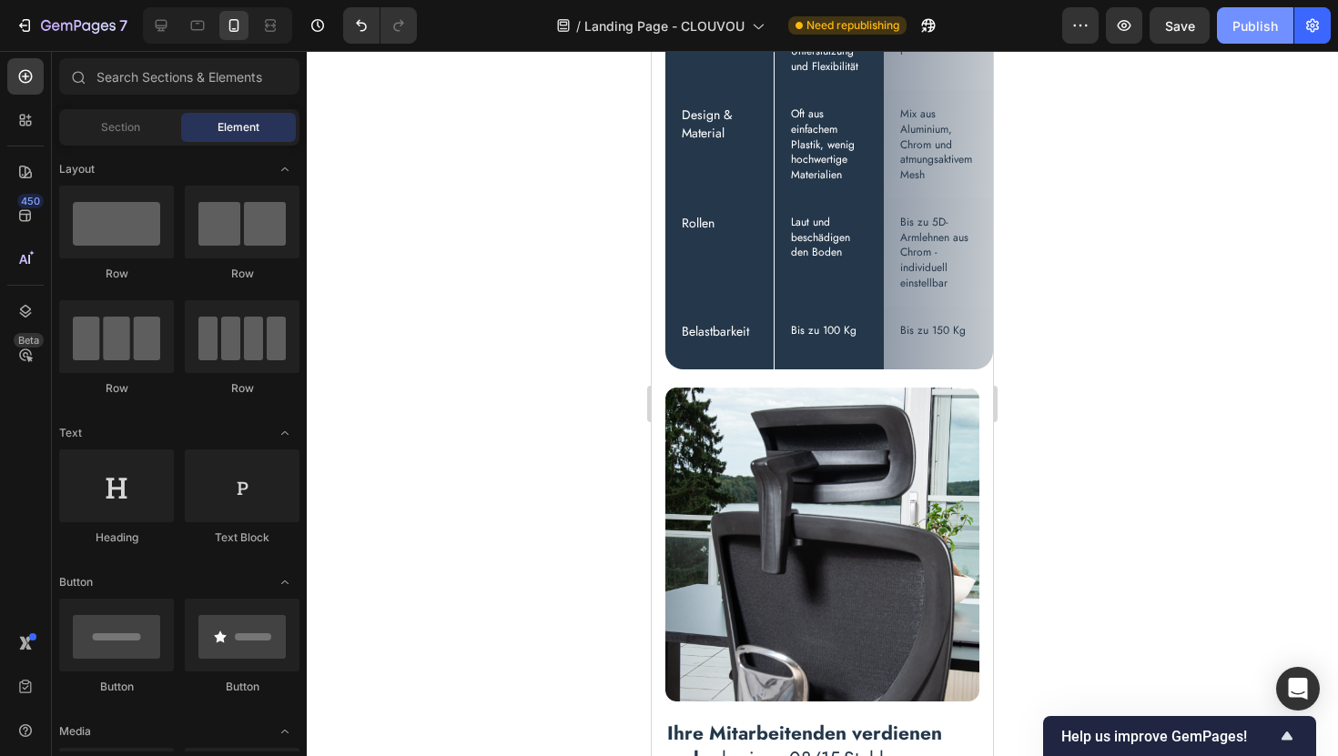
click at [1250, 29] on div "Publish" at bounding box center [1255, 25] width 46 height 19
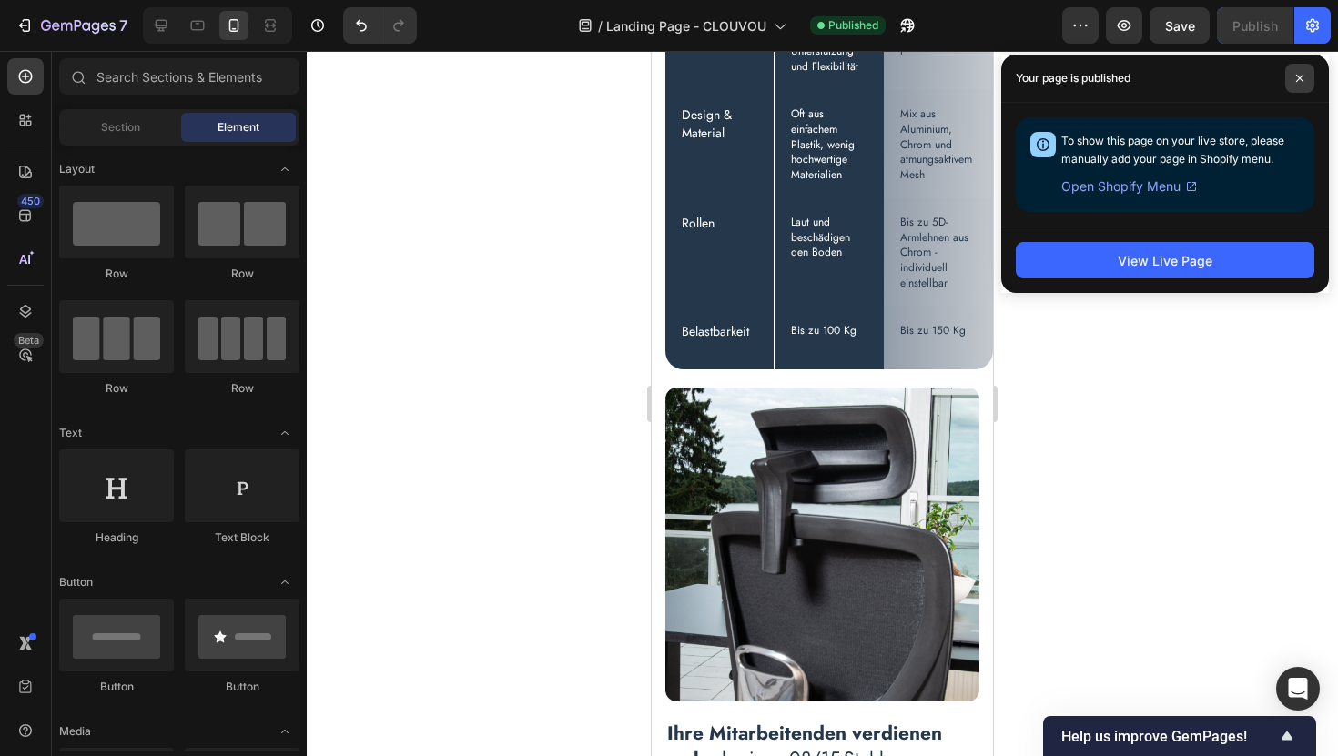
click at [1303, 77] on icon at bounding box center [1299, 78] width 9 height 9
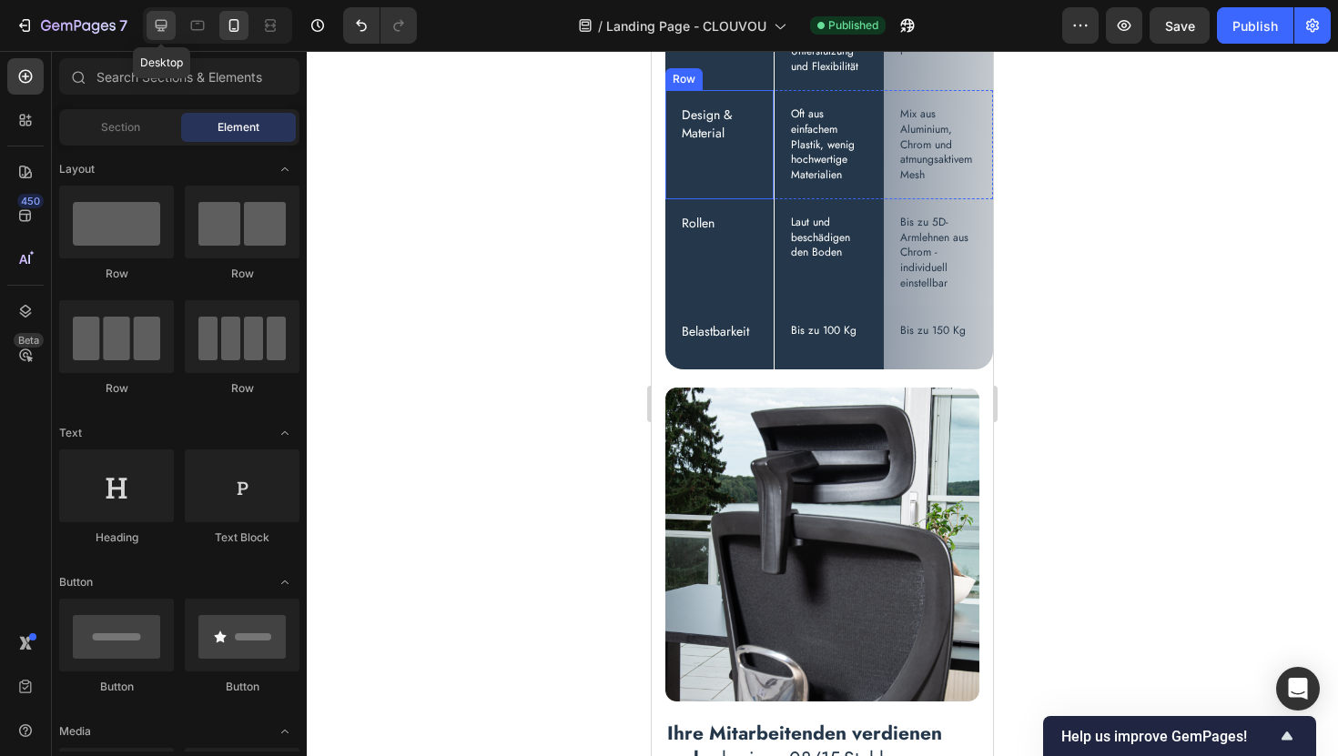
click at [155, 34] on icon at bounding box center [161, 25] width 18 height 18
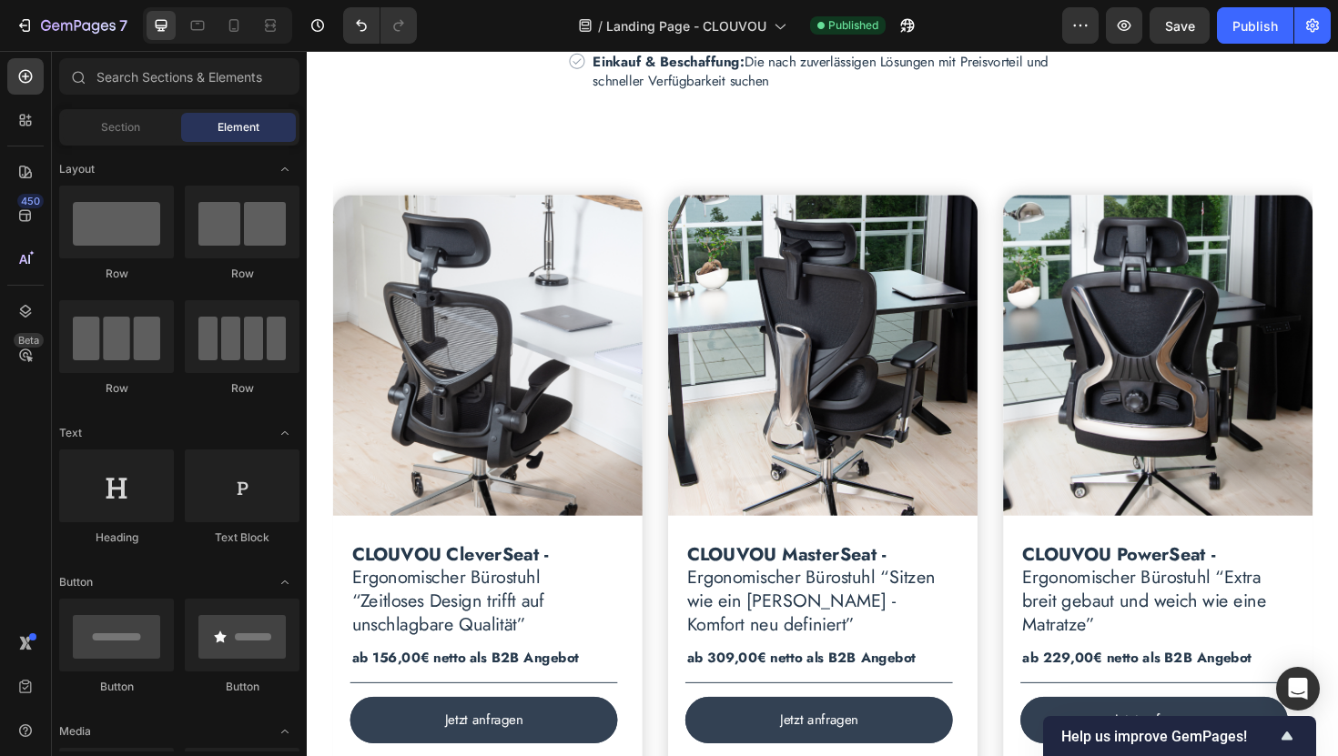
scroll to position [2707, 0]
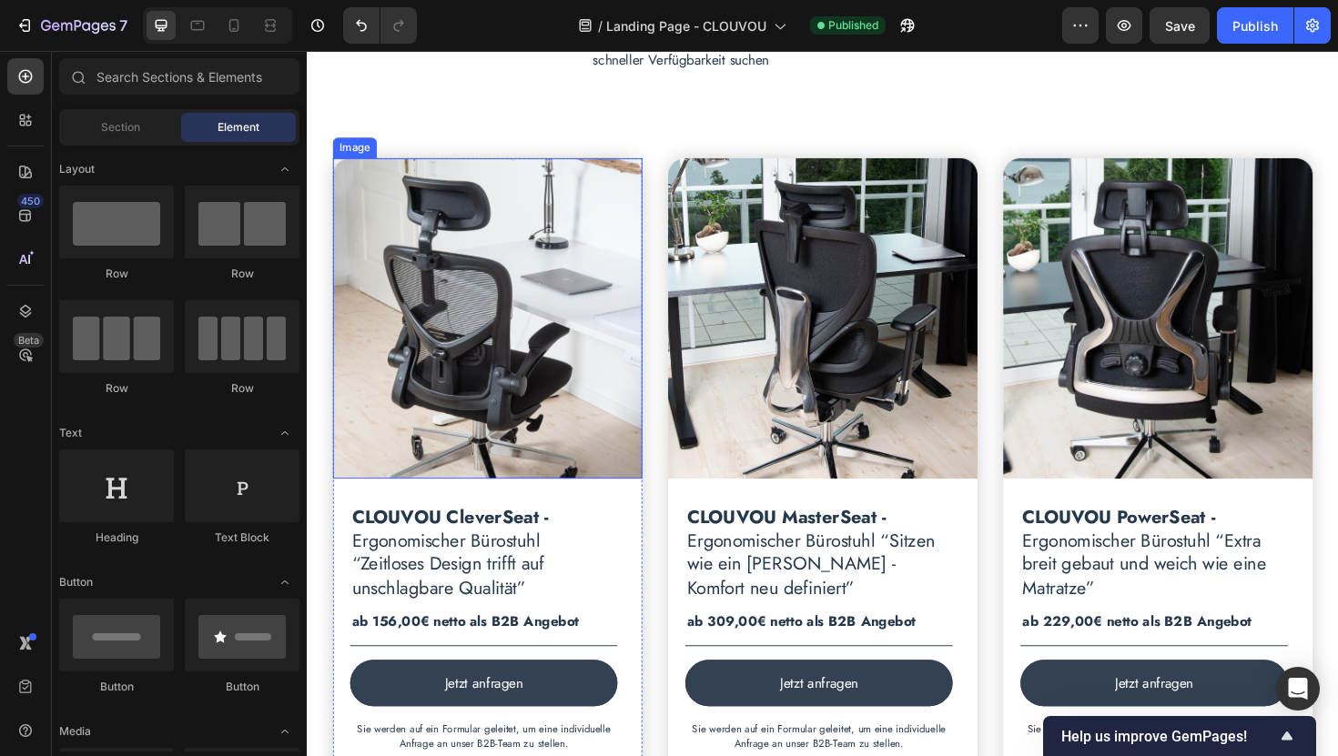
click at [622, 250] on img at bounding box center [498, 334] width 328 height 339
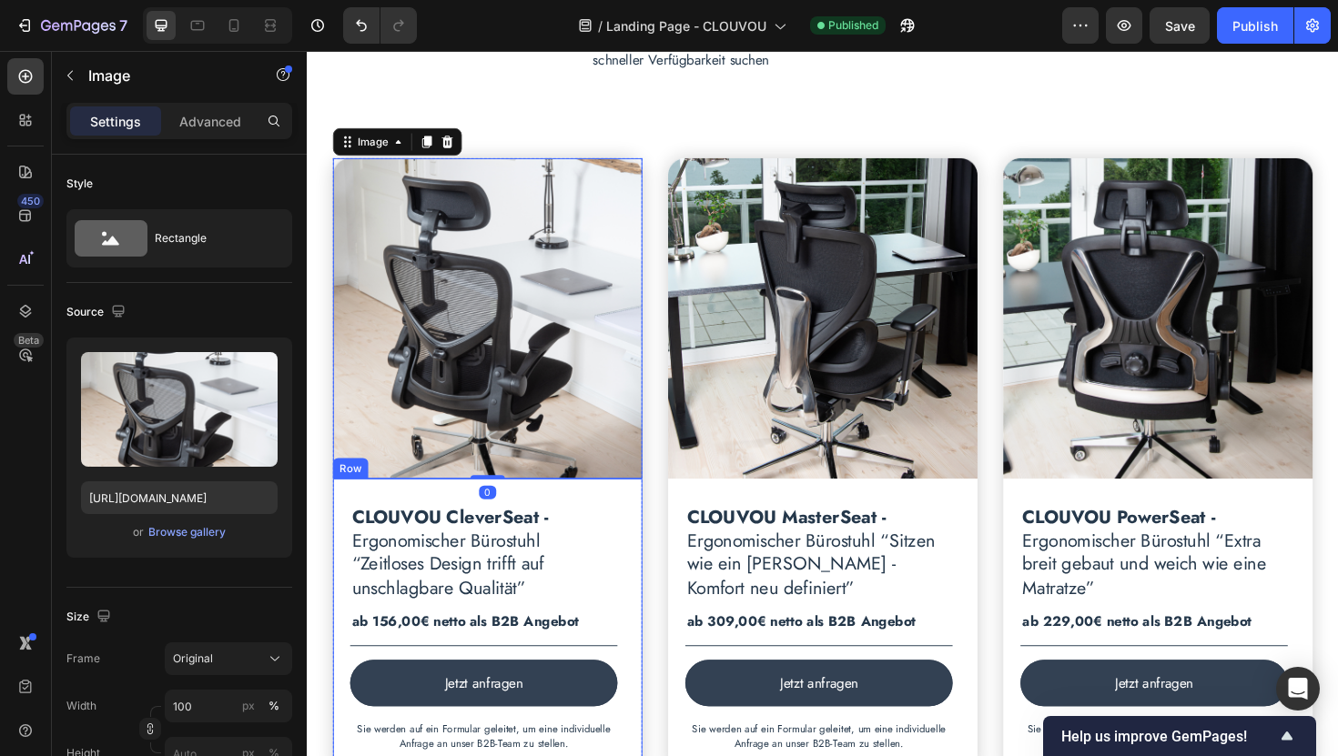
click at [643, 527] on div "CLOUVOU CleverSeat - Ergonomischer Bürostuhl “Zeitloses Design trifft auf unsch…" at bounding box center [498, 663] width 328 height 318
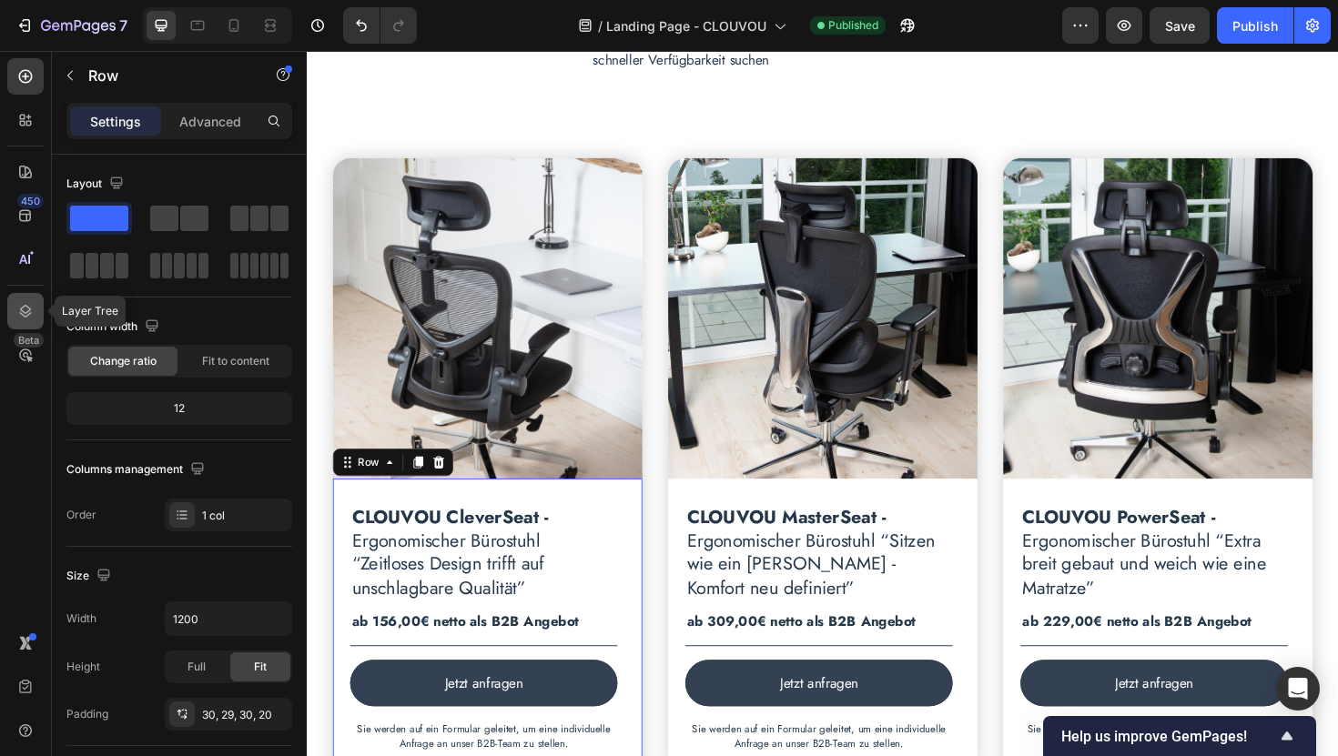
click at [16, 312] on icon at bounding box center [25, 311] width 18 height 18
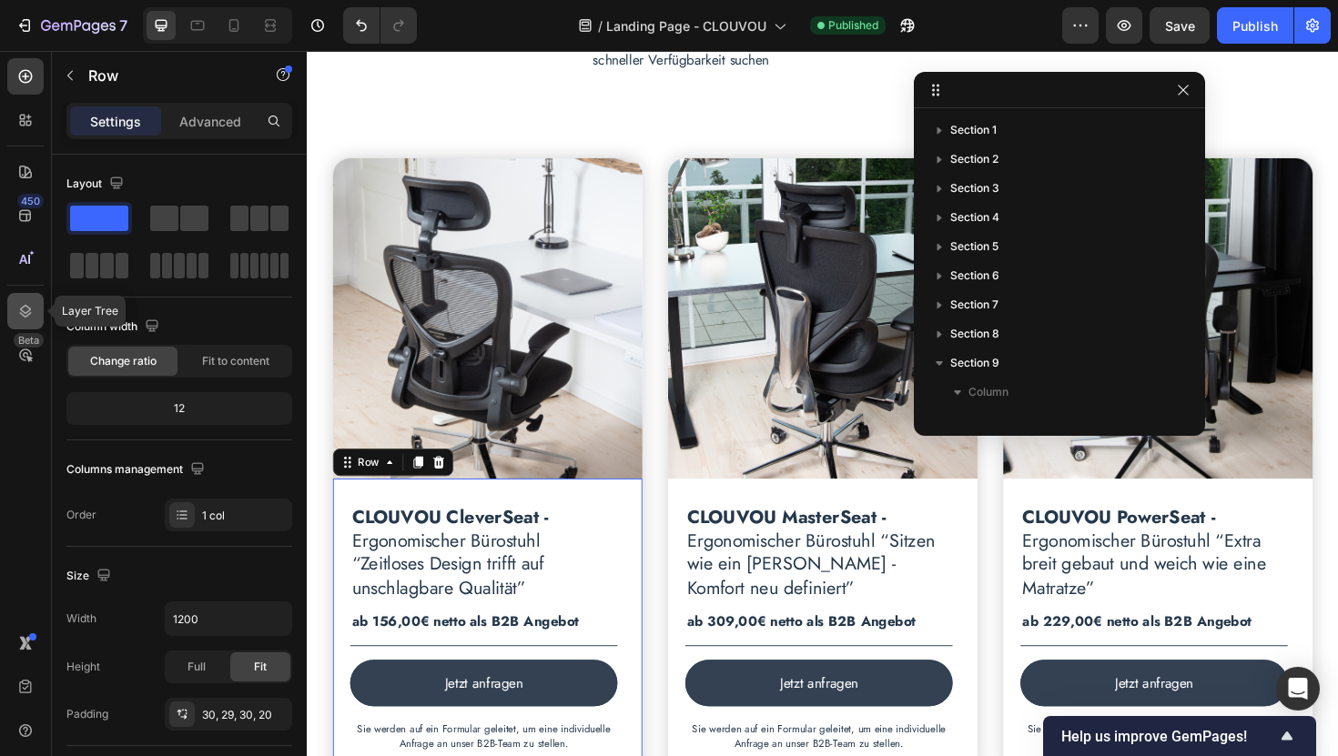
scroll to position [315, 0]
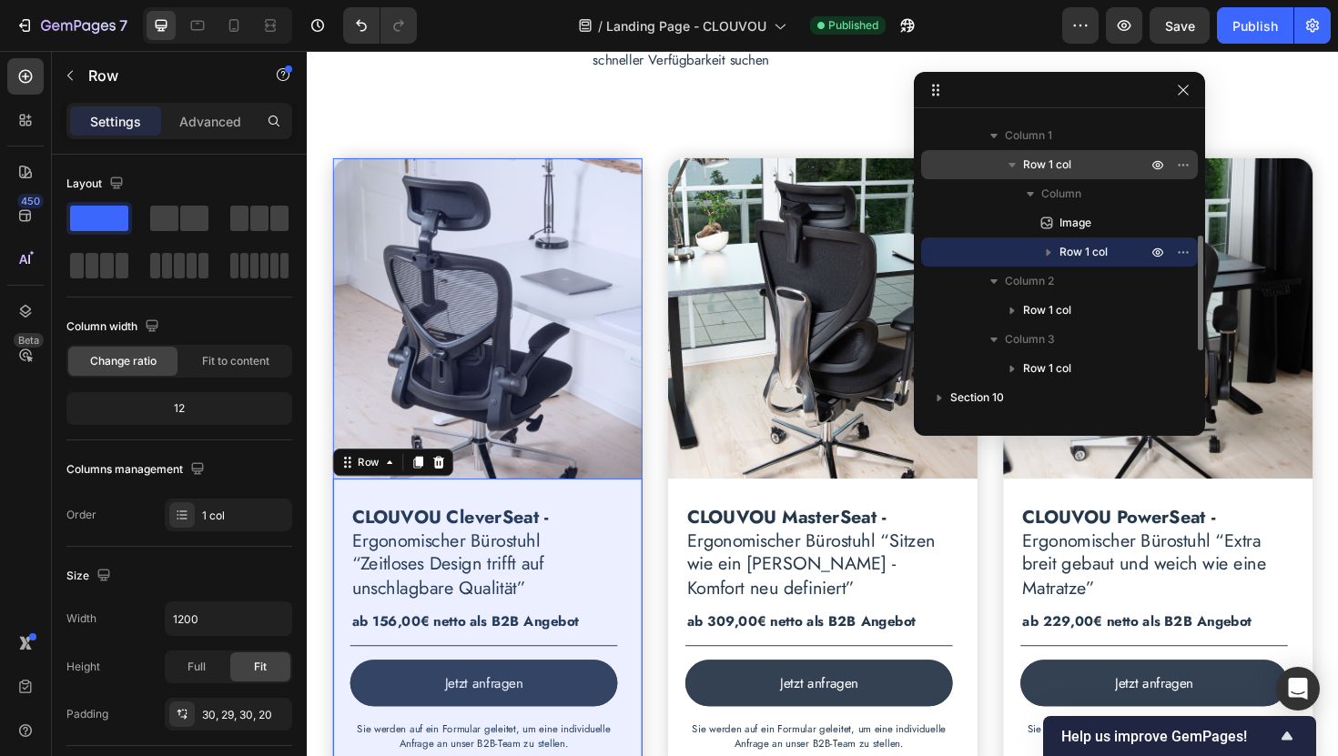
click at [1027, 167] on span "Row 1 col" at bounding box center [1047, 165] width 48 height 18
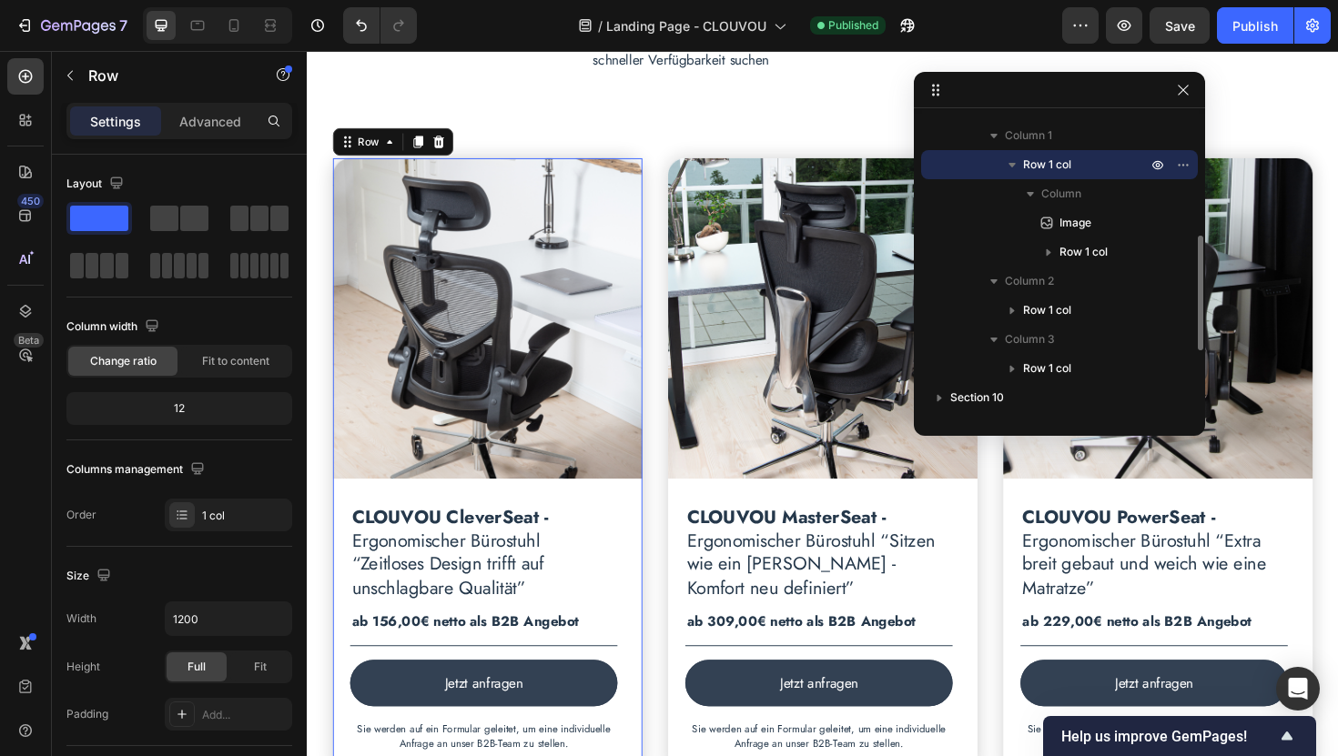
click at [1014, 167] on icon "button" at bounding box center [1012, 165] width 18 height 18
click at [1033, 160] on span "Row 1 col" at bounding box center [1047, 165] width 48 height 18
click at [1033, 161] on span "Row 1 col" at bounding box center [1047, 165] width 48 height 18
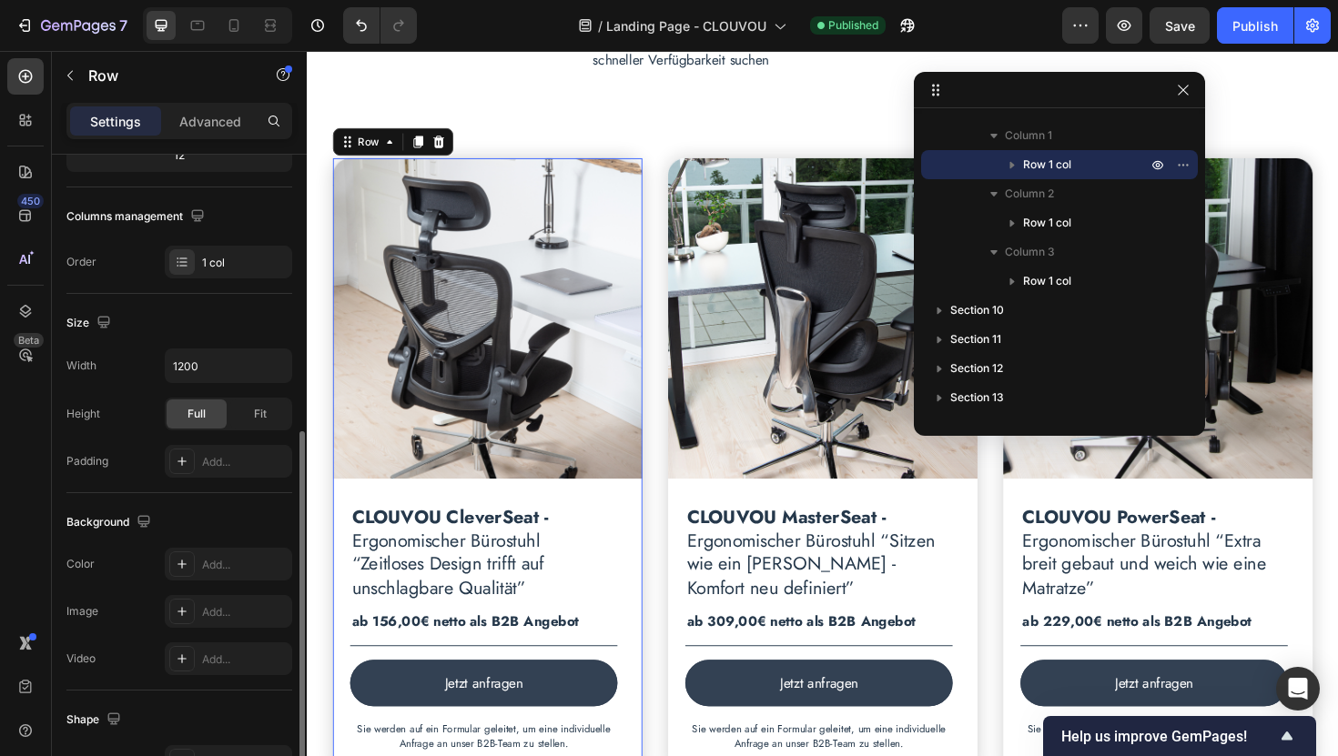
scroll to position [560, 0]
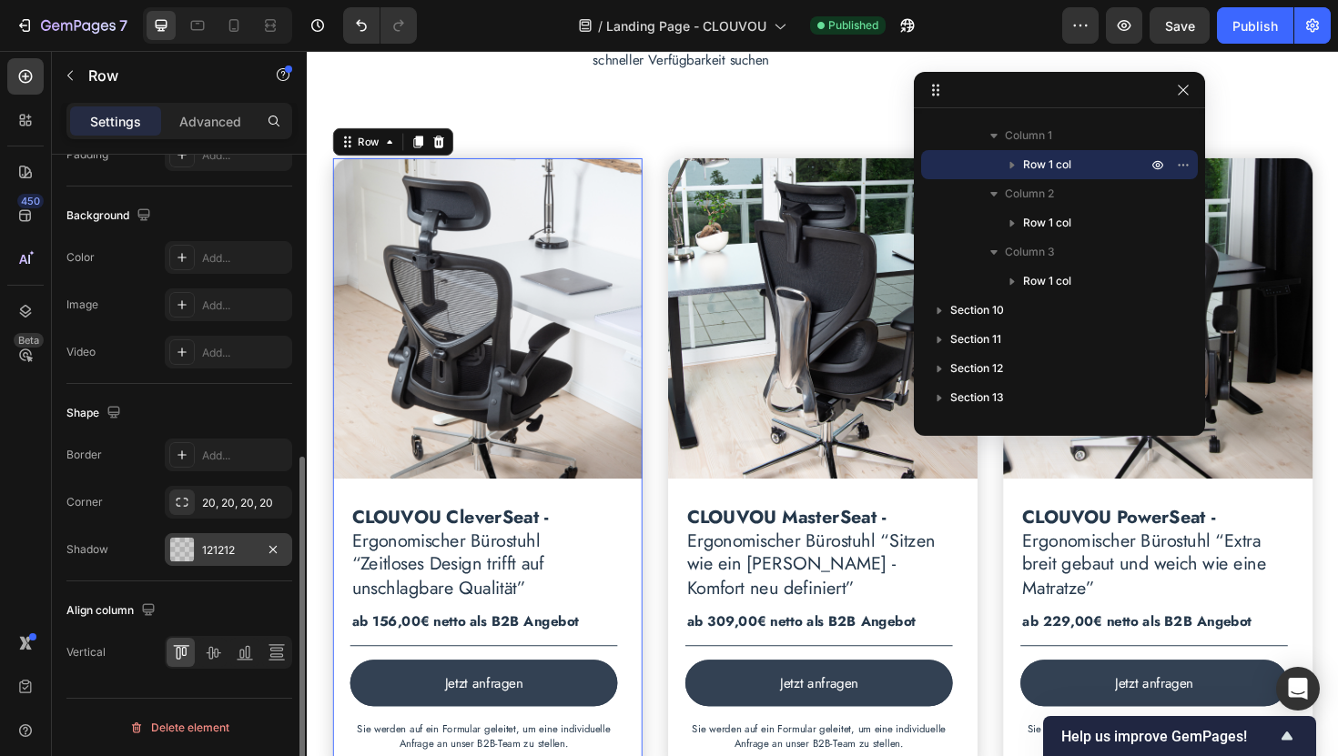
click at [238, 544] on div "121212" at bounding box center [228, 550] width 53 height 16
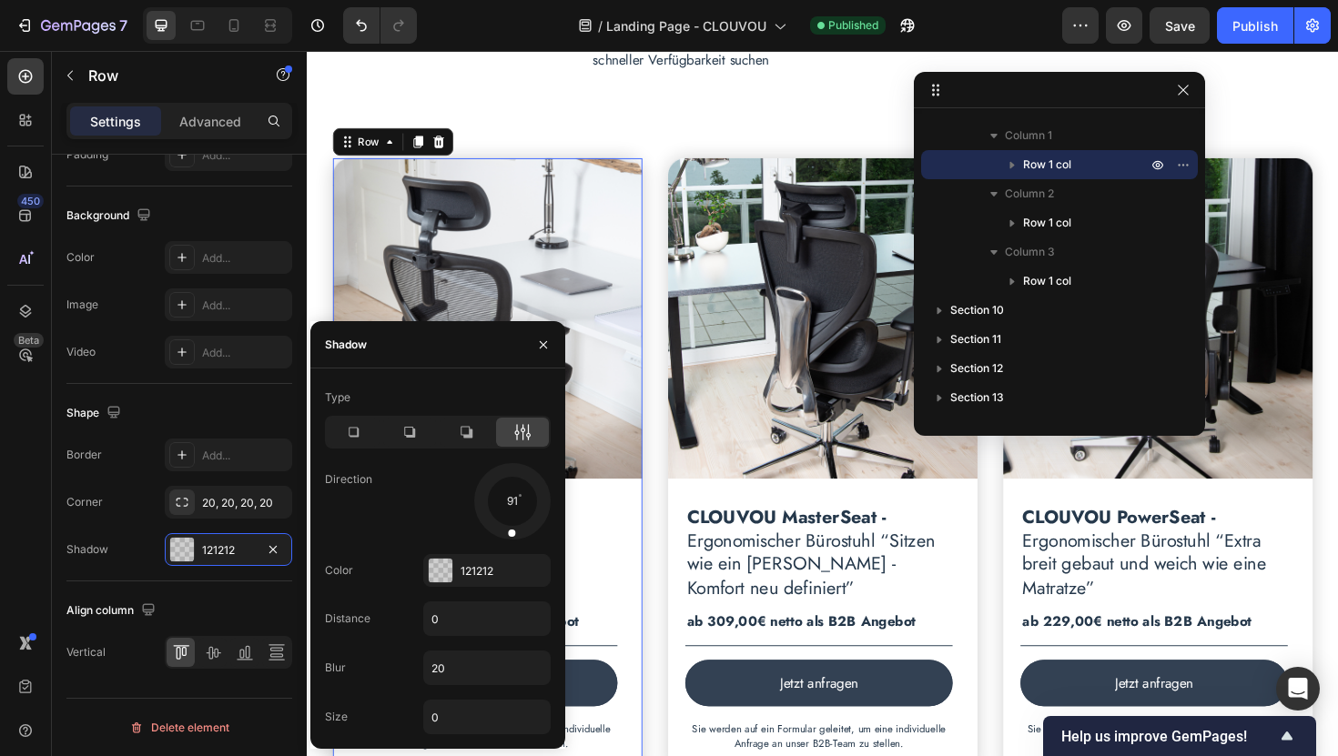
drag, startPoint x: 537, startPoint y: 521, endPoint x: 509, endPoint y: 540, distance: 33.6
click at [509, 540] on div at bounding box center [512, 521] width 12 height 41
click at [484, 624] on input "0" at bounding box center [487, 618] width 126 height 33
type input "4"
click at [398, 593] on div "Type Direction 91 Color 121212 Distance 4 Blur 20 Size 0" at bounding box center [437, 558] width 255 height 351
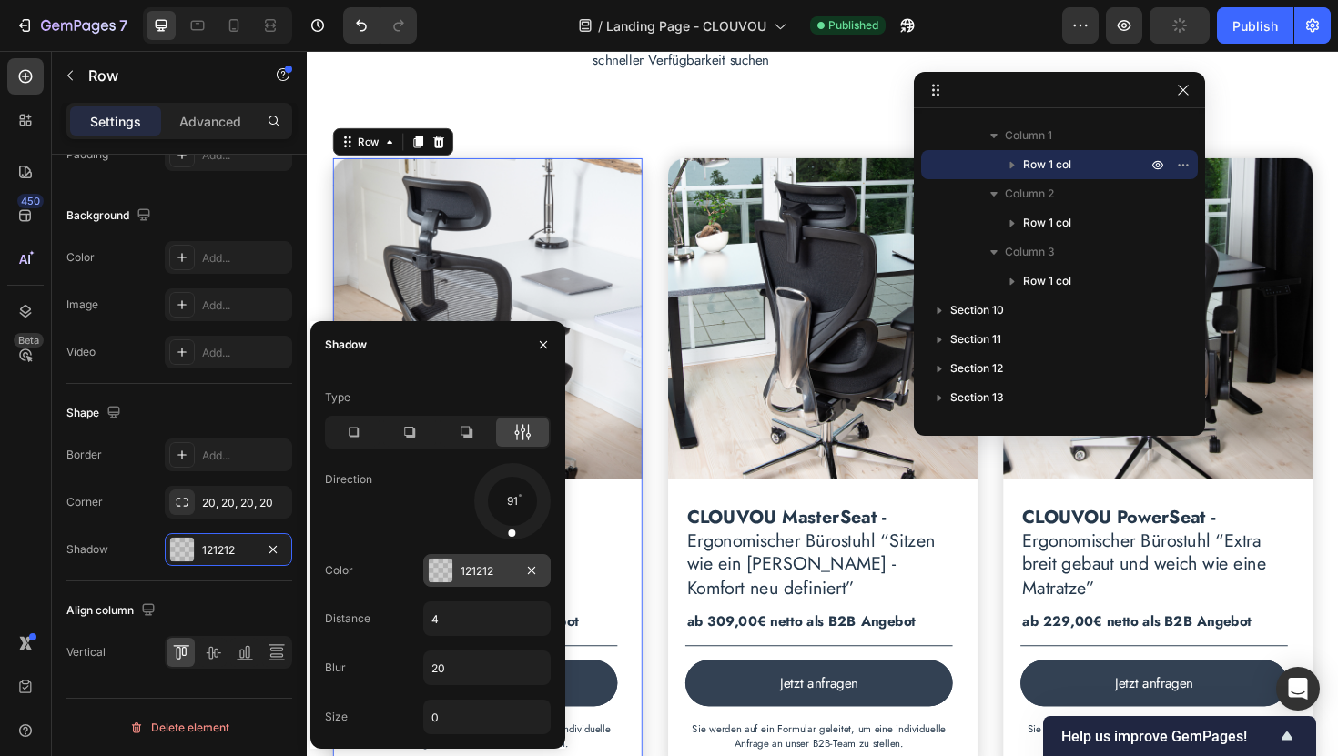
click at [494, 568] on div "121212" at bounding box center [486, 571] width 53 height 16
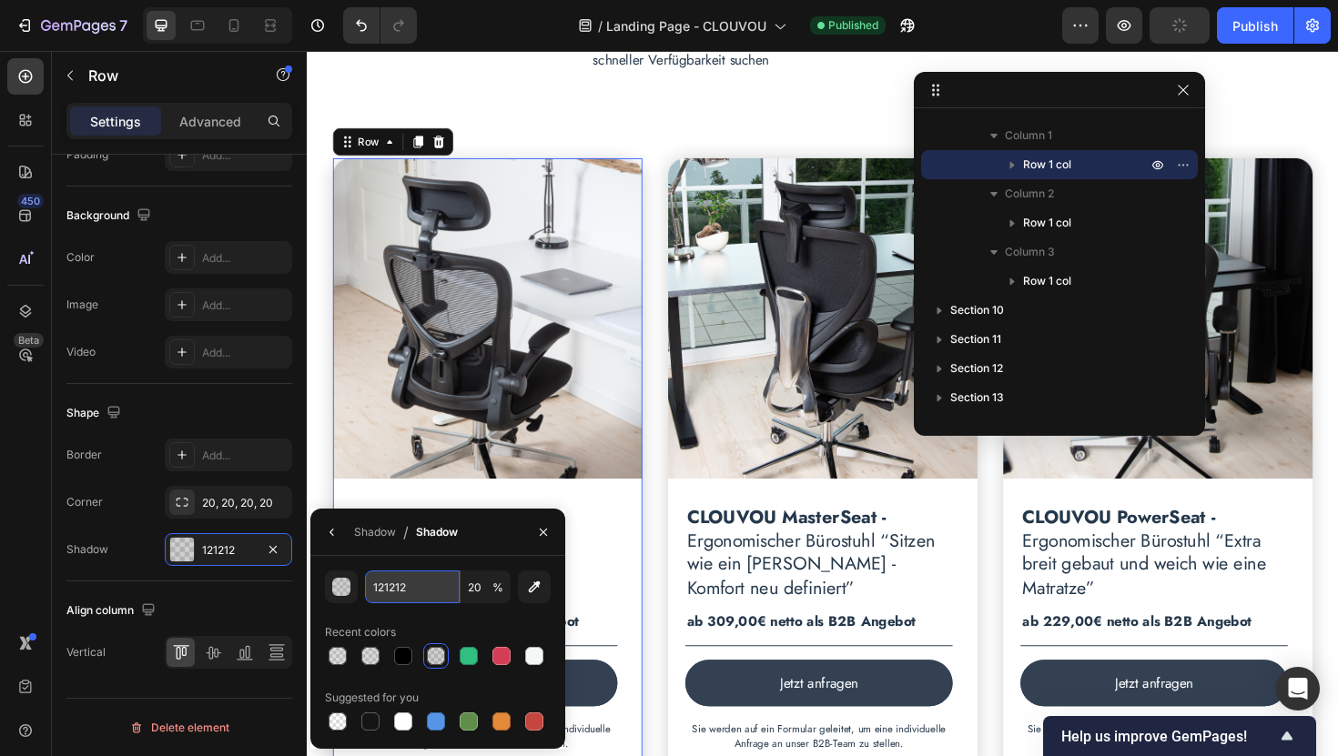
click at [423, 586] on input "121212" at bounding box center [412, 587] width 95 height 33
type input "000"
type input "100"
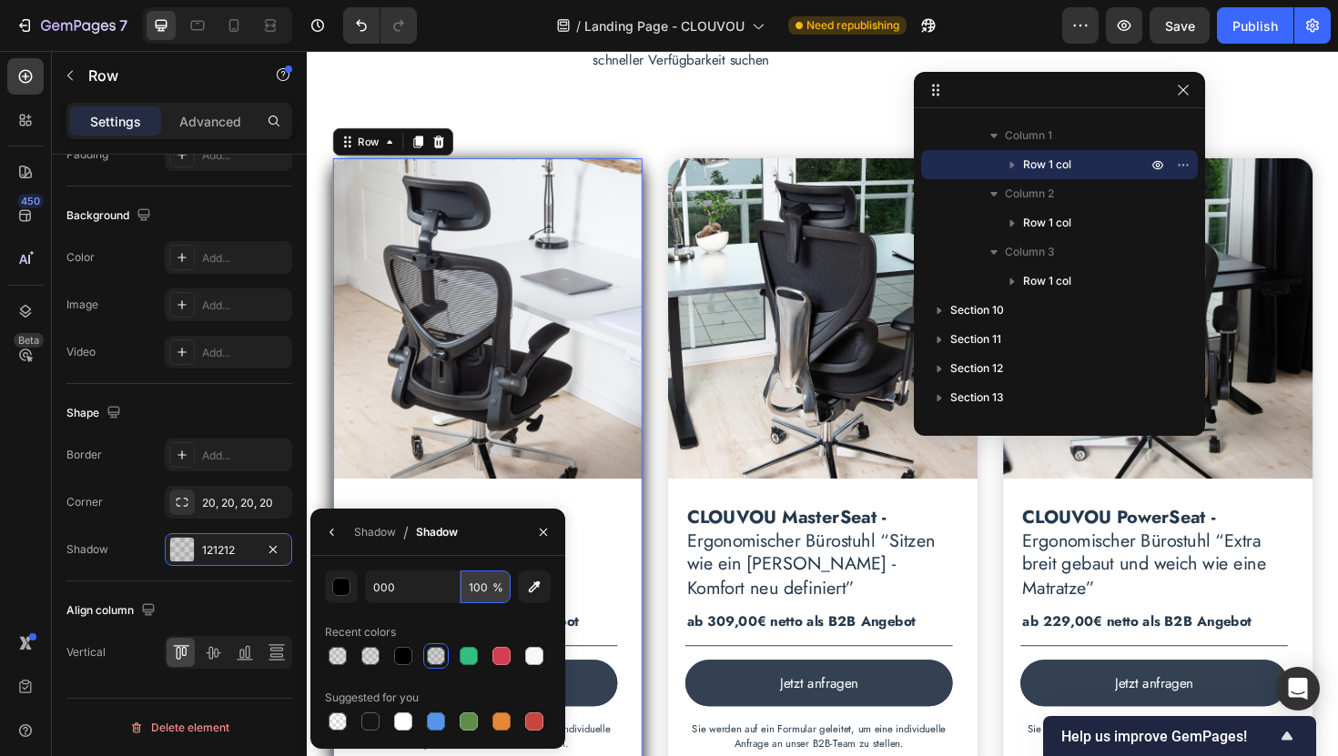
click at [481, 593] on input "100" at bounding box center [485, 587] width 50 height 33
type input "000000"
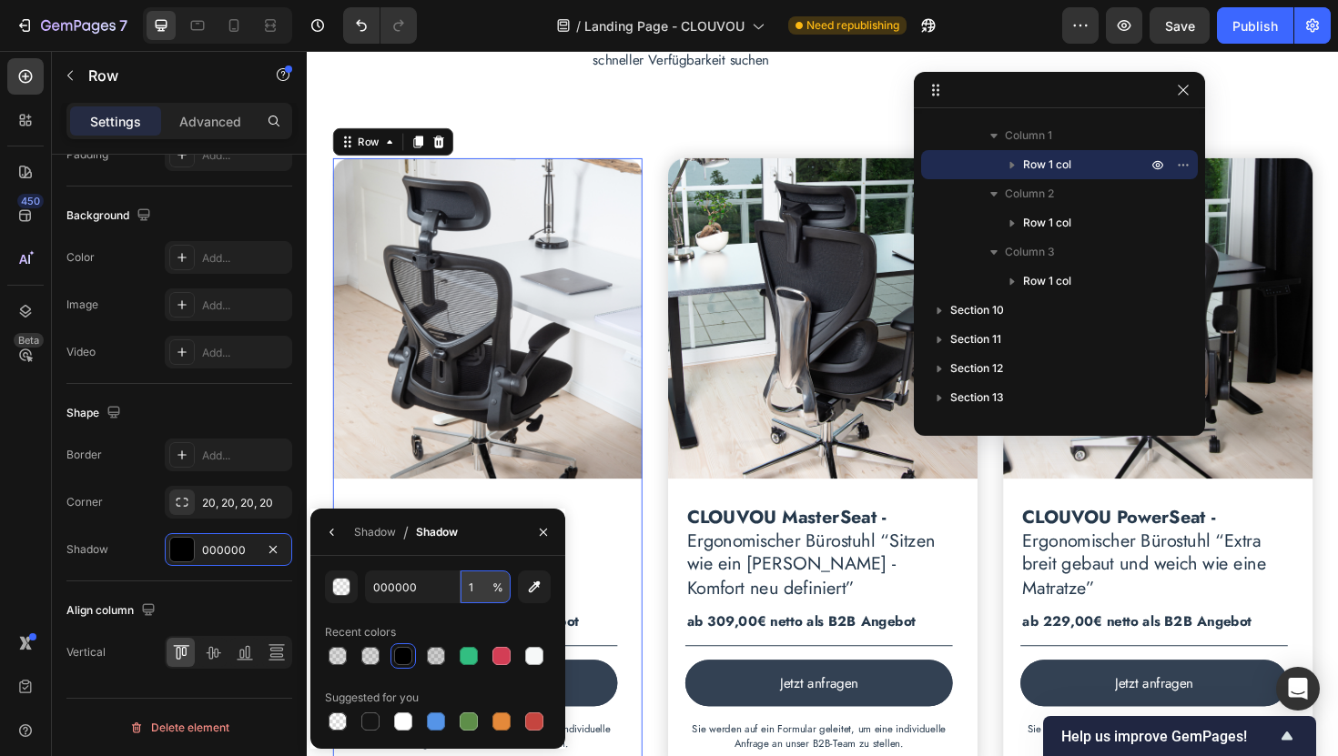
type input "15"
click at [0, 567] on div "450 Beta" at bounding box center [26, 403] width 52 height 705
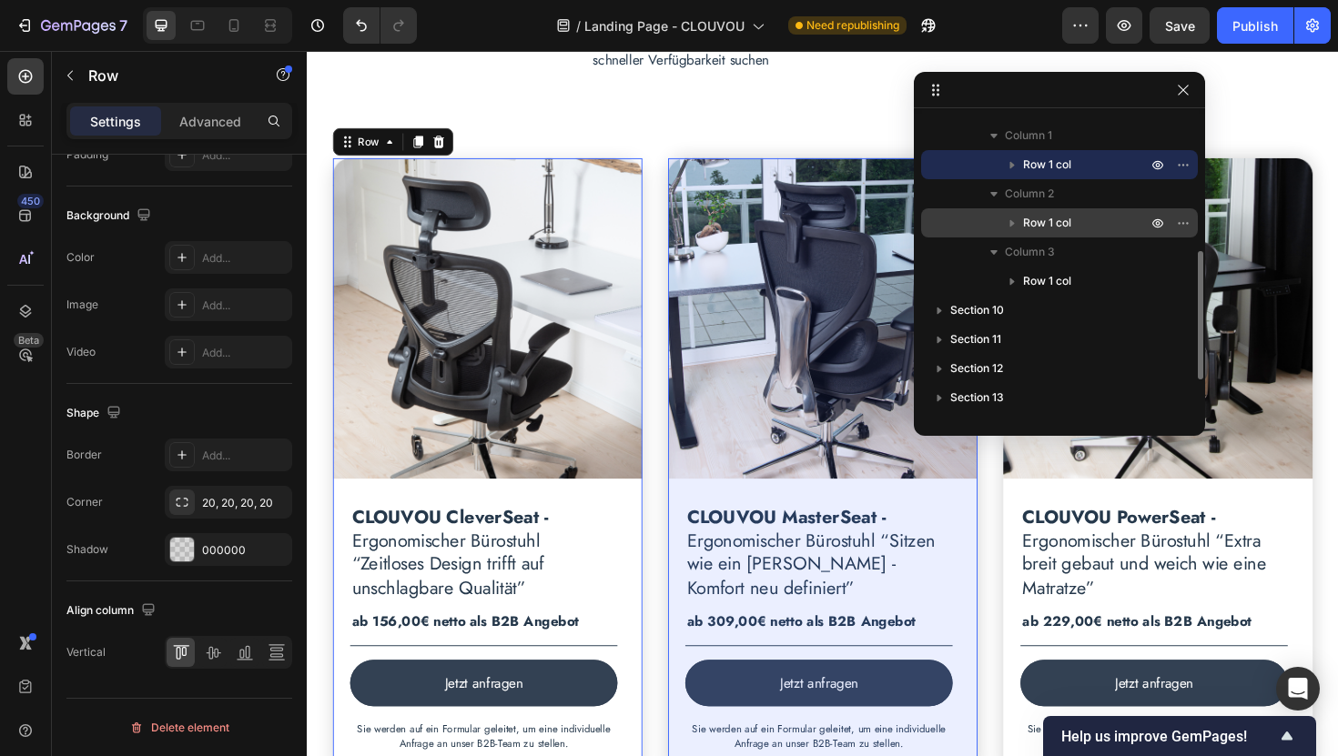
click at [1057, 227] on span "Row 1 col" at bounding box center [1047, 223] width 48 height 18
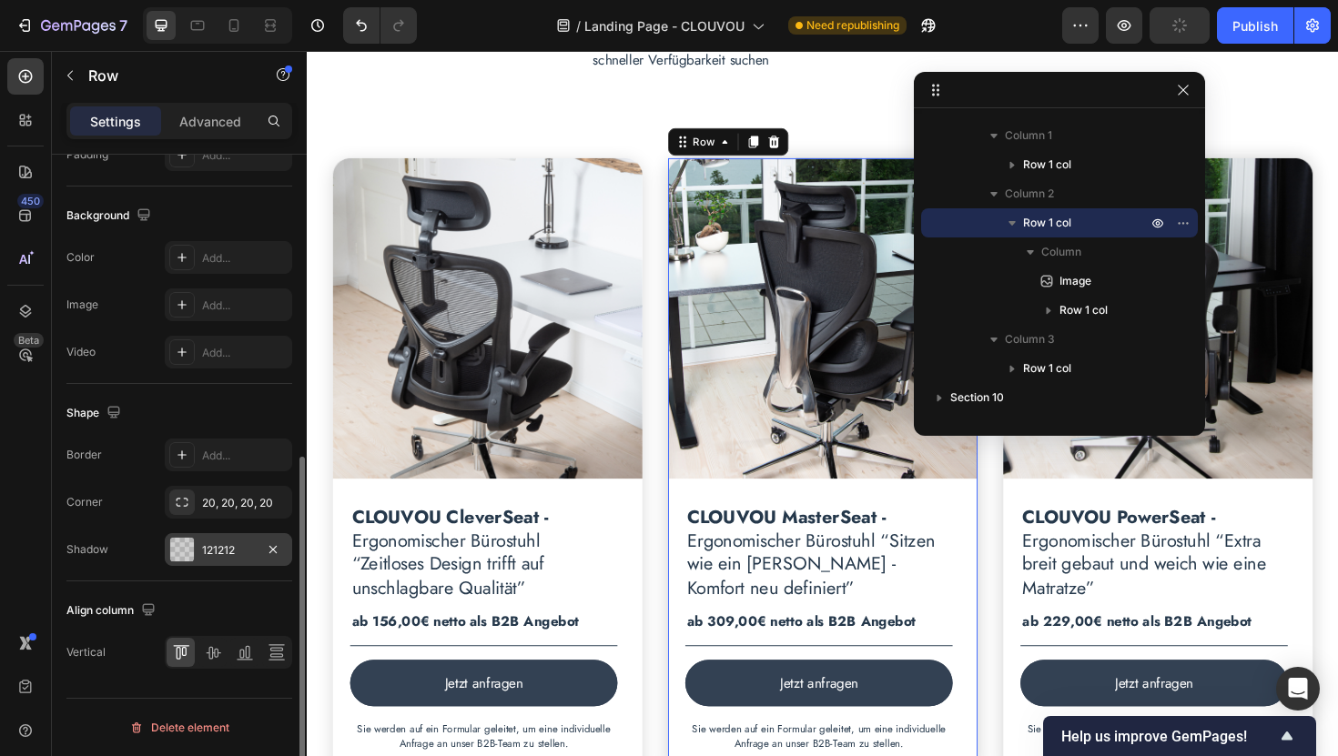
click at [222, 558] on div "121212" at bounding box center [228, 550] width 53 height 16
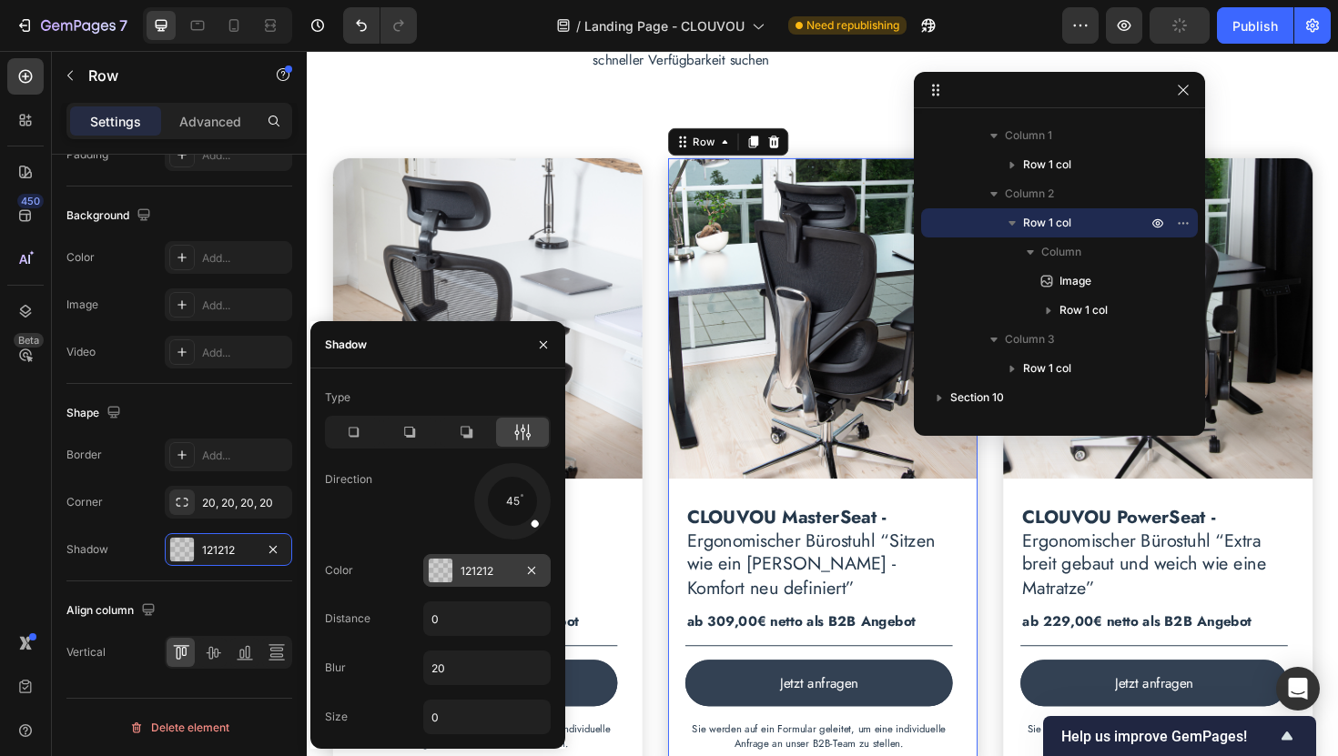
click at [474, 575] on div "121212" at bounding box center [486, 571] width 53 height 16
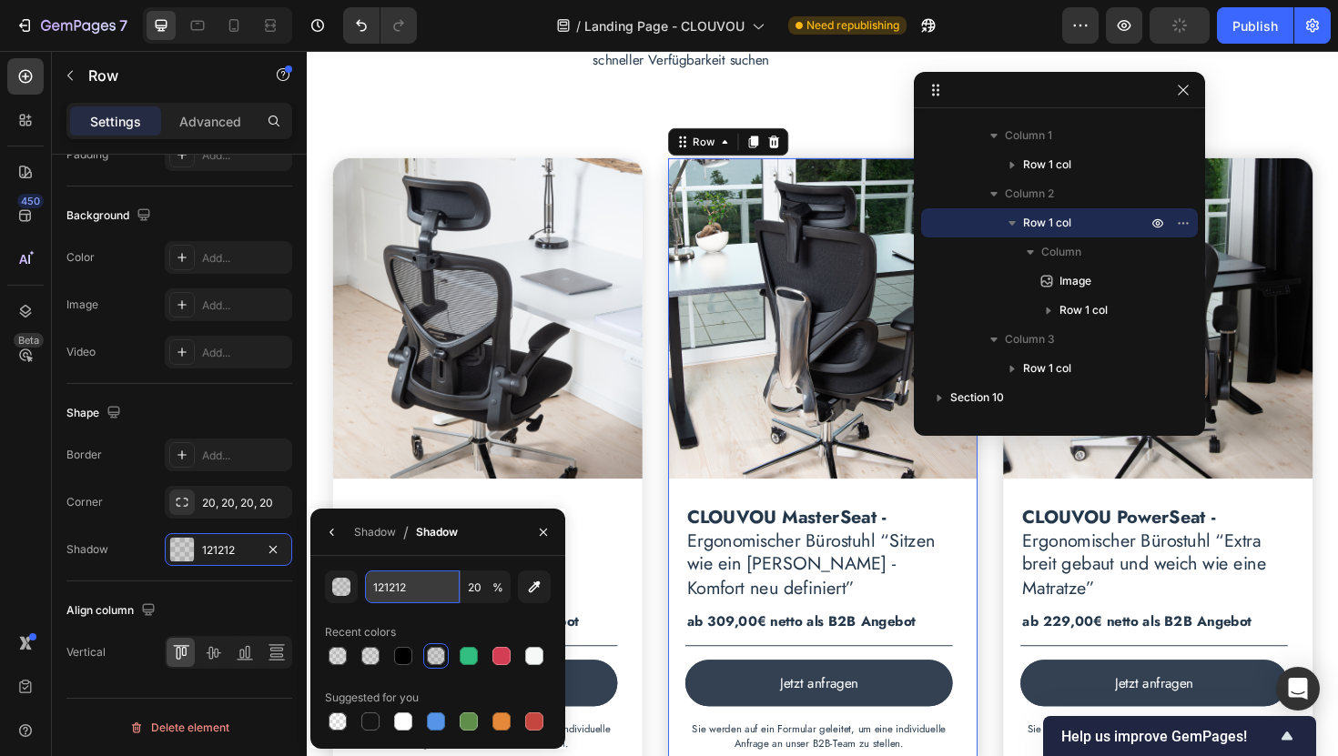
click at [427, 588] on input "121212" at bounding box center [412, 587] width 95 height 33
type input "000"
type input "100"
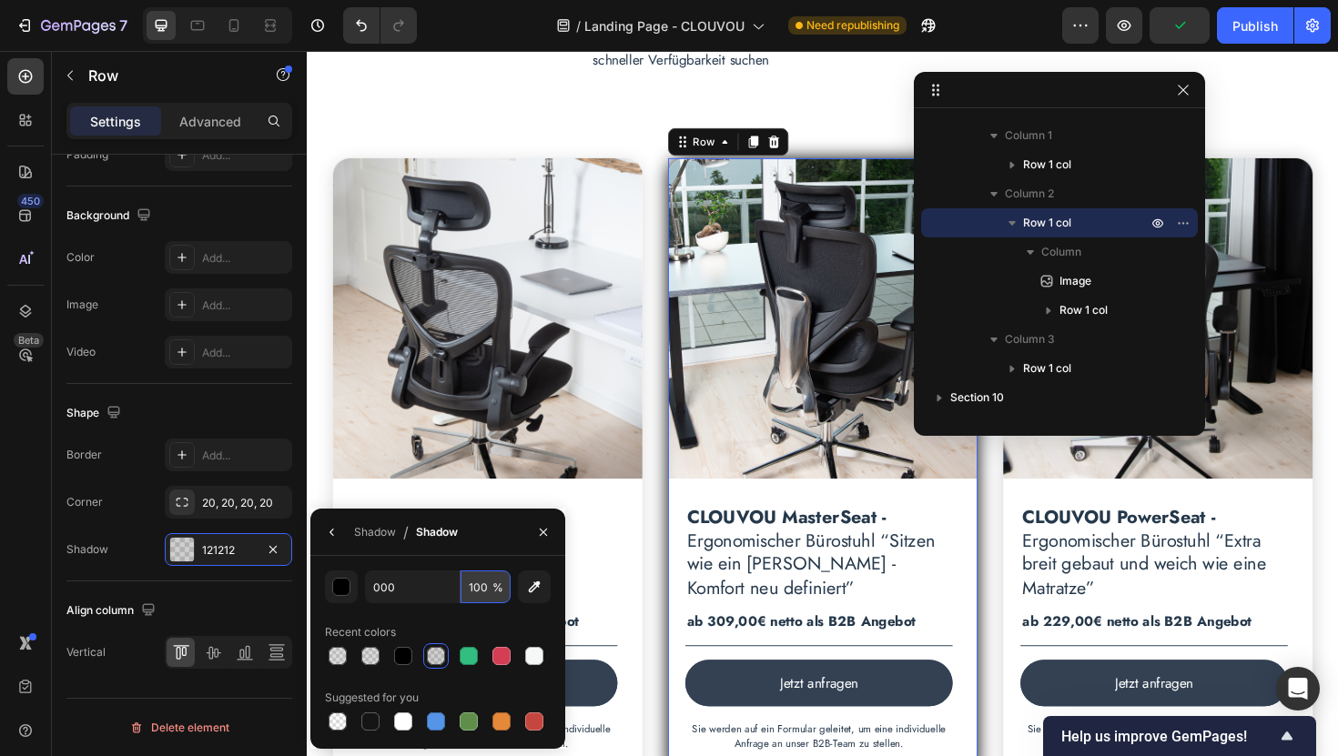
click at [483, 589] on input "100" at bounding box center [485, 587] width 50 height 33
type input "000000"
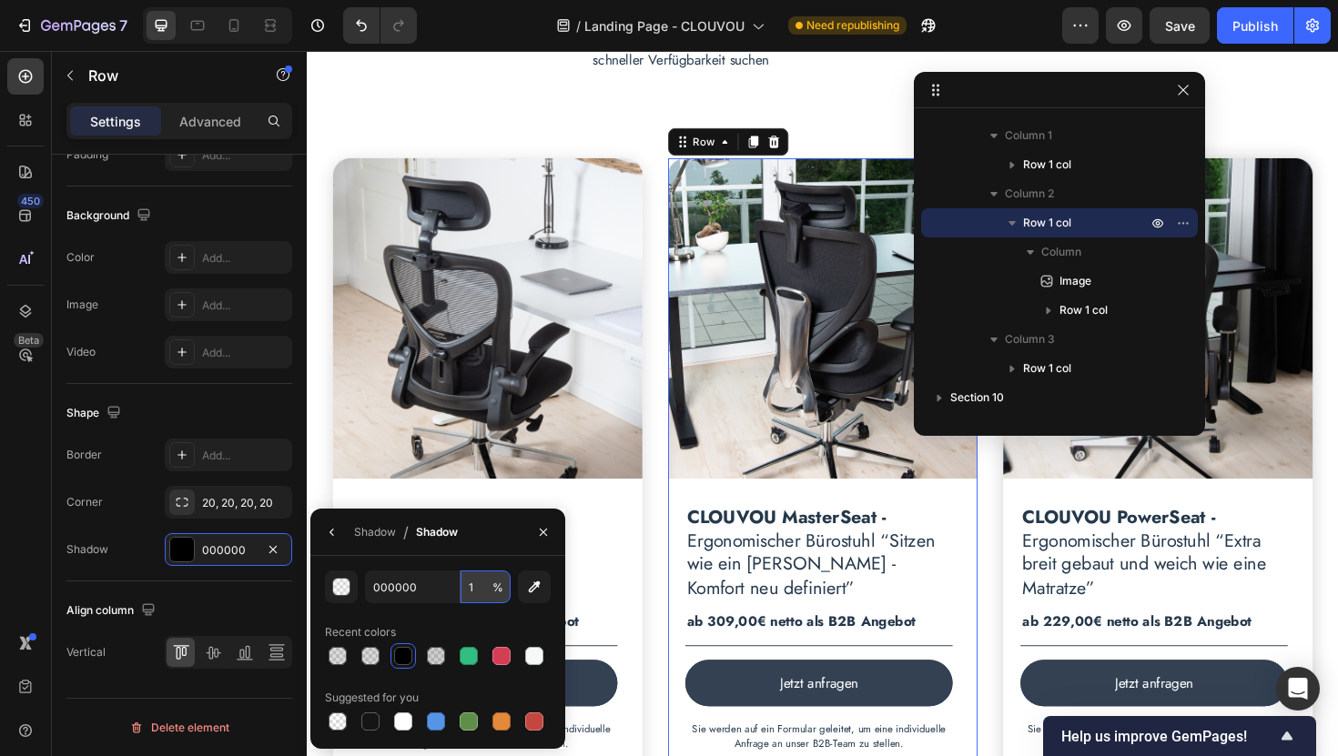
type input "15"
click at [328, 530] on icon "button" at bounding box center [332, 532] width 15 height 15
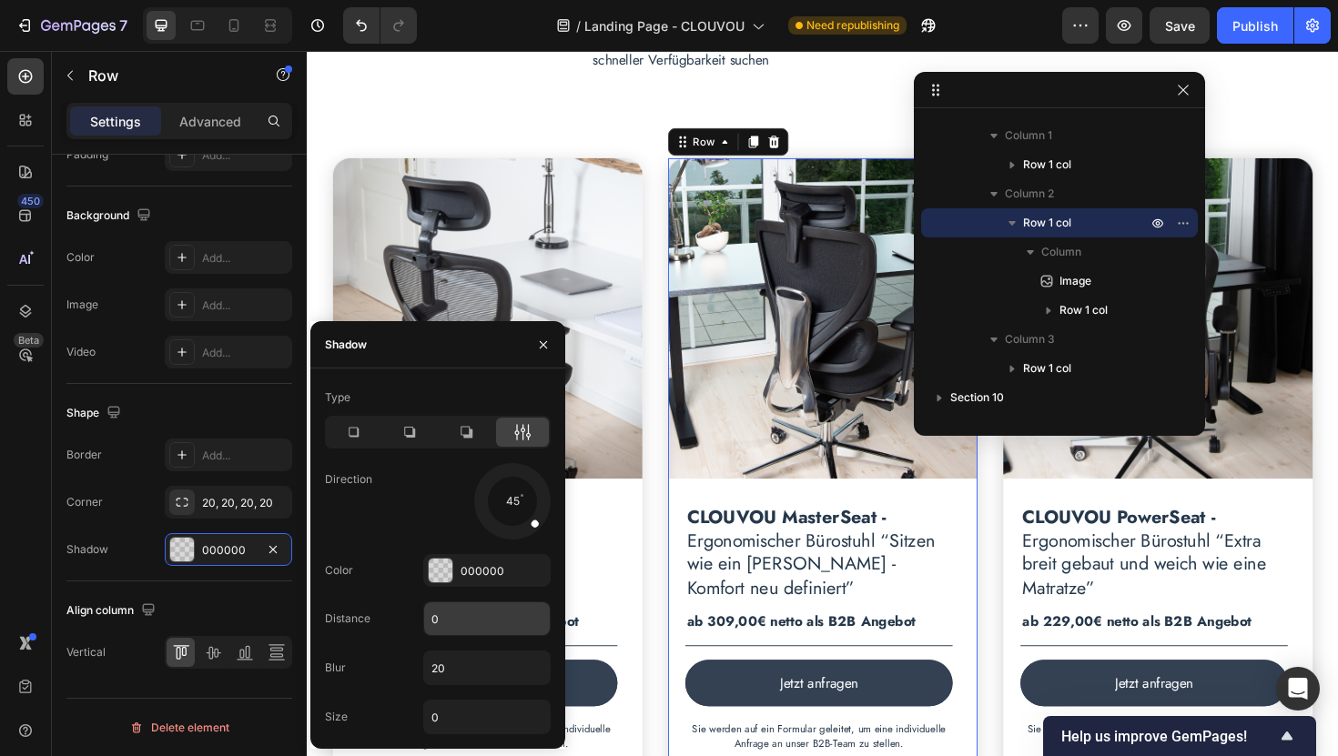
click at [455, 627] on input "0" at bounding box center [487, 618] width 126 height 33
type input "4"
drag, startPoint x: 534, startPoint y: 523, endPoint x: 509, endPoint y: 533, distance: 27.4
click at [509, 533] on span at bounding box center [511, 532] width 7 height 7
click at [517, 499] on div at bounding box center [511, 500] width 81 height 81
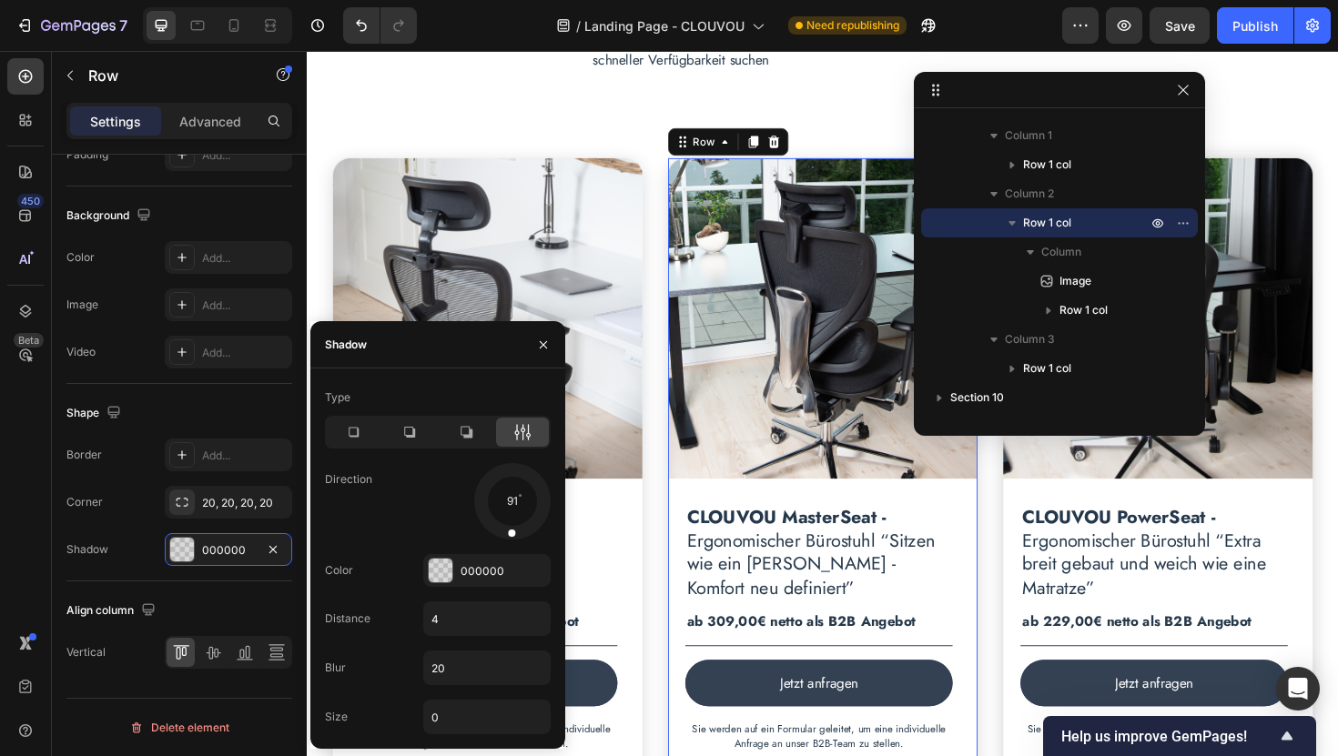
drag, startPoint x: 517, startPoint y: 502, endPoint x: 509, endPoint y: 522, distance: 21.6
click at [509, 522] on div at bounding box center [512, 521] width 12 height 41
click at [423, 524] on div "91" at bounding box center [486, 501] width 127 height 76
click at [1013, 218] on icon "button" at bounding box center [1012, 223] width 18 height 18
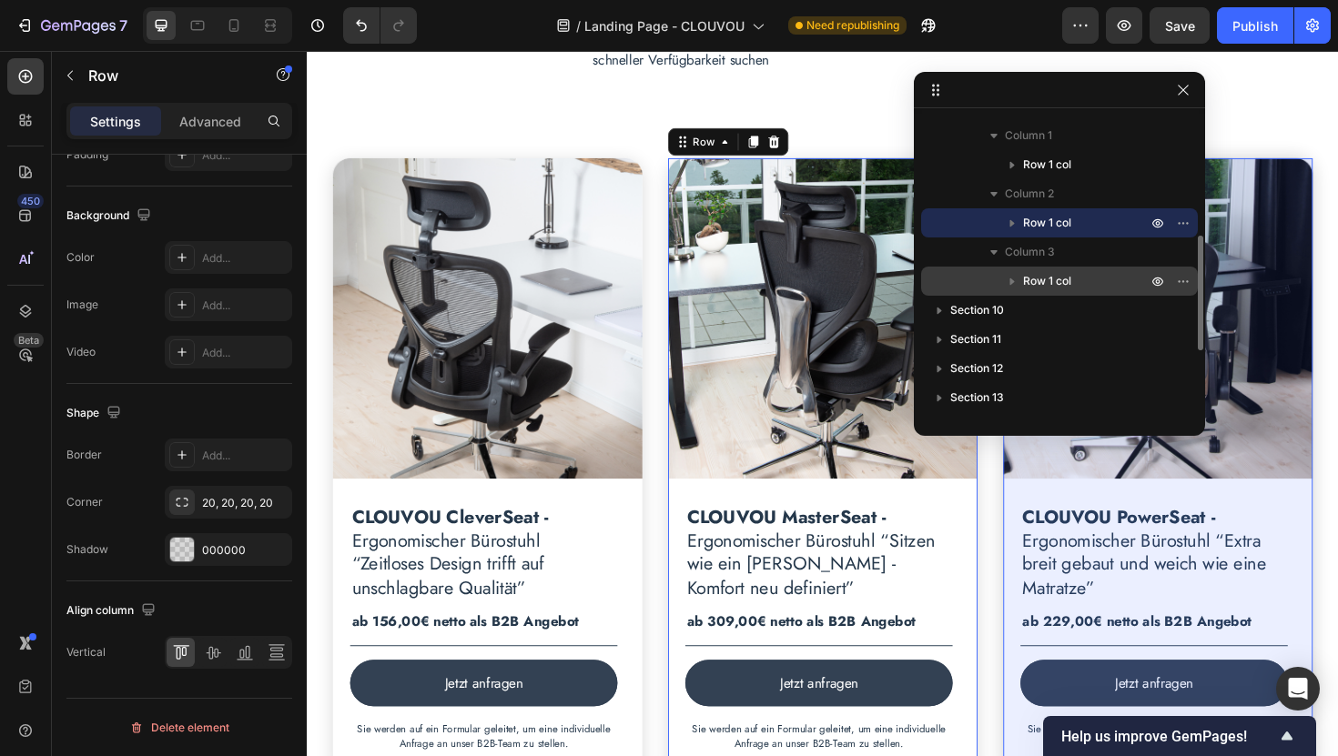
click at [1035, 280] on span "Row 1 col" at bounding box center [1047, 281] width 48 height 18
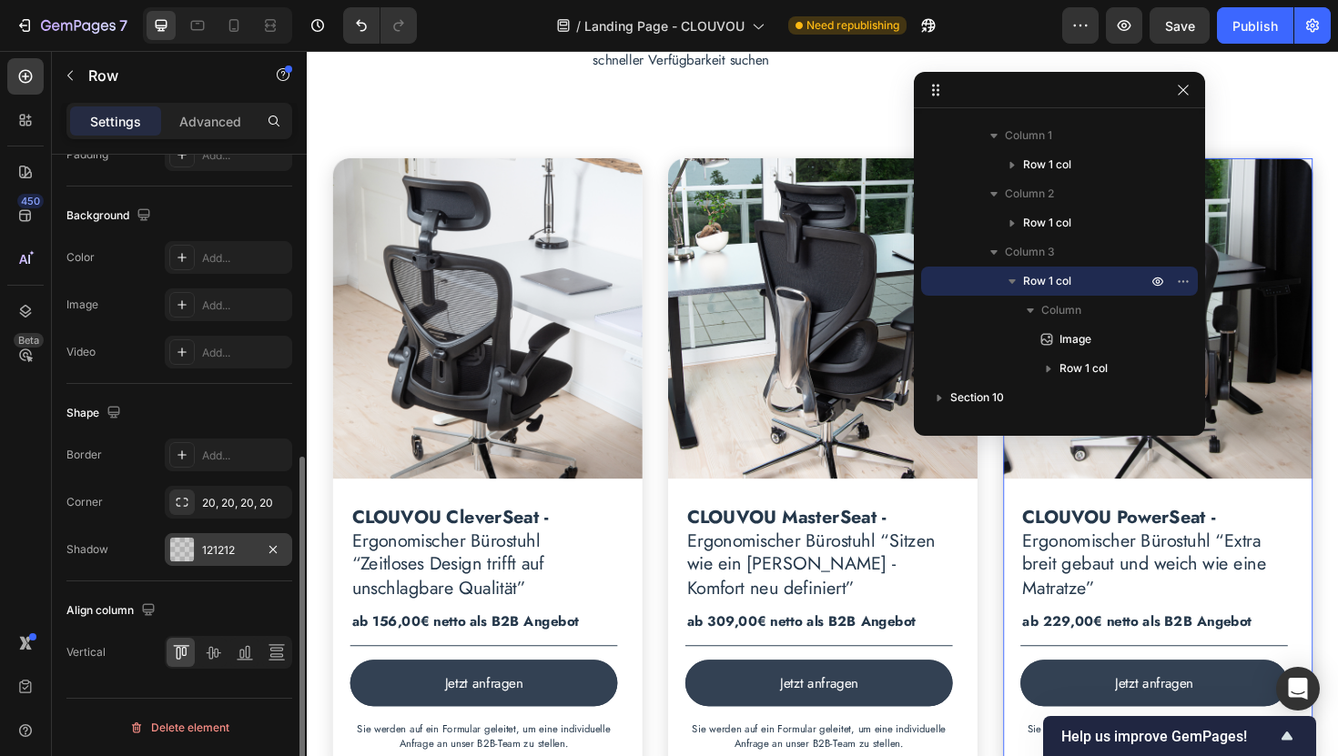
click at [219, 557] on div "121212" at bounding box center [228, 550] width 53 height 16
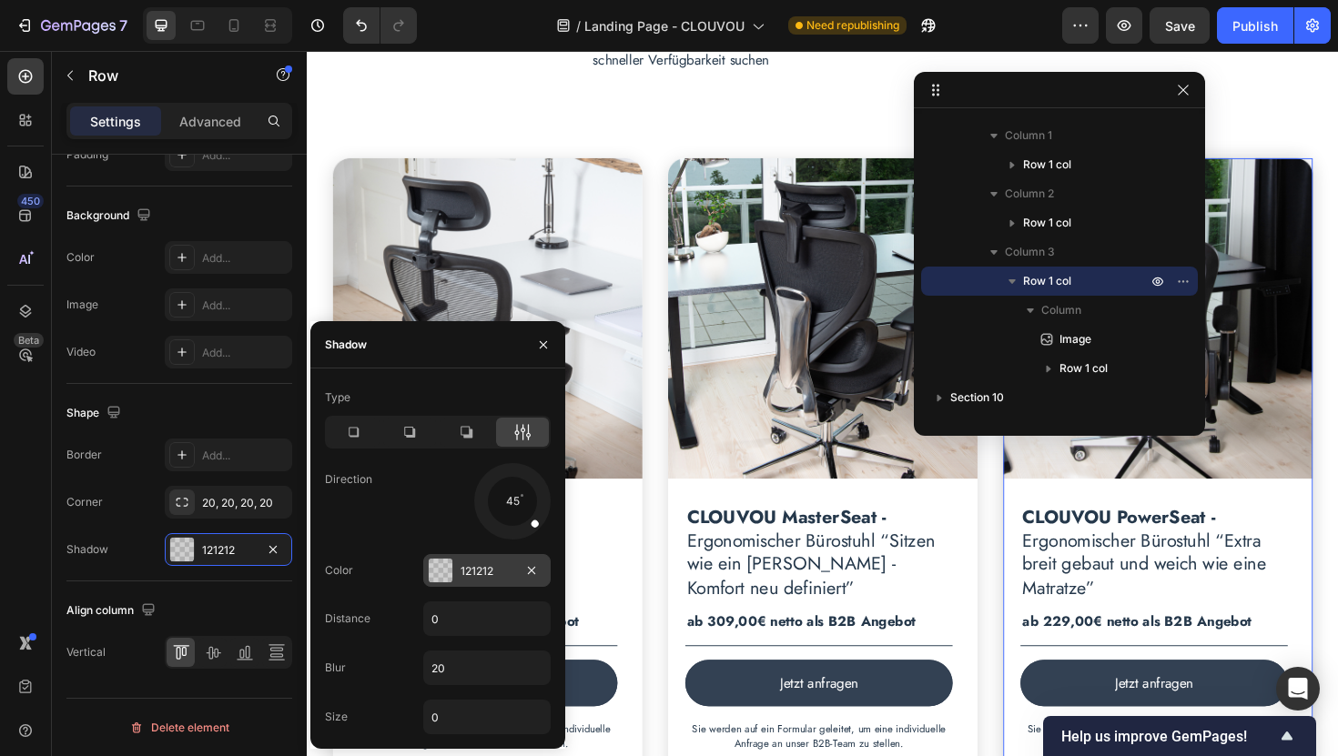
click at [472, 572] on div "121212" at bounding box center [486, 571] width 53 height 16
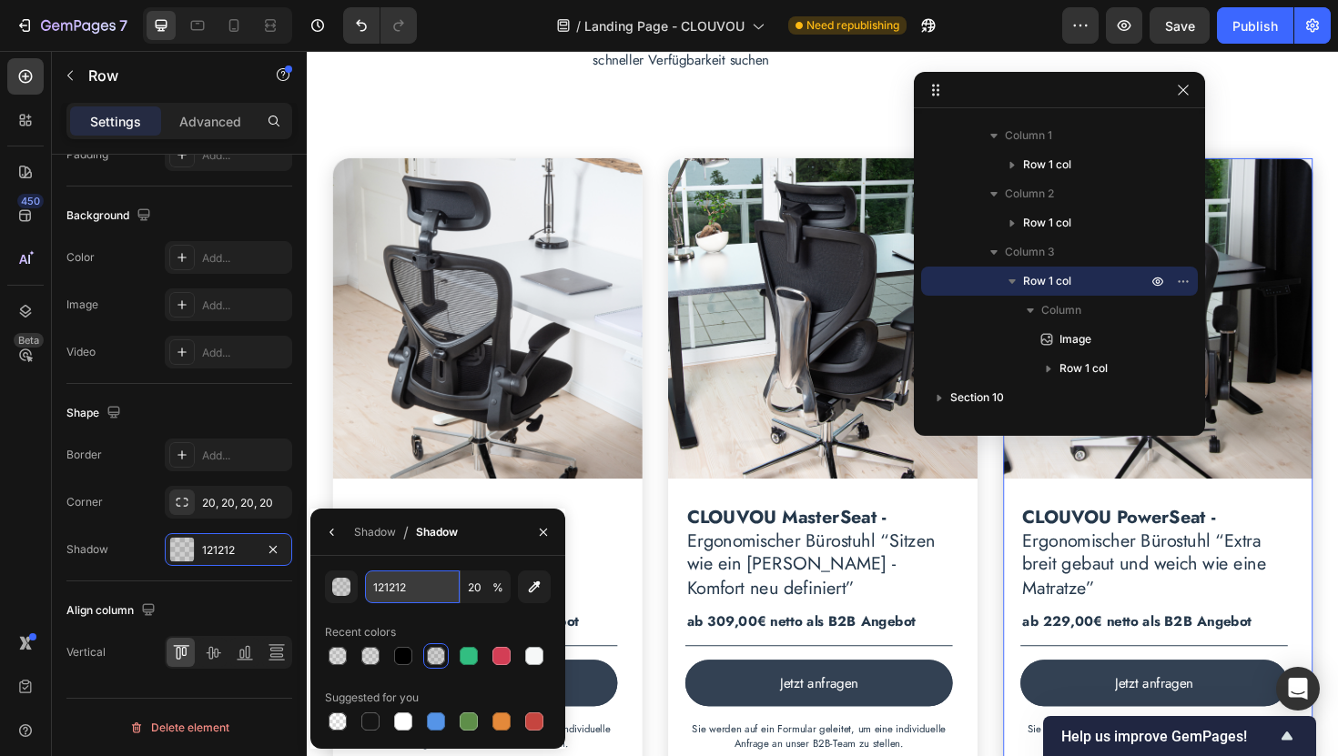
click at [412, 592] on input "121212" at bounding box center [412, 587] width 95 height 33
type input "000"
type input "100"
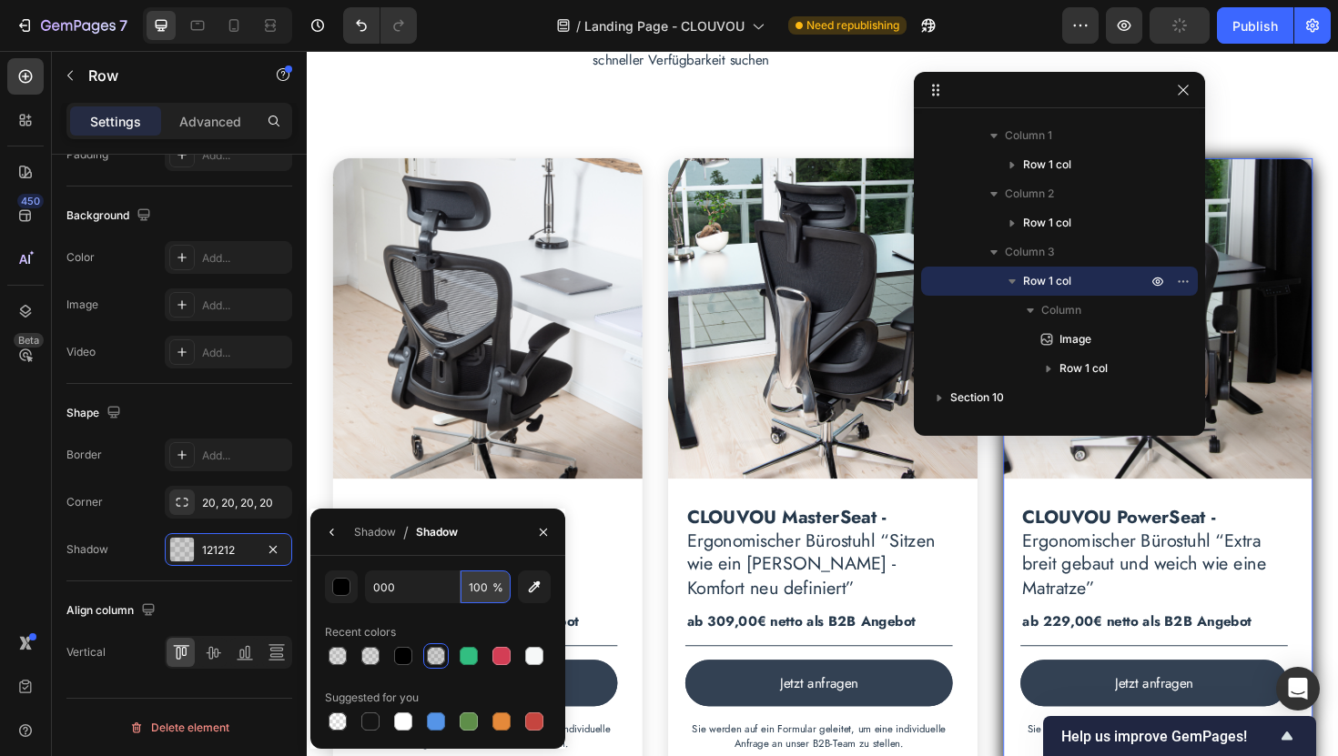
click at [483, 591] on input "100" at bounding box center [485, 587] width 50 height 33
type input "000000"
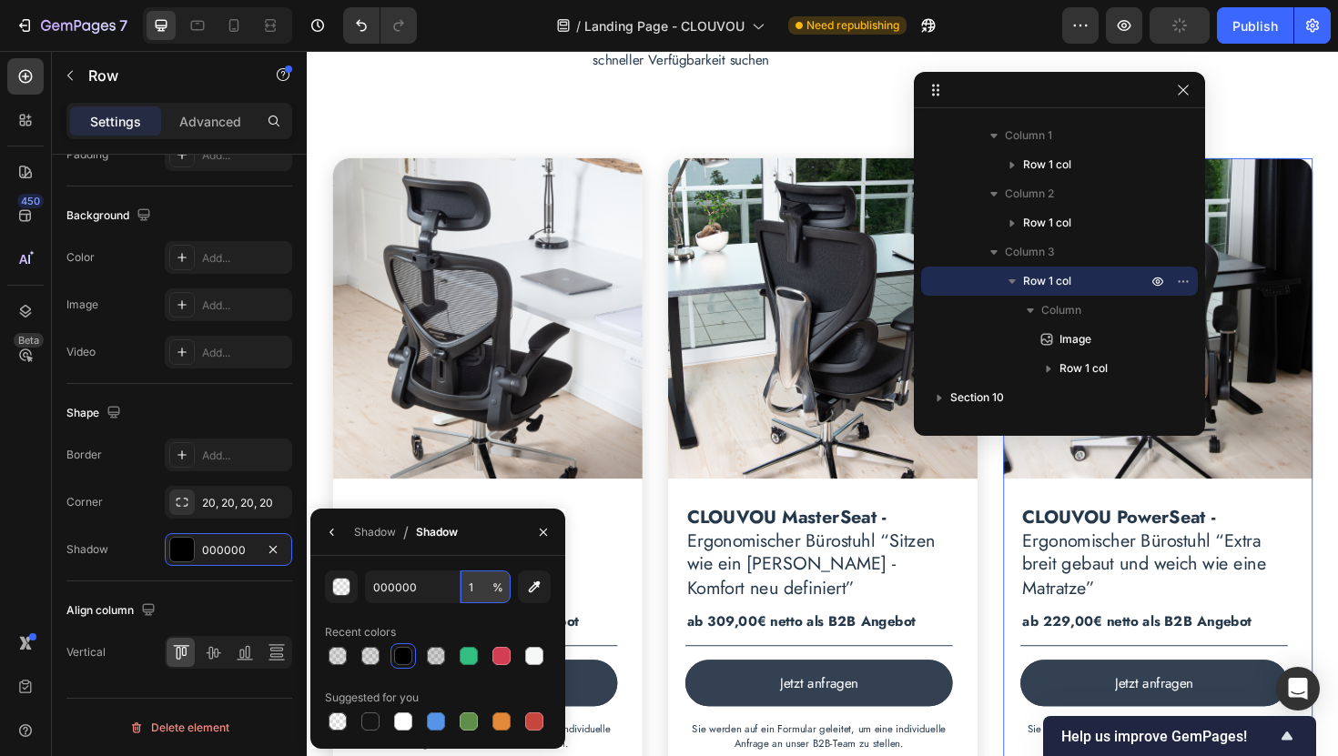
type input "15"
click at [333, 530] on icon "button" at bounding box center [332, 532] width 15 height 15
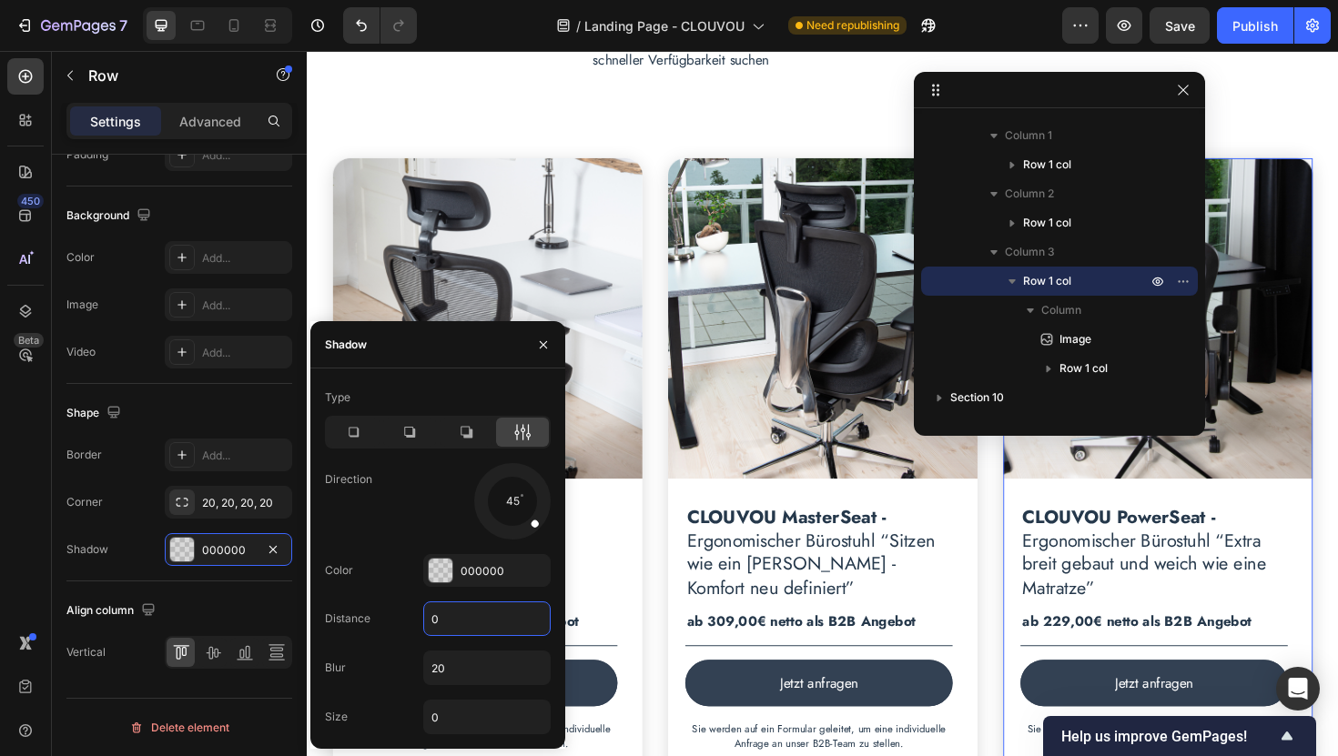
click at [454, 614] on input "0" at bounding box center [487, 618] width 126 height 33
type input "4"
drag, startPoint x: 536, startPoint y: 523, endPoint x: 509, endPoint y: 531, distance: 28.3
click at [509, 531] on span at bounding box center [511, 532] width 7 height 7
click at [1253, 30] on div "Publish" at bounding box center [1255, 25] width 46 height 19
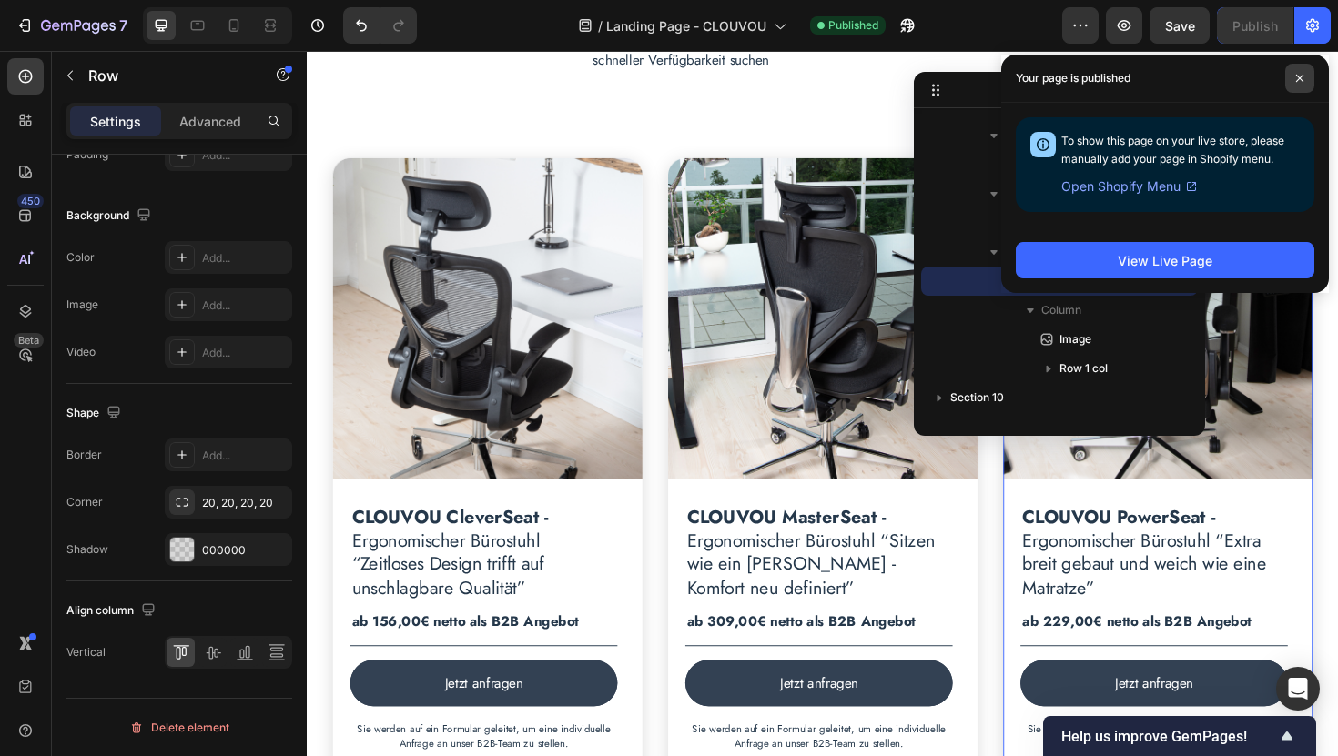
click at [1299, 76] on icon at bounding box center [1299, 78] width 9 height 9
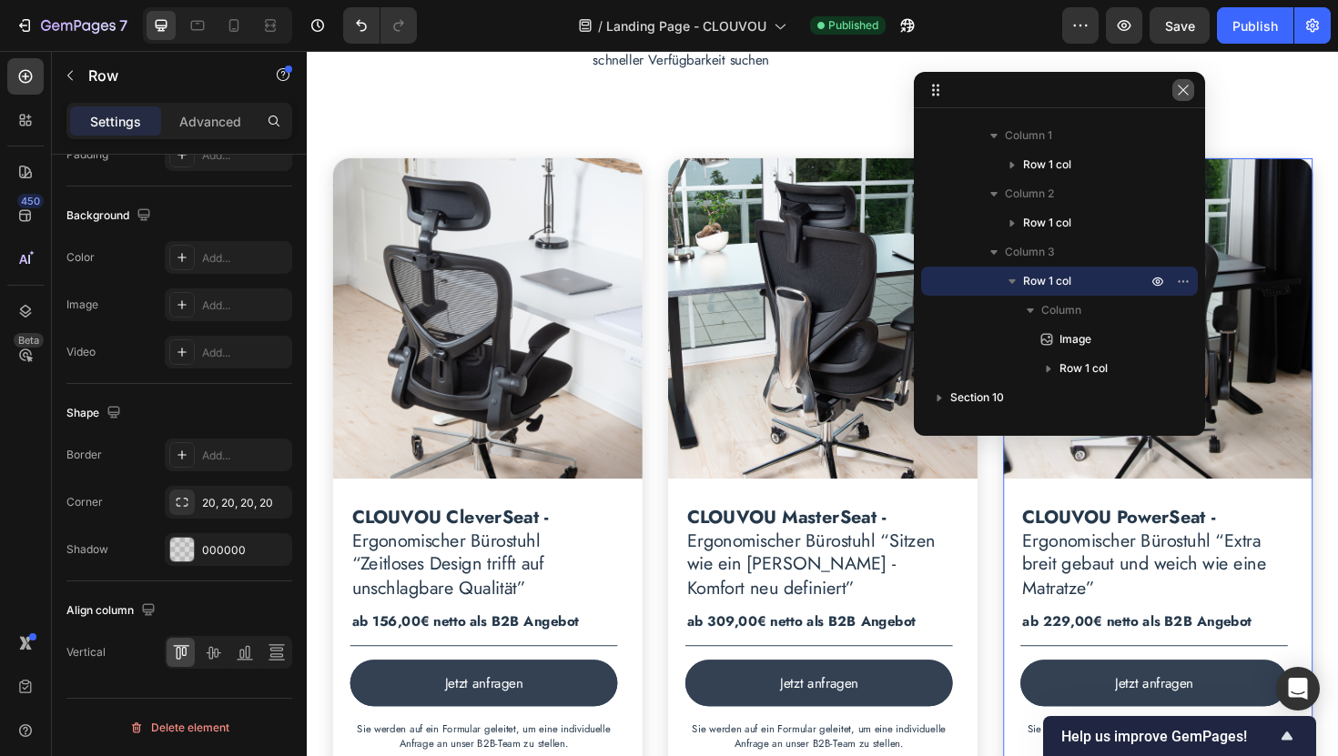
click at [1189, 89] on icon "button" at bounding box center [1183, 90] width 15 height 15
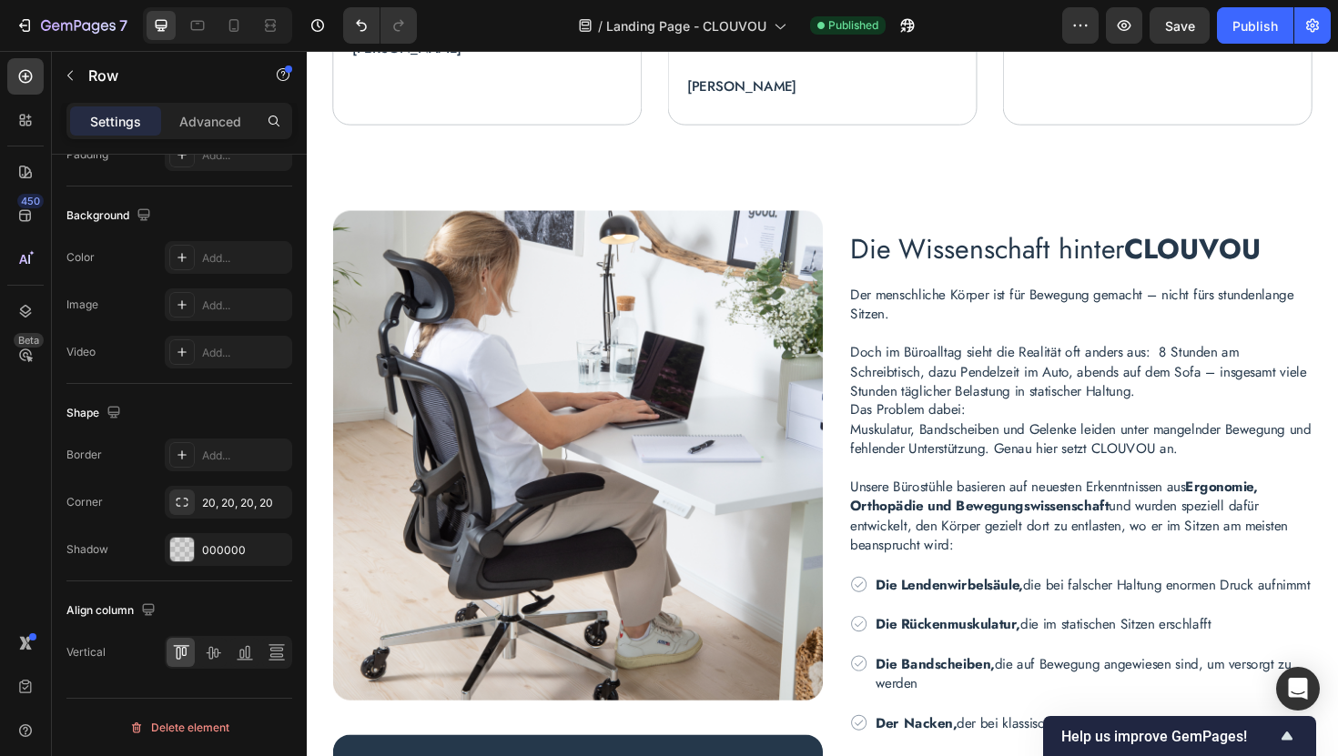
scroll to position [4202, 0]
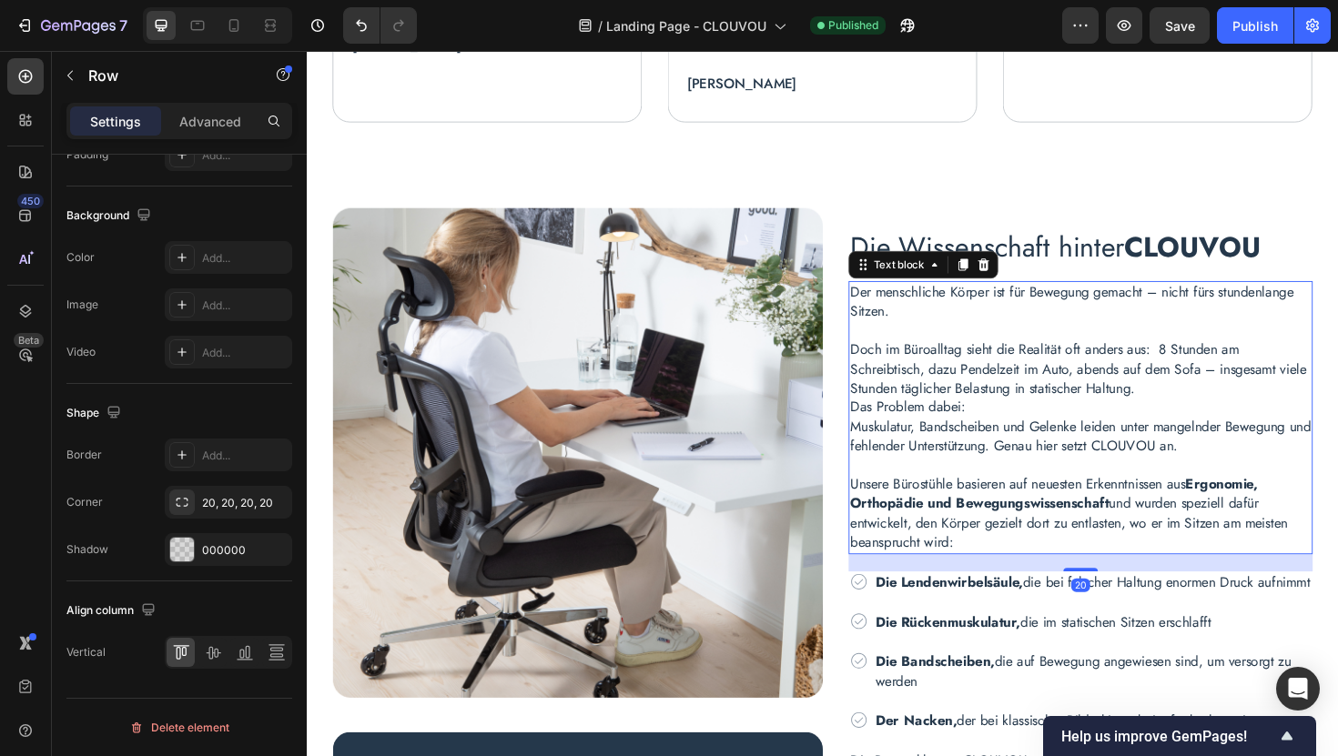
click at [1002, 427] on p "Der menschliche Körper ist für Bewegung gemacht – nicht fürs stundenlange Sitze…" at bounding box center [1126, 440] width 488 height 286
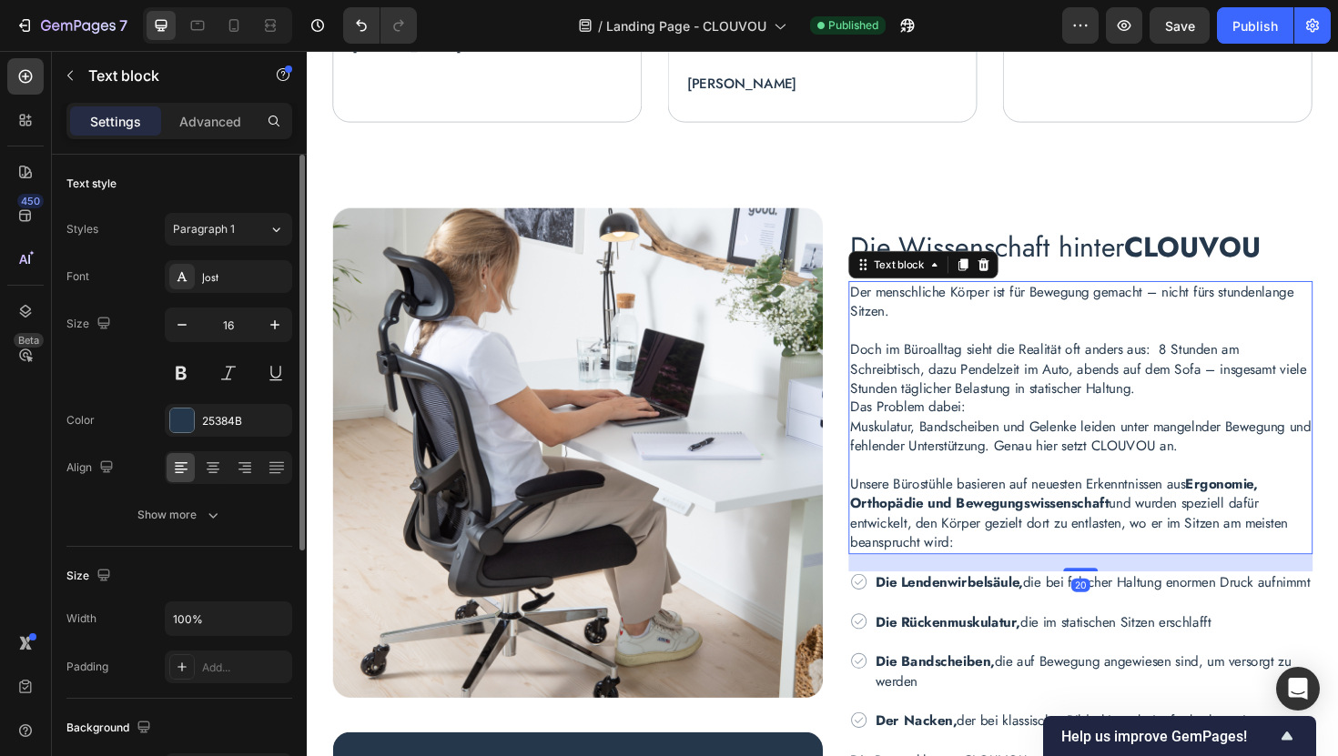
click at [999, 420] on p "Der menschliche Körper ist für Bewegung gemacht – nicht fürs stundenlange Sitze…" at bounding box center [1126, 440] width 488 height 286
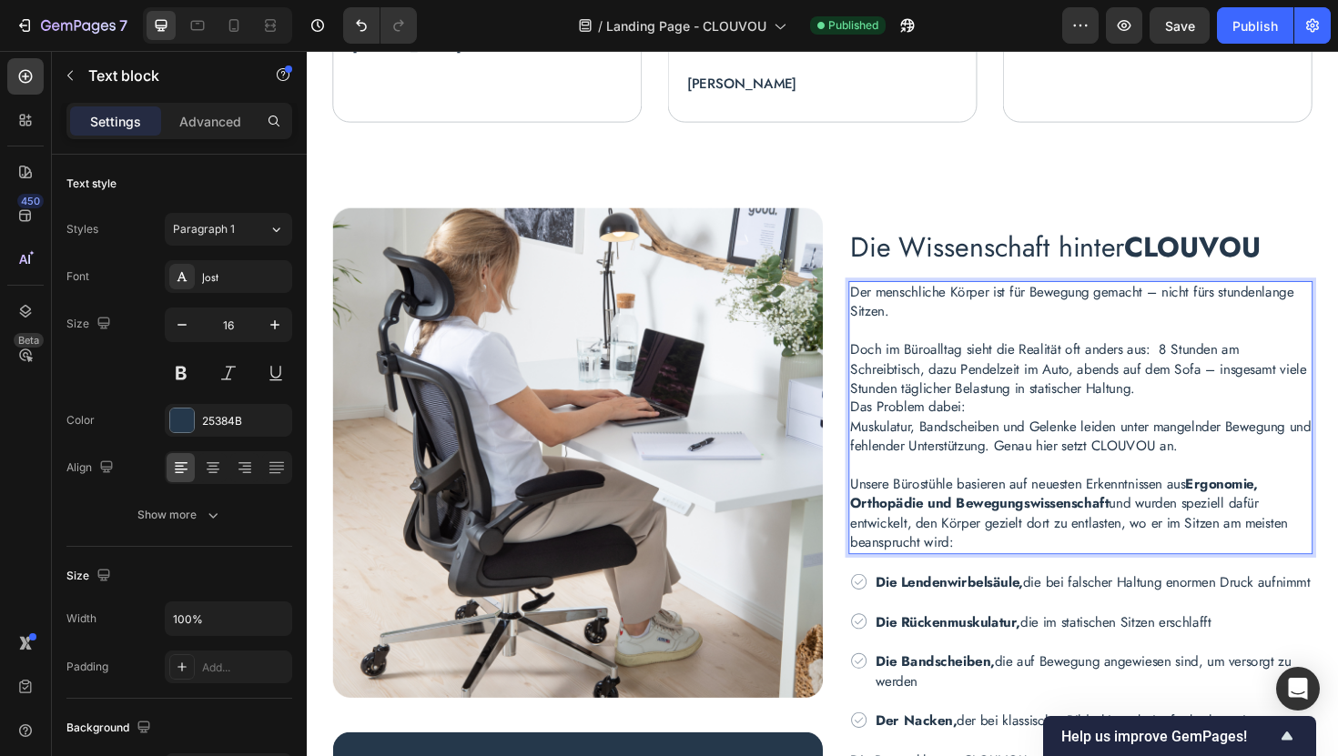
scroll to position [4191, 0]
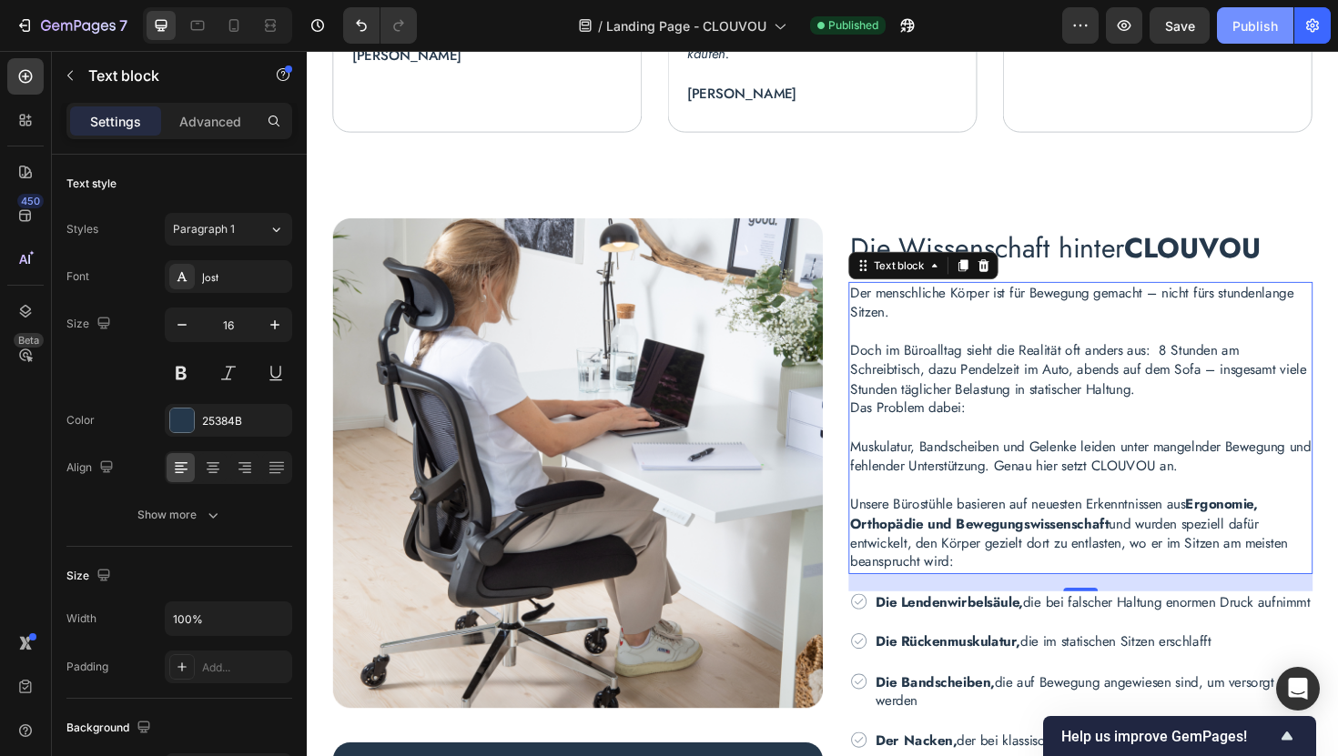
click at [1254, 22] on div "Publish" at bounding box center [1255, 25] width 46 height 19
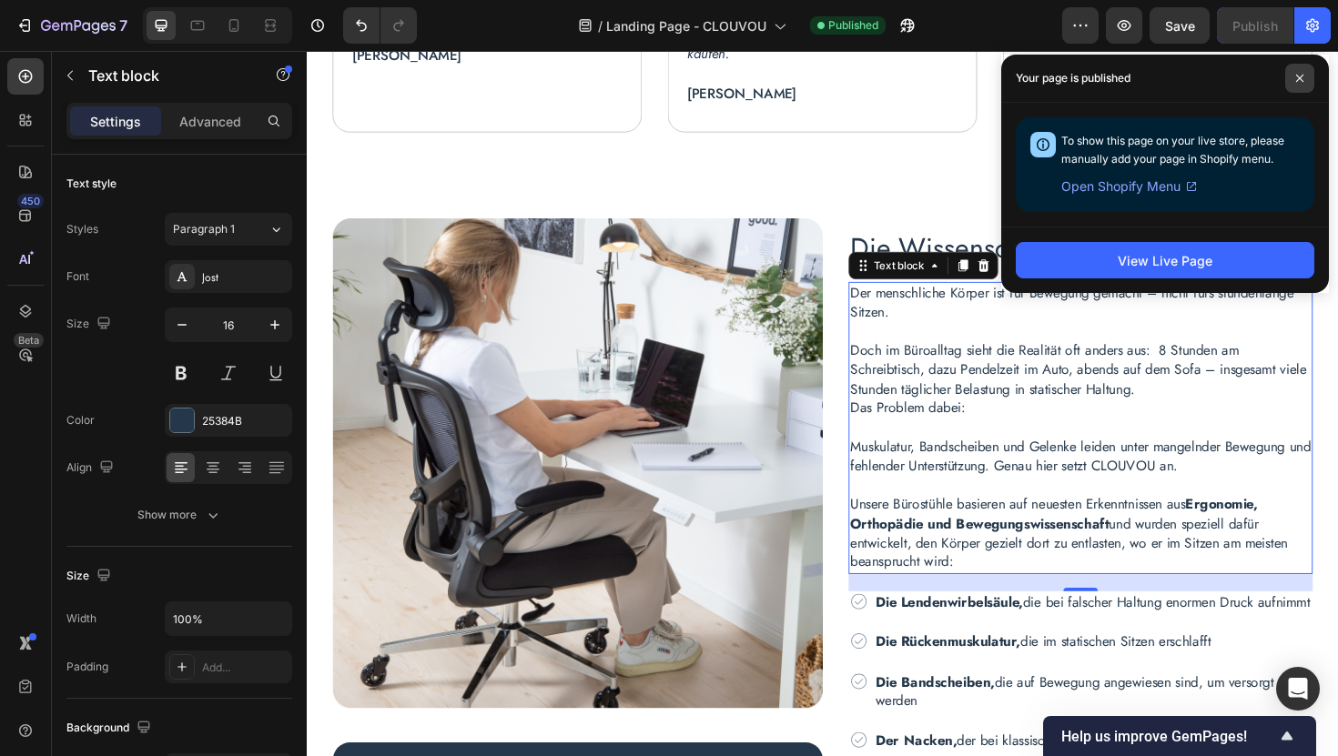
click at [1306, 78] on span at bounding box center [1299, 78] width 29 height 29
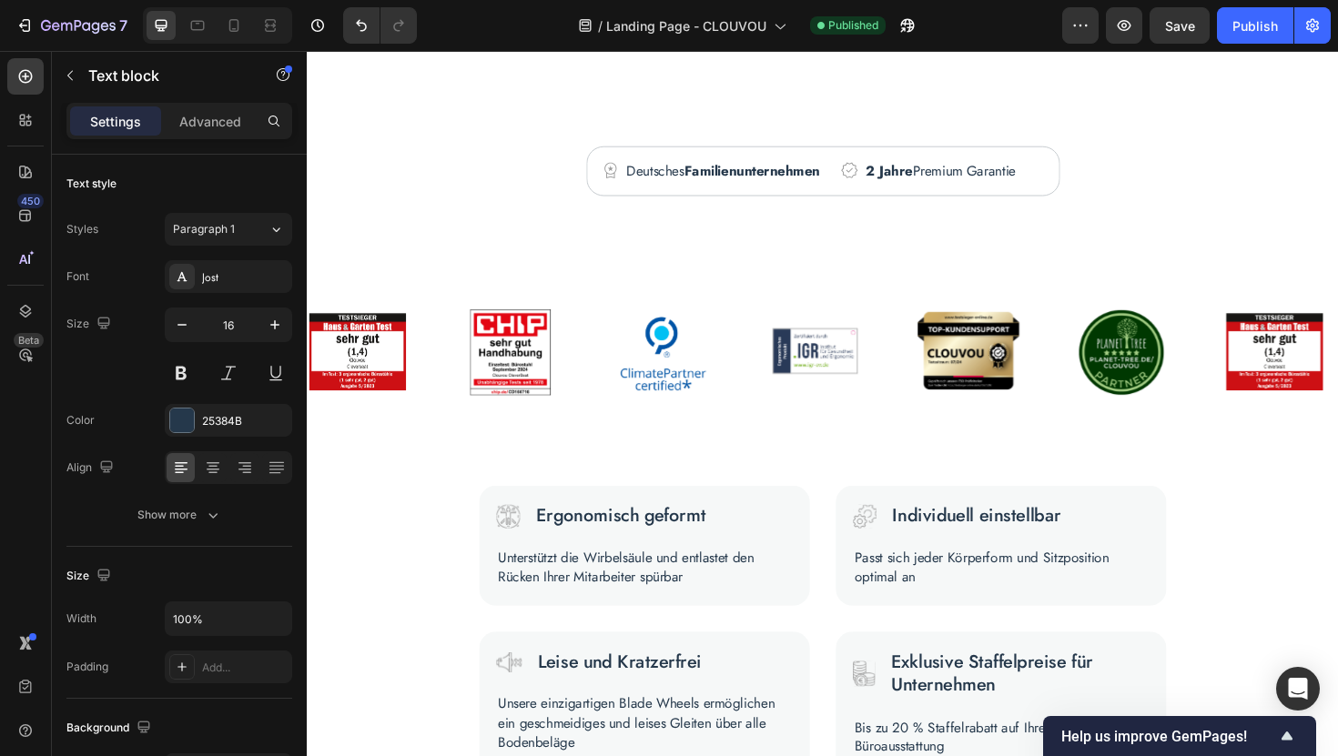
scroll to position [591, 0]
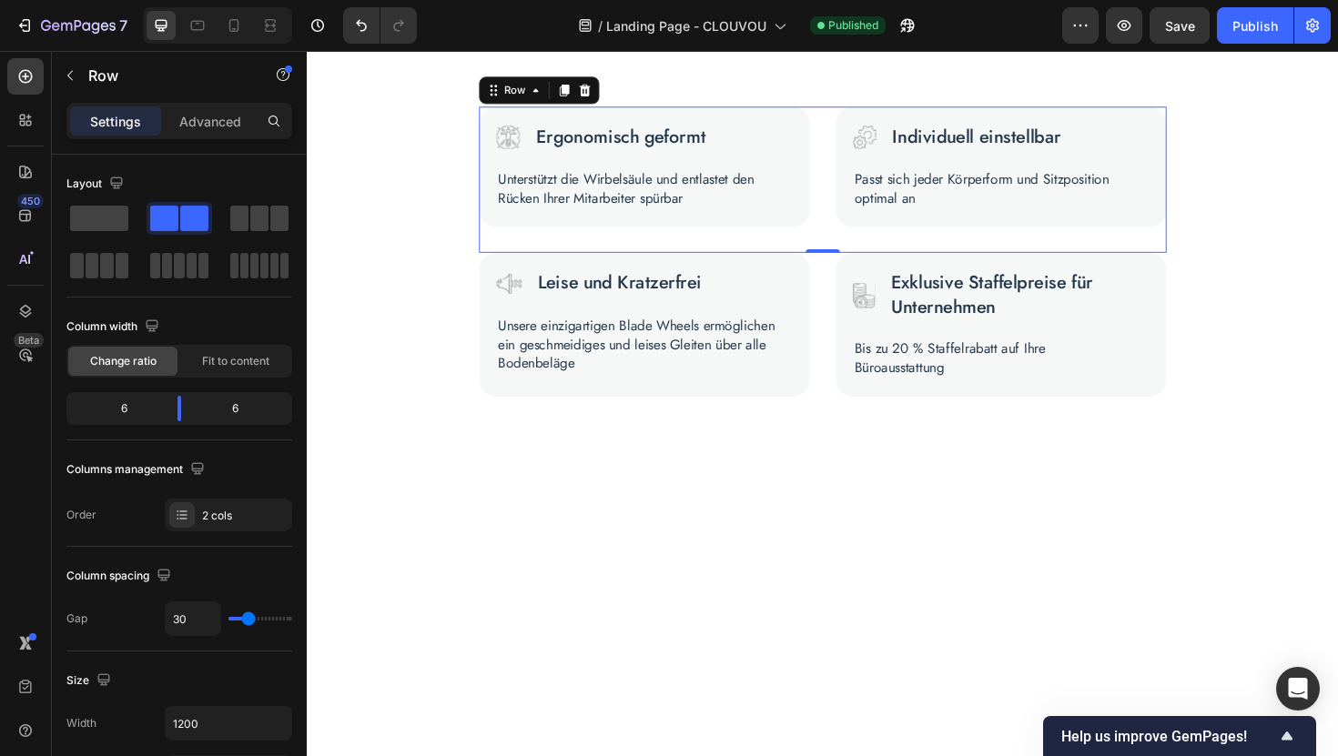
click at [843, 265] on div "Image Ergonomisch geformt Text Block Row Unterstützt die Wirbelsäule und entlas…" at bounding box center [853, 187] width 728 height 155
type input "36"
type input "37"
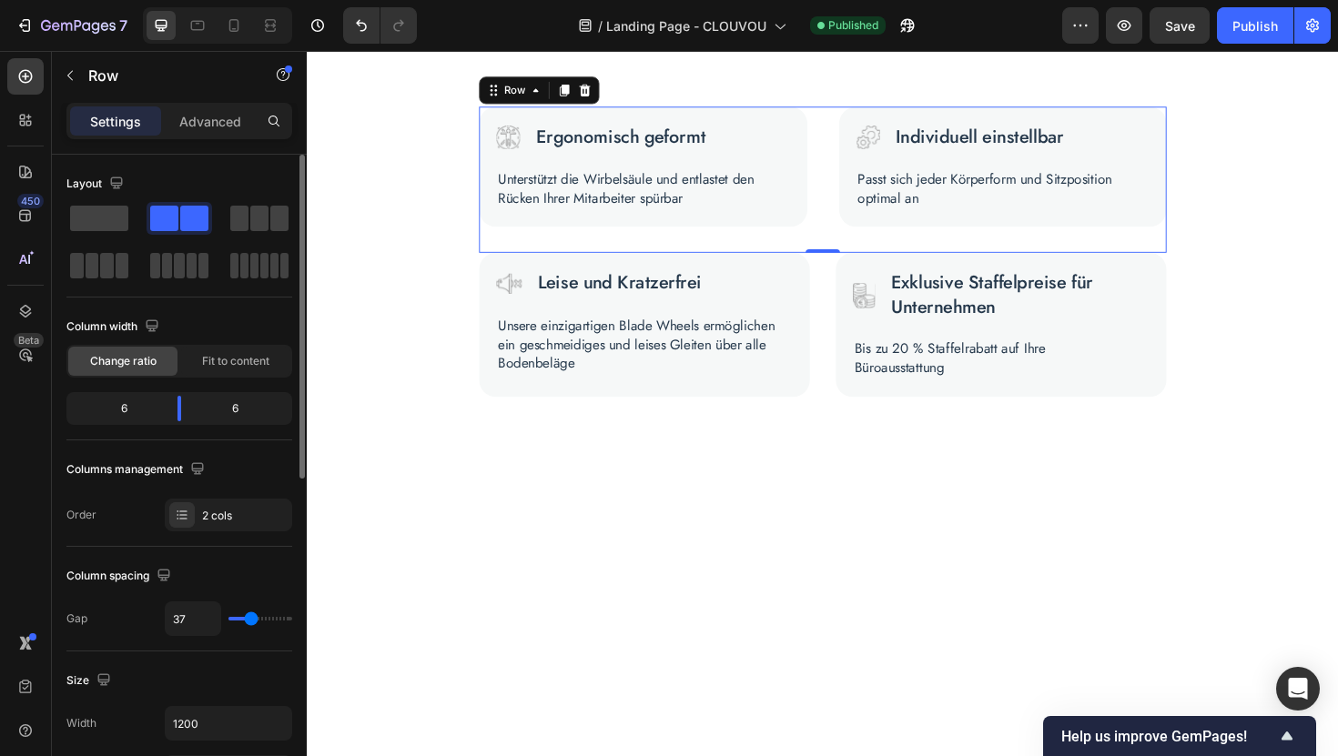
type input "40"
type input "41"
type input "43"
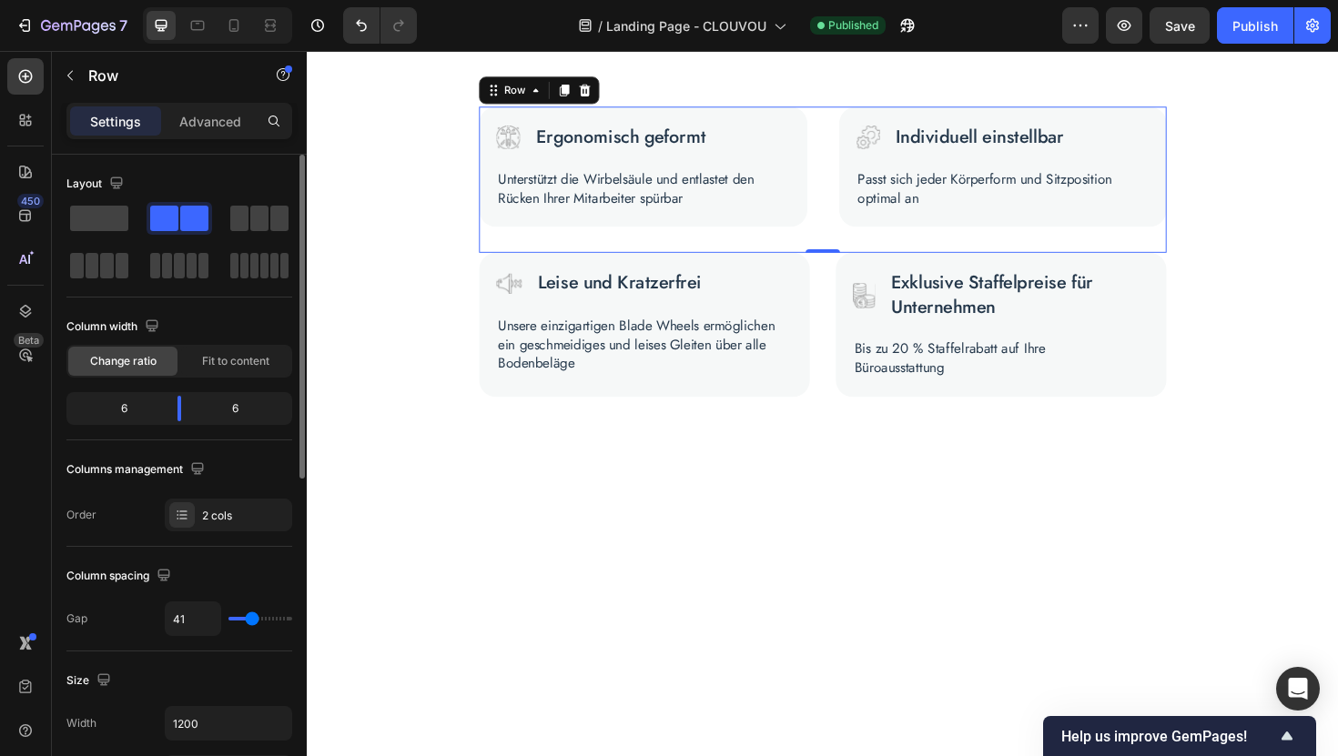
type input "43"
type input "46"
type input "48"
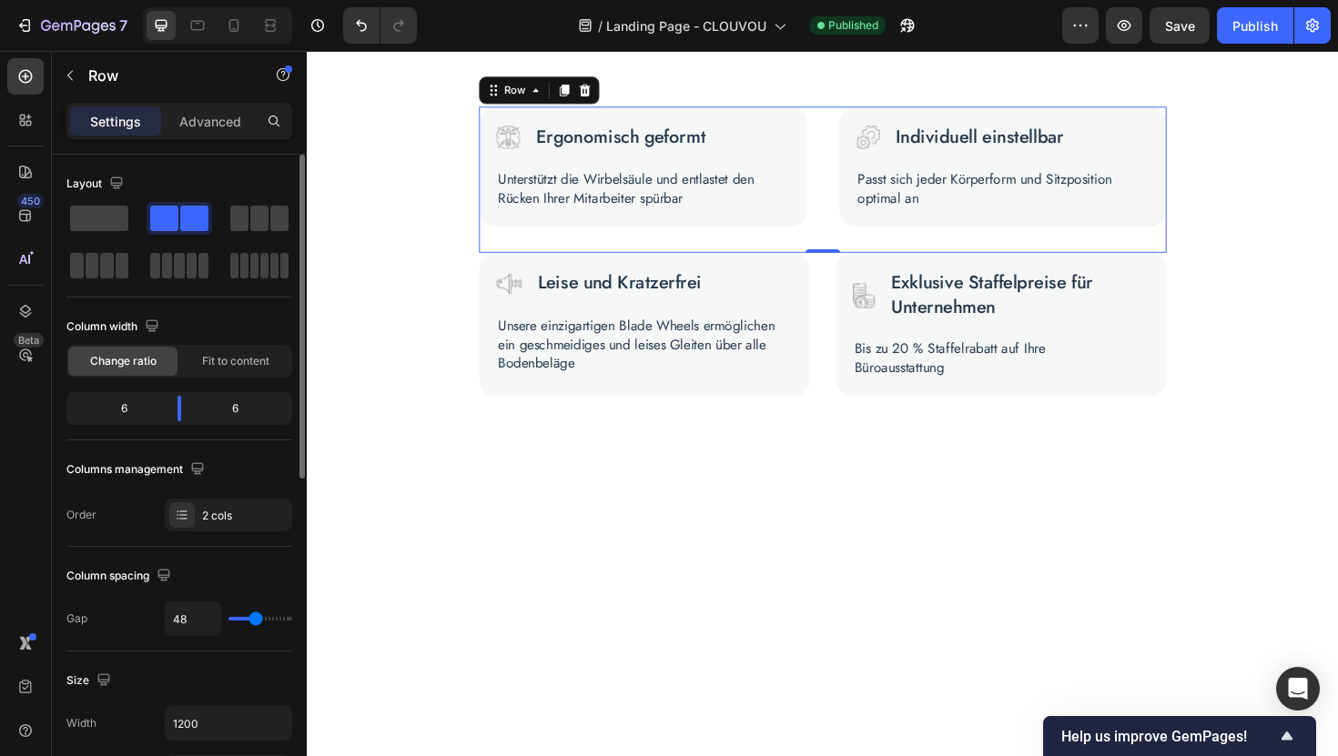
type input "49"
type input "51"
type input "52"
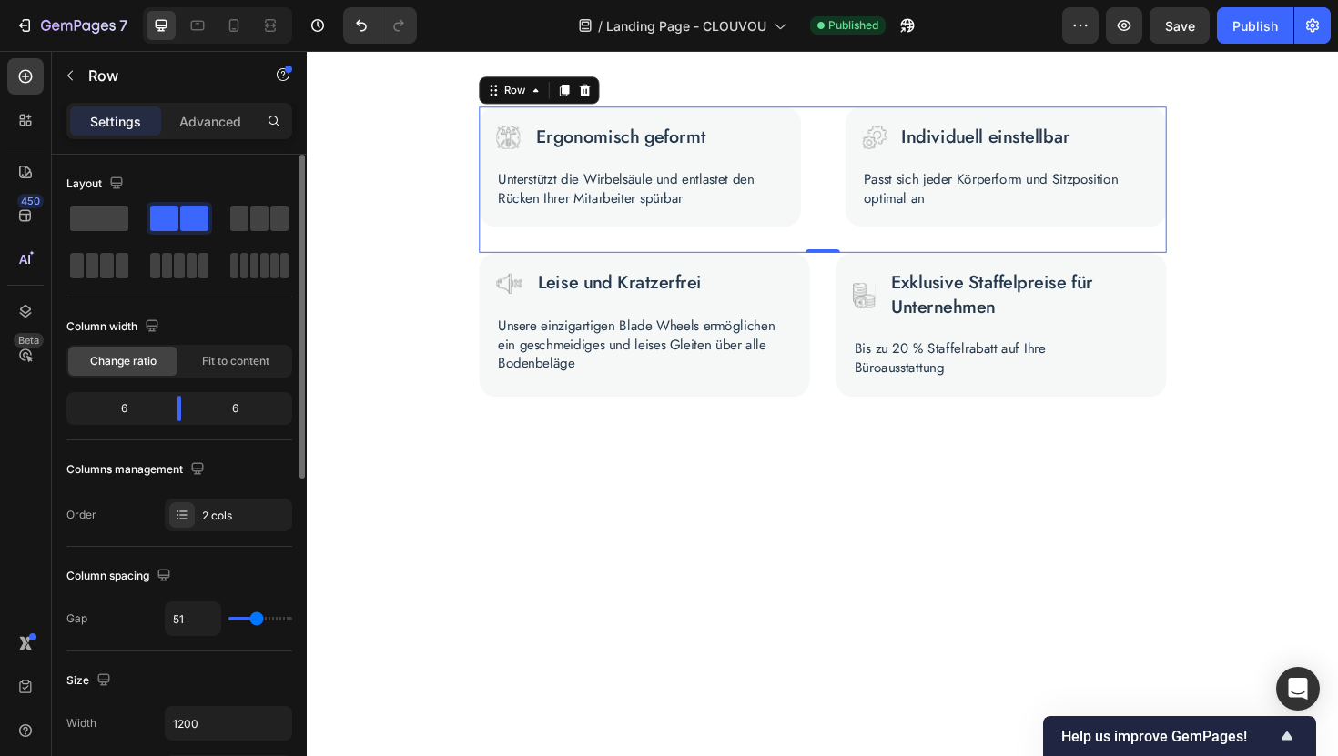
type input "52"
type input "53"
type input "54"
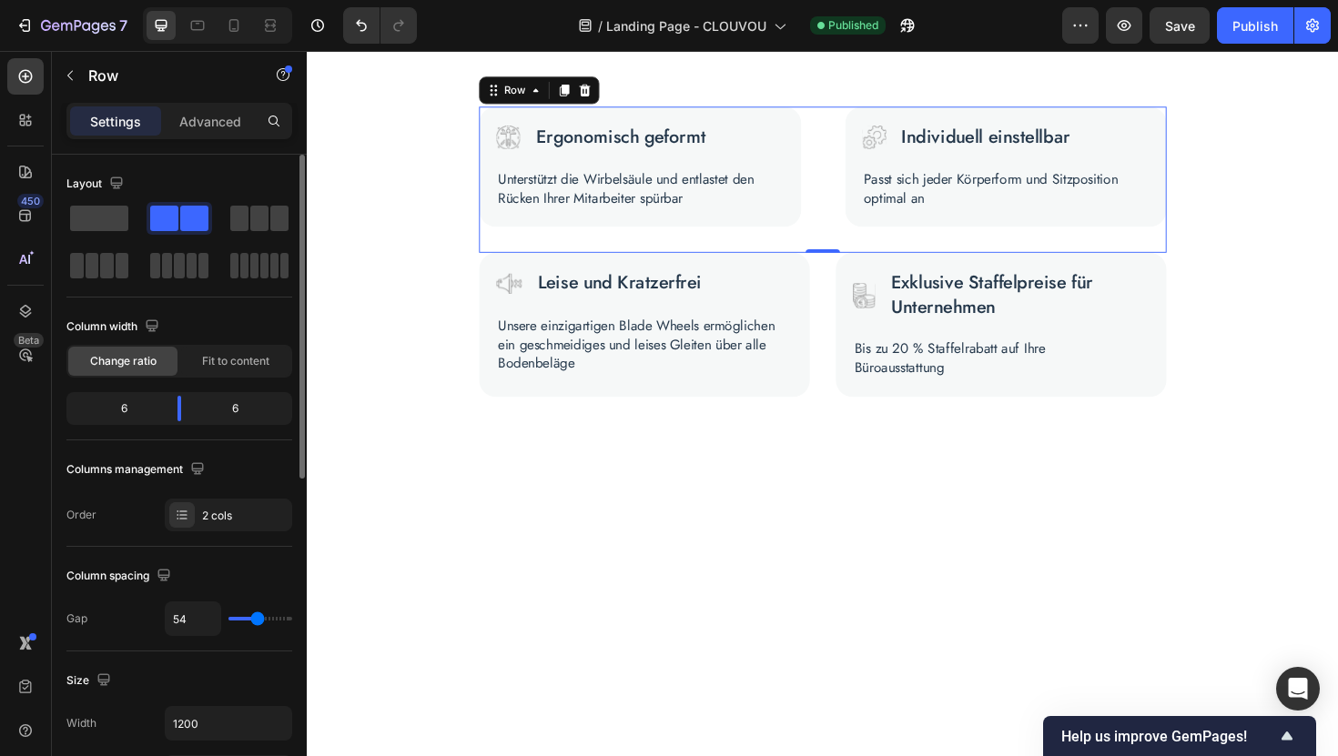
type input "56"
type input "57"
type input "58"
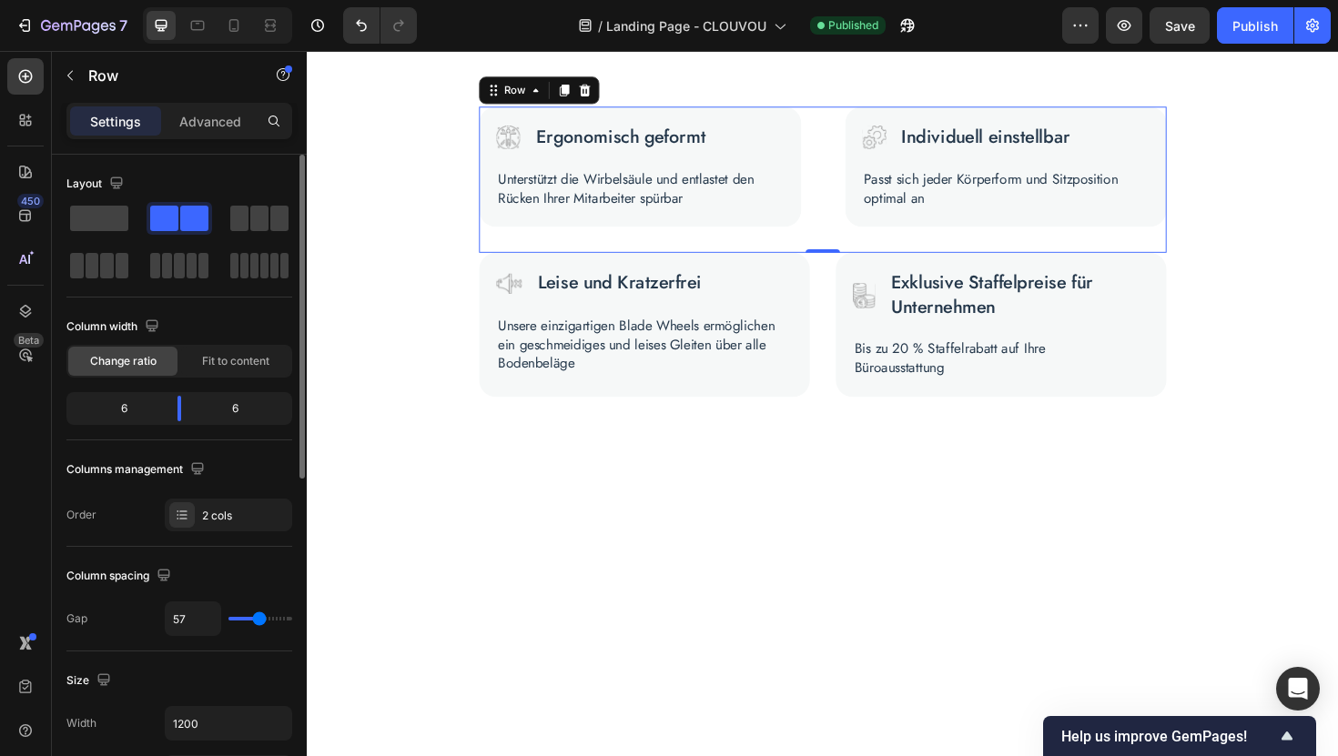
type input "58"
type input "59"
type input "60"
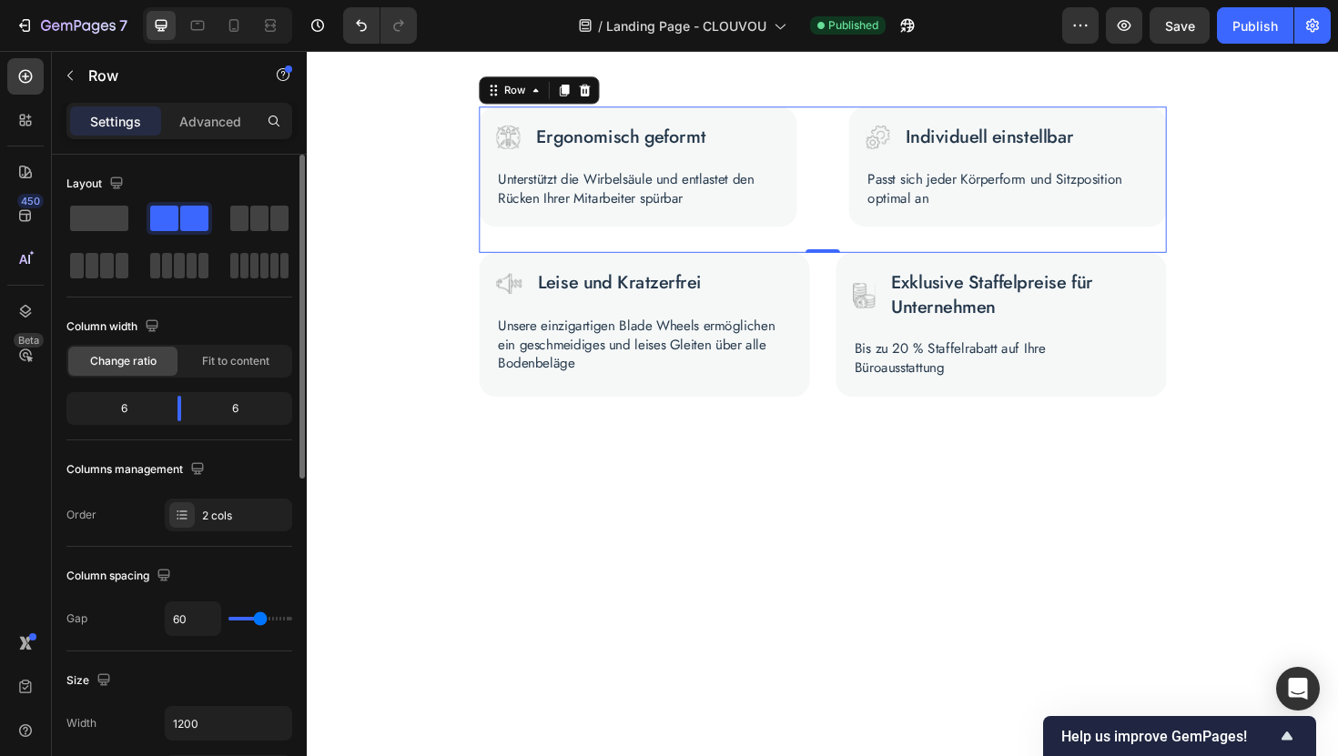
type input "61"
type input "62"
type input "63"
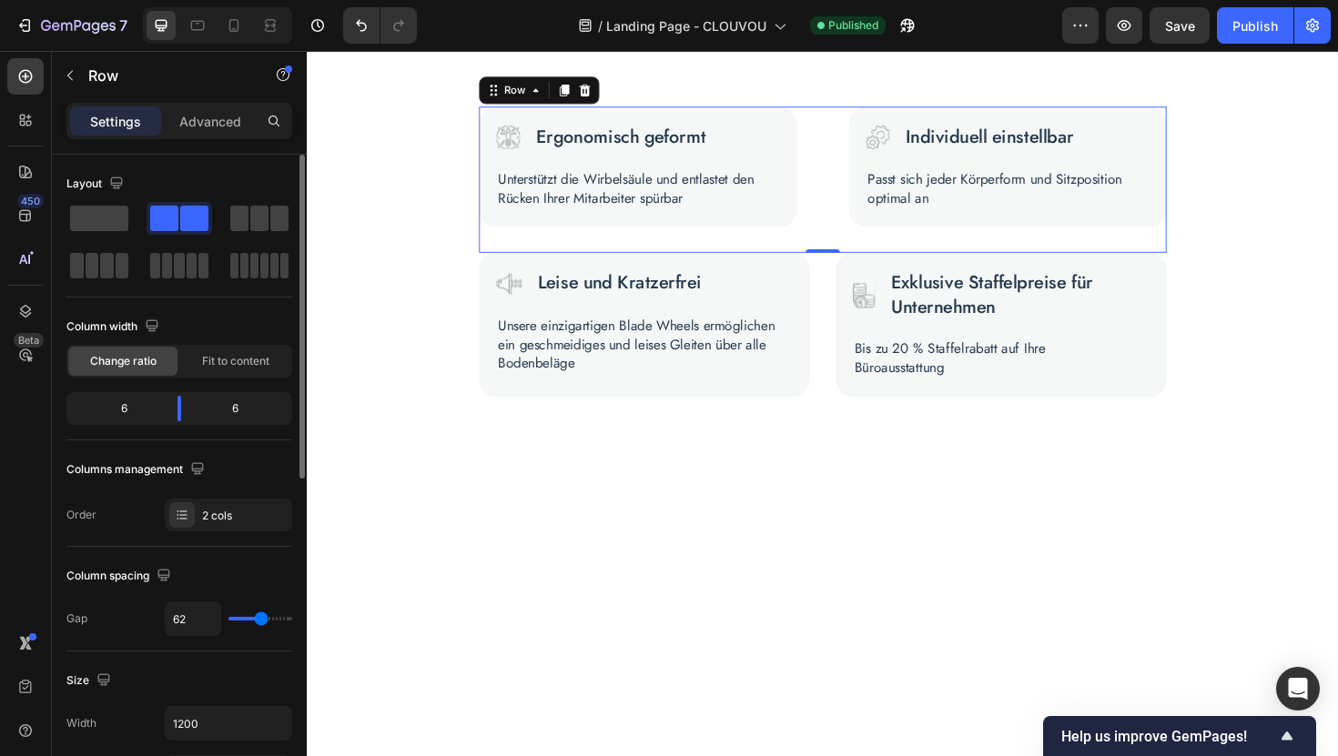
type input "63"
type input "62"
type input "60"
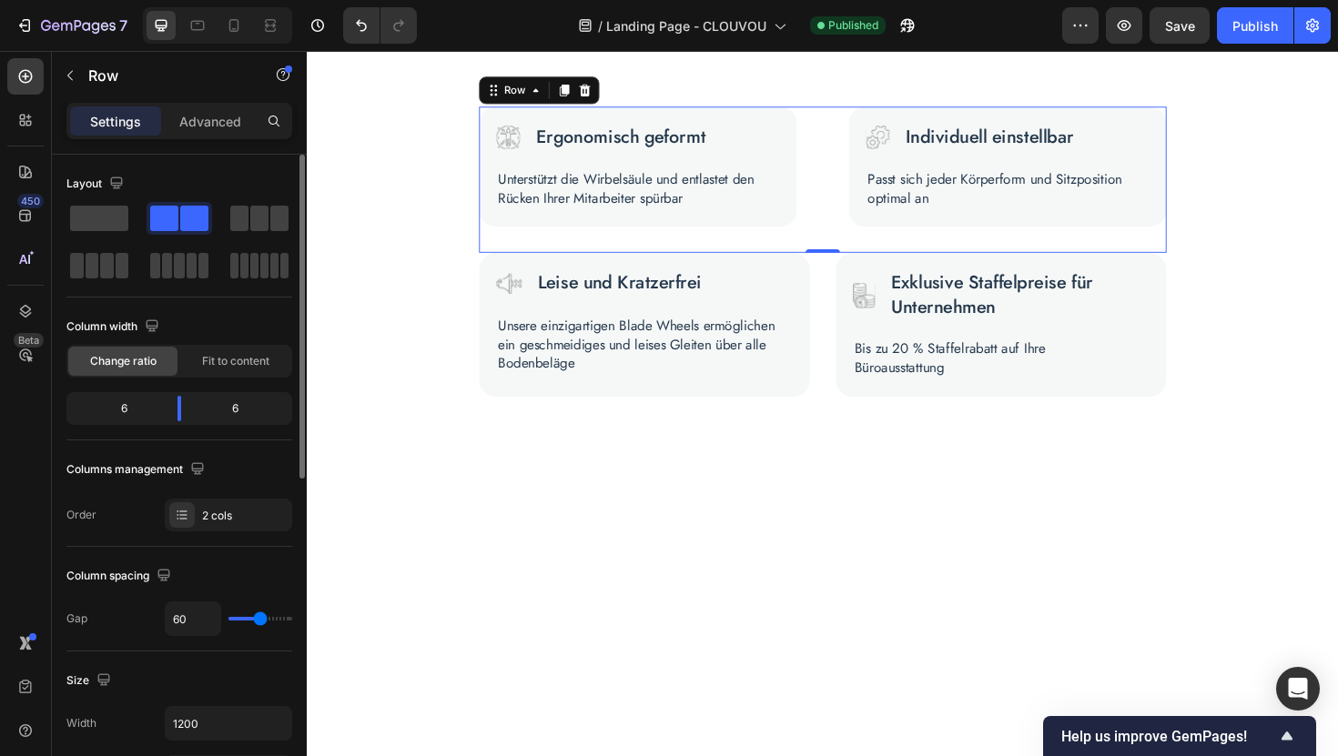
type input "59"
type input "58"
type input "59"
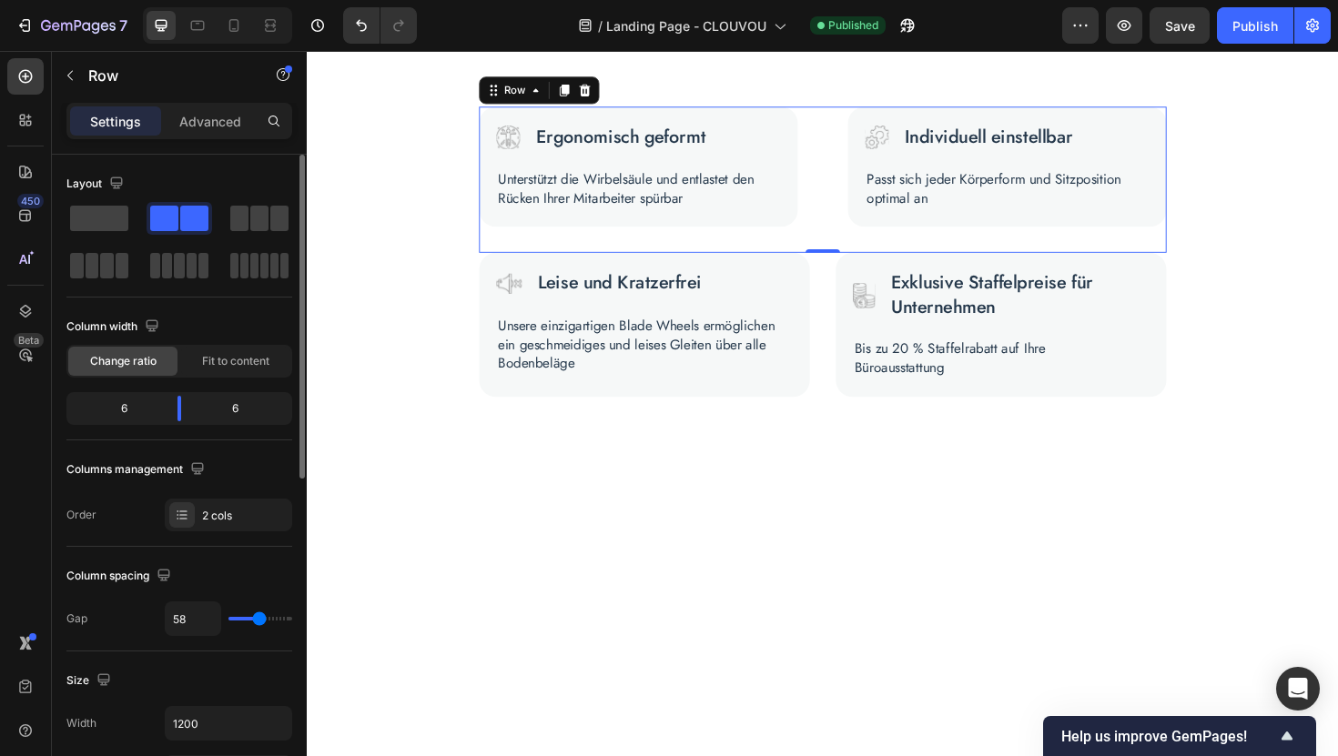
type input "59"
type input "60"
click at [259, 619] on input "range" at bounding box center [260, 619] width 64 height 4
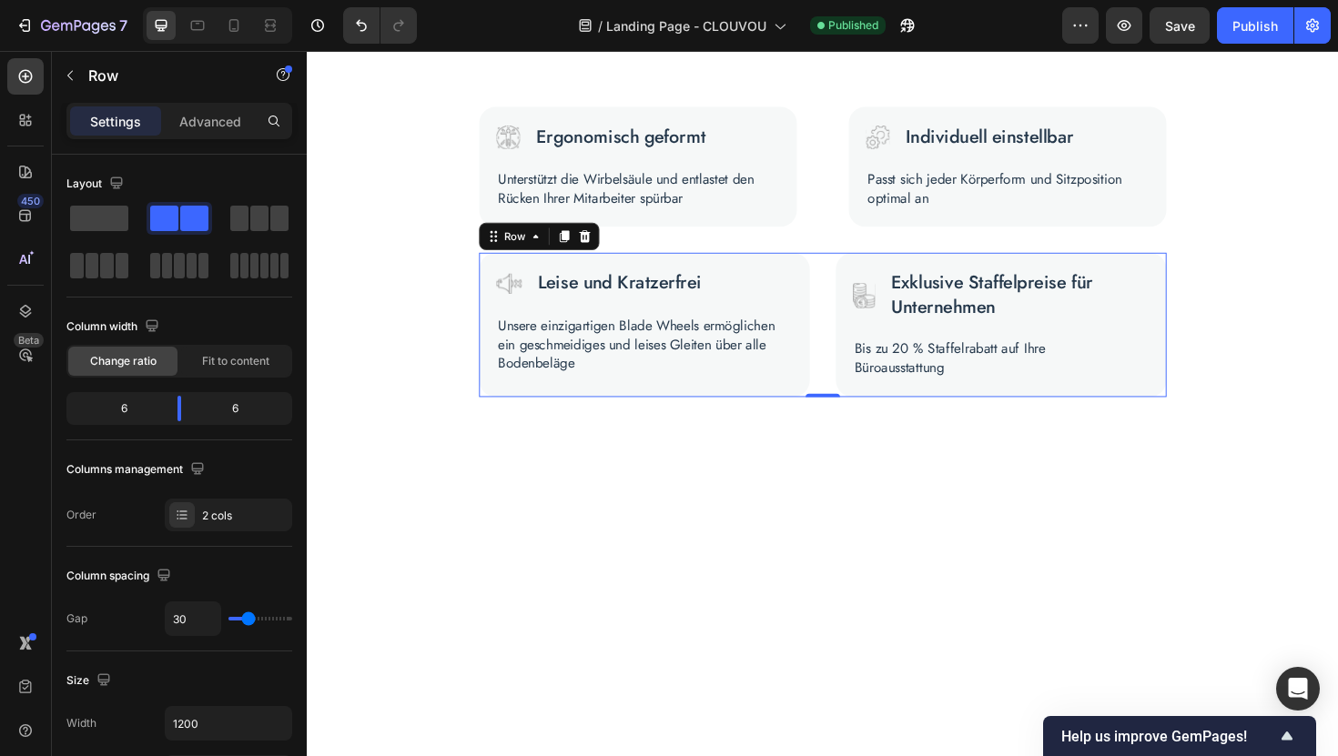
click at [845, 417] on div "Image Leise und Kratzerfrei Text Block Row Unsere einzigartigen Blade Wheels er…" at bounding box center [853, 341] width 728 height 152
click at [196, 615] on input "30" at bounding box center [193, 618] width 55 height 33
type input "6"
type input "60"
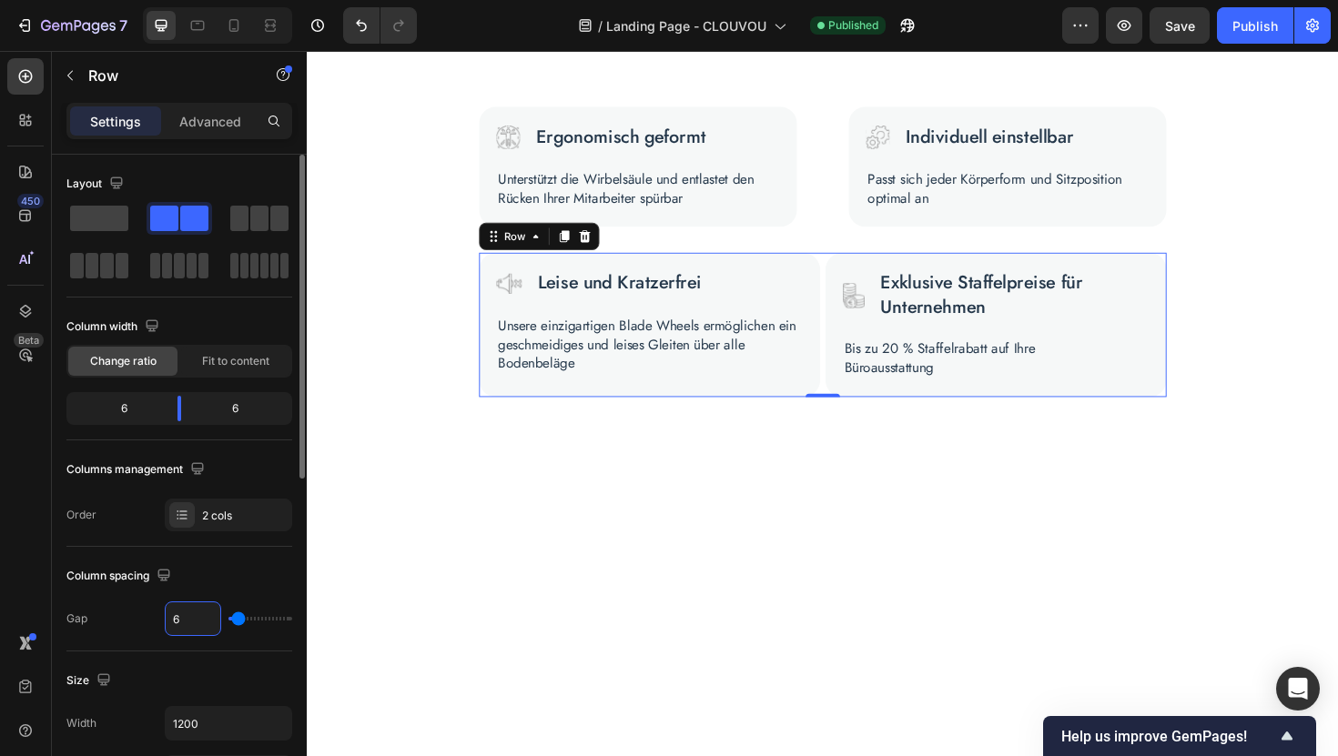
type input "60"
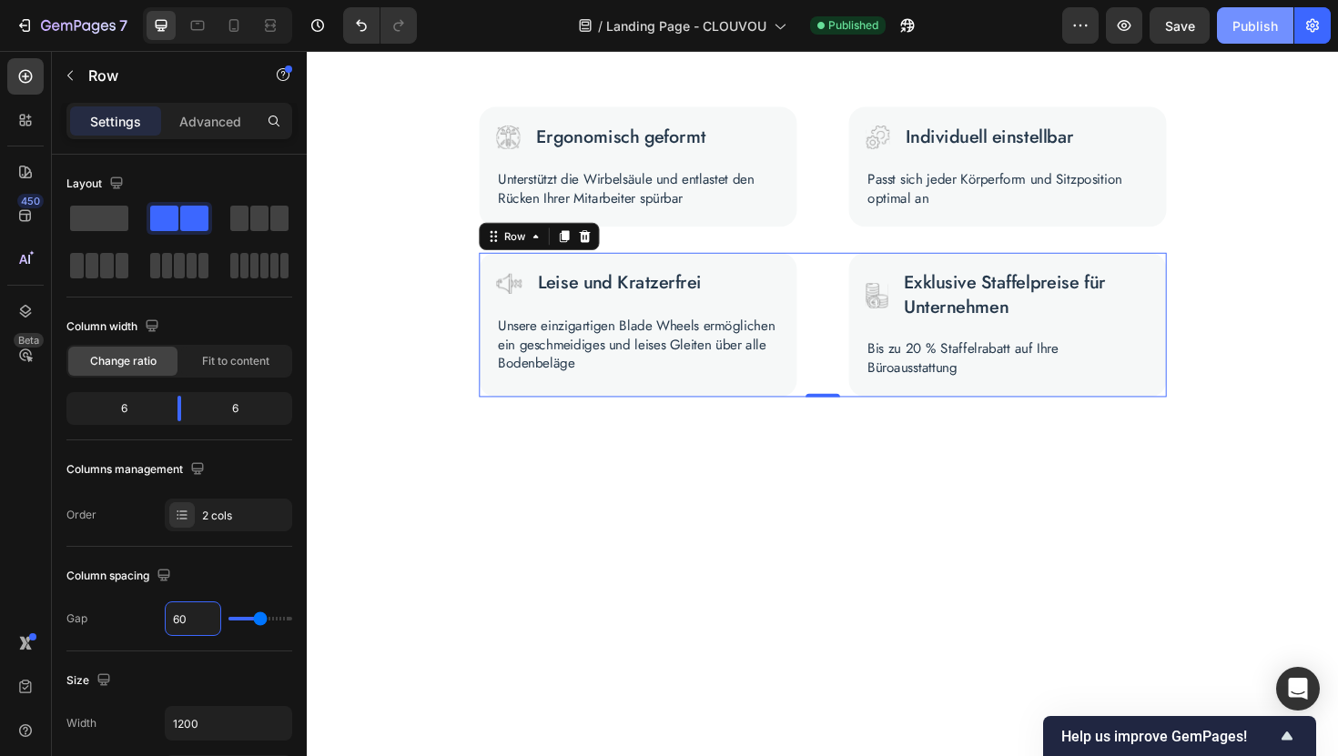
type input "60"
click at [1249, 17] on div "Publish" at bounding box center [1255, 25] width 46 height 19
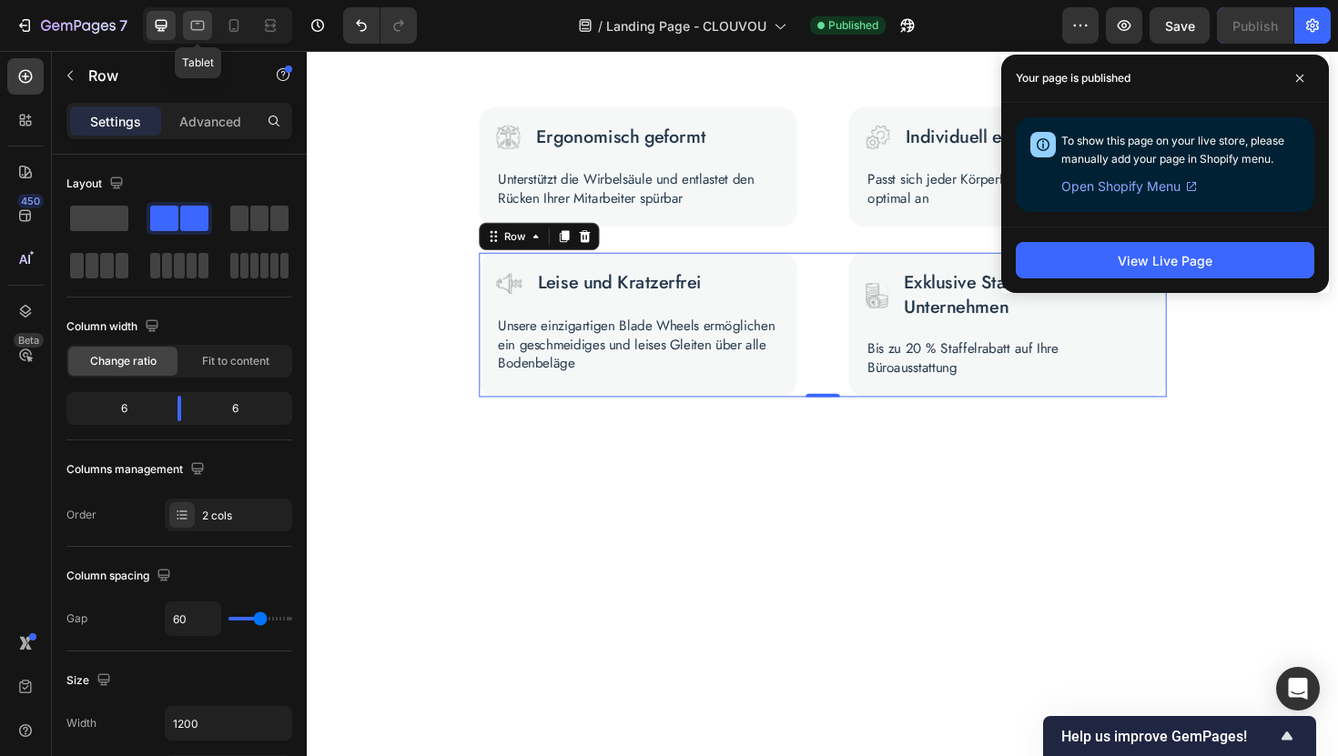
click at [202, 27] on icon at bounding box center [197, 25] width 18 height 18
type input "100%"
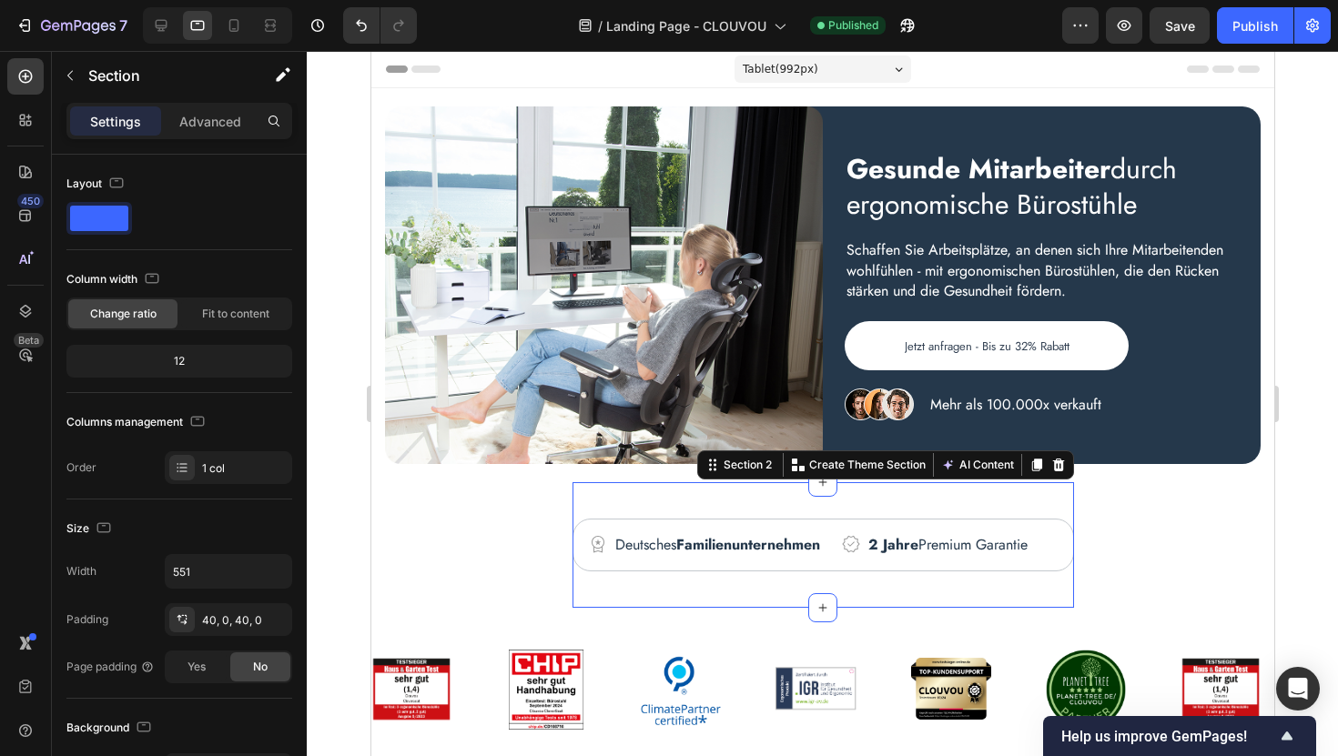
click at [659, 498] on div "Image Mehr als 100.000x verkauft Text block Row Icon Deutsches Familienunterneh…" at bounding box center [822, 545] width 501 height 126
click at [208, 128] on p "Advanced" at bounding box center [210, 121] width 62 height 19
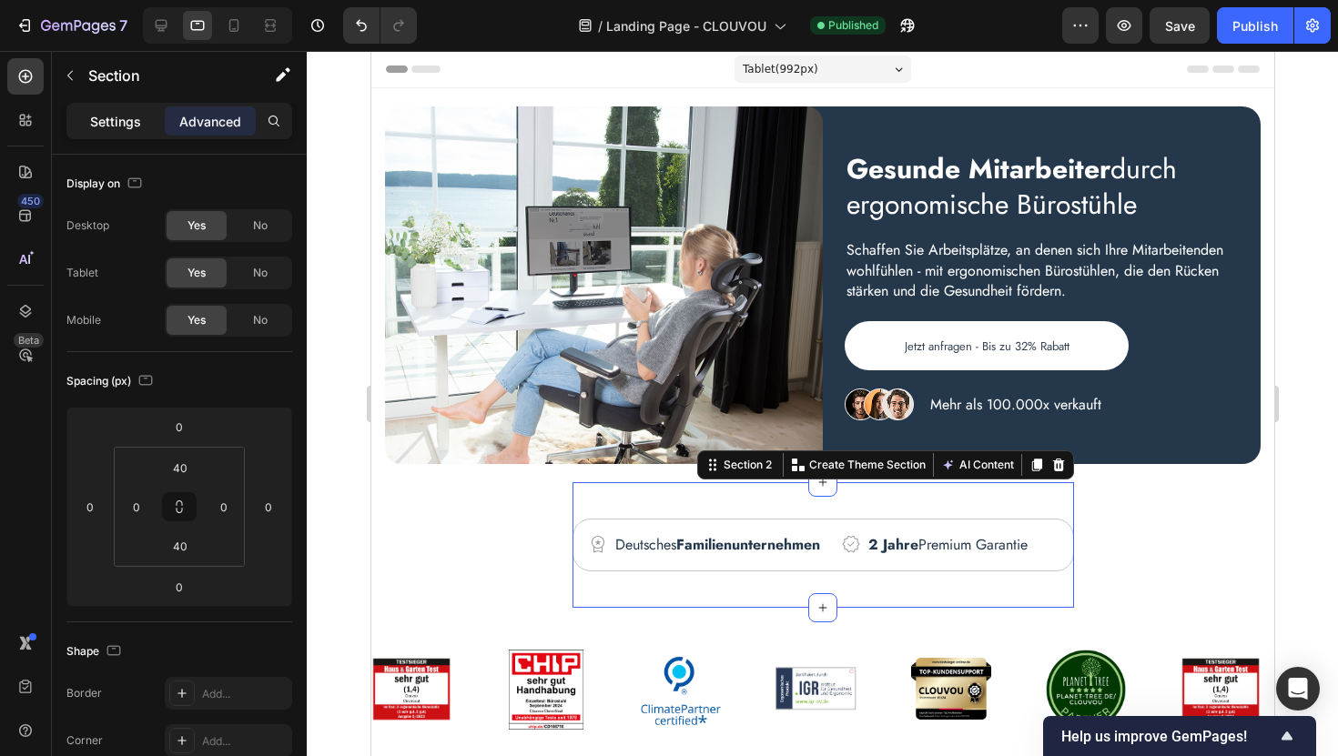
click at [114, 117] on p "Settings" at bounding box center [115, 121] width 51 height 19
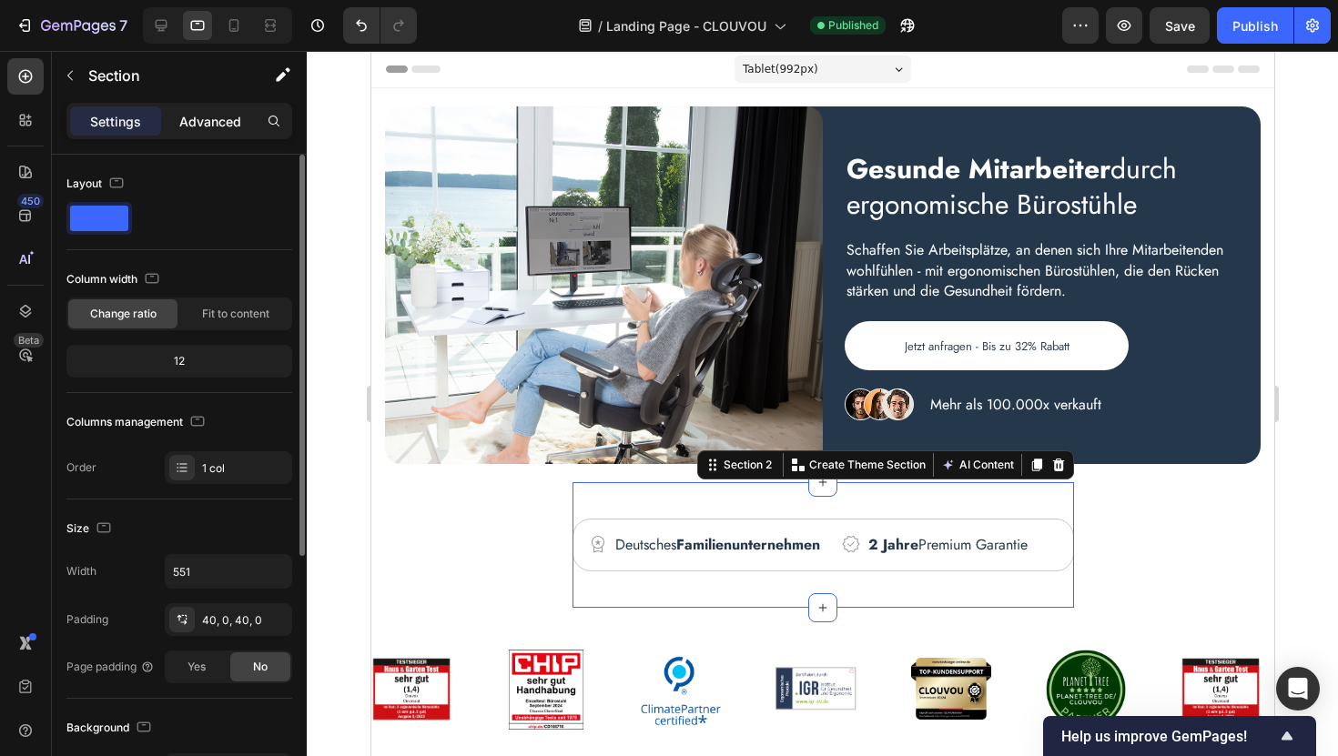
click at [215, 123] on p "Advanced" at bounding box center [210, 121] width 62 height 19
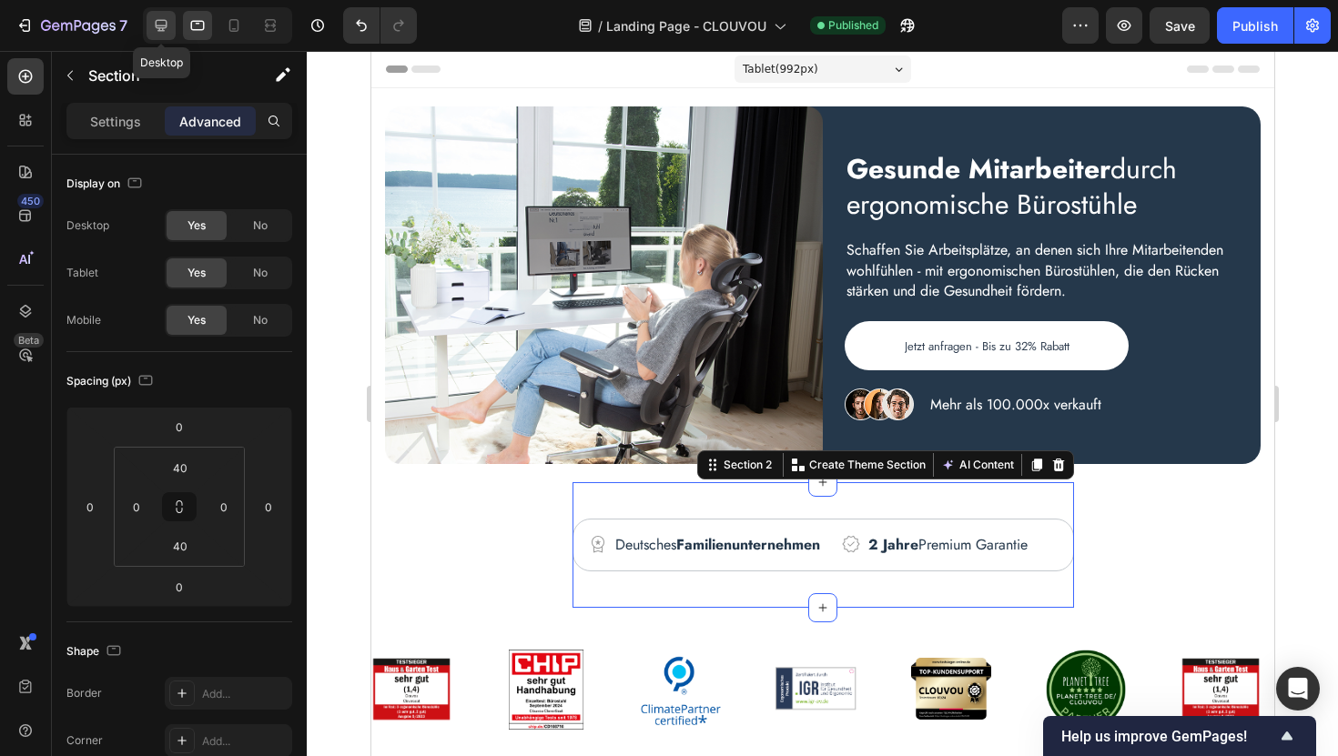
click at [158, 24] on icon at bounding box center [161, 25] width 18 height 18
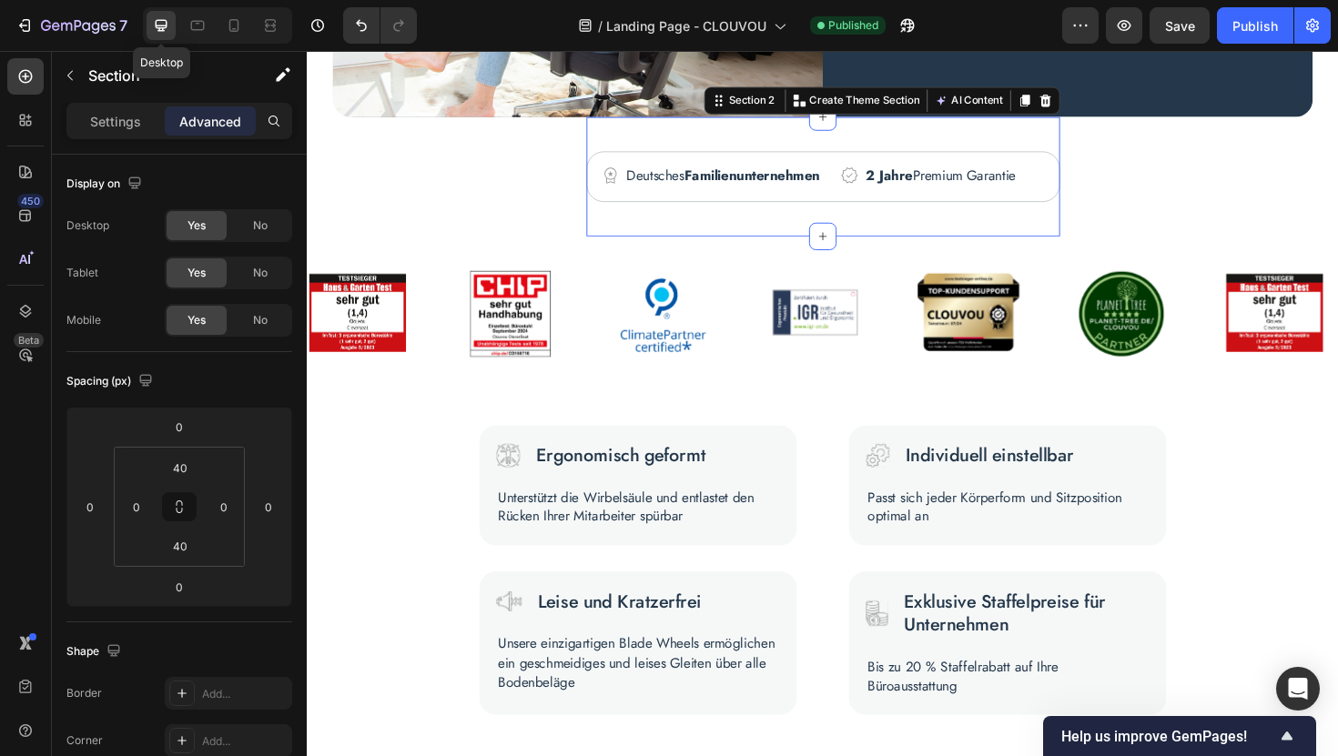
scroll to position [415, 0]
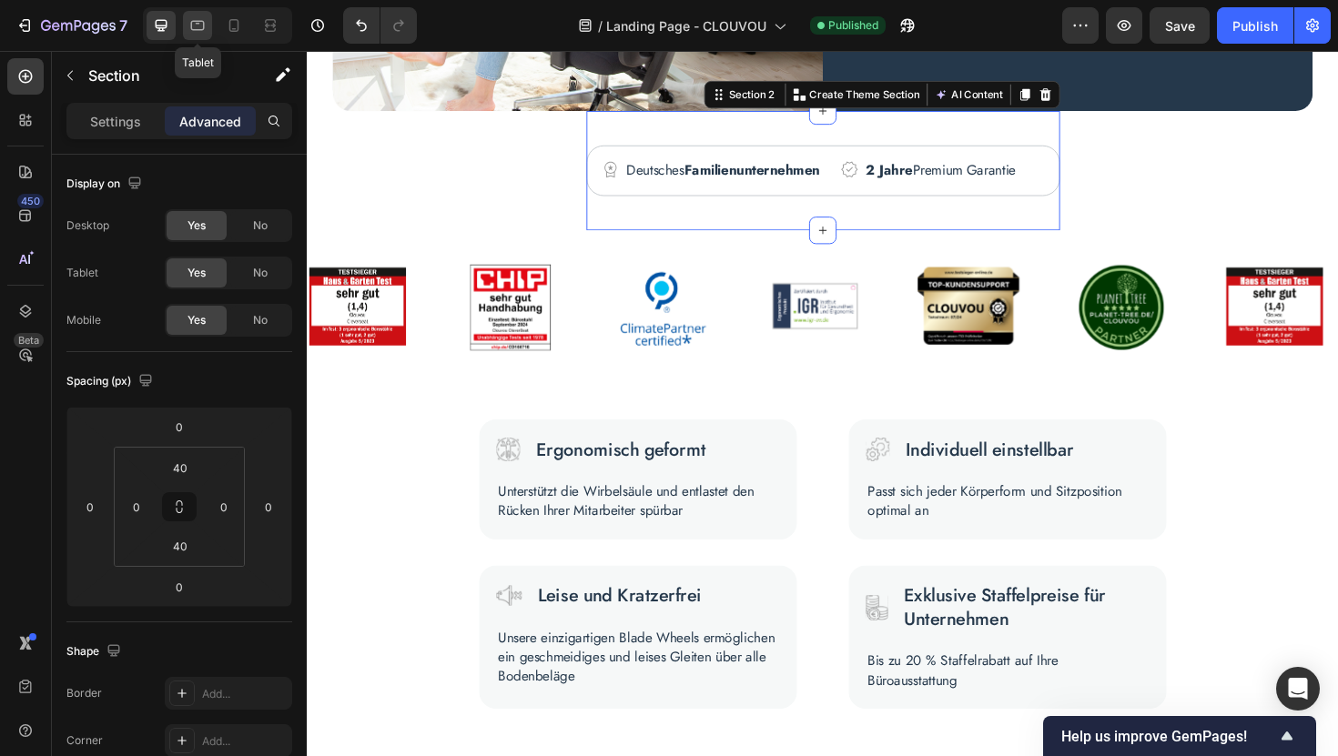
click at [194, 27] on icon at bounding box center [197, 25] width 18 height 18
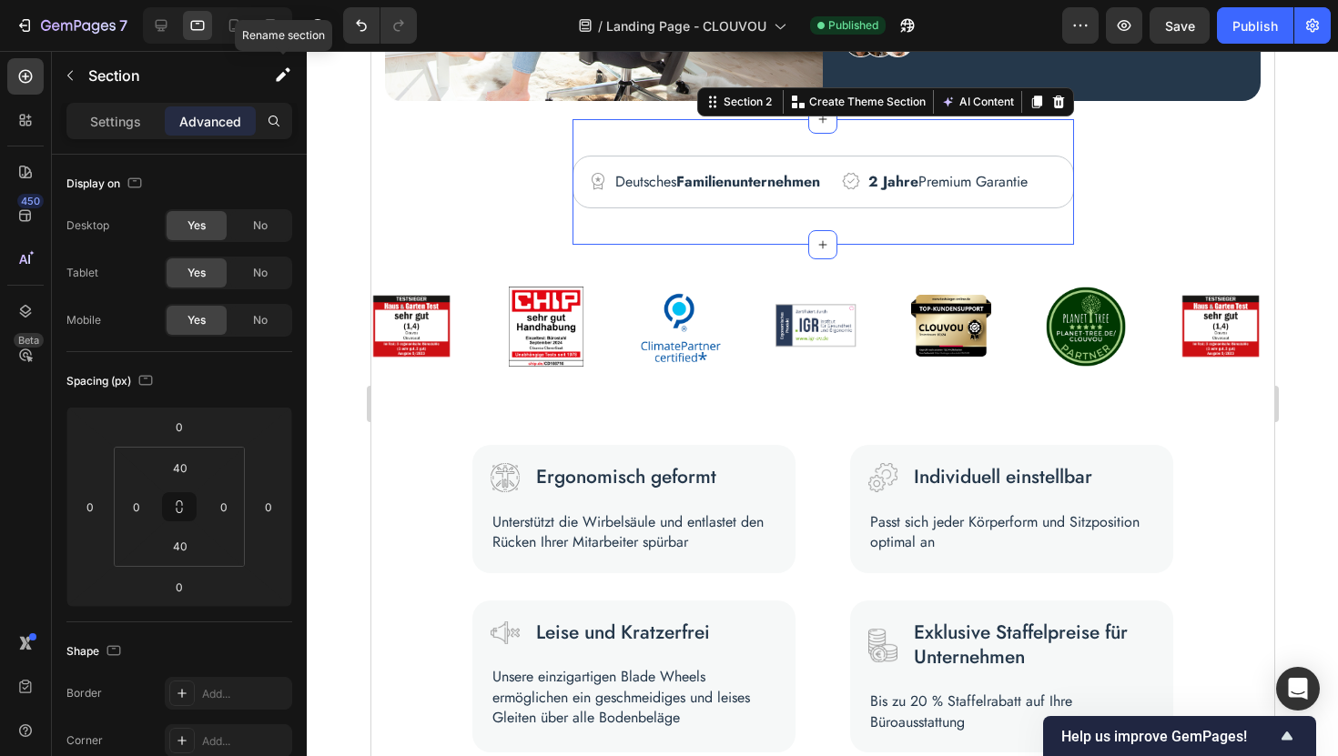
scroll to position [361, 0]
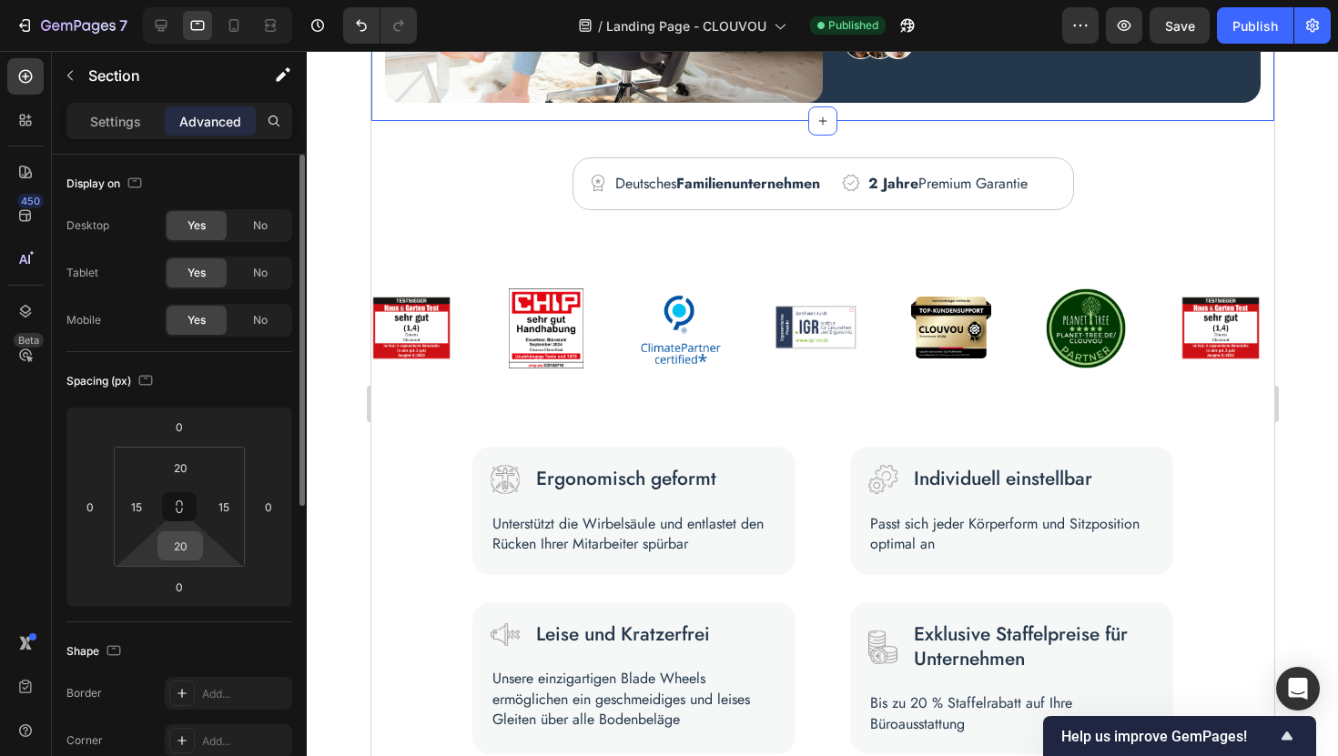
click at [182, 544] on input "20" at bounding box center [180, 545] width 36 height 27
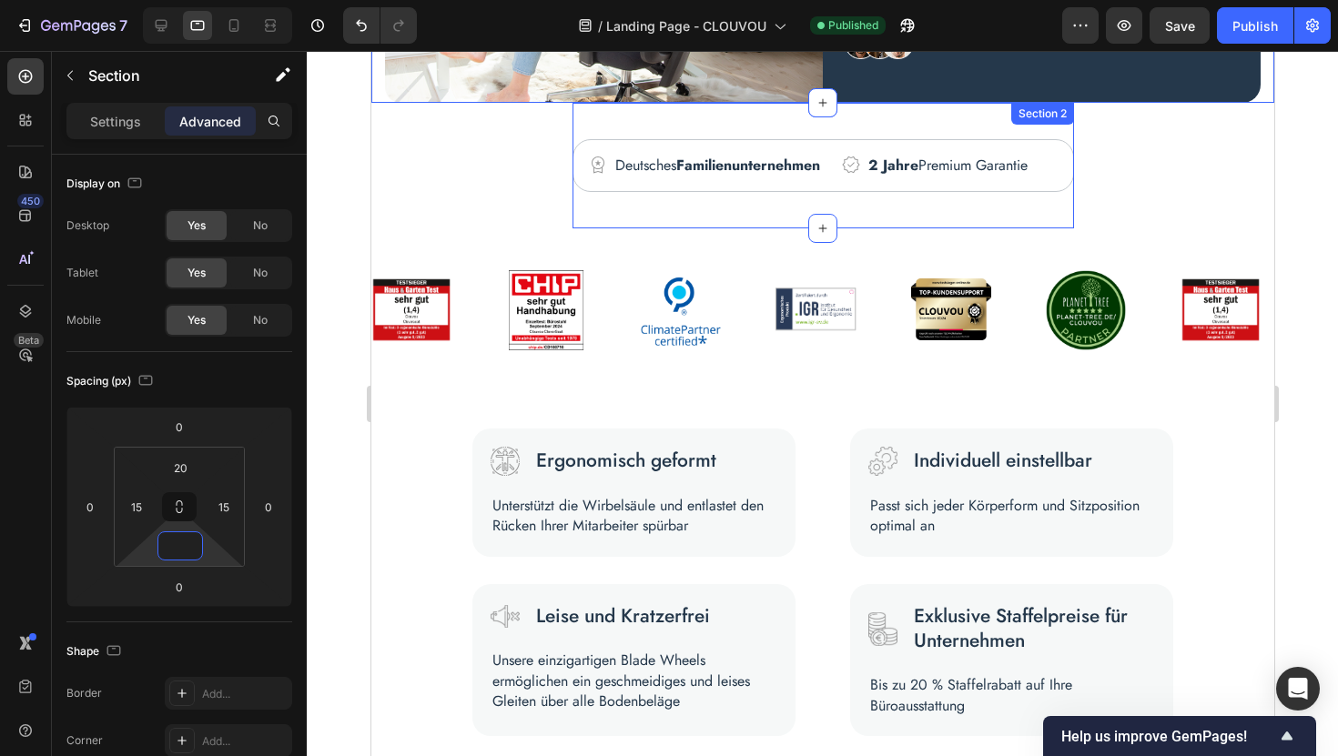
click at [712, 122] on div "Image Mehr als 100.000x verkauft Text block Row Icon Deutsches Familienunterneh…" at bounding box center [822, 166] width 501 height 126
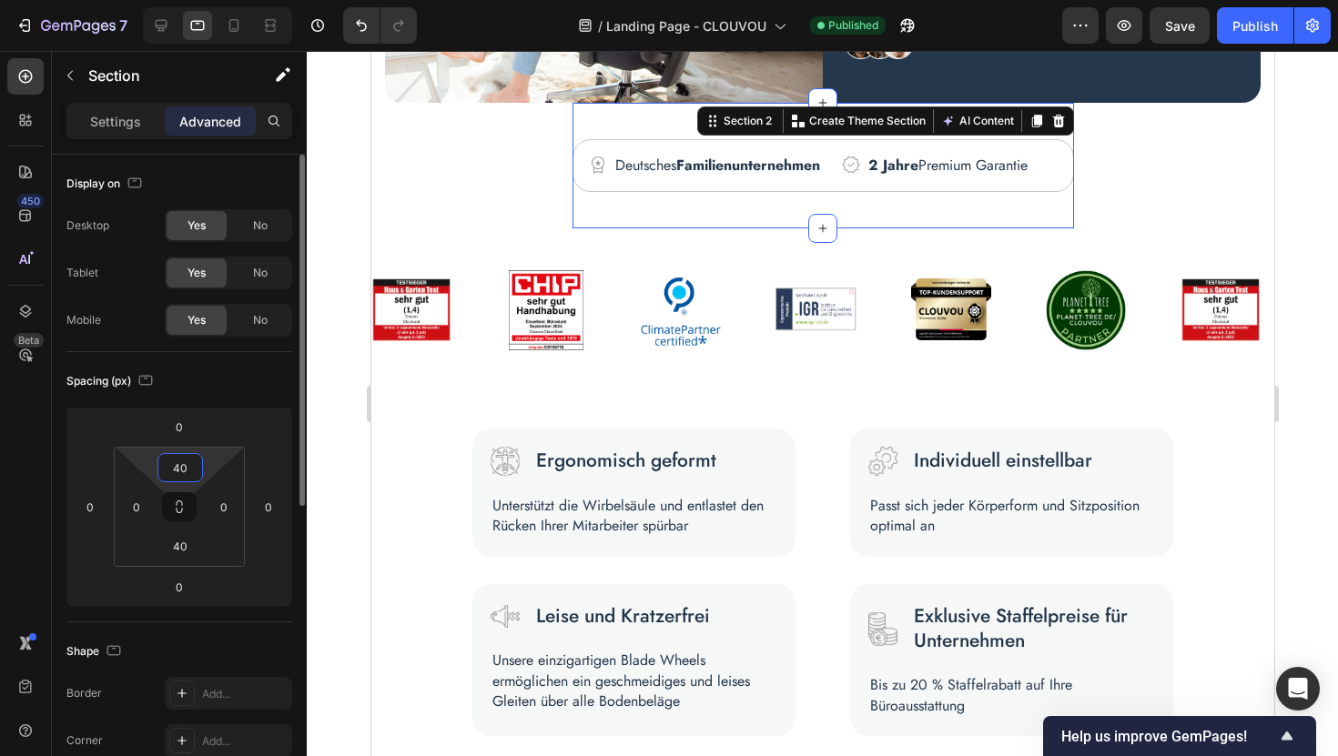
click at [181, 469] on input "40" at bounding box center [180, 467] width 36 height 27
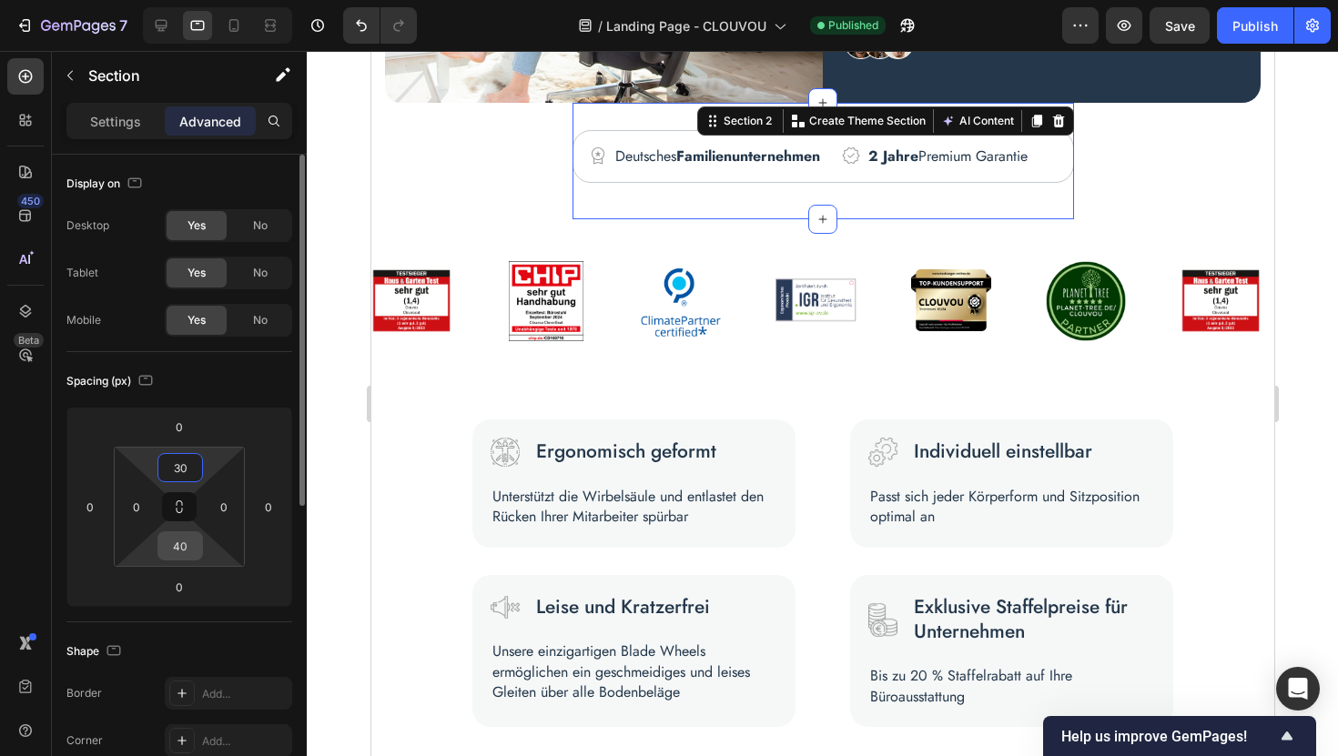
type input "30"
click at [187, 552] on input "40" at bounding box center [180, 545] width 36 height 27
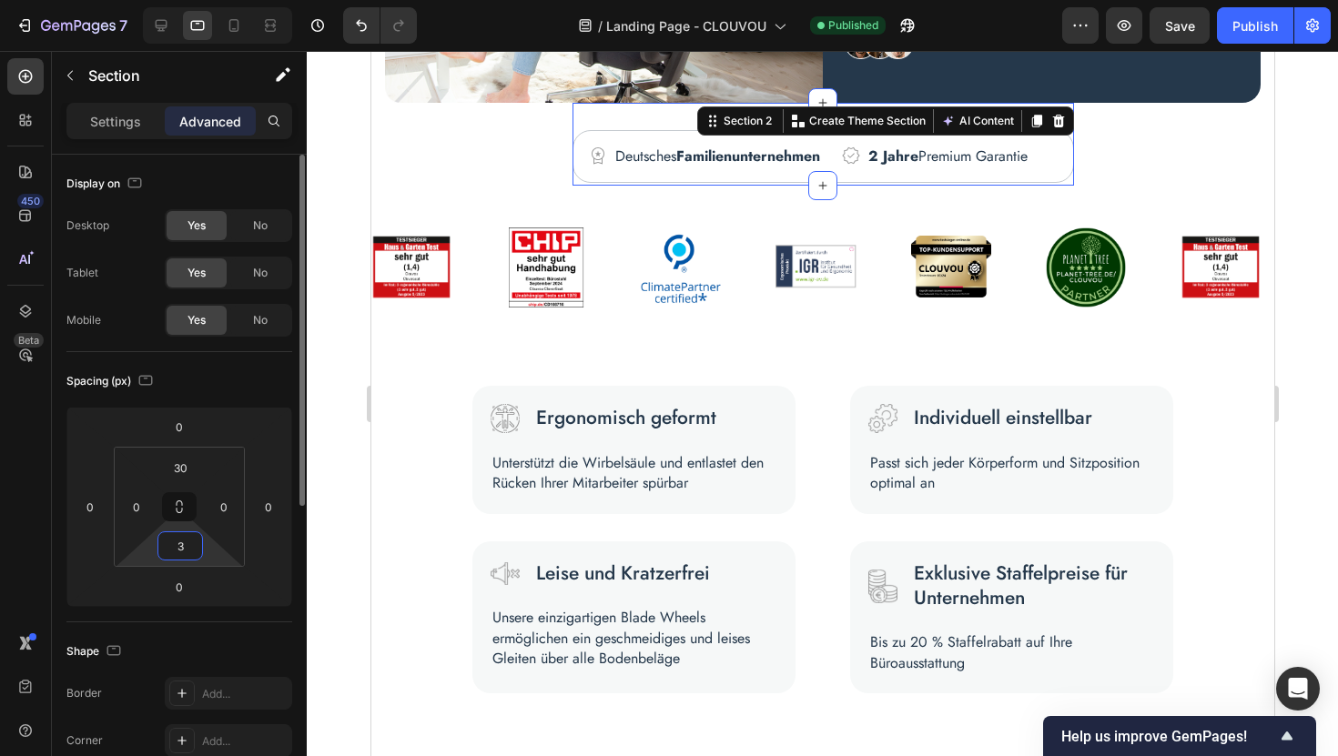
type input "30"
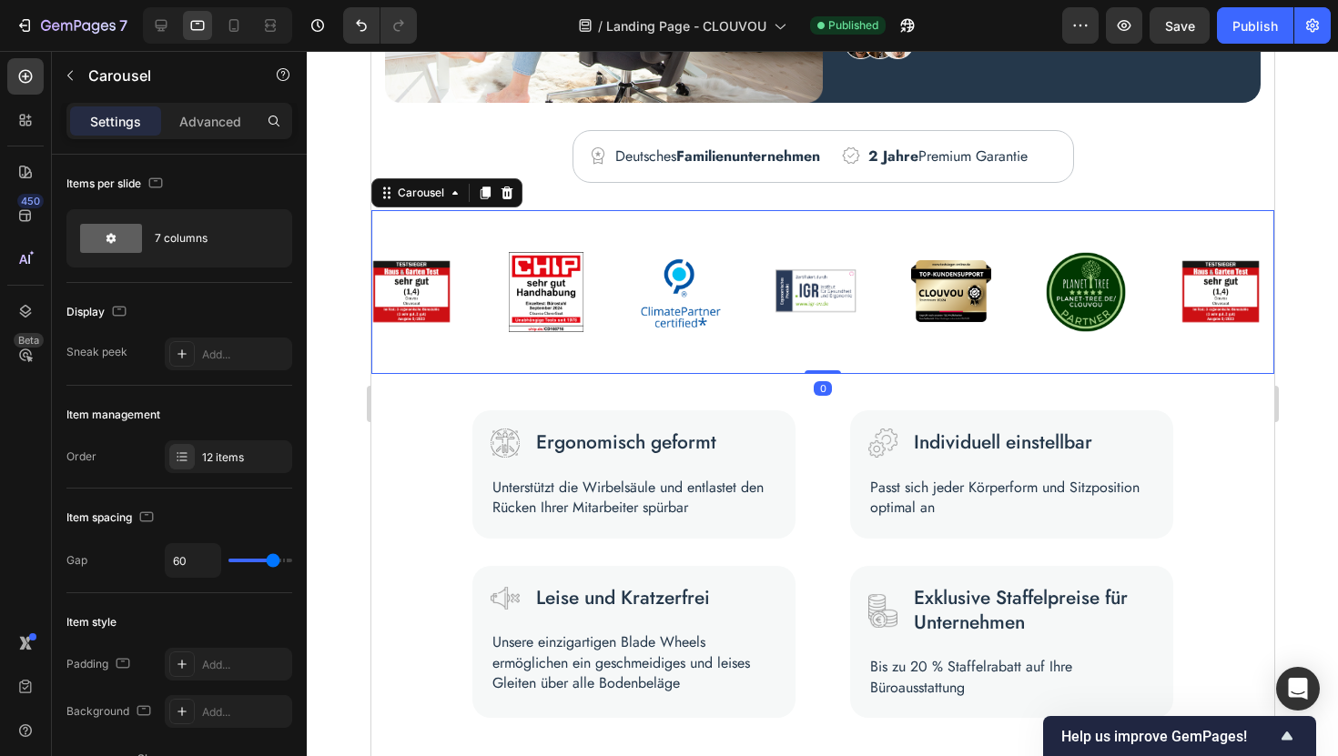
click at [624, 226] on div "Image Image Image Image Image Image Image Image Image Image Image Image Carouse…" at bounding box center [821, 292] width 903 height 164
click at [163, 28] on icon at bounding box center [162, 26] width 12 height 12
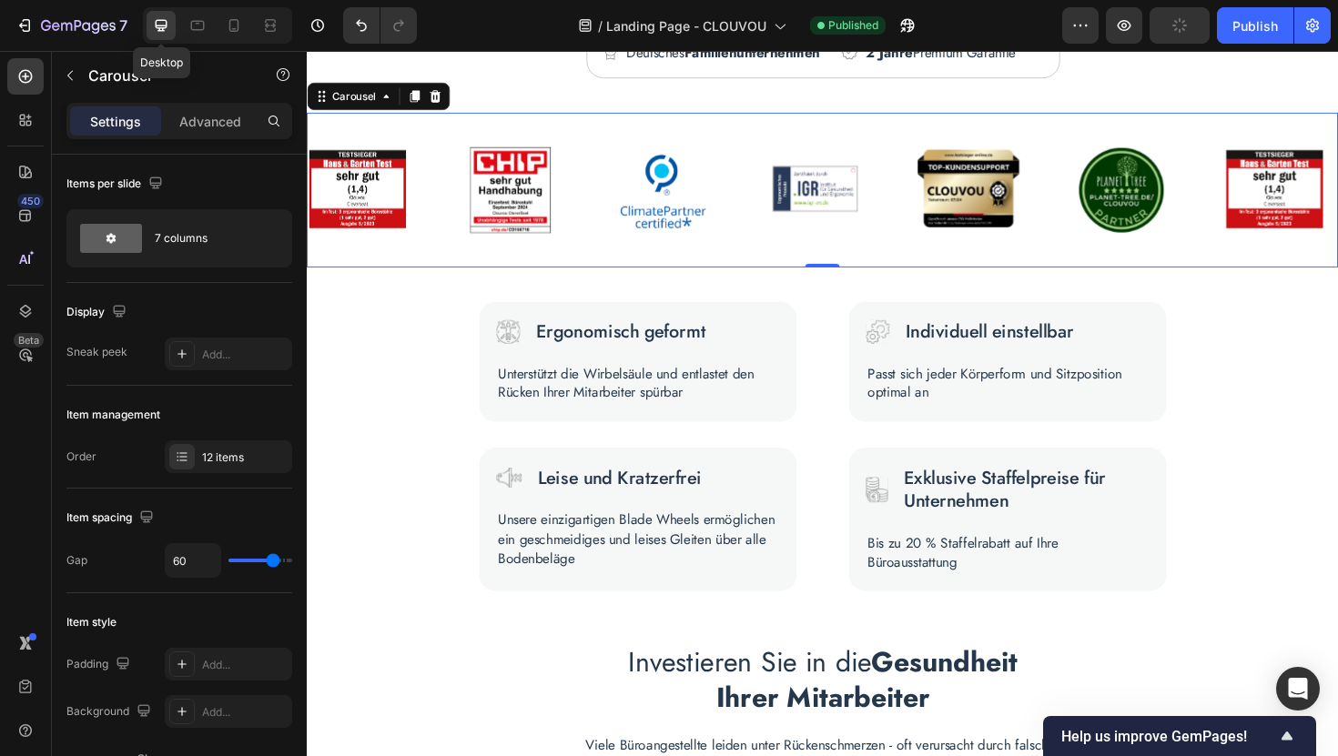
scroll to position [541, 0]
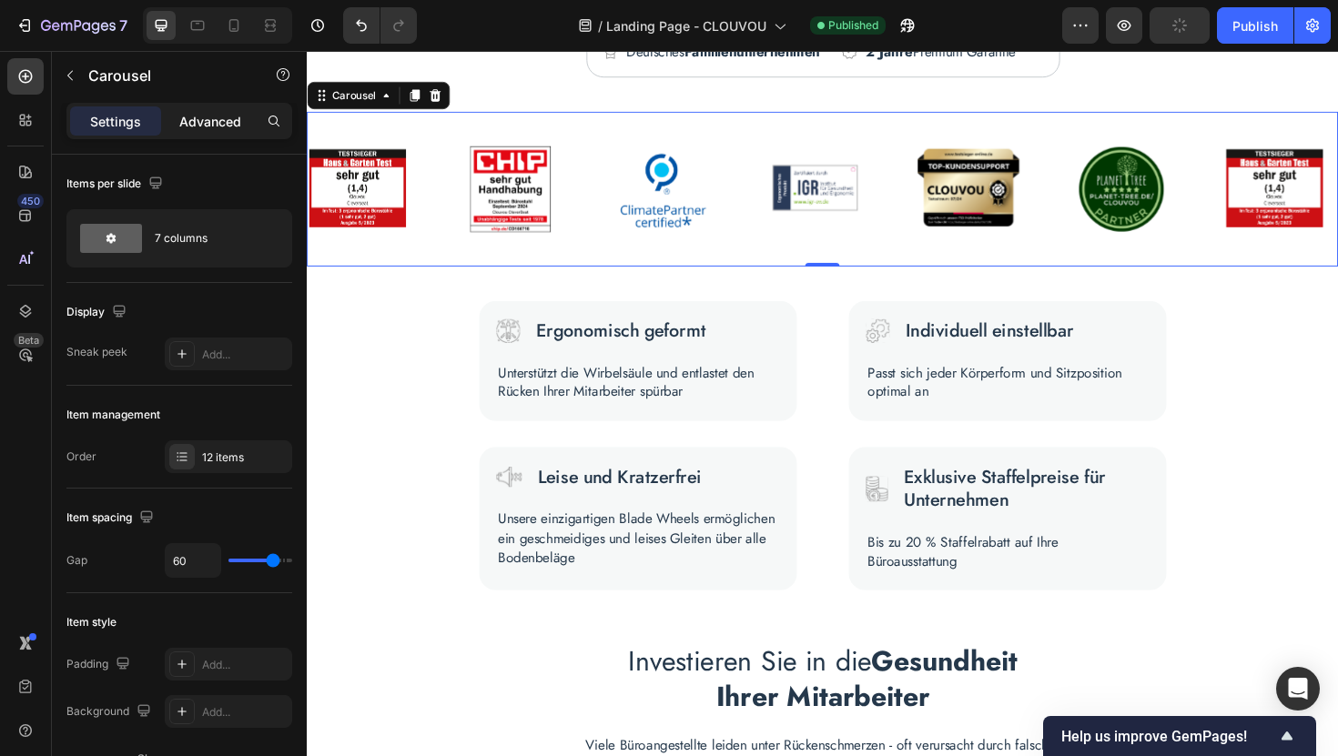
click at [190, 116] on p "Advanced" at bounding box center [210, 121] width 62 height 19
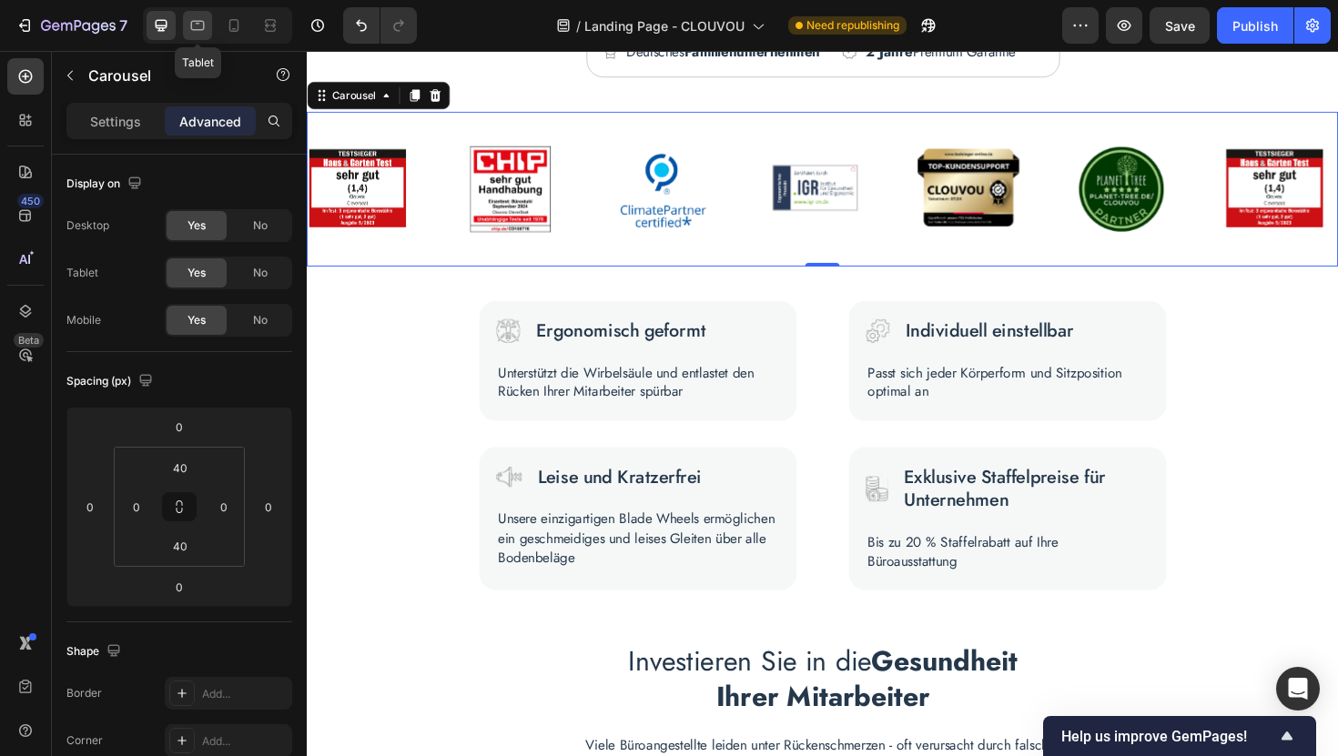
click at [199, 24] on icon at bounding box center [197, 25] width 18 height 18
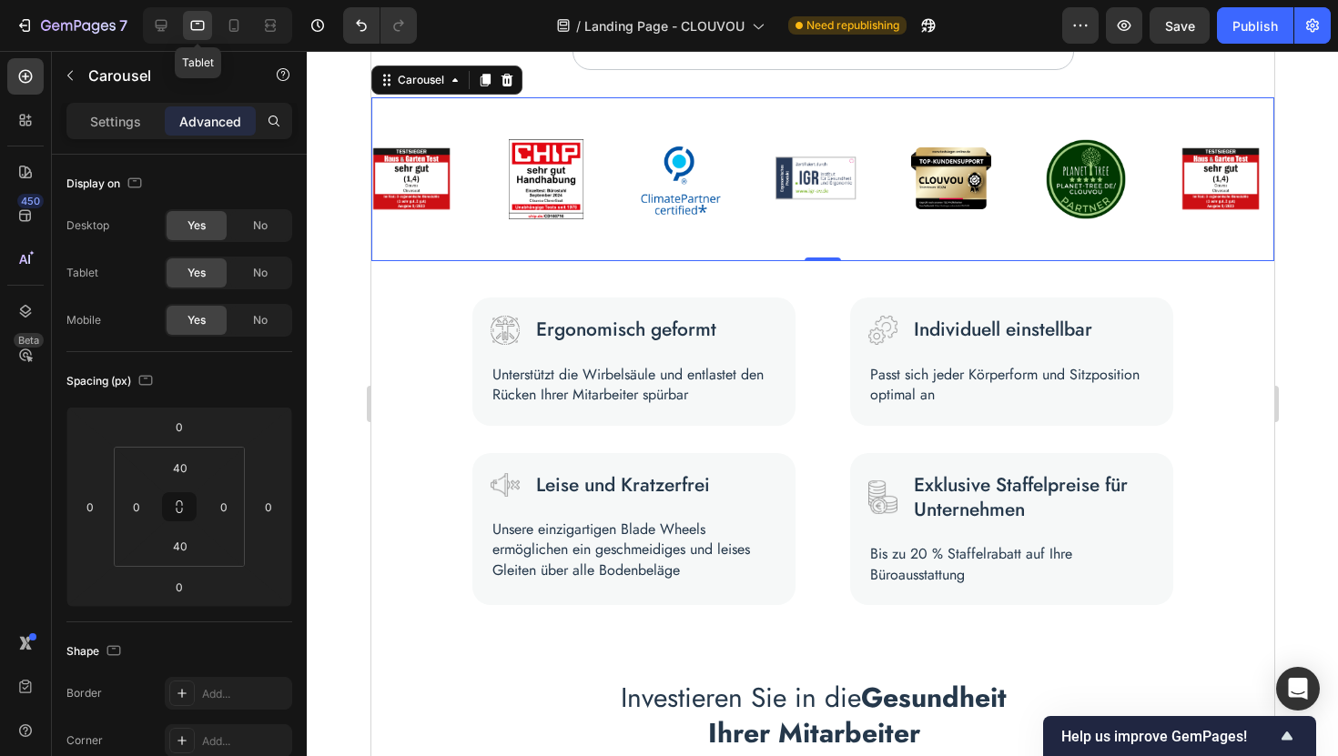
scroll to position [522, 0]
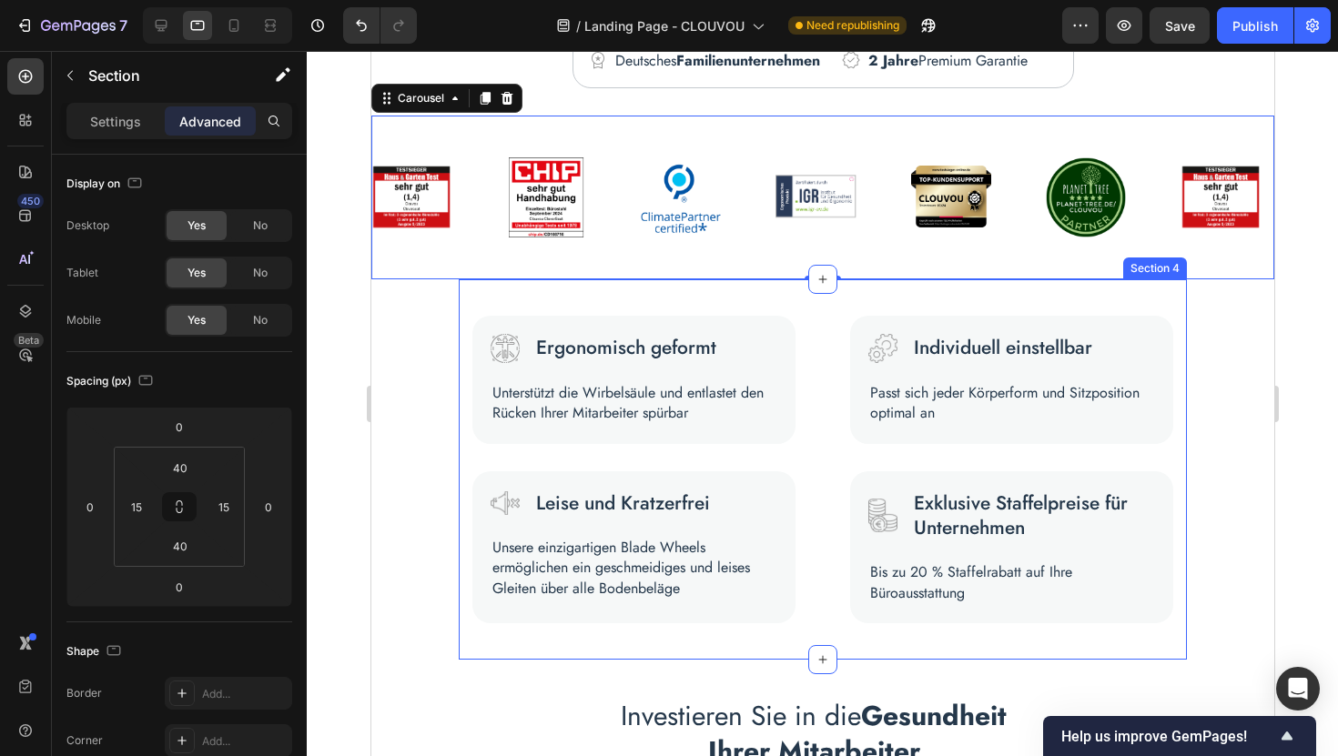
click at [696, 292] on div "Image Ergonomisch geformt Text Block Row Unterstützt die Wirbelsäule und entlas…" at bounding box center [822, 469] width 728 height 380
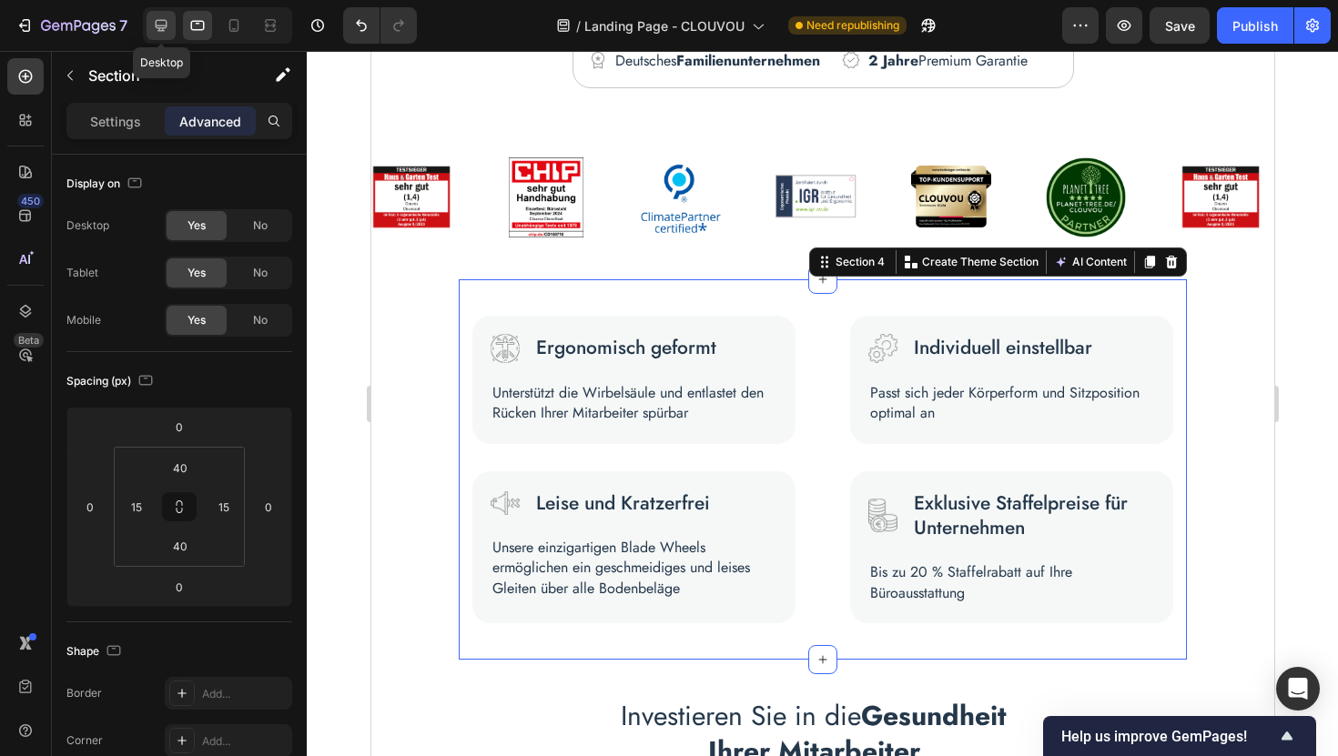
click at [169, 29] on icon at bounding box center [161, 25] width 18 height 18
type input "0"
type input "30"
type input "0"
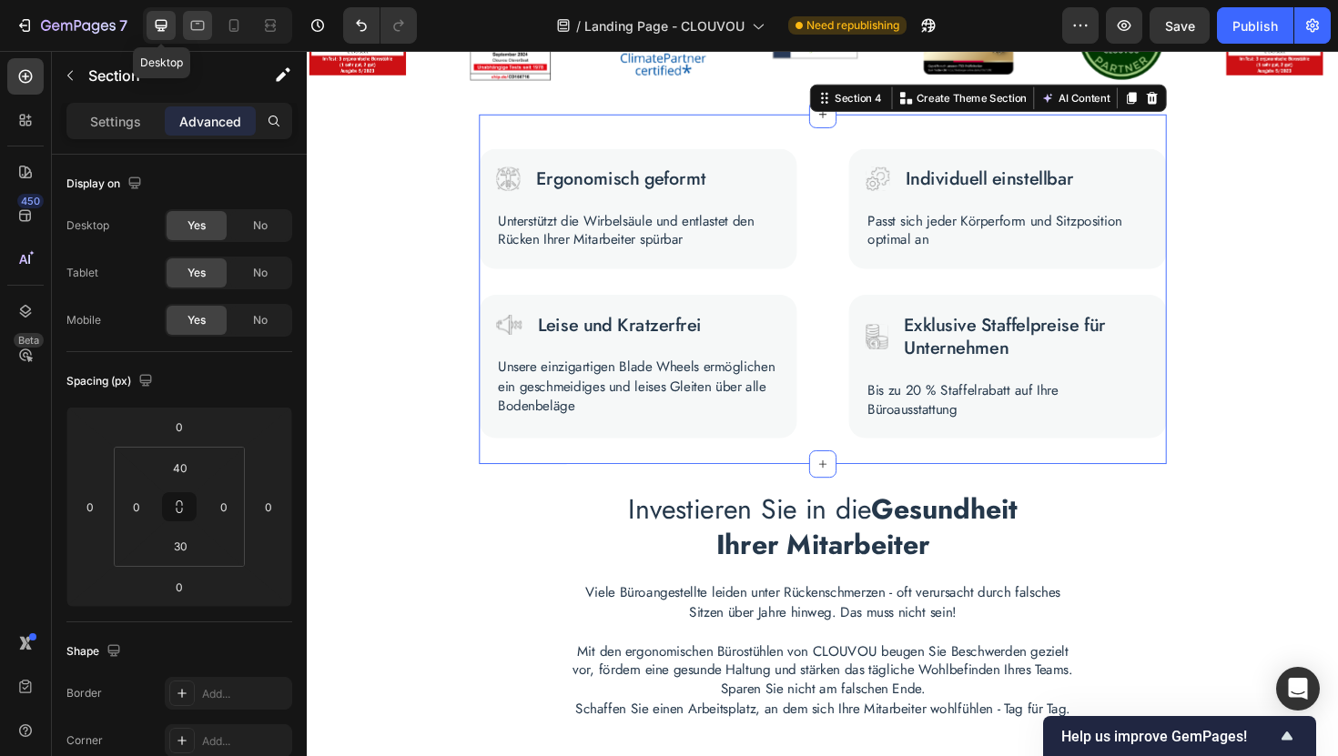
scroll to position [704, 0]
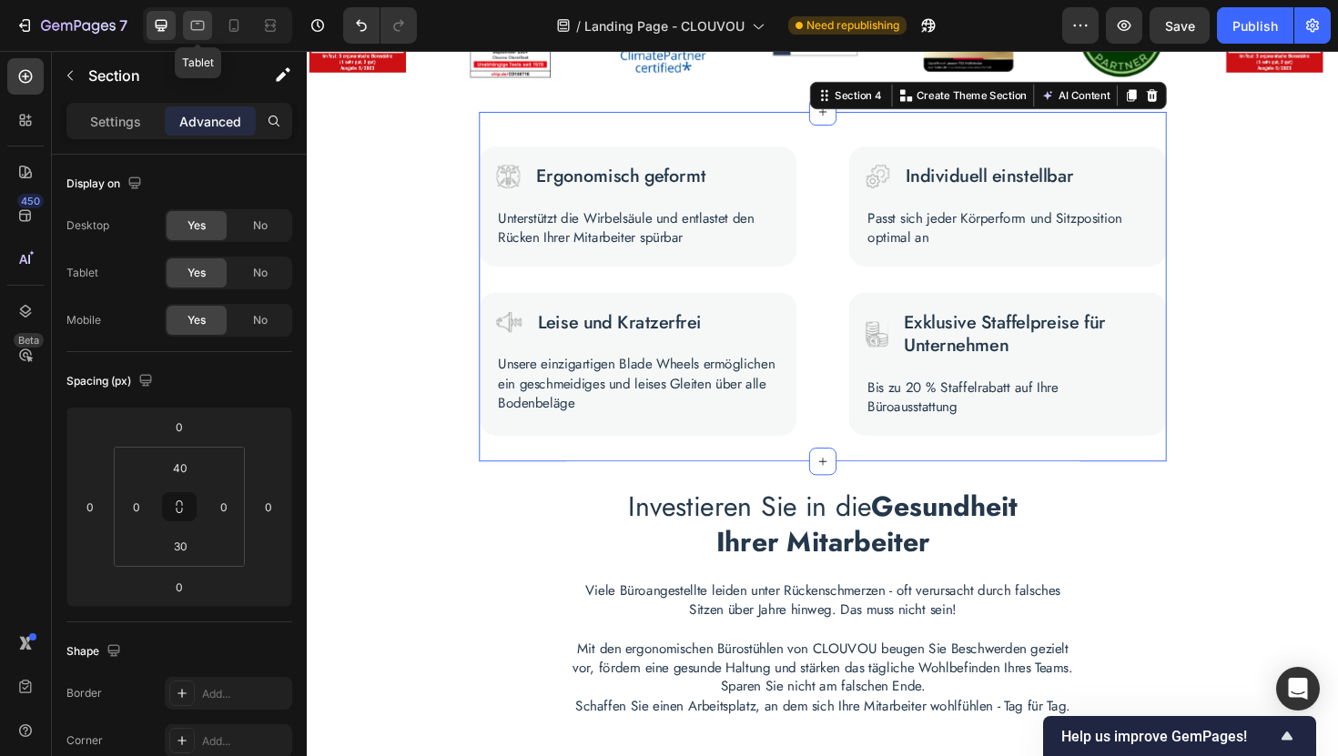
click at [192, 27] on icon at bounding box center [197, 25] width 18 height 18
type input "15"
type input "40"
type input "15"
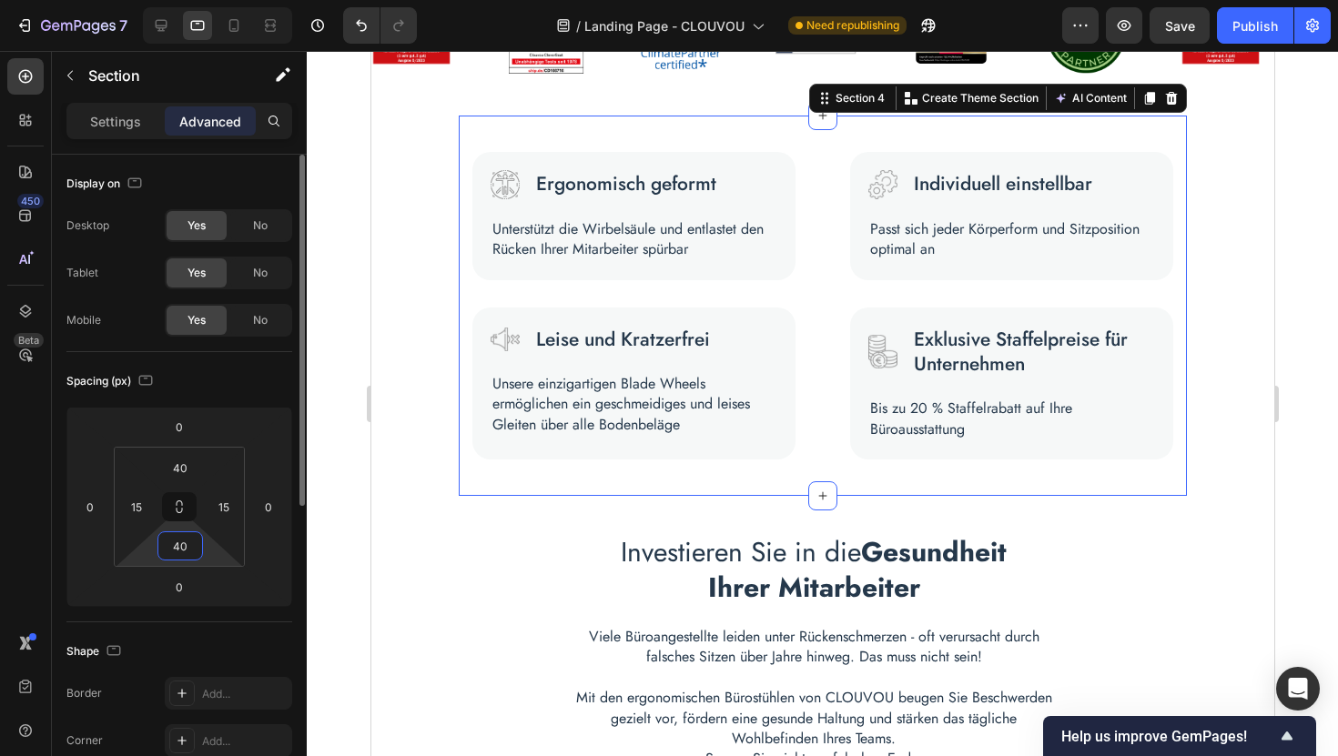
click at [186, 542] on input "40" at bounding box center [180, 545] width 36 height 27
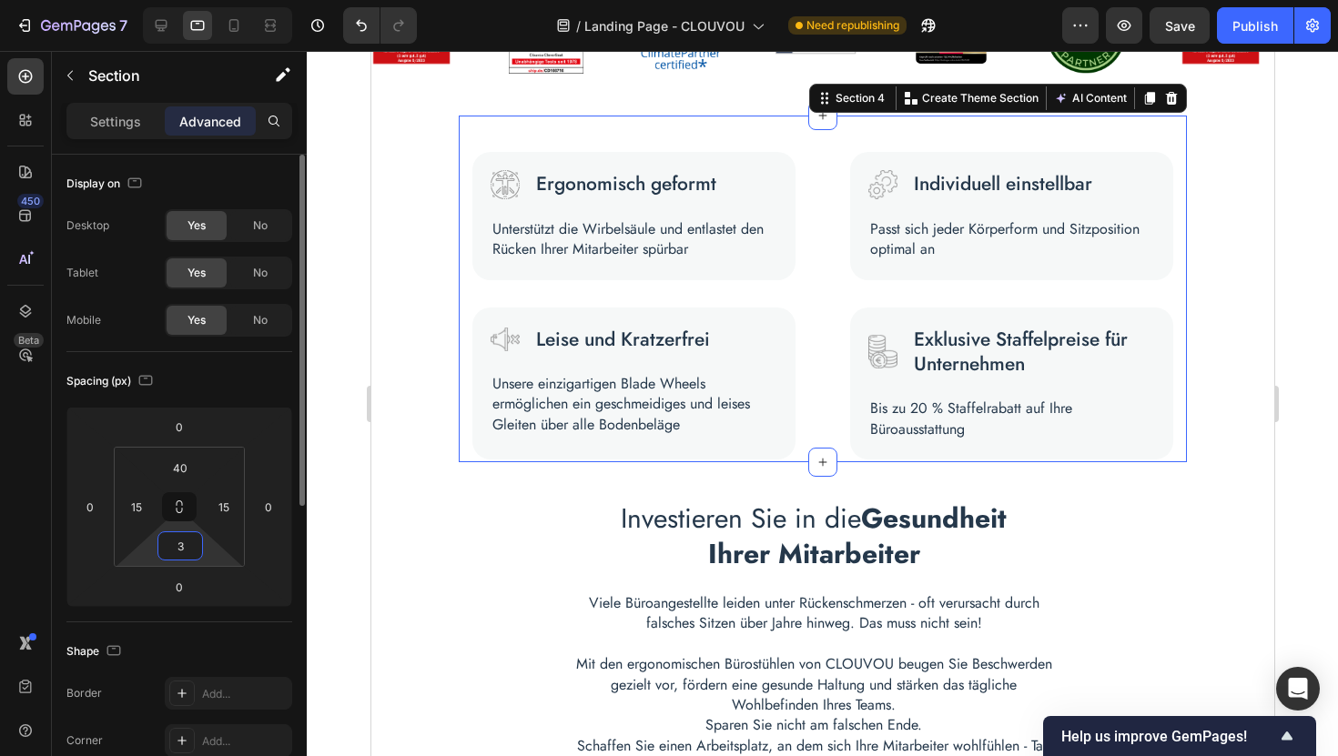
type input "30"
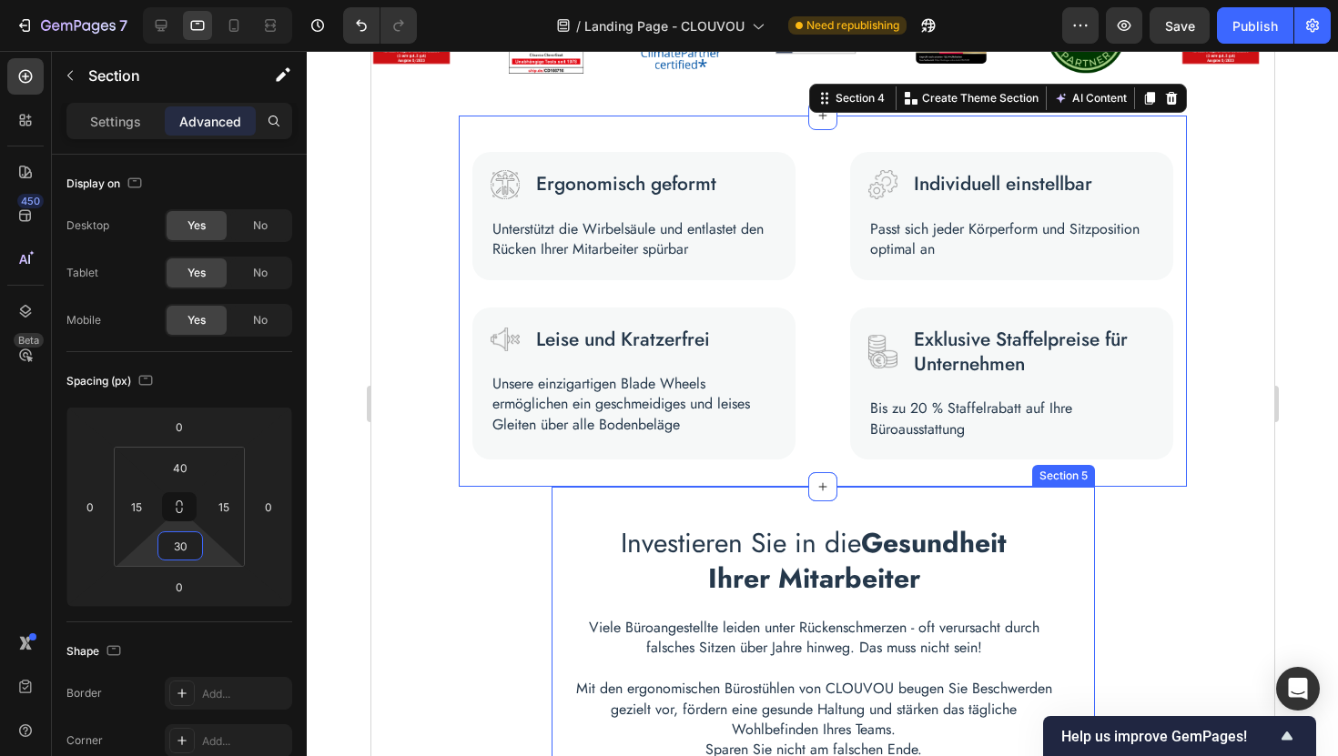
click at [562, 507] on div "Investieren Sie in die Gesundheit Ihrer Mitarbeiter Heading Viele Büroangestell…" at bounding box center [822, 672] width 543 height 371
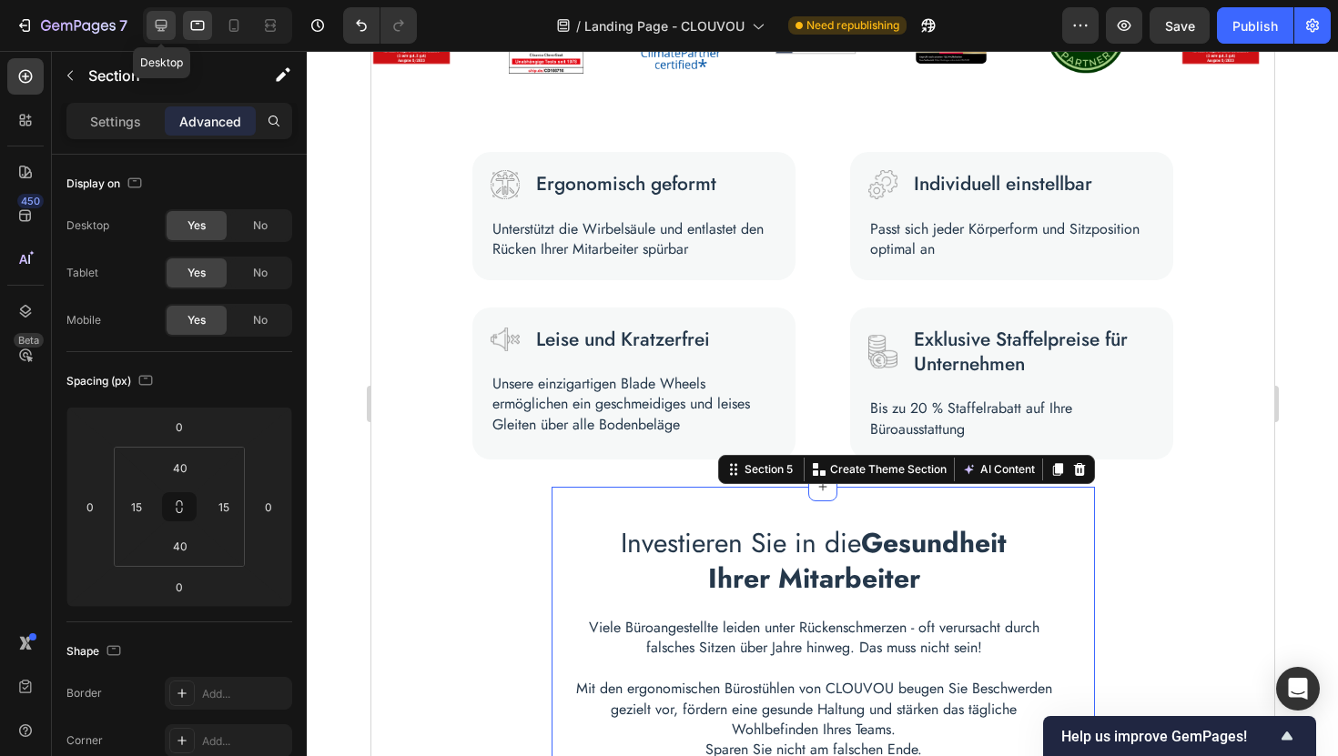
click at [165, 26] on icon at bounding box center [161, 25] width 18 height 18
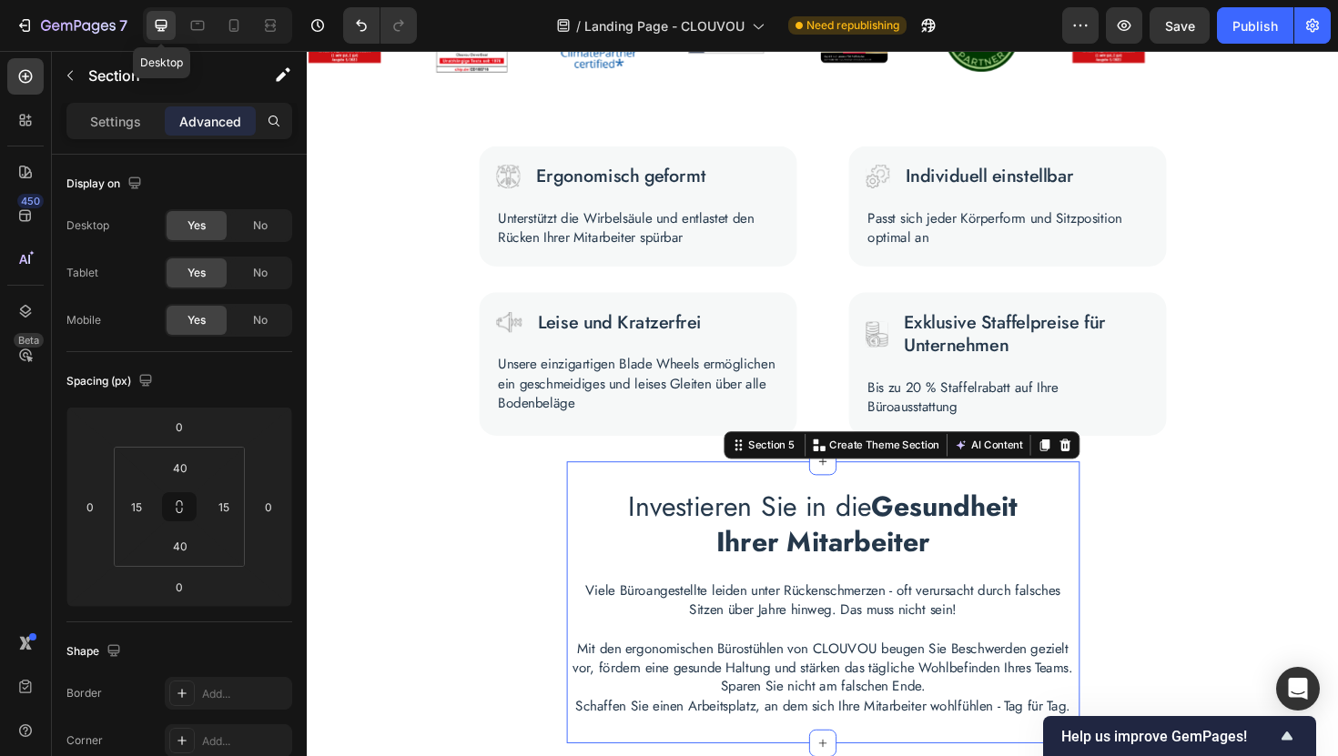
type input "30"
type input "0"
type input "30"
type input "0"
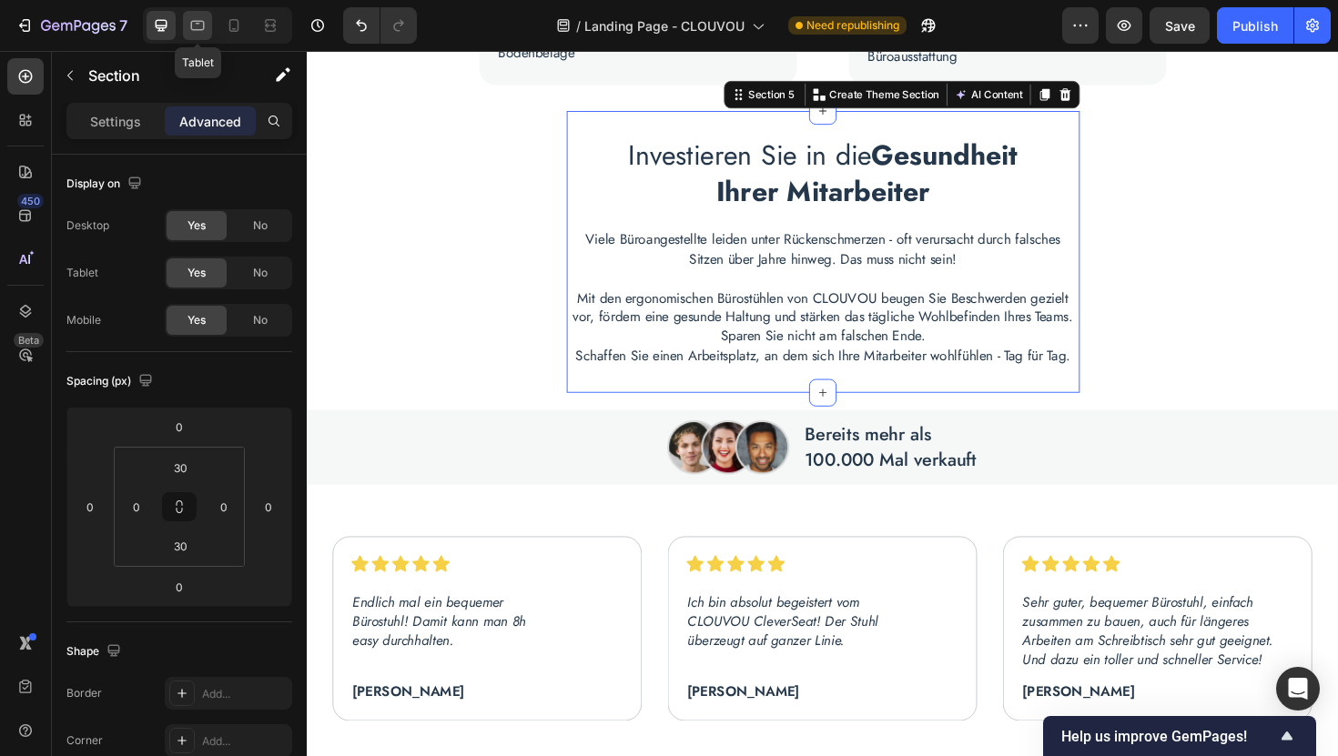
click at [196, 28] on icon at bounding box center [197, 25] width 18 height 18
type input "40"
type input "15"
type input "40"
type input "15"
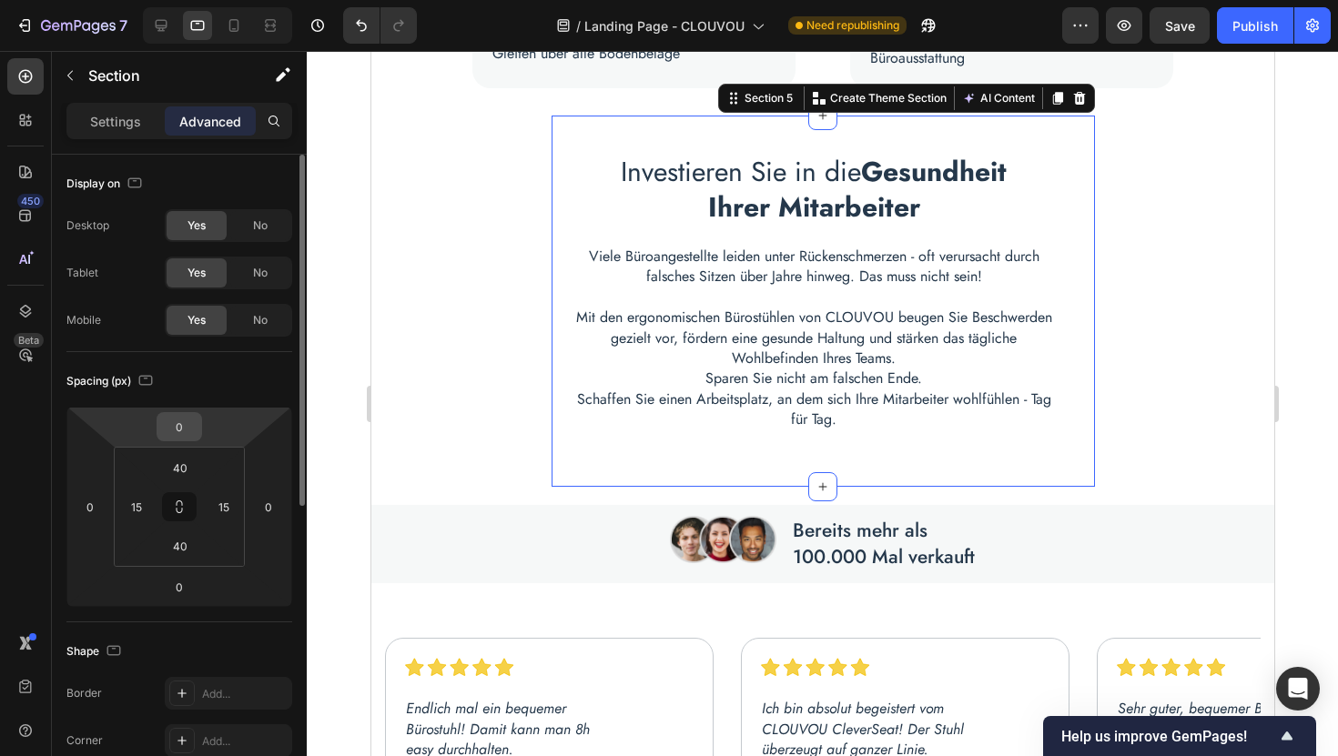
scroll to position [1077, 0]
click at [182, 467] on input "40" at bounding box center [180, 467] width 36 height 27
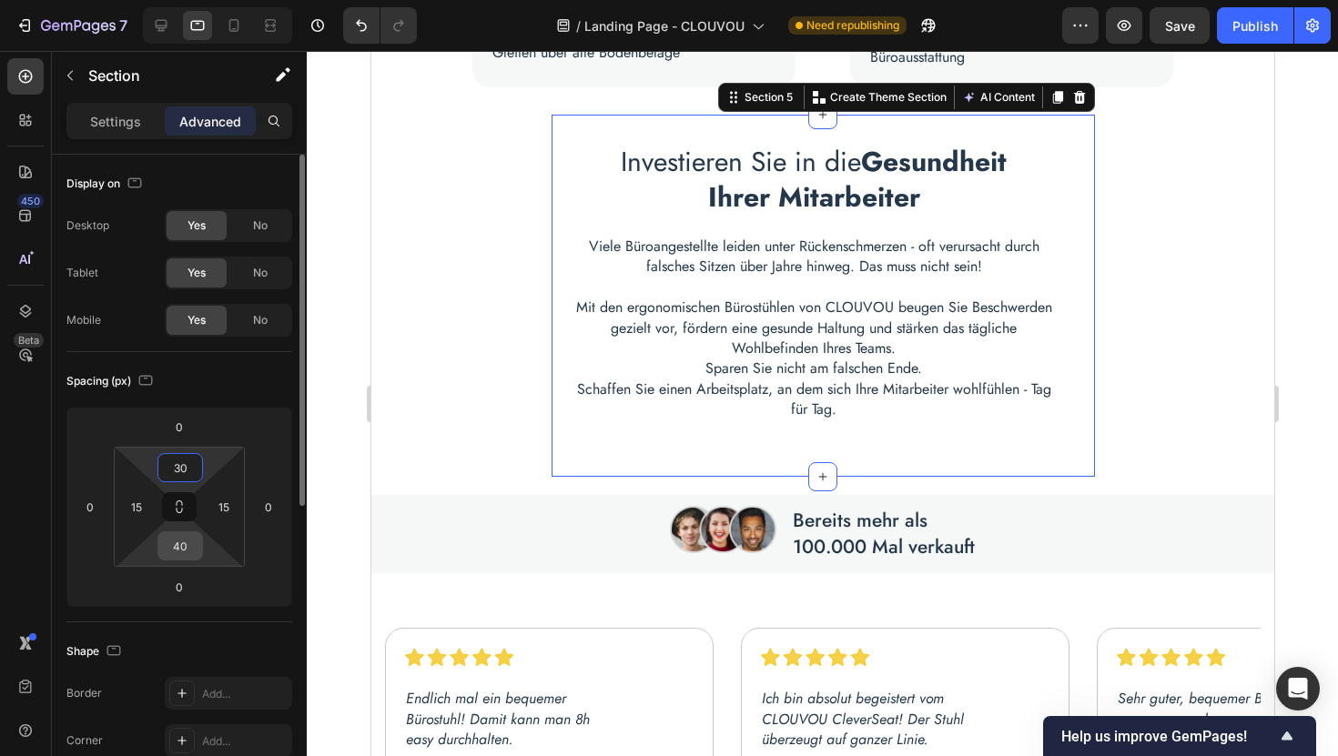
type input "30"
click at [193, 546] on input "40" at bounding box center [180, 545] width 36 height 27
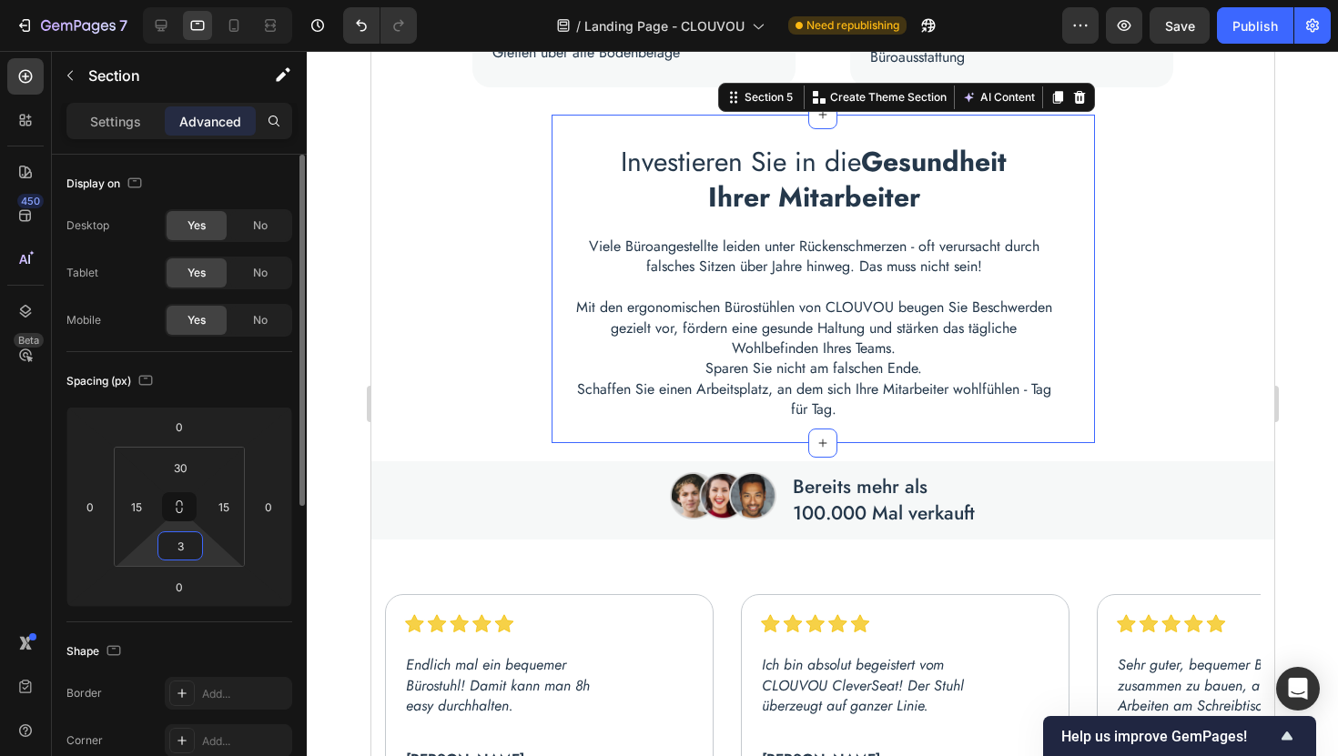
type input "30"
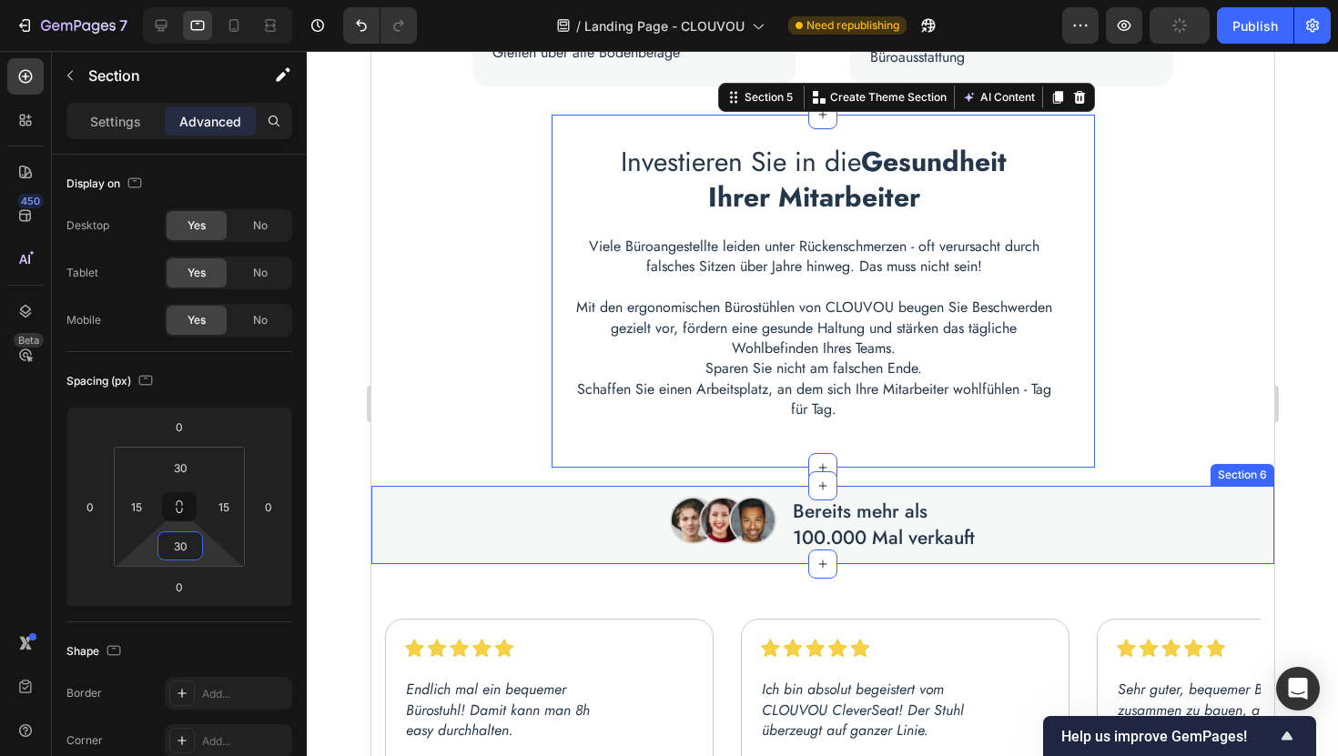
click at [585, 491] on div "Image Bereits mehr als 100.000 Mal verkauft Text block Row Section 6" at bounding box center [821, 525] width 903 height 79
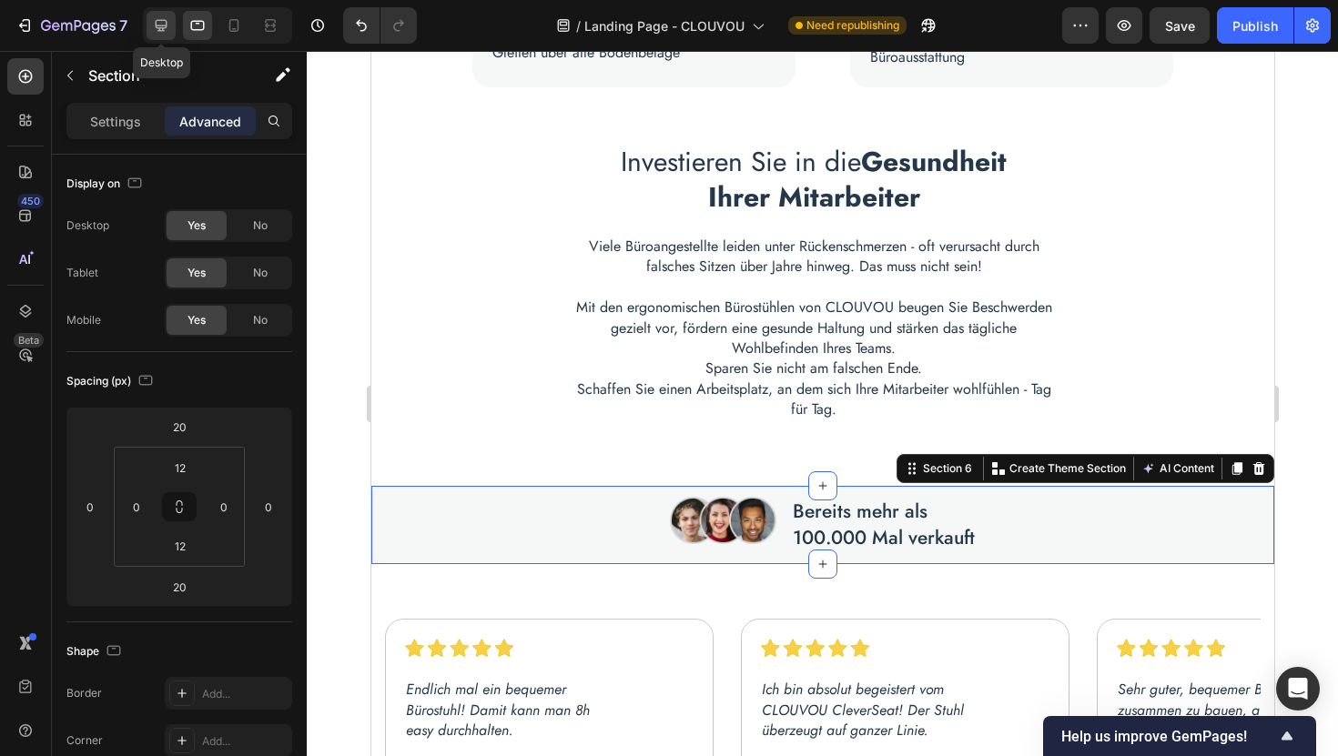
click at [167, 27] on icon at bounding box center [161, 25] width 18 height 18
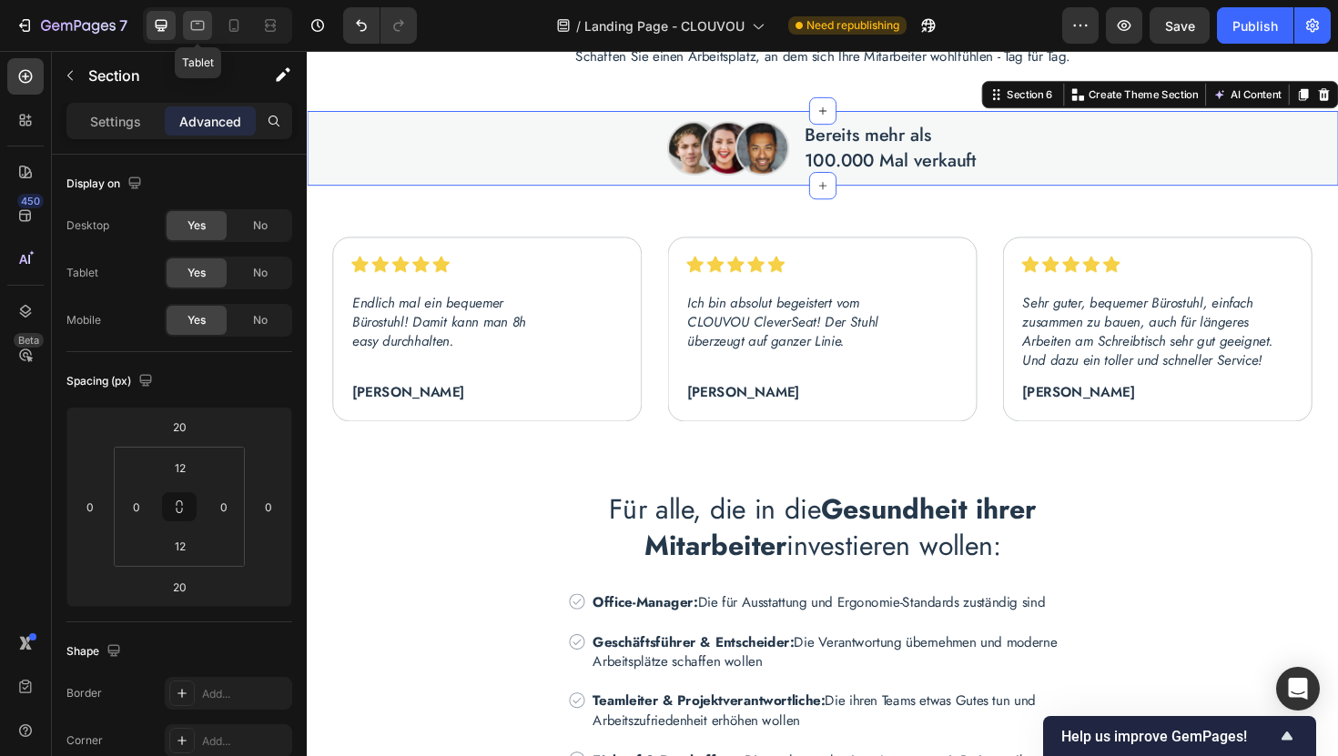
click at [195, 26] on icon at bounding box center [197, 25] width 18 height 18
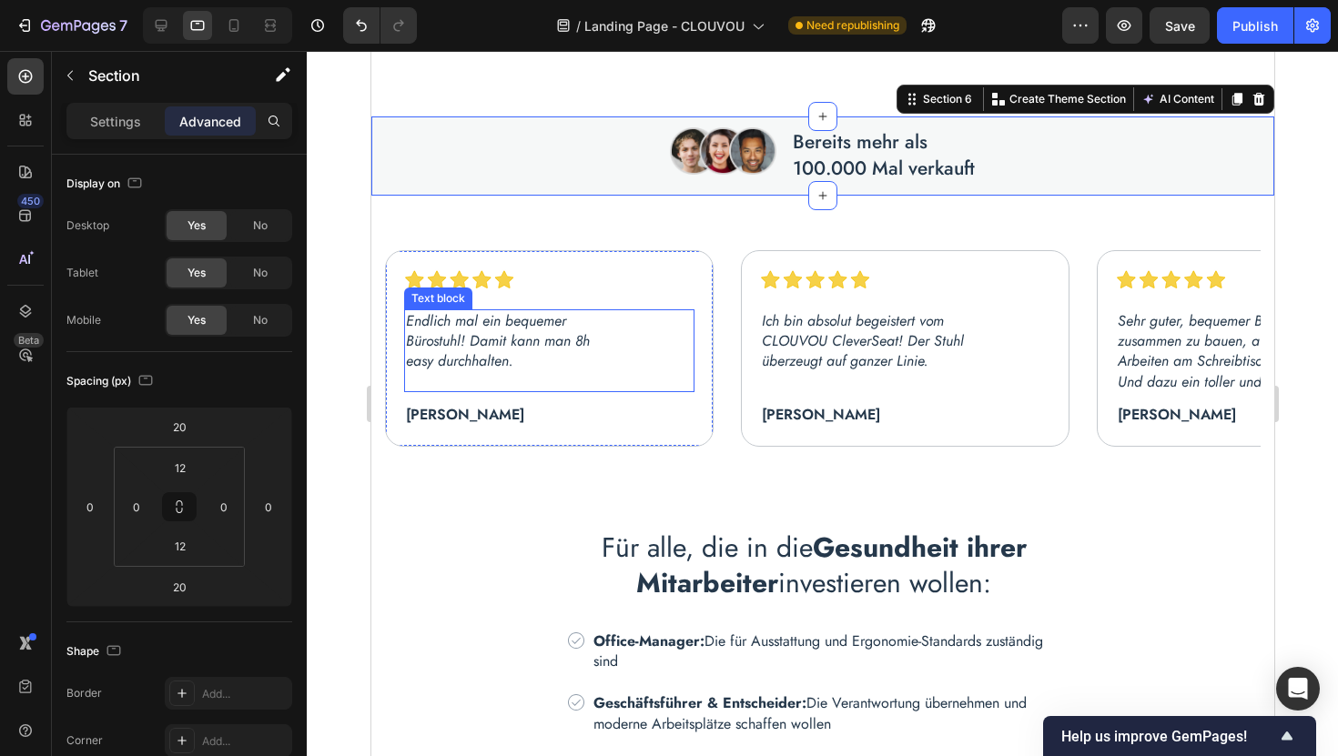
scroll to position [1447, 0]
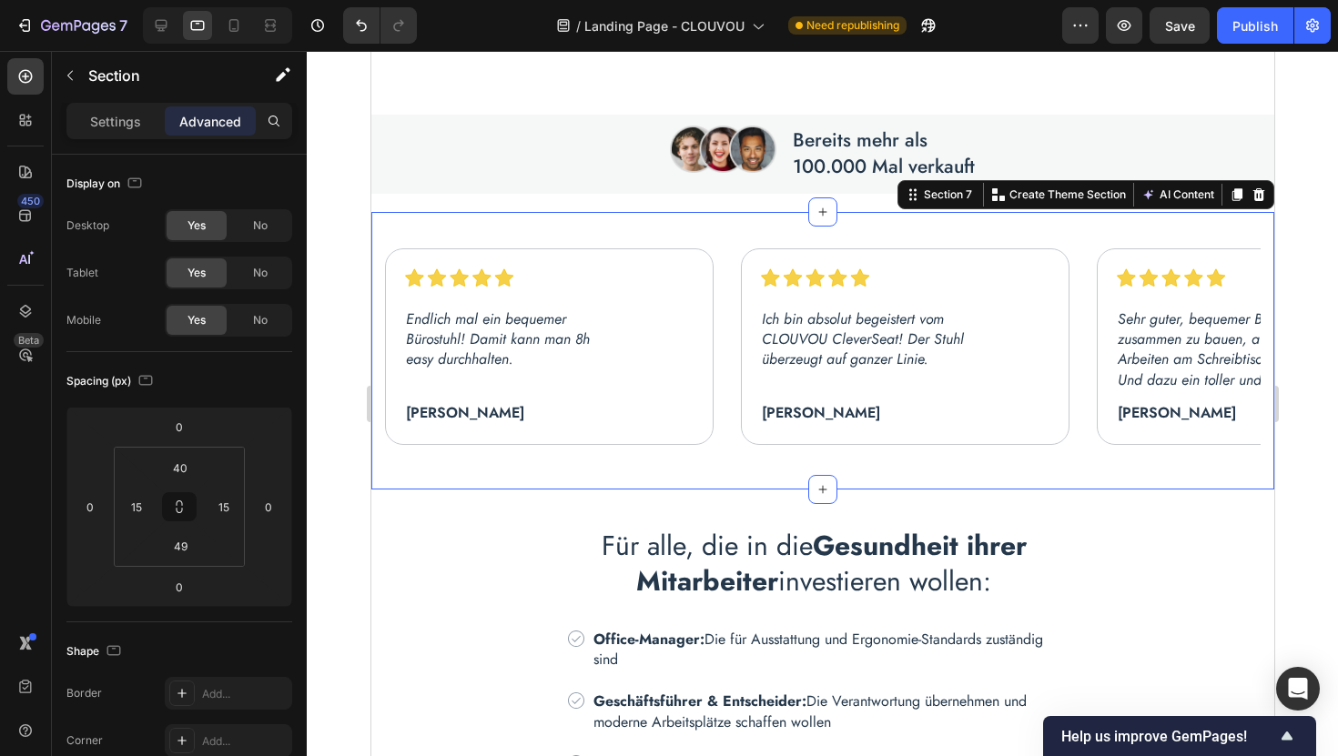
click at [721, 232] on div "Image Row Endlich mal ein bequemer Bürostuhl! Damit kann man 8h easy durchhalte…" at bounding box center [821, 351] width 903 height 278
click at [165, 26] on icon at bounding box center [161, 25] width 18 height 18
type input "0"
type input "40"
type input "0"
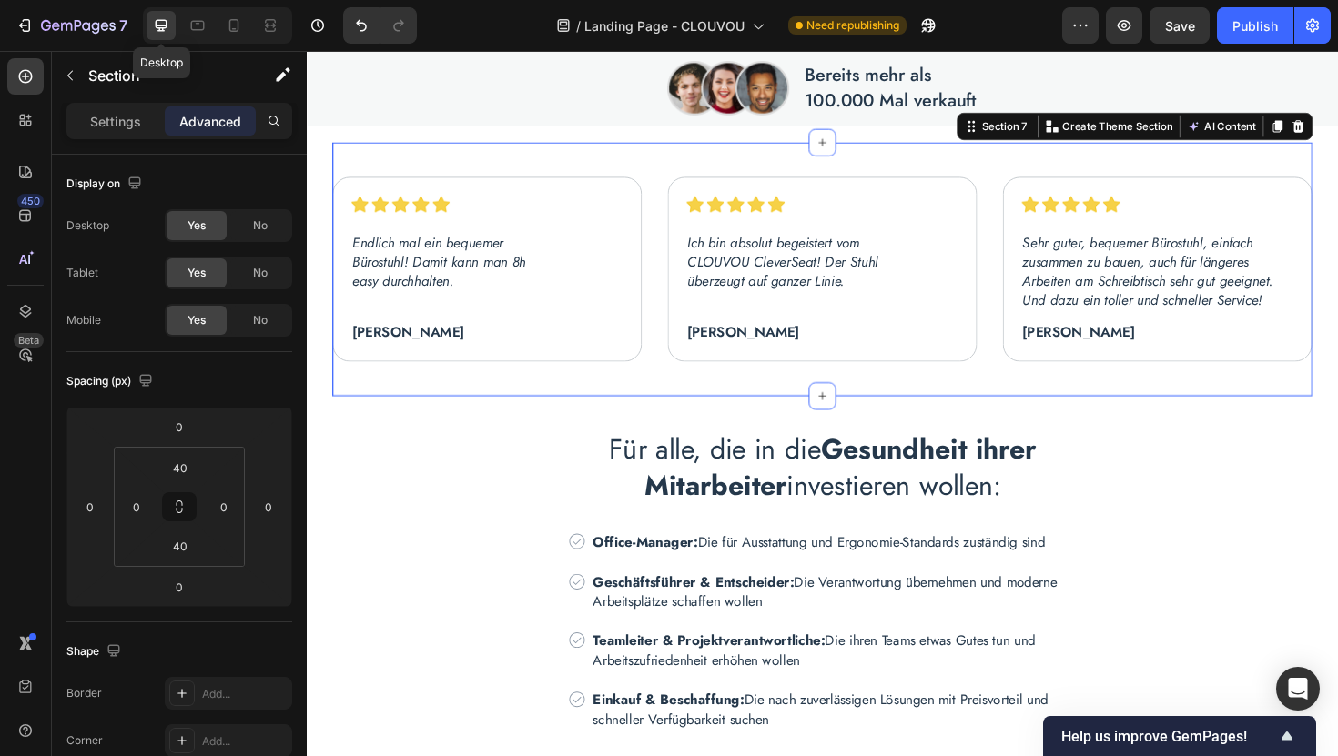
scroll to position [1490, 0]
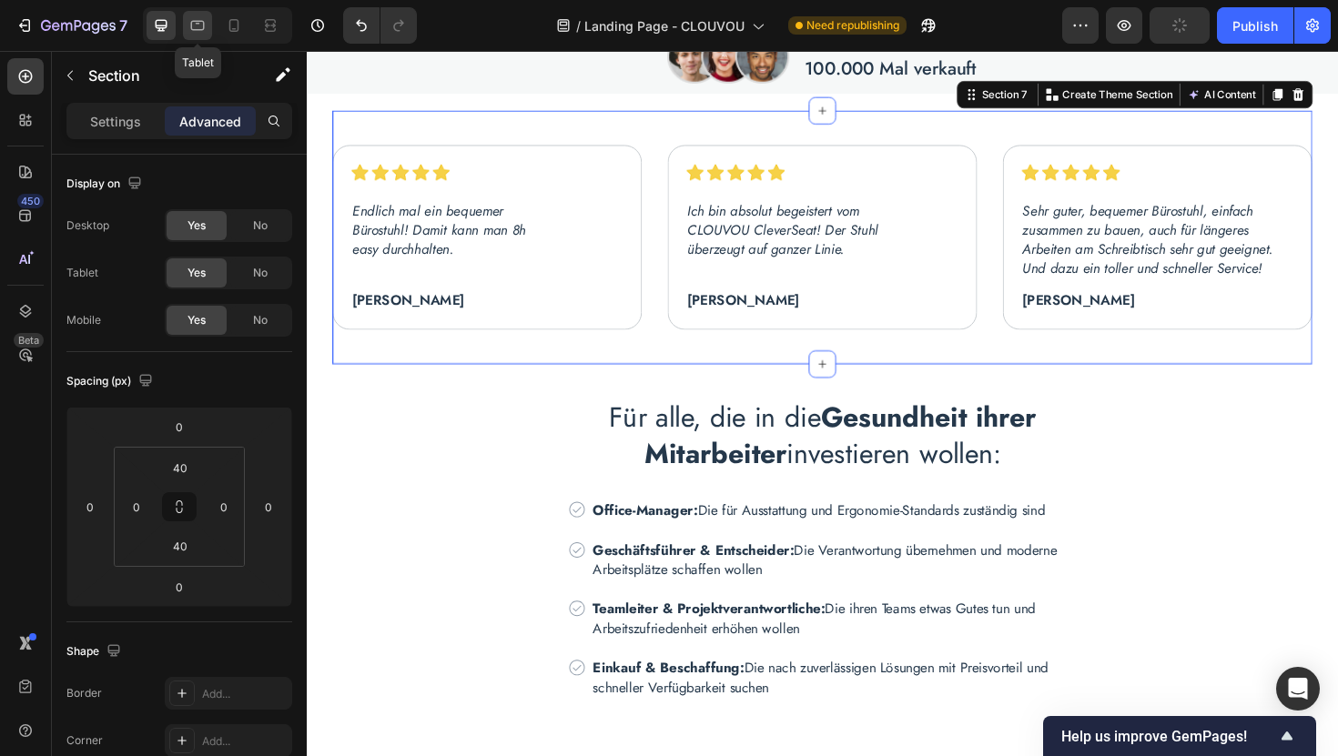
click at [192, 29] on icon at bounding box center [198, 26] width 14 height 10
type input "15"
type input "49"
type input "15"
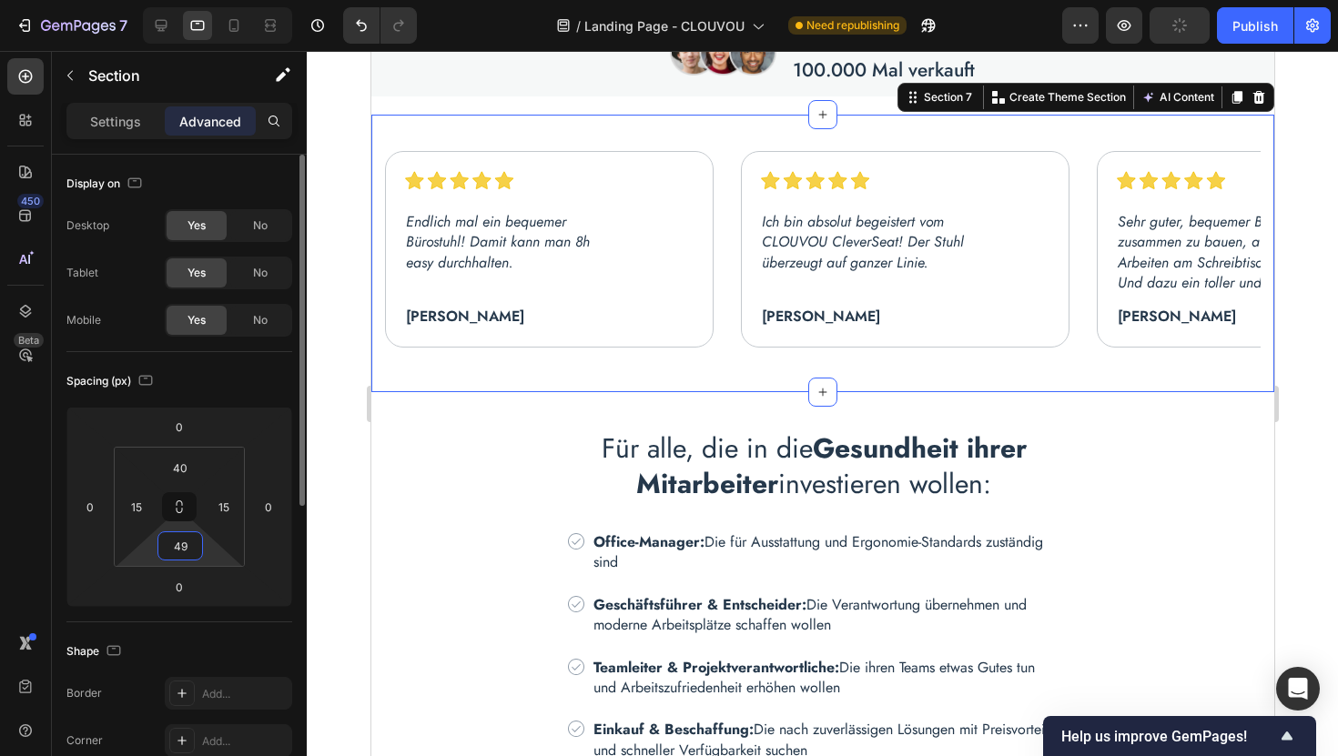
click at [184, 552] on input "49" at bounding box center [180, 545] width 36 height 27
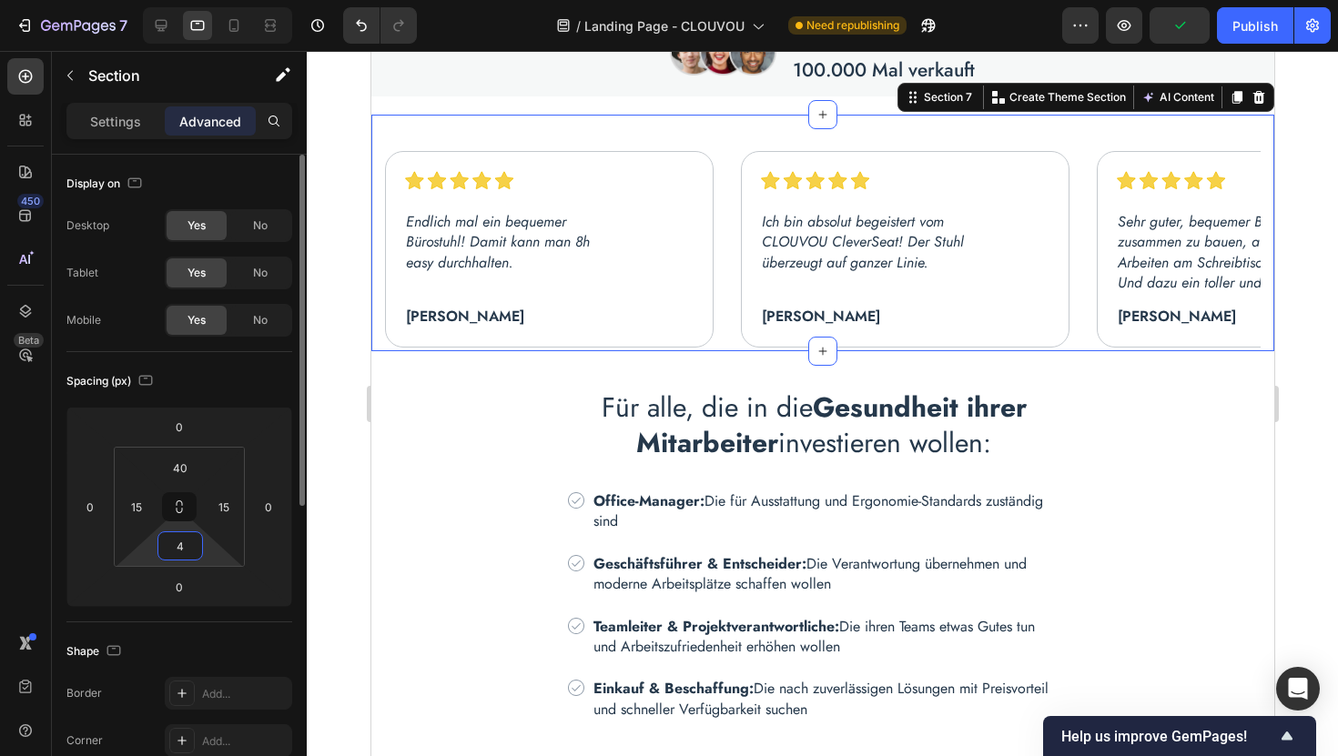
type input "40"
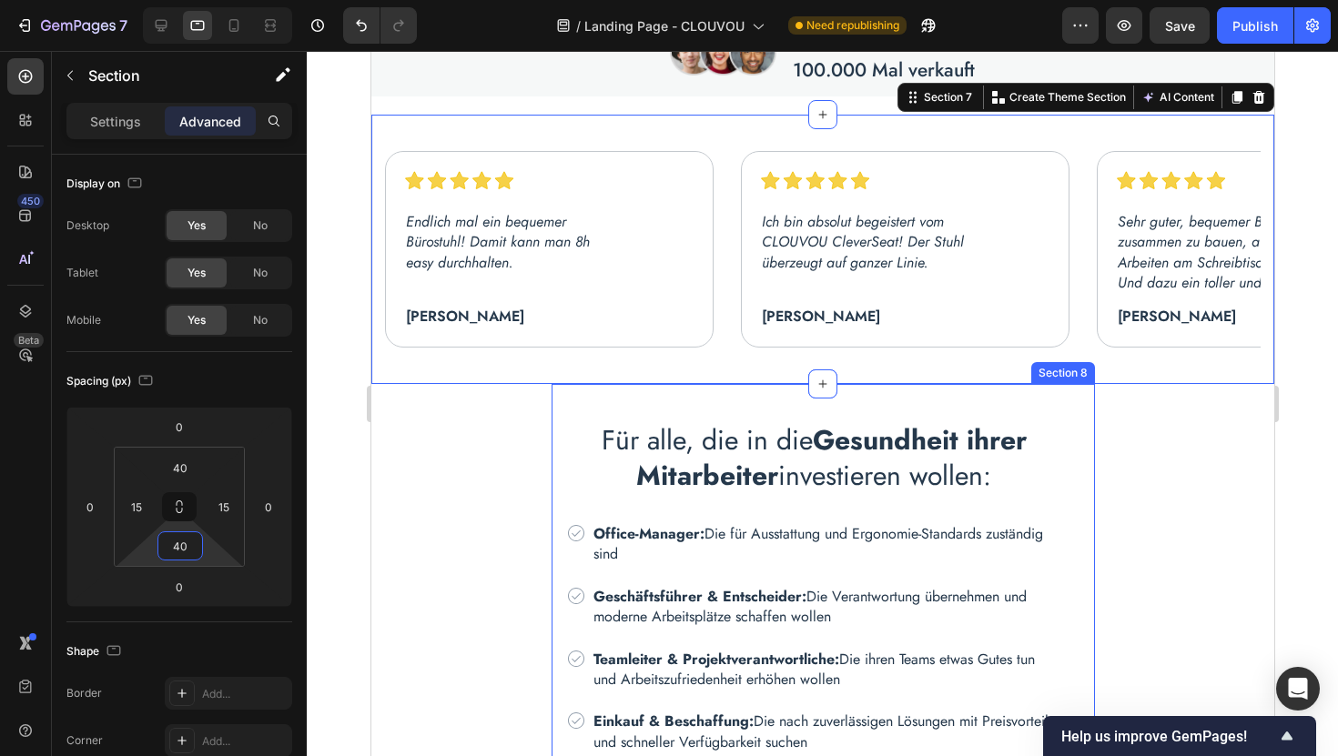
click at [611, 404] on div "Für alle, die in die Gesundheit ihrer Mitarbeiter investieren wollen: Heading I…" at bounding box center [822, 596] width 543 height 425
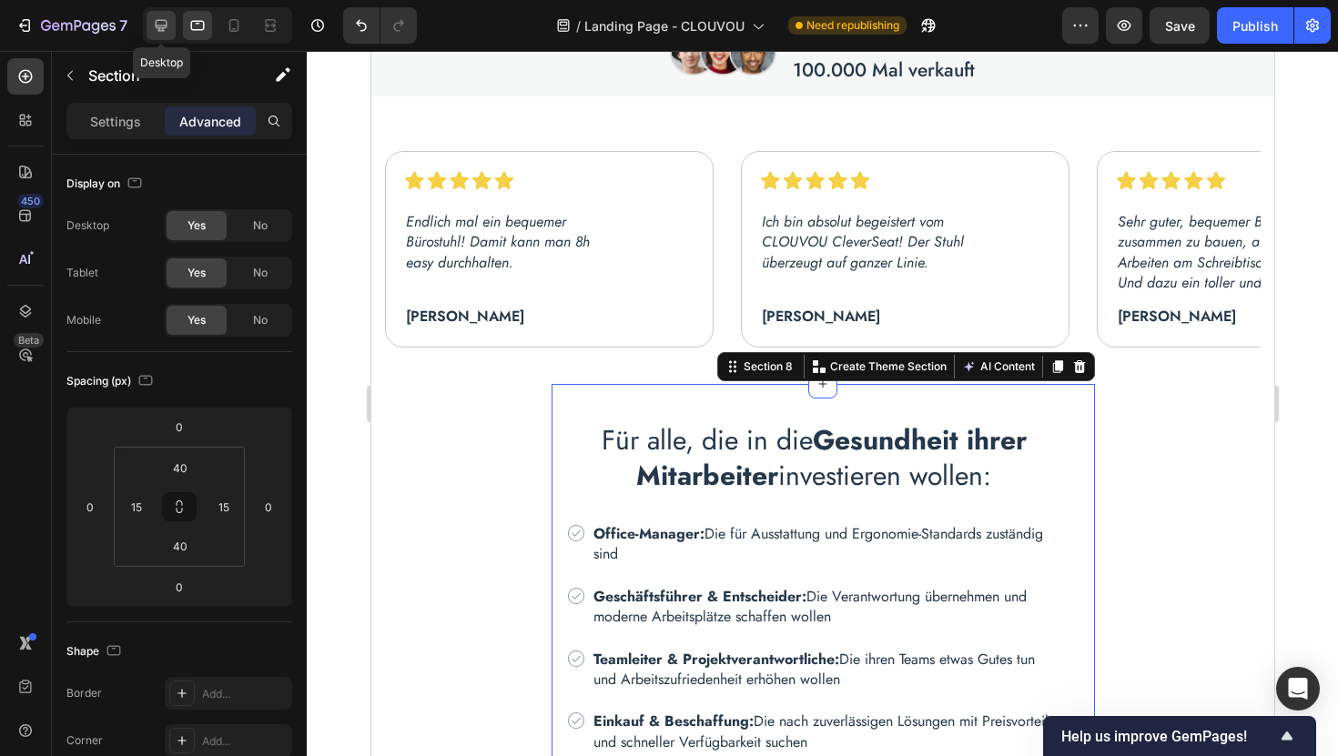
click at [162, 20] on icon at bounding box center [162, 26] width 12 height 12
type input "0"
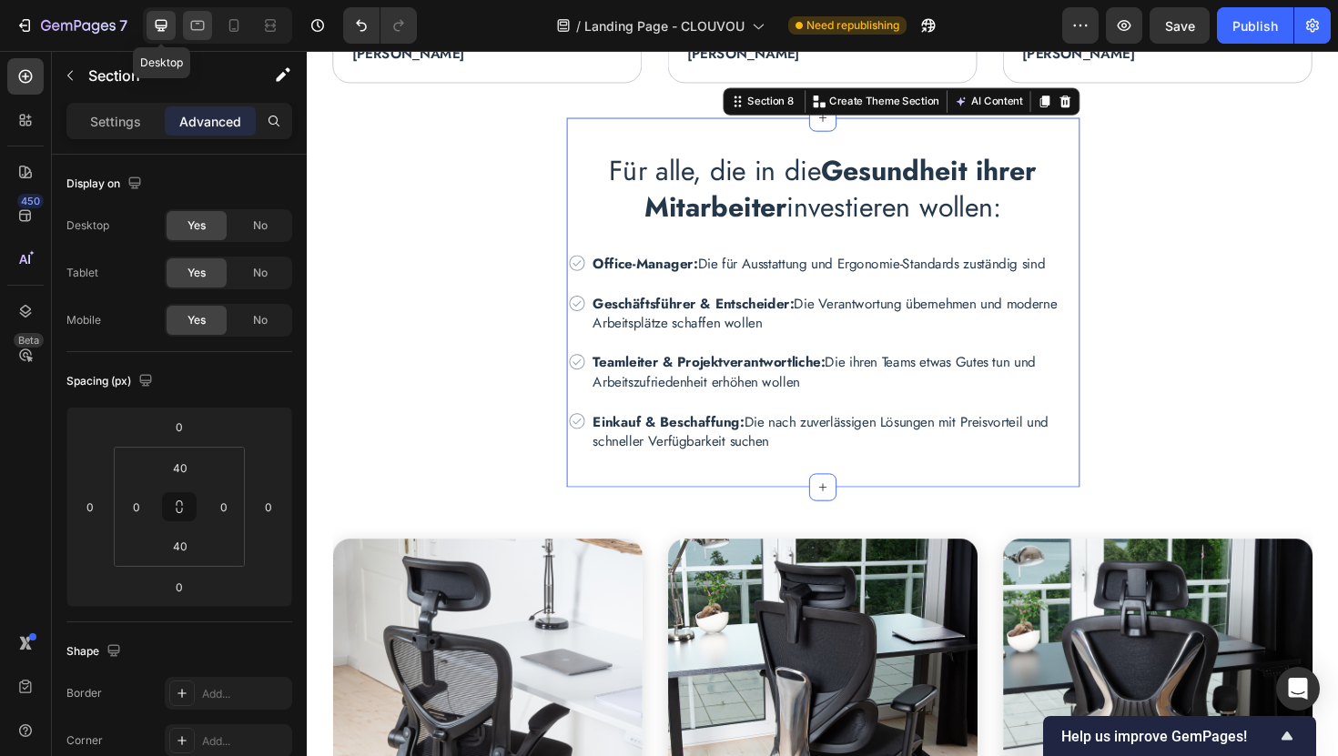
scroll to position [1758, 0]
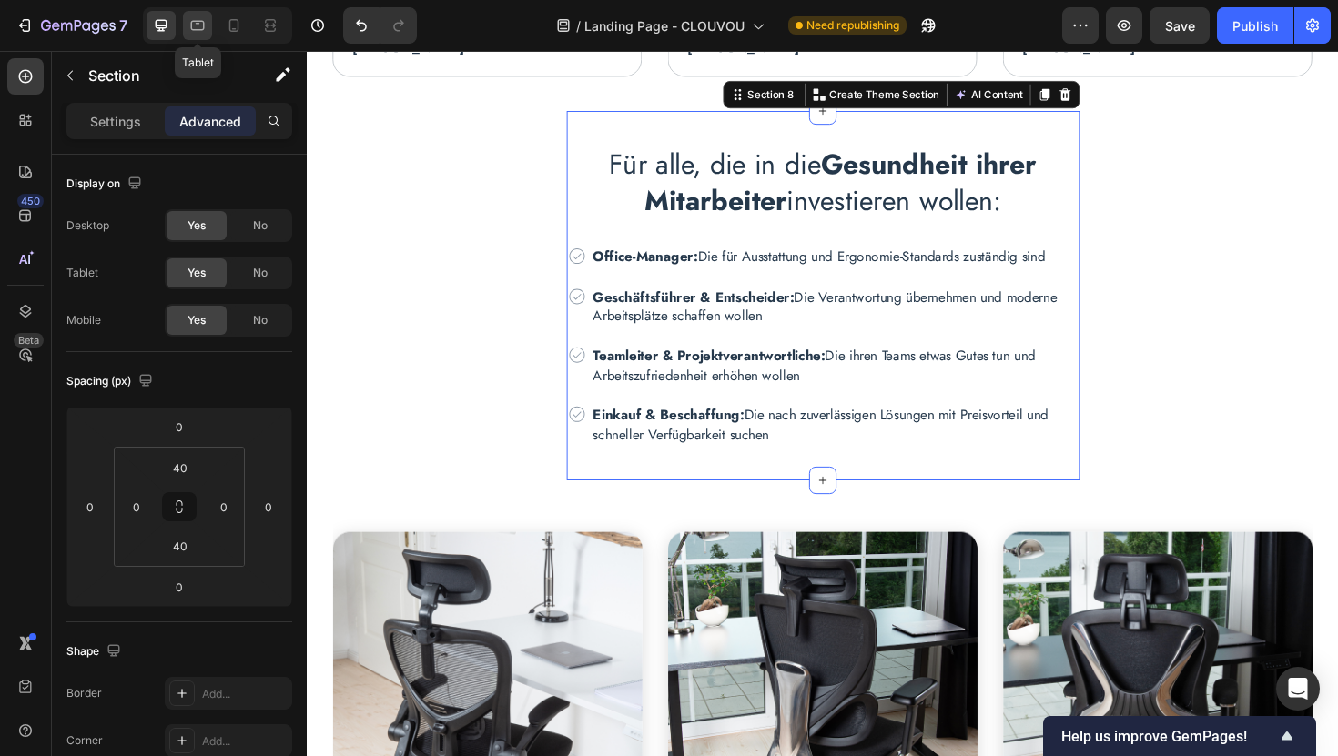
click at [193, 27] on icon at bounding box center [197, 25] width 18 height 18
type input "15"
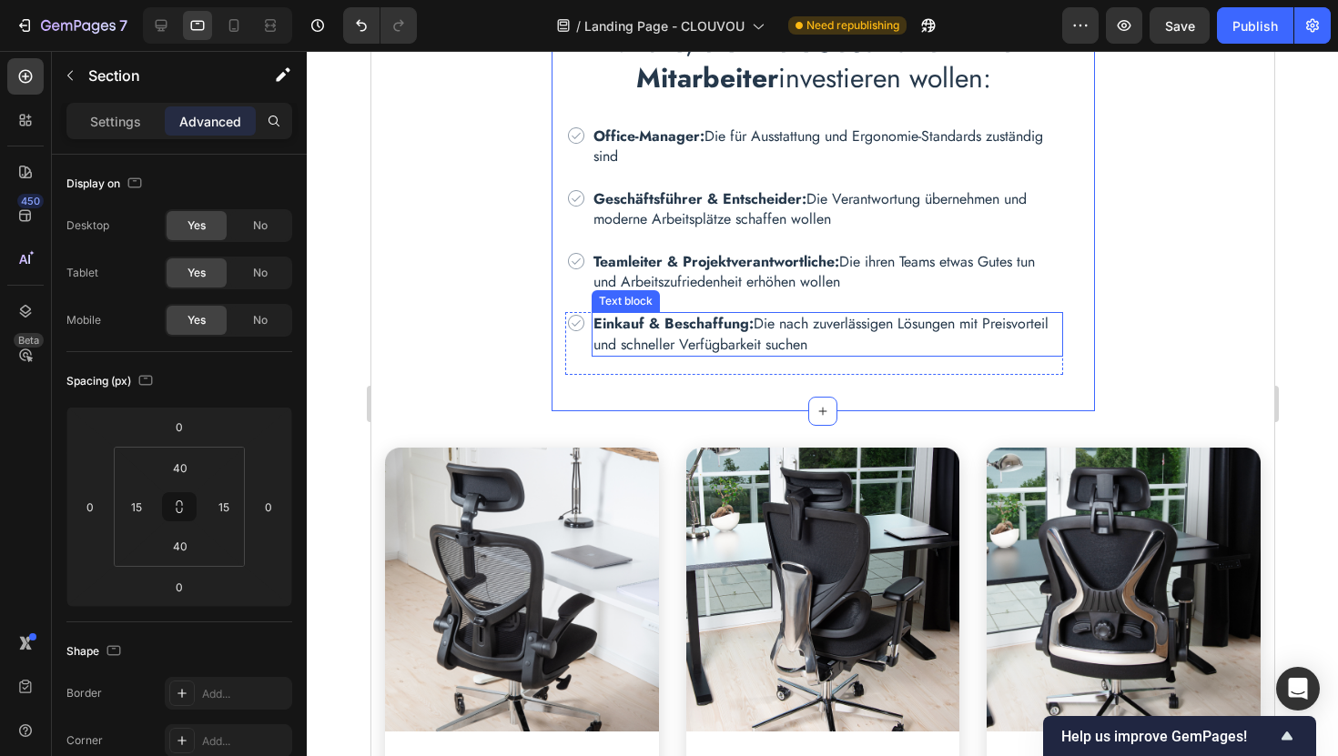
scroll to position [1914, 0]
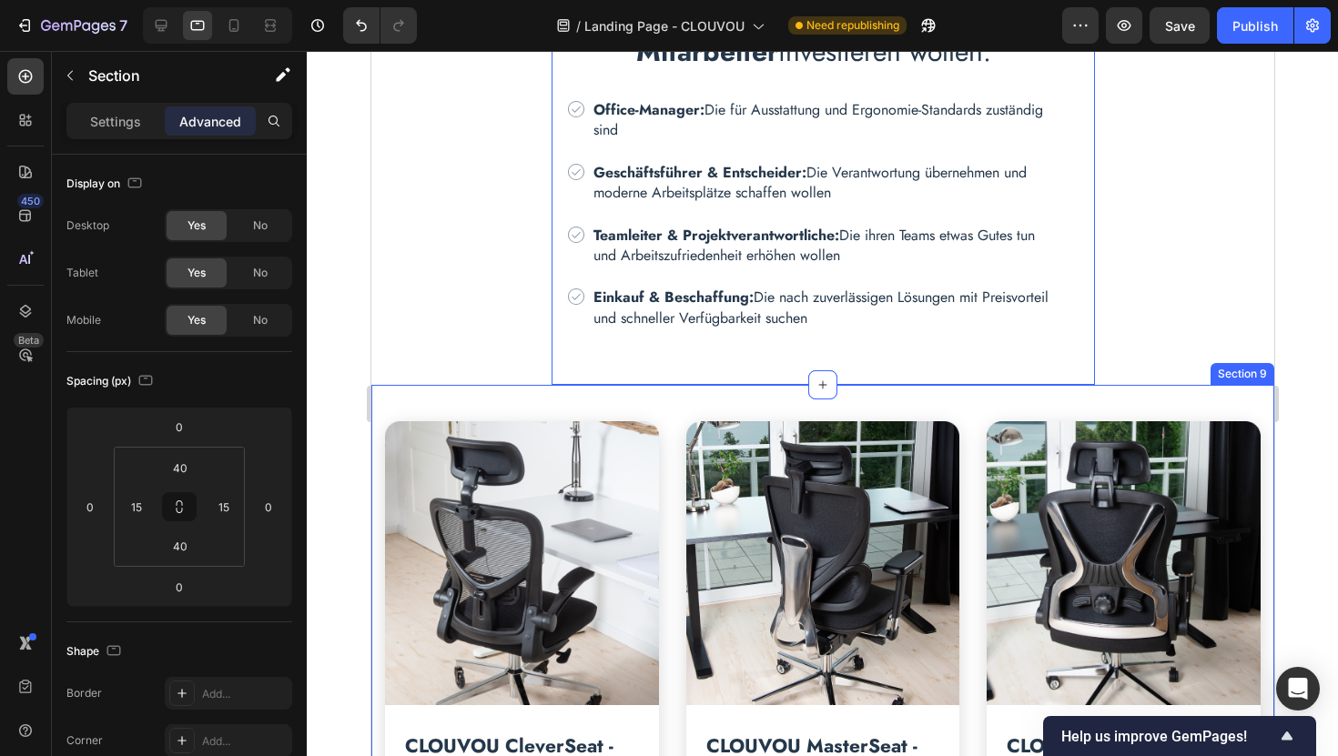
click at [632, 408] on div "Image CLOUVOU CleverSeat - Ergonomischer Bürostuhl “Zeitloses Design trifft auf…" at bounding box center [821, 752] width 903 height 734
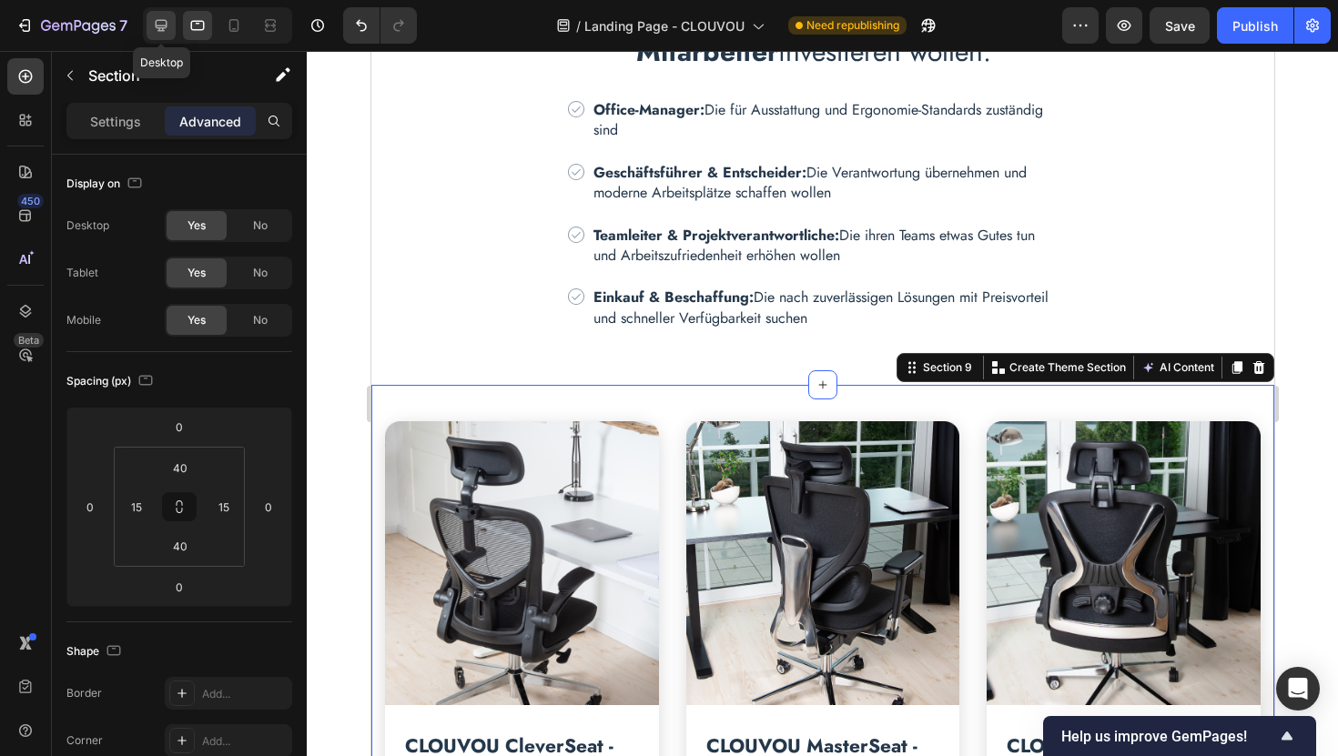
click at [159, 31] on icon at bounding box center [161, 25] width 18 height 18
type input "60"
type input "0"
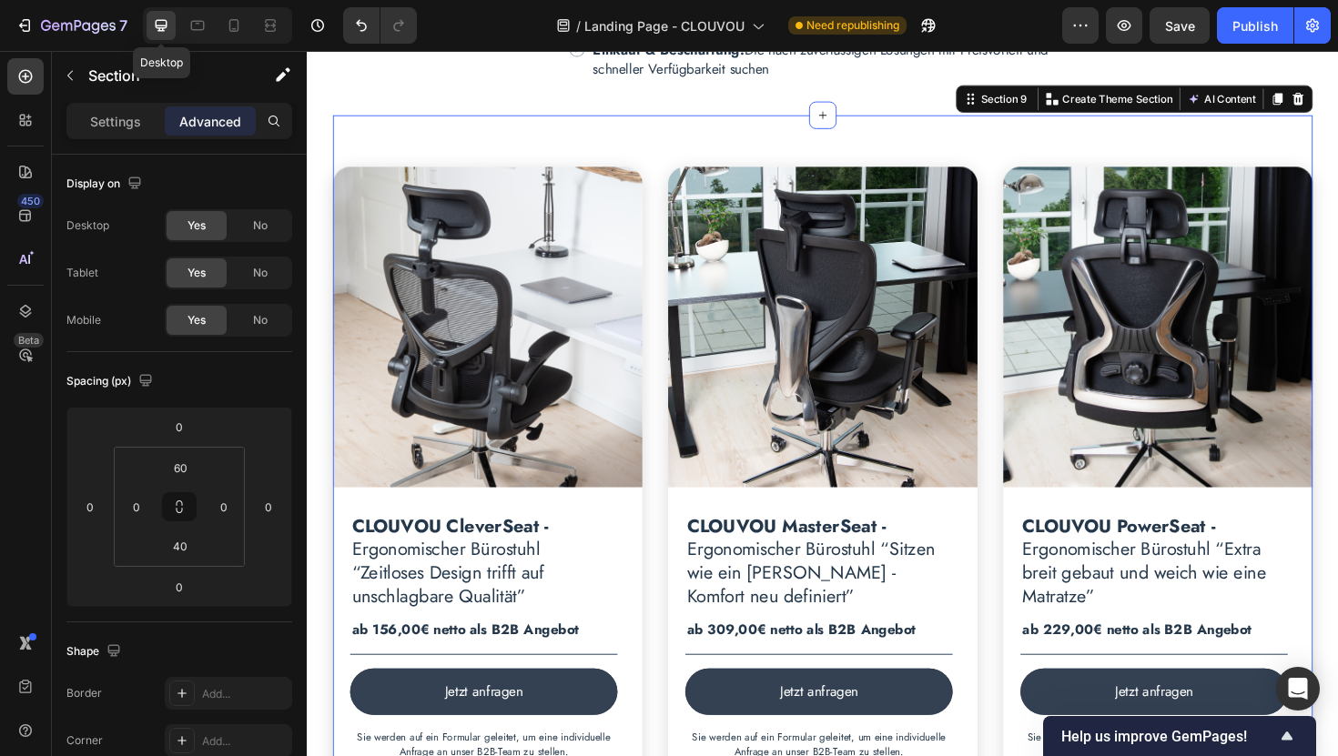
scroll to position [2150, 0]
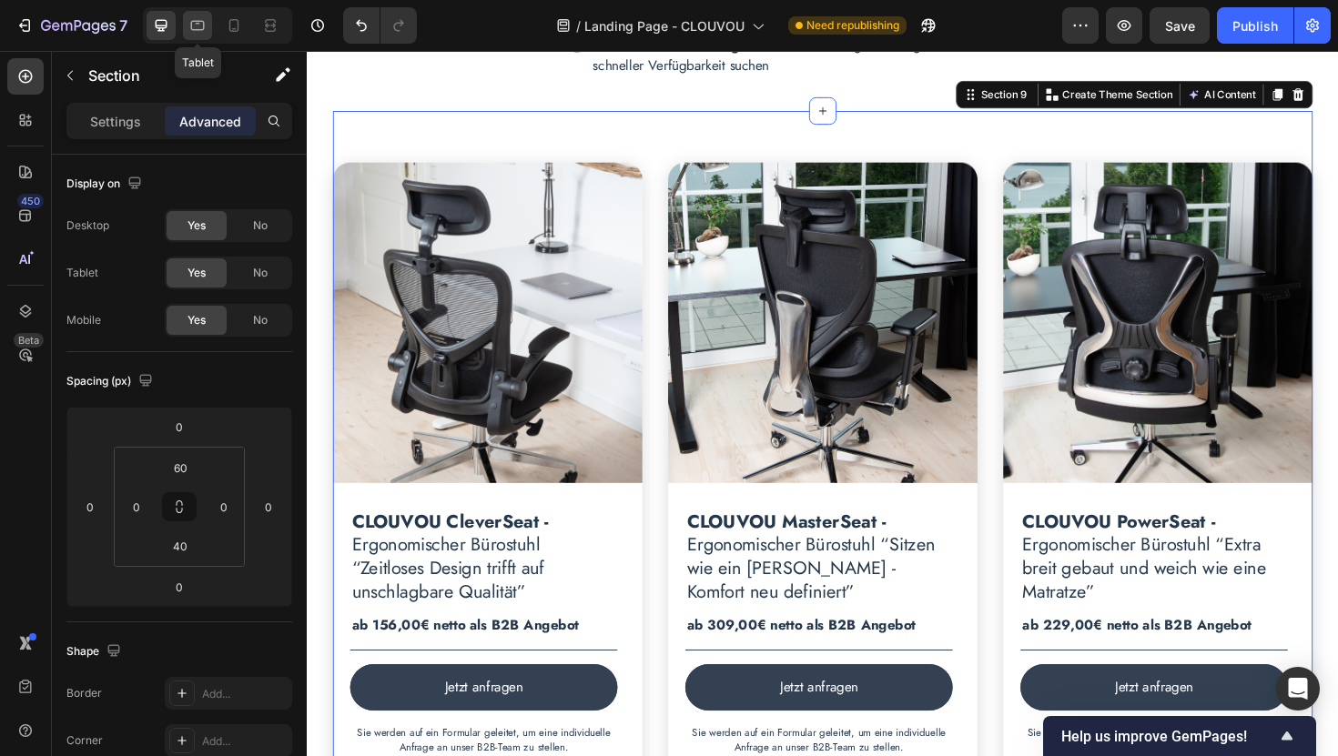
click at [195, 28] on icon at bounding box center [197, 25] width 18 height 18
type input "40"
type input "15"
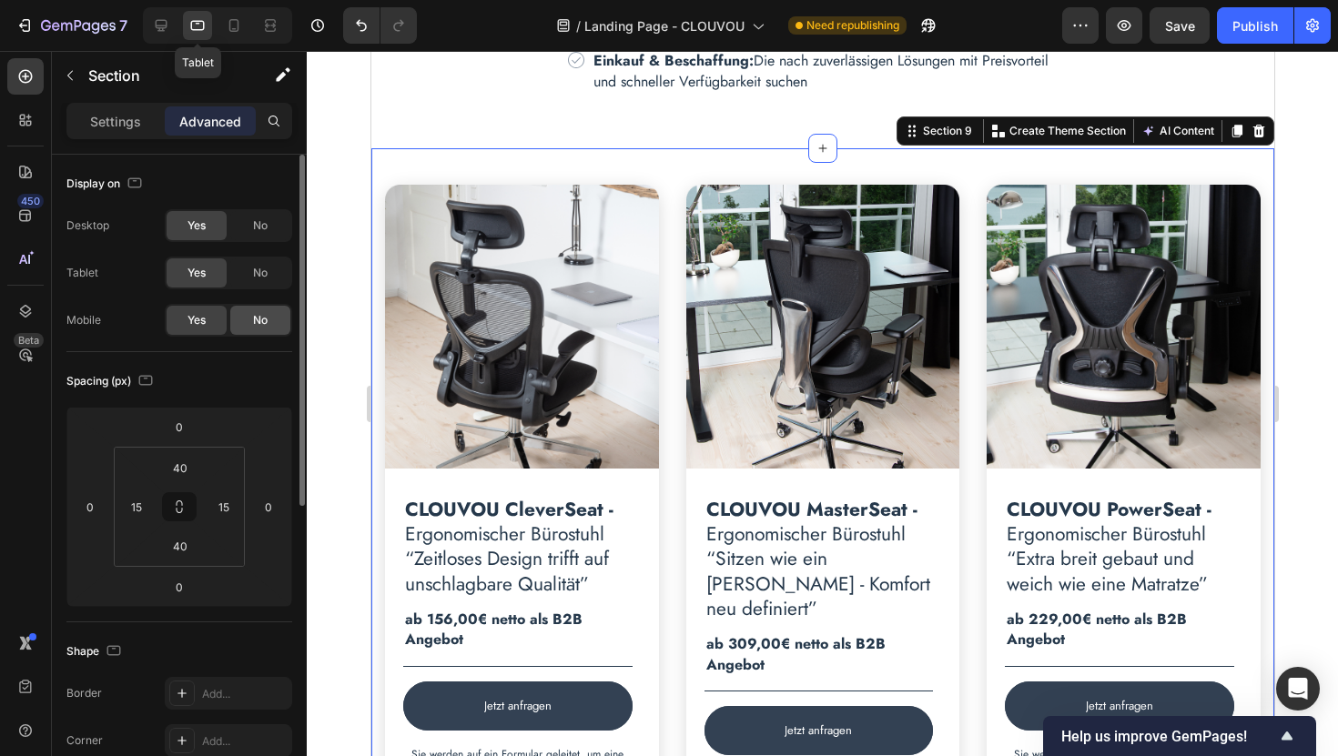
scroll to position [2184, 0]
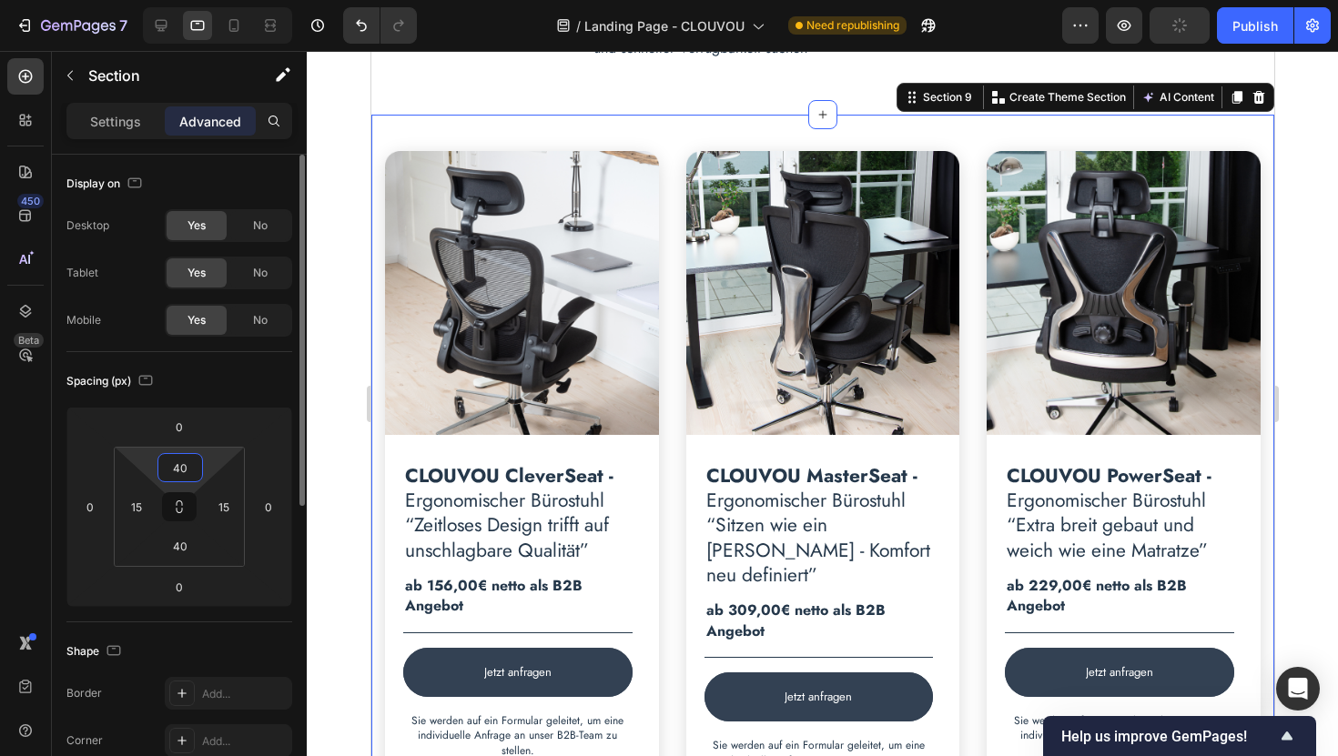
click at [183, 469] on input "40" at bounding box center [180, 467] width 36 height 27
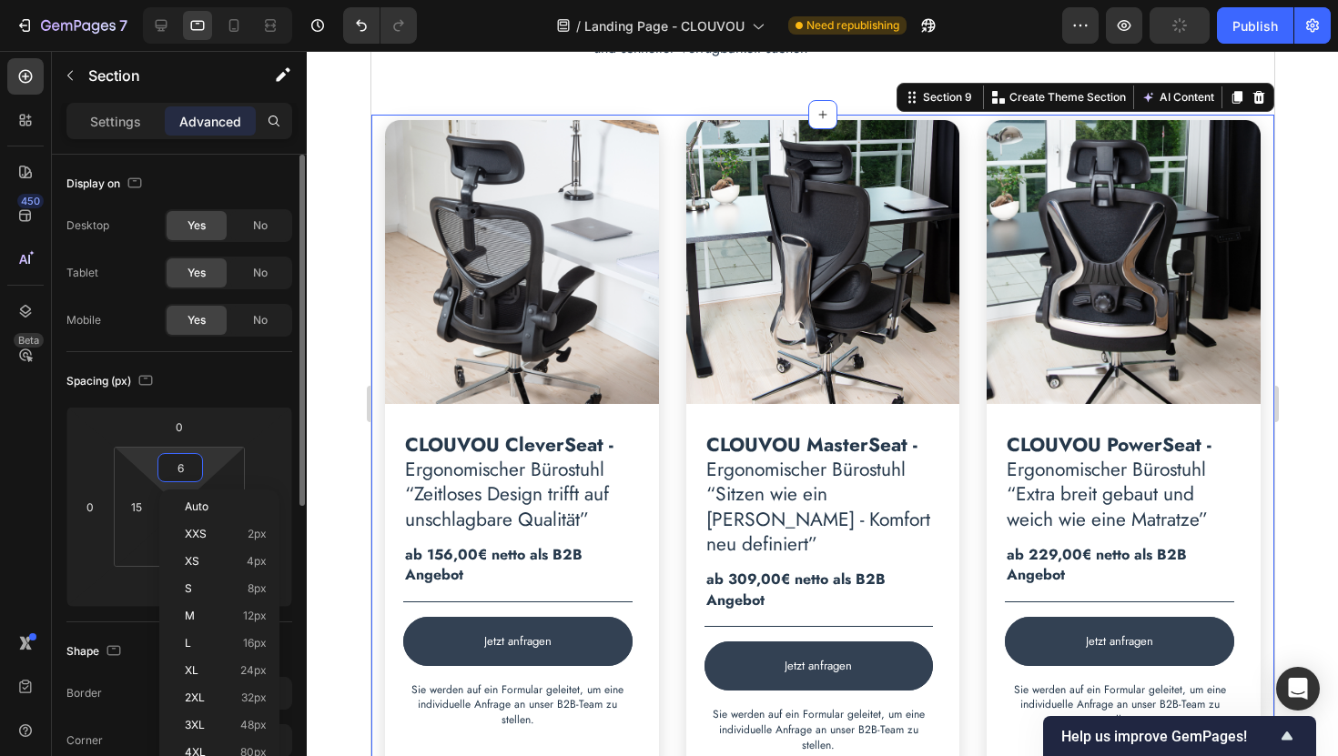
type input "60"
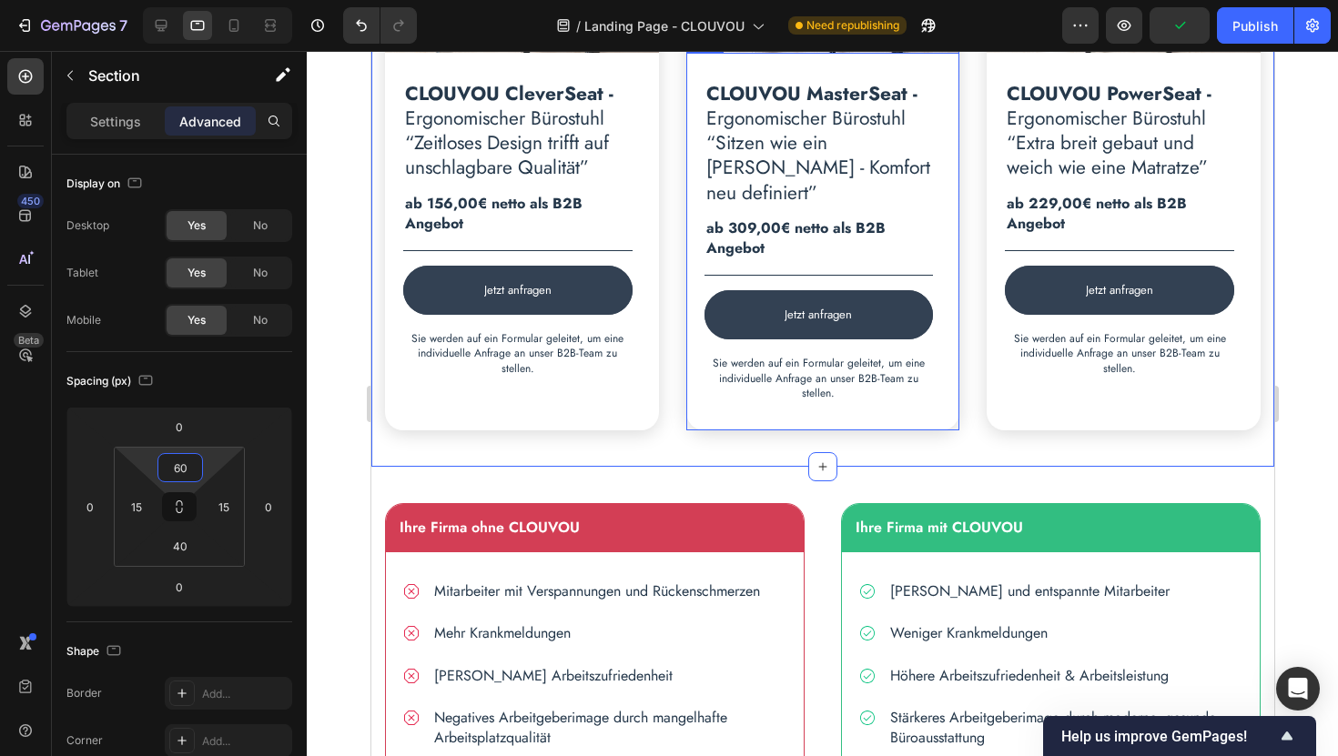
scroll to position [2592, 0]
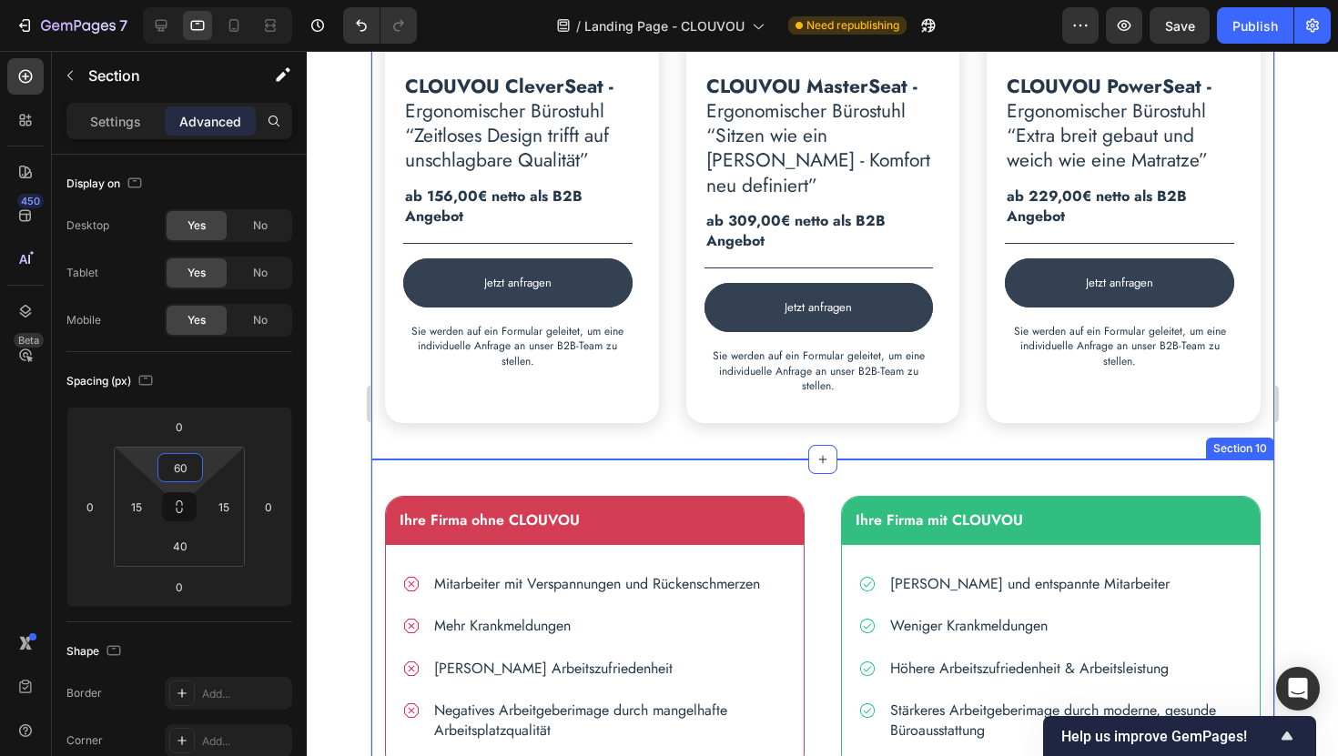
click at [653, 460] on div "Ihre Firma ohne CLOUVOU Text block Icon Mitarbeiter mit Verspannungen und Rücke…" at bounding box center [821, 676] width 903 height 433
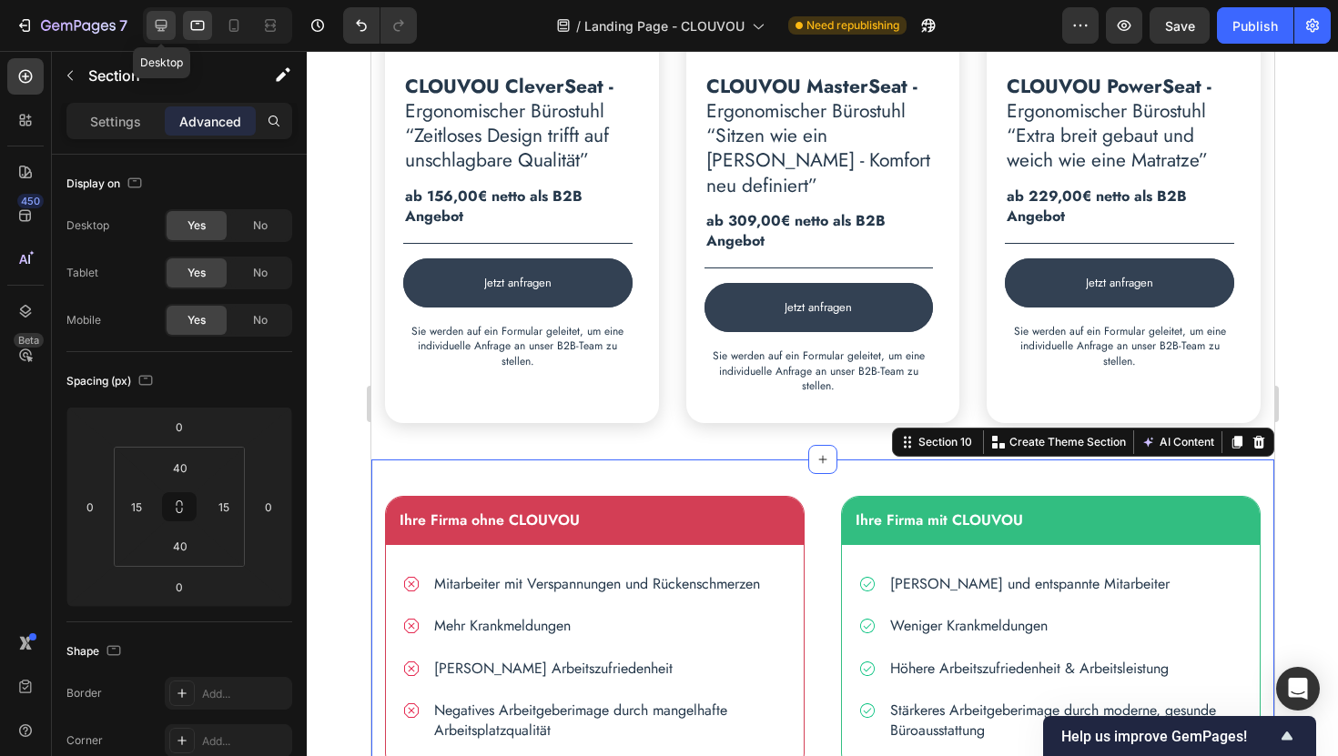
click at [164, 27] on icon at bounding box center [162, 26] width 12 height 12
type input "0"
type input "30"
type input "0"
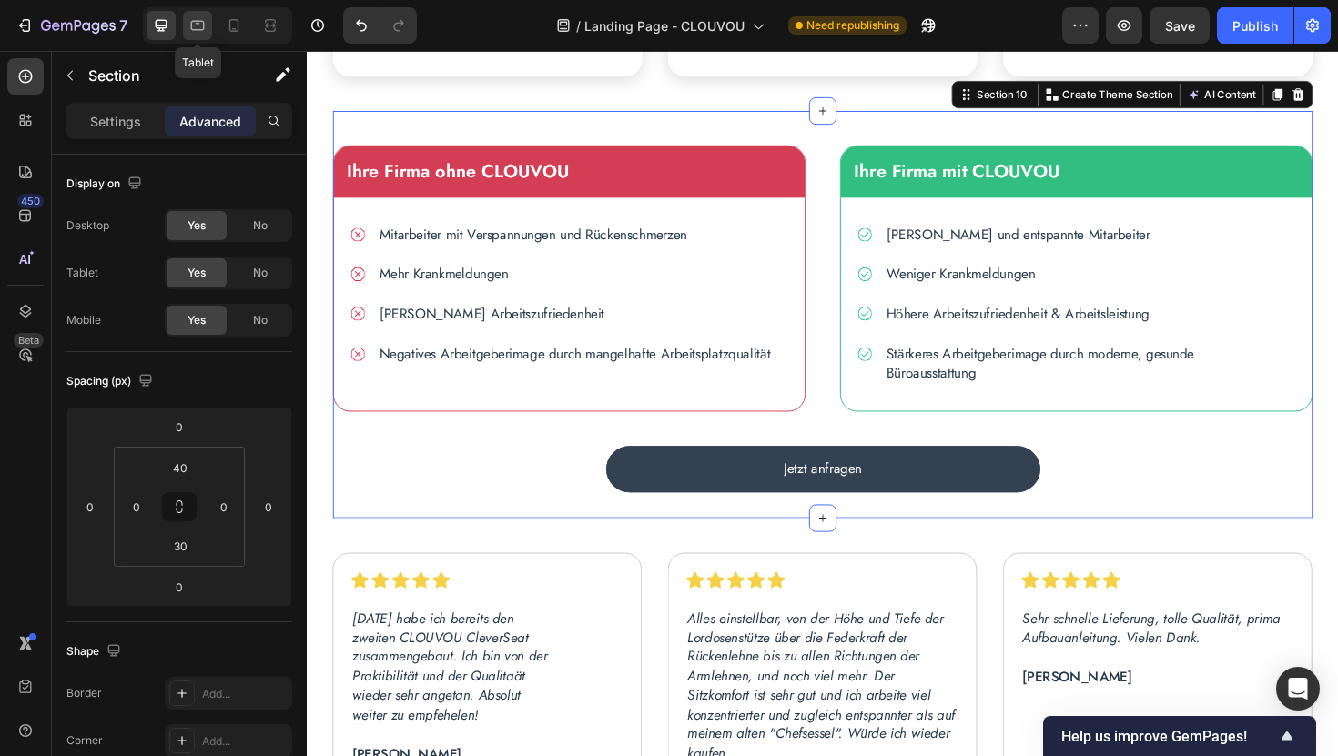
click at [192, 26] on icon at bounding box center [197, 25] width 18 height 18
type input "15"
type input "40"
type input "15"
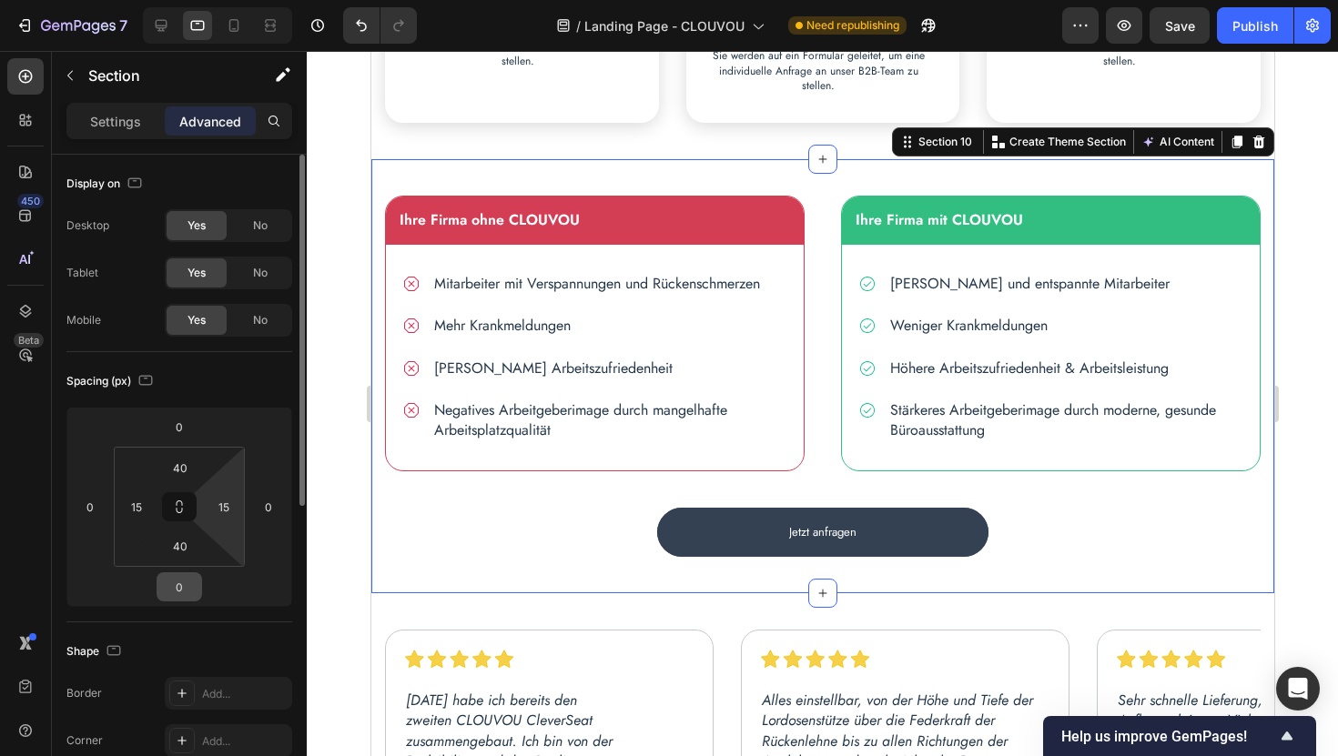
scroll to position [2908, 0]
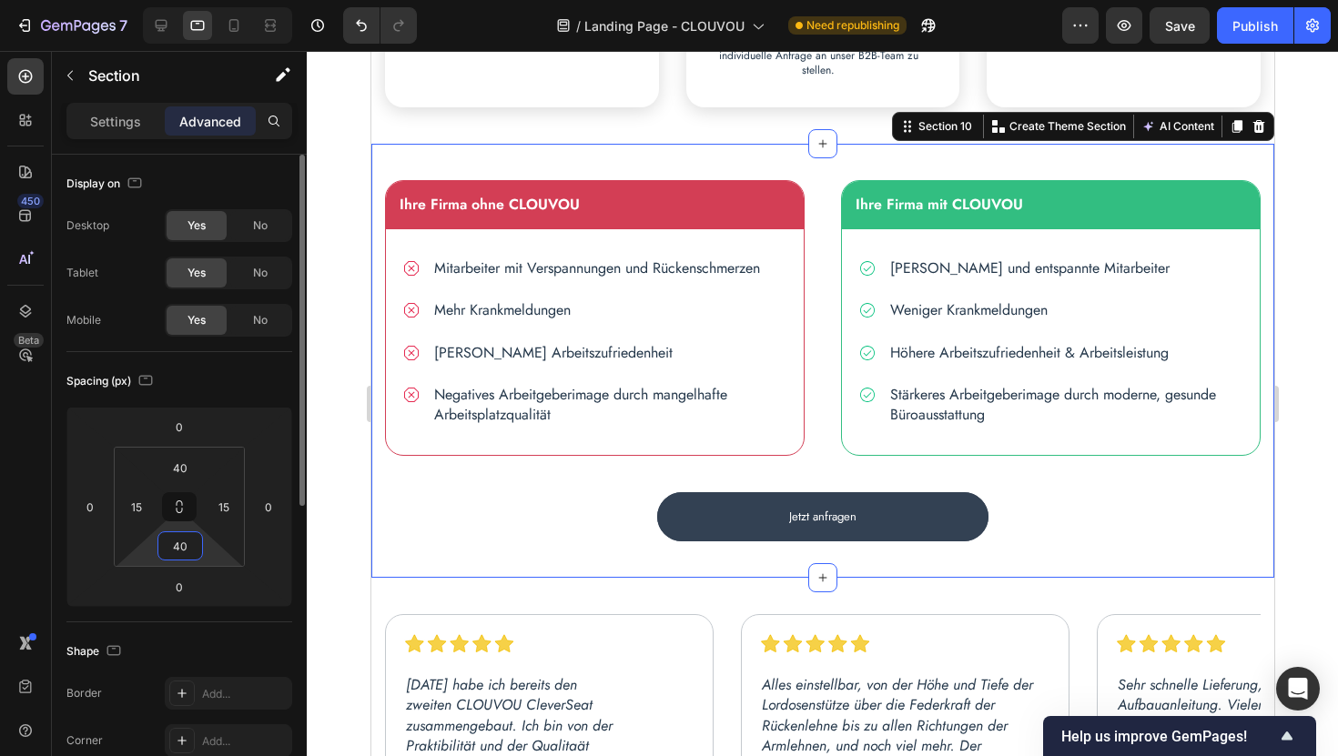
click at [180, 551] on input "40" at bounding box center [180, 545] width 36 height 27
type input "30"
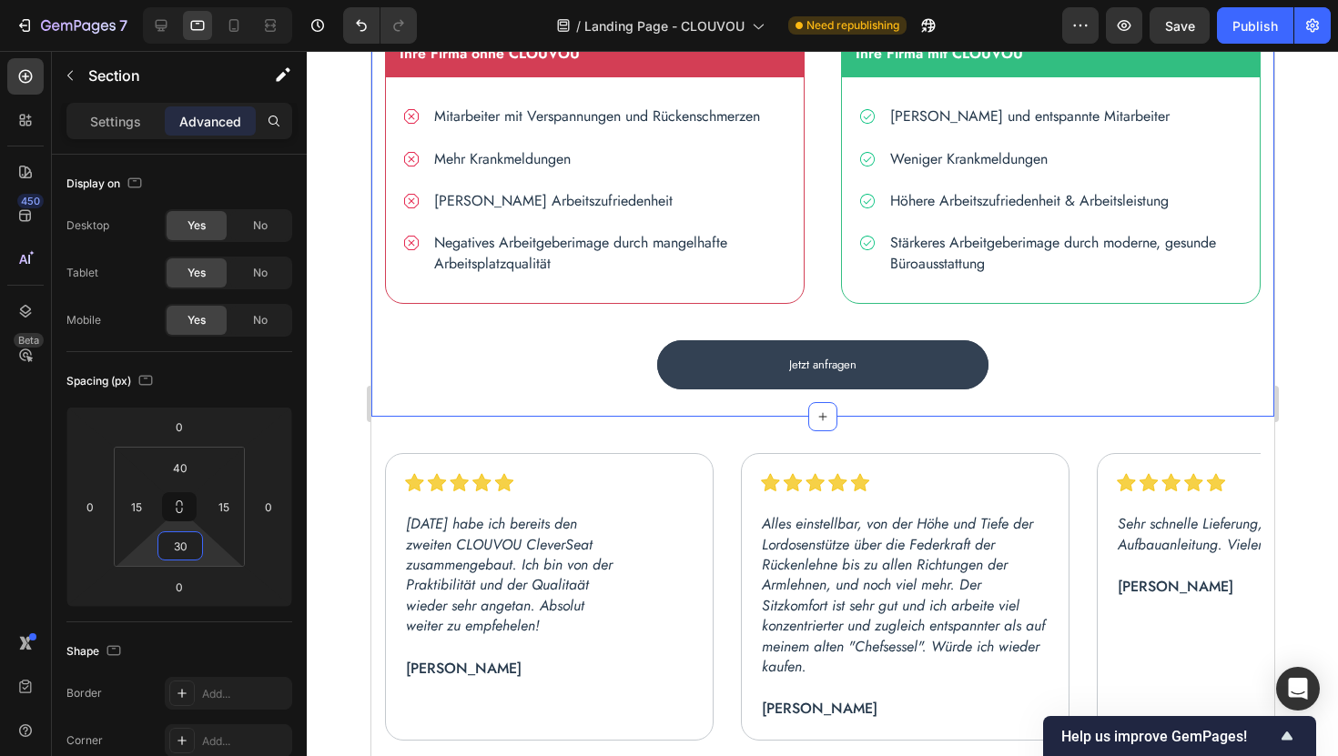
scroll to position [3042, 0]
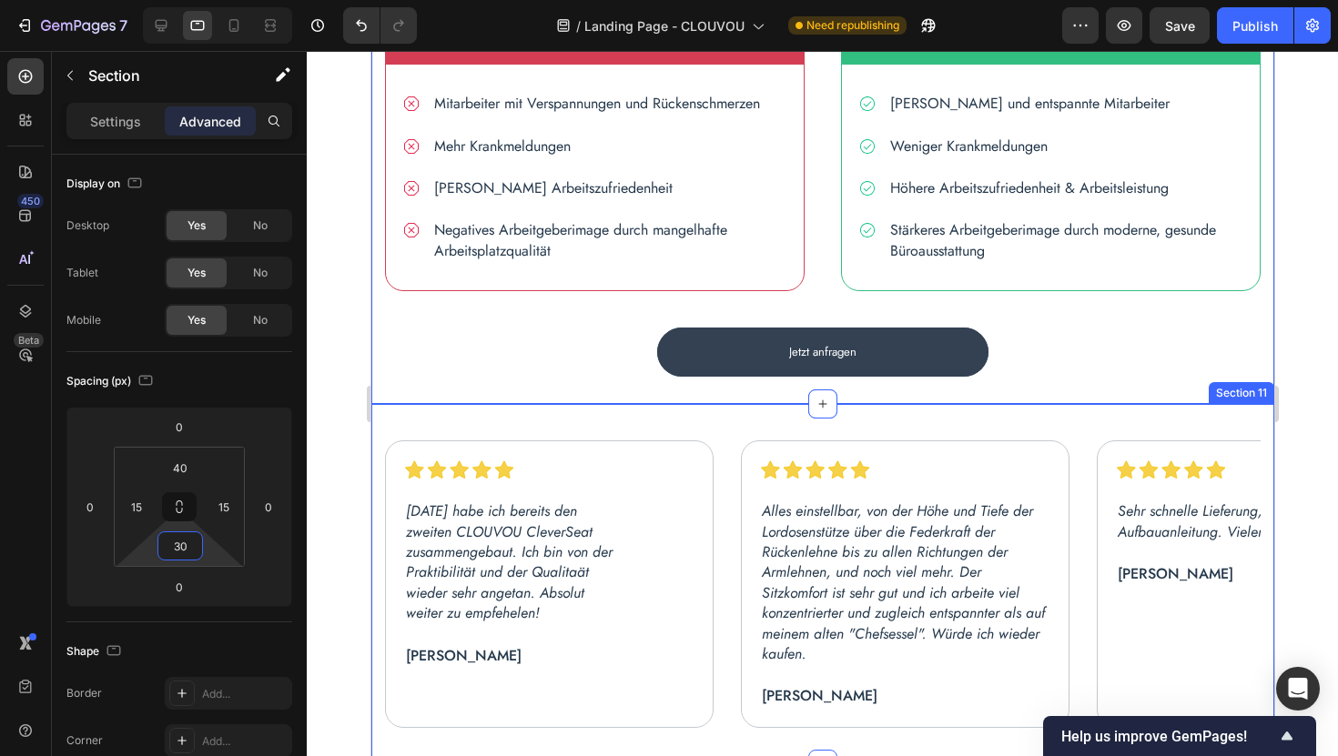
click at [734, 425] on div "Image Row Gestern habe ich bereits den zweiten CLOUVOU CleverSeat zusammengebau…" at bounding box center [821, 584] width 903 height 360
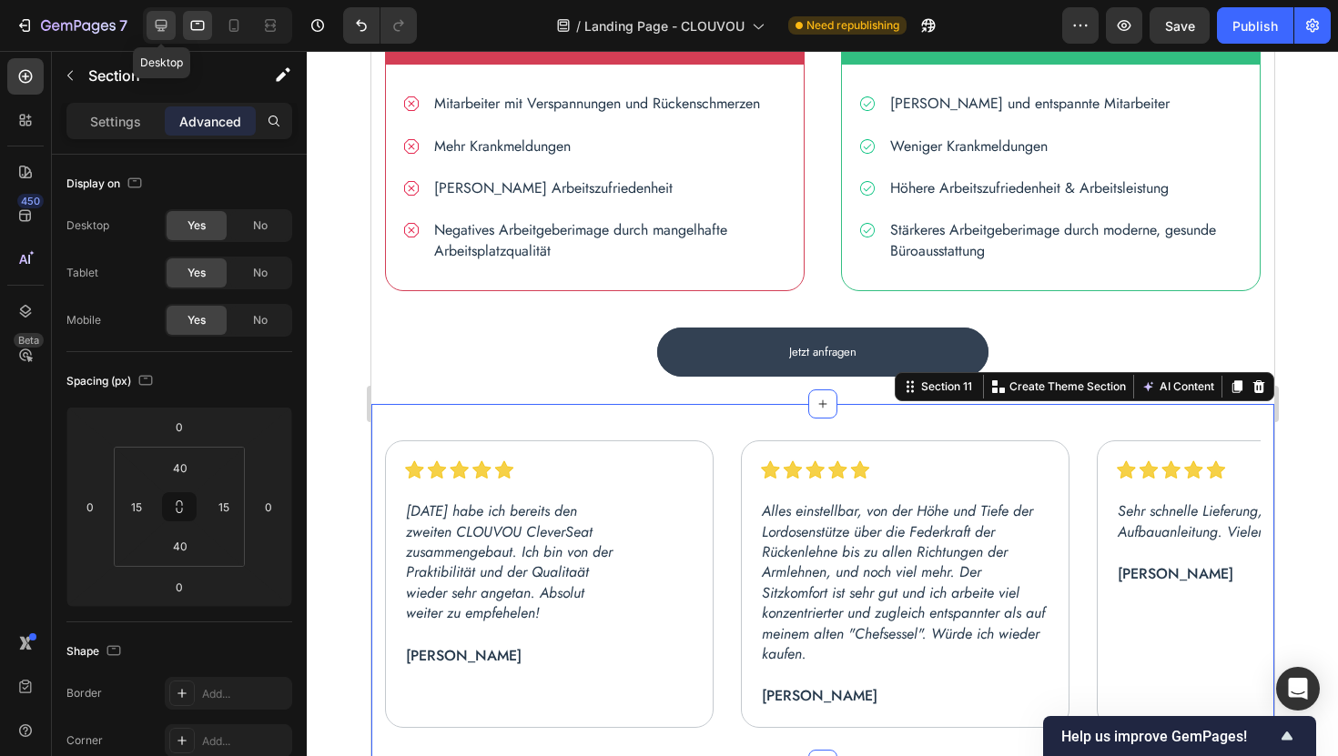
click at [157, 25] on icon at bounding box center [162, 26] width 12 height 12
type input "0"
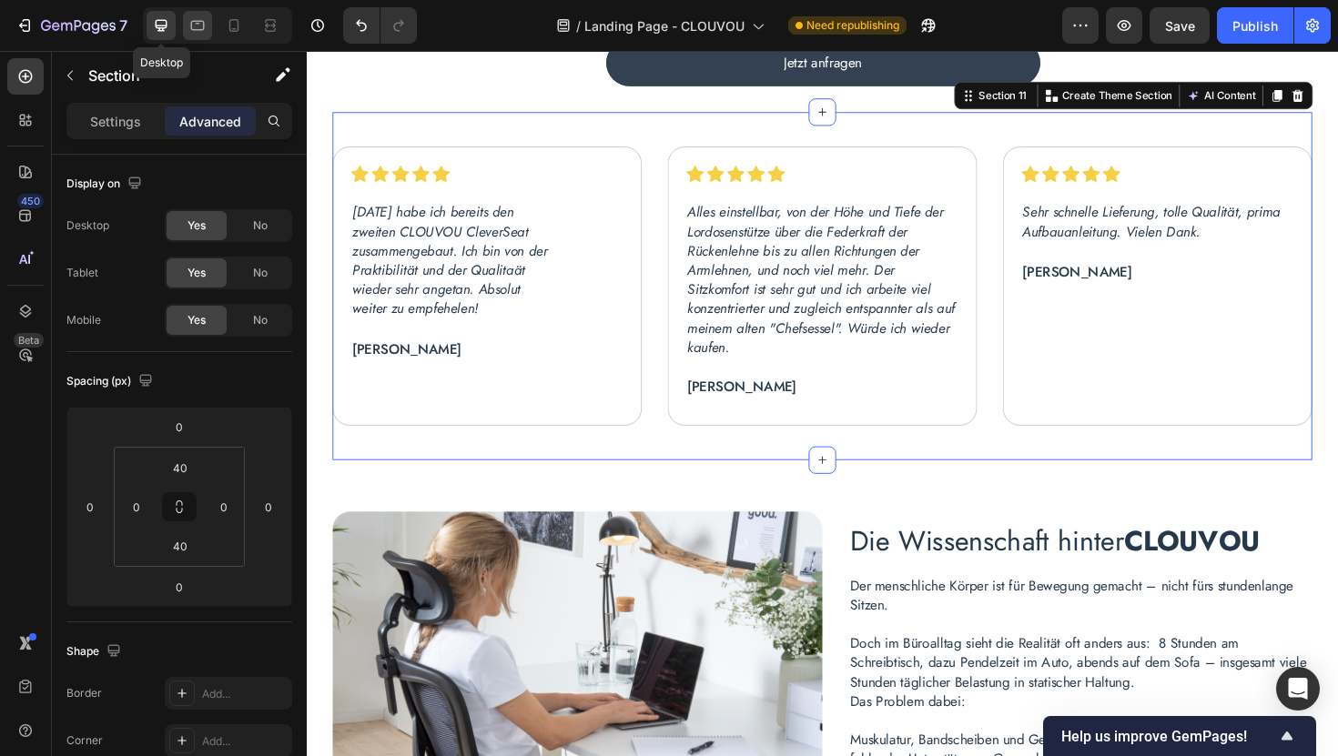
scroll to position [3338, 0]
click at [188, 28] on icon at bounding box center [197, 25] width 18 height 18
type input "15"
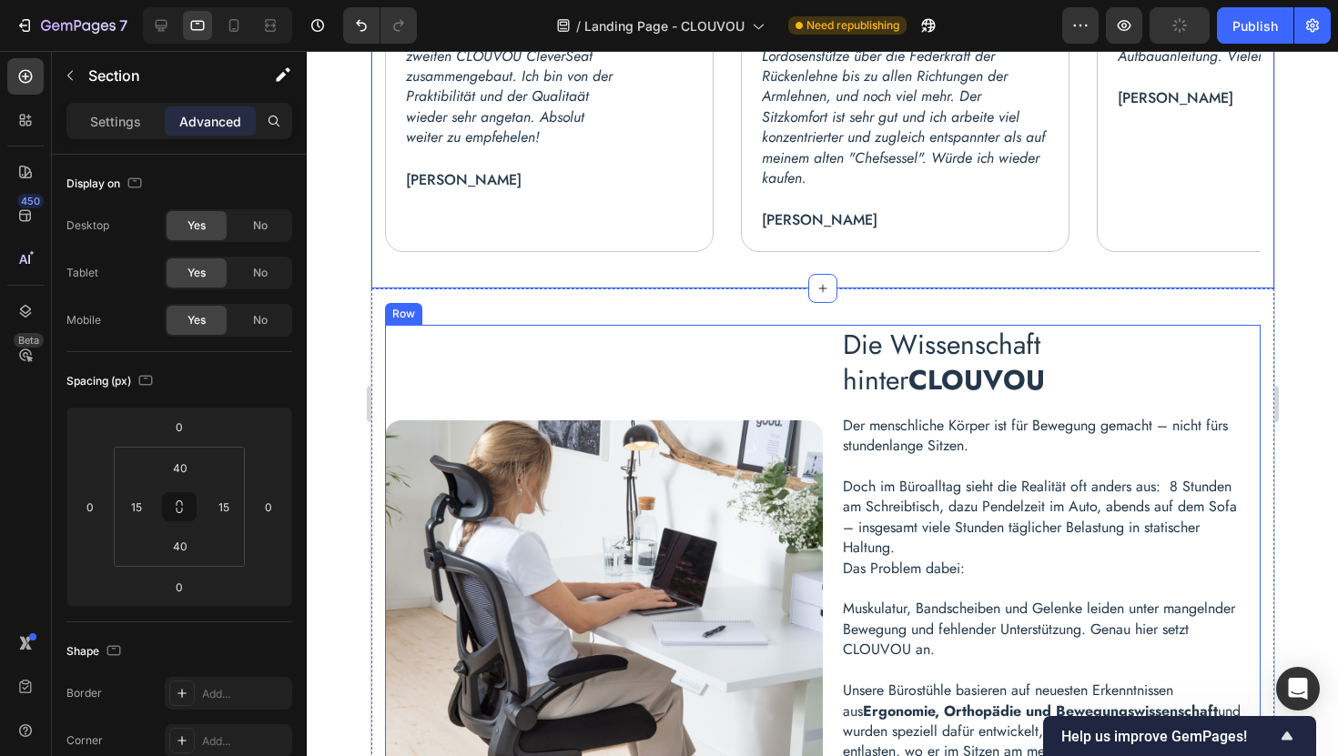
scroll to position [3524, 0]
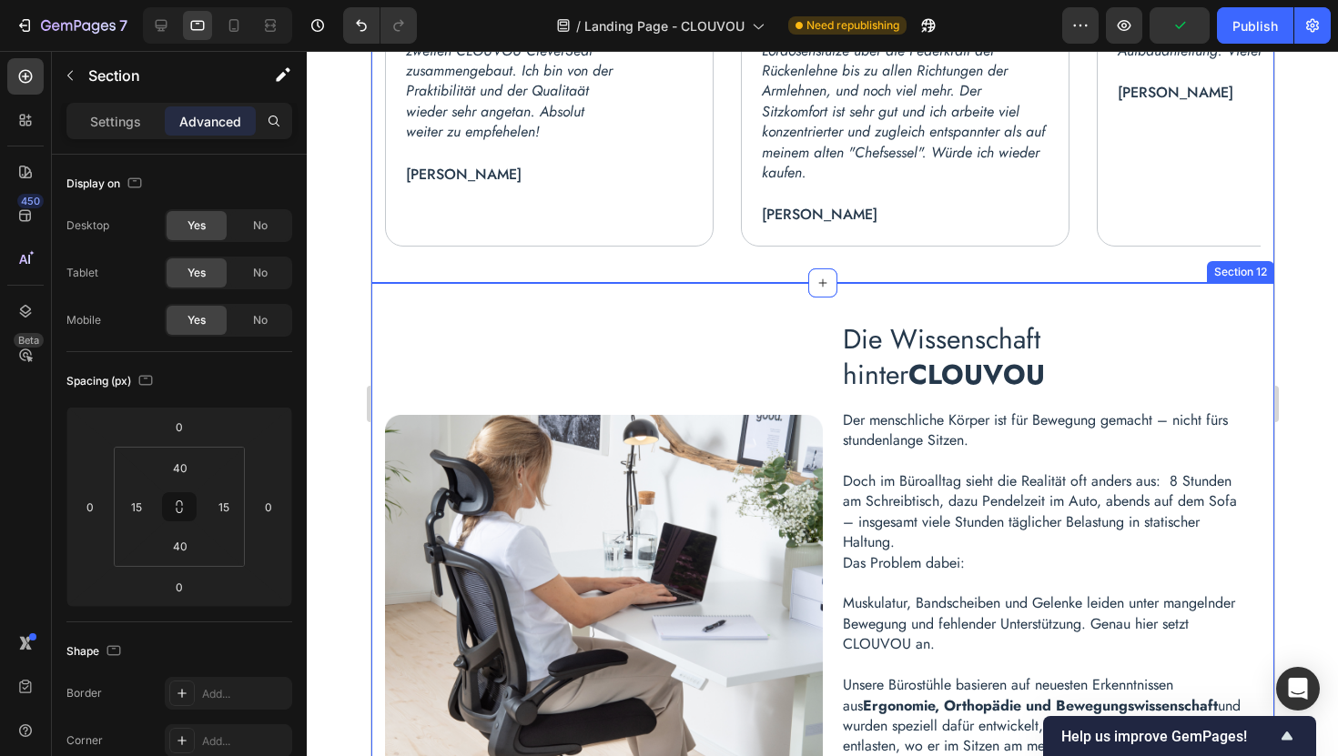
click at [620, 301] on div "Die Wissenschaft hinter CLOUVOU Heading Der menschliche Körper ist für Bewegung…" at bounding box center [821, 766] width 903 height 966
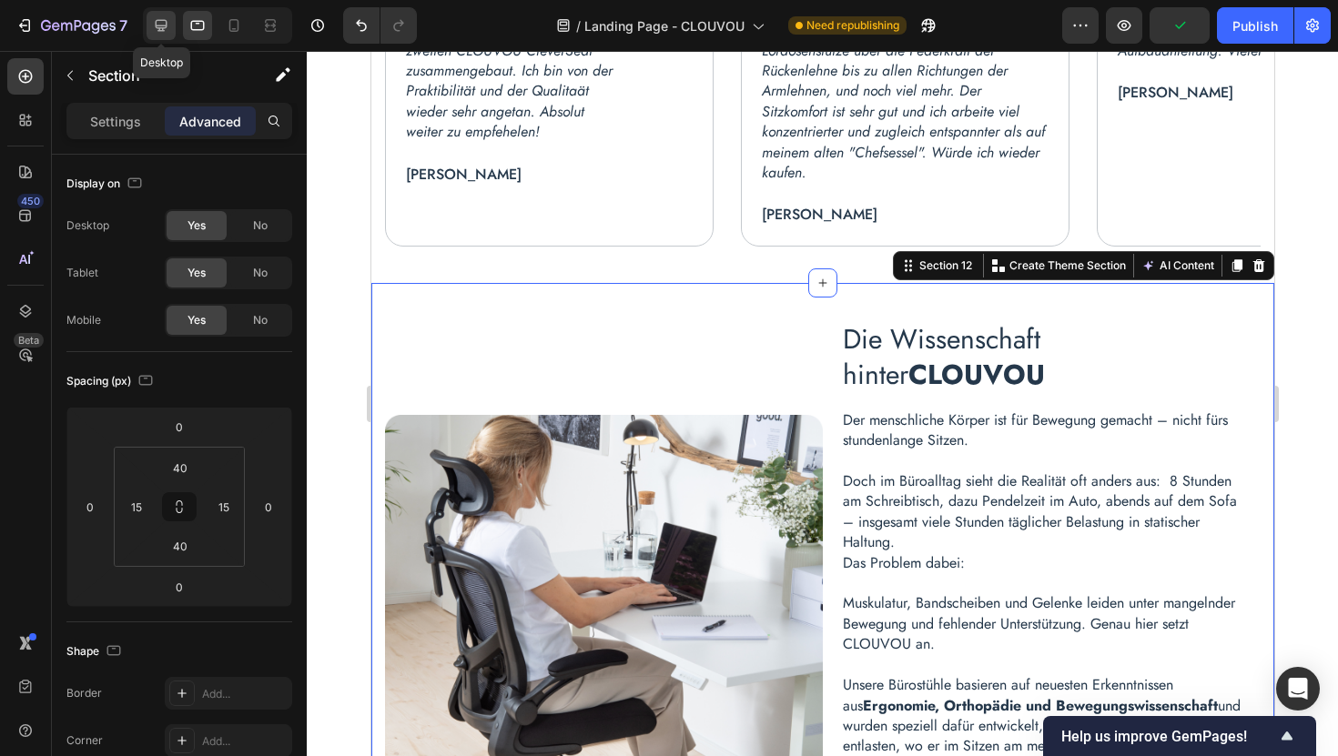
click at [161, 24] on icon at bounding box center [161, 25] width 18 height 18
type input "60"
type input "0"
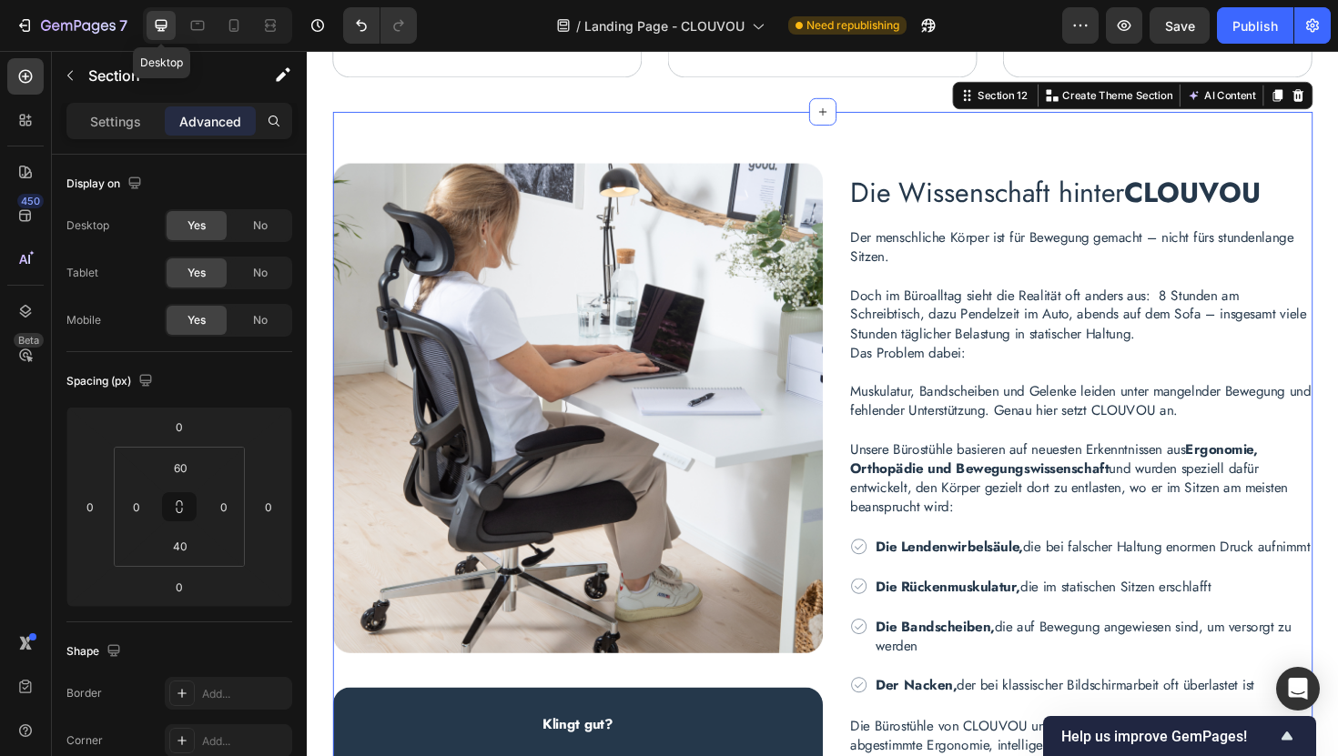
scroll to position [3700, 0]
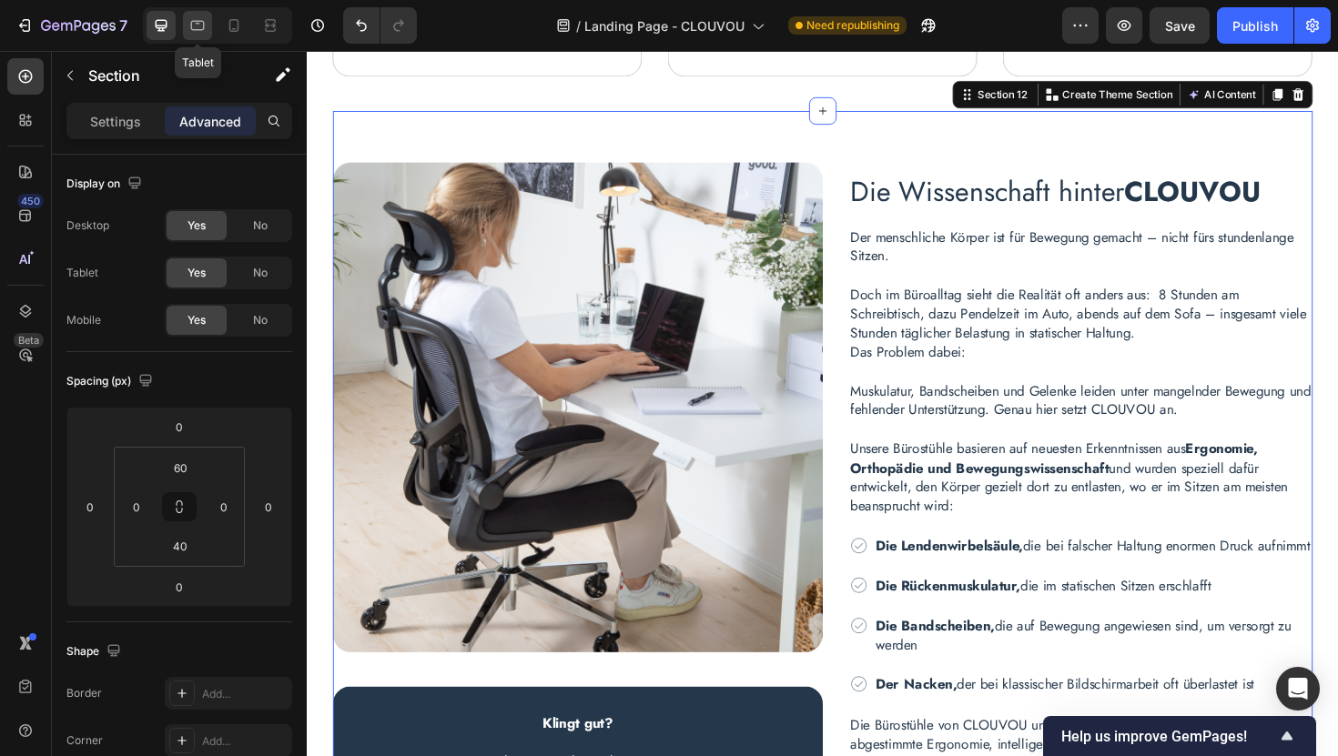
click at [198, 25] on icon at bounding box center [197, 25] width 18 height 18
type input "40"
type input "15"
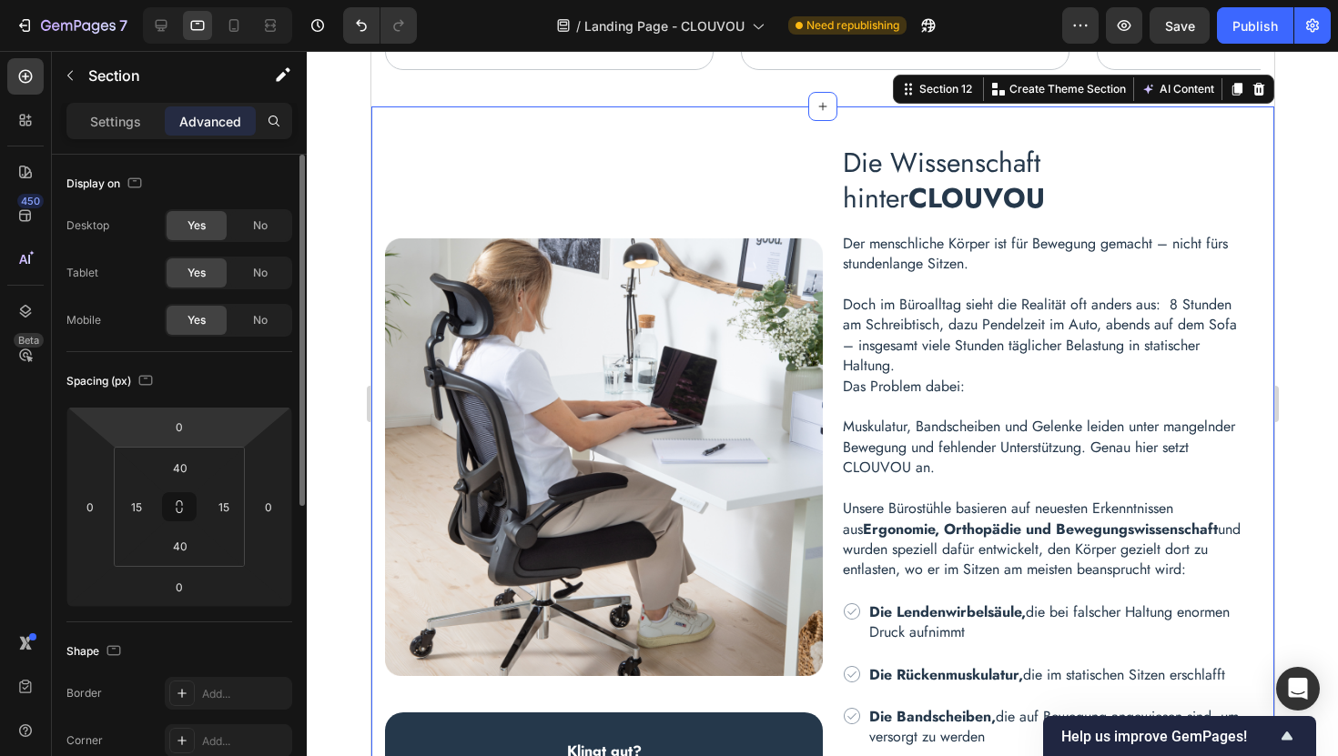
scroll to position [3692, 0]
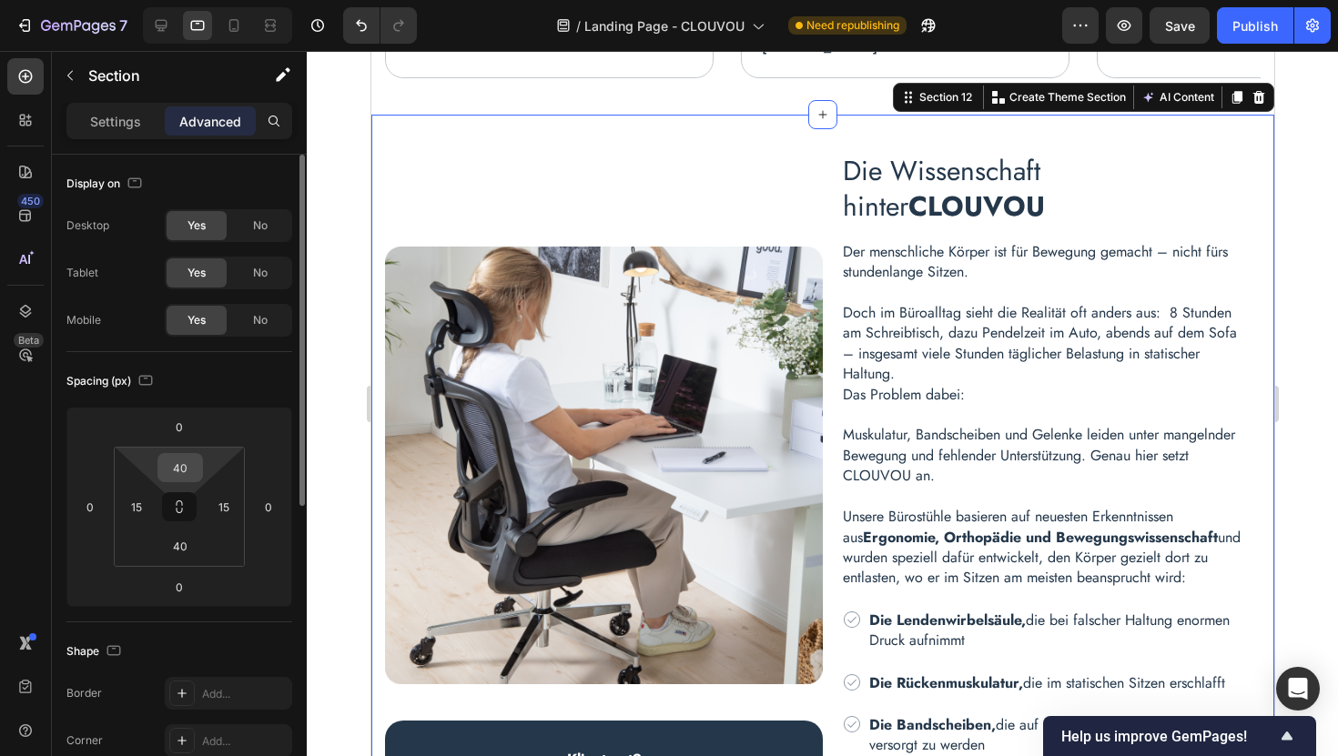
click at [190, 471] on input "40" at bounding box center [180, 467] width 36 height 27
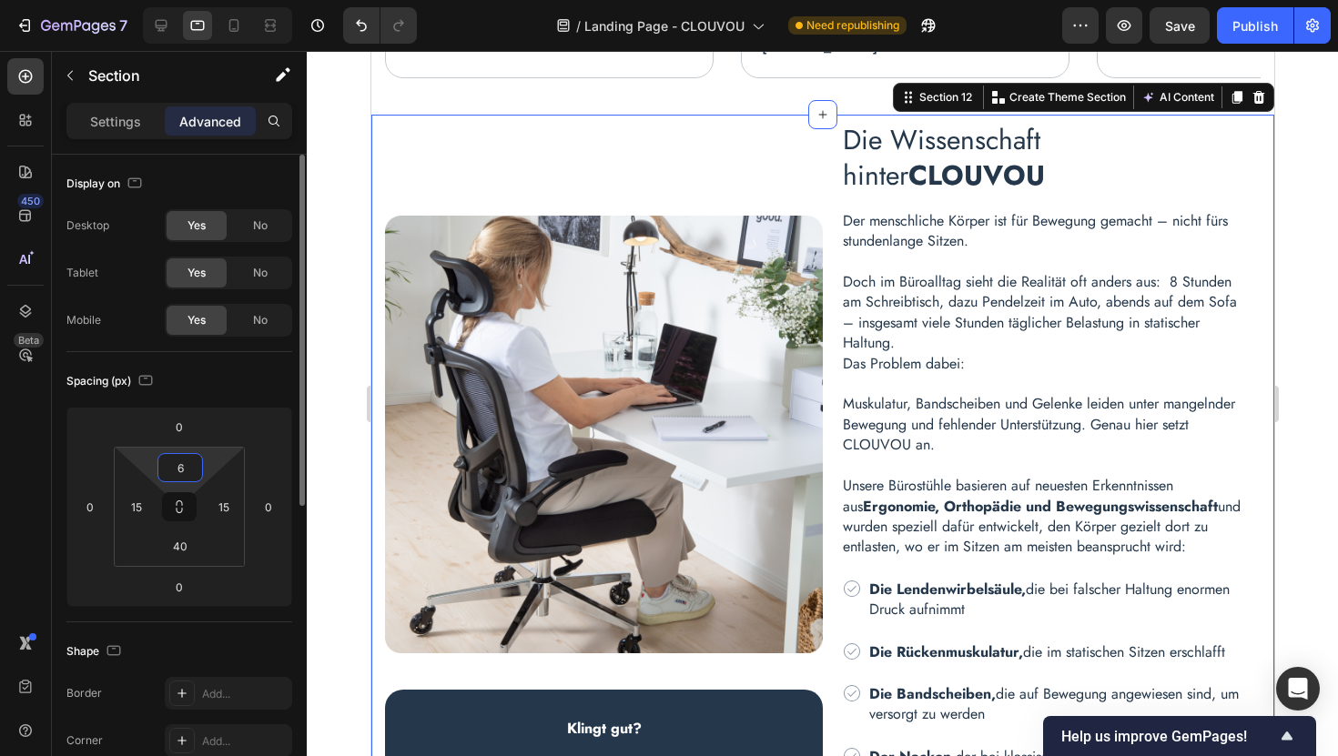
type input "60"
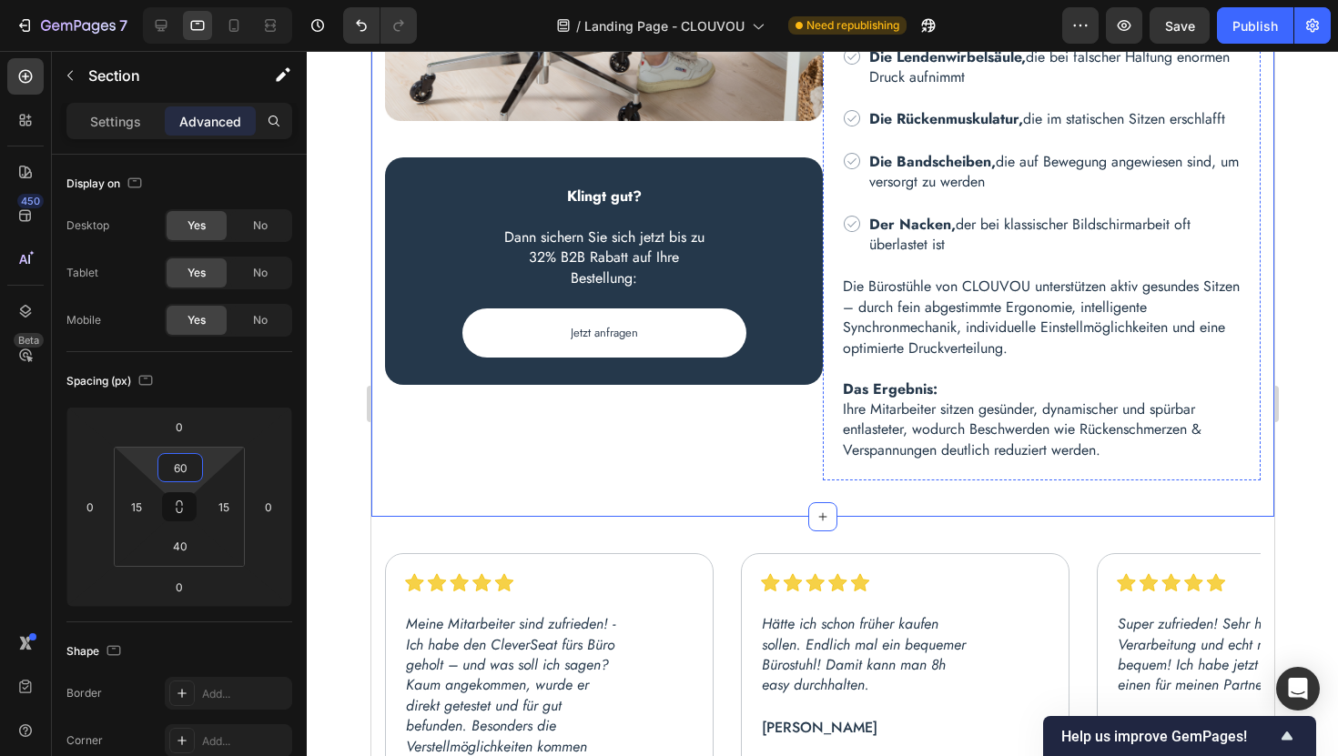
scroll to position [4308, 0]
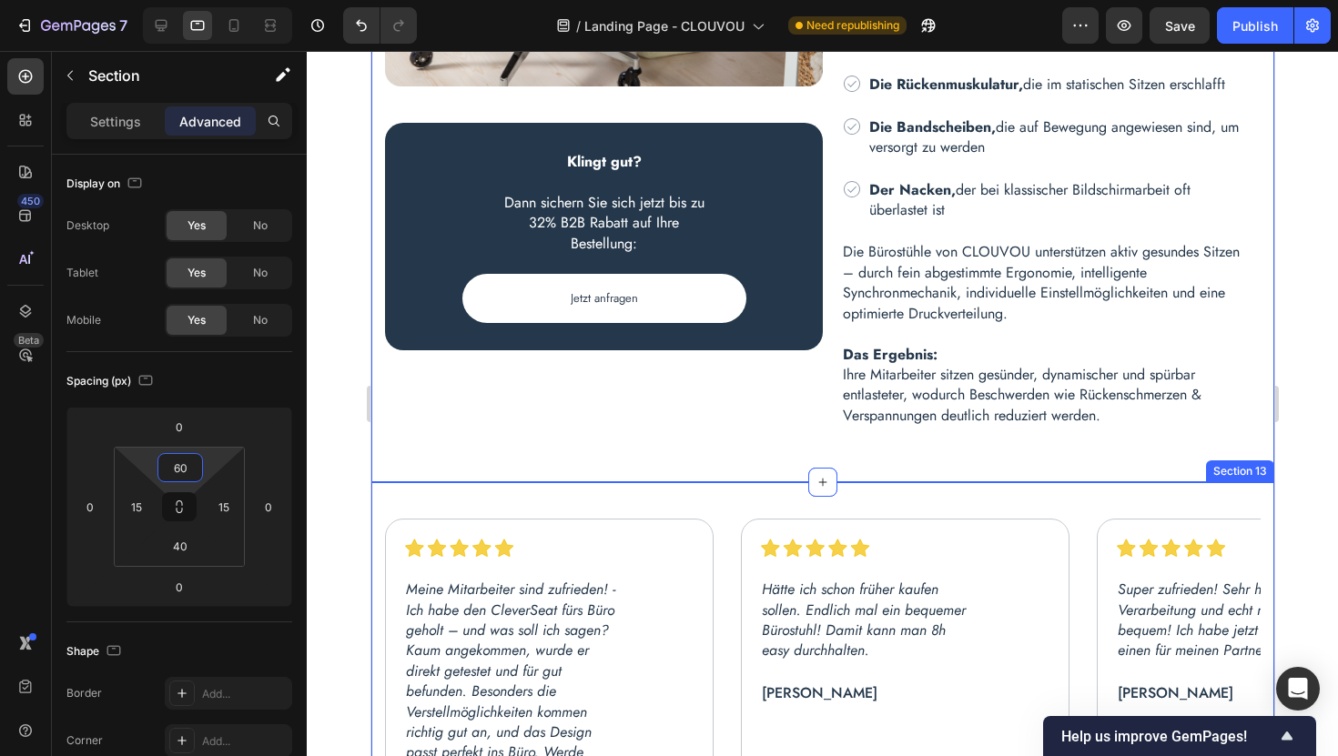
click at [699, 499] on div "Image Image Row Meine Mitarbeiter sind zufrieden! - Ich habe den CleverSeat für…" at bounding box center [821, 692] width 903 height 421
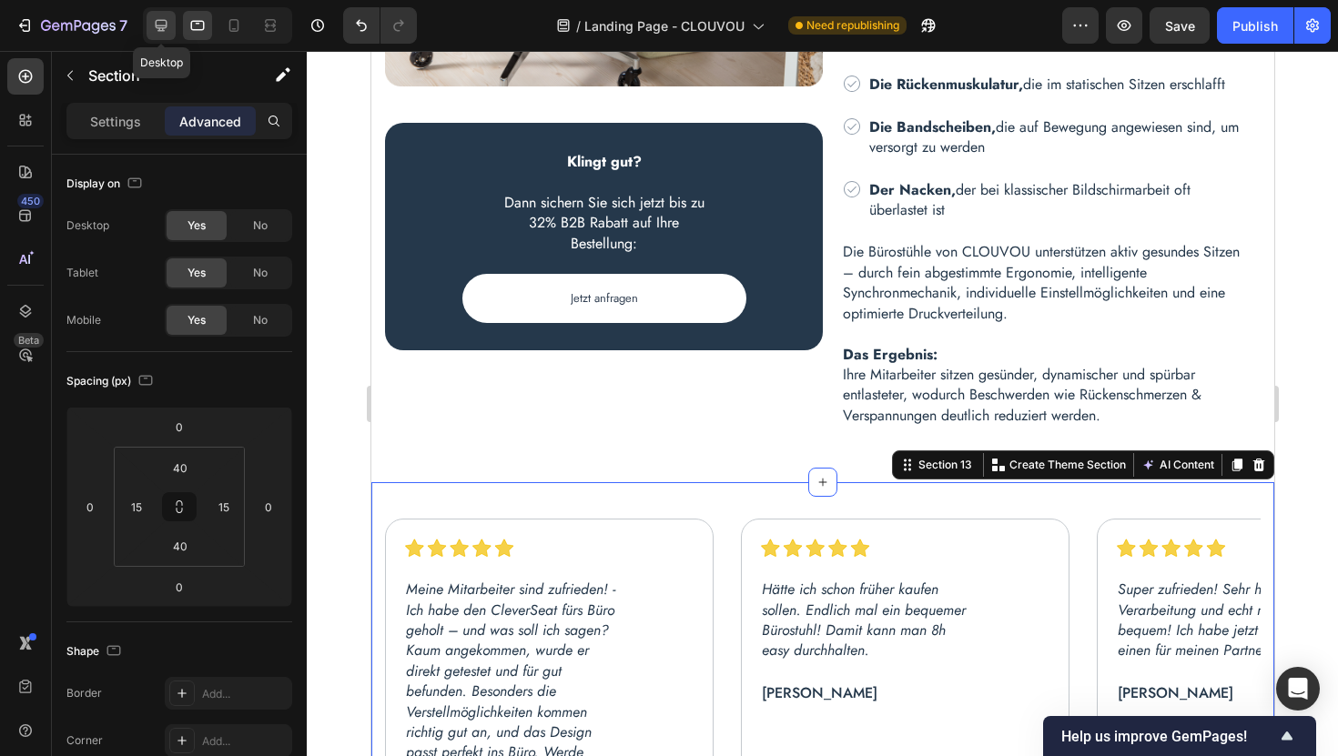
click at [160, 23] on icon at bounding box center [161, 25] width 18 height 18
type input "0"
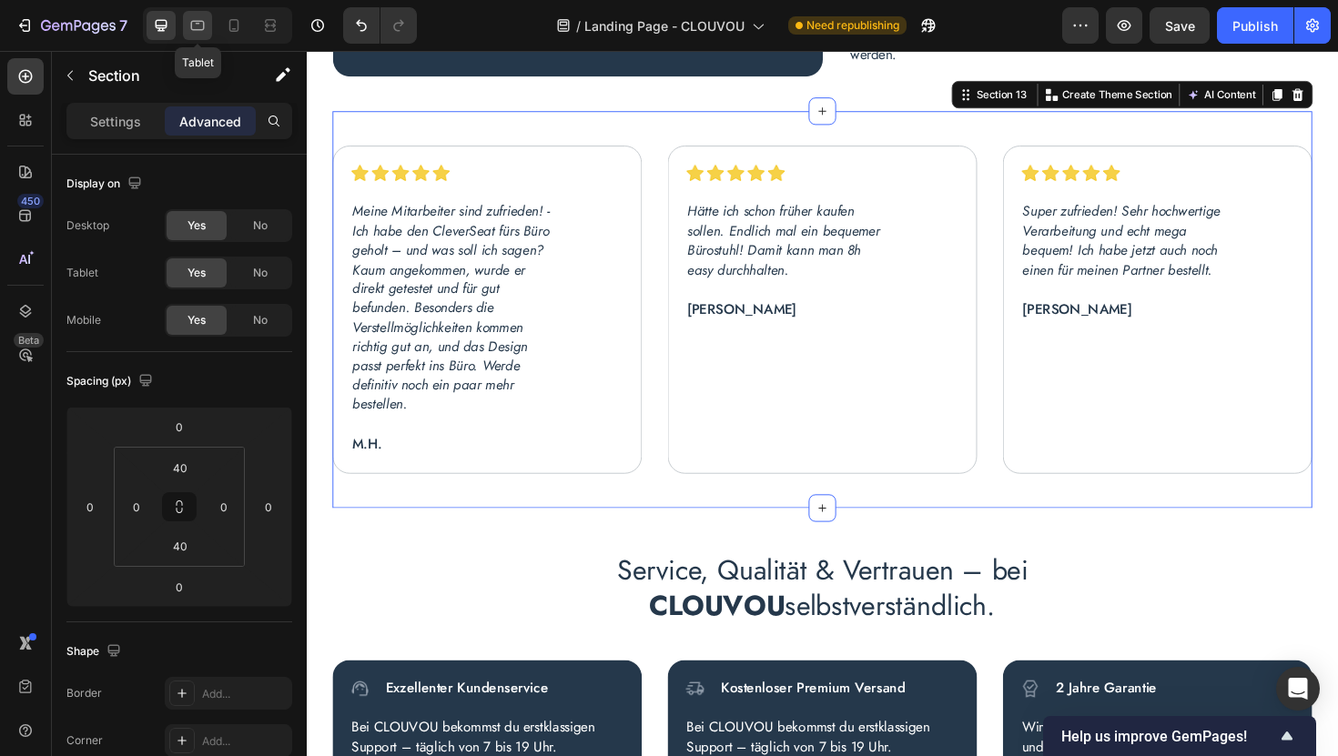
click at [197, 27] on icon at bounding box center [197, 25] width 18 height 18
type input "15"
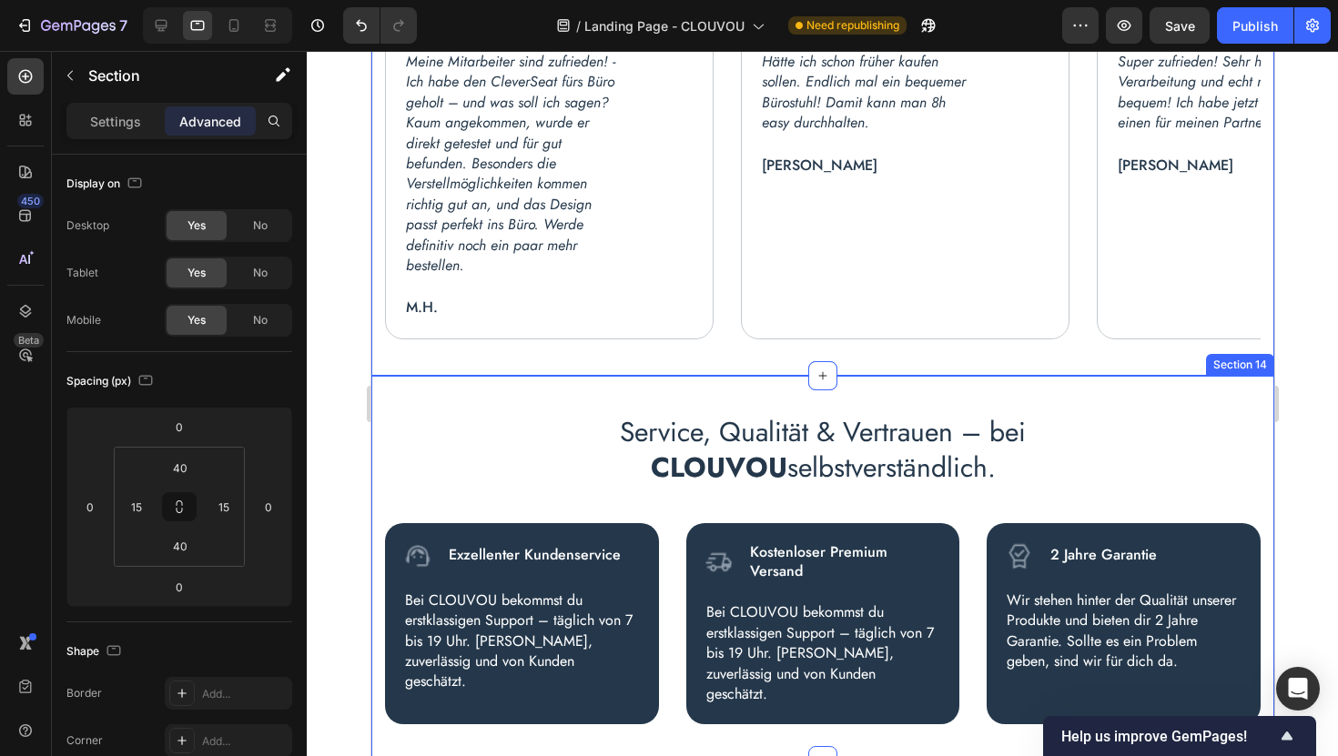
scroll to position [4983, 0]
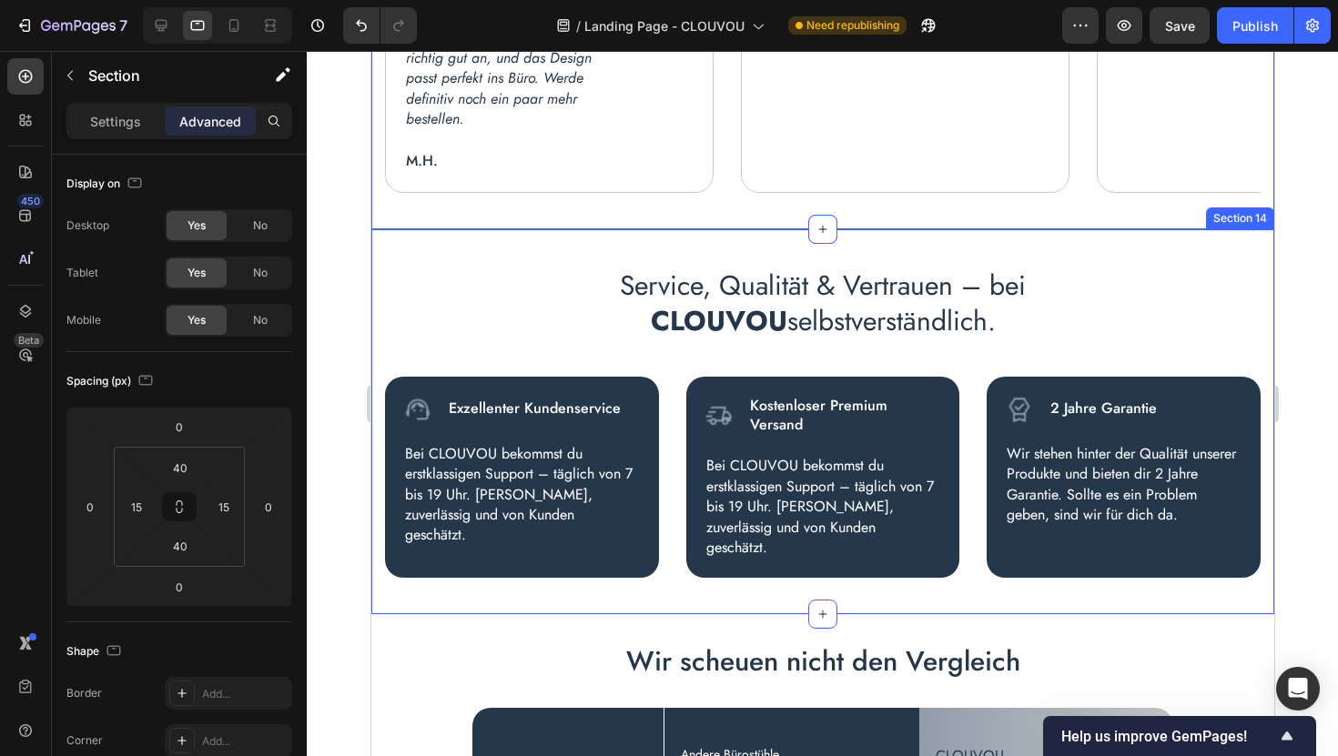
click at [510, 248] on div "Service, Qualität & Vertrauen – bei CLOUVOU selbstverständlich. Heading Image E…" at bounding box center [821, 422] width 903 height 386
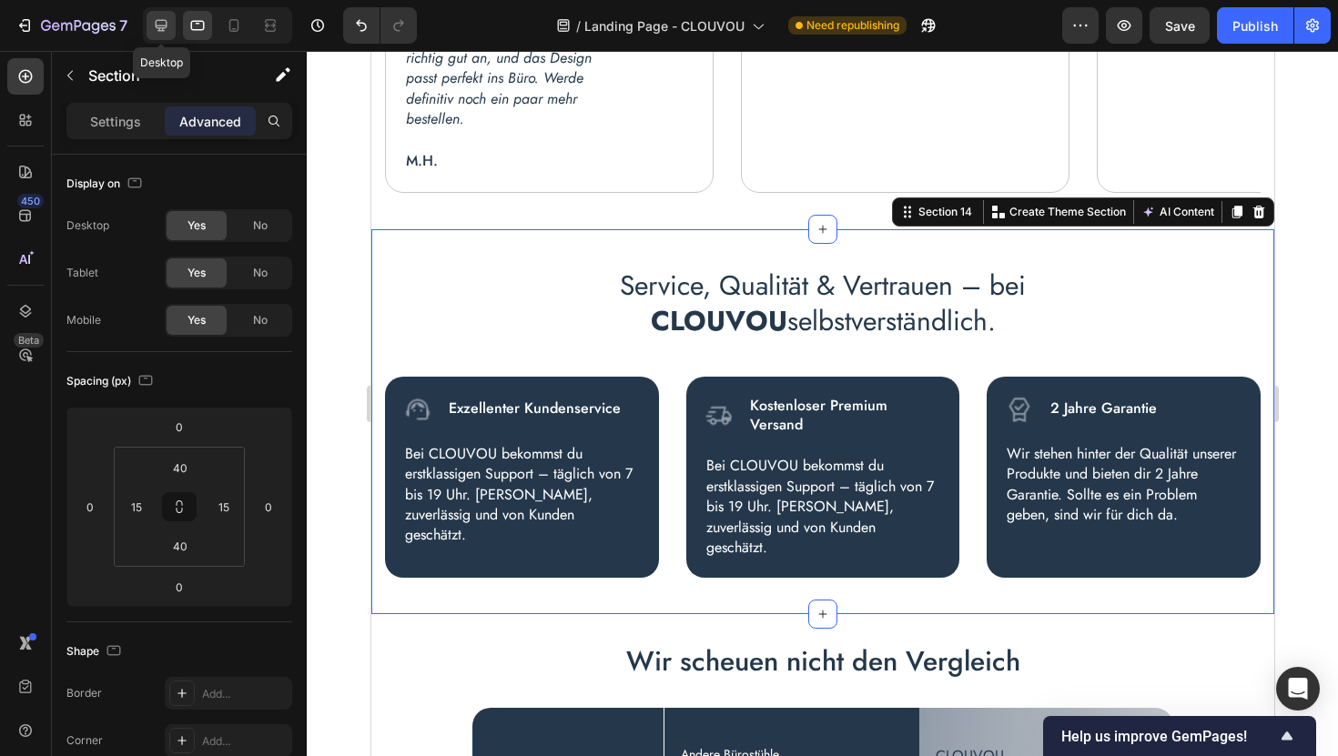
click at [162, 30] on icon at bounding box center [162, 26] width 12 height 12
type input "50"
type input "0"
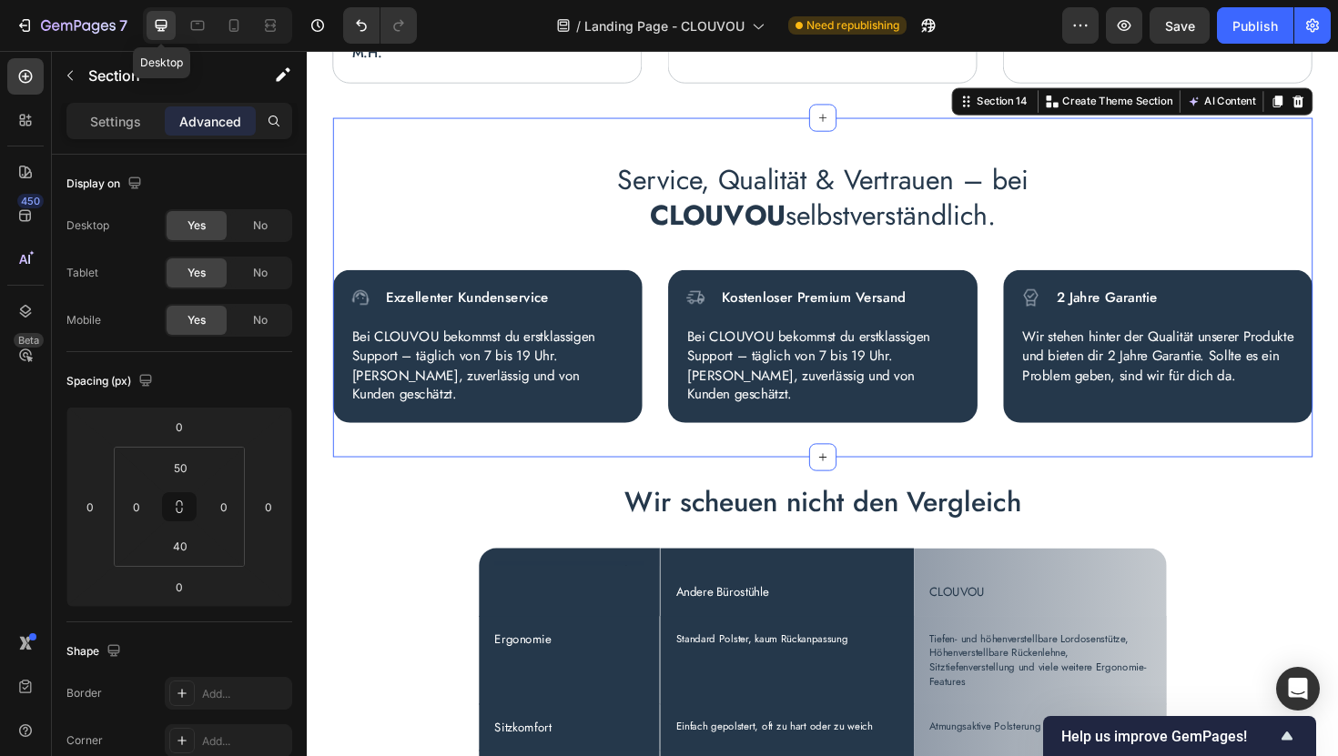
scroll to position [5095, 0]
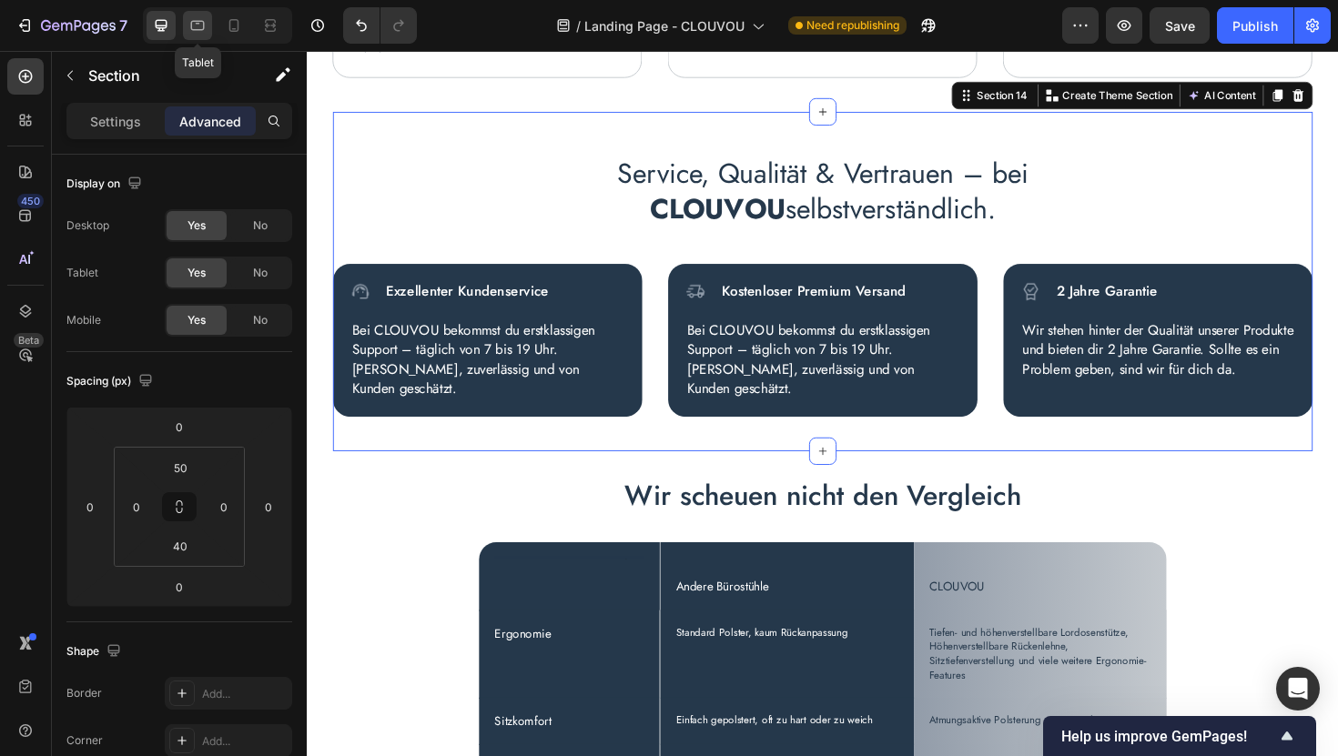
click at [196, 31] on icon at bounding box center [197, 25] width 18 height 18
type input "40"
type input "15"
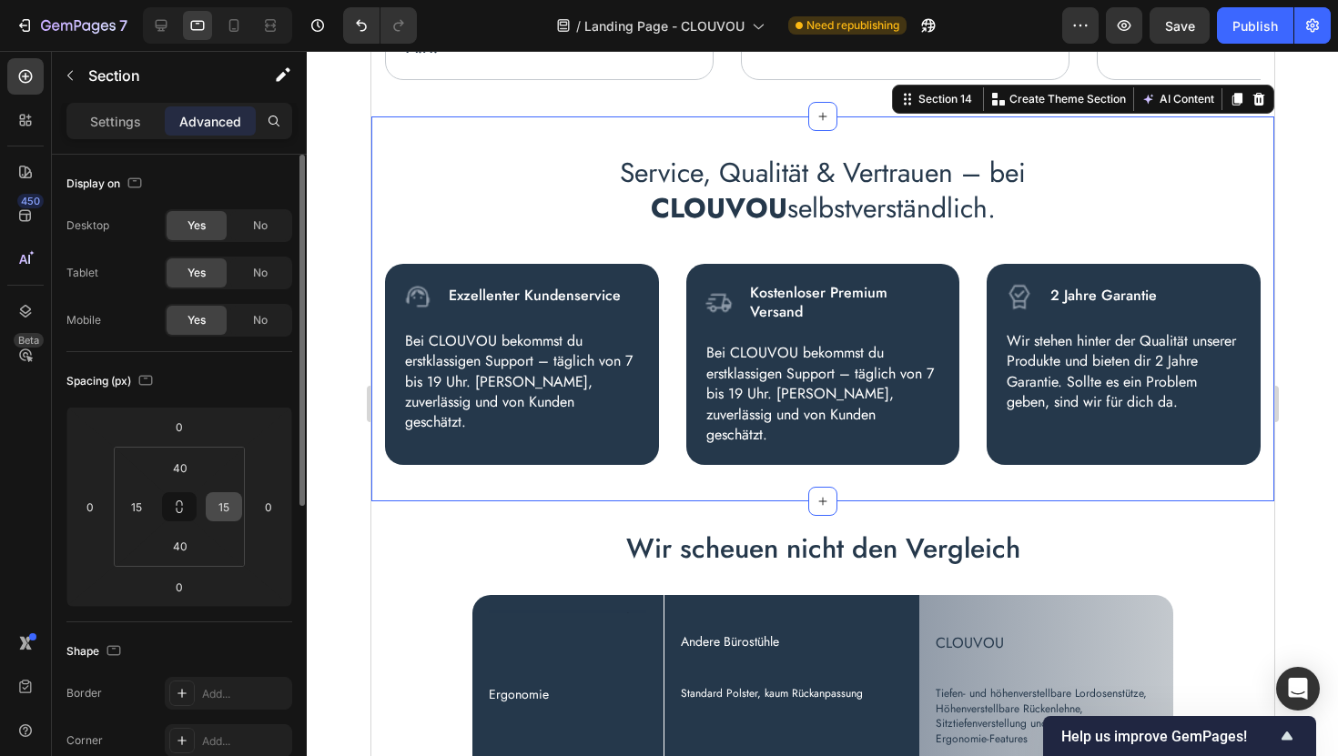
scroll to position [5096, 0]
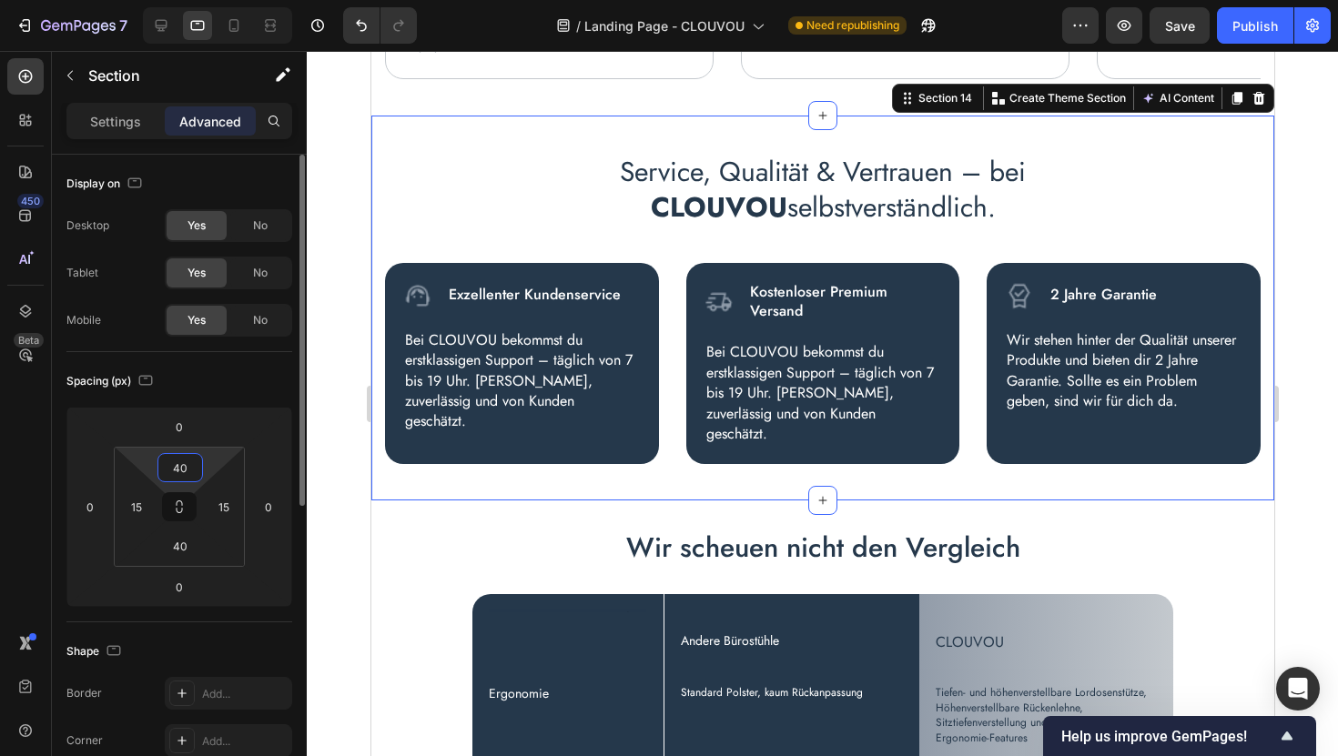
click at [190, 468] on input "40" at bounding box center [180, 467] width 36 height 27
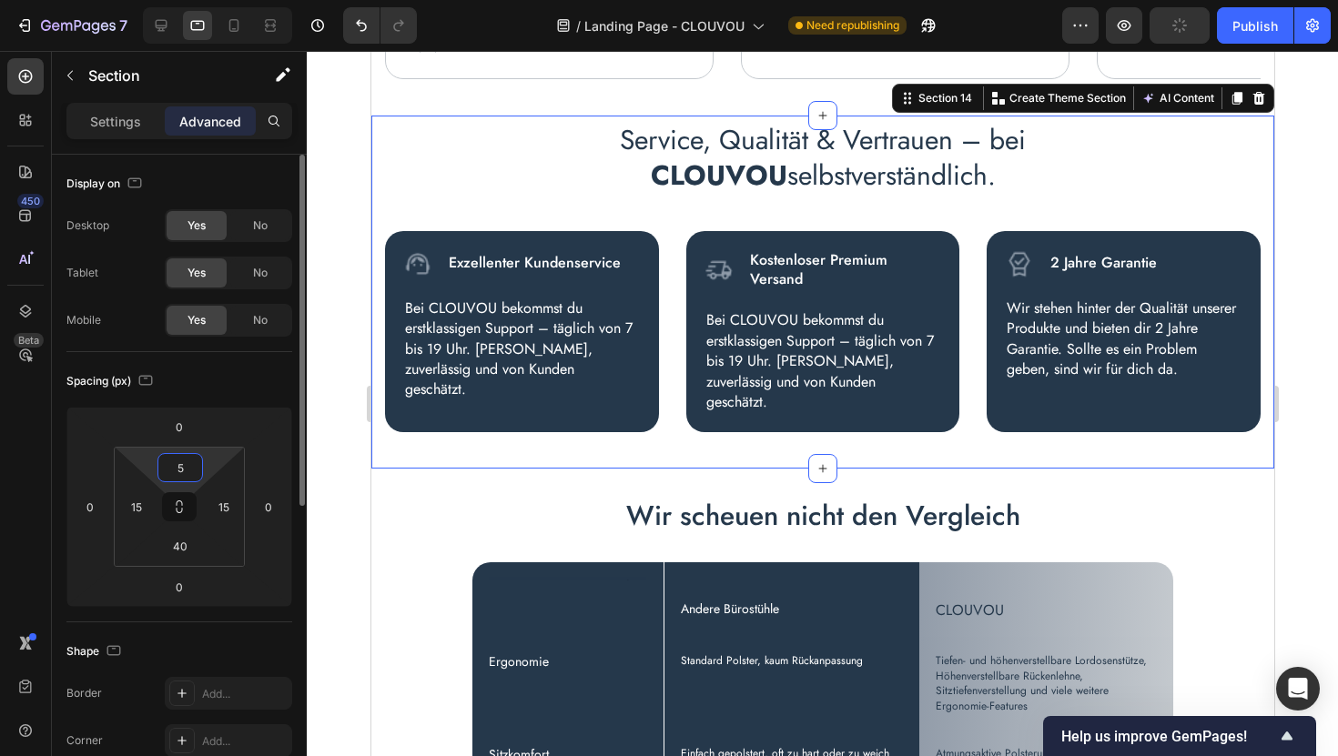
type input "50"
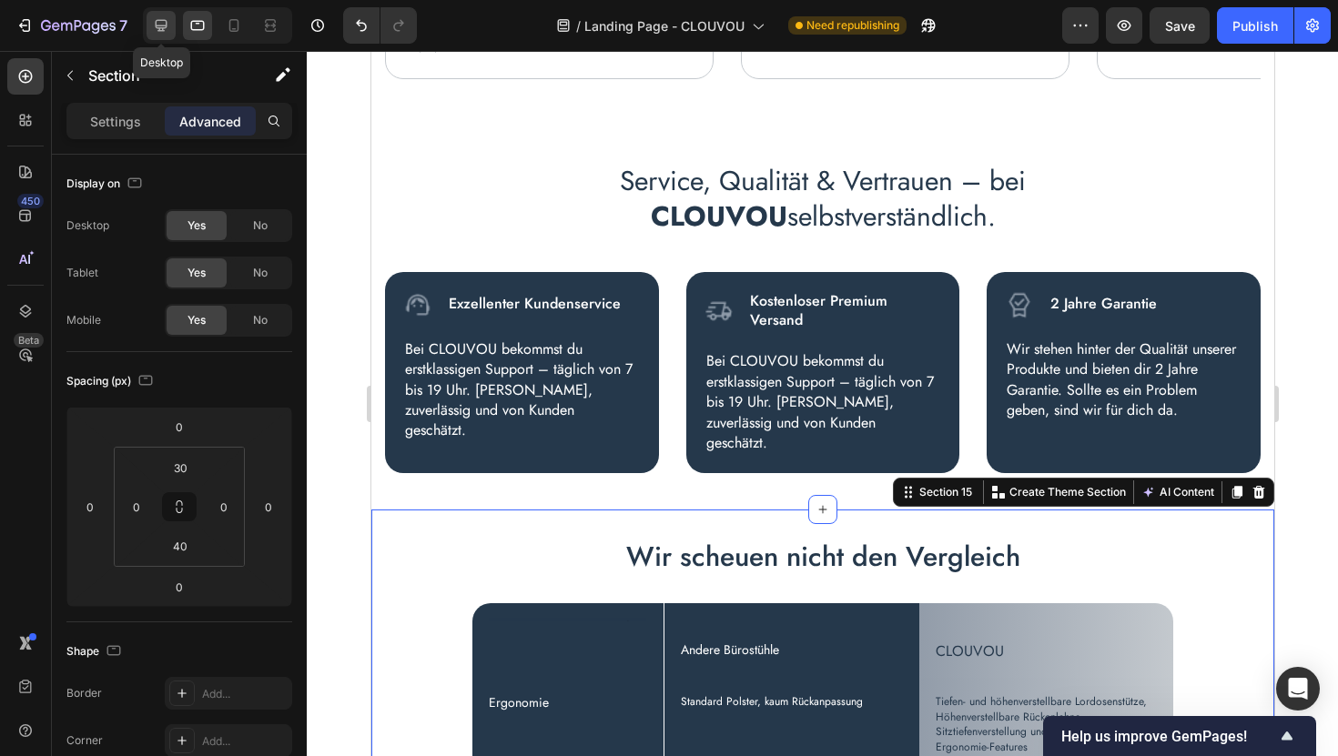
click at [162, 28] on icon at bounding box center [162, 26] width 12 height 12
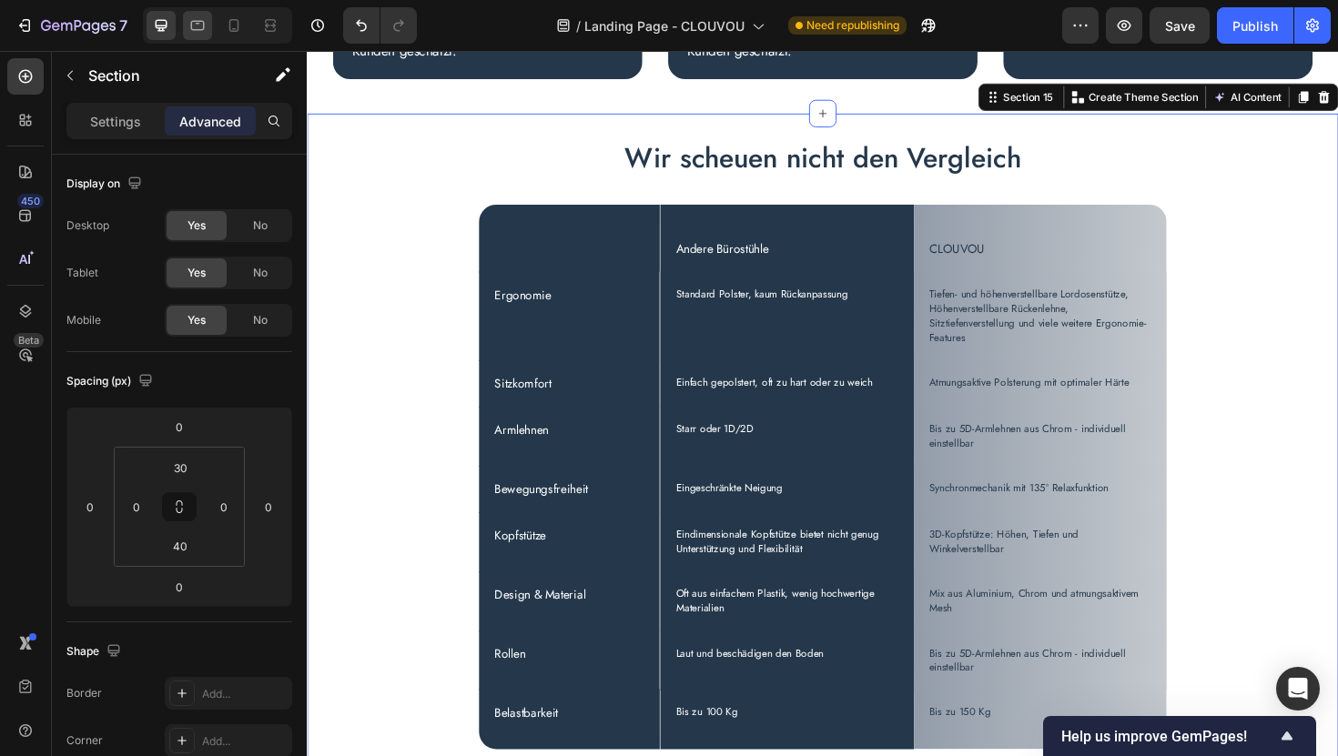
scroll to position [5456, 0]
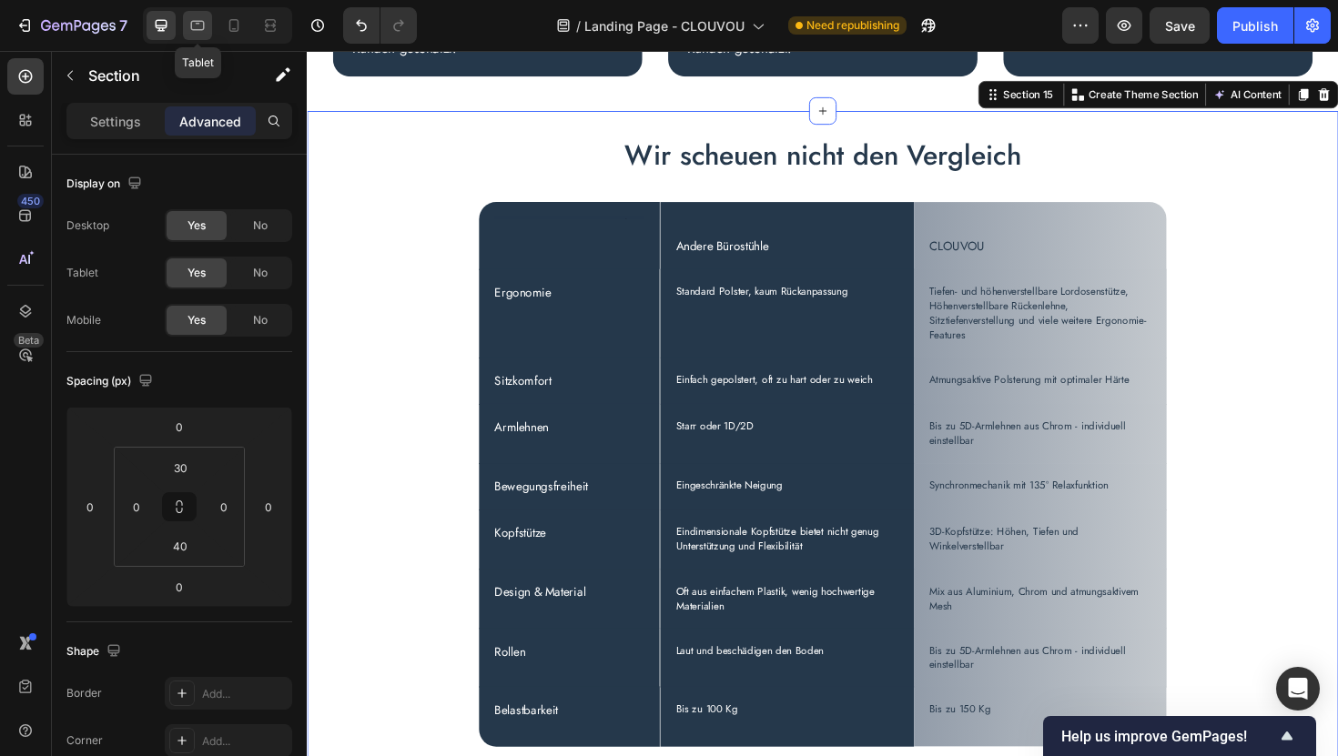
click at [196, 29] on icon at bounding box center [198, 26] width 14 height 10
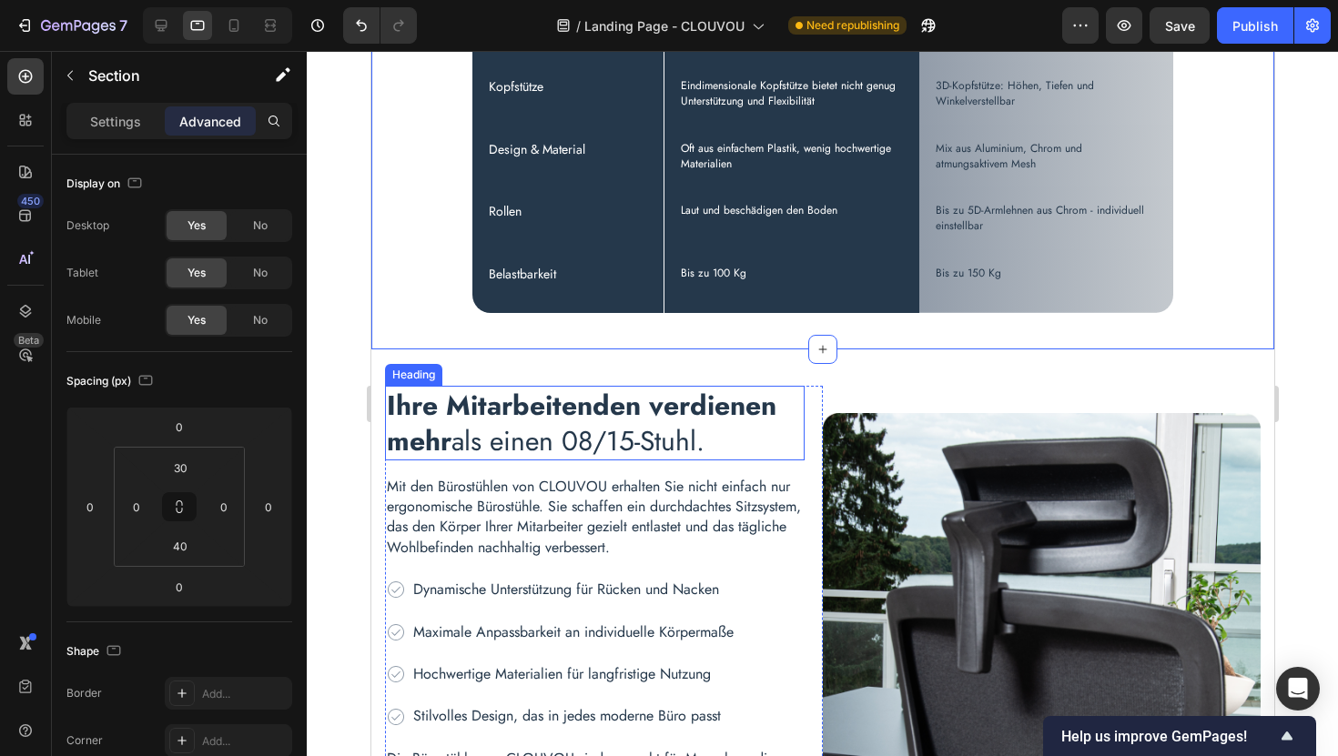
scroll to position [5977, 0]
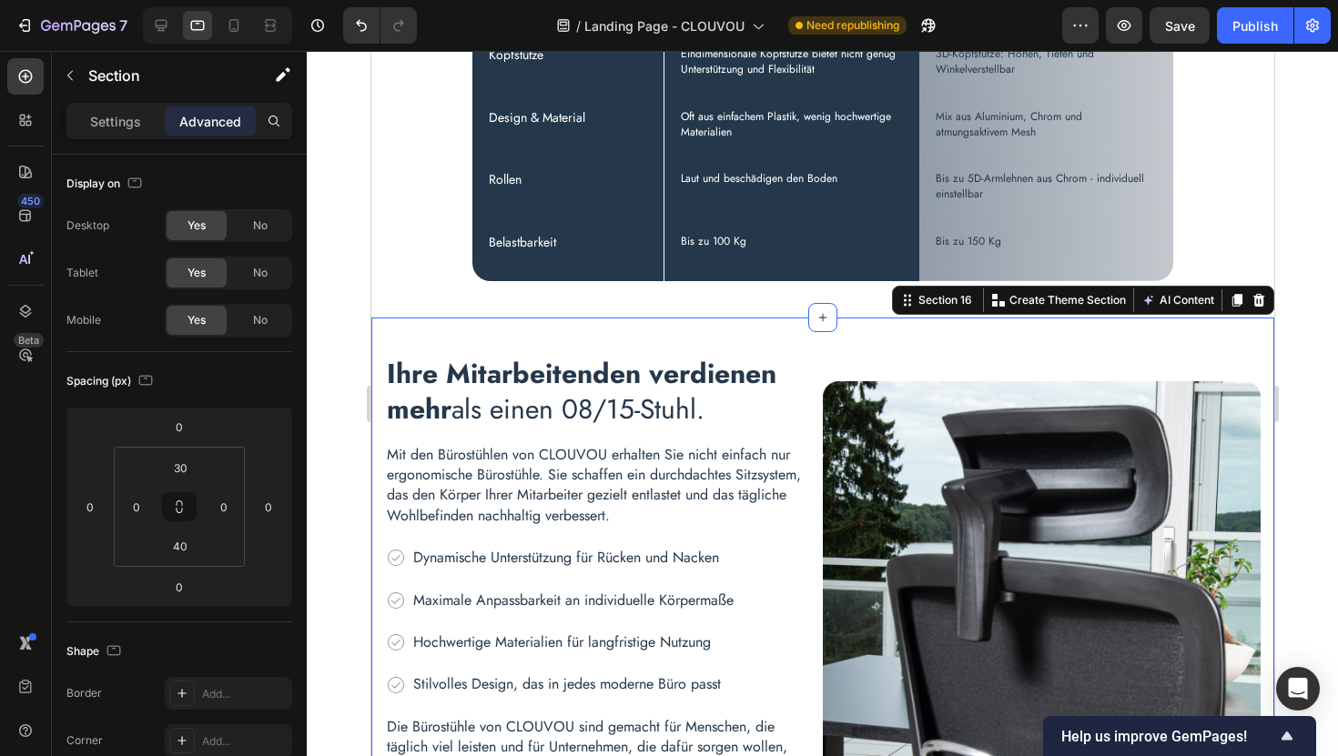
click at [471, 325] on div "Ihre Mitarbeitenden verdienen mehr als einen 08/15-Stuhl. Heading Mit den Büros…" at bounding box center [821, 601] width 903 height 566
click at [164, 27] on icon at bounding box center [162, 26] width 12 height 12
type input "0"
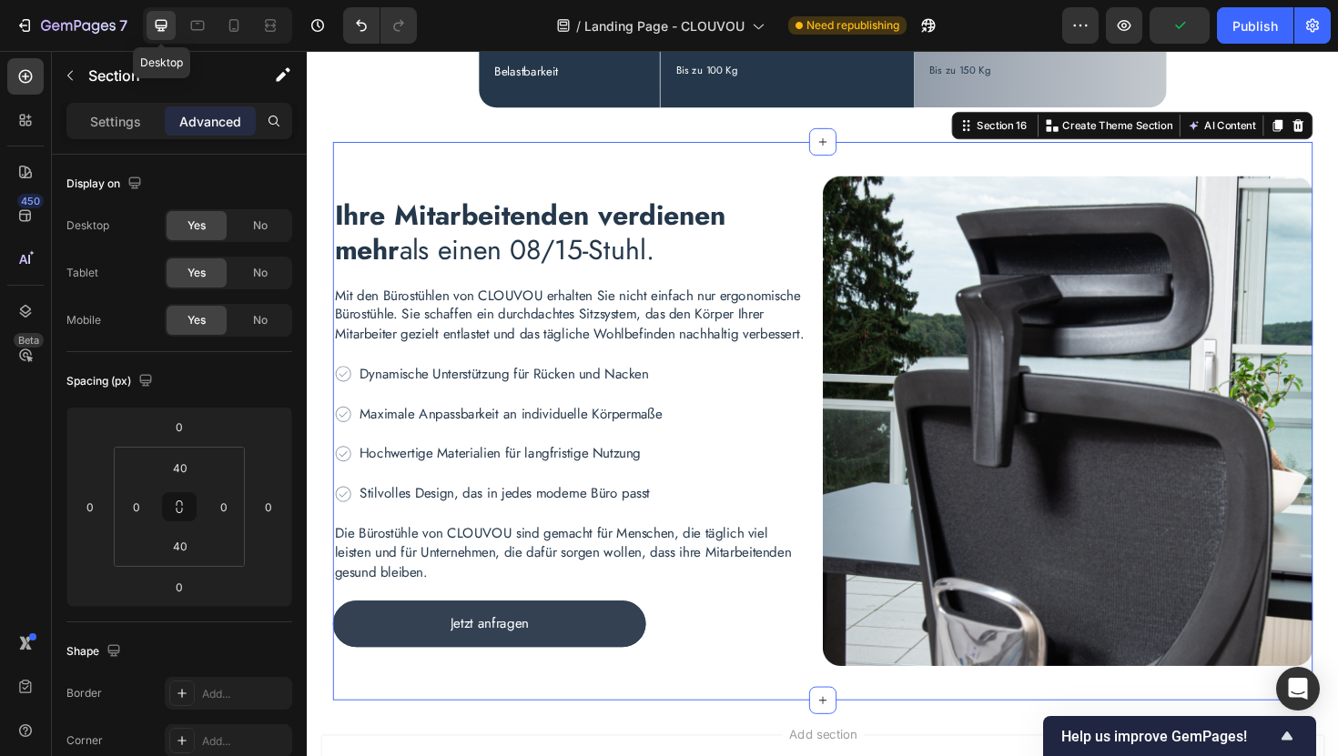
scroll to position [6179, 0]
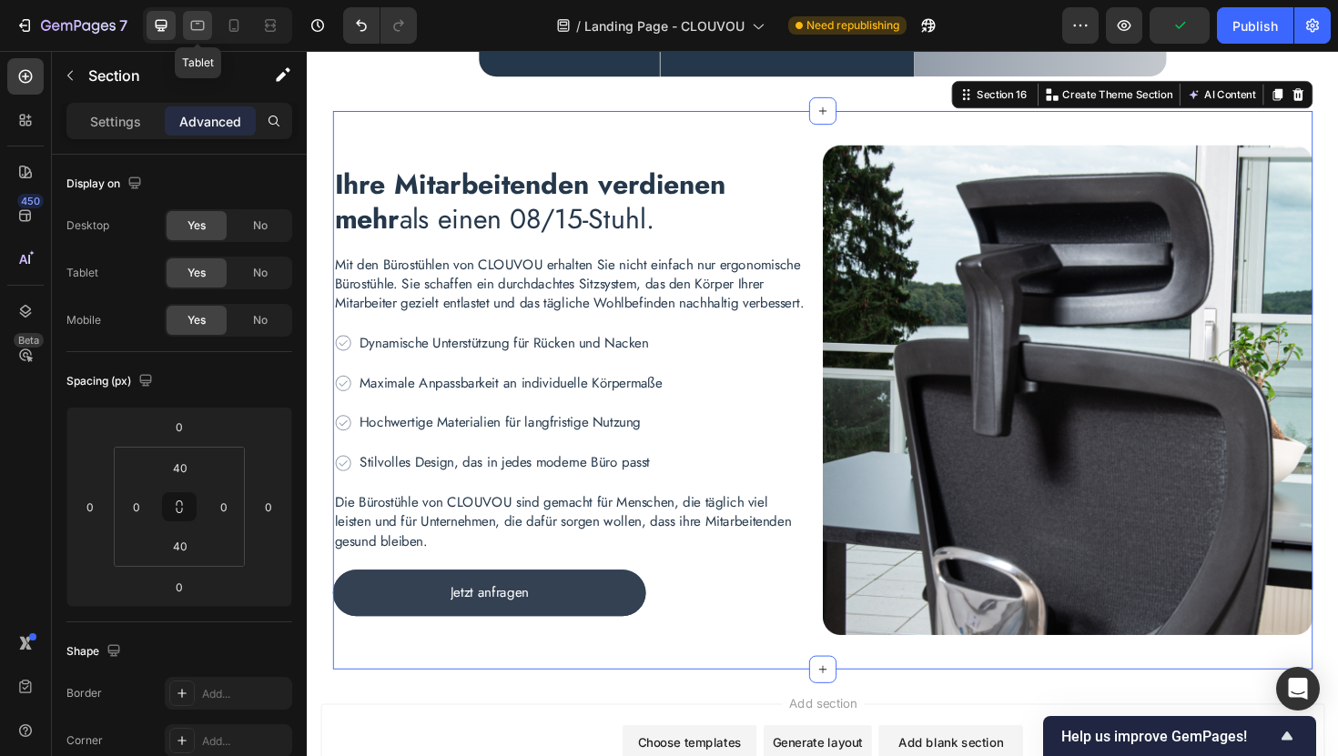
click at [202, 28] on icon at bounding box center [197, 25] width 18 height 18
type input "15"
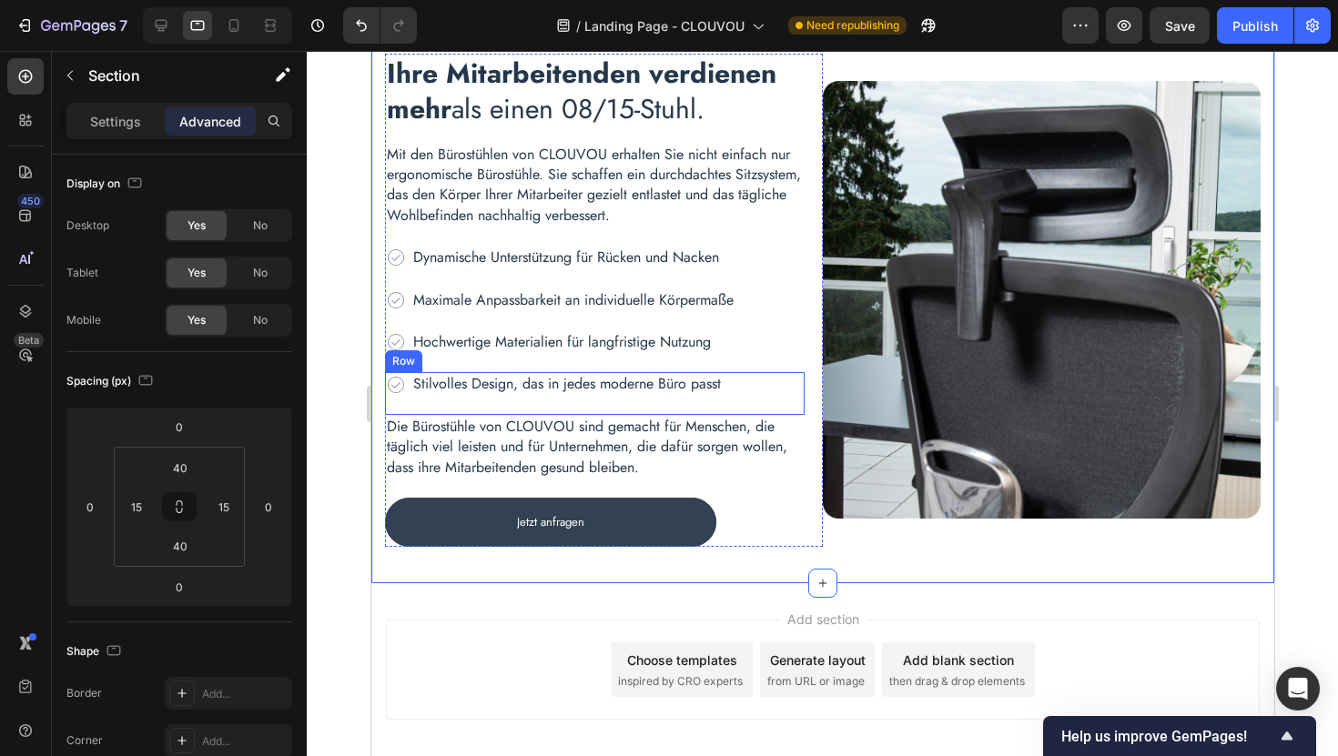
scroll to position [6367, 0]
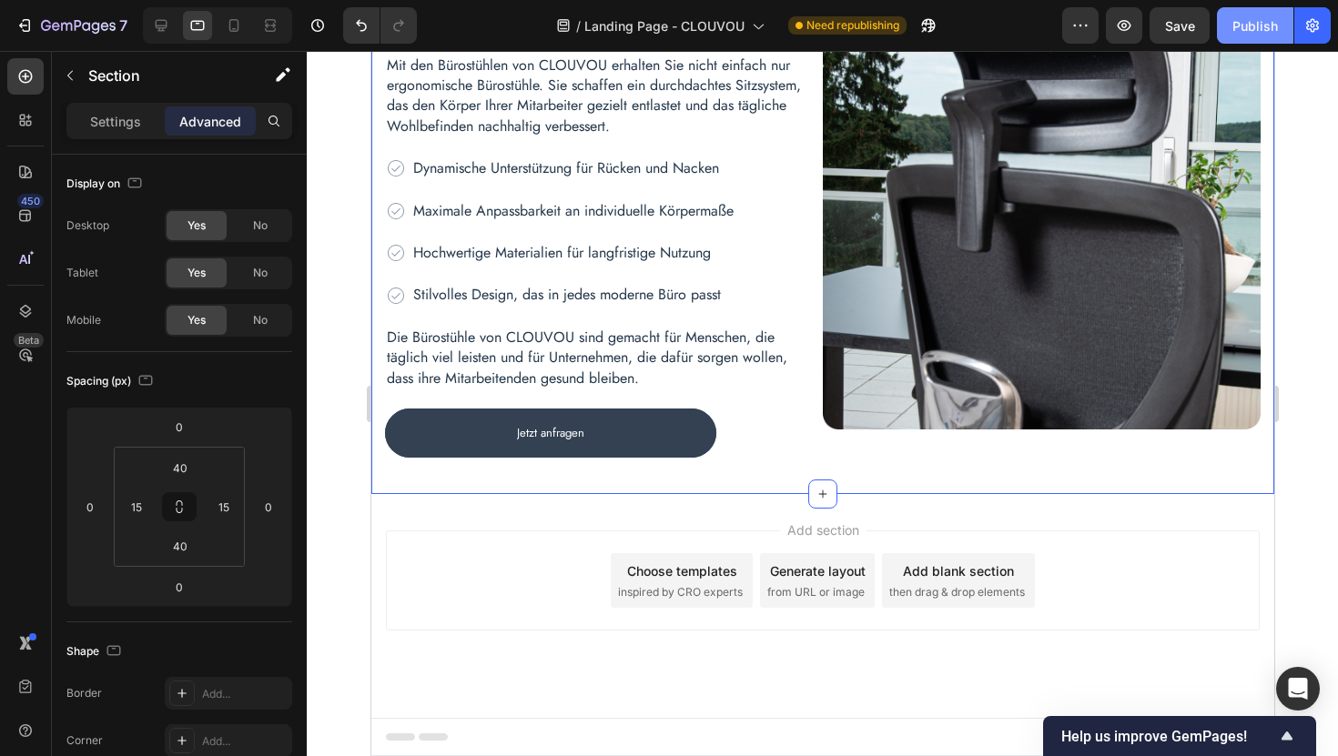
click at [1268, 34] on div "Publish" at bounding box center [1255, 25] width 46 height 19
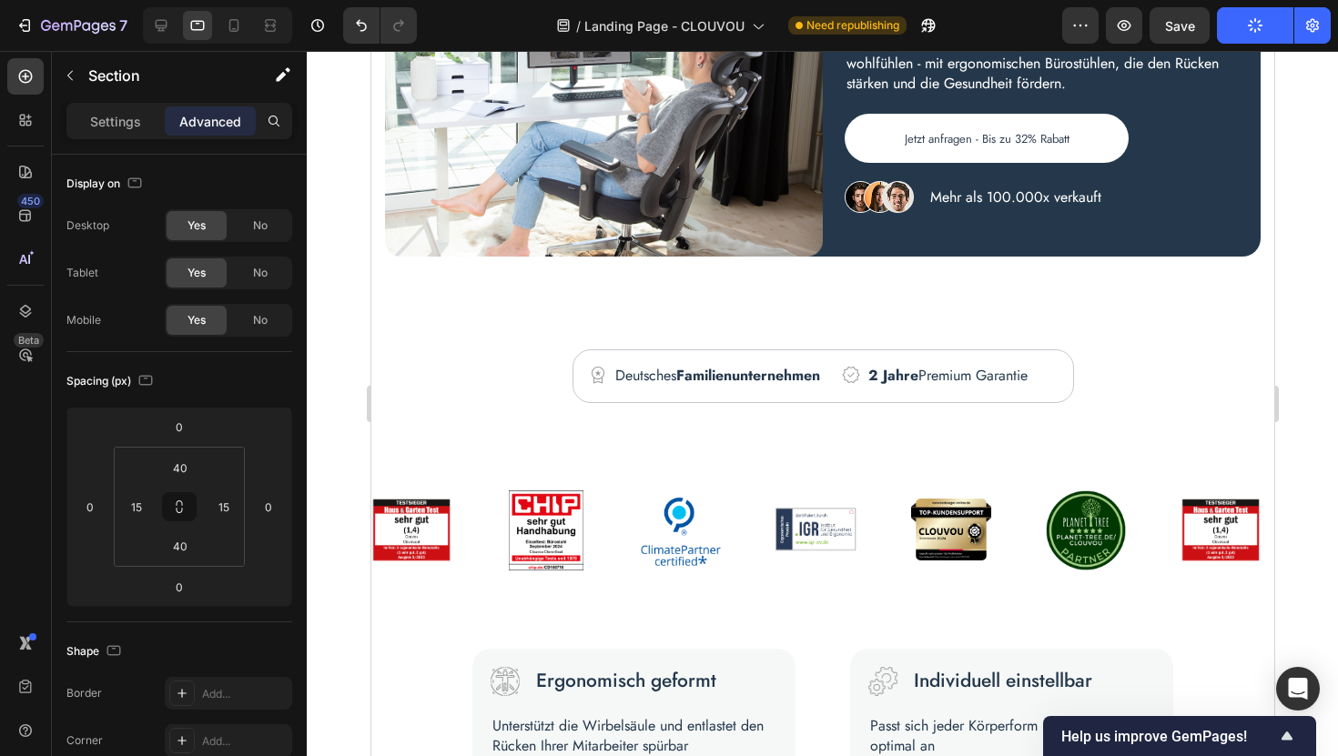
scroll to position [216, 0]
